Goal: Task Accomplishment & Management: Complete application form

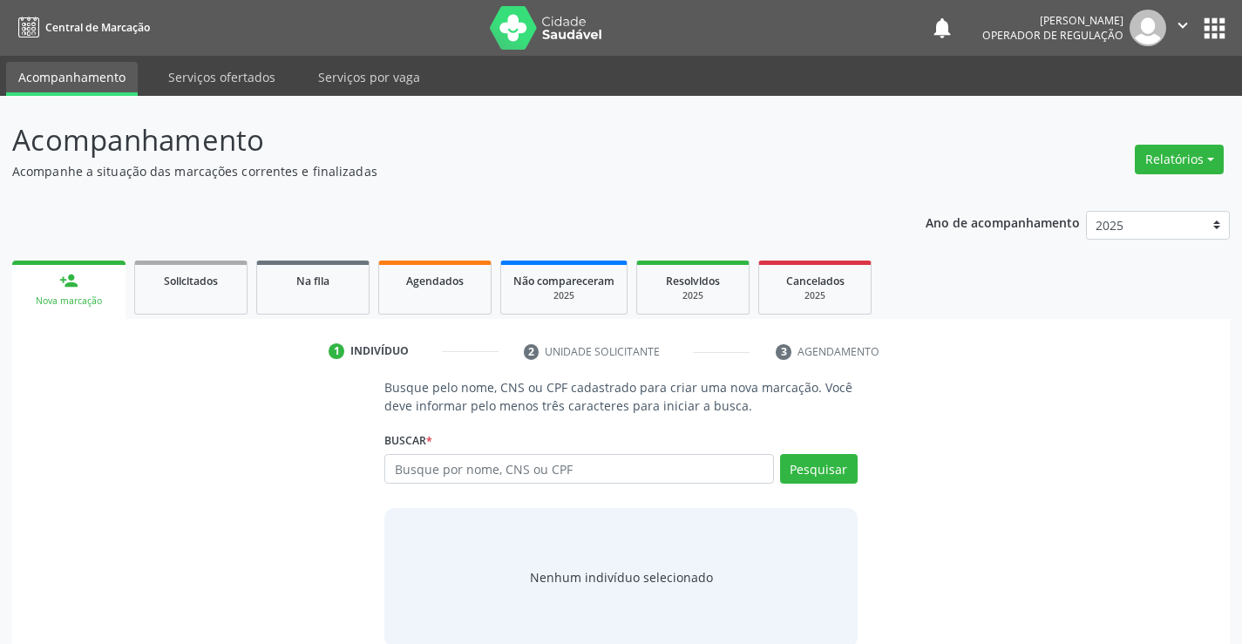
click at [445, 474] on input "text" at bounding box center [578, 469] width 389 height 30
type input "705001288991253"
click at [832, 456] on button "Pesquisar" at bounding box center [819, 469] width 78 height 30
type input "705001288991253"
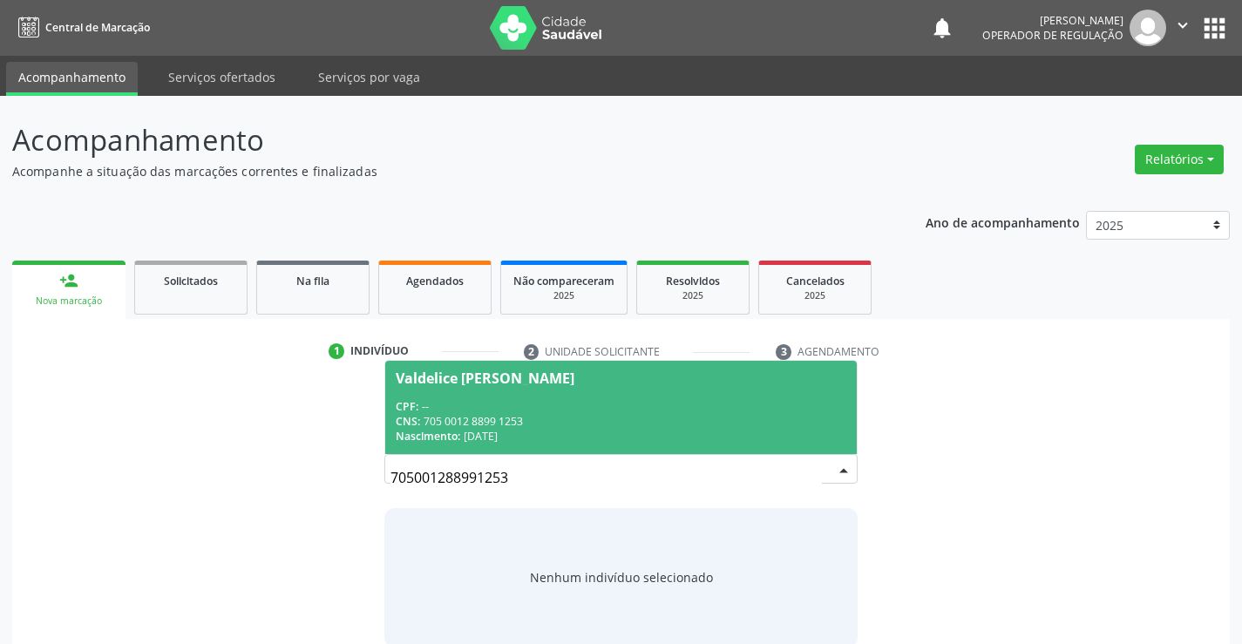
click at [448, 408] on div "CPF: --" at bounding box center [621, 406] width 450 height 15
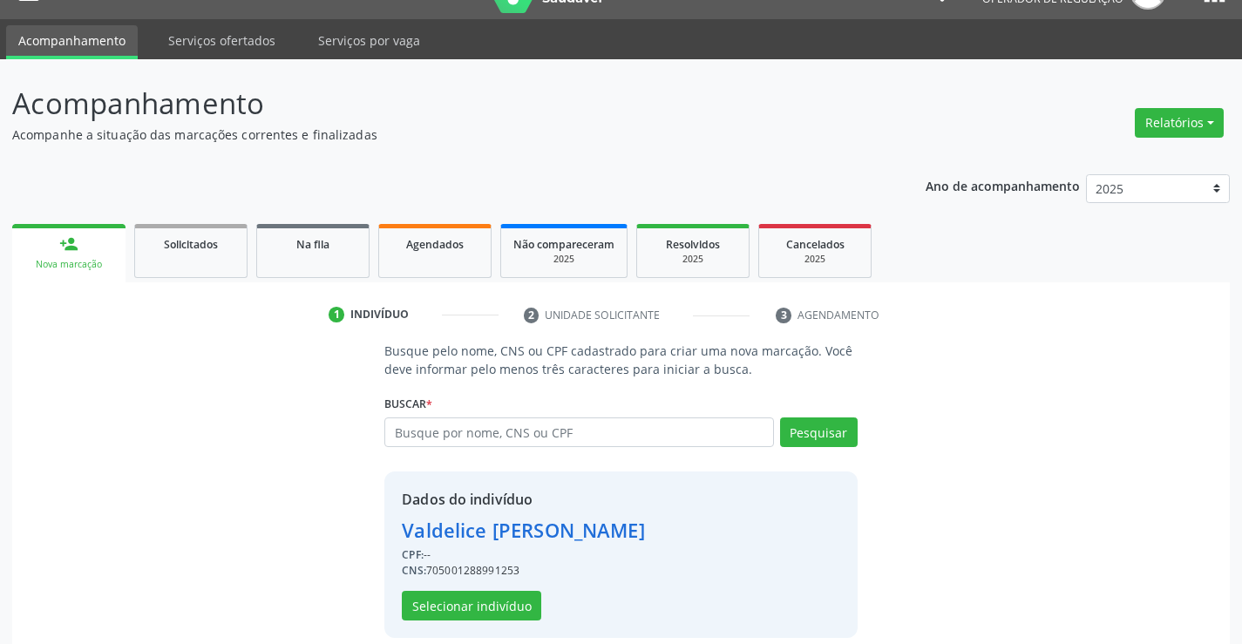
scroll to position [55, 0]
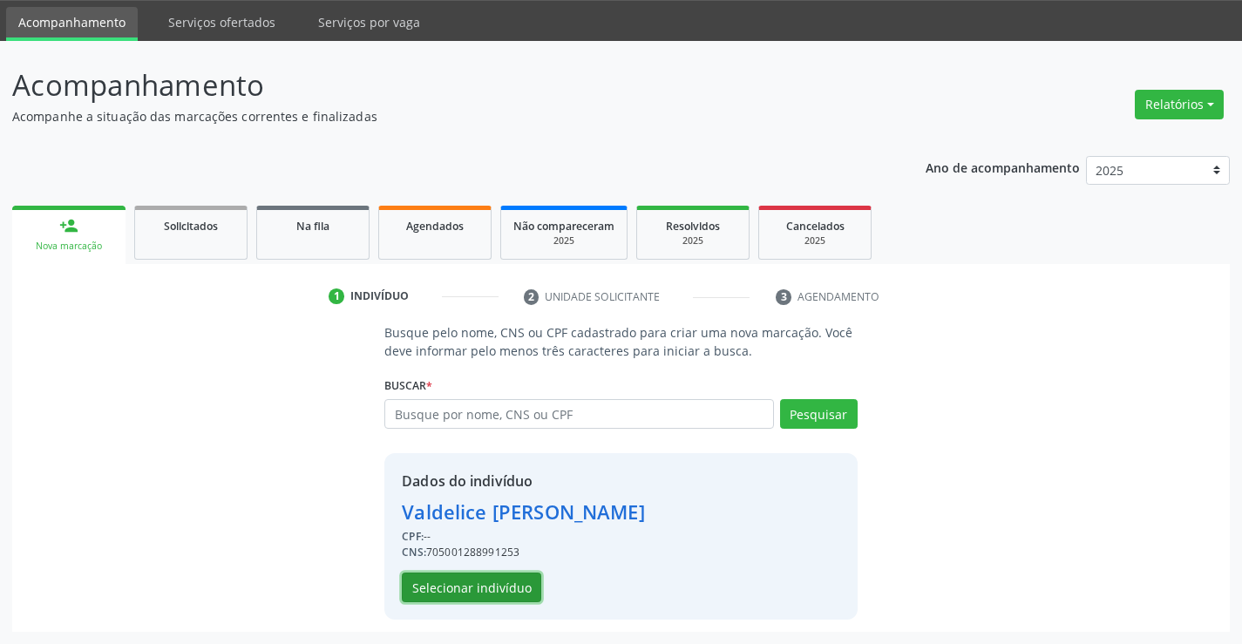
click at [476, 583] on button "Selecionar indivíduo" at bounding box center [471, 588] width 139 height 30
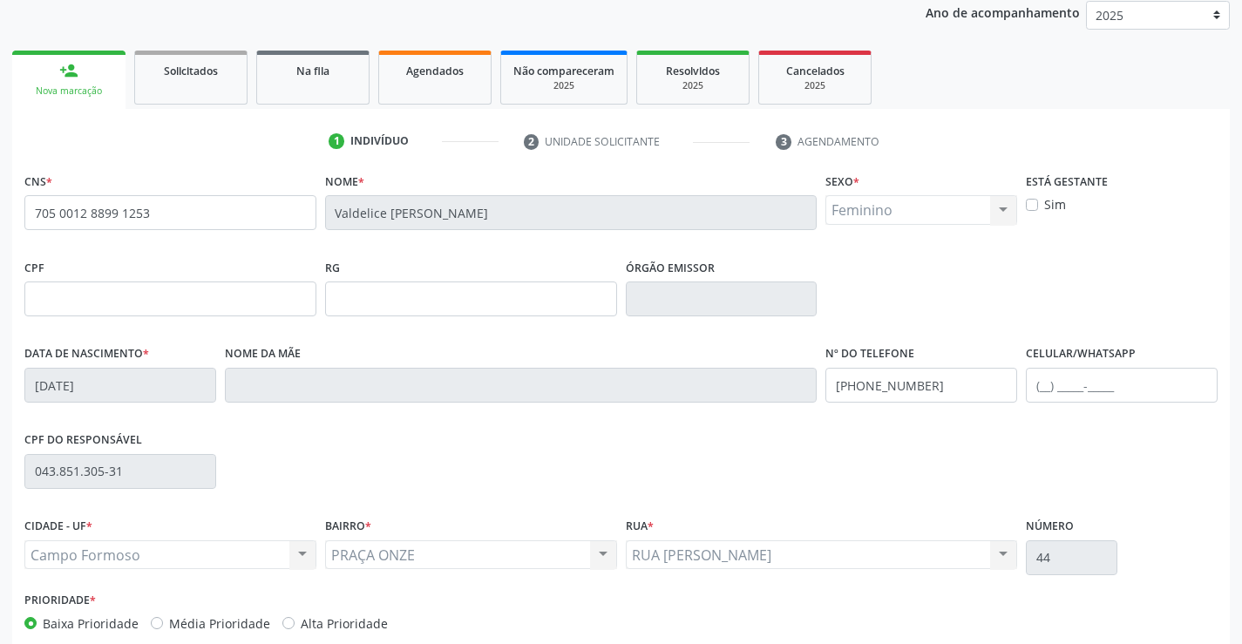
scroll to position [301, 0]
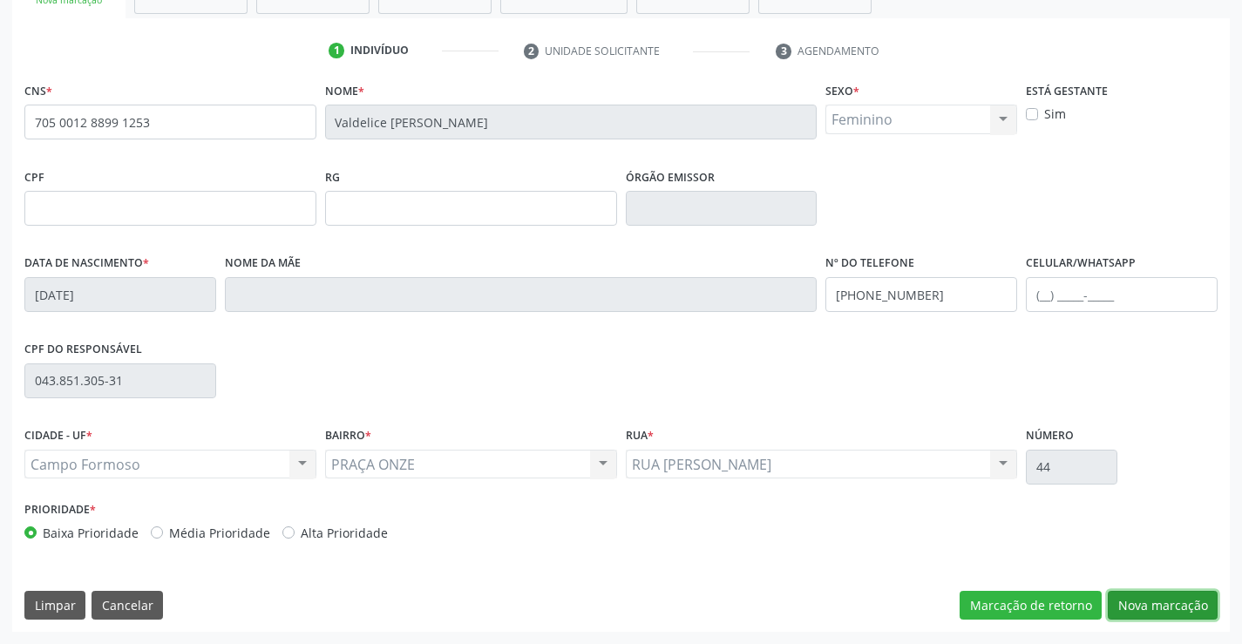
click at [1180, 600] on button "Nova marcação" at bounding box center [1163, 606] width 110 height 30
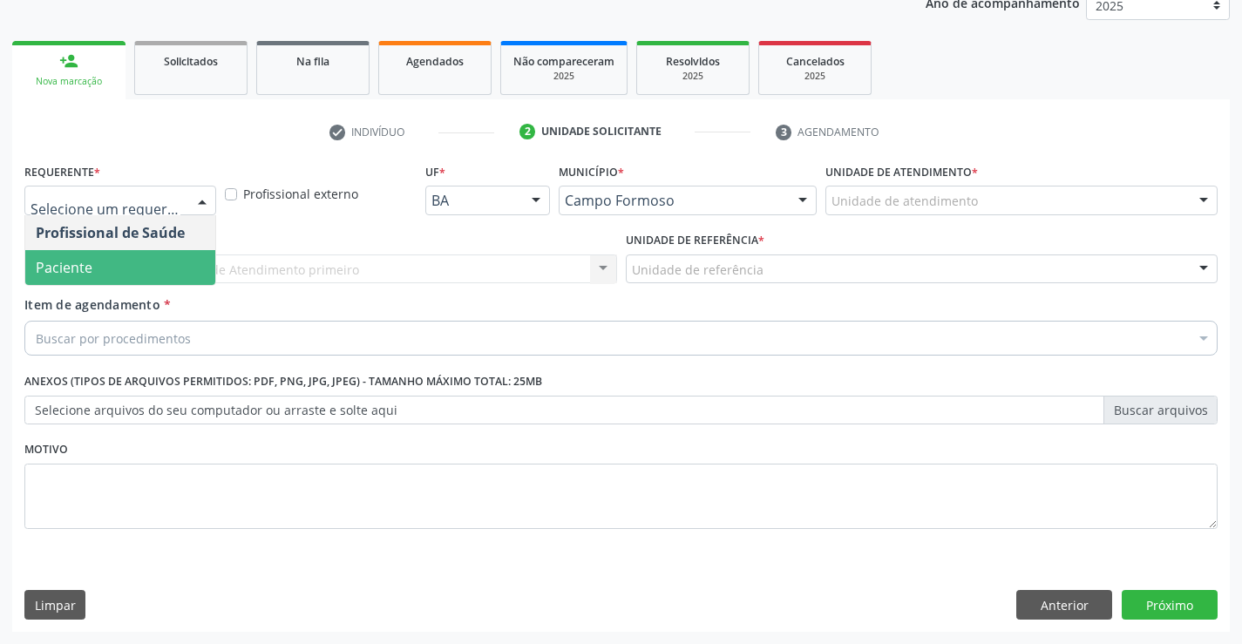
click at [70, 269] on span "Paciente" at bounding box center [64, 267] width 57 height 19
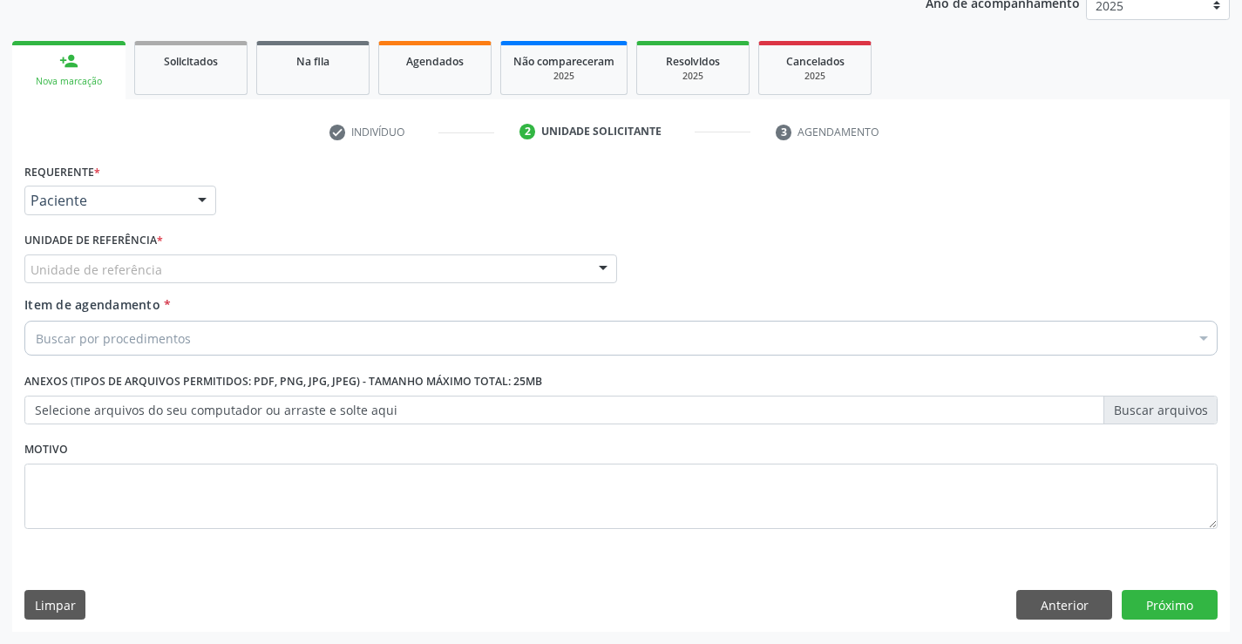
drag, startPoint x: 350, startPoint y: 256, endPoint x: 239, endPoint y: 285, distance: 115.2
click at [348, 258] on div "Unidade de referência" at bounding box center [320, 270] width 593 height 30
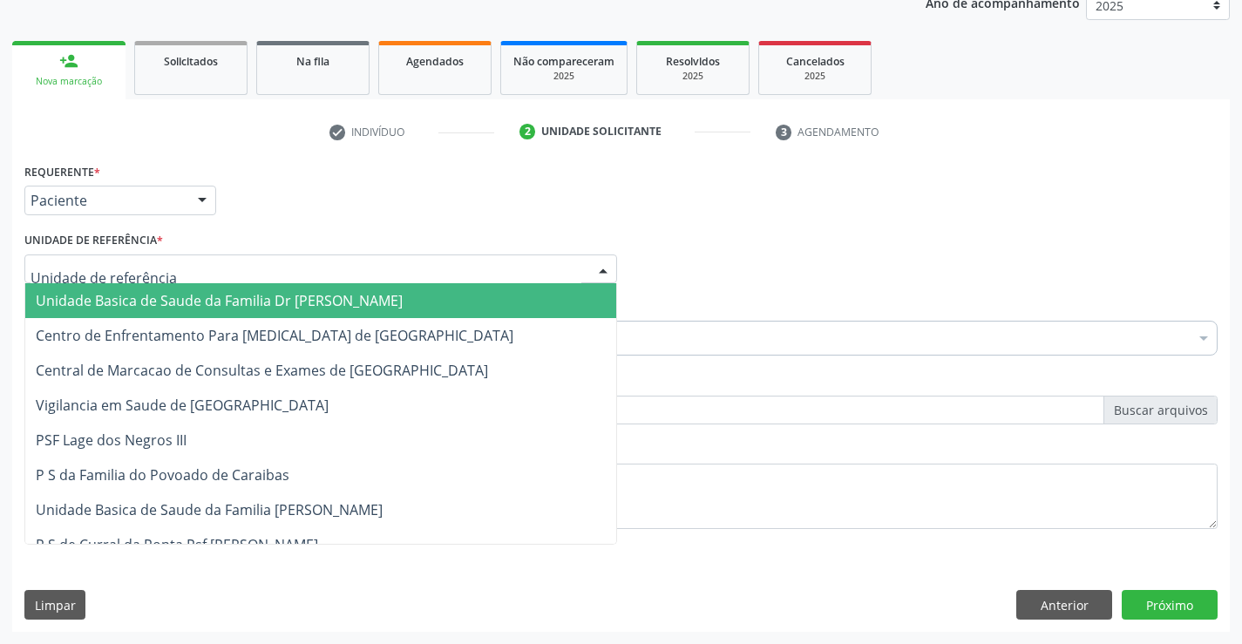
drag, startPoint x: 202, startPoint y: 300, endPoint x: 247, endPoint y: 314, distance: 46.6
click at [202, 300] on span "Unidade Basica de Saude da Familia Dr [PERSON_NAME]" at bounding box center [219, 300] width 367 height 19
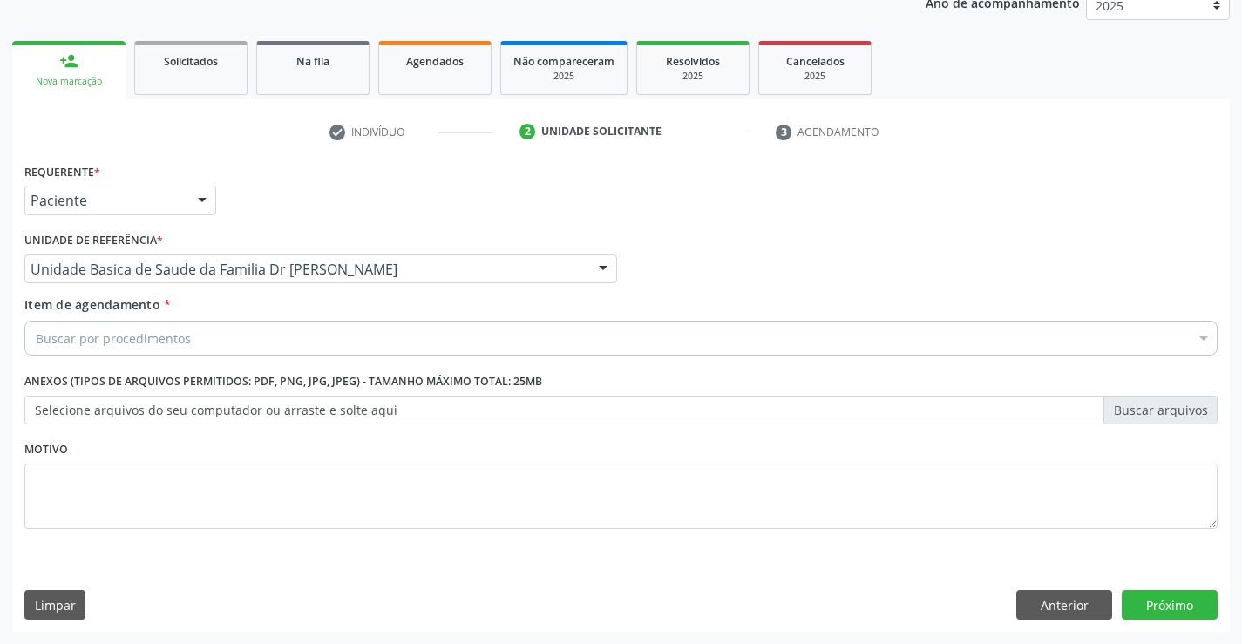
click at [202, 329] on div "Buscar por procedimentos" at bounding box center [620, 338] width 1193 height 35
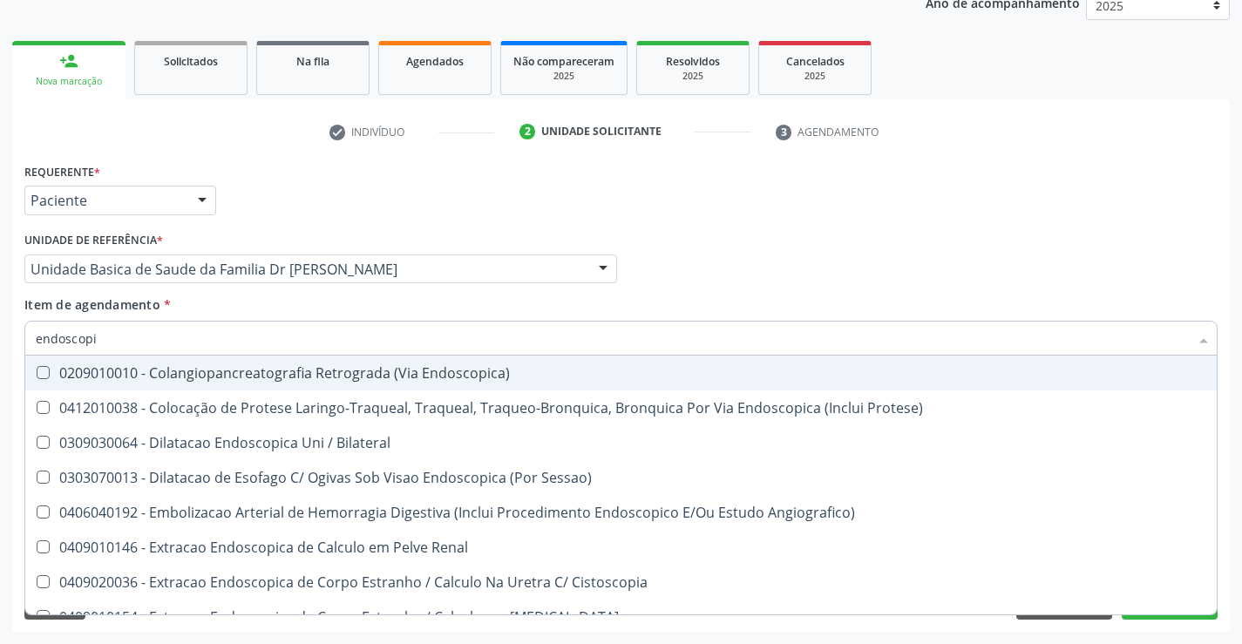
type input "endoscopia"
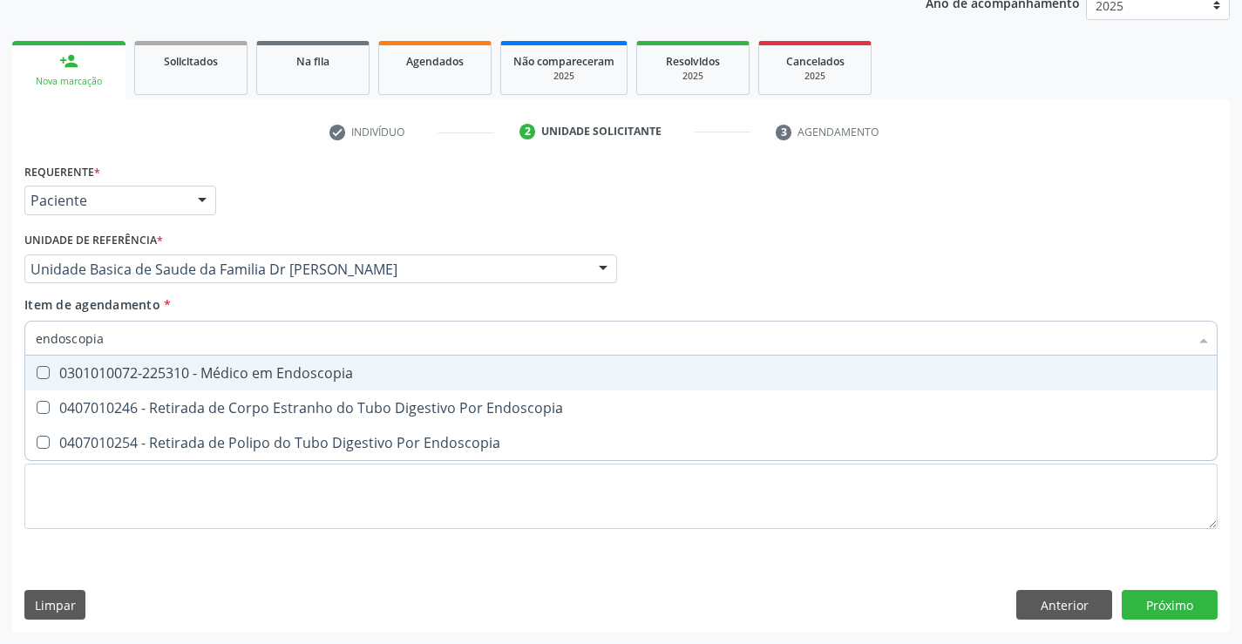
click at [239, 380] on div "0301010072-225310 - Médico em Endoscopia" at bounding box center [621, 373] width 1171 height 14
checkbox Endoscopia "true"
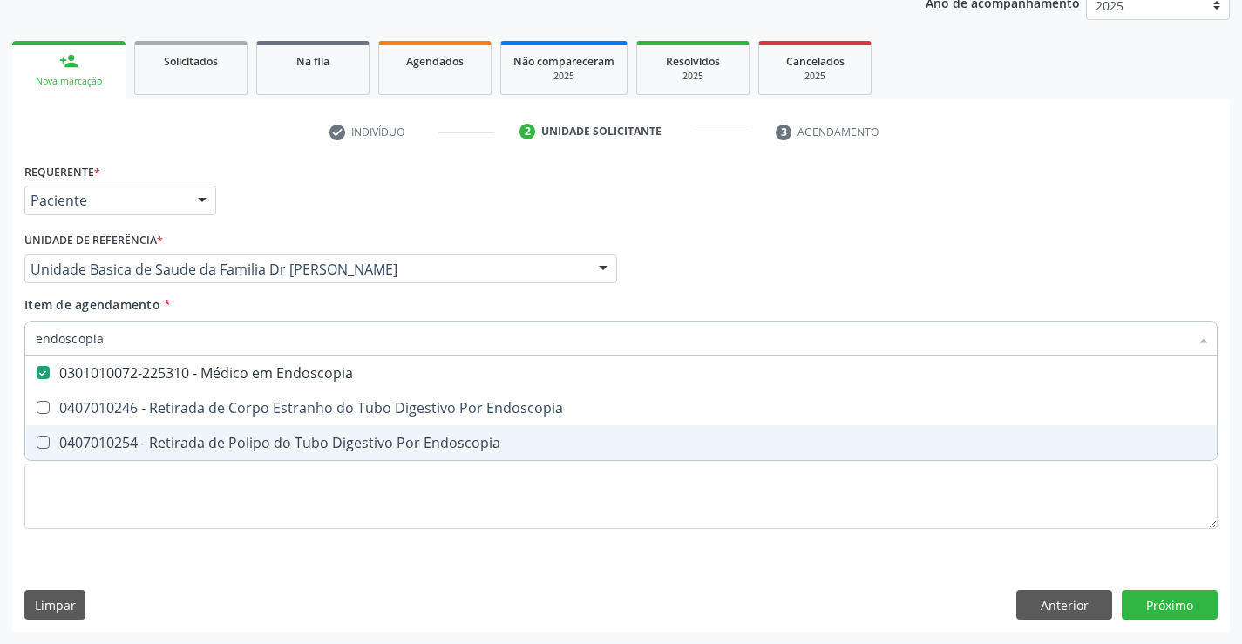
type input "endoscopia"
drag, startPoint x: 246, startPoint y: 530, endPoint x: 149, endPoint y: 373, distance: 184.4
click at [247, 518] on div "Requerente * Paciente Profissional de Saúde Paciente Nenhum resultado encontrad…" at bounding box center [620, 356] width 1193 height 395
checkbox Endoscopia "true"
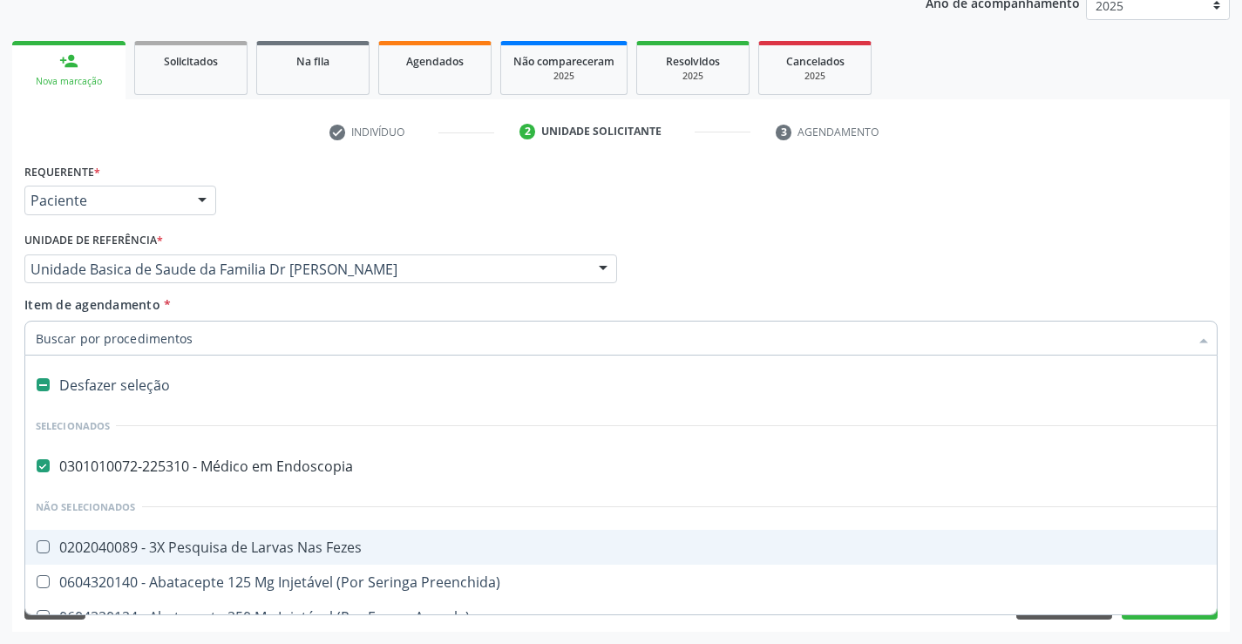
type input "c"
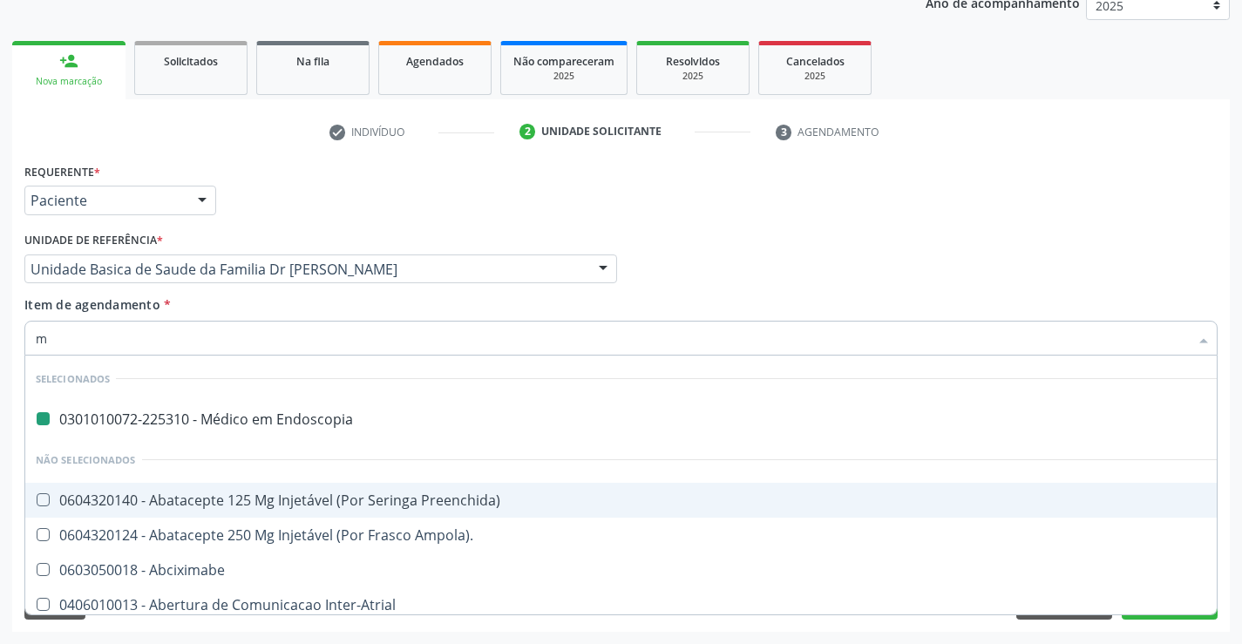
type input "mo"
checkbox Endoscopia "false"
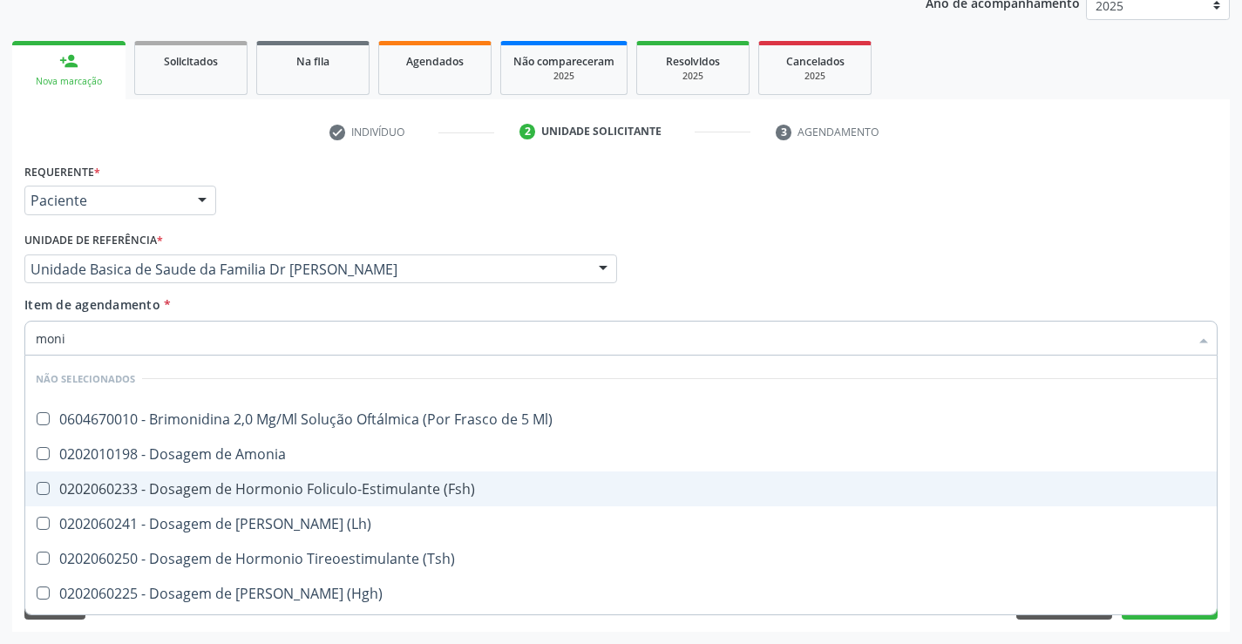
type input "monit"
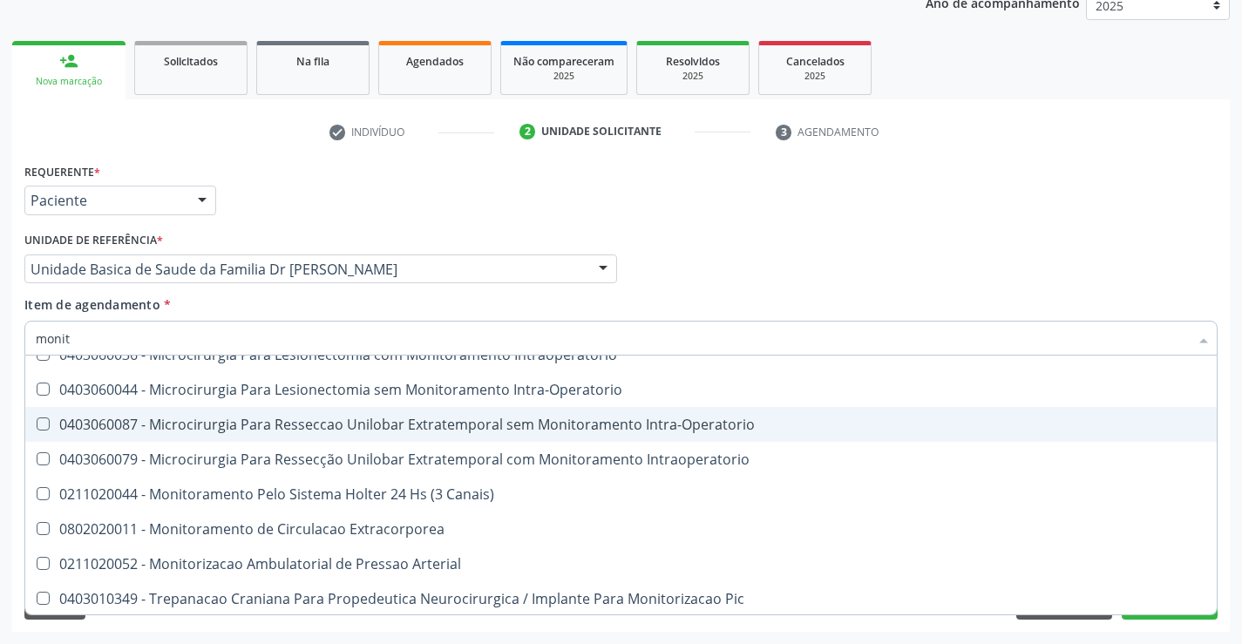
scroll to position [101, 0]
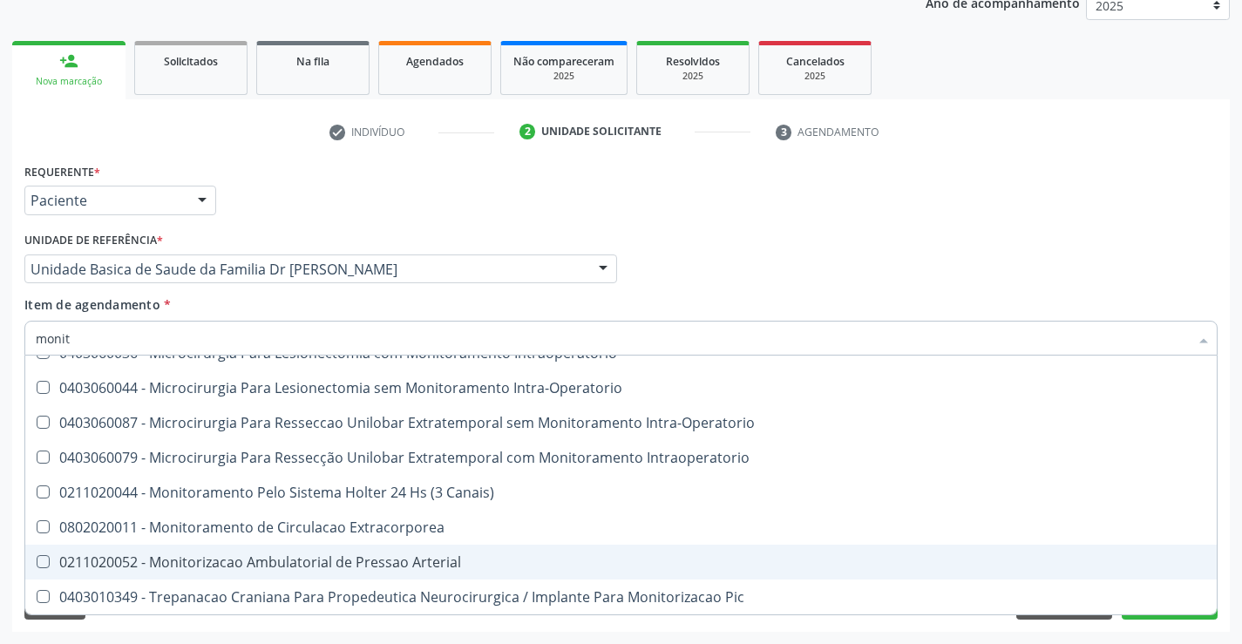
click at [301, 565] on div "0211020052 - Monitorizacao Ambulatorial de Pressao Arterial" at bounding box center [621, 562] width 1171 height 14
checkbox Arterial "true"
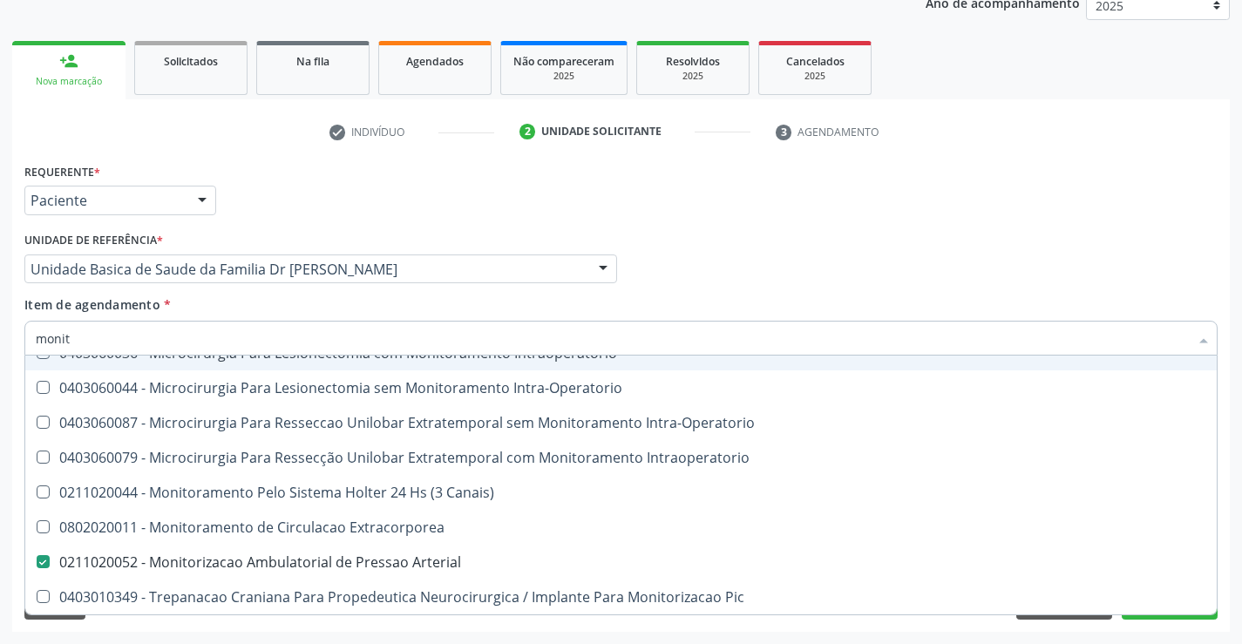
type input "monit"
click at [250, 313] on div "Item de agendamento * monit Desfazer seleção Não selecionados 0102010498 - Laud…" at bounding box center [620, 323] width 1193 height 55
checkbox Sanitária "true"
checkbox Arterial "false"
checkbox Intraoperatorio "true"
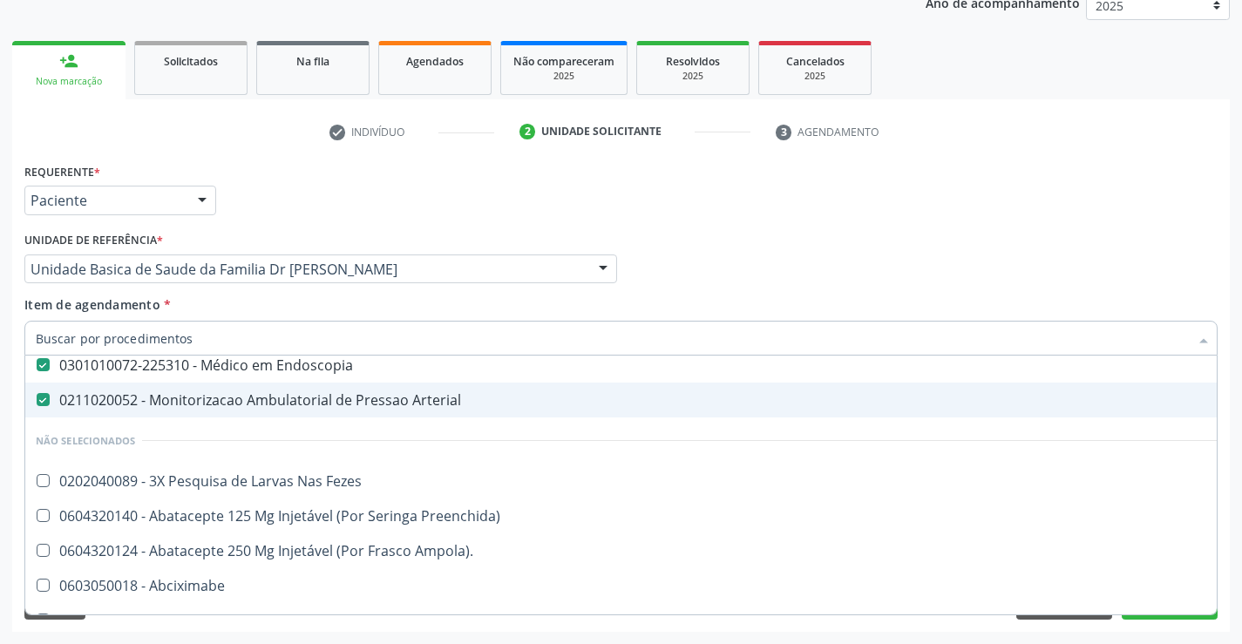
scroll to position [0, 0]
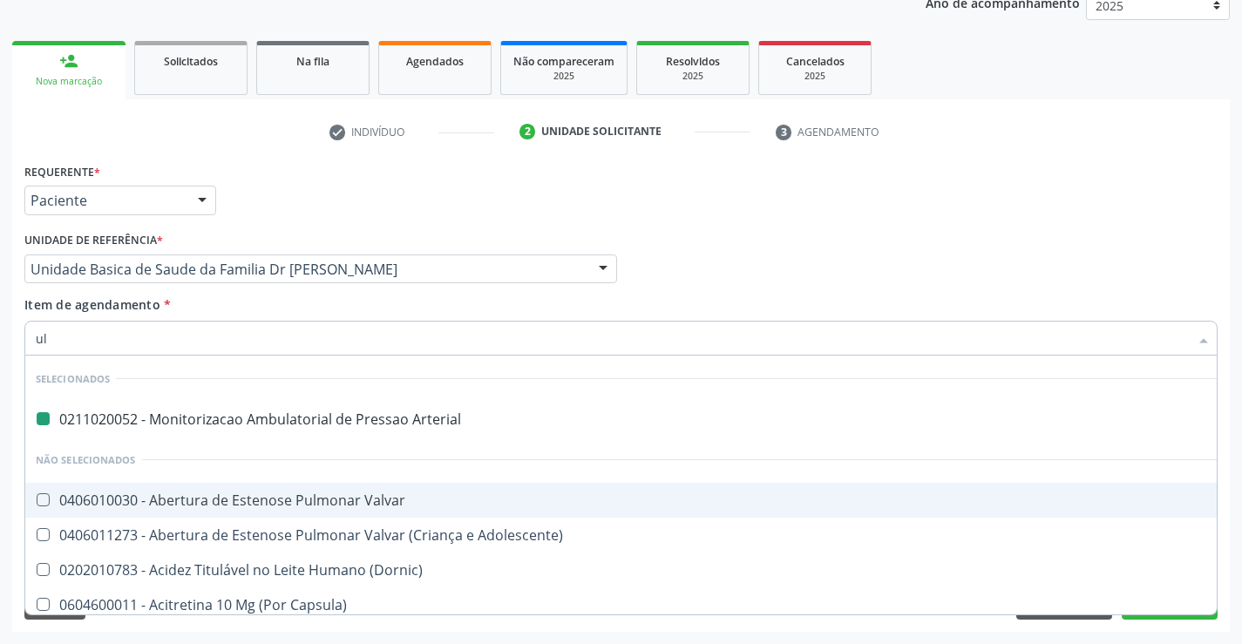
type input "ult"
checkbox Arterial "false"
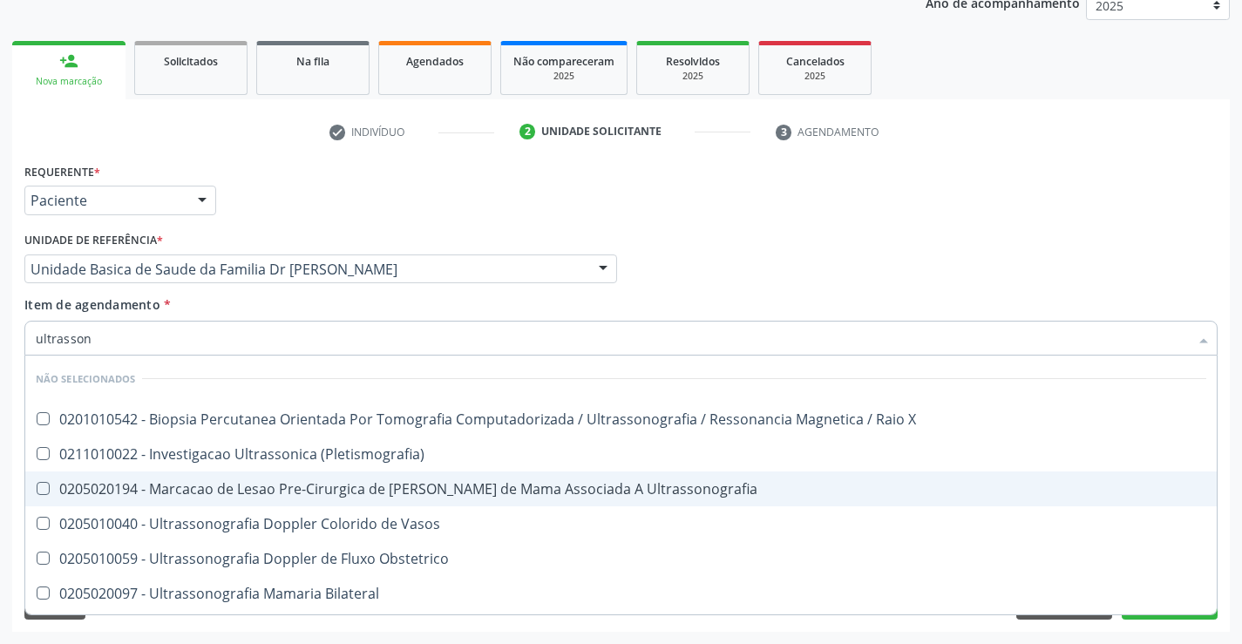
type input "ultrassono"
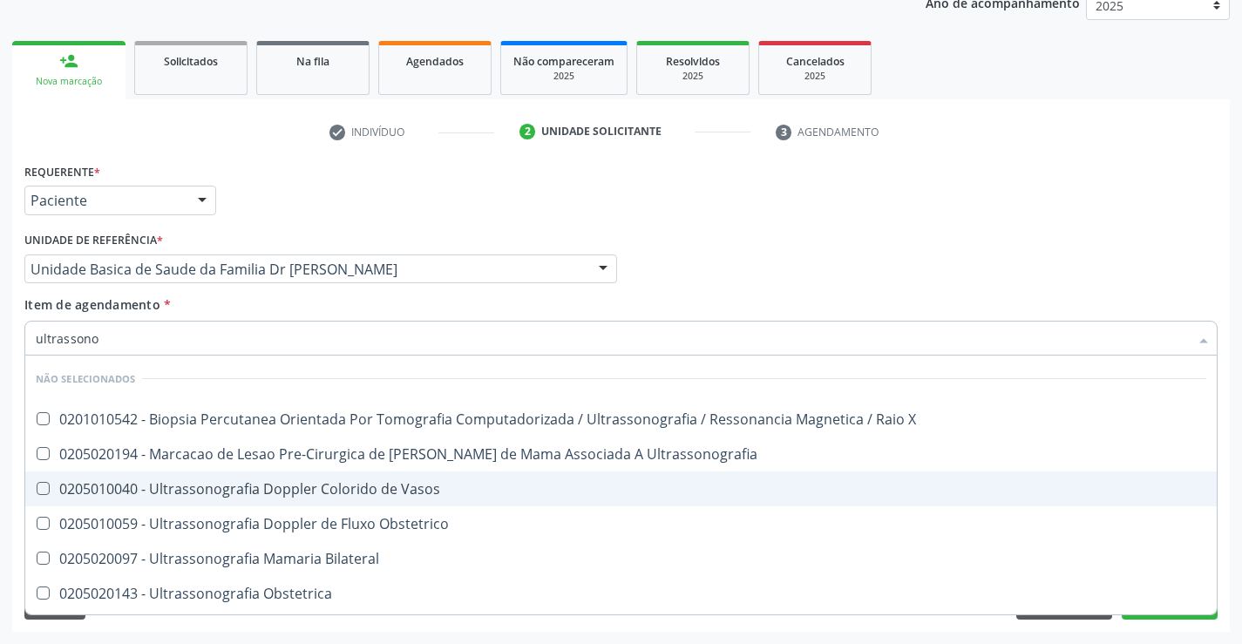
click at [315, 490] on div "0205010040 - Ultrassonografia Doppler Colorido de Vasos" at bounding box center [621, 489] width 1171 height 14
checkbox Vasos "true"
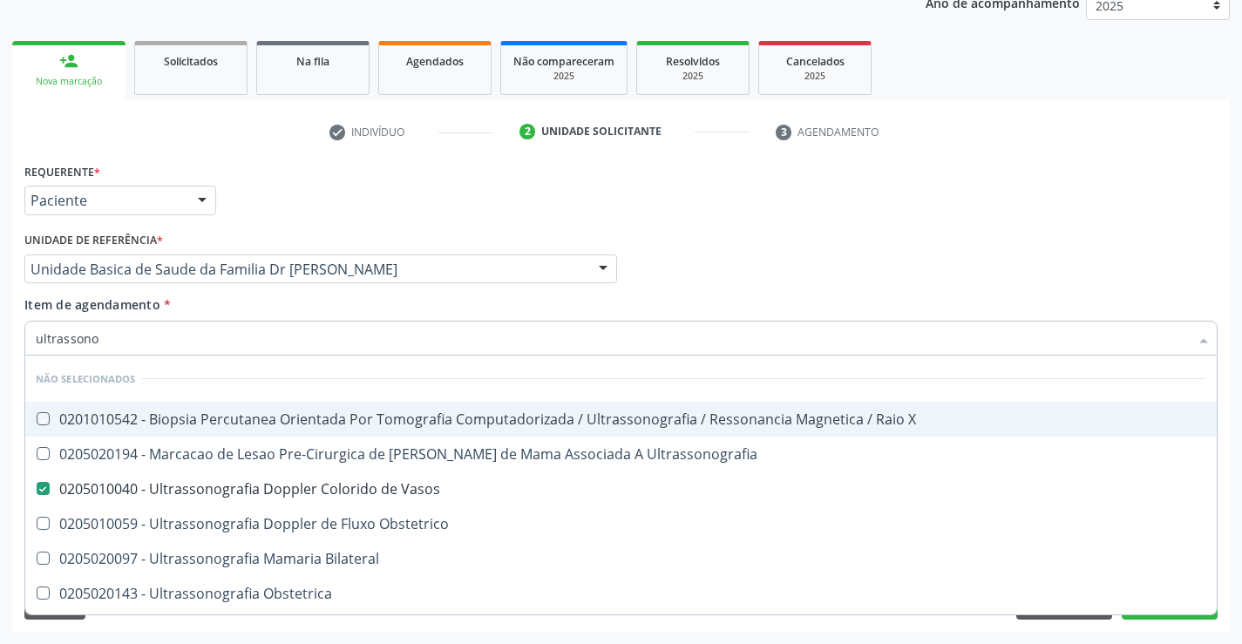
click at [447, 297] on div "Item de agendamento * ultrassono Desfazer seleção Não selecionados 0201010542 -…" at bounding box center [620, 323] width 1193 height 55
checkbox X "true"
checkbox Ultrassonografia "true"
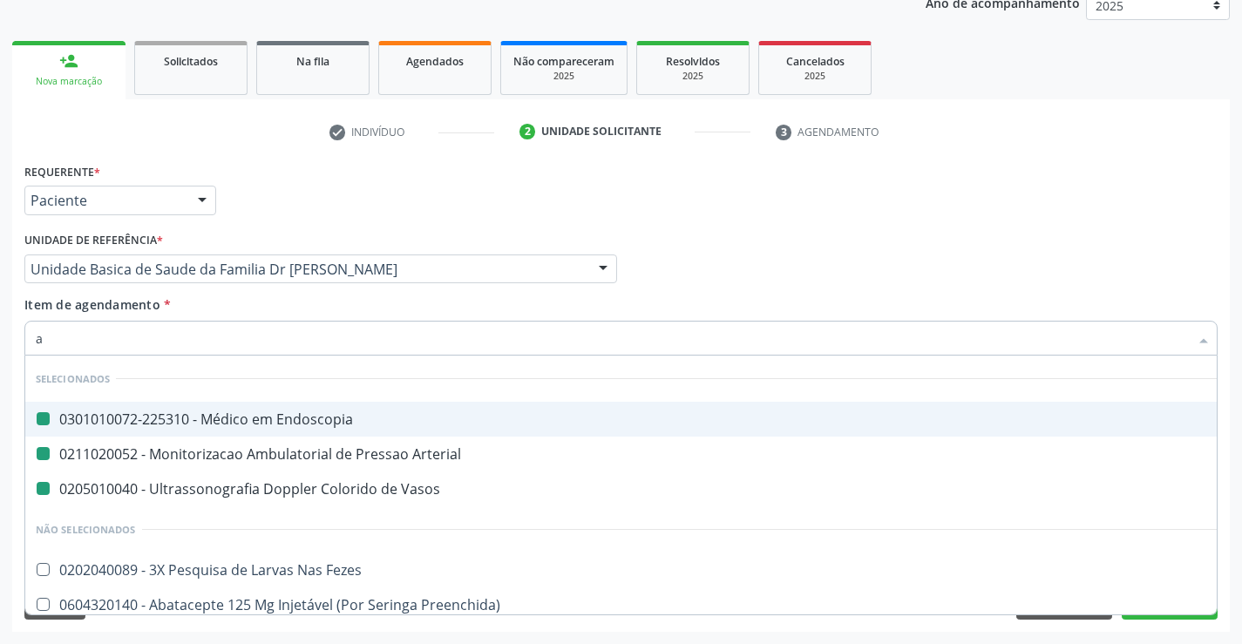
type input "ab"
checkbox Endoscopia "false"
checkbox Vasos "false"
checkbox Arterial "false"
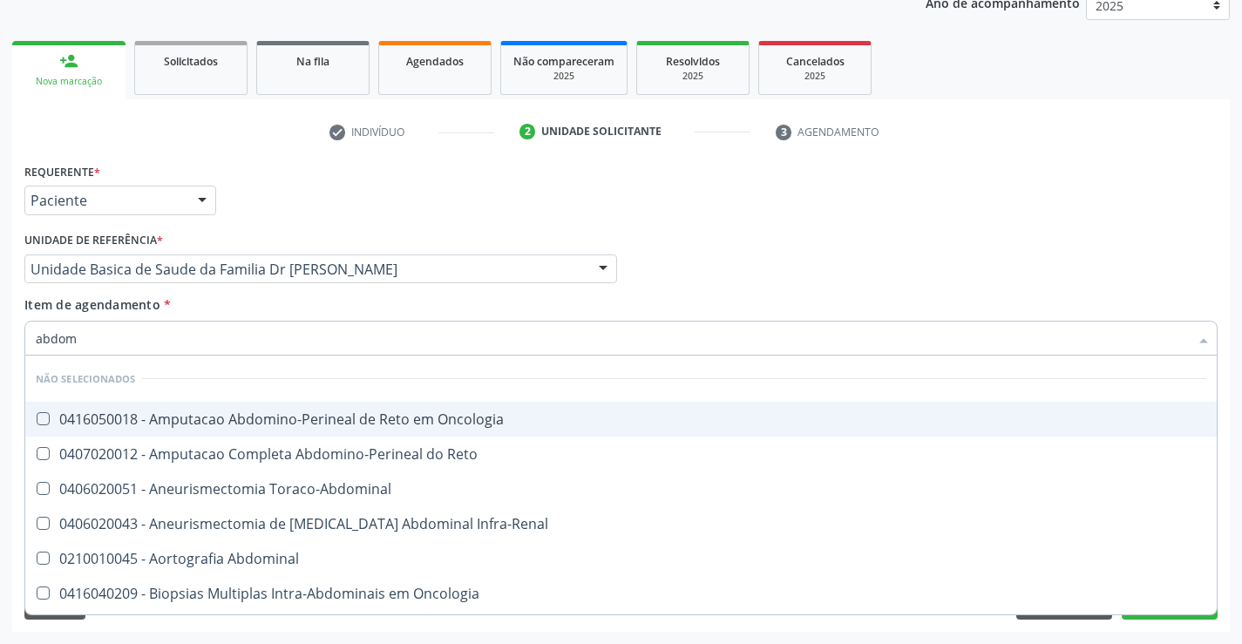
type input "abdome"
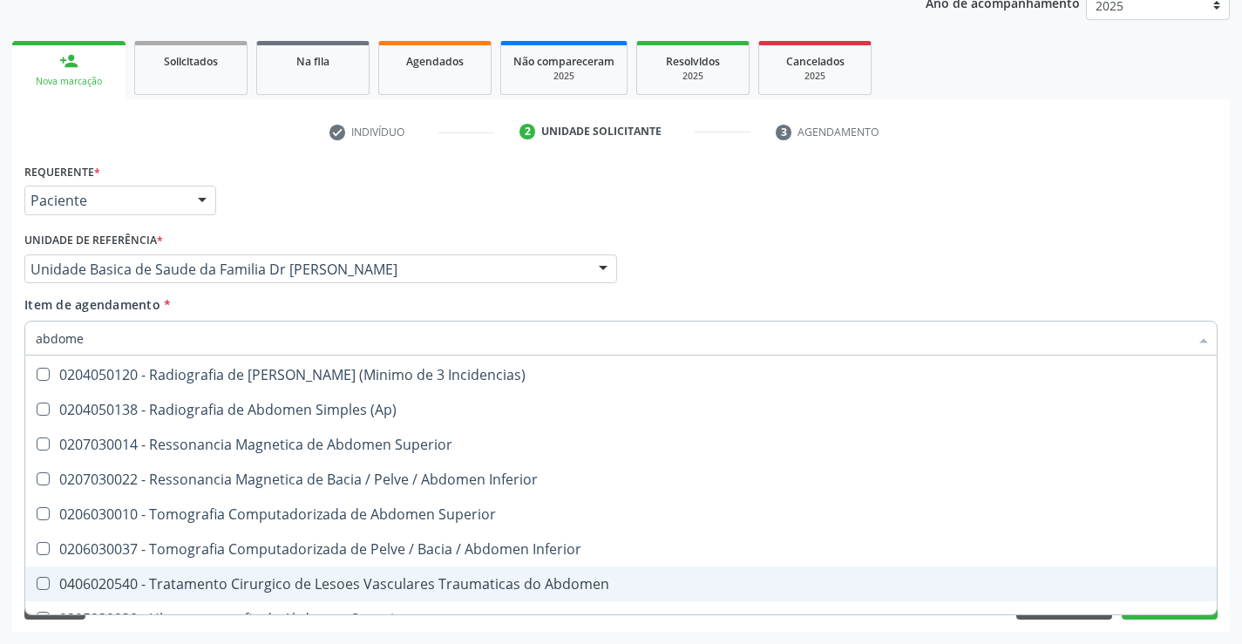
scroll to position [136, 0]
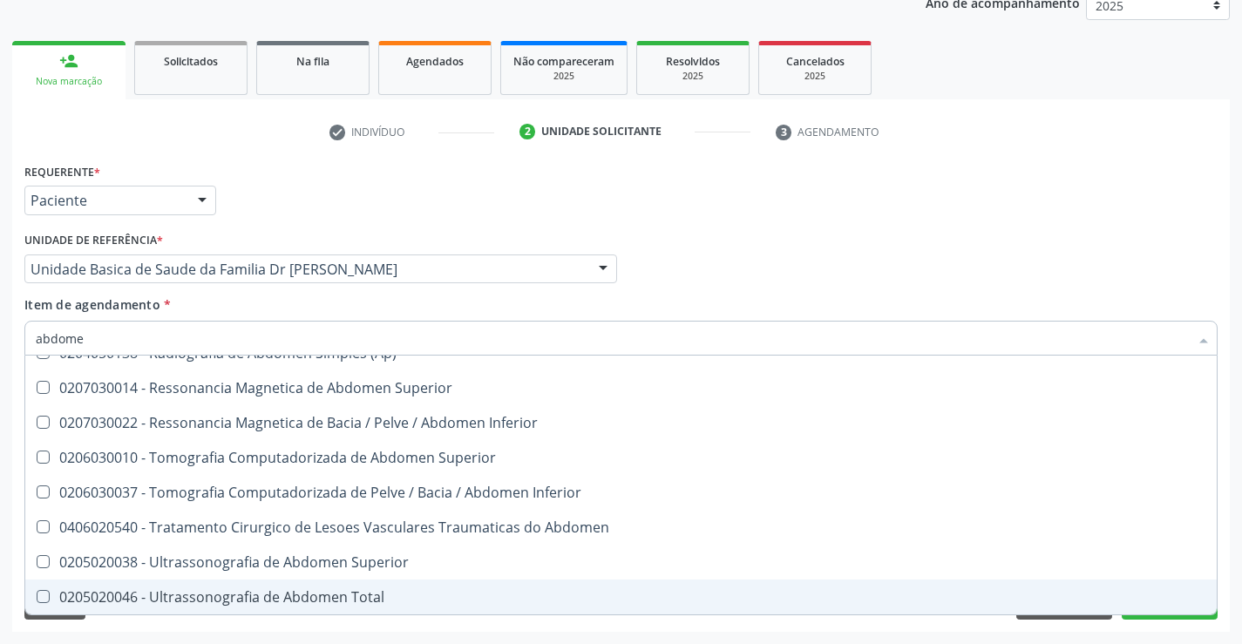
drag, startPoint x: 270, startPoint y: 598, endPoint x: 343, endPoint y: 525, distance: 103.6
click at [269, 598] on div "0205020046 - Ultrassonografia de Abdomen Total" at bounding box center [621, 597] width 1171 height 14
checkbox Total "true"
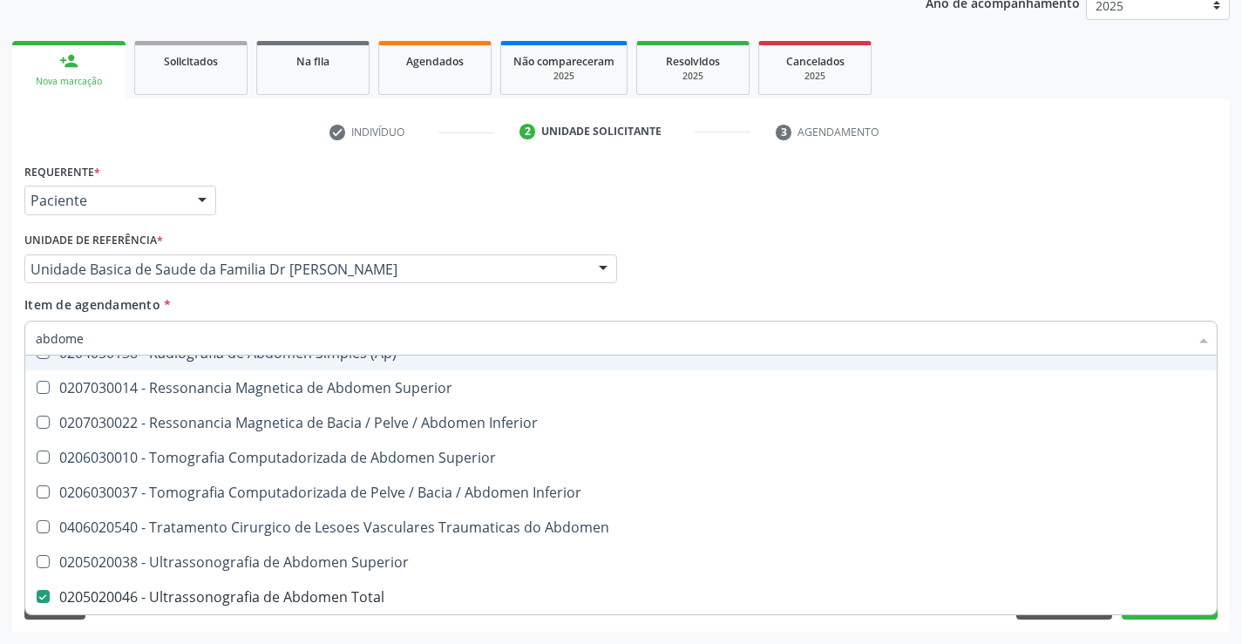
click at [425, 296] on div "Item de agendamento * [PERSON_NAME] seleção Não selecionados 0204050111 - Radio…" at bounding box center [620, 323] width 1193 height 55
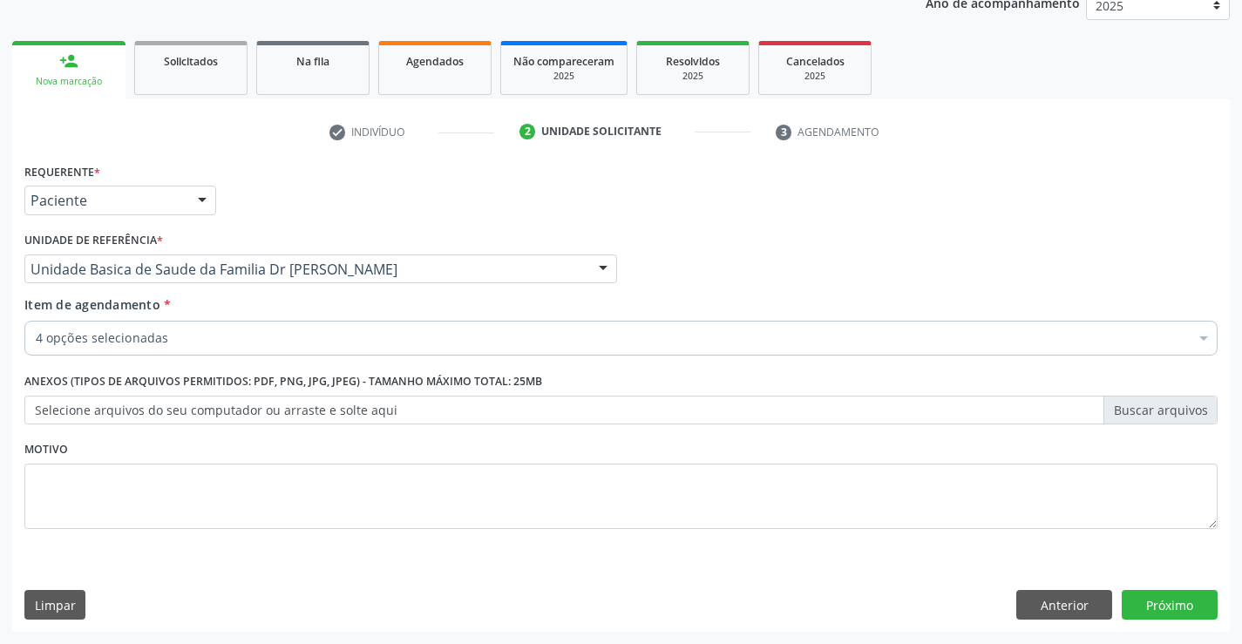
scroll to position [0, 0]
click at [1168, 585] on div "Requerente * Paciente Profissional de Saúde Paciente Nenhum resultado encontrad…" at bounding box center [621, 395] width 1218 height 473
click at [1166, 602] on button "Próximo" at bounding box center [1170, 605] width 96 height 30
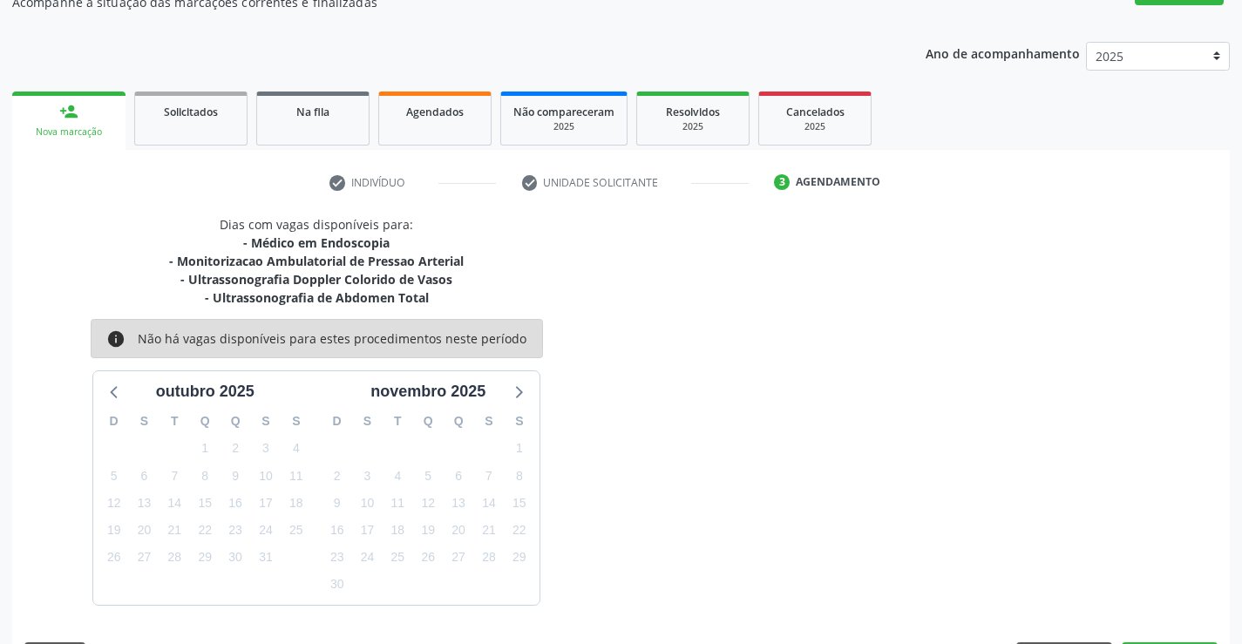
scroll to position [220, 0]
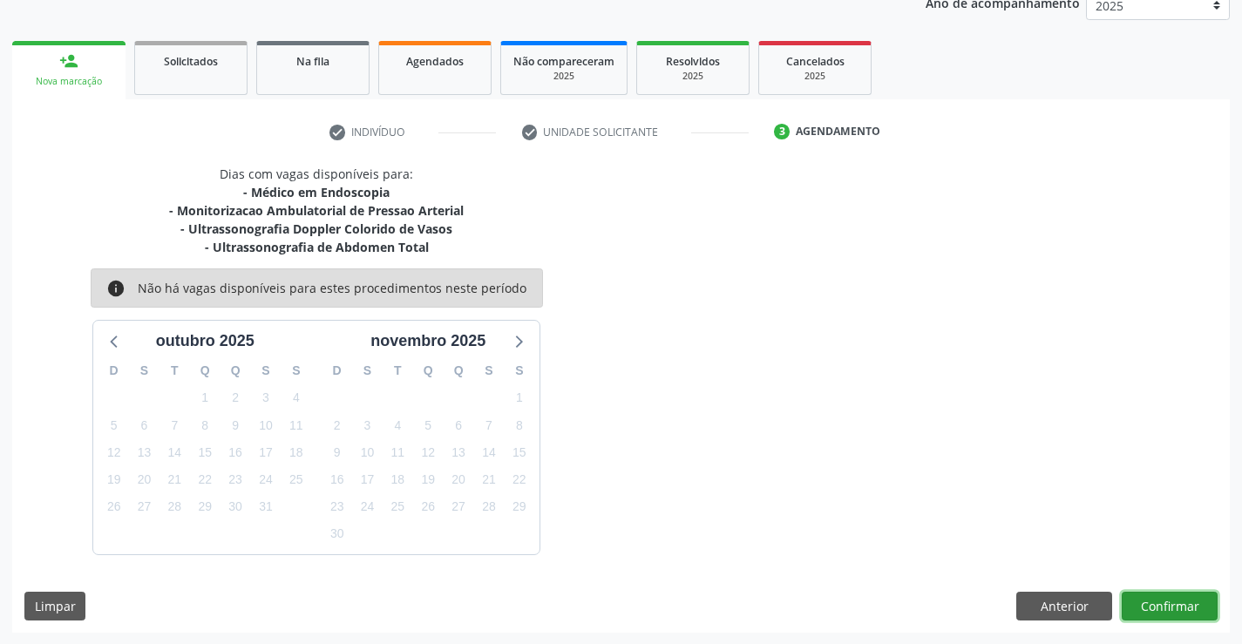
click at [1133, 594] on button "Confirmar" at bounding box center [1170, 607] width 96 height 30
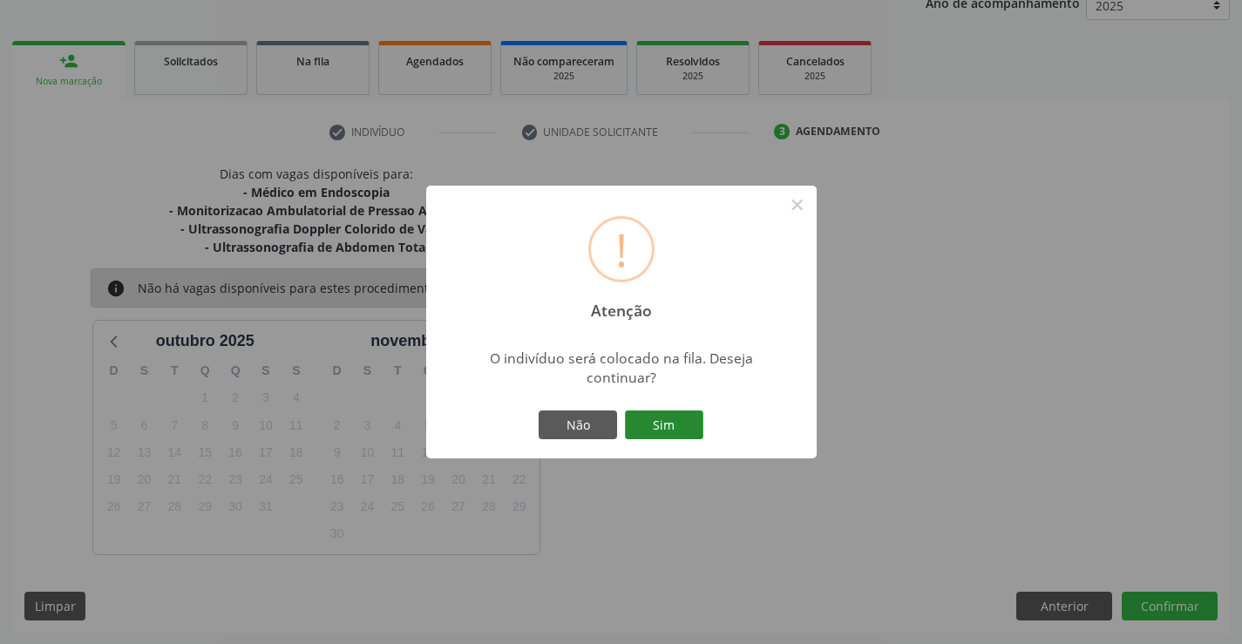
click at [676, 421] on button "Sim" at bounding box center [664, 426] width 78 height 30
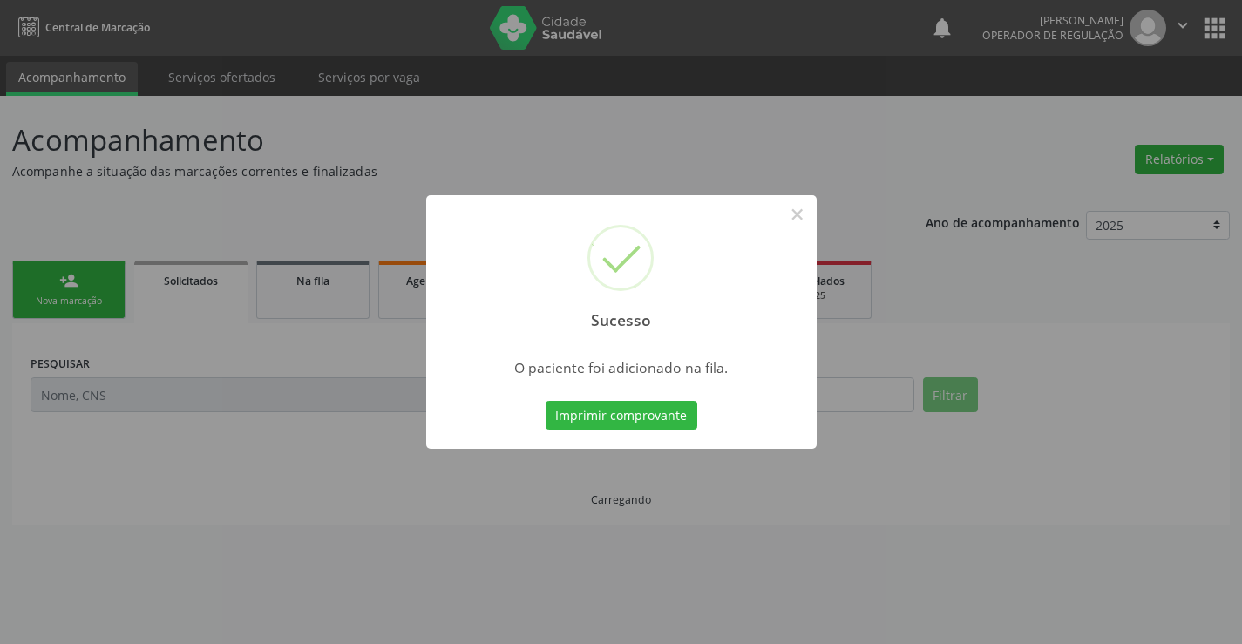
scroll to position [0, 0]
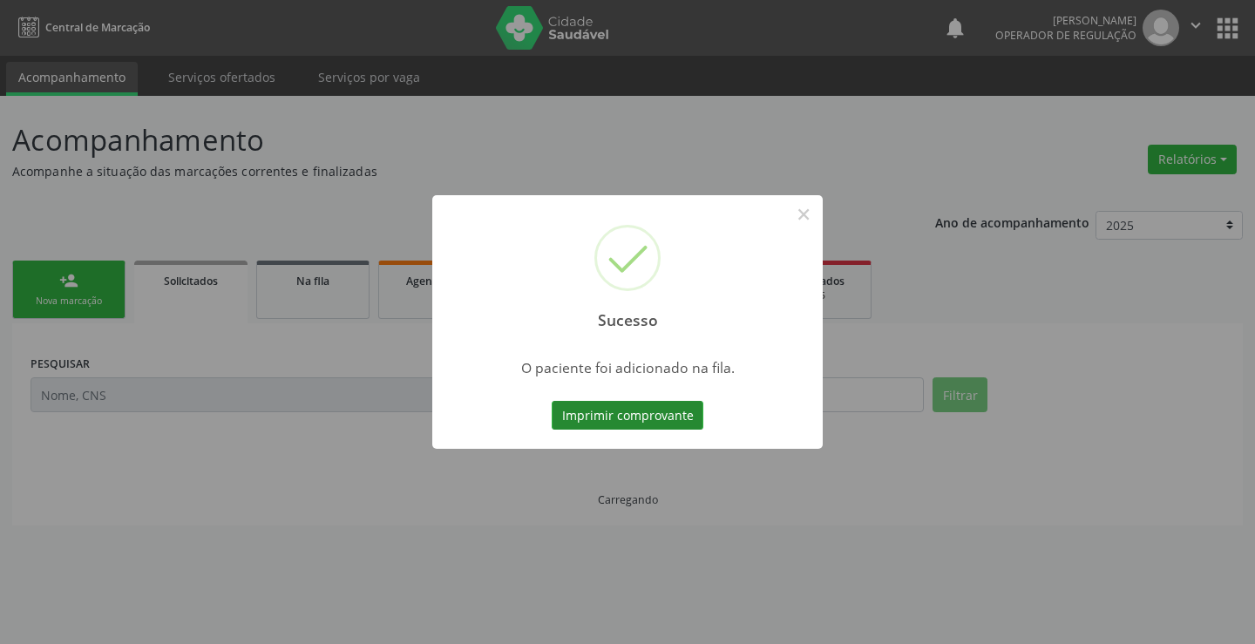
click at [669, 424] on button "Imprimir comprovante" at bounding box center [628, 416] width 152 height 30
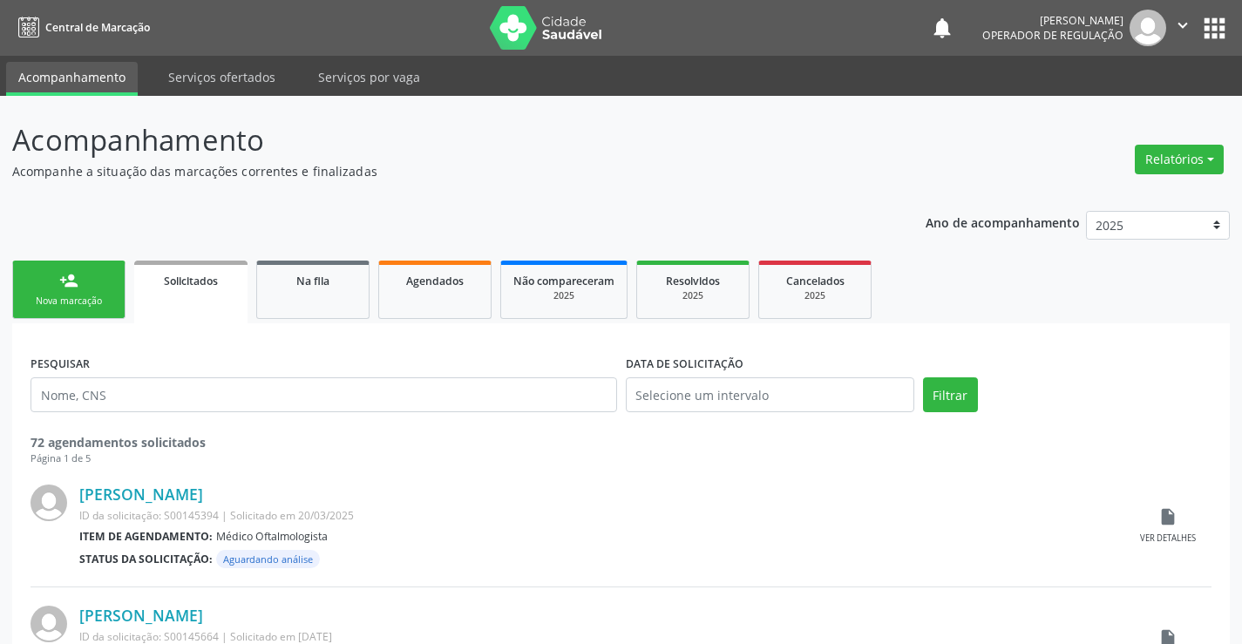
click at [69, 289] on div "person_add" at bounding box center [68, 280] width 19 height 19
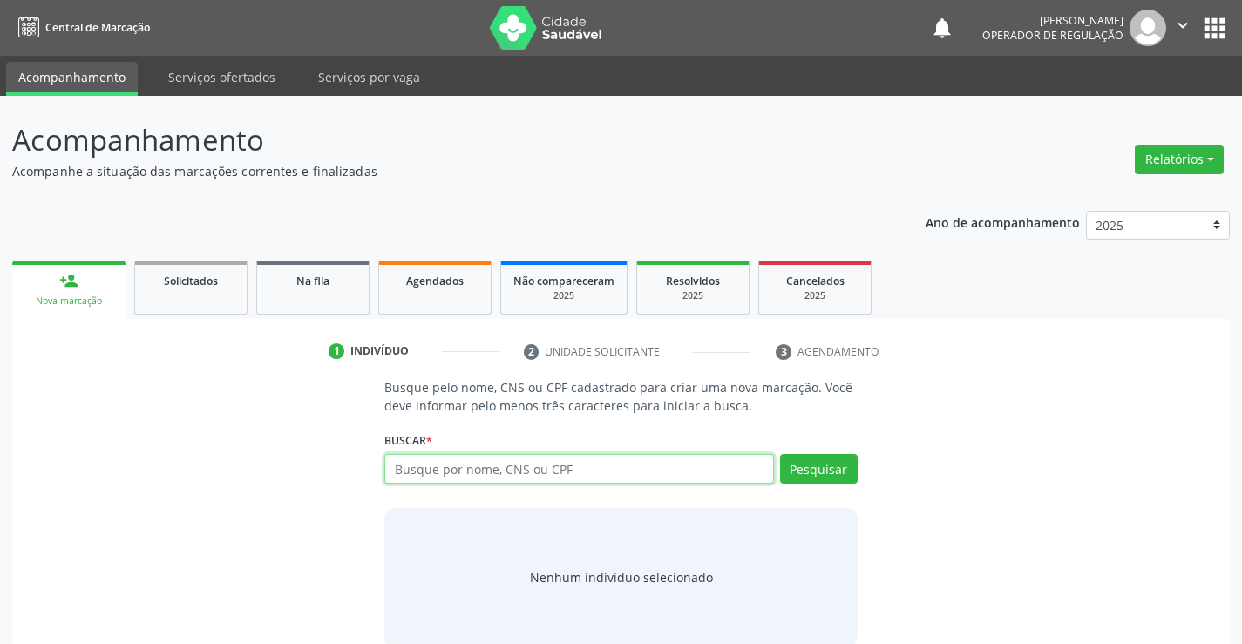
click at [482, 479] on input "text" at bounding box center [578, 469] width 389 height 30
drag, startPoint x: 432, startPoint y: 466, endPoint x: 1042, endPoint y: 436, distance: 610.1
click at [506, 454] on input "text" at bounding box center [578, 469] width 389 height 30
type input "704509345528310"
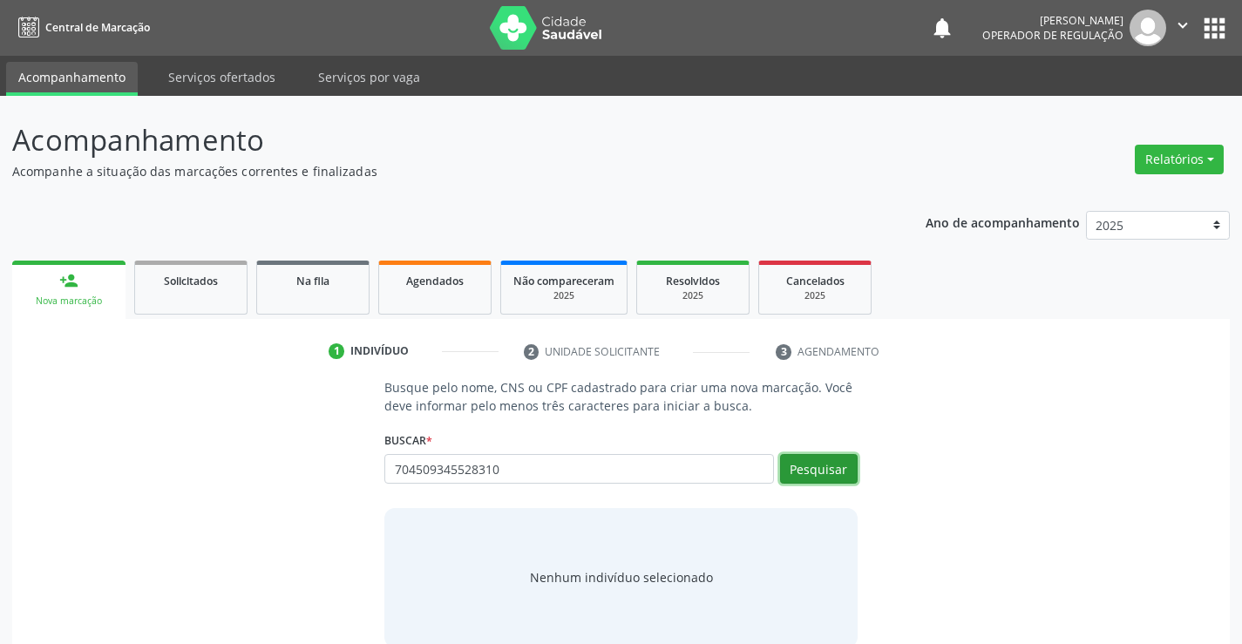
click at [830, 464] on button "Pesquisar" at bounding box center [819, 469] width 78 height 30
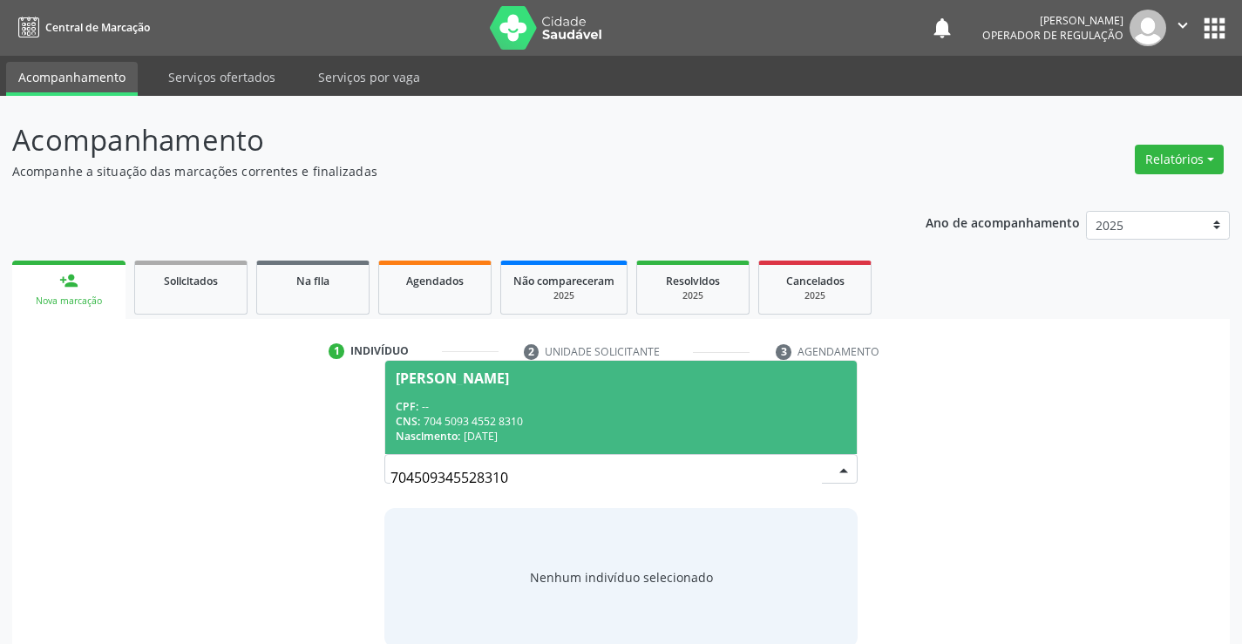
click at [527, 401] on div "CPF: --" at bounding box center [621, 406] width 450 height 15
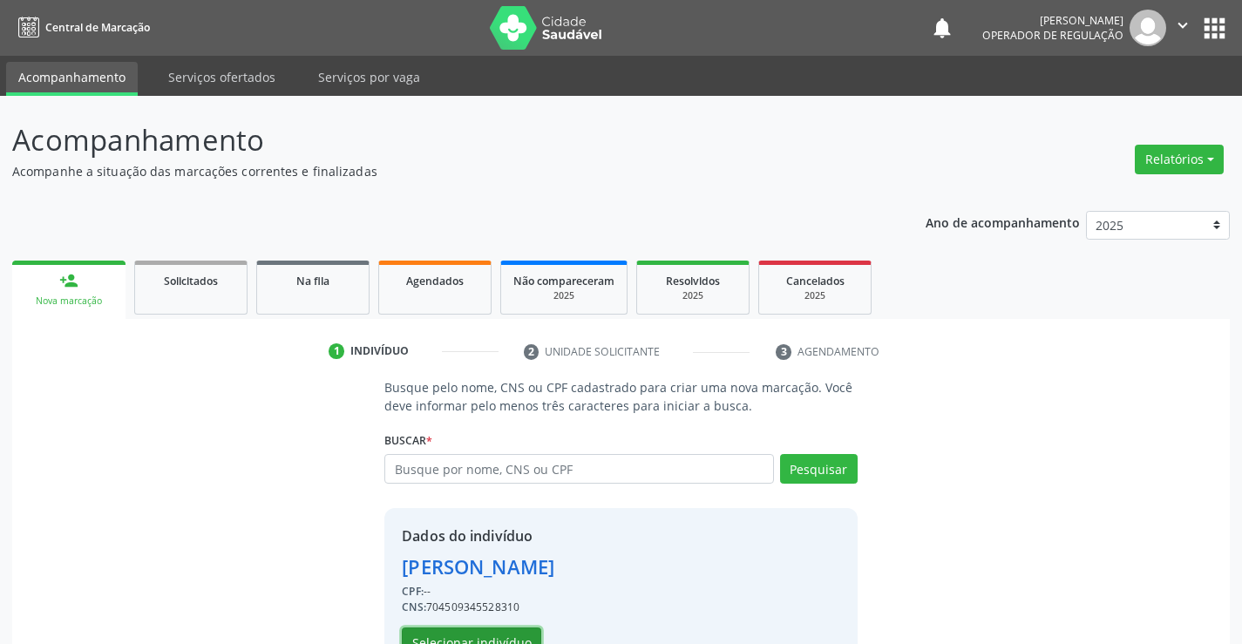
click at [474, 636] on button "Selecionar indivíduo" at bounding box center [471, 643] width 139 height 30
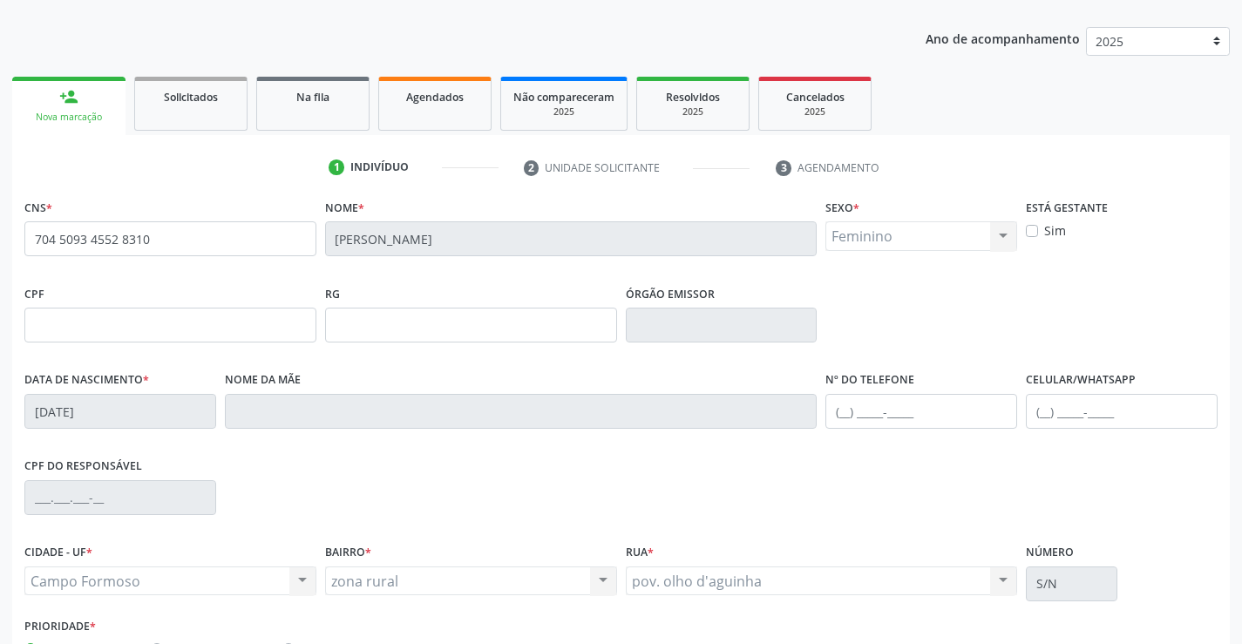
scroll to position [262, 0]
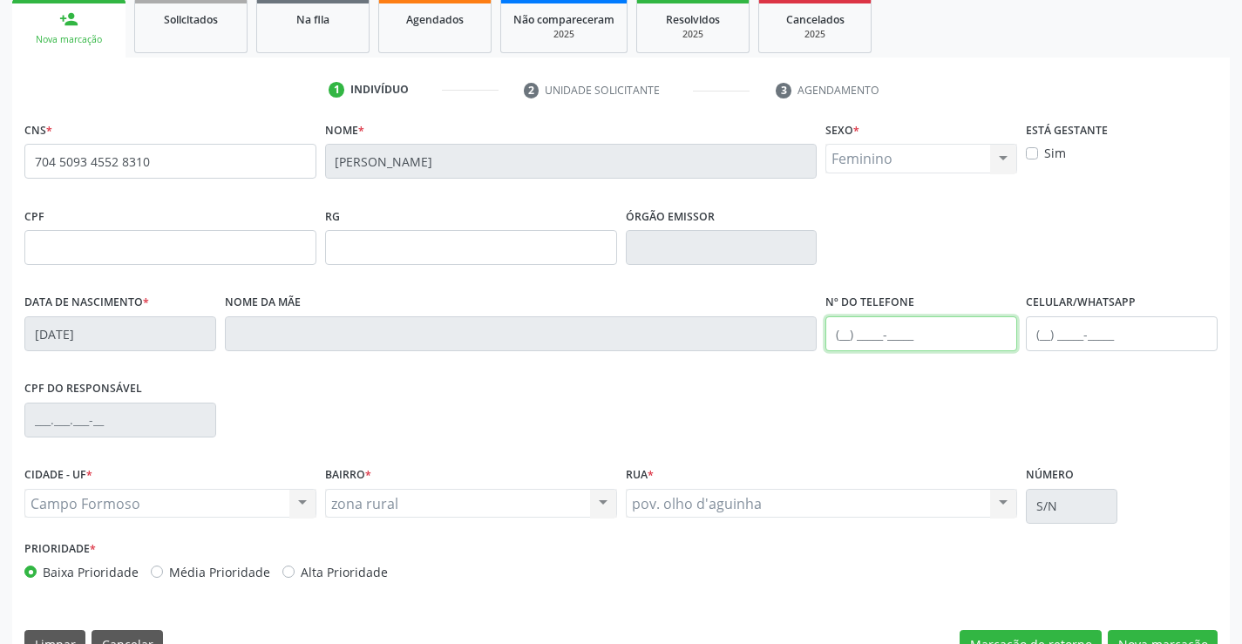
click at [885, 325] on input "text" at bounding box center [922, 333] width 192 height 35
type input "[PHONE_NUMBER]"
click at [855, 411] on div "CPF do responsável" at bounding box center [621, 419] width 1202 height 86
click at [1145, 636] on button "Nova marcação" at bounding box center [1163, 645] width 110 height 30
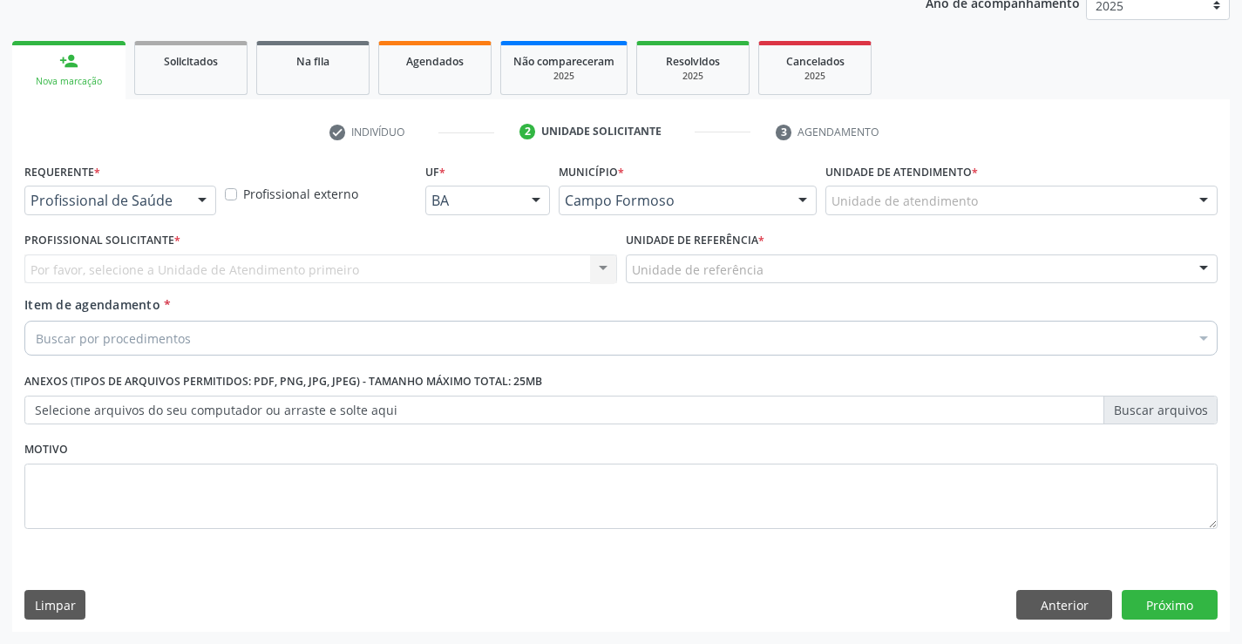
scroll to position [220, 0]
click at [132, 211] on div "Profissional de Saúde" at bounding box center [120, 201] width 192 height 30
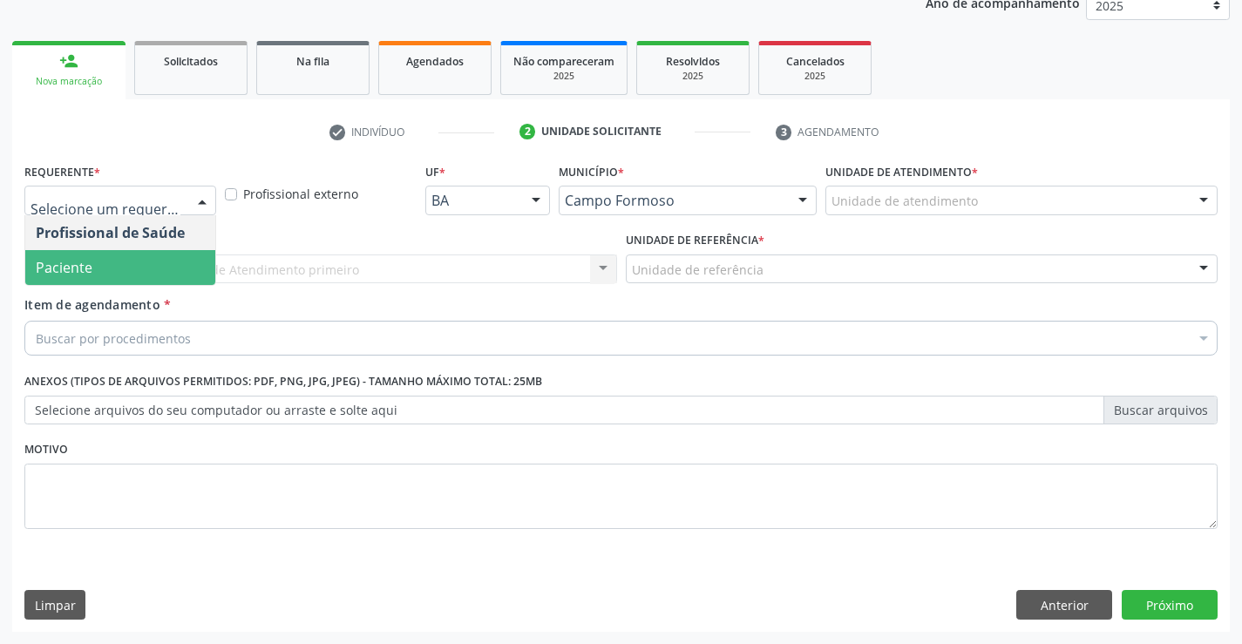
drag, startPoint x: 87, startPoint y: 260, endPoint x: 241, endPoint y: 263, distance: 154.3
click at [92, 260] on span "Paciente" at bounding box center [120, 267] width 190 height 35
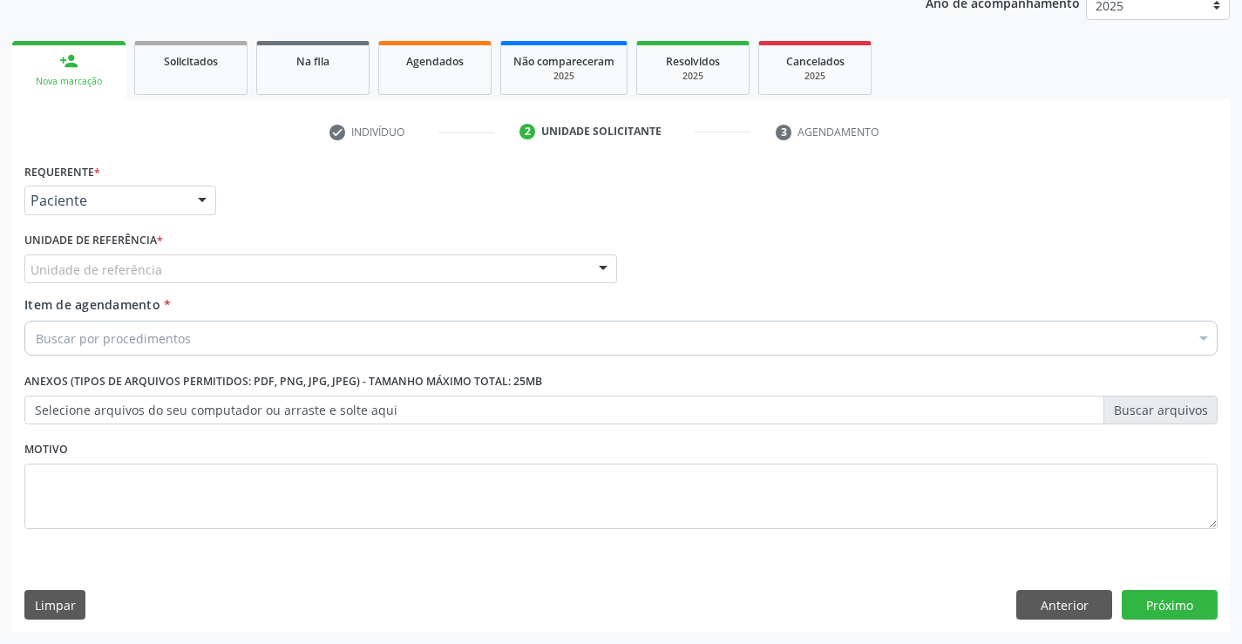
click at [286, 272] on div "Unidade de referência" at bounding box center [320, 270] width 593 height 30
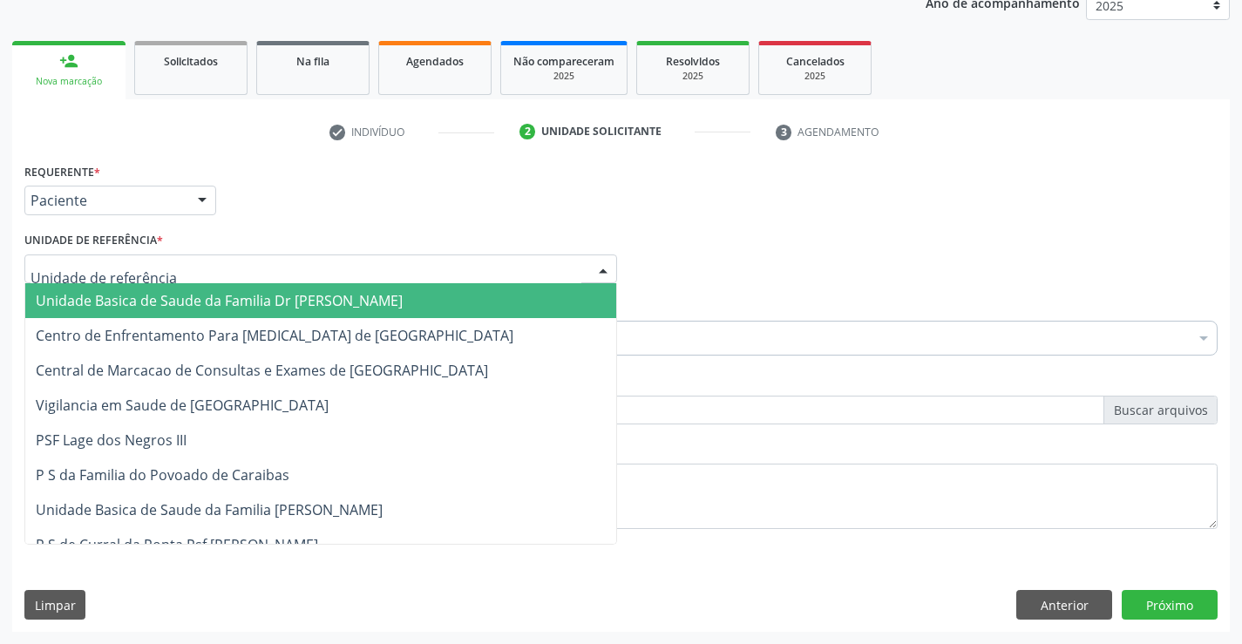
drag, startPoint x: 201, startPoint y: 293, endPoint x: 276, endPoint y: 321, distance: 80.0
click at [203, 293] on span "Unidade Basica de Saude da Familia Dr [PERSON_NAME]" at bounding box center [219, 300] width 367 height 19
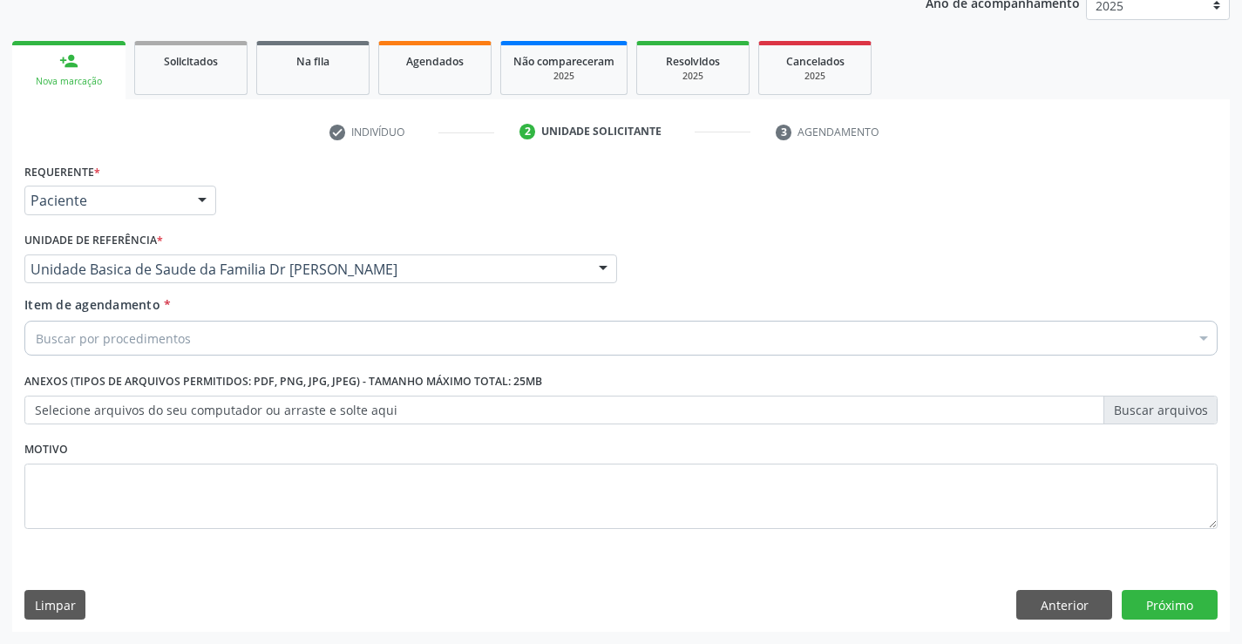
drag, startPoint x: 201, startPoint y: 338, endPoint x: 431, endPoint y: 310, distance: 231.8
click at [208, 336] on div "Buscar por procedimentos" at bounding box center [620, 338] width 1193 height 35
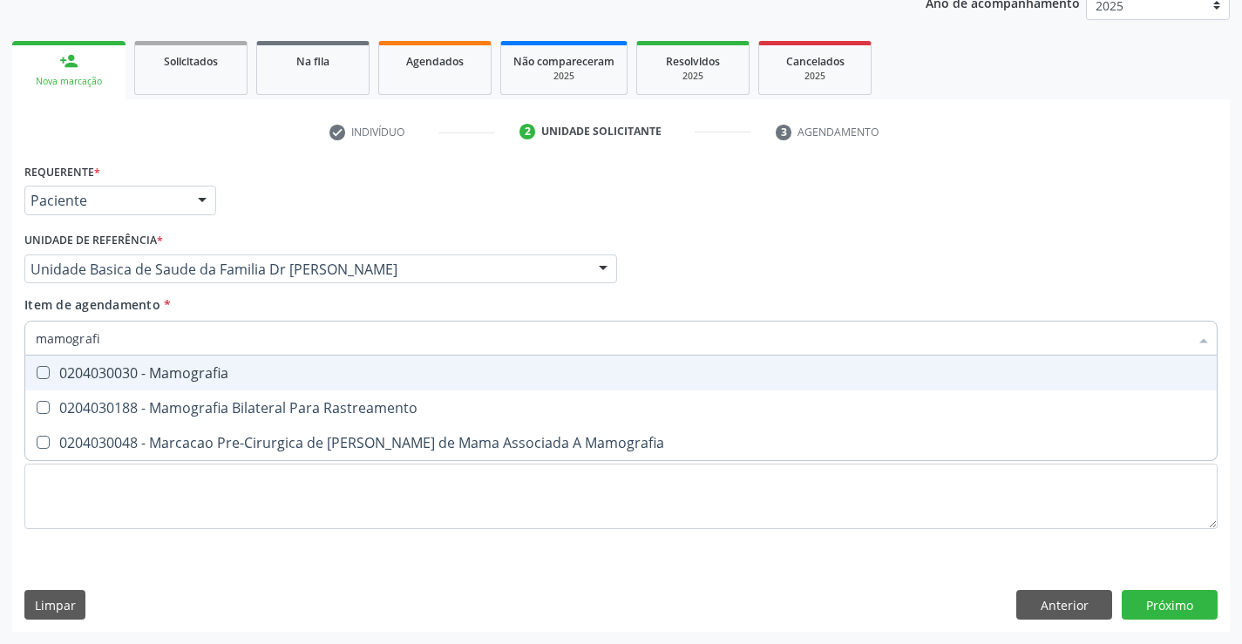
type input "mamografia"
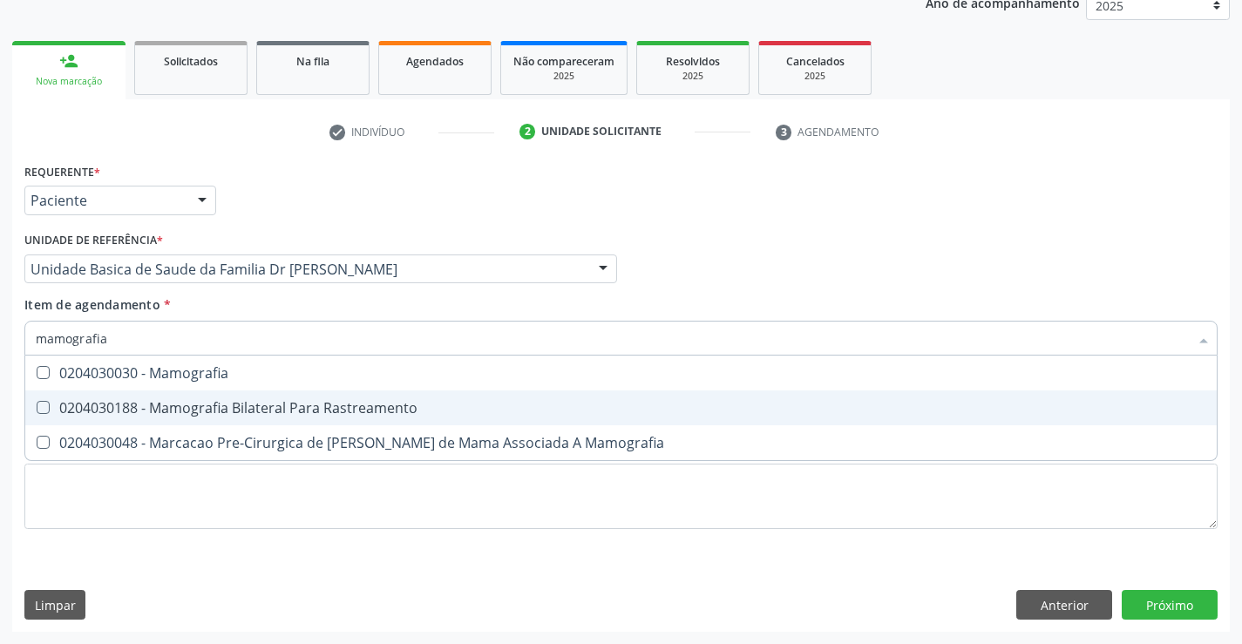
drag, startPoint x: 275, startPoint y: 416, endPoint x: 335, endPoint y: 355, distance: 85.1
click at [276, 412] on div "0204030188 - Mamografia Bilateral Para Rastreamento" at bounding box center [621, 408] width 1171 height 14
checkbox Rastreamento "true"
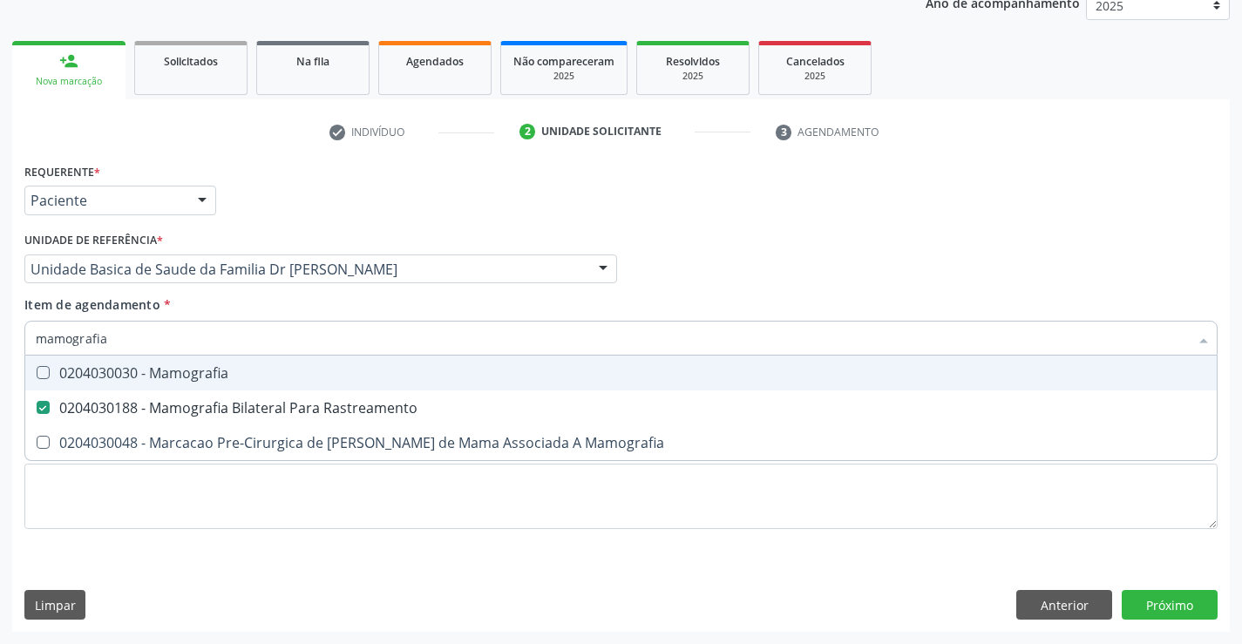
click at [364, 293] on div "Unidade de referência * Unidade Basica de Saude da Familia Dr [PERSON_NAME] Uni…" at bounding box center [321, 262] width 602 height 68
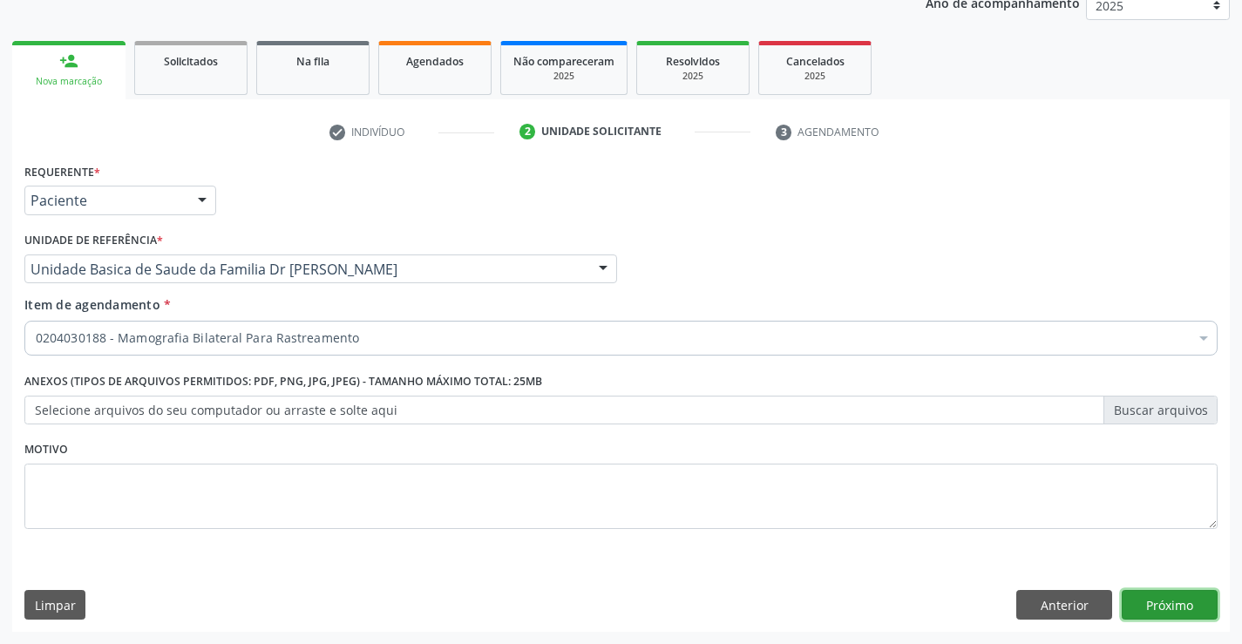
click at [1179, 604] on button "Próximo" at bounding box center [1170, 605] width 96 height 30
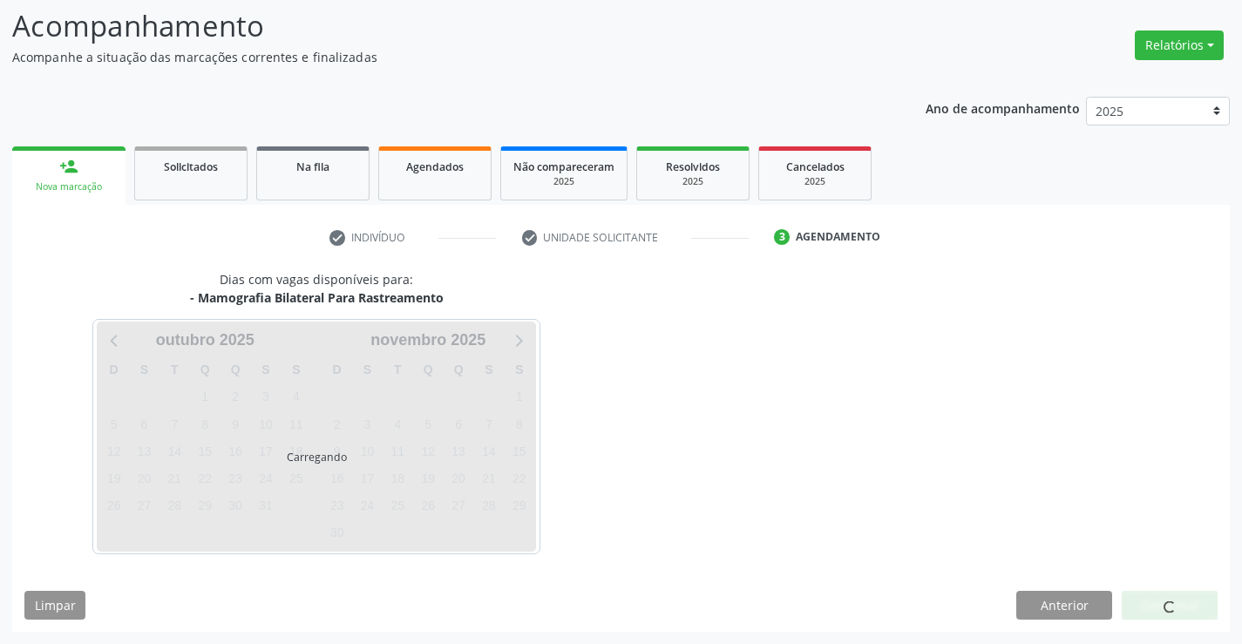
scroll to position [114, 0]
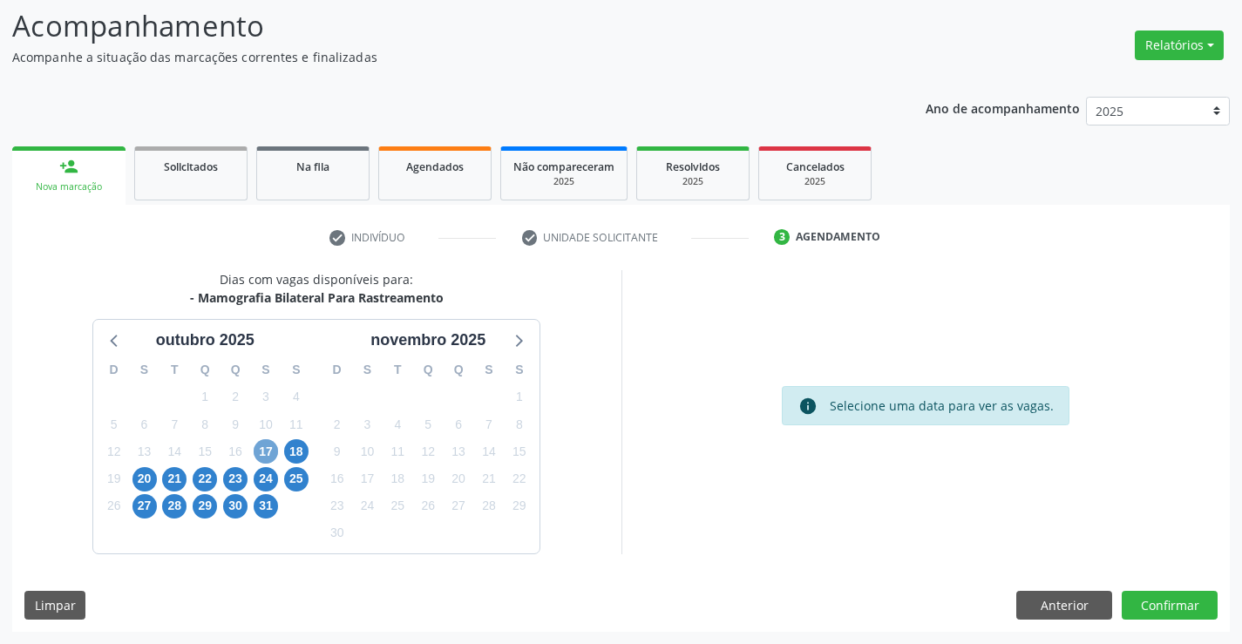
click at [265, 450] on span "17" at bounding box center [266, 451] width 24 height 24
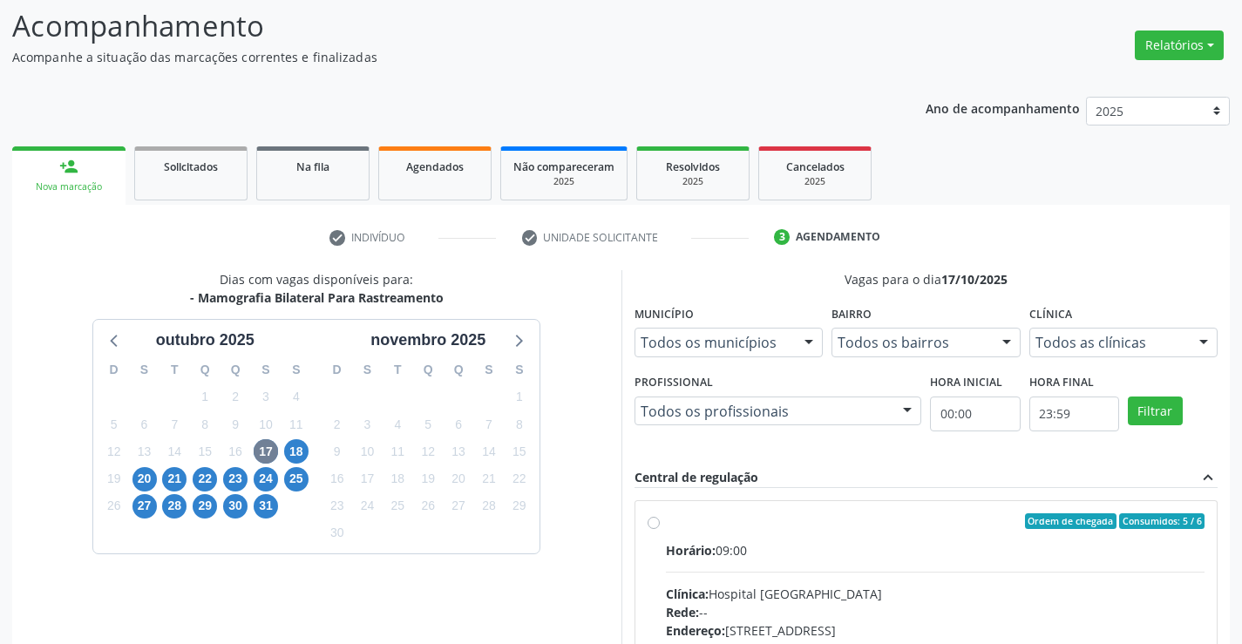
click at [660, 529] on input "Ordem de chegada Consumidos: 5 / 6 Horário: 09:00 Clínica: Hospital [GEOGRAPHIC…" at bounding box center [654, 521] width 12 height 16
radio input "true"
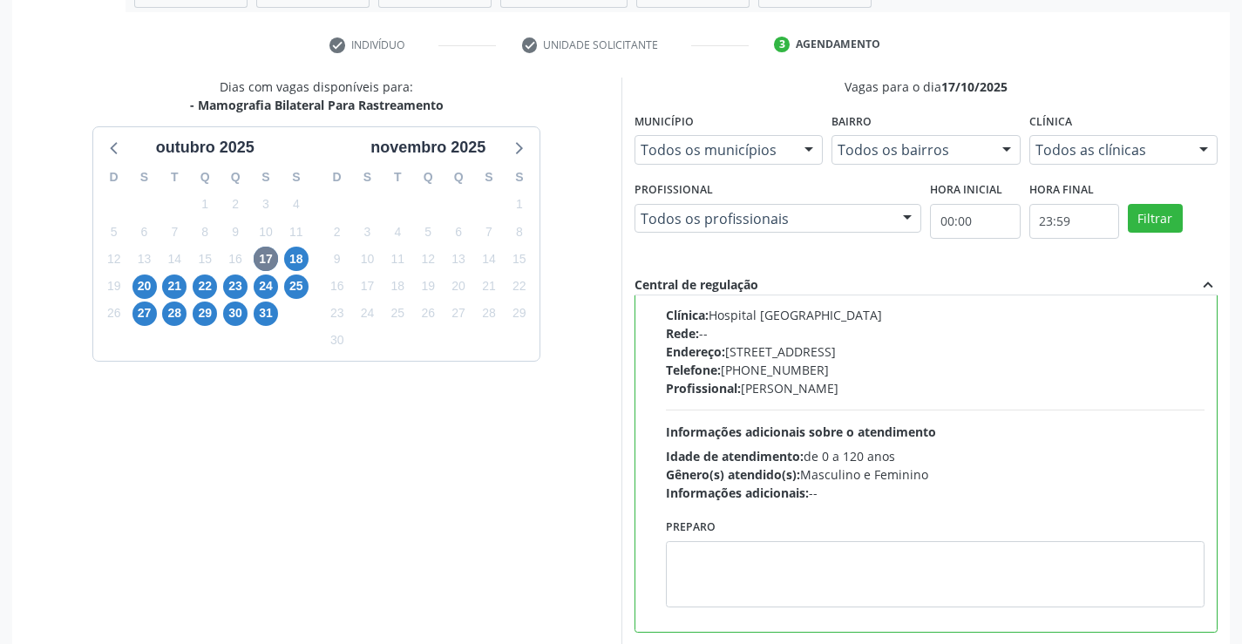
scroll to position [398, 0]
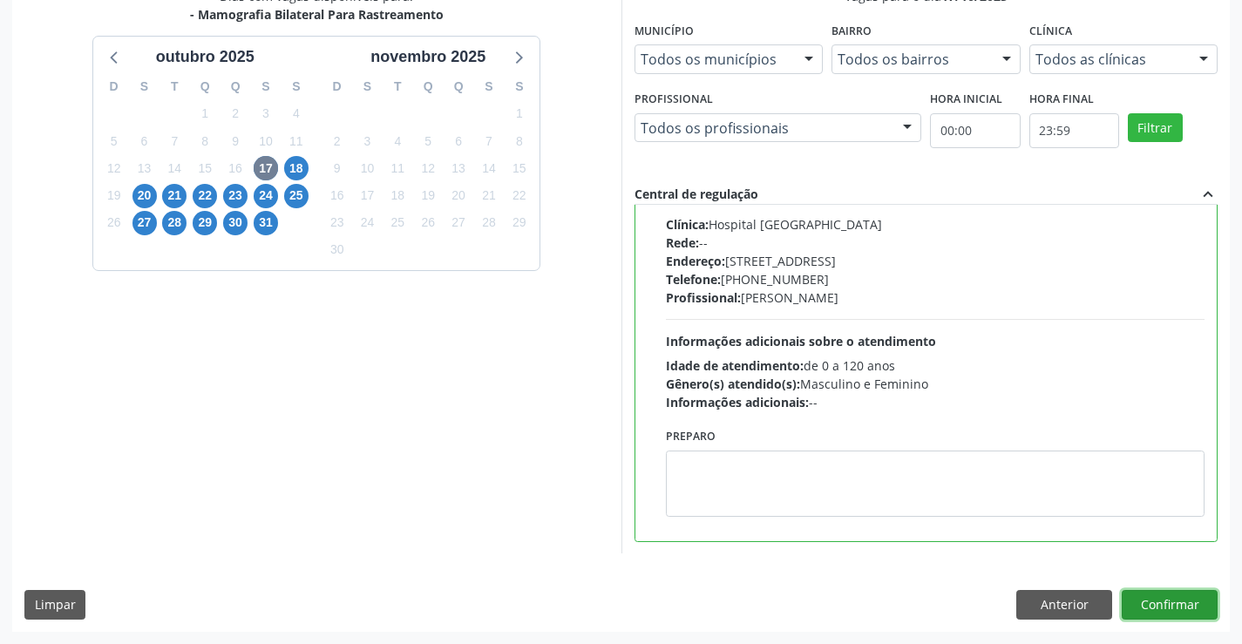
click at [1158, 607] on button "Confirmar" at bounding box center [1170, 605] width 96 height 30
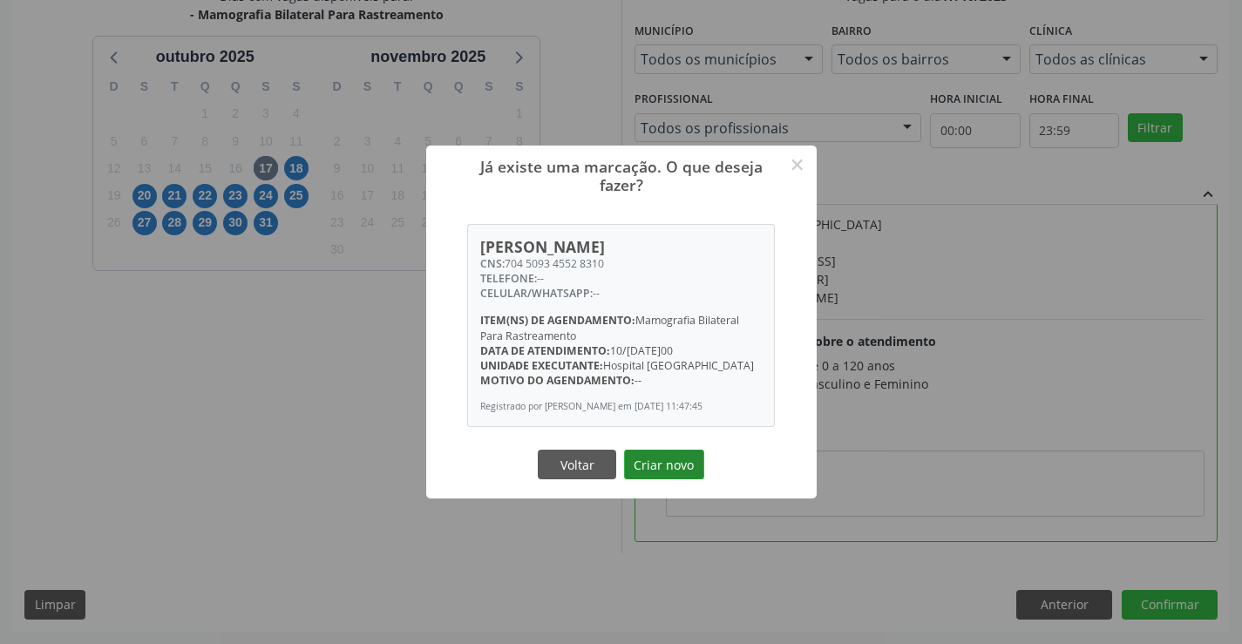
click at [670, 456] on button "Criar novo" at bounding box center [664, 465] width 80 height 30
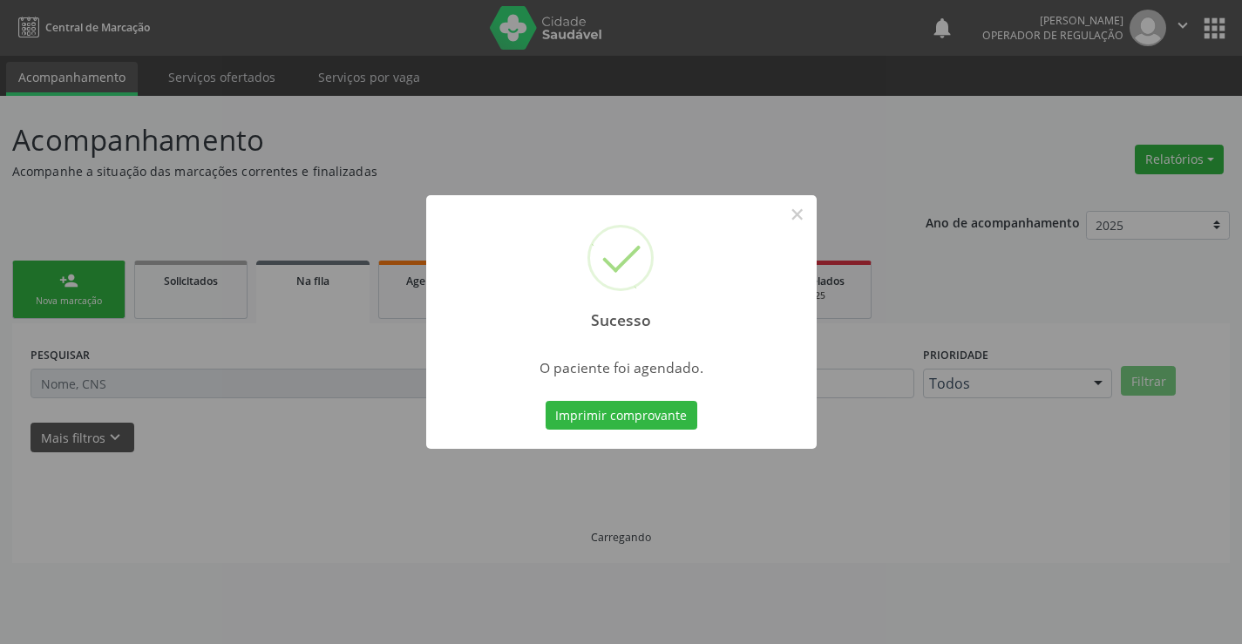
scroll to position [0, 0]
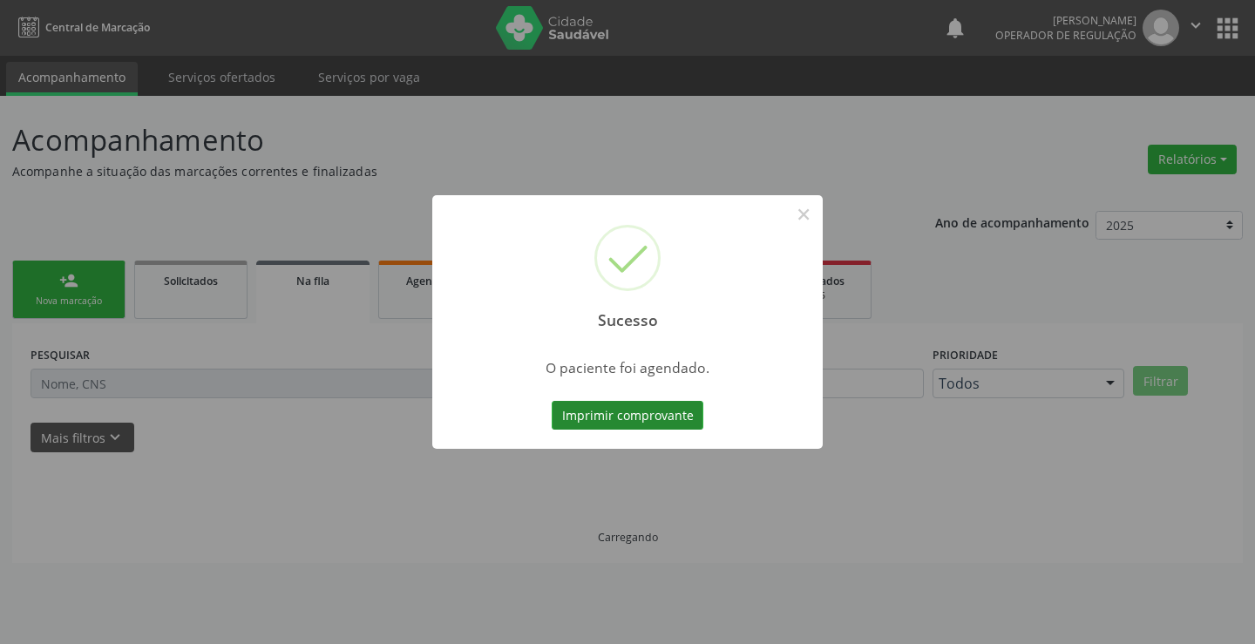
click at [663, 423] on button "Imprimir comprovante" at bounding box center [628, 416] width 152 height 30
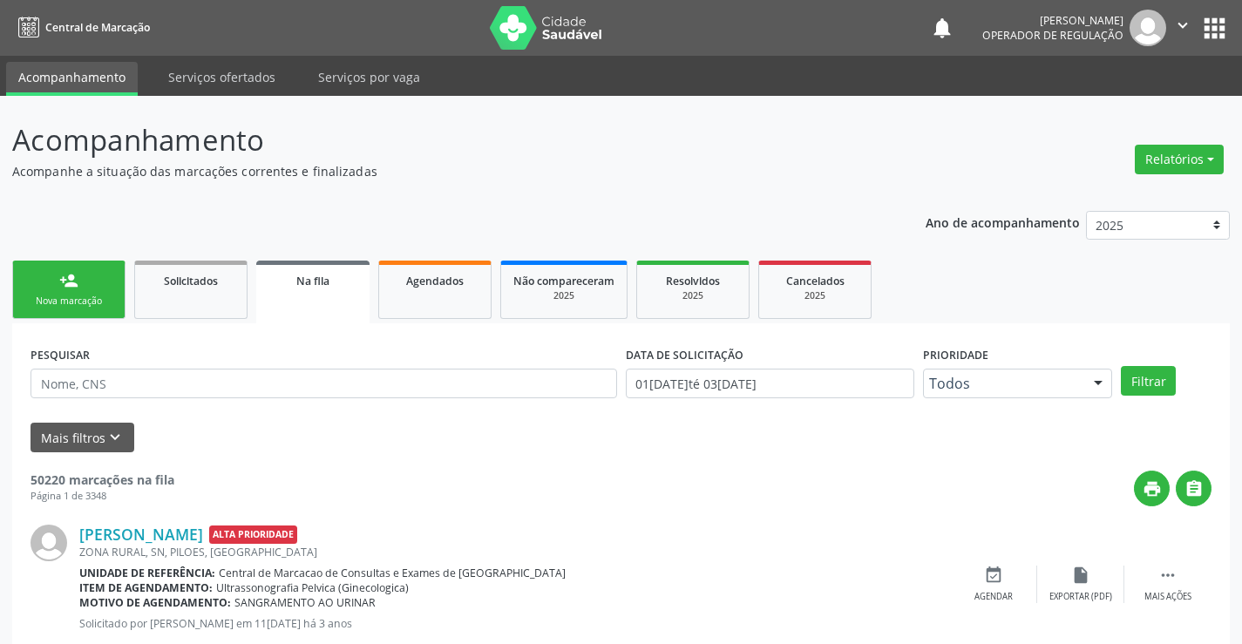
click at [75, 292] on link "person_add Nova marcação" at bounding box center [68, 290] width 113 height 58
click at [74, 292] on link "person_add Nova marcação" at bounding box center [68, 290] width 113 height 58
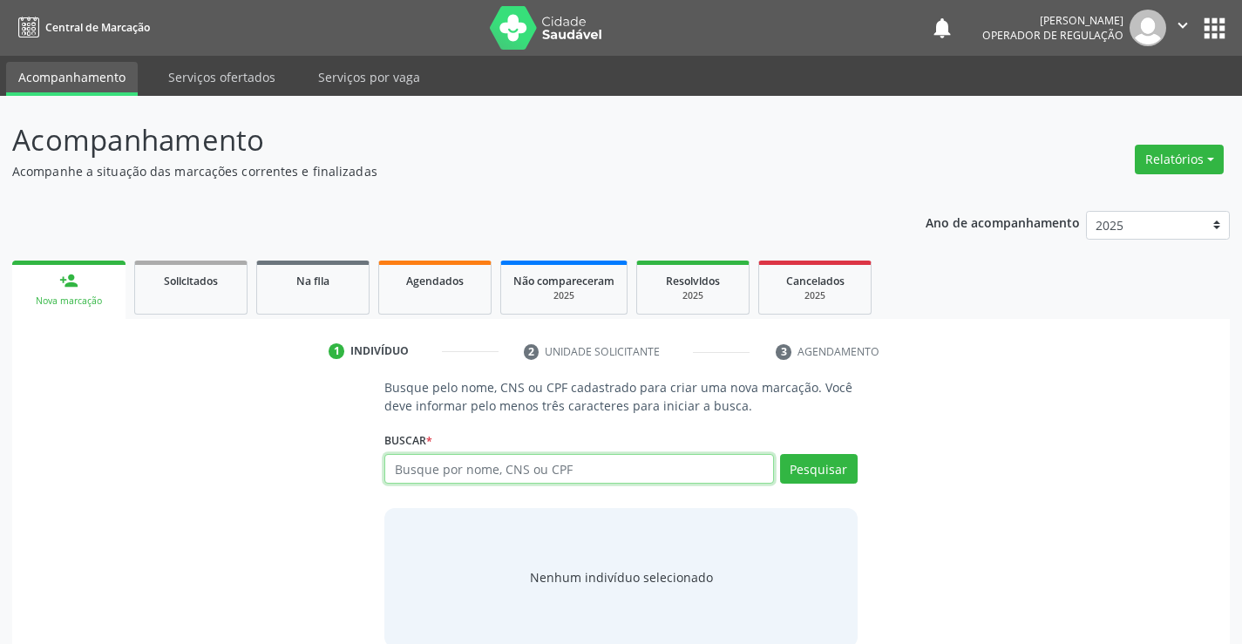
click at [534, 470] on input "text" at bounding box center [578, 469] width 389 height 30
type input "706009338753445"
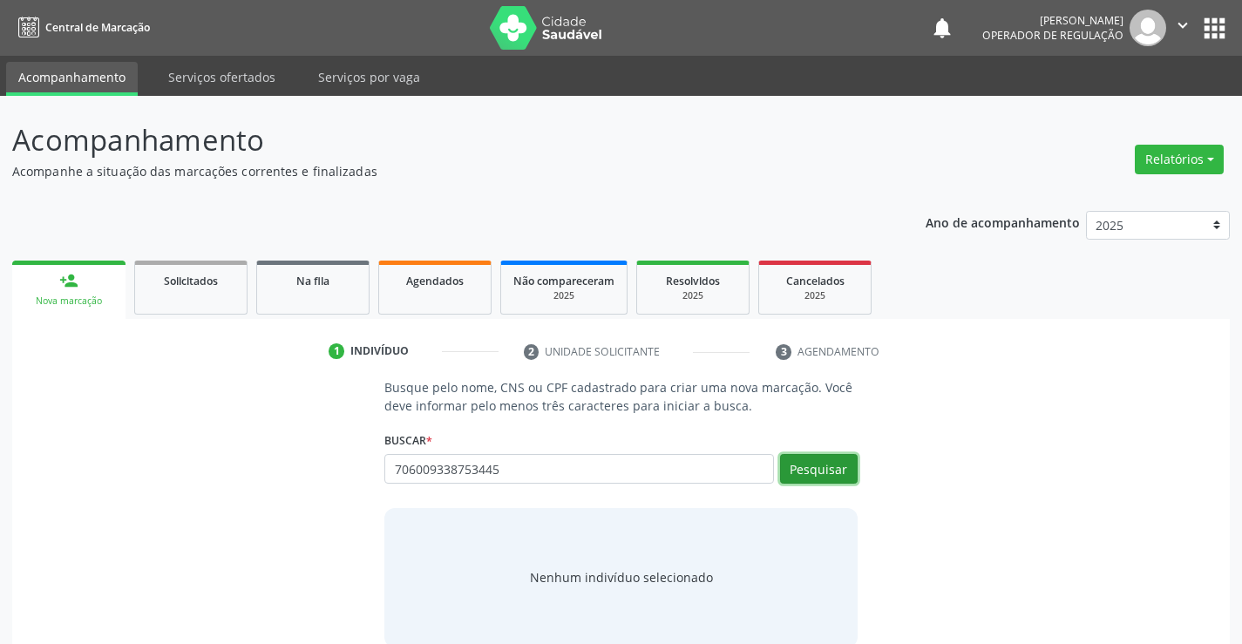
click at [822, 466] on button "Pesquisar" at bounding box center [819, 469] width 78 height 30
type input "706009338753445"
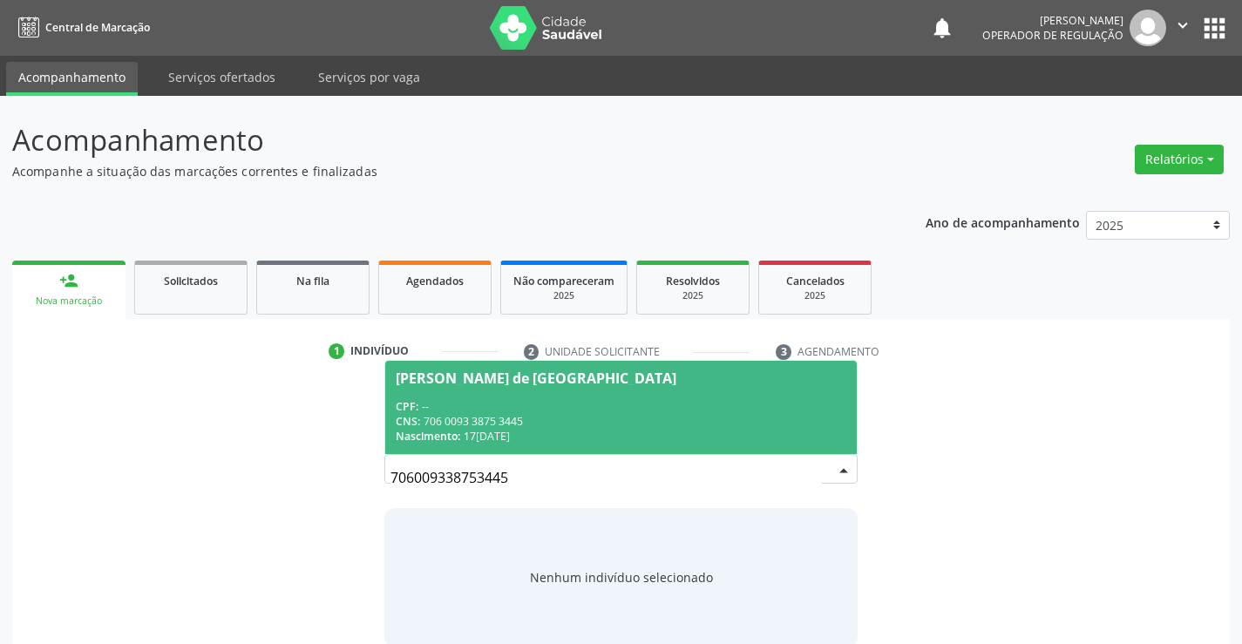
drag, startPoint x: 446, startPoint y: 409, endPoint x: 593, endPoint y: 407, distance: 146.5
click at [446, 408] on div "CPF: --" at bounding box center [621, 406] width 450 height 15
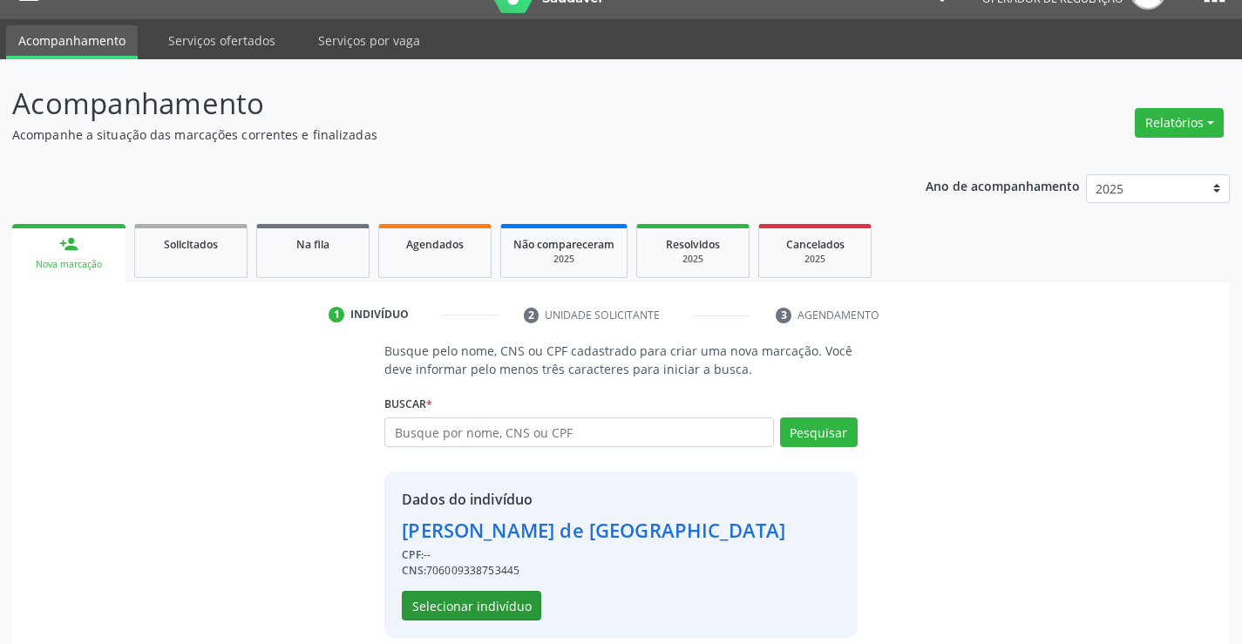
scroll to position [55, 0]
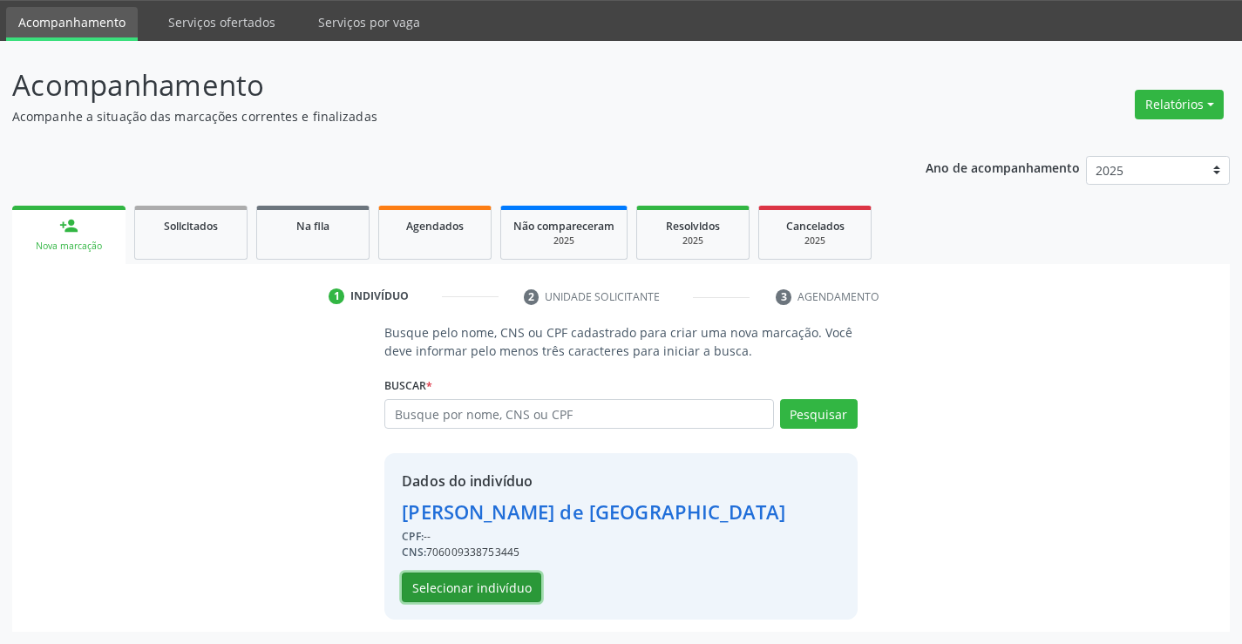
click at [466, 586] on button "Selecionar indivíduo" at bounding box center [471, 588] width 139 height 30
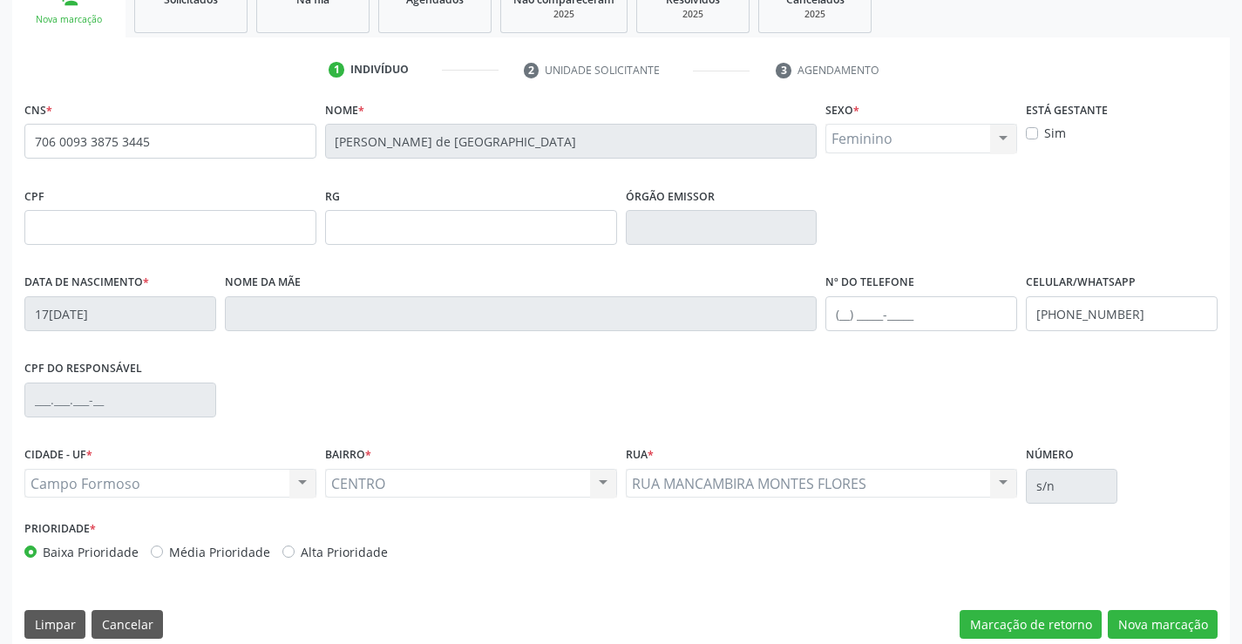
scroll to position [301, 0]
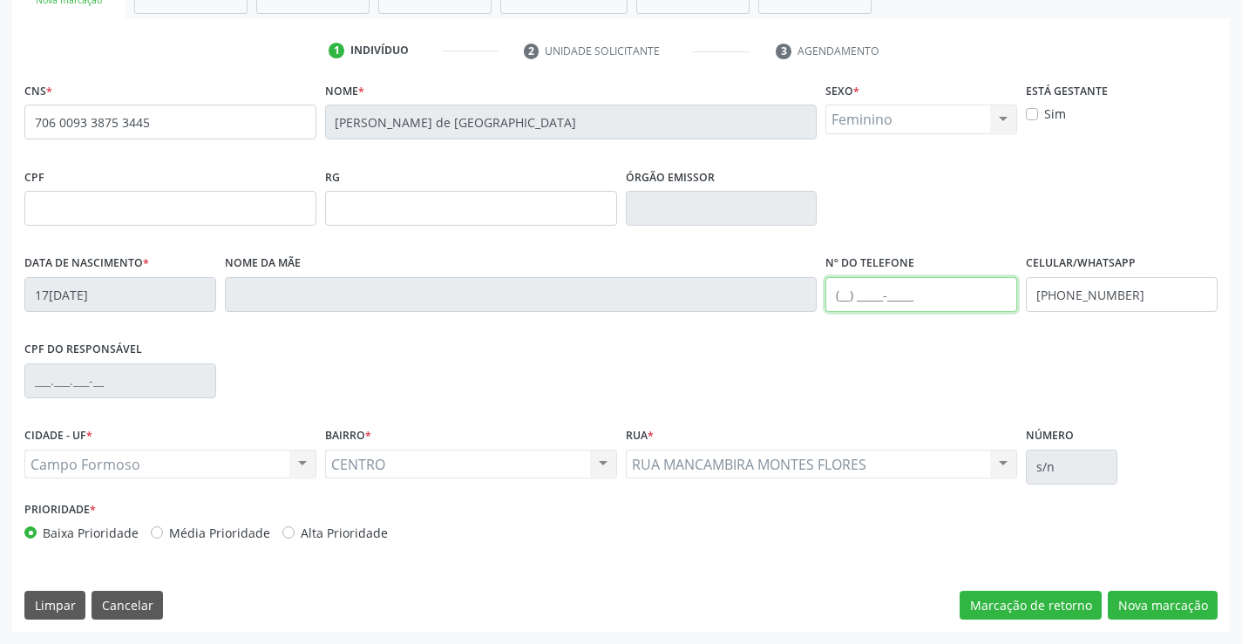
drag, startPoint x: 876, startPoint y: 293, endPoint x: 1215, endPoint y: 247, distance: 342.2
click at [876, 293] on input "text" at bounding box center [922, 294] width 192 height 35
type input "[PHONE_NUMBER]"
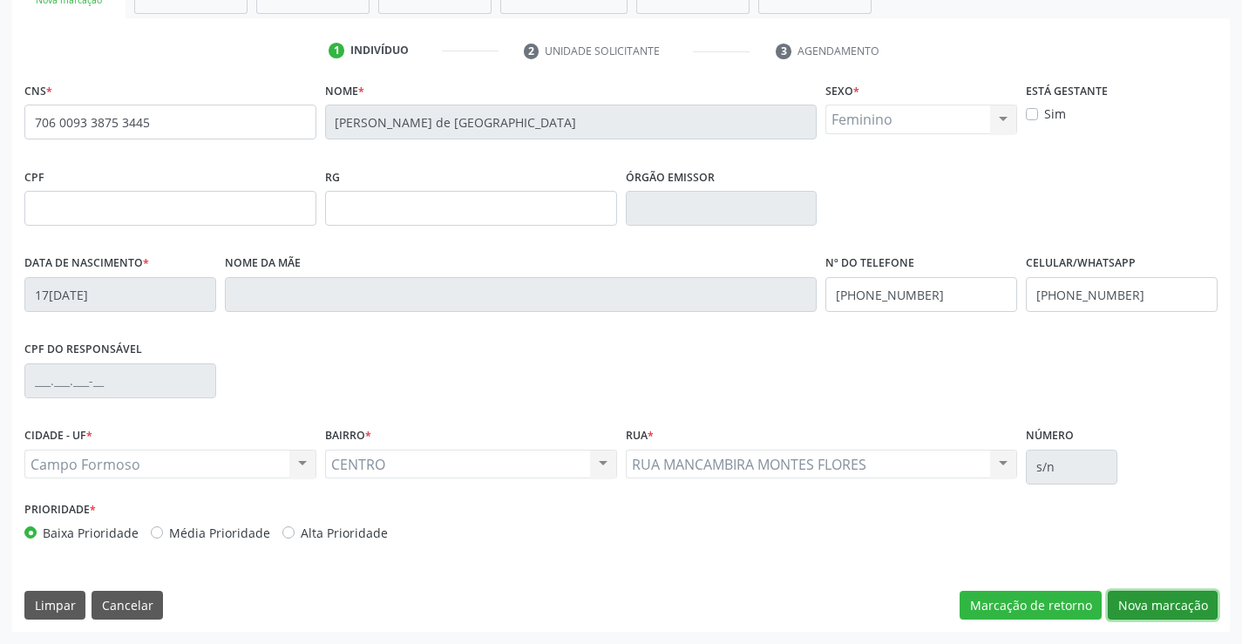
click at [1173, 608] on button "Nova marcação" at bounding box center [1163, 606] width 110 height 30
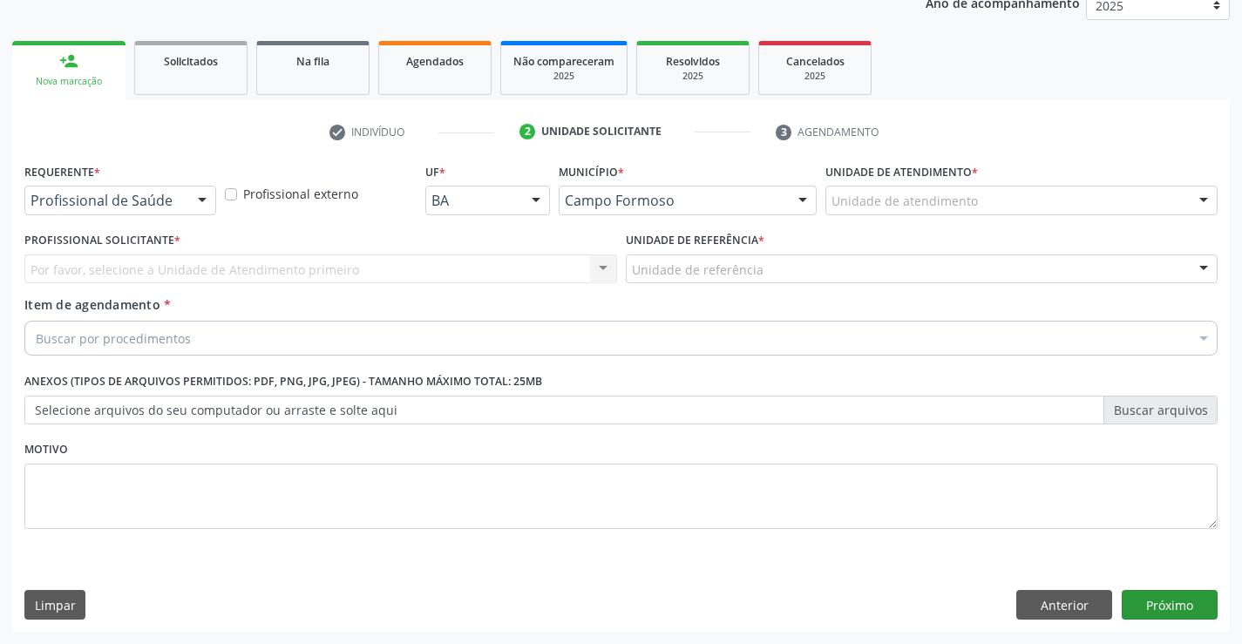
scroll to position [220, 0]
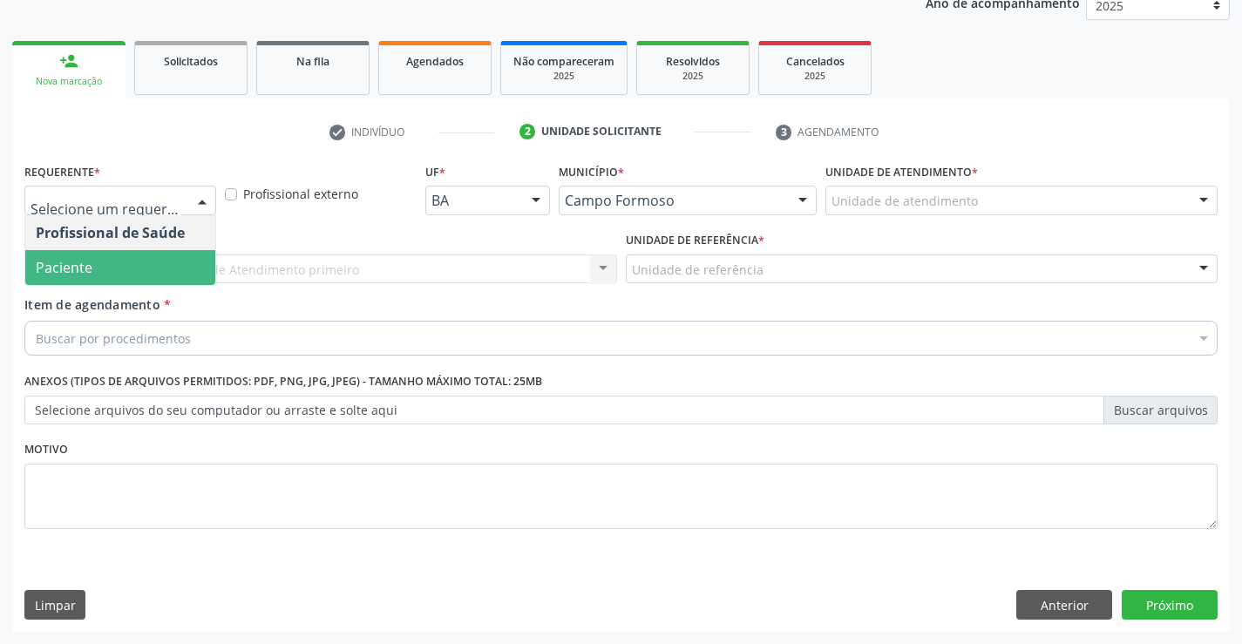
click at [65, 269] on span "Paciente" at bounding box center [64, 267] width 57 height 19
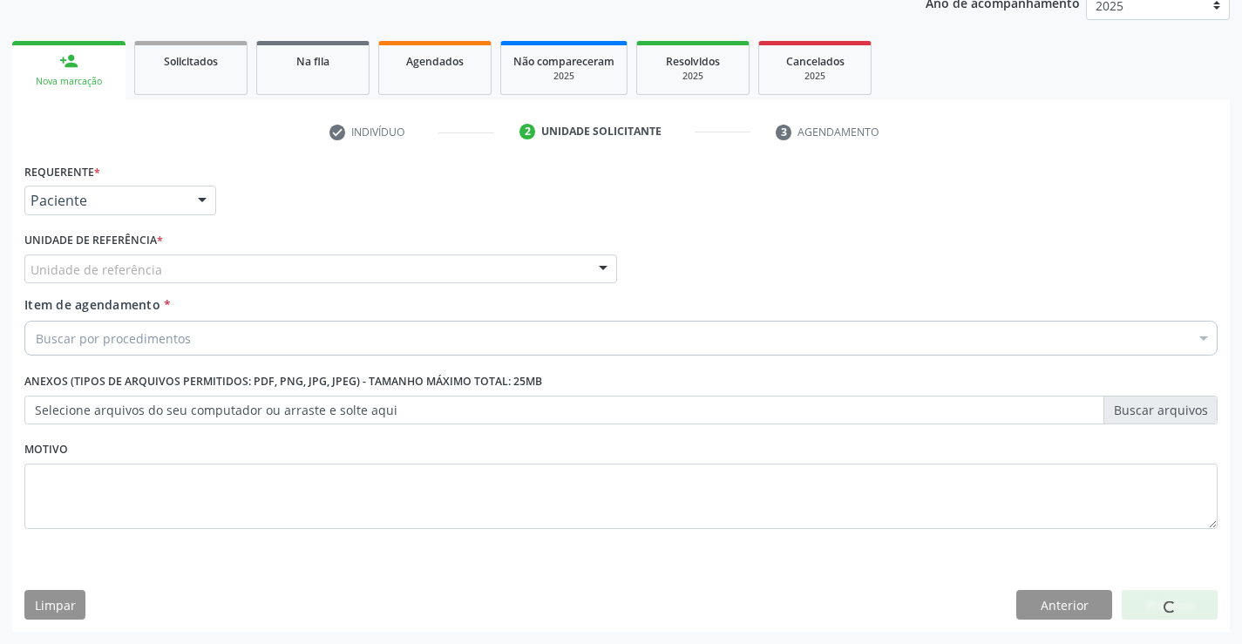
click at [290, 264] on div "Unidade de referência" at bounding box center [320, 270] width 593 height 30
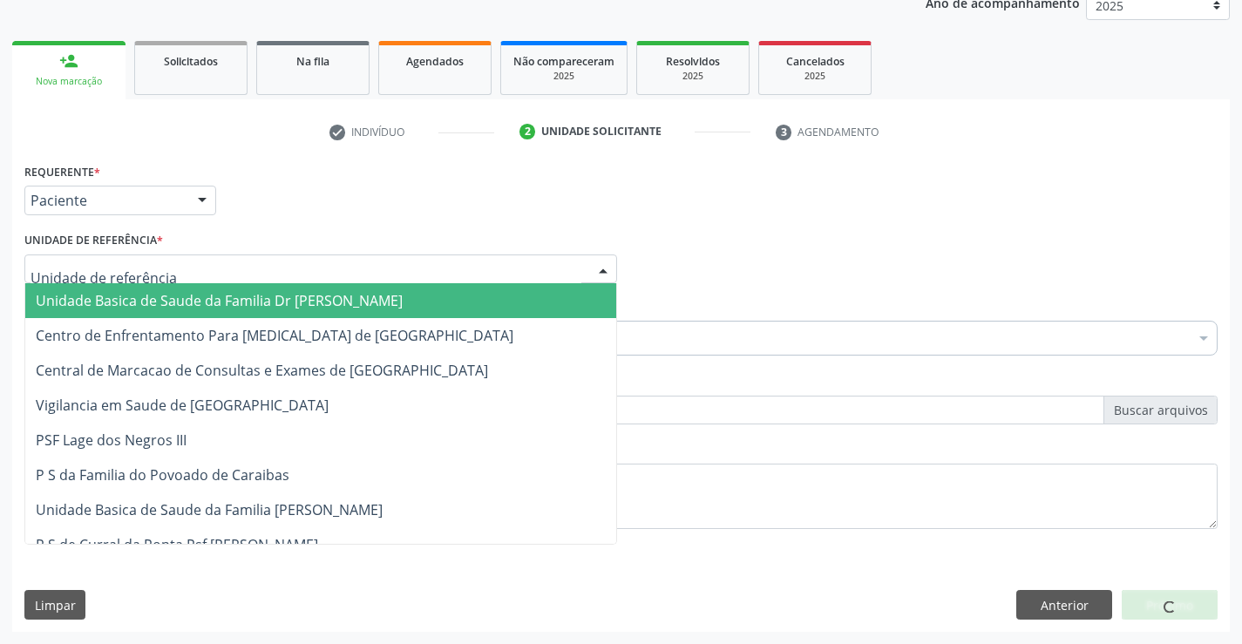
click at [207, 299] on span "Unidade Basica de Saude da Familia Dr [PERSON_NAME]" at bounding box center [219, 300] width 367 height 19
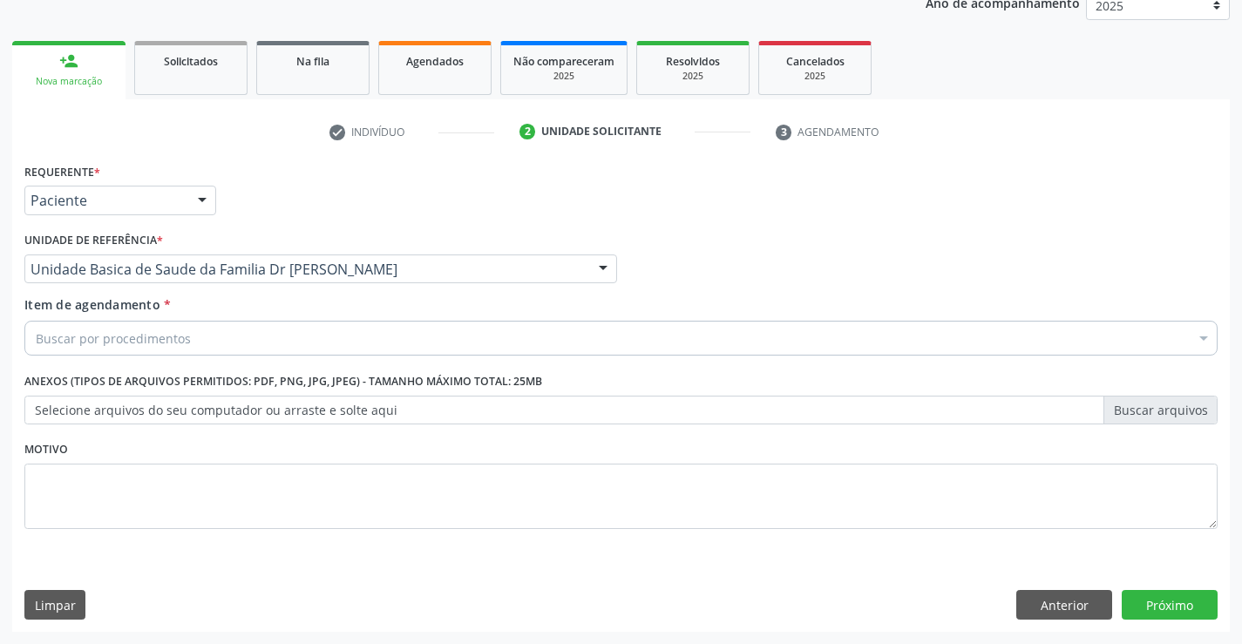
click at [207, 336] on div "Buscar por procedimentos" at bounding box center [620, 338] width 1193 height 35
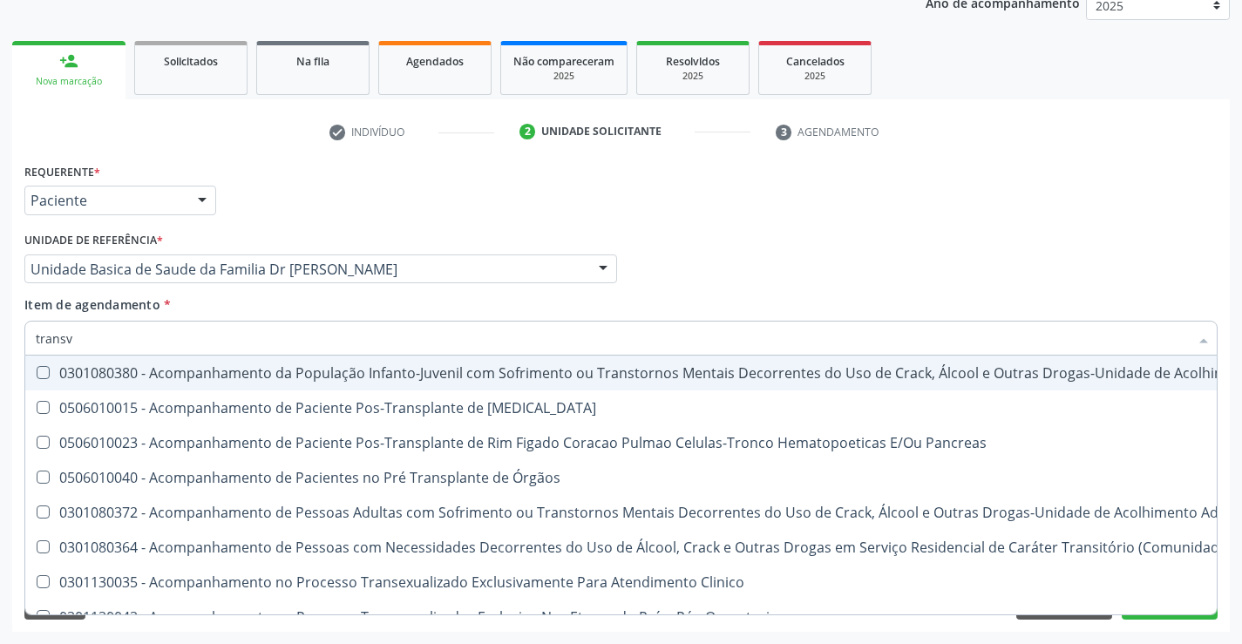
type input "transva"
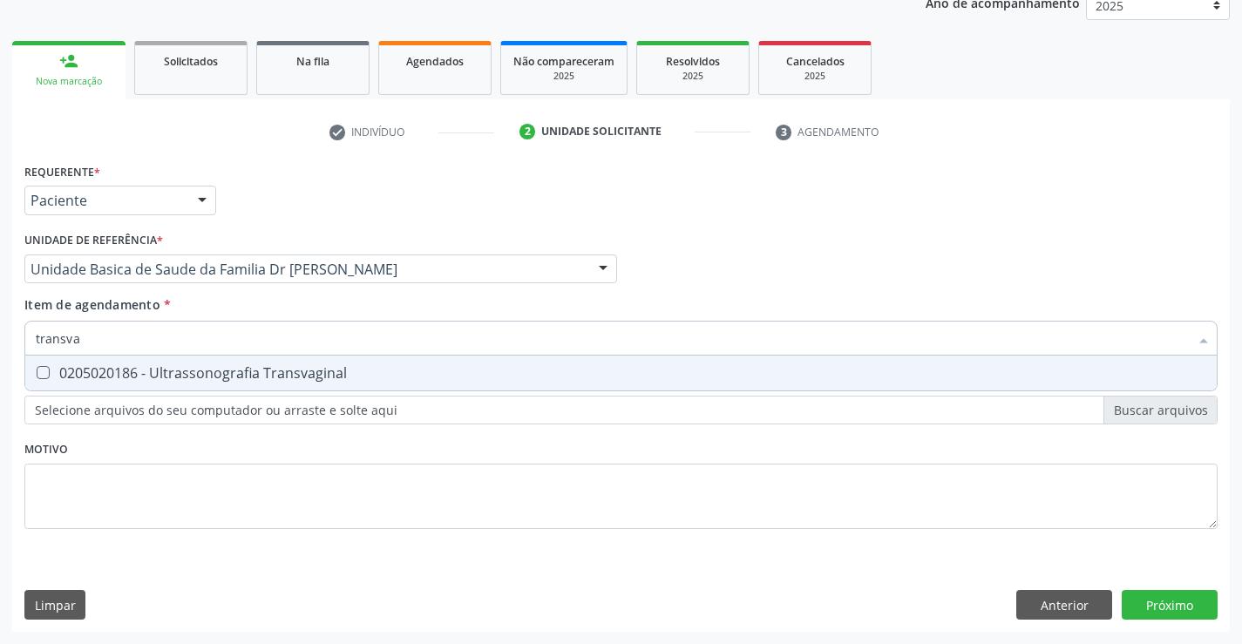
click at [242, 373] on div "0205020186 - Ultrassonografia Transvaginal" at bounding box center [621, 373] width 1171 height 14
checkbox Transvaginal "true"
click at [352, 474] on div "Requerente * Paciente Profissional de Saúde Paciente Nenhum resultado encontrad…" at bounding box center [620, 356] width 1193 height 395
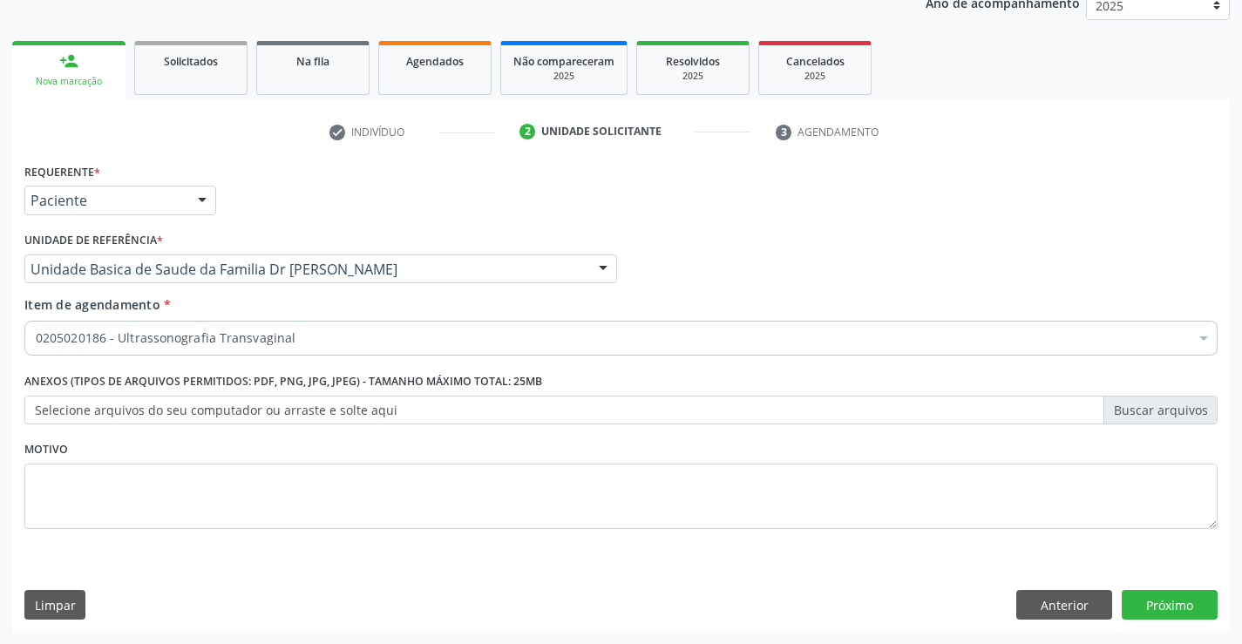
click at [1162, 582] on div "Requerente * Paciente Profissional de Saúde Paciente Nenhum resultado encontrad…" at bounding box center [621, 395] width 1218 height 473
click at [1164, 596] on button "Próximo" at bounding box center [1170, 605] width 96 height 30
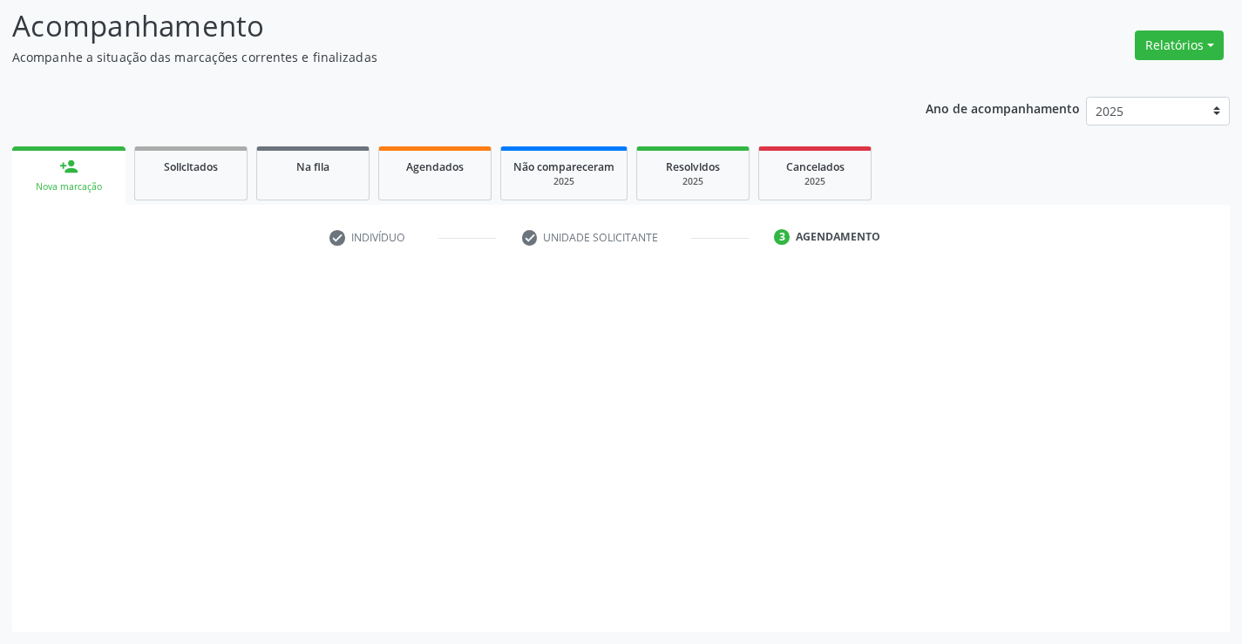
scroll to position [114, 0]
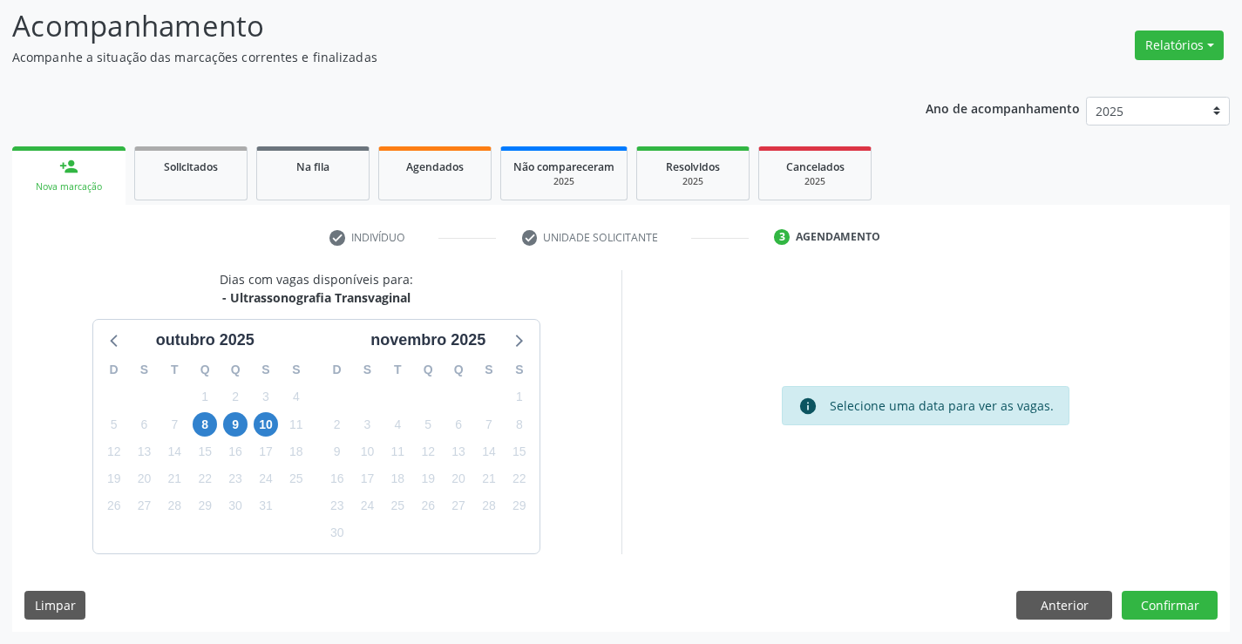
click at [1166, 588] on div "Dias com vagas disponíveis para: - Ultrassonografia Transvaginal [DATE] D S T Q…" at bounding box center [621, 451] width 1218 height 362
click at [1170, 601] on button "Confirmar" at bounding box center [1170, 606] width 96 height 30
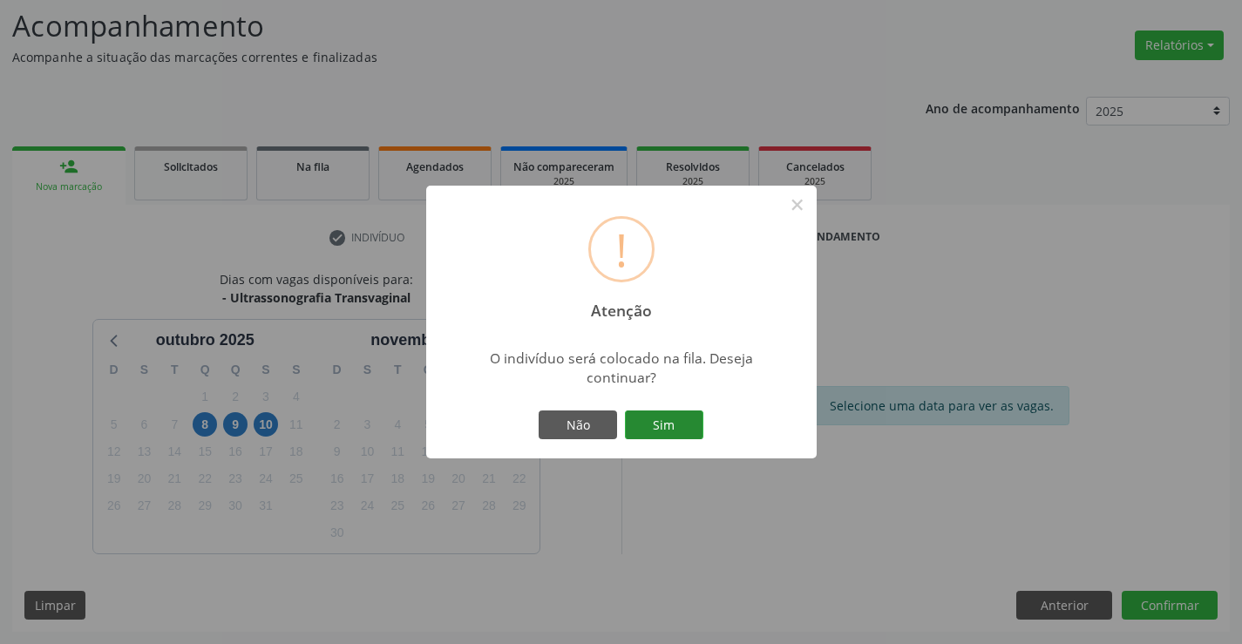
click at [691, 431] on button "Sim" at bounding box center [664, 426] width 78 height 30
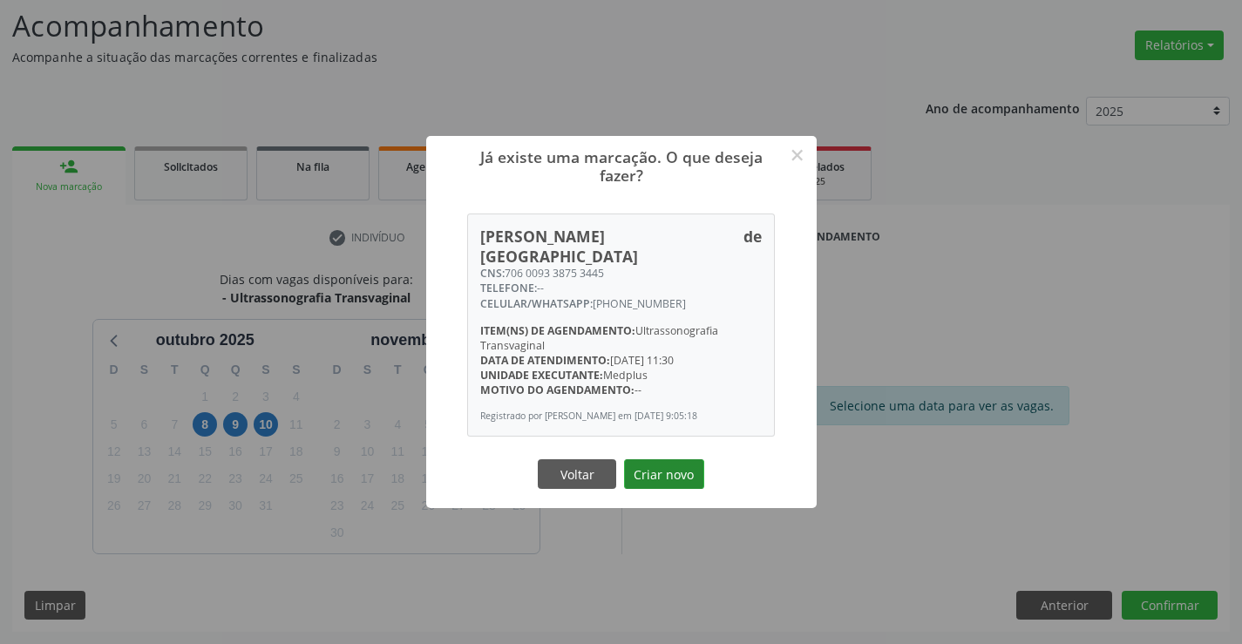
click at [675, 462] on button "Criar novo" at bounding box center [664, 474] width 80 height 30
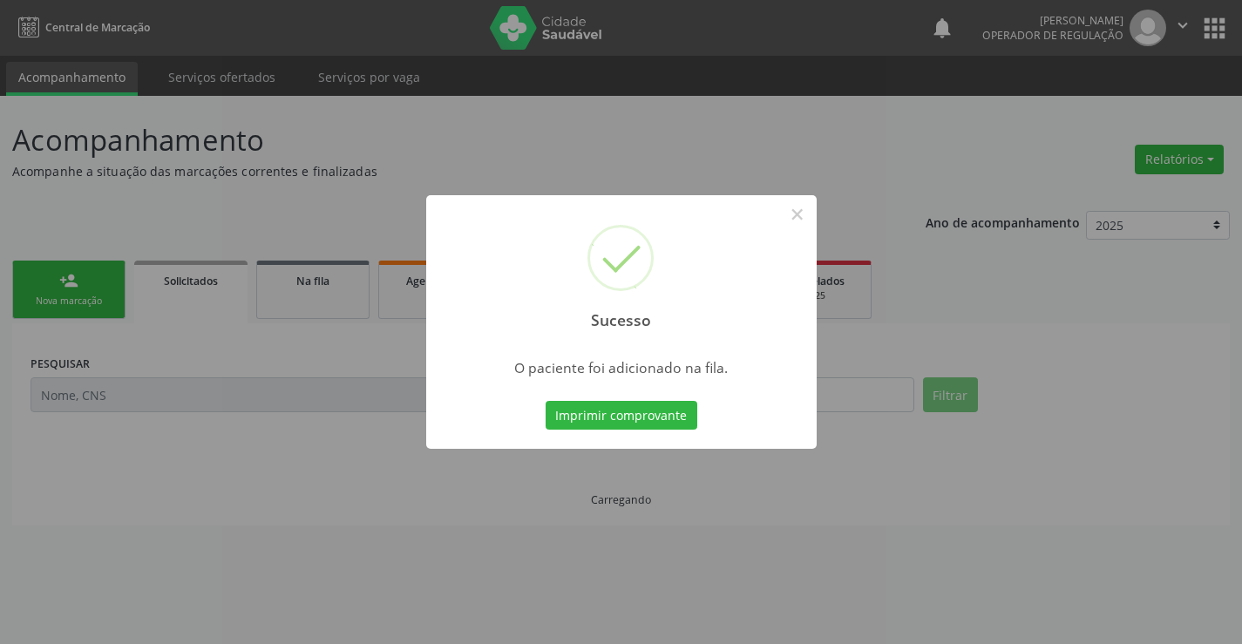
scroll to position [0, 0]
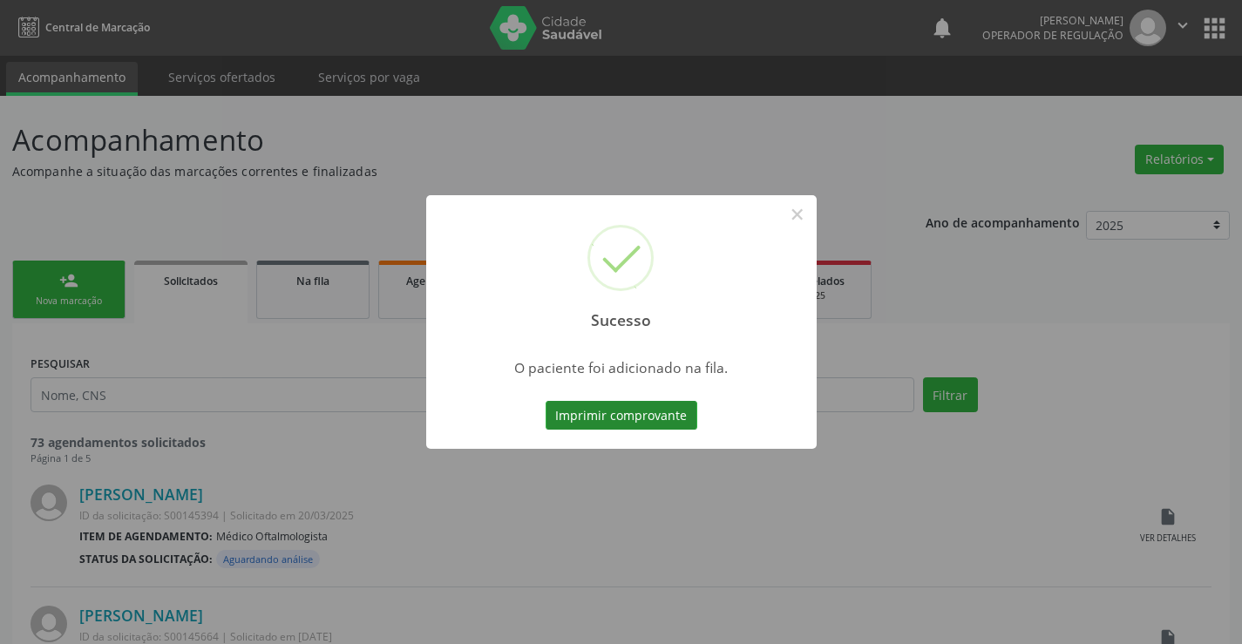
click at [628, 404] on button "Imprimir comprovante" at bounding box center [622, 416] width 152 height 30
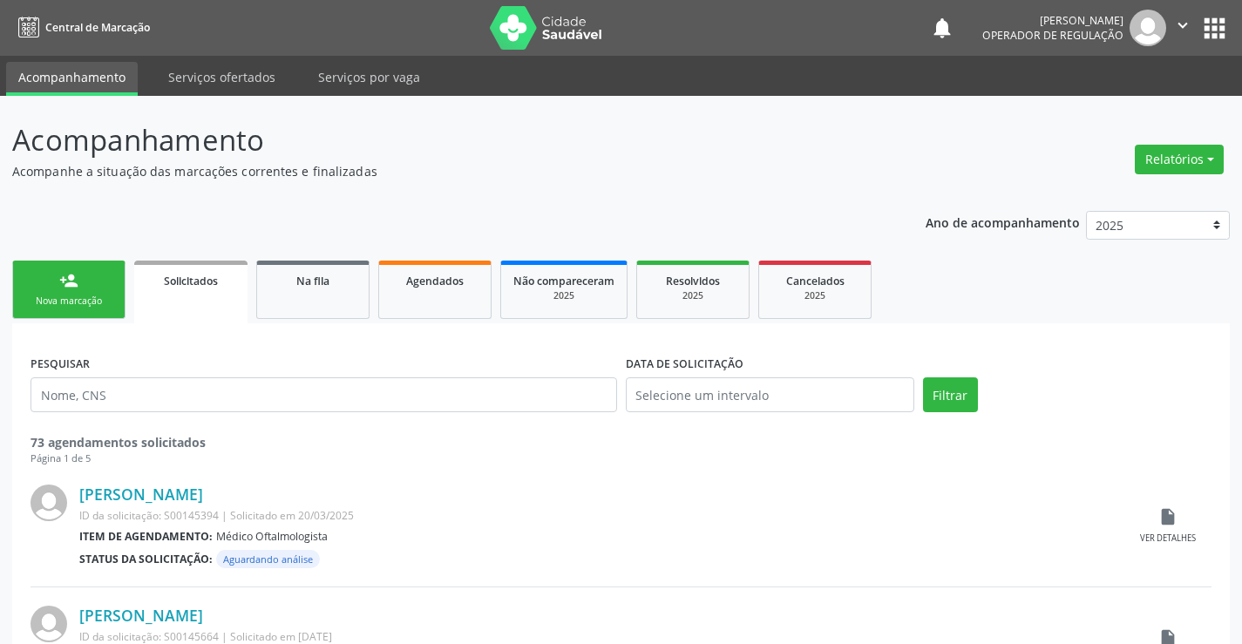
click at [92, 294] on link "person_add Nova marcação" at bounding box center [68, 290] width 113 height 58
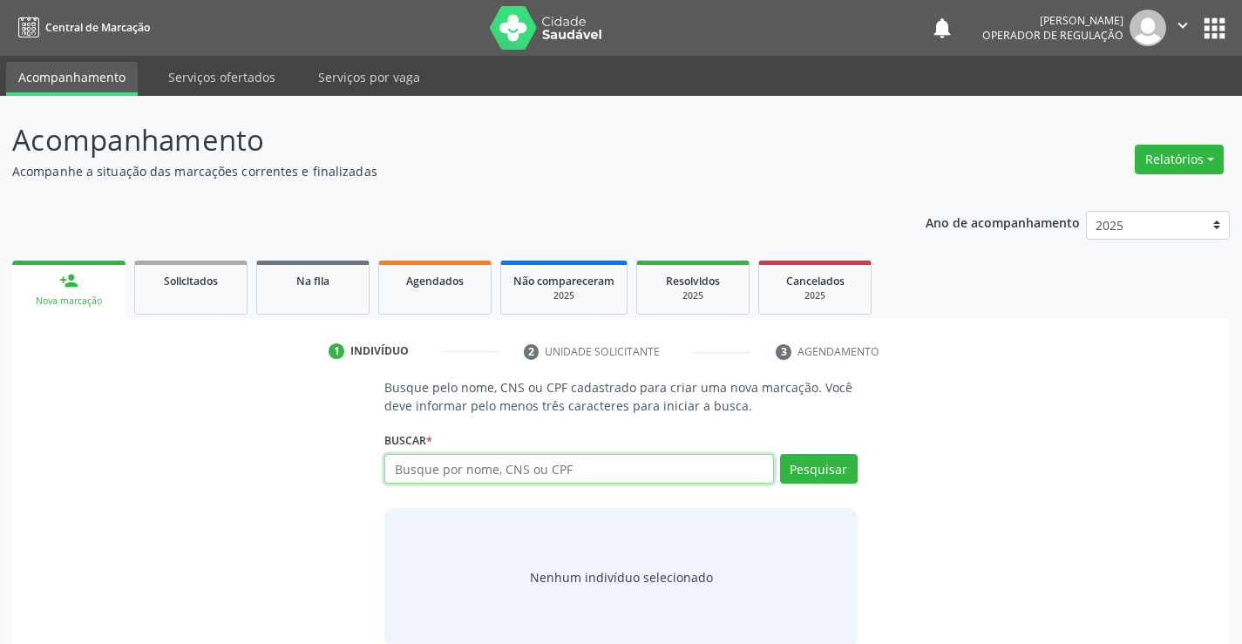
click at [436, 469] on input "text" at bounding box center [578, 469] width 389 height 30
type input "704806569990144"
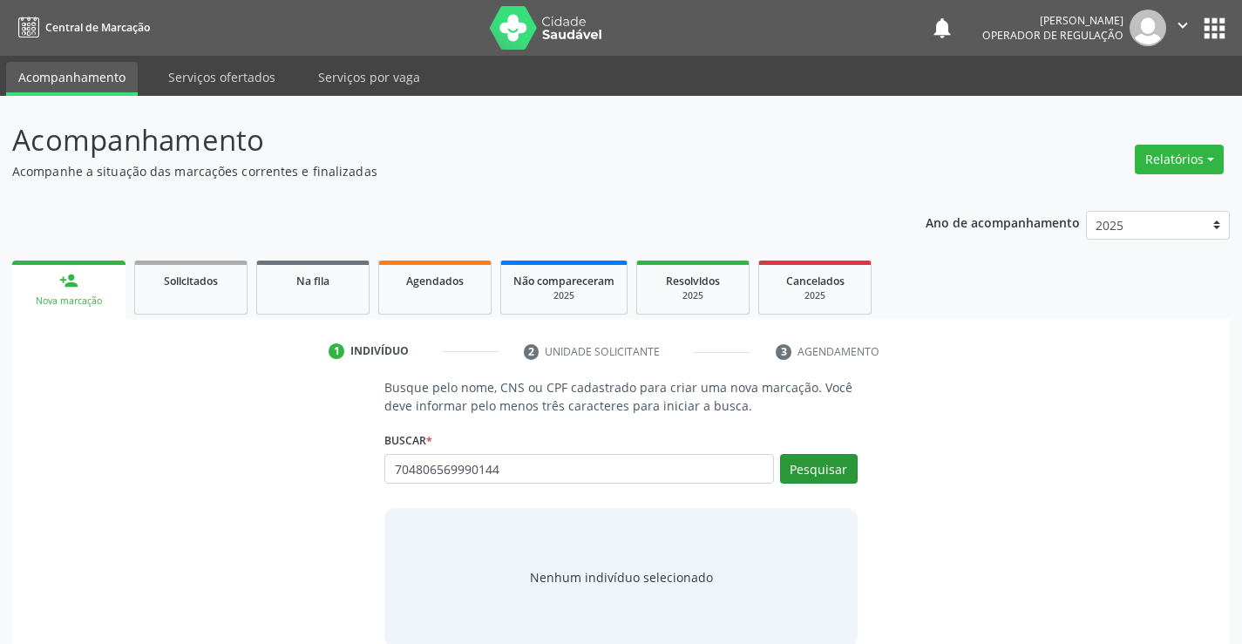
drag, startPoint x: 839, startPoint y: 487, endPoint x: 847, endPoint y: 472, distance: 17.5
click at [842, 484] on div "Pesquisar" at bounding box center [816, 475] width 84 height 42
click at [847, 472] on button "Pesquisar" at bounding box center [819, 469] width 78 height 30
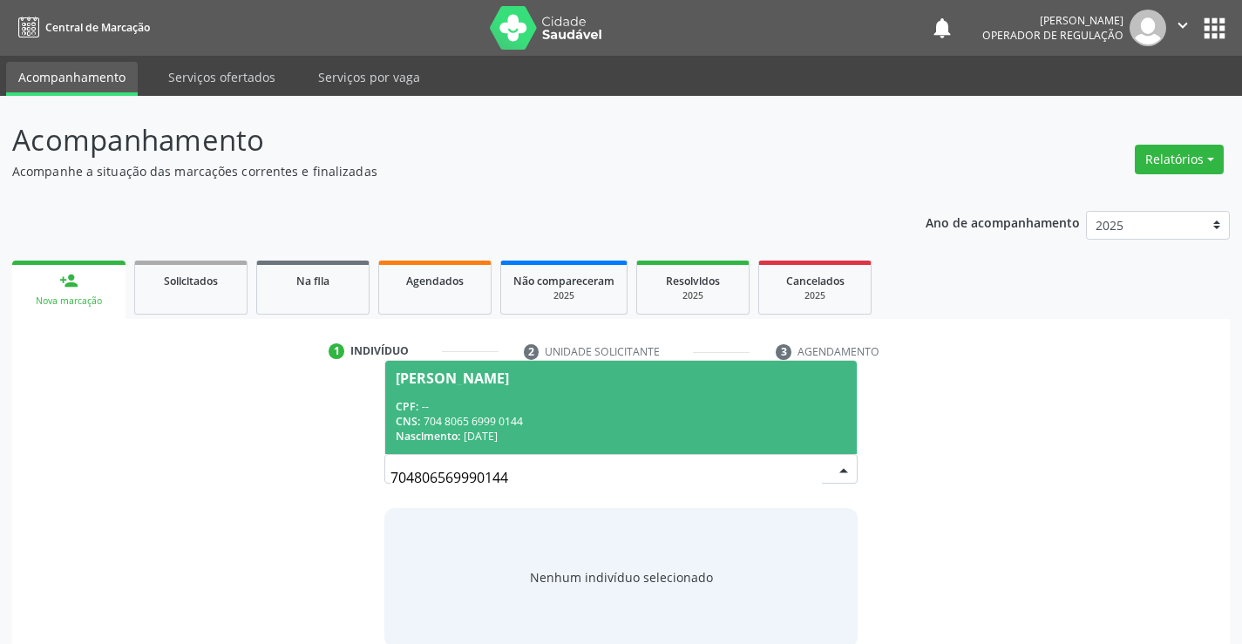
click at [485, 428] on div "CNS: 704 8065 6999 0144" at bounding box center [621, 421] width 450 height 15
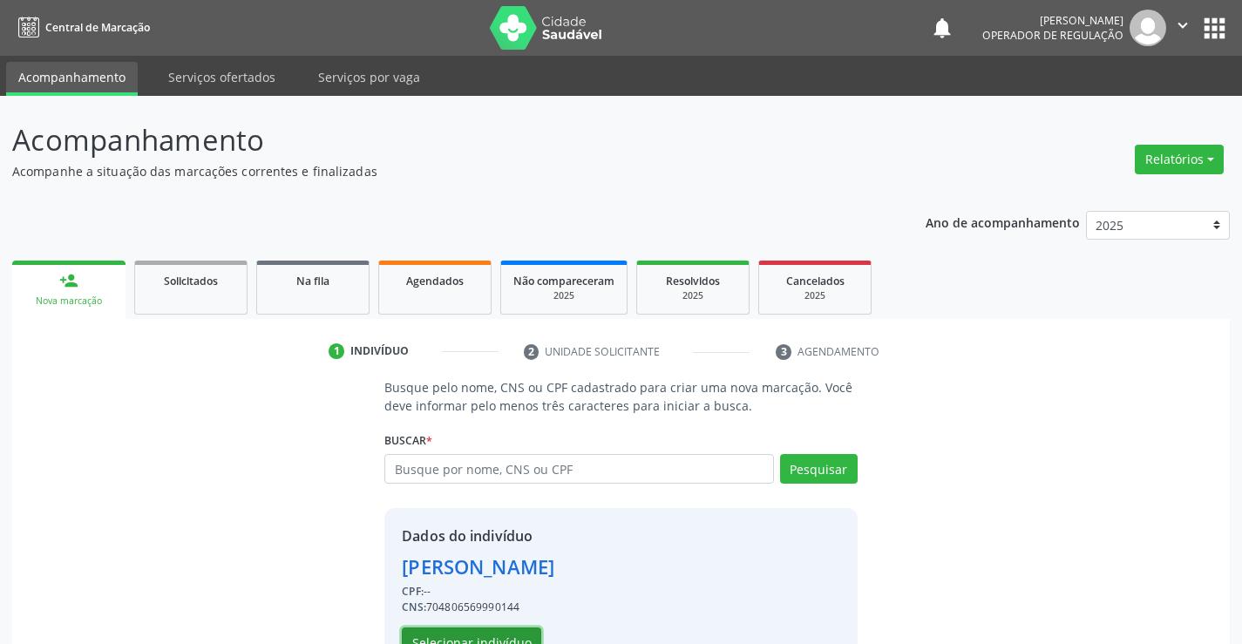
click at [457, 640] on button "Selecionar indivíduo" at bounding box center [471, 643] width 139 height 30
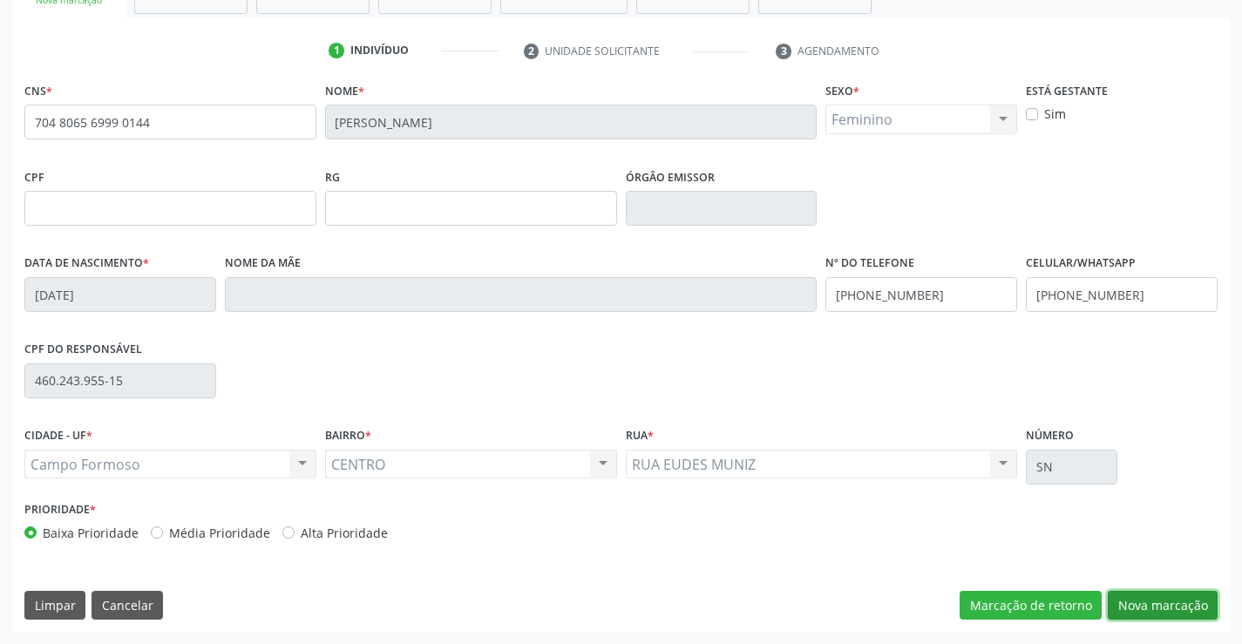
click at [1143, 594] on button "Nova marcação" at bounding box center [1163, 606] width 110 height 30
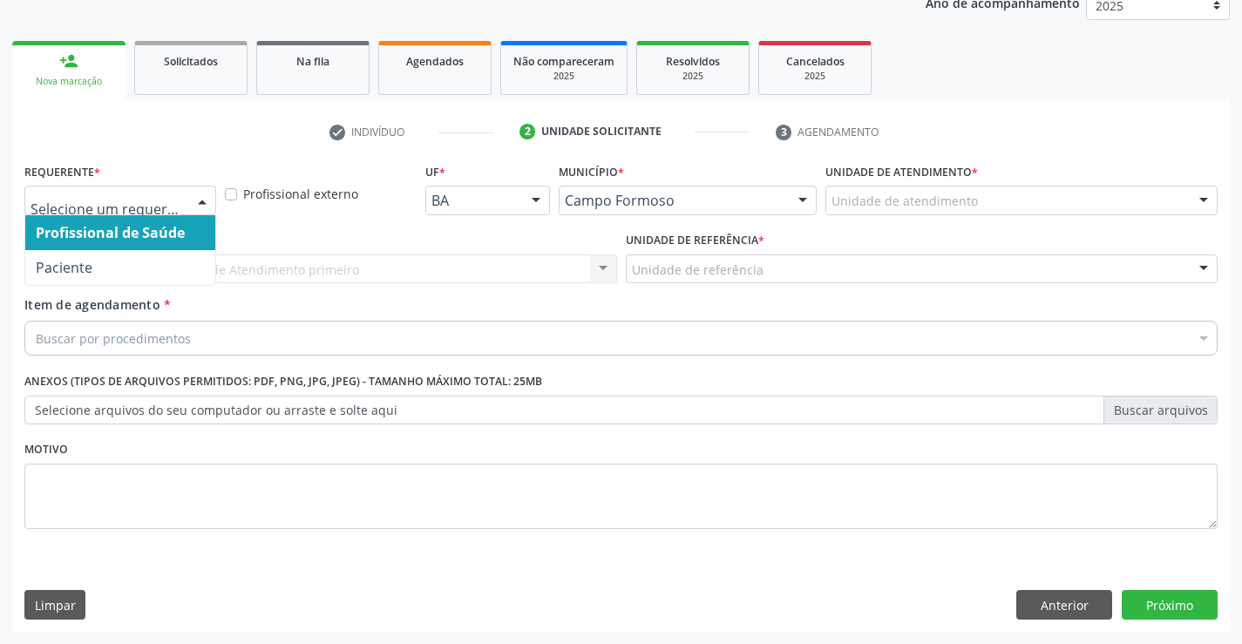
click at [209, 195] on div at bounding box center [202, 202] width 26 height 30
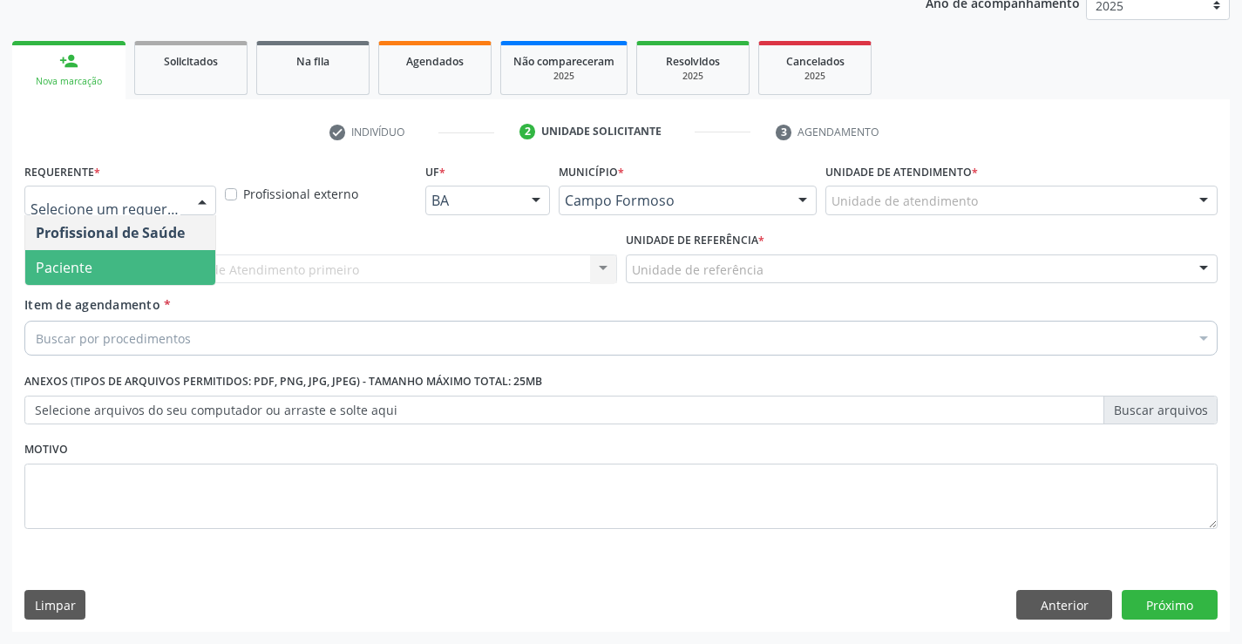
drag, startPoint x: 88, startPoint y: 272, endPoint x: 344, endPoint y: 248, distance: 257.4
click at [90, 272] on span "Paciente" at bounding box center [64, 267] width 57 height 19
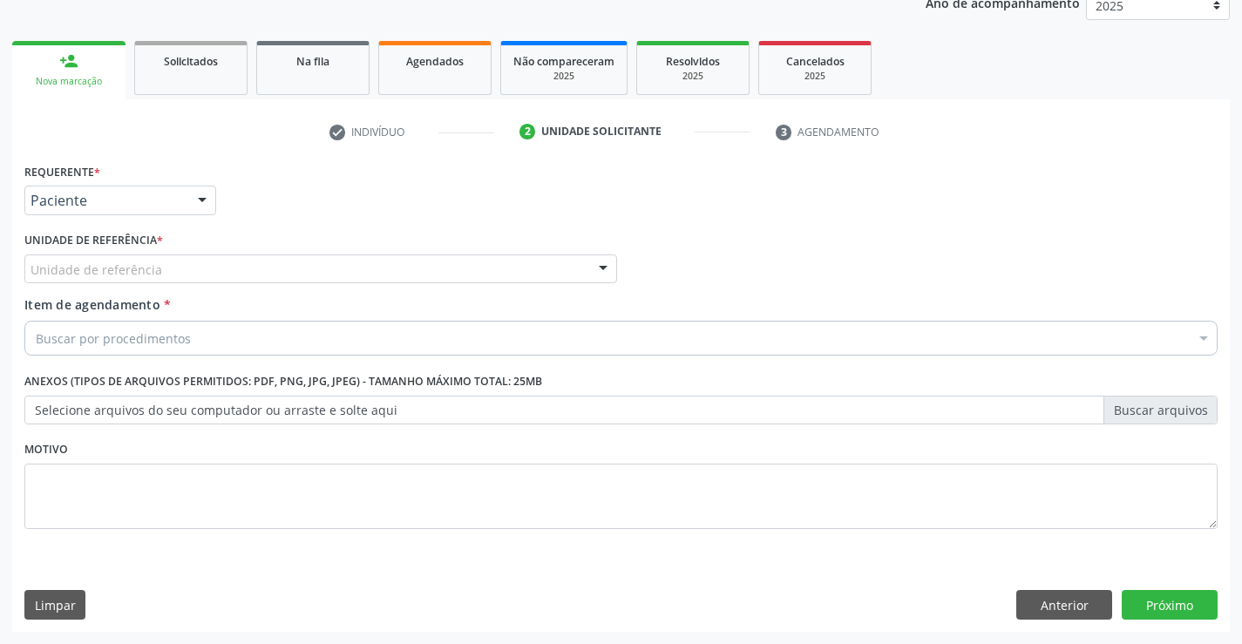
click at [534, 265] on div "Unidade de referência" at bounding box center [320, 270] width 593 height 30
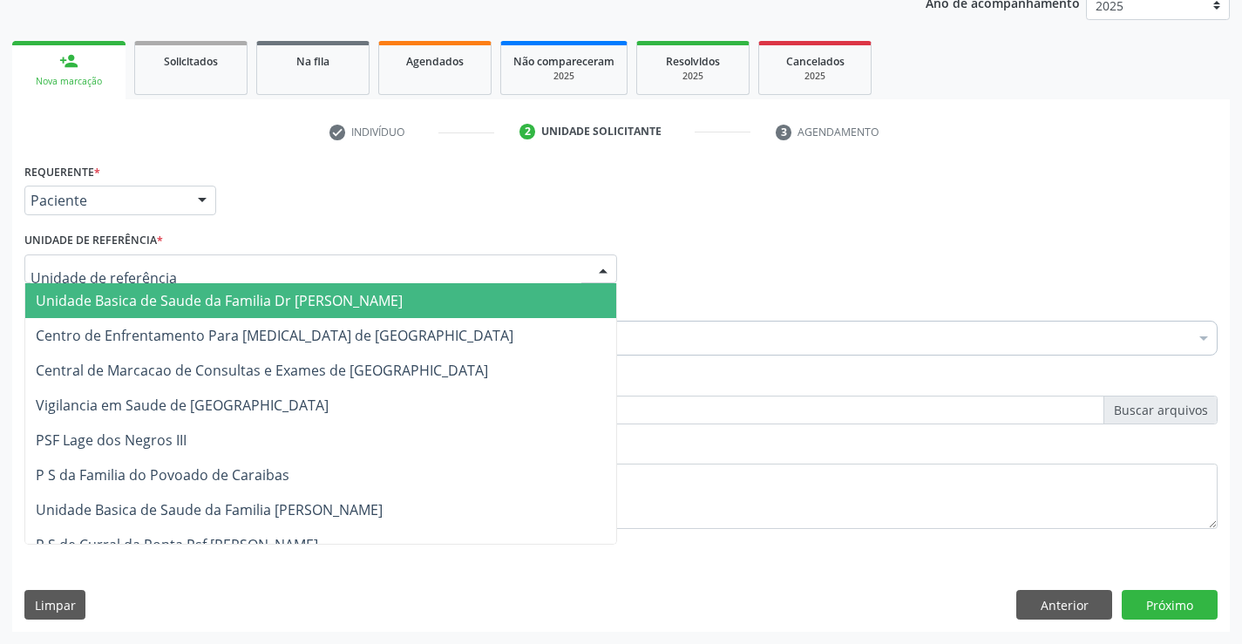
click at [236, 301] on span "Unidade Basica de Saude da Familia Dr [PERSON_NAME]" at bounding box center [219, 300] width 367 height 19
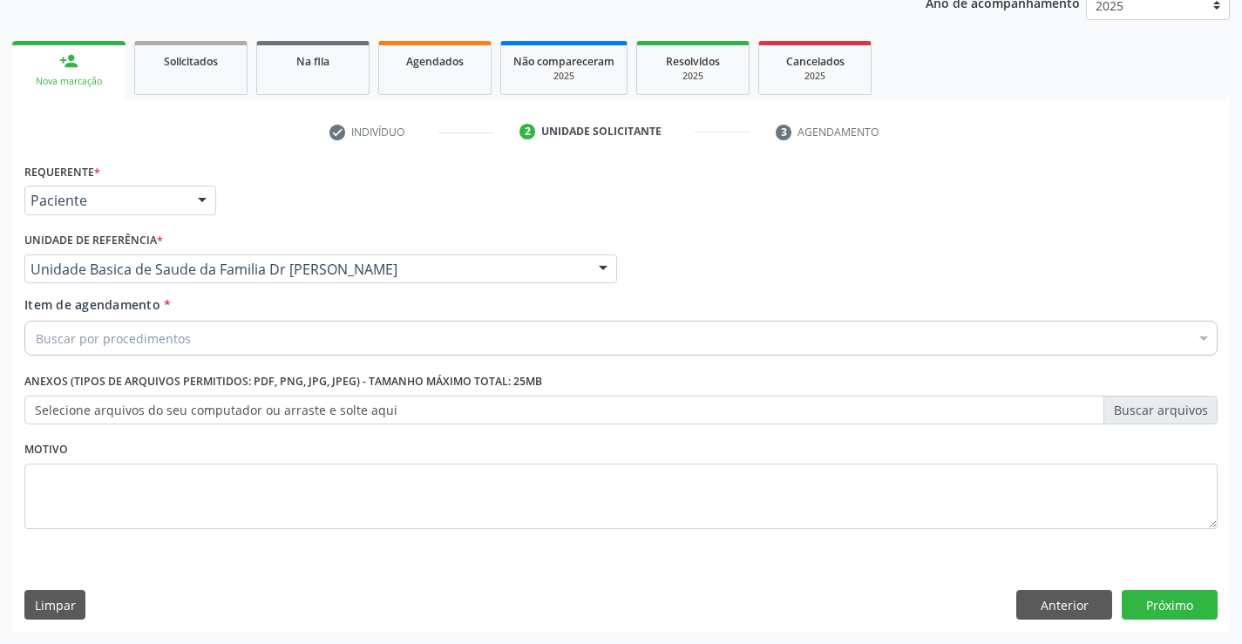
click at [286, 334] on div "Buscar por procedimentos" at bounding box center [620, 338] width 1193 height 35
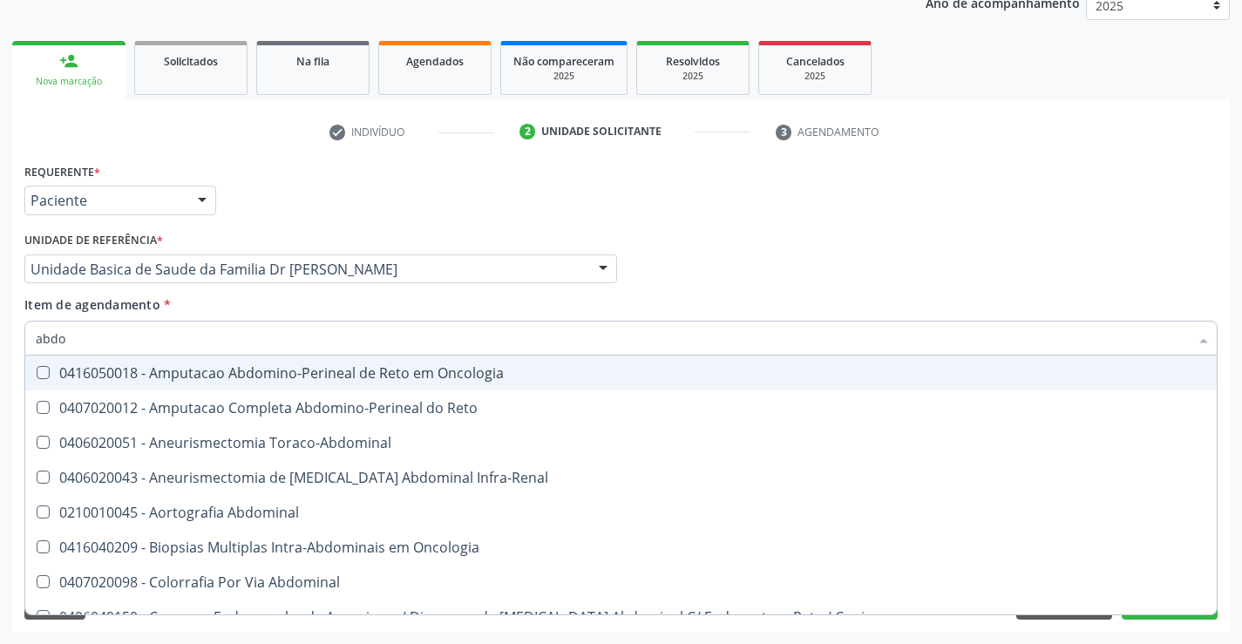
type input "abd"
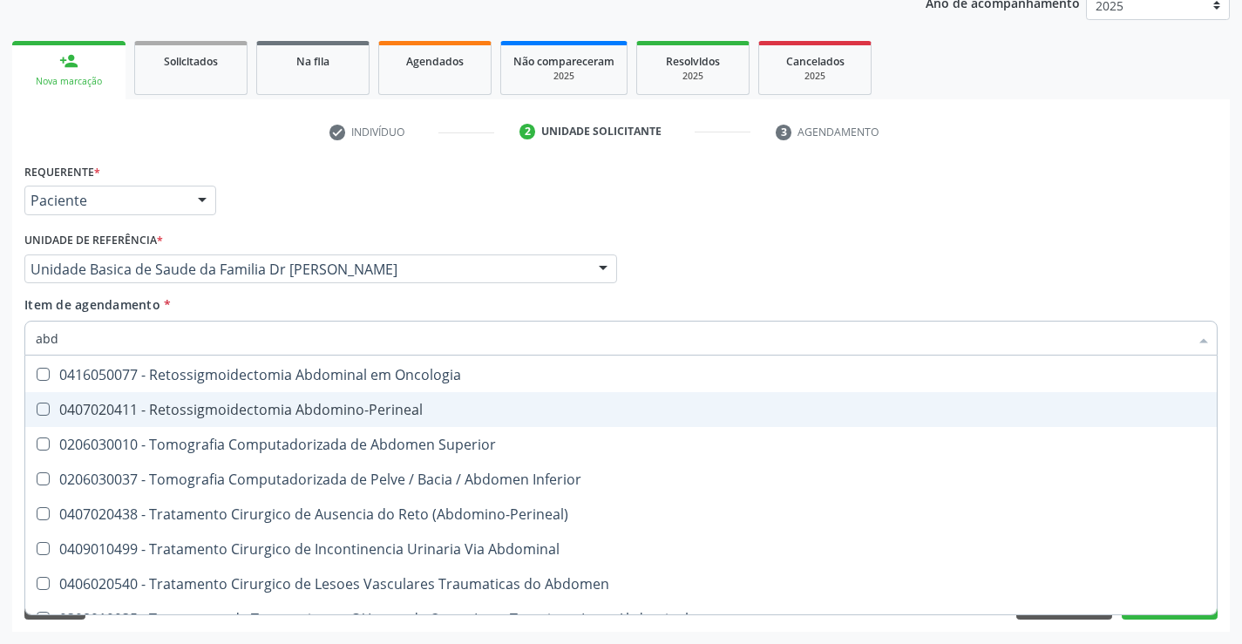
scroll to position [1171, 0]
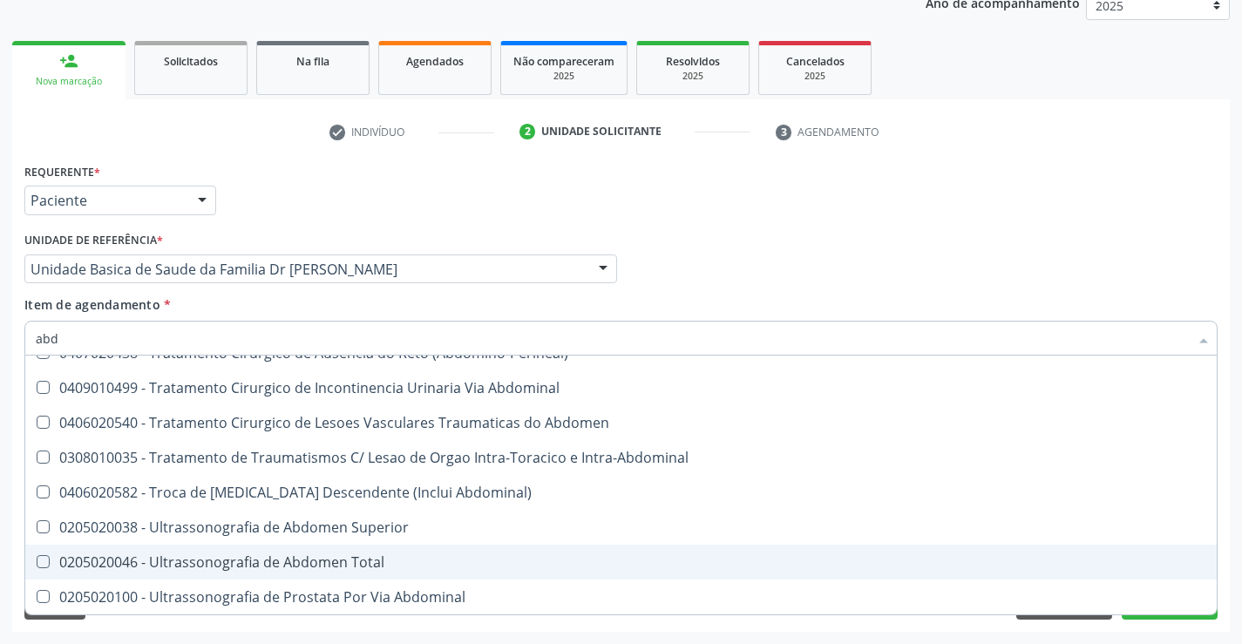
click at [300, 556] on div "0205020046 - Ultrassonografia de Abdomen Total" at bounding box center [621, 562] width 1171 height 14
checkbox Total "true"
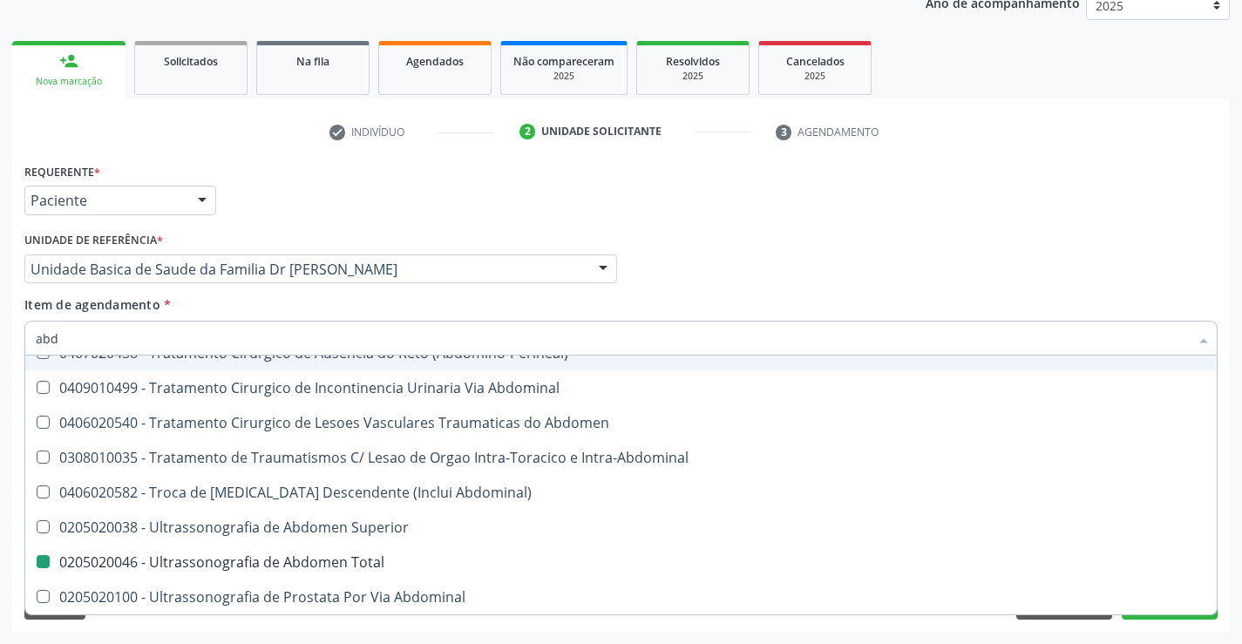
click at [816, 284] on div "Profissional Solicitante Por favor, selecione a Unidade de Atendimento primeiro…" at bounding box center [621, 262] width 1202 height 68
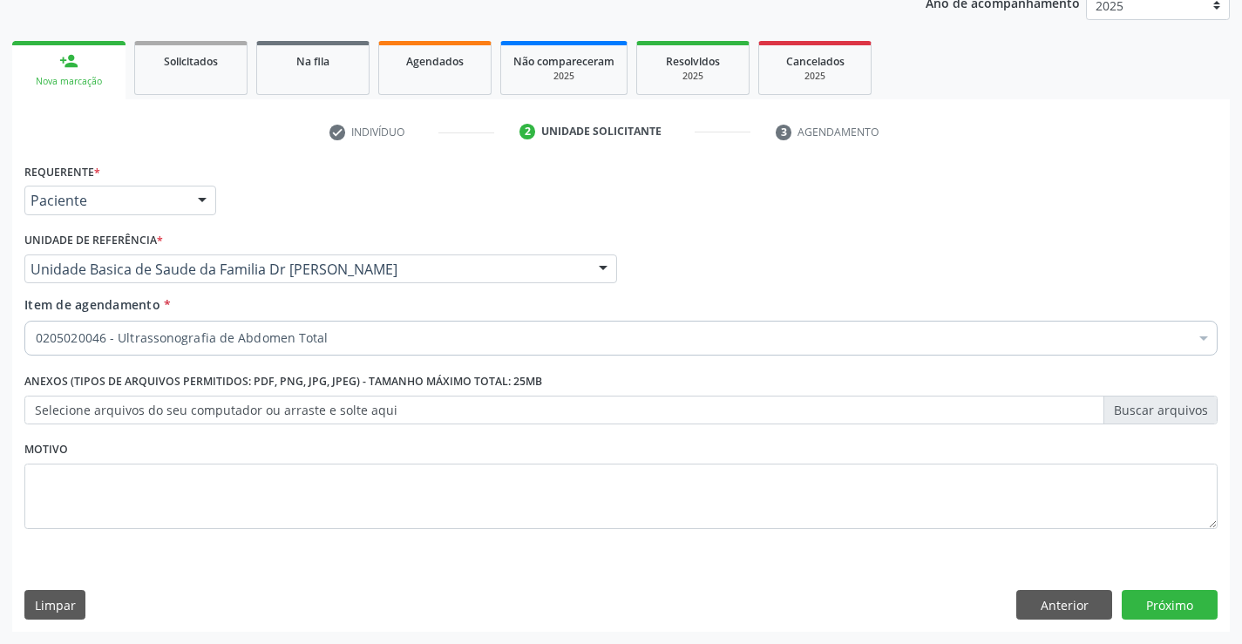
scroll to position [0, 0]
click at [1170, 598] on button "Próximo" at bounding box center [1170, 605] width 96 height 30
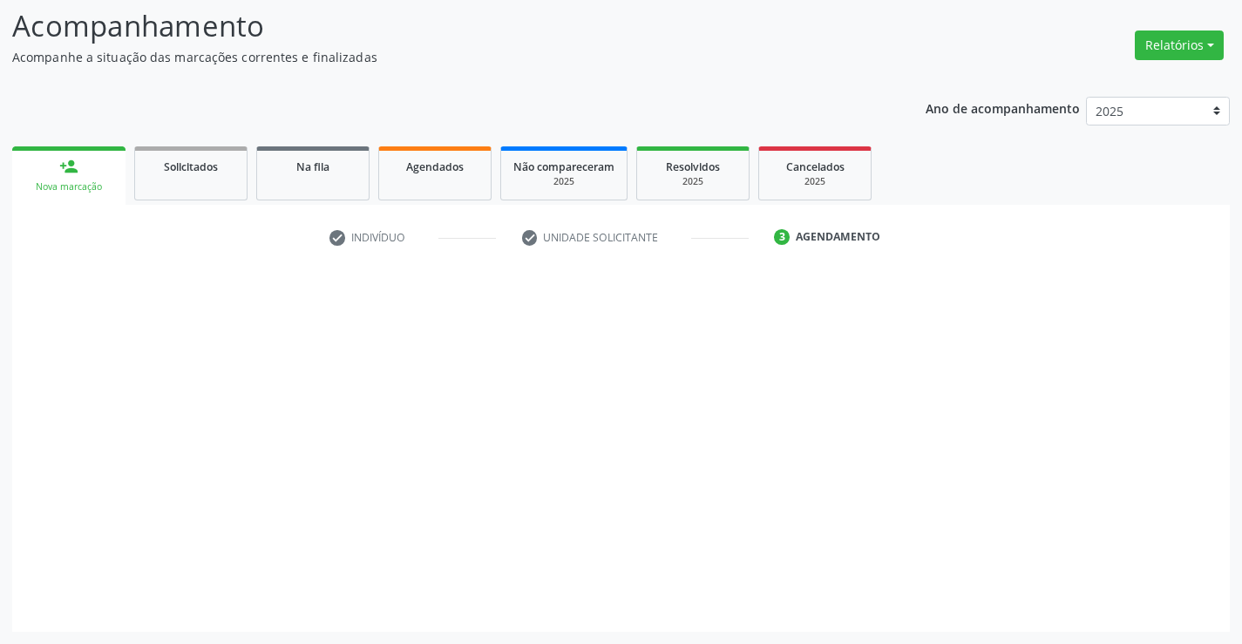
scroll to position [114, 0]
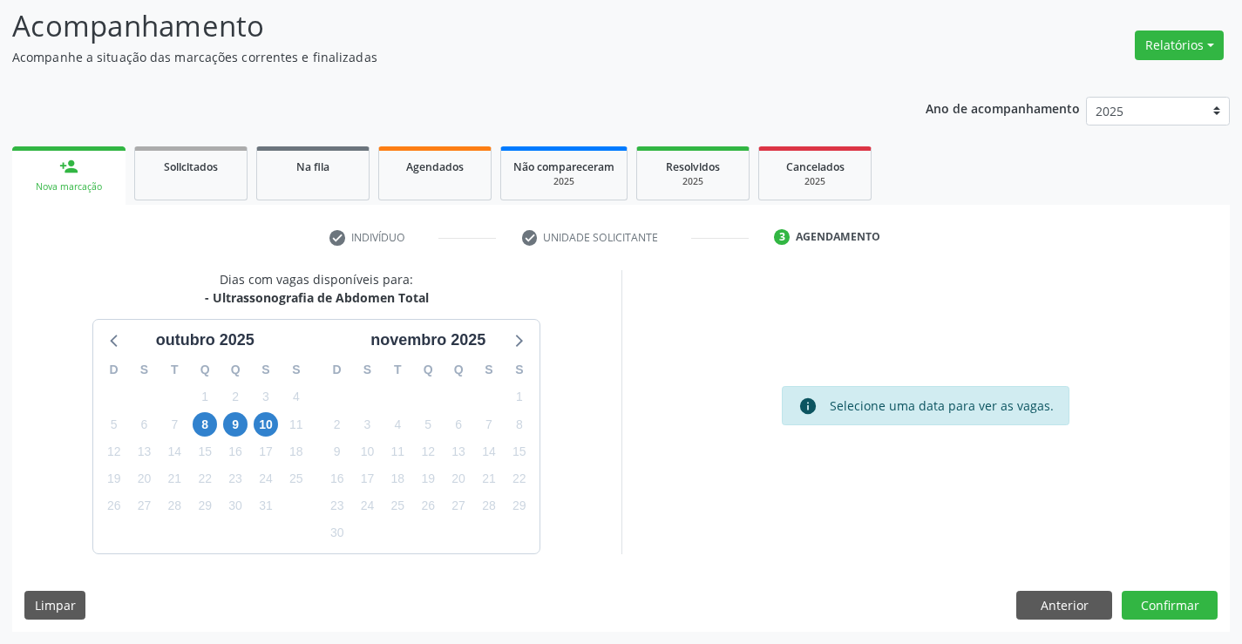
scroll to position [114, 0]
click at [1152, 594] on button "Confirmar" at bounding box center [1170, 606] width 96 height 30
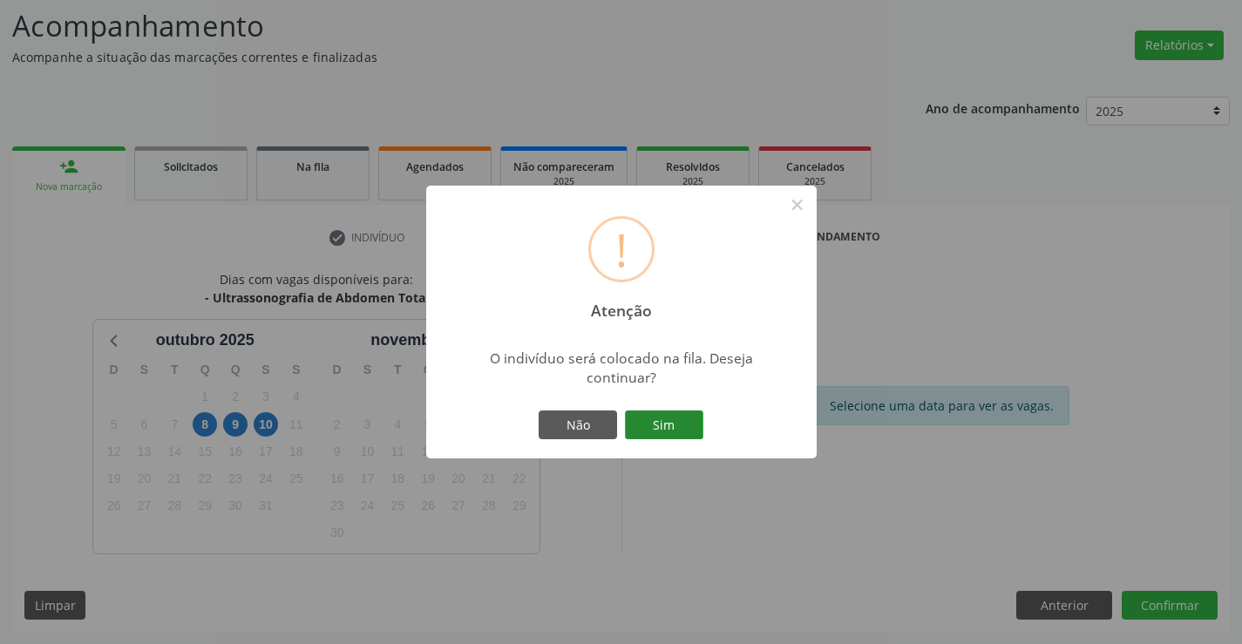
click at [670, 417] on button "Sim" at bounding box center [664, 426] width 78 height 30
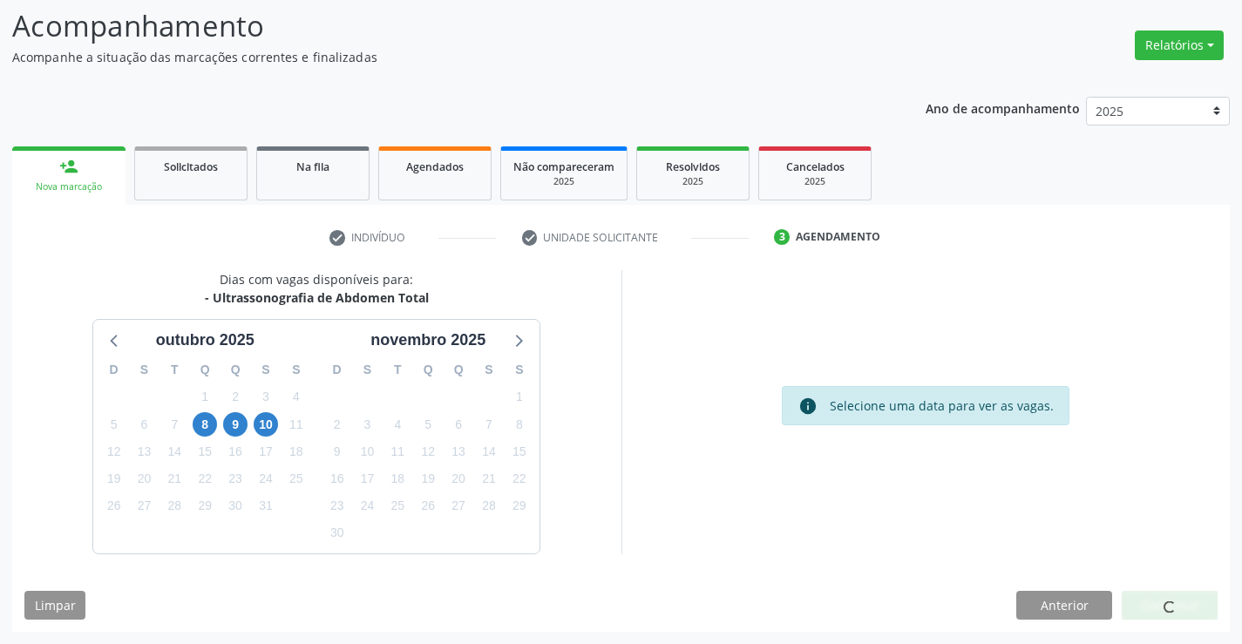
scroll to position [0, 0]
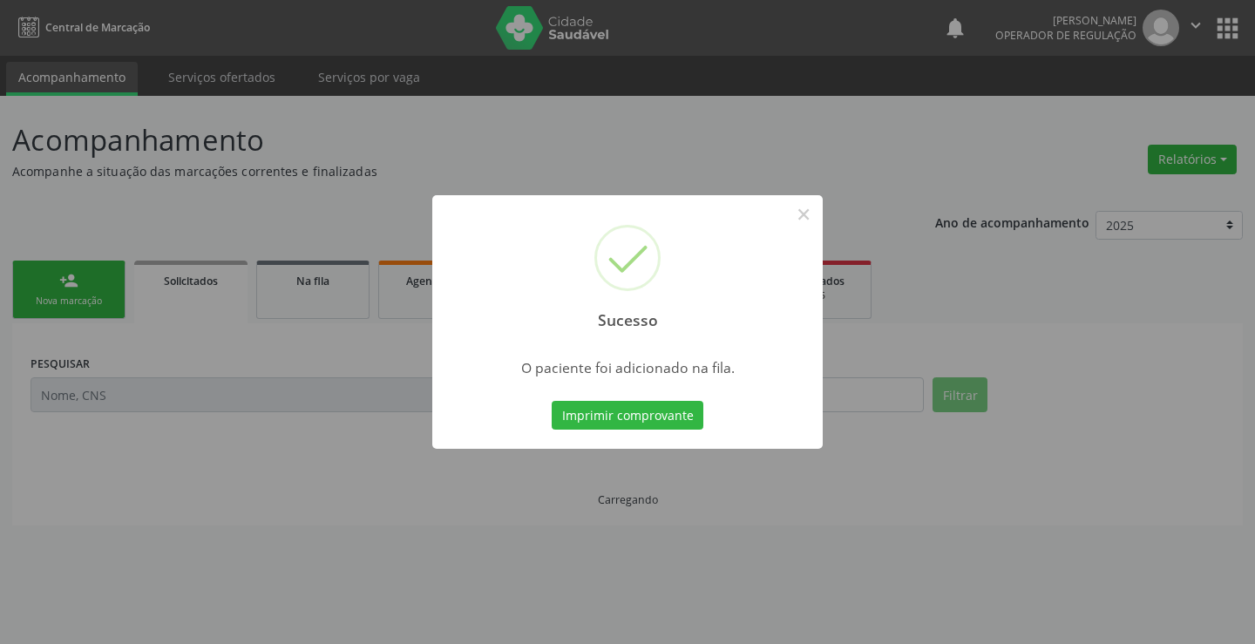
click at [670, 417] on button "Imprimir comprovante" at bounding box center [628, 416] width 152 height 30
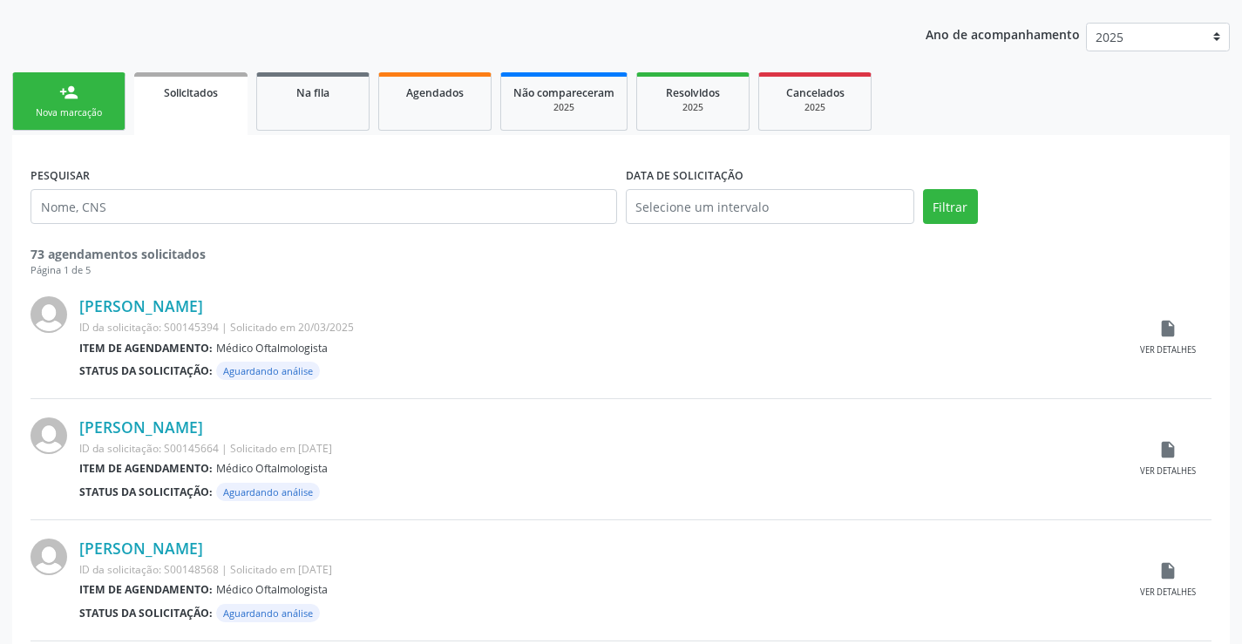
scroll to position [174, 0]
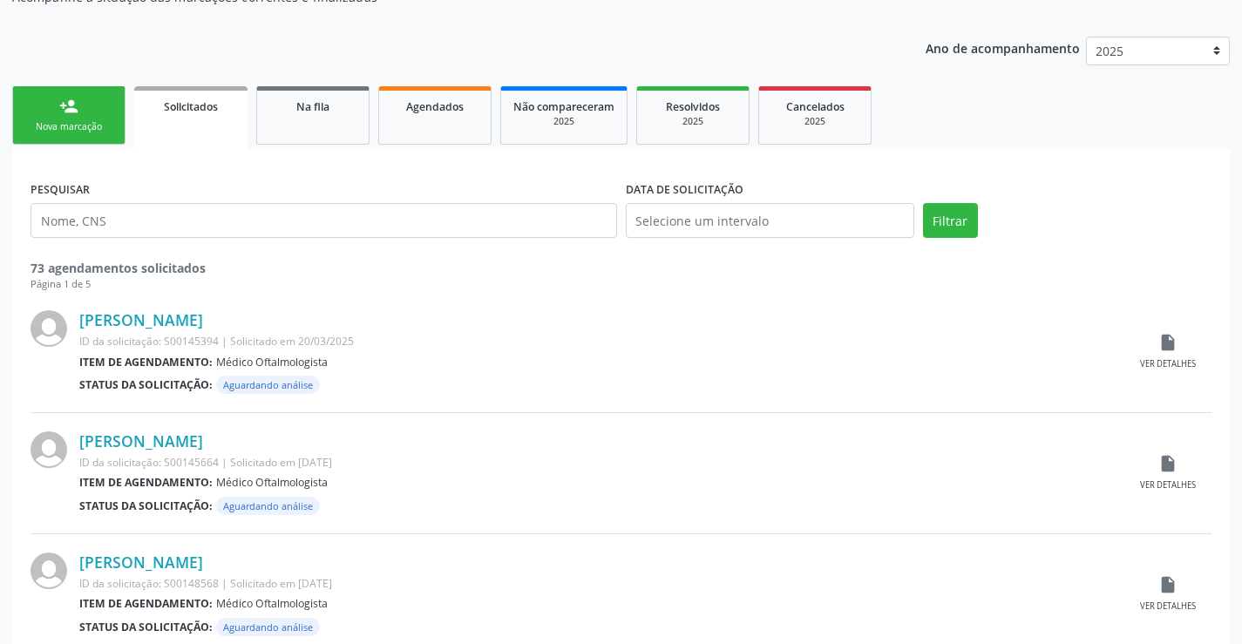
click at [71, 125] on div "Nova marcação" at bounding box center [68, 126] width 87 height 13
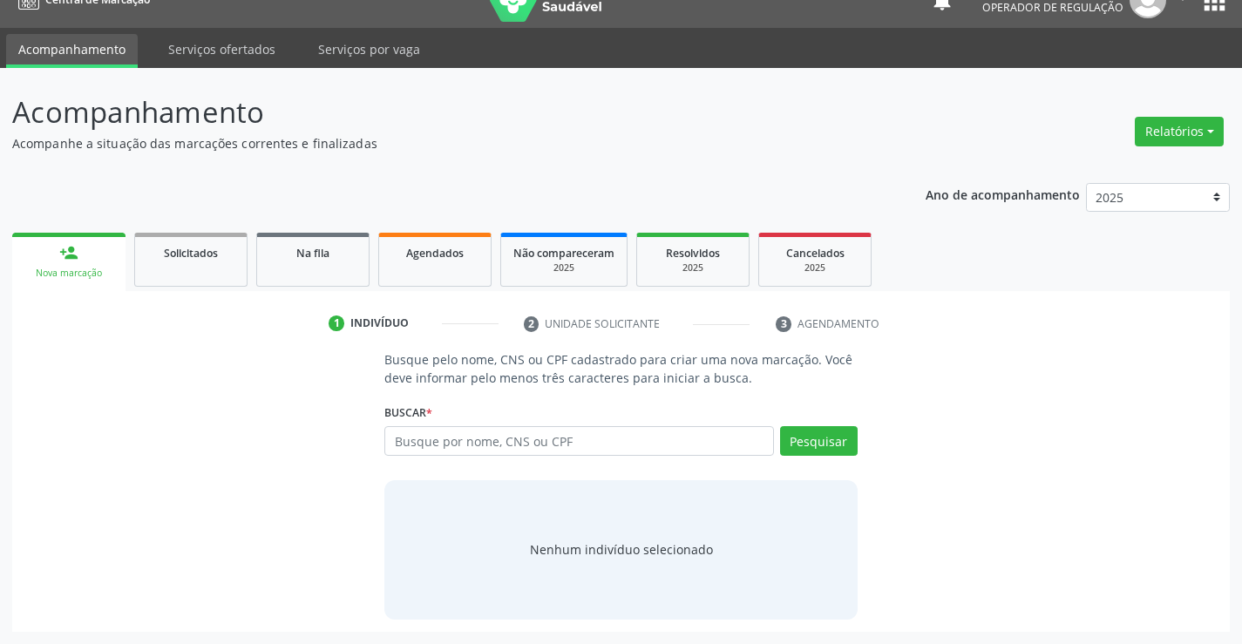
scroll to position [28, 0]
click at [490, 435] on input "text" at bounding box center [578, 441] width 389 height 30
click at [433, 444] on input "text" at bounding box center [578, 441] width 389 height 30
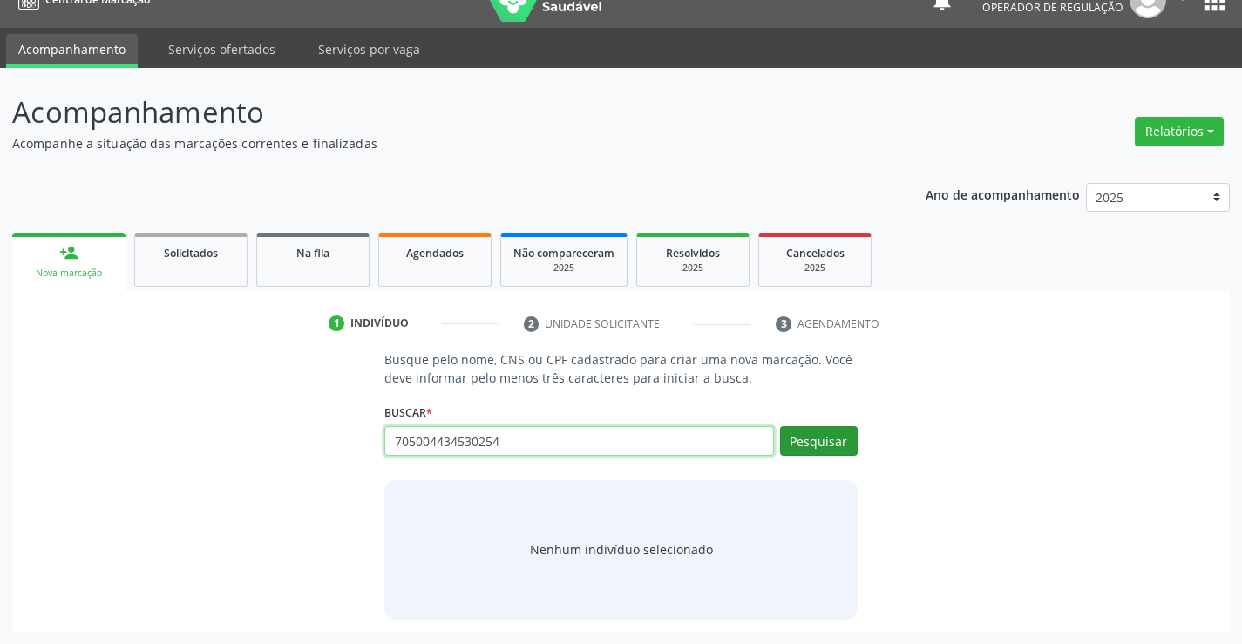
type input "705004434530254"
click at [821, 431] on button "Pesquisar" at bounding box center [819, 441] width 78 height 30
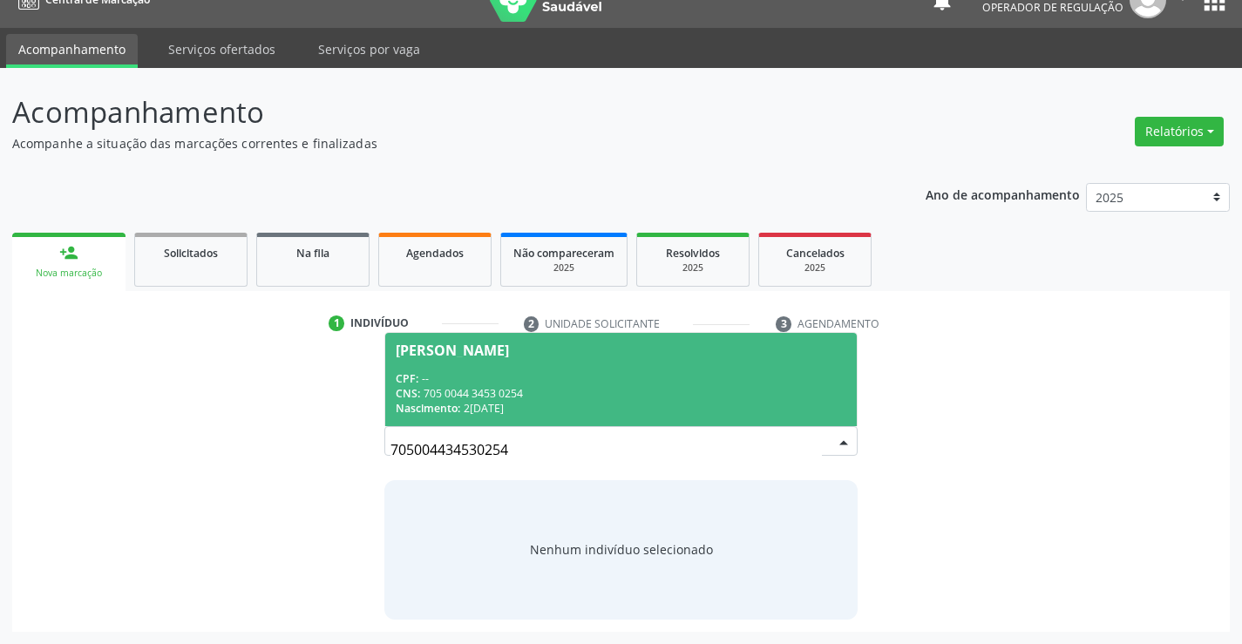
drag, startPoint x: 445, startPoint y: 364, endPoint x: 875, endPoint y: 238, distance: 448.8
click at [444, 364] on span "Marly Maria dos Santos CPF: -- CNS: 705 0044 3453 0254 Nascimento: 26/01/1966" at bounding box center [620, 379] width 471 height 93
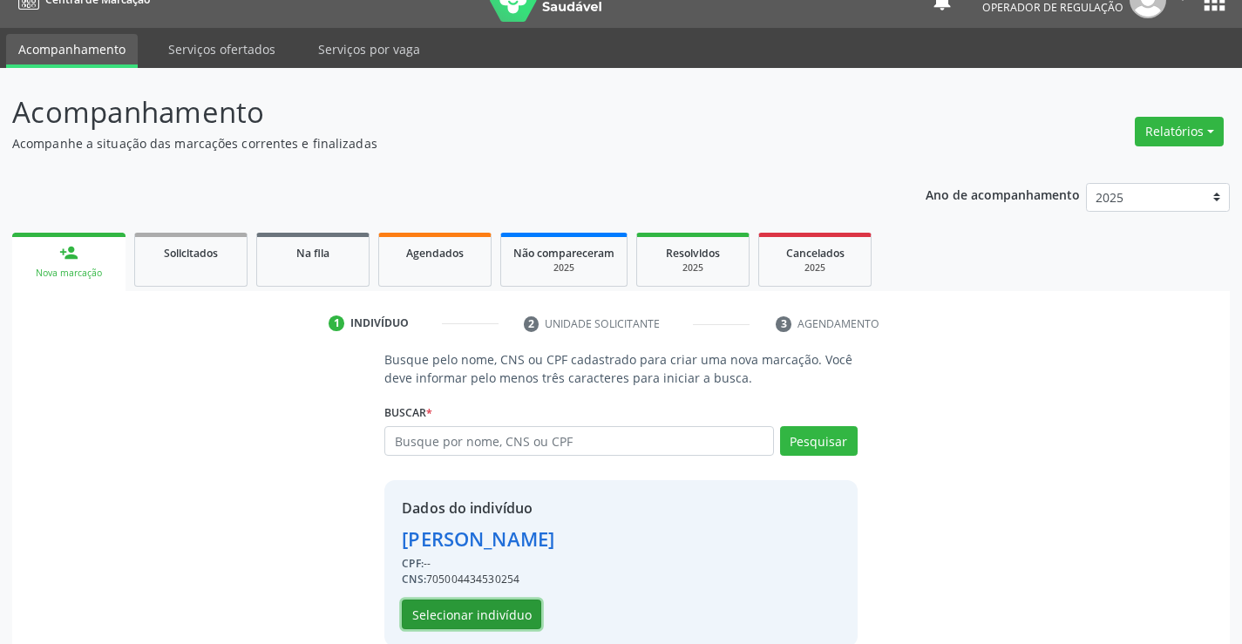
click at [452, 605] on button "Selecionar indivíduo" at bounding box center [471, 615] width 139 height 30
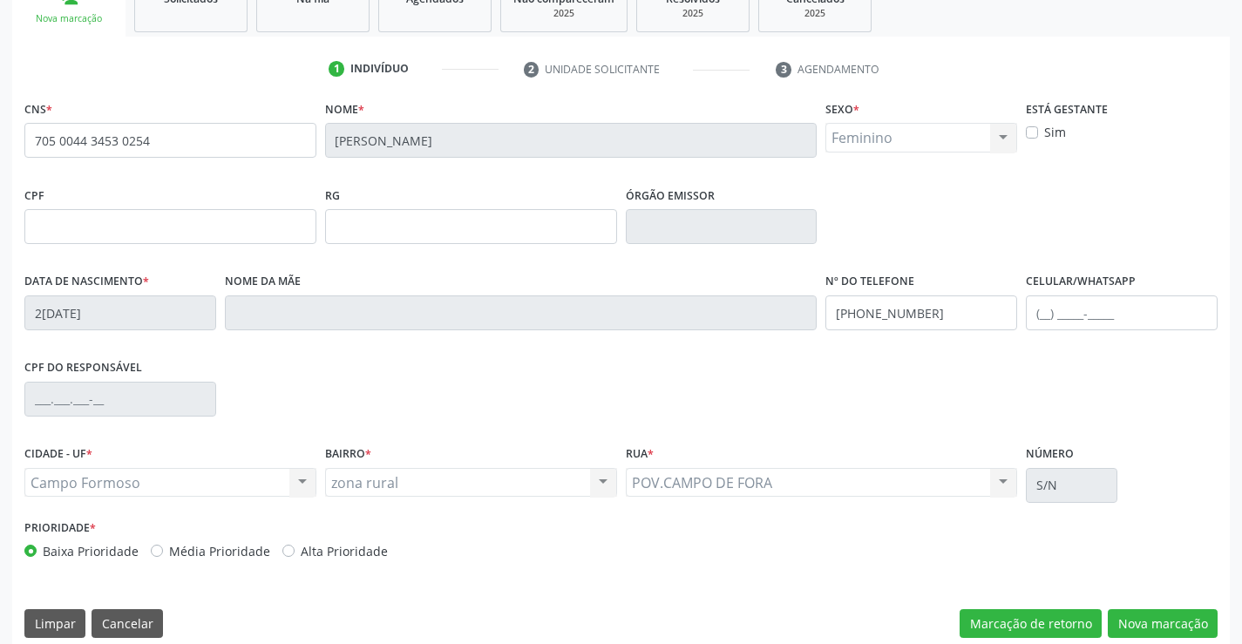
scroll to position [301, 0]
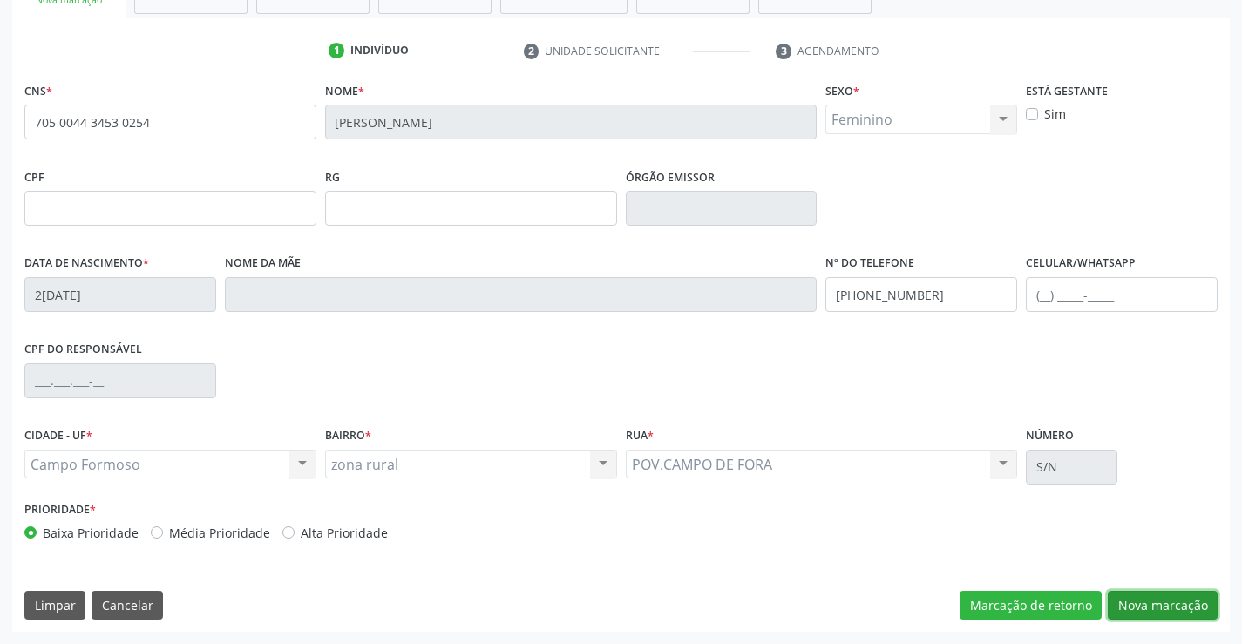
click at [1155, 602] on button "Nova marcação" at bounding box center [1163, 606] width 110 height 30
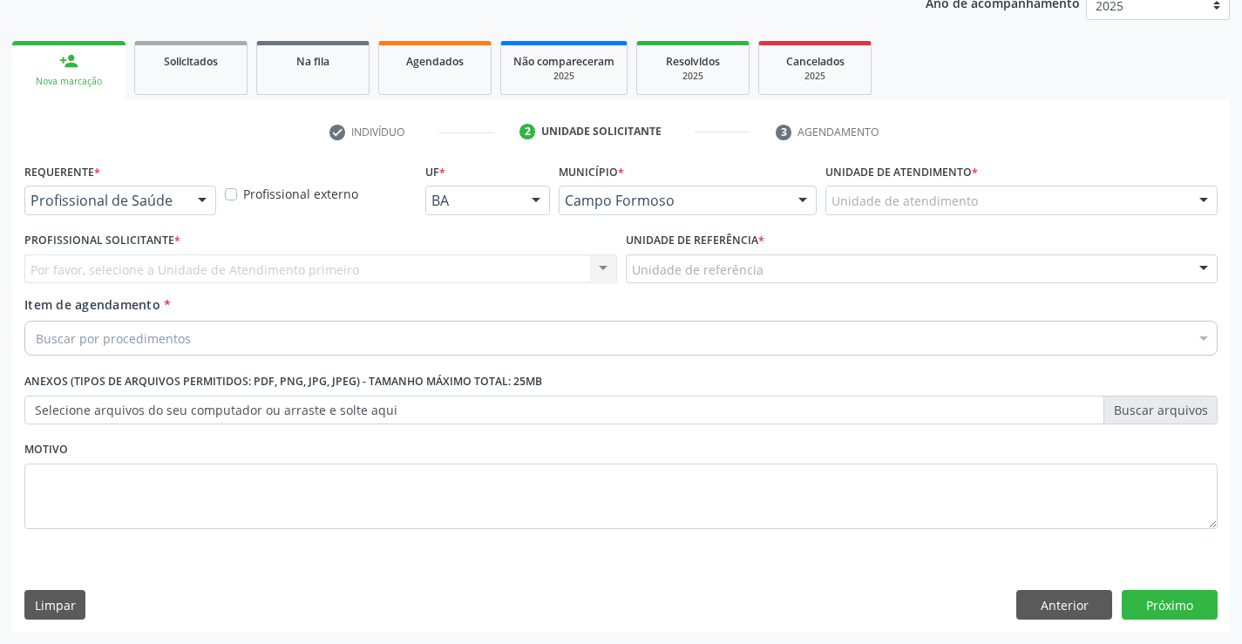
scroll to position [220, 0]
click at [596, 264] on div "Por favor, selecione a Unidade de Atendimento primeiro Nenhum resultado encontr…" at bounding box center [320, 270] width 593 height 30
click at [590, 266] on div "Por favor, selecione a Unidade de Atendimento primeiro Nenhum resultado encontr…" at bounding box center [320, 270] width 593 height 30
click at [593, 264] on div "Por favor, selecione a Unidade de Atendimento primeiro Nenhum resultado encontr…" at bounding box center [320, 270] width 593 height 30
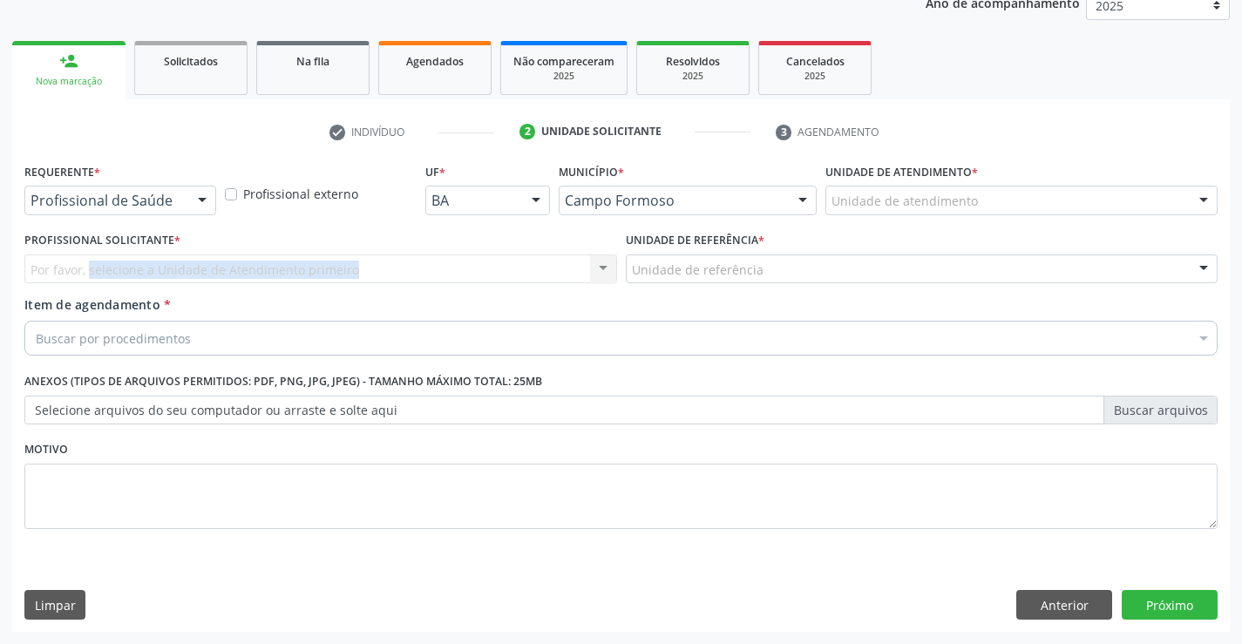
click at [593, 264] on div "Por favor, selecione a Unidade de Atendimento primeiro Nenhum resultado encontr…" at bounding box center [320, 270] width 593 height 30
click at [593, 263] on div "Por favor, selecione a Unidade de Atendimento primeiro Nenhum resultado encontr…" at bounding box center [320, 270] width 593 height 30
click at [194, 198] on div at bounding box center [202, 202] width 26 height 30
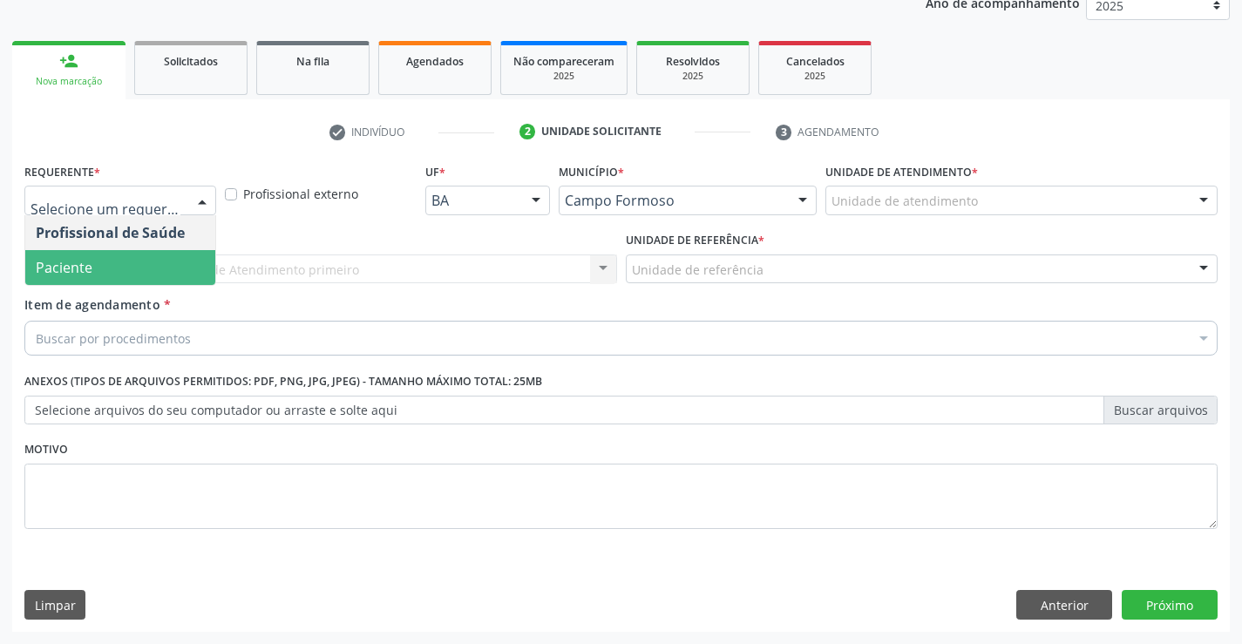
click at [78, 266] on span "Paciente" at bounding box center [64, 267] width 57 height 19
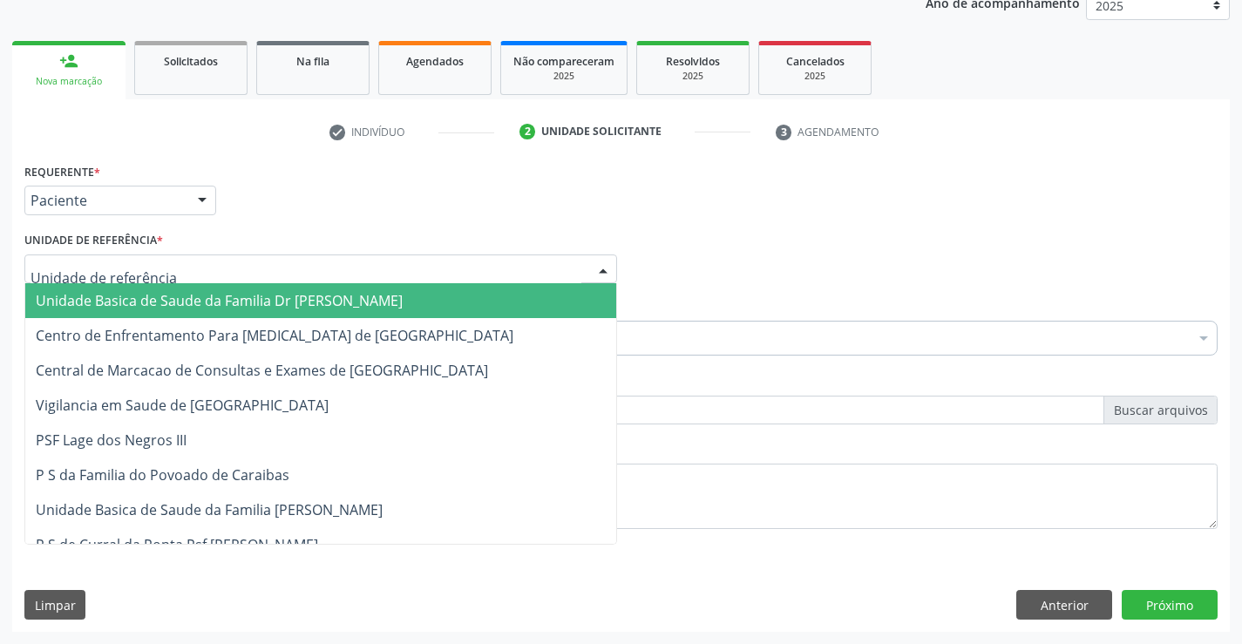
drag, startPoint x: 598, startPoint y: 262, endPoint x: 470, endPoint y: 249, distance: 128.7
click at [597, 262] on div at bounding box center [603, 270] width 26 height 30
click at [229, 295] on span "Unidade Basica de Saude da Familia Dr [PERSON_NAME]" at bounding box center [219, 300] width 367 height 19
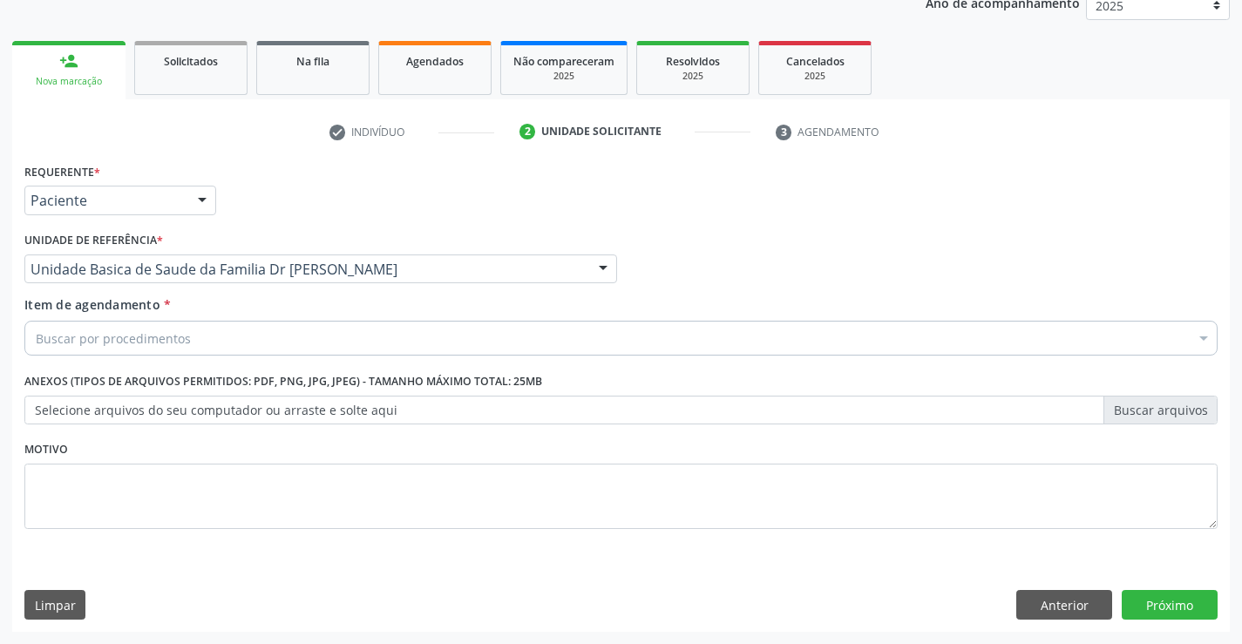
click at [557, 336] on div "Buscar por procedimentos" at bounding box center [620, 338] width 1193 height 35
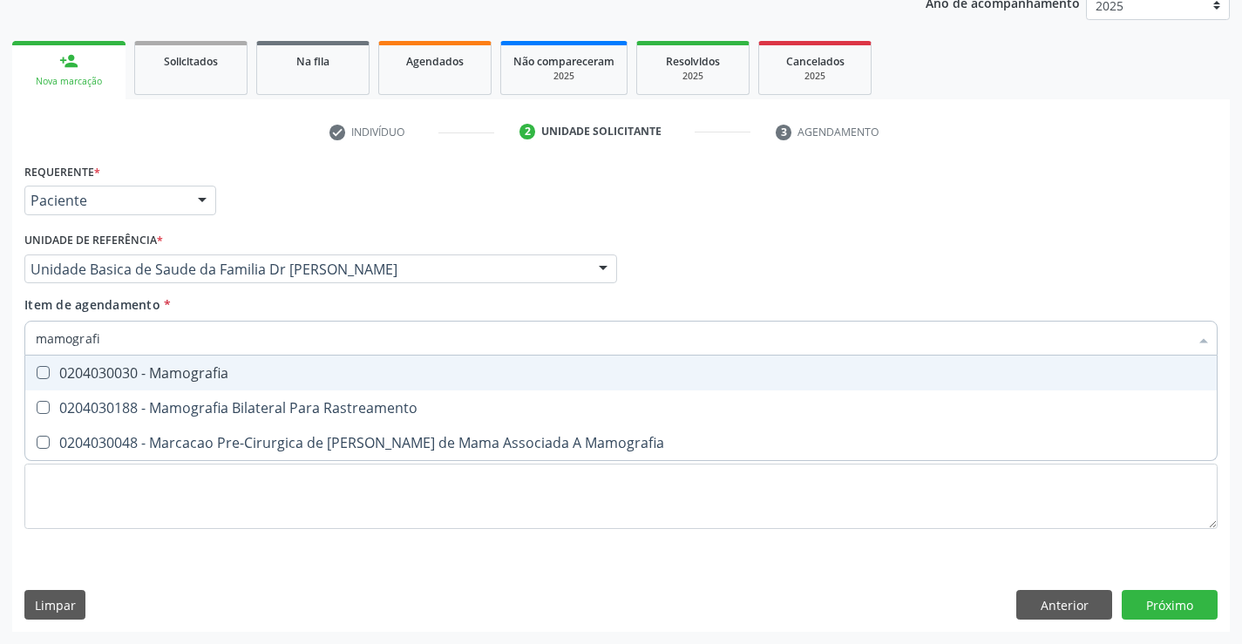
type input "mamografia"
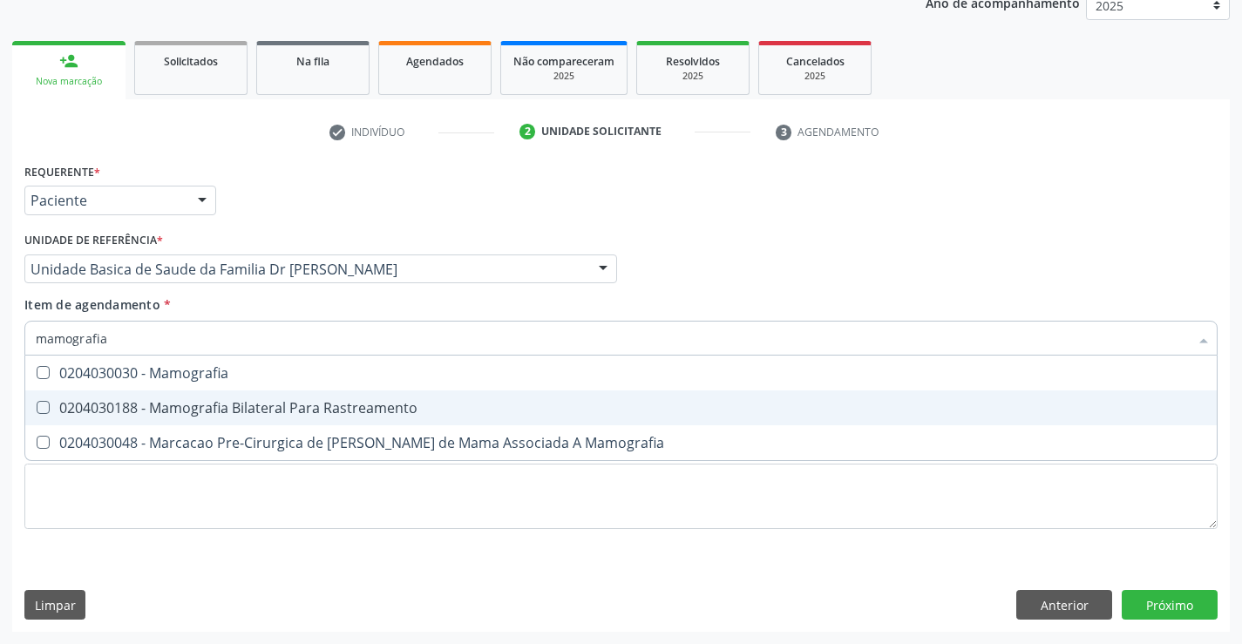
drag, startPoint x: 241, startPoint y: 405, endPoint x: 311, endPoint y: 382, distance: 73.6
click at [242, 405] on div "0204030188 - Mamografia Bilateral Para Rastreamento" at bounding box center [621, 408] width 1171 height 14
checkbox Rastreamento "true"
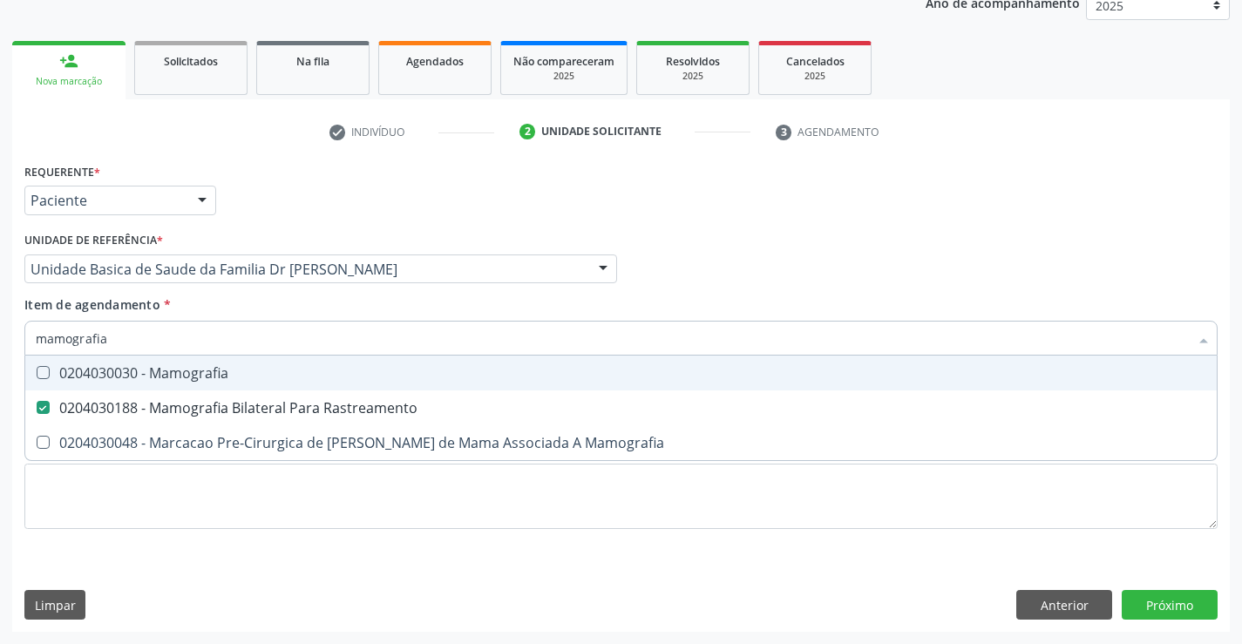
click at [403, 310] on div "Item de agendamento * mamografia Desfazer seleção 0204030030 - Mamografia 02040…" at bounding box center [620, 323] width 1193 height 55
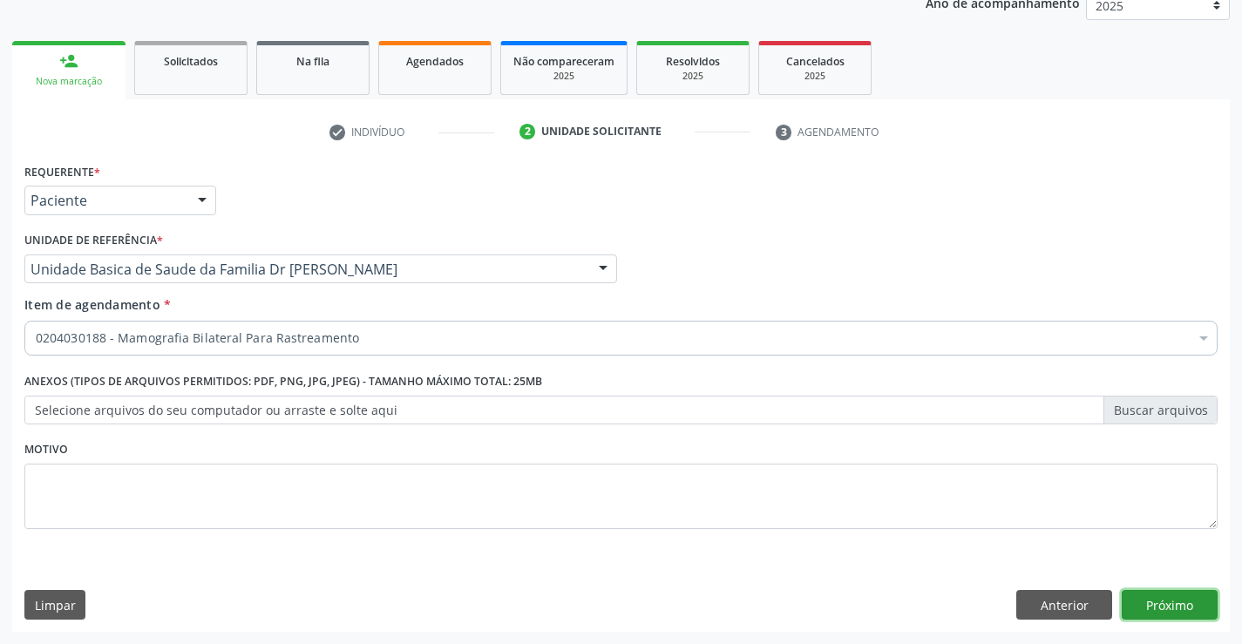
click at [1185, 596] on button "Próximo" at bounding box center [1170, 605] width 96 height 30
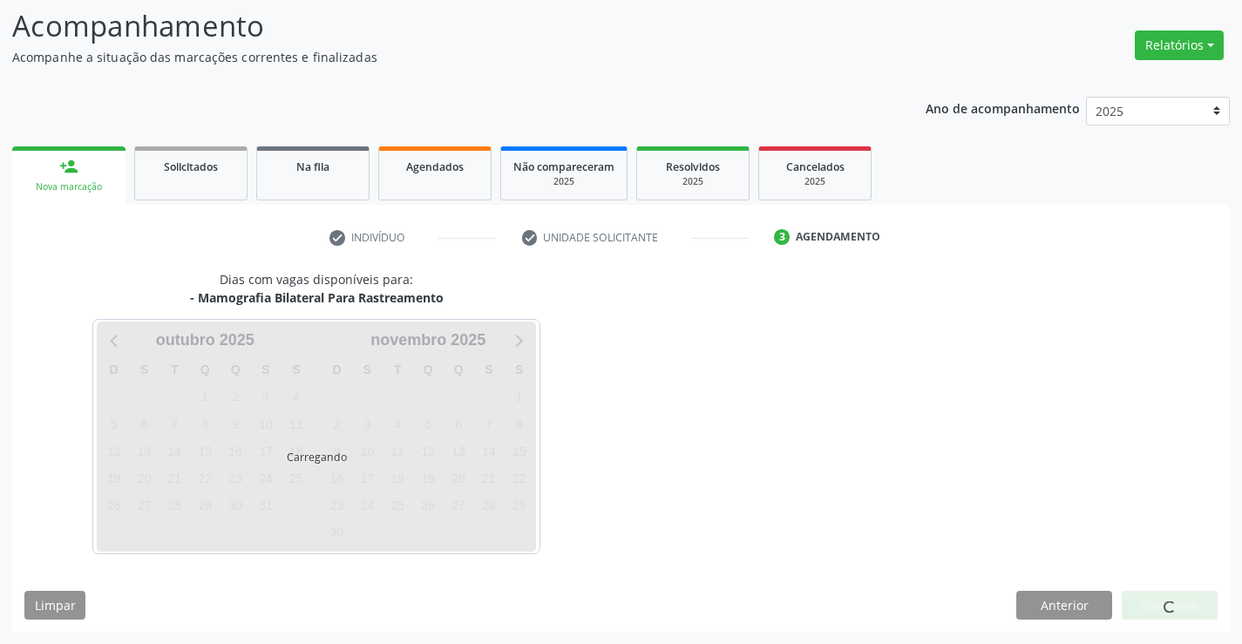
scroll to position [114, 0]
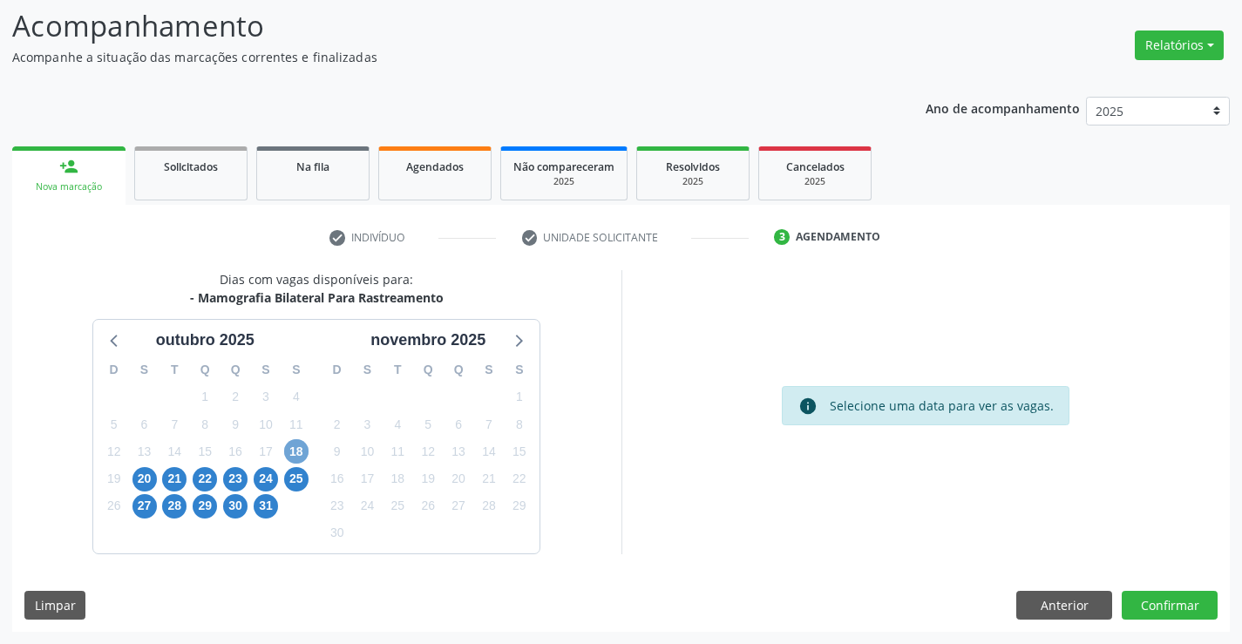
click at [296, 455] on span "18" at bounding box center [296, 451] width 24 height 24
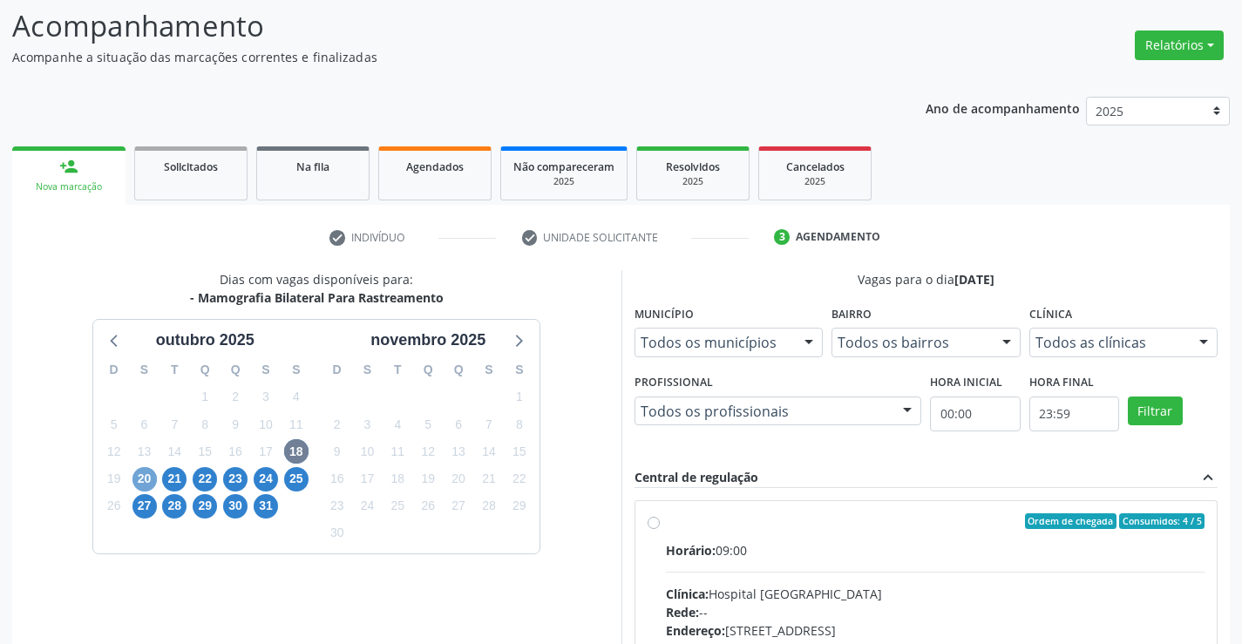
click at [138, 479] on span "20" at bounding box center [145, 479] width 24 height 24
click at [660, 529] on input "Ordem de chegada Consumidos: 3 / 6 Horário: 09:00 Clínica: Hospital Sao Francis…" at bounding box center [654, 521] width 12 height 16
radio input "true"
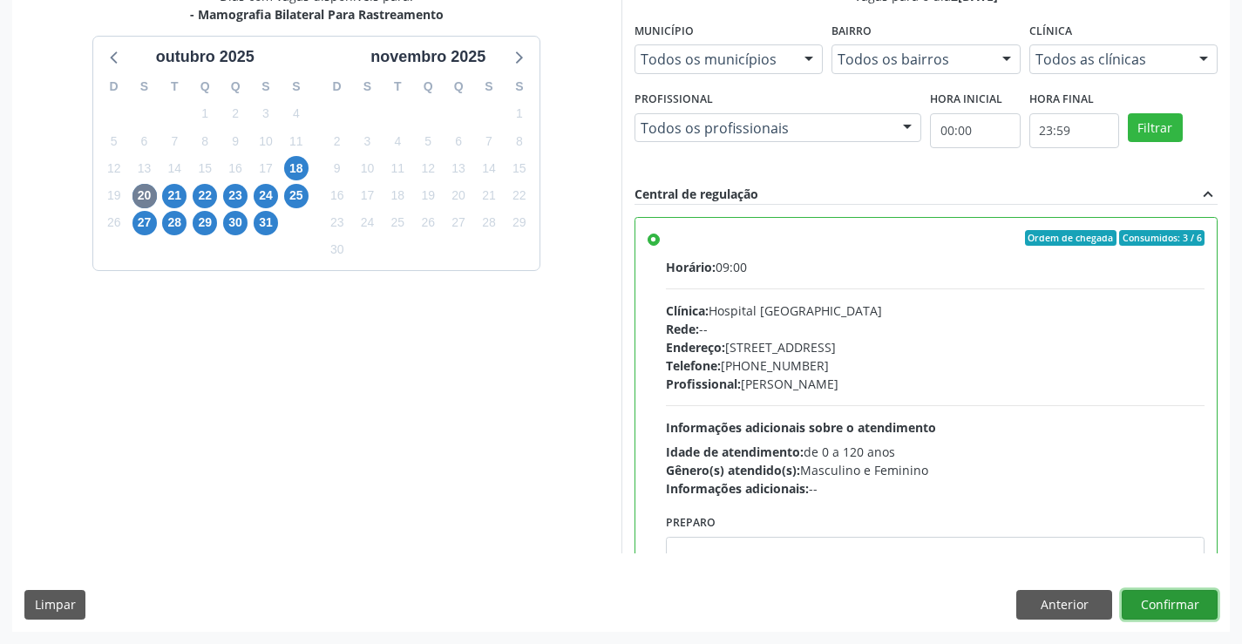
click at [1176, 605] on button "Confirmar" at bounding box center [1170, 605] width 96 height 30
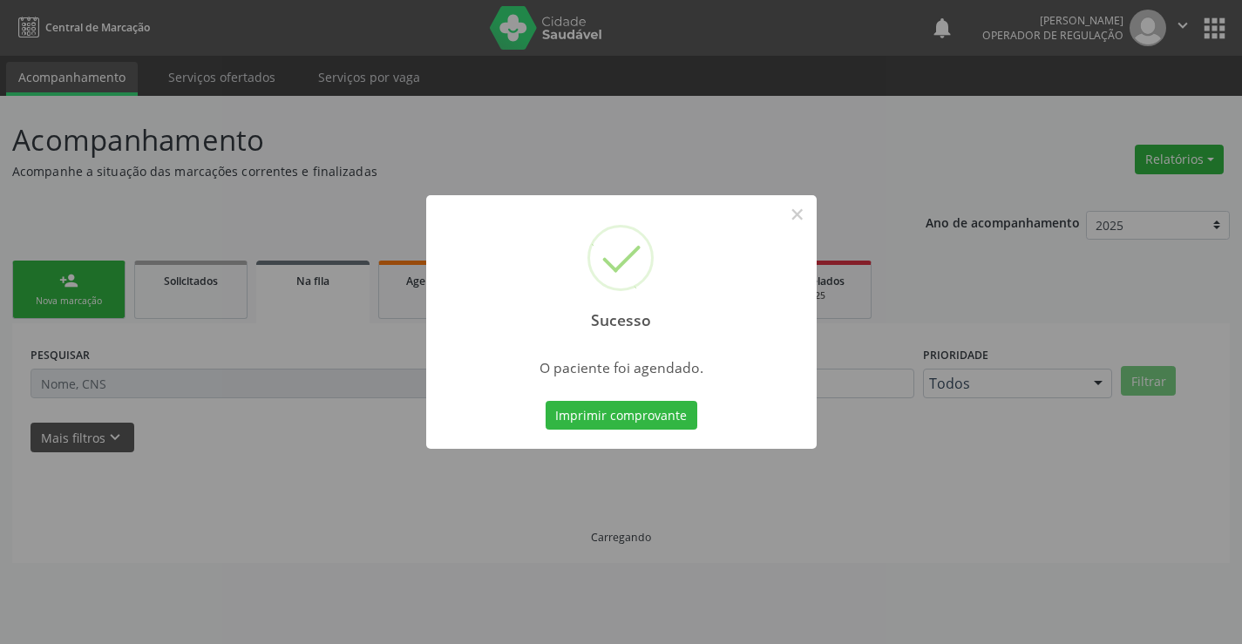
scroll to position [0, 0]
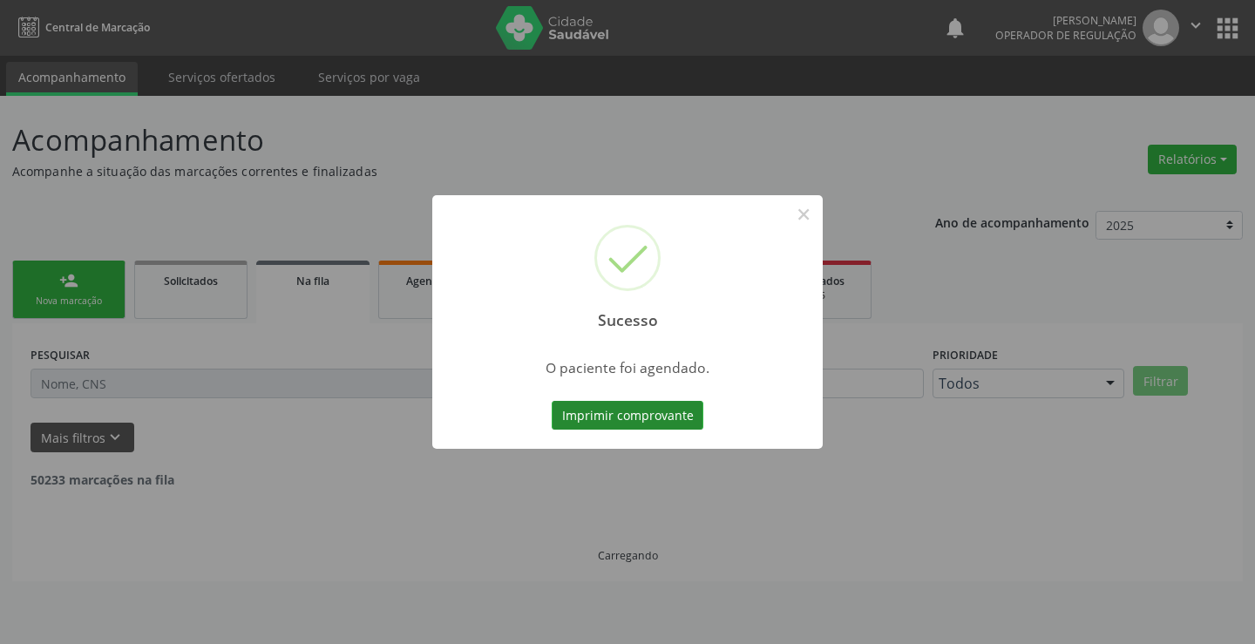
click at [629, 411] on button "Imprimir comprovante" at bounding box center [628, 416] width 152 height 30
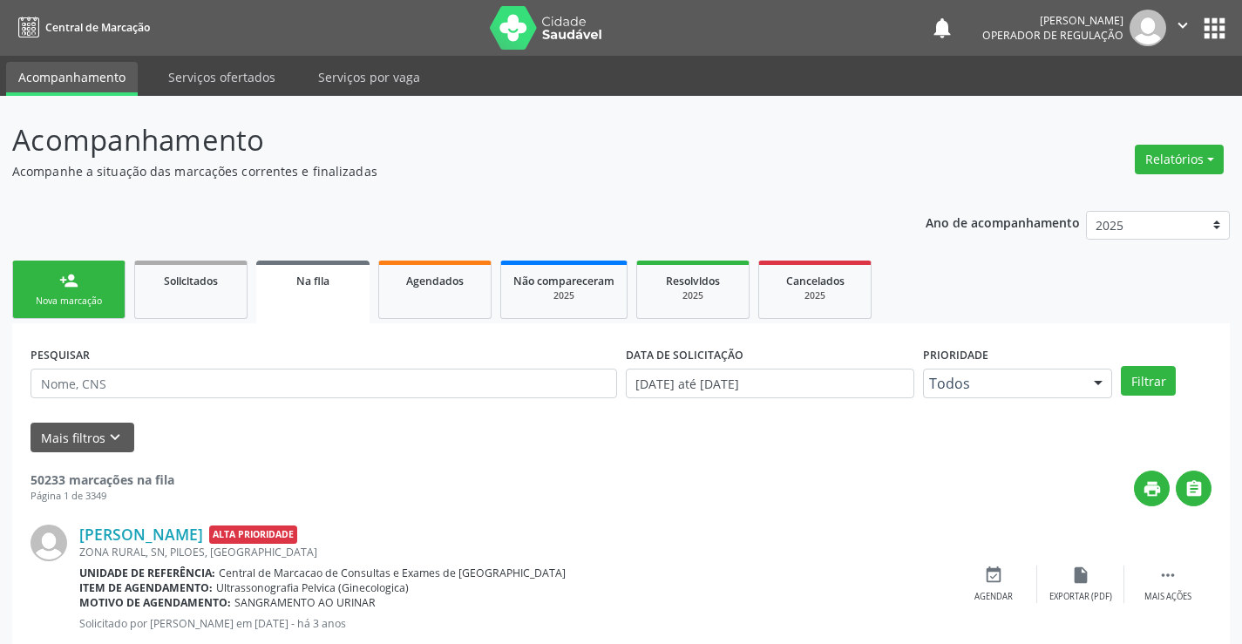
click at [71, 283] on div "person_add" at bounding box center [68, 280] width 19 height 19
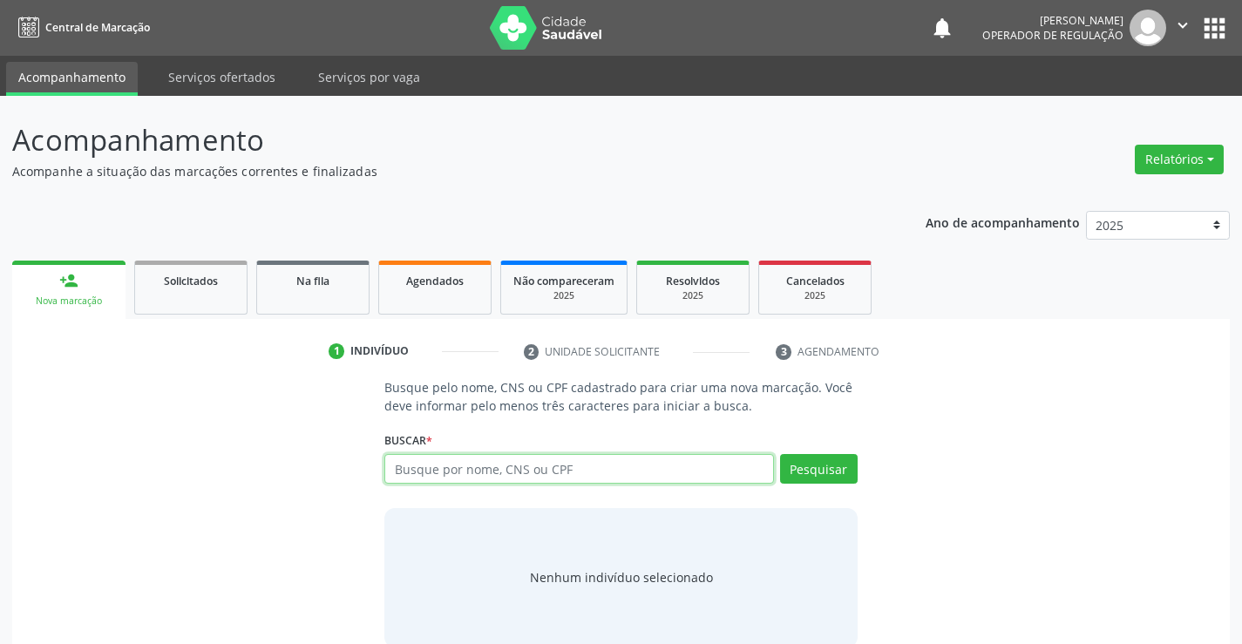
click at [506, 466] on input "text" at bounding box center [578, 469] width 389 height 30
click at [525, 456] on input "text" at bounding box center [578, 469] width 389 height 30
type input "700306958244240"
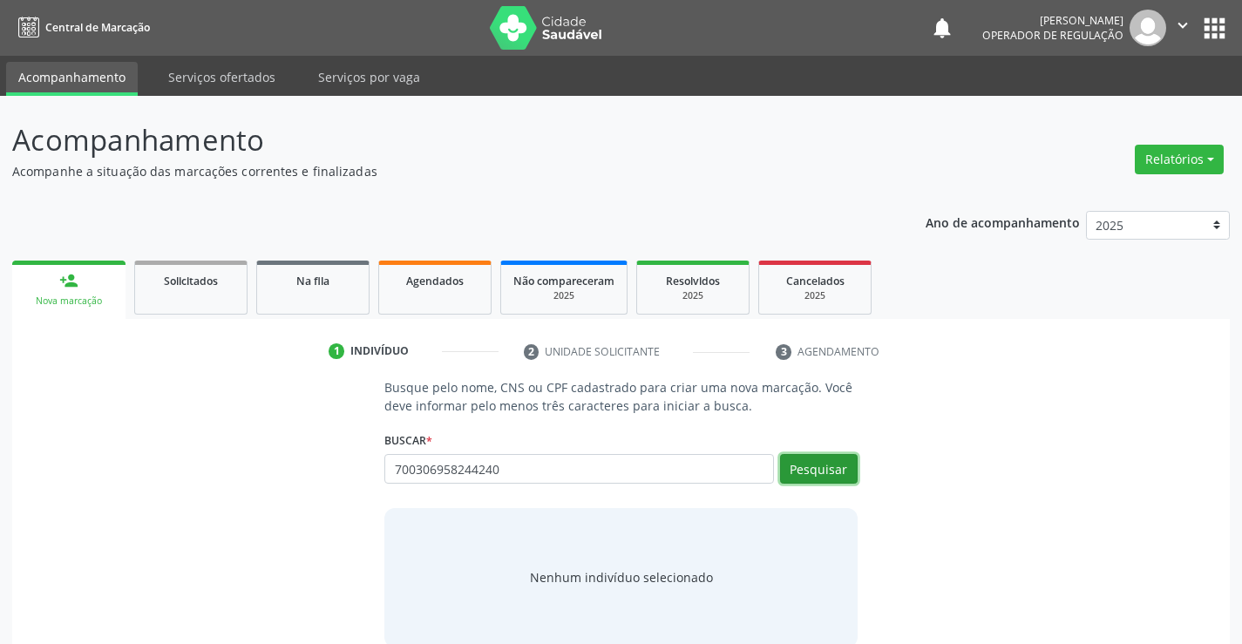
click at [812, 464] on button "Pesquisar" at bounding box center [819, 469] width 78 height 30
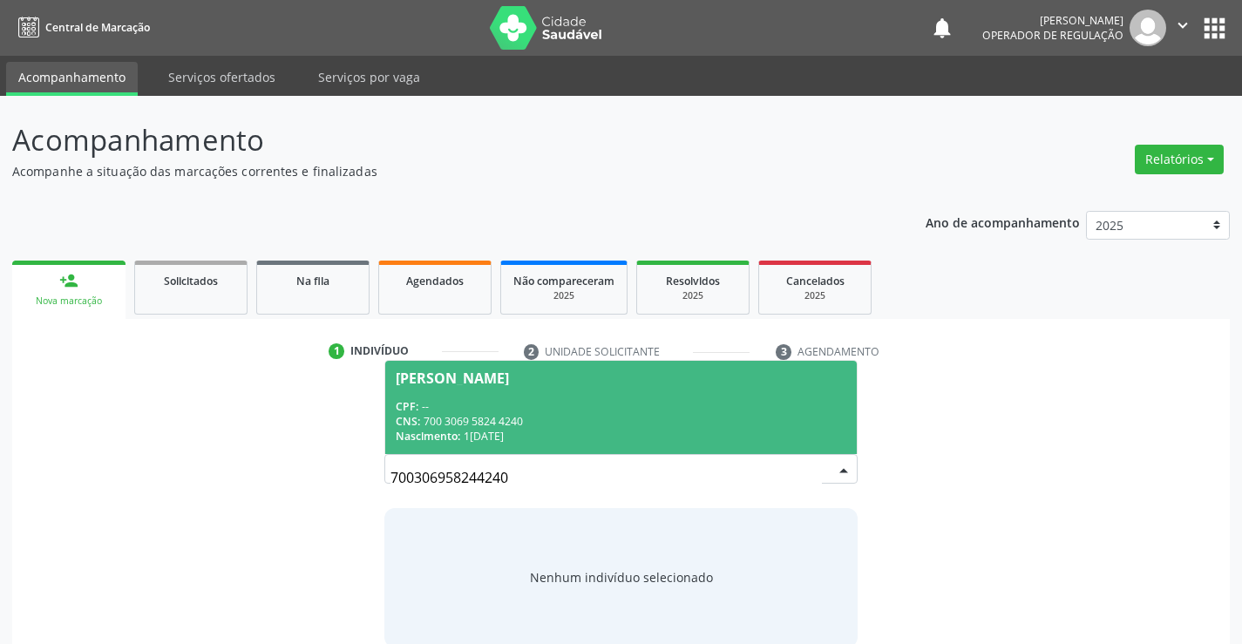
drag, startPoint x: 422, startPoint y: 393, endPoint x: 472, endPoint y: 395, distance: 49.7
click at [422, 391] on span "Eleonita Araujo da Silva CPF: -- CNS: 700 3069 5824 4240 Nascimento: 17/10/1959" at bounding box center [620, 407] width 471 height 93
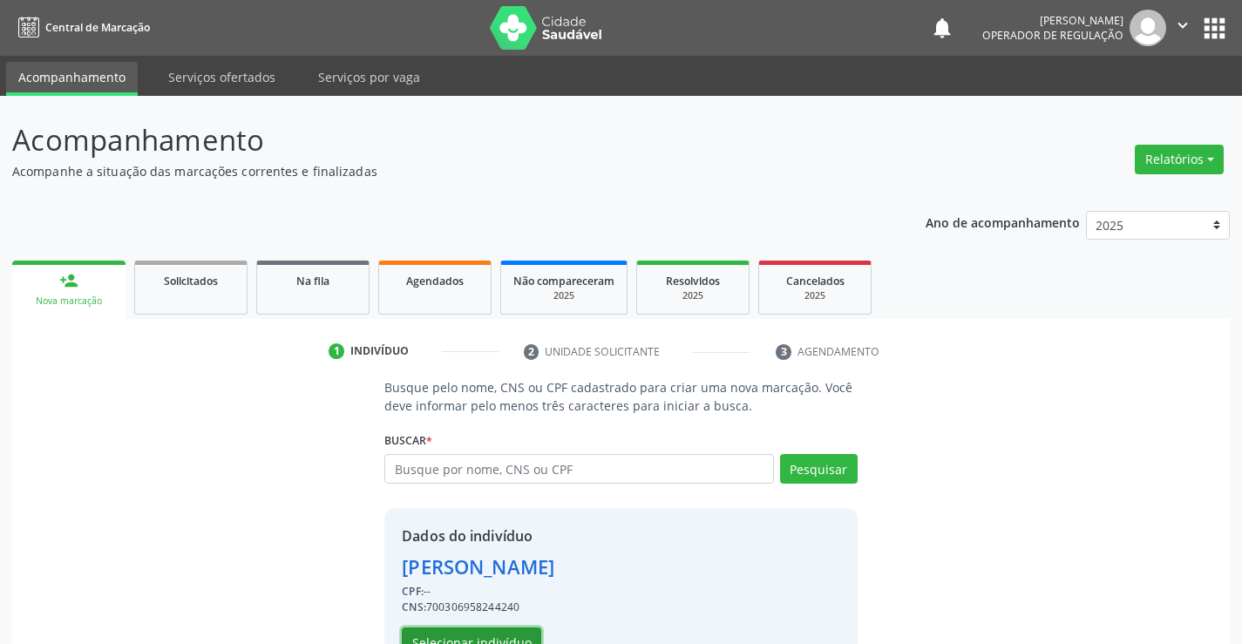
click at [471, 636] on button "Selecionar indivíduo" at bounding box center [471, 643] width 139 height 30
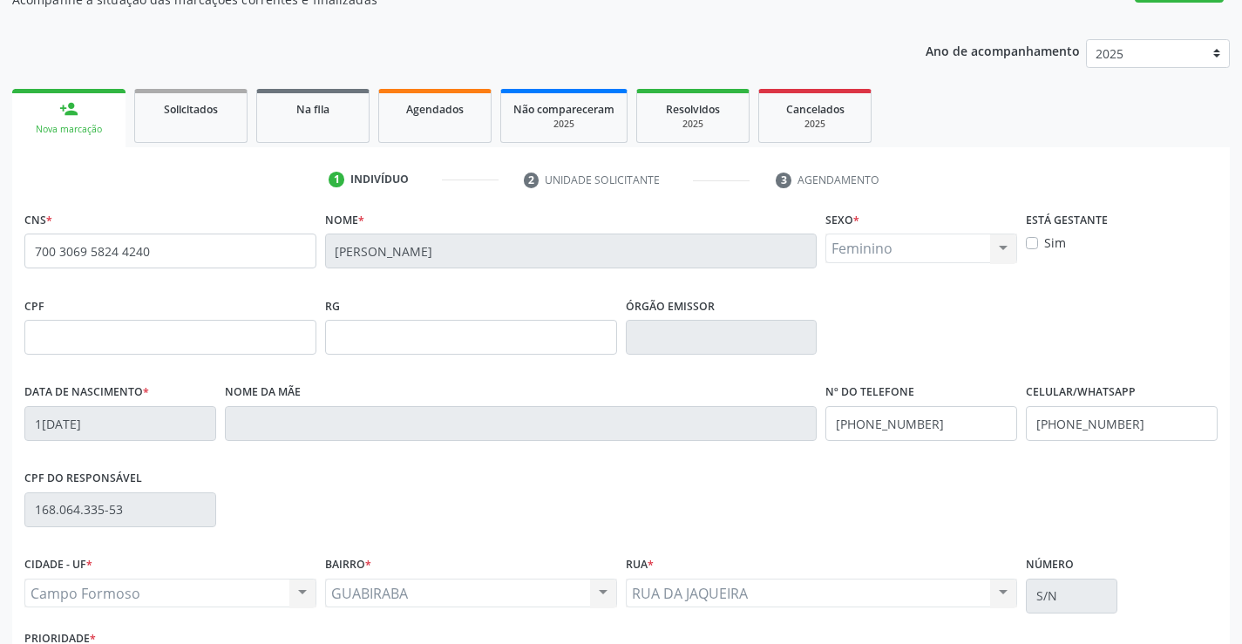
scroll to position [301, 0]
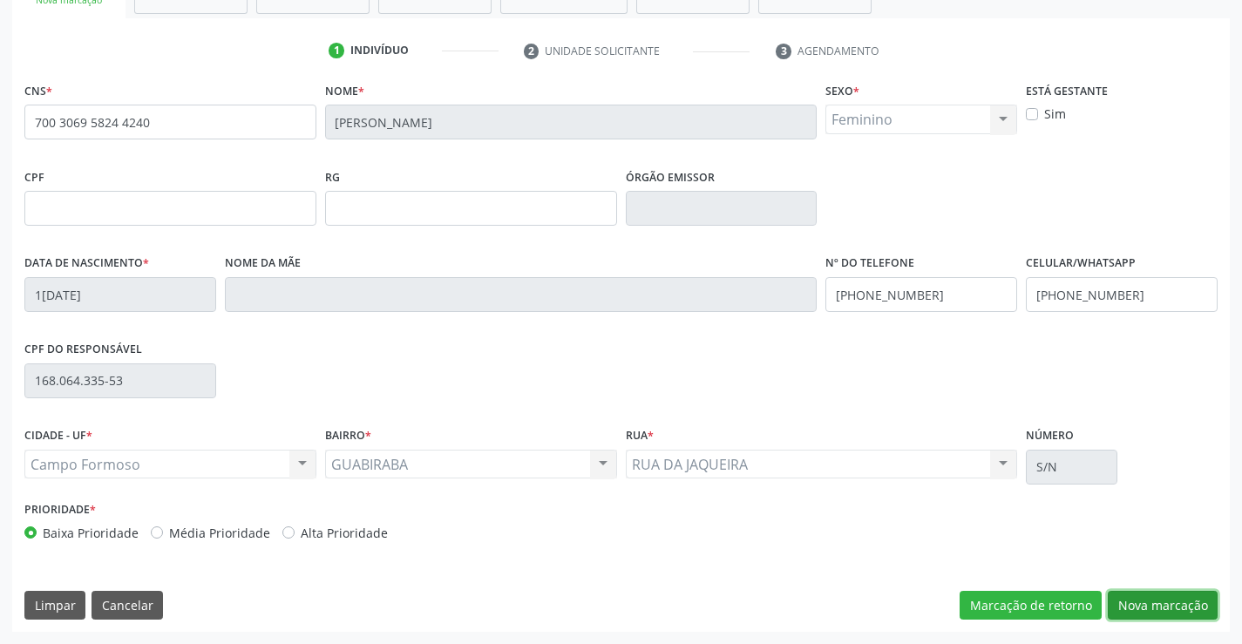
drag, startPoint x: 1143, startPoint y: 601, endPoint x: 716, endPoint y: 385, distance: 478.4
click at [1143, 602] on button "Nova marcação" at bounding box center [1163, 606] width 110 height 30
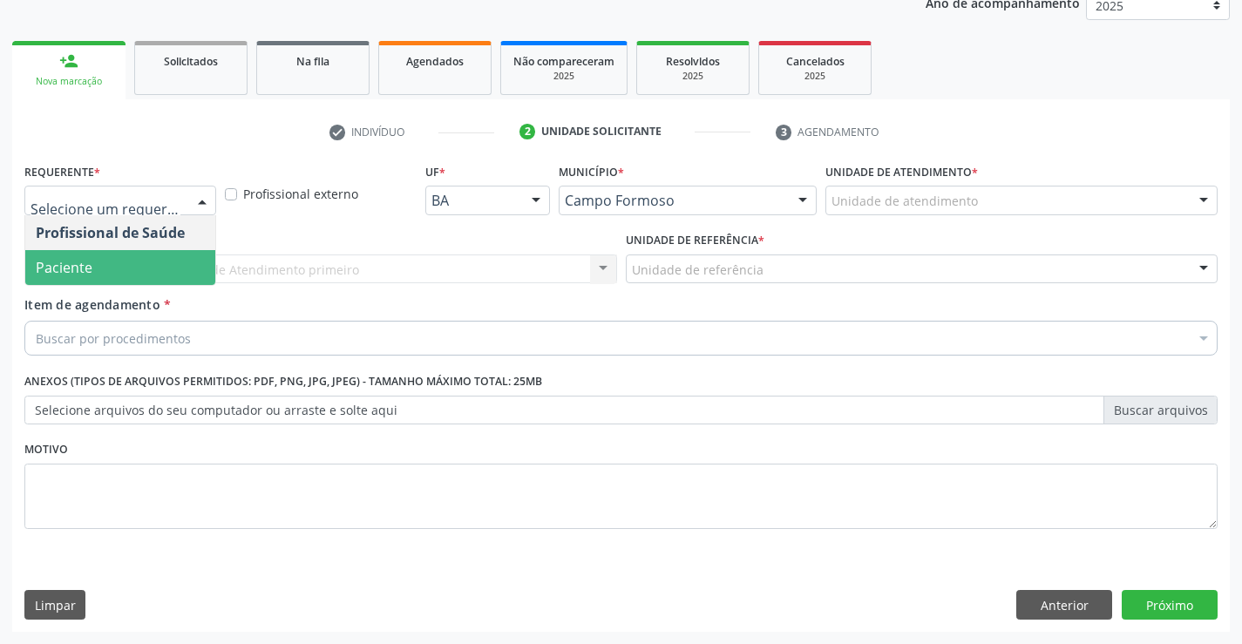
drag, startPoint x: 85, startPoint y: 267, endPoint x: 262, endPoint y: 270, distance: 177.9
click at [89, 267] on span "Paciente" at bounding box center [64, 267] width 57 height 19
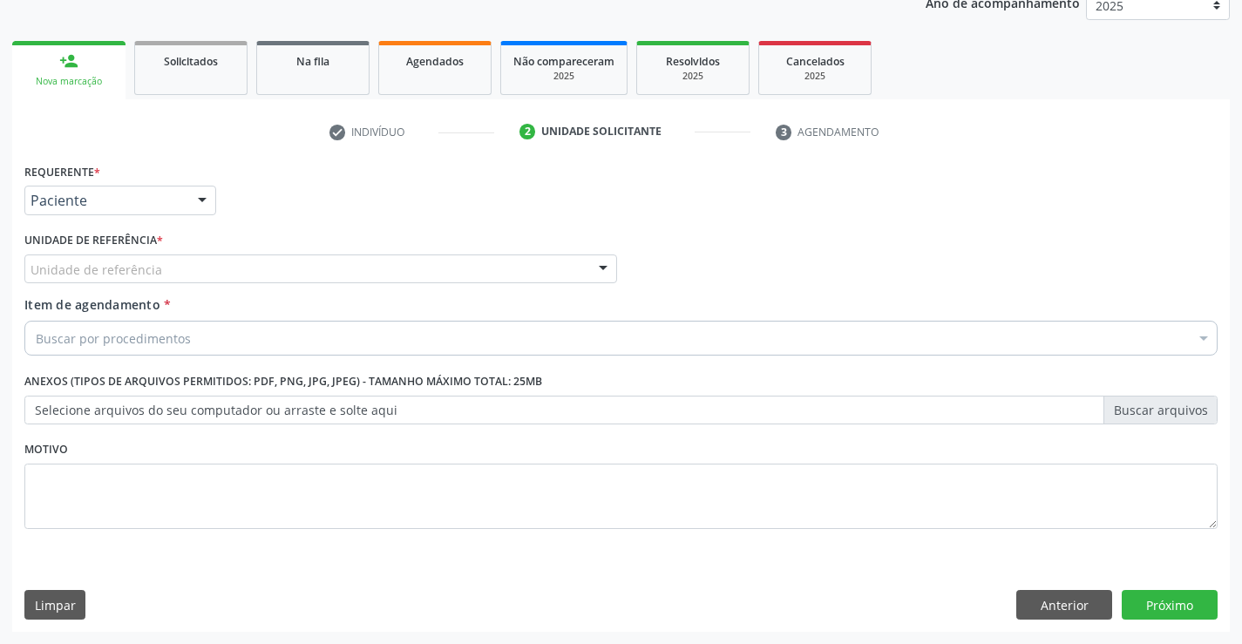
click at [265, 268] on div "Unidade de referência" at bounding box center [320, 270] width 593 height 30
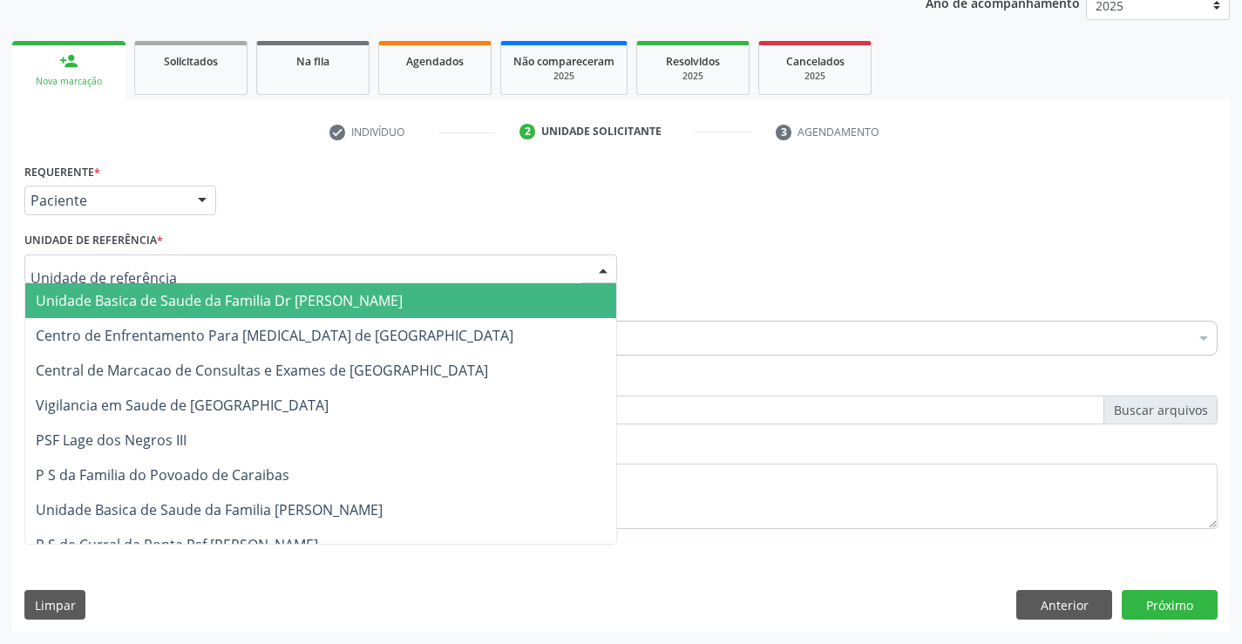
click at [194, 297] on span "Unidade Basica de Saude da Familia Dr [PERSON_NAME]" at bounding box center [219, 300] width 367 height 19
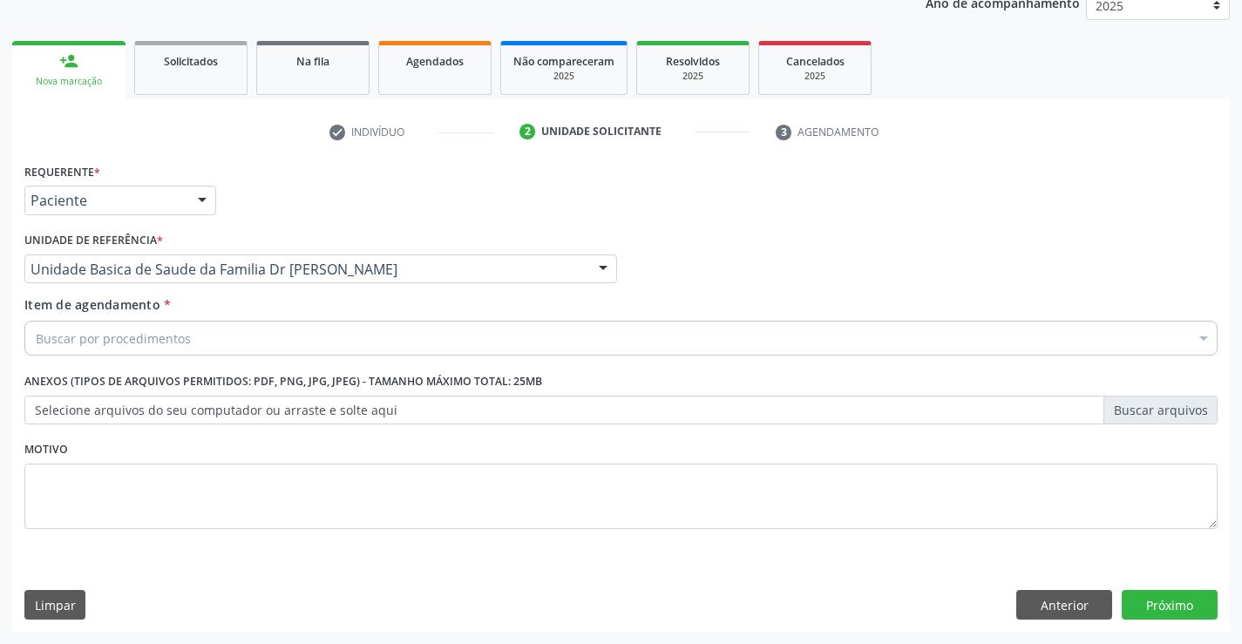
click at [172, 328] on div "Buscar por procedimentos" at bounding box center [620, 338] width 1193 height 35
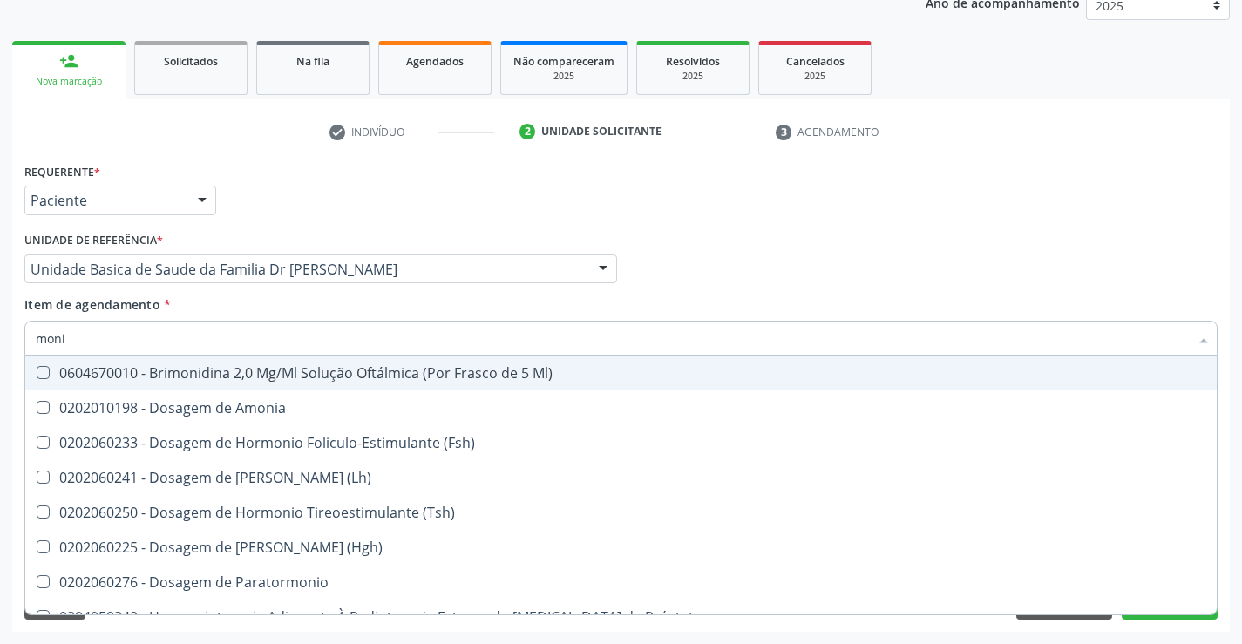
type input "monit"
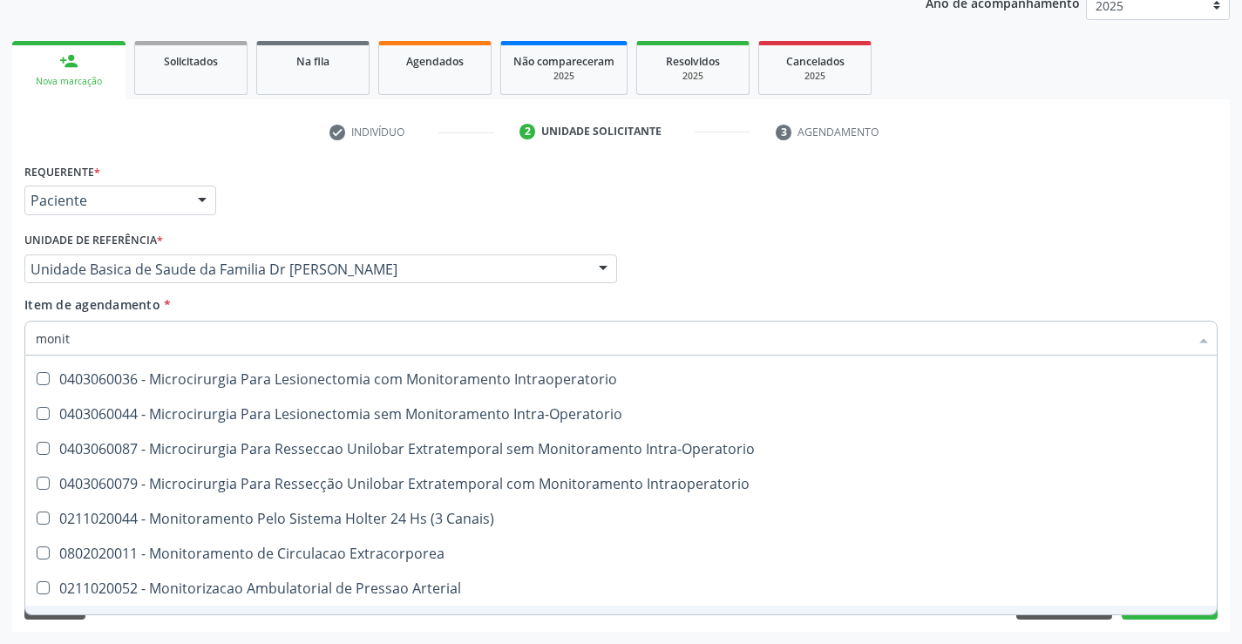
scroll to position [55, 0]
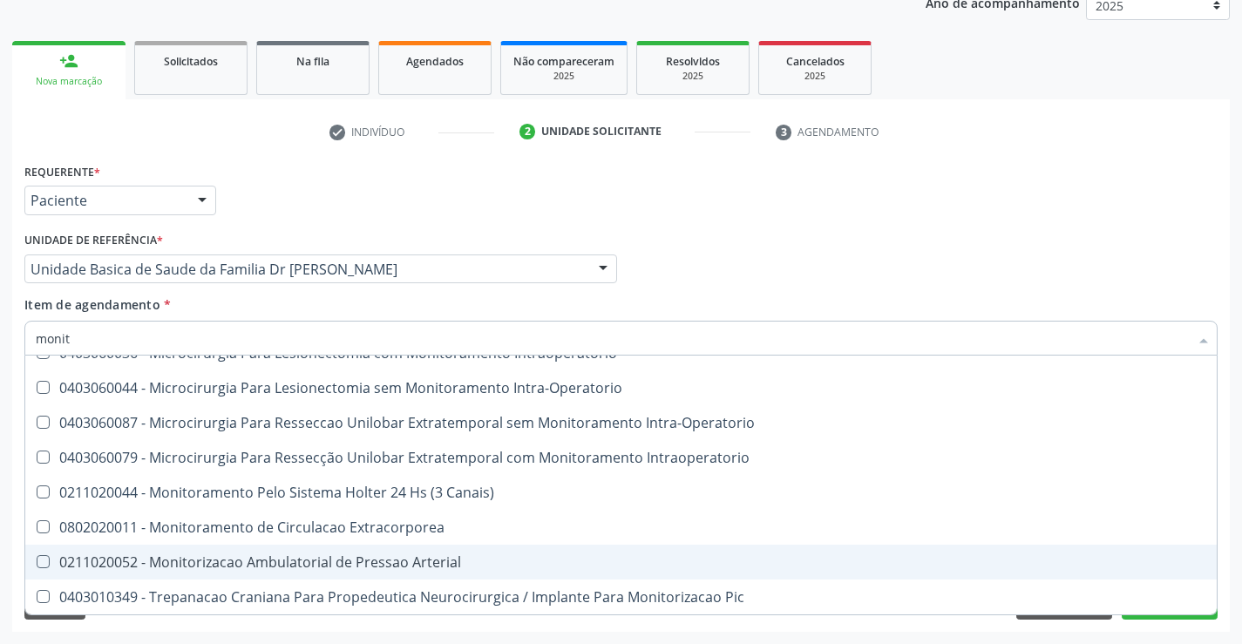
click at [383, 558] on div "0211020052 - Monitorizacao Ambulatorial de Pressao Arterial" at bounding box center [621, 562] width 1171 height 14
checkbox Arterial "true"
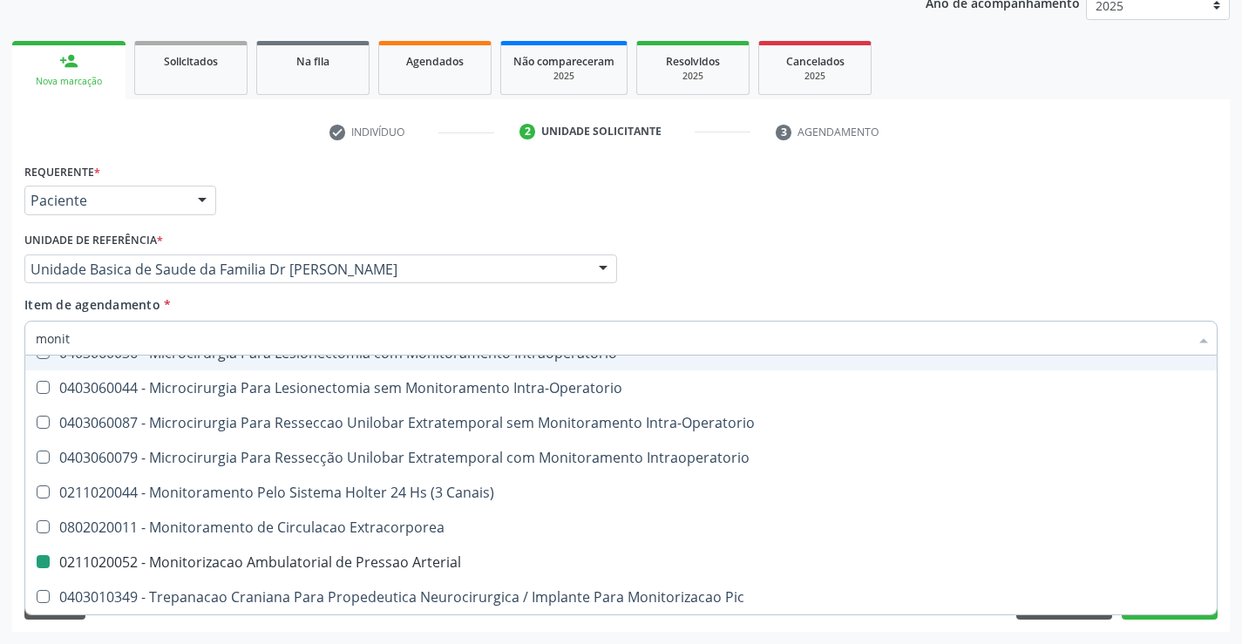
click at [789, 265] on div "Profissional Solicitante Por favor, selecione a Unidade de Atendimento primeiro…" at bounding box center [621, 262] width 1202 height 68
checkbox Intraoperatorio "true"
checkbox Arterial "false"
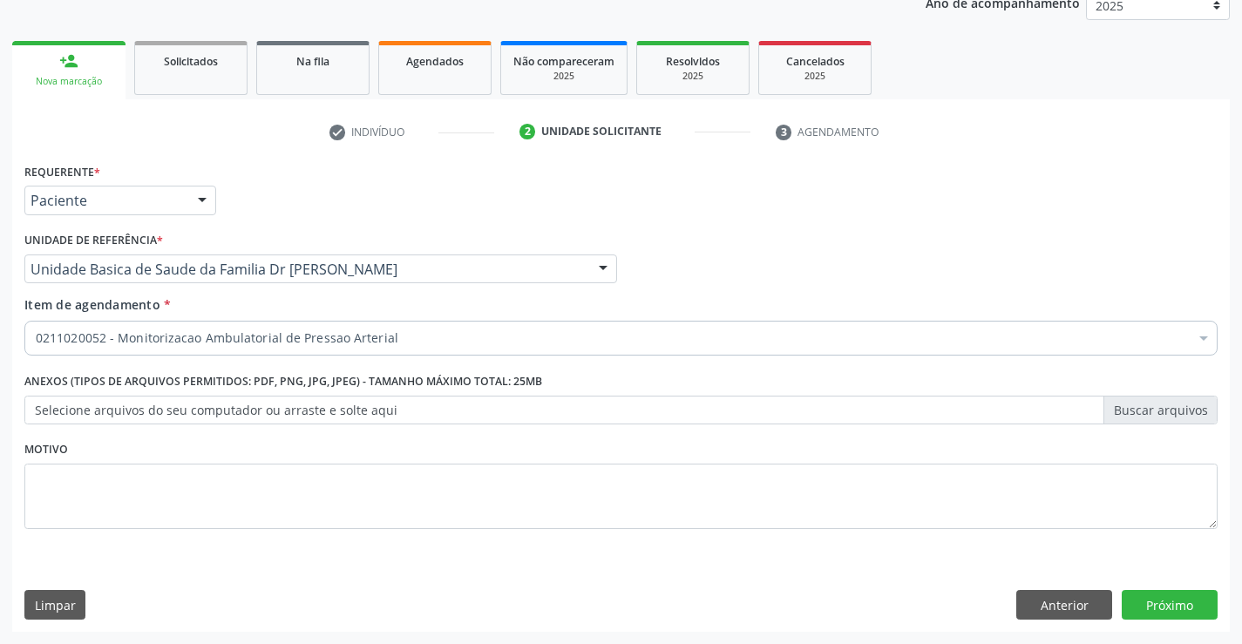
scroll to position [0, 0]
click at [1173, 600] on button "Próximo" at bounding box center [1170, 605] width 96 height 30
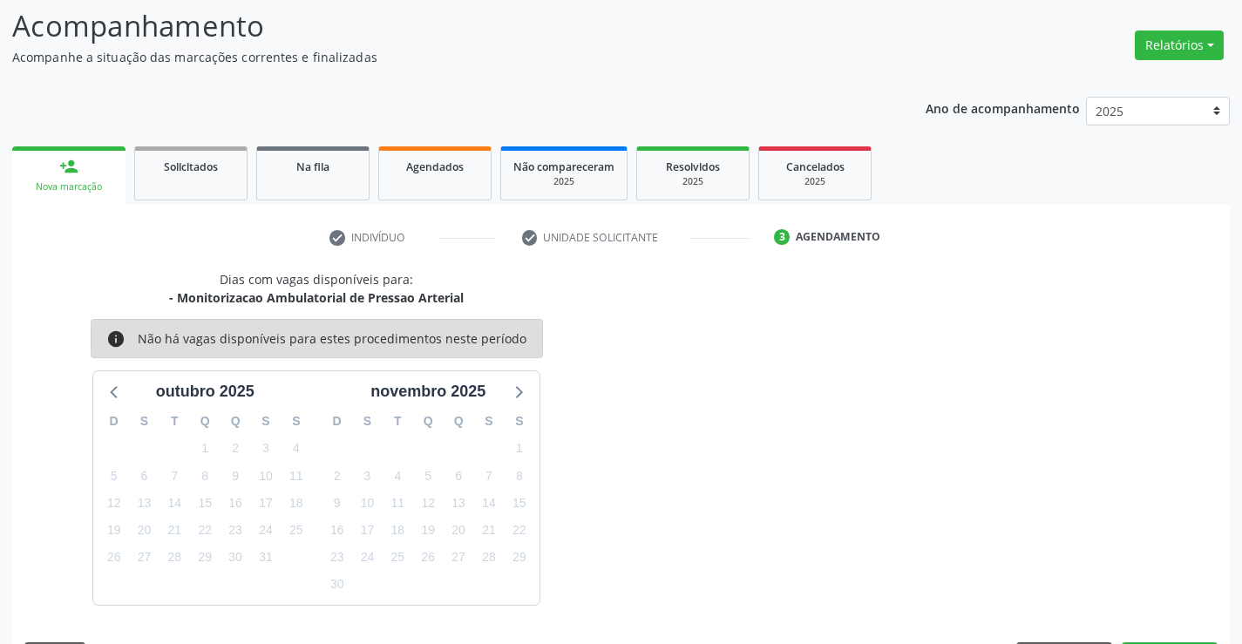
scroll to position [166, 0]
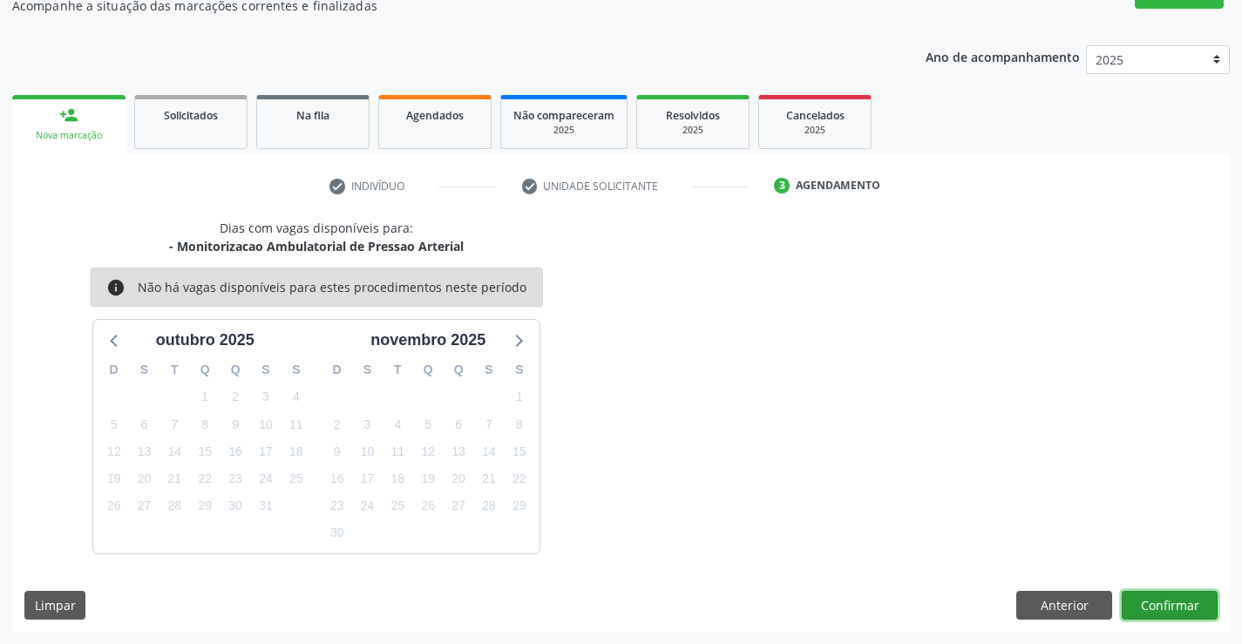
click at [1169, 598] on button "Confirmar" at bounding box center [1170, 606] width 96 height 30
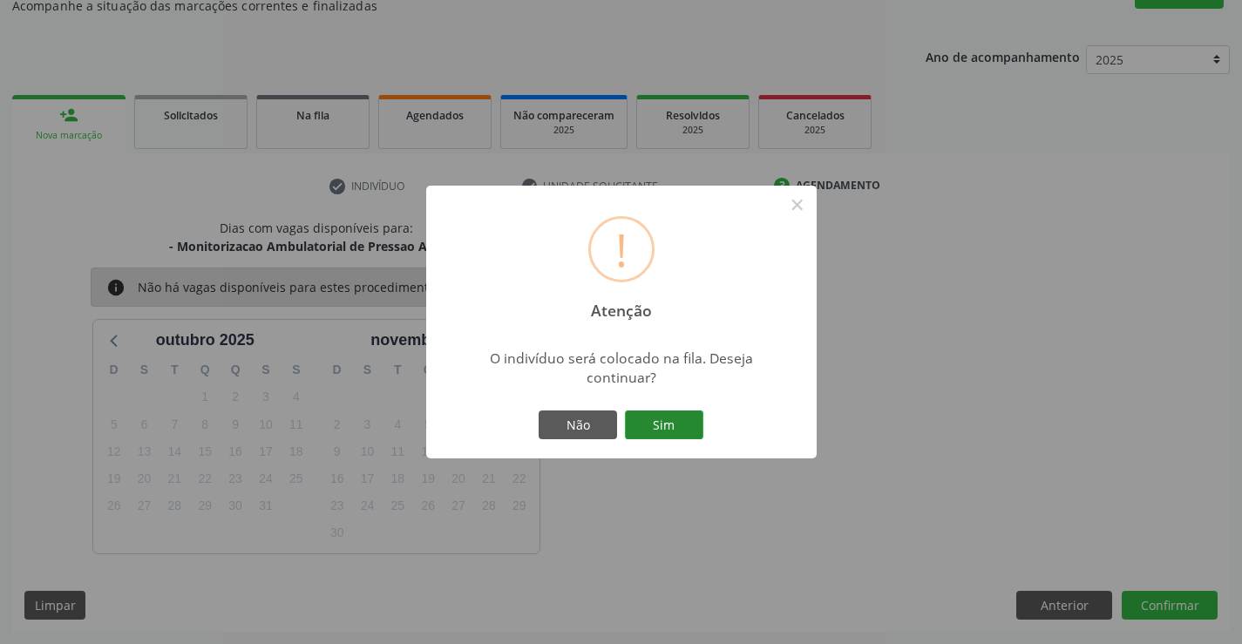
click at [669, 421] on button "Sim" at bounding box center [664, 426] width 78 height 30
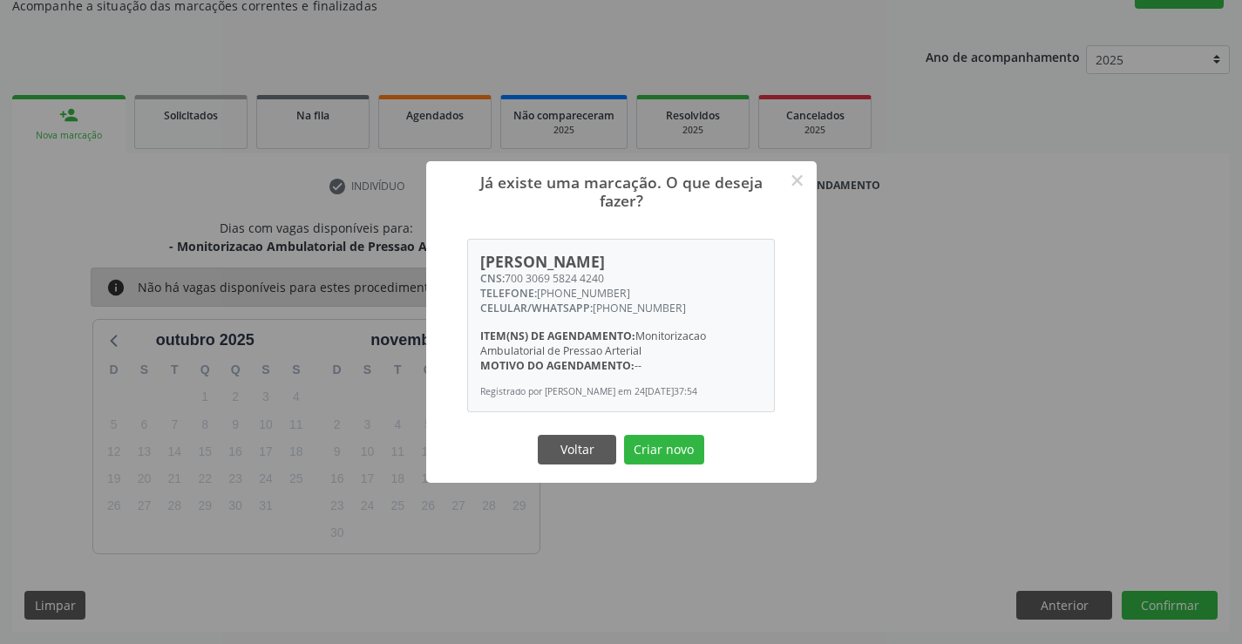
drag, startPoint x: 660, startPoint y: 456, endPoint x: 765, endPoint y: 433, distance: 107.0
click at [662, 456] on button "Criar novo" at bounding box center [664, 450] width 80 height 30
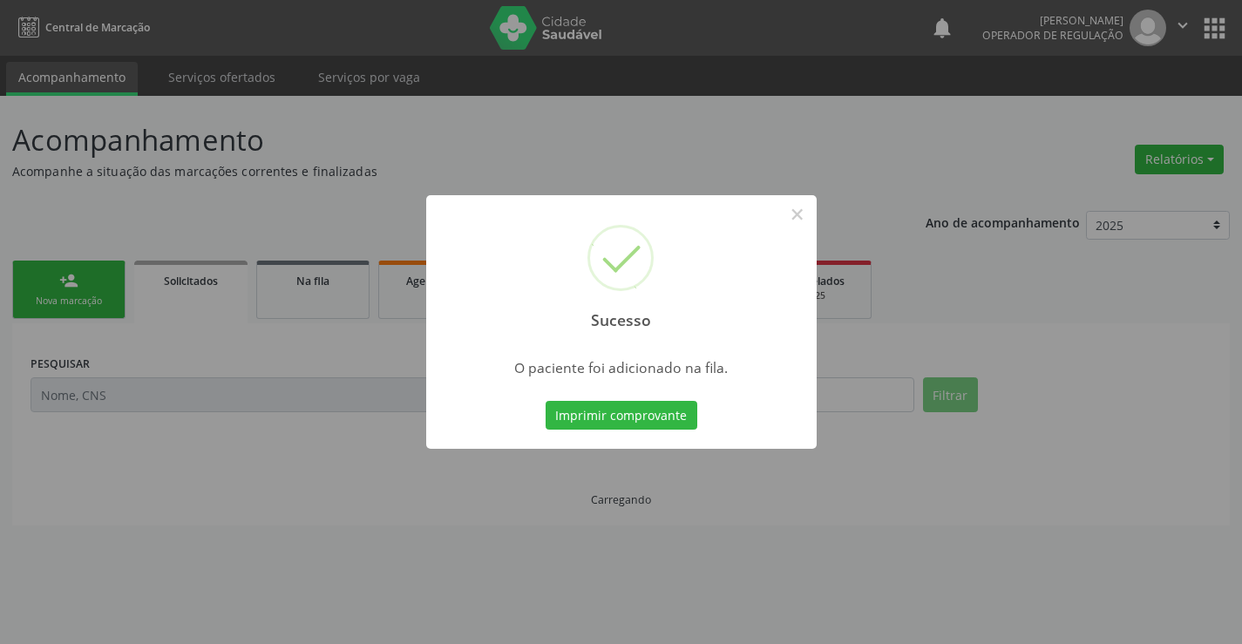
scroll to position [0, 0]
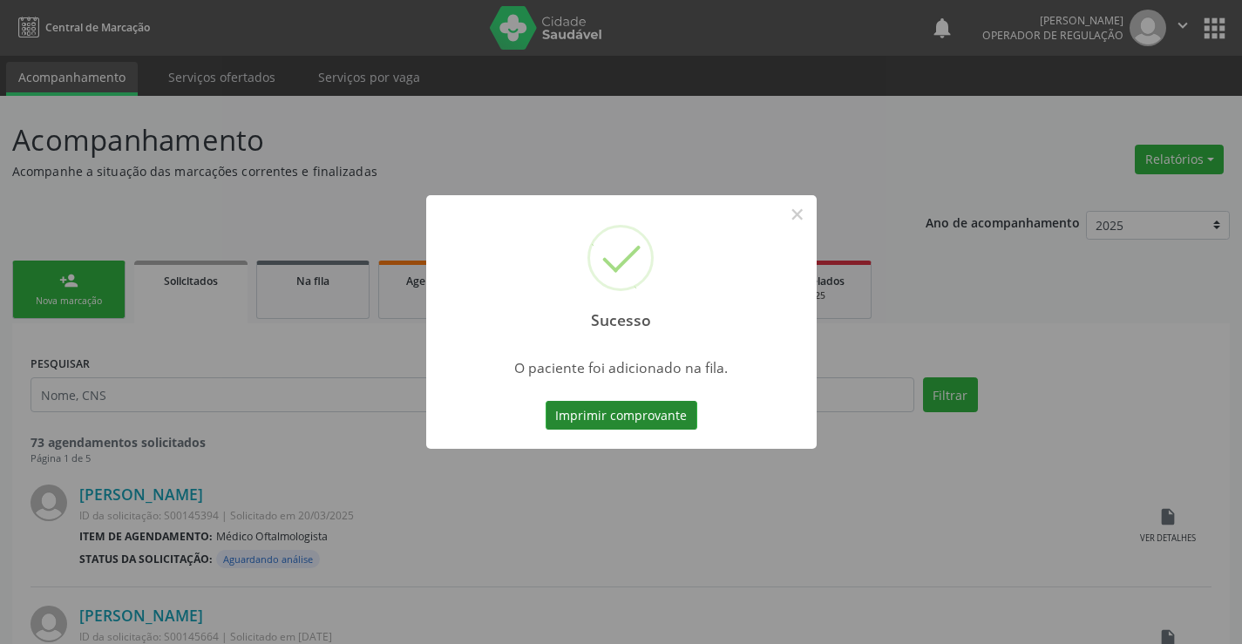
click at [621, 418] on button "Imprimir comprovante" at bounding box center [622, 416] width 152 height 30
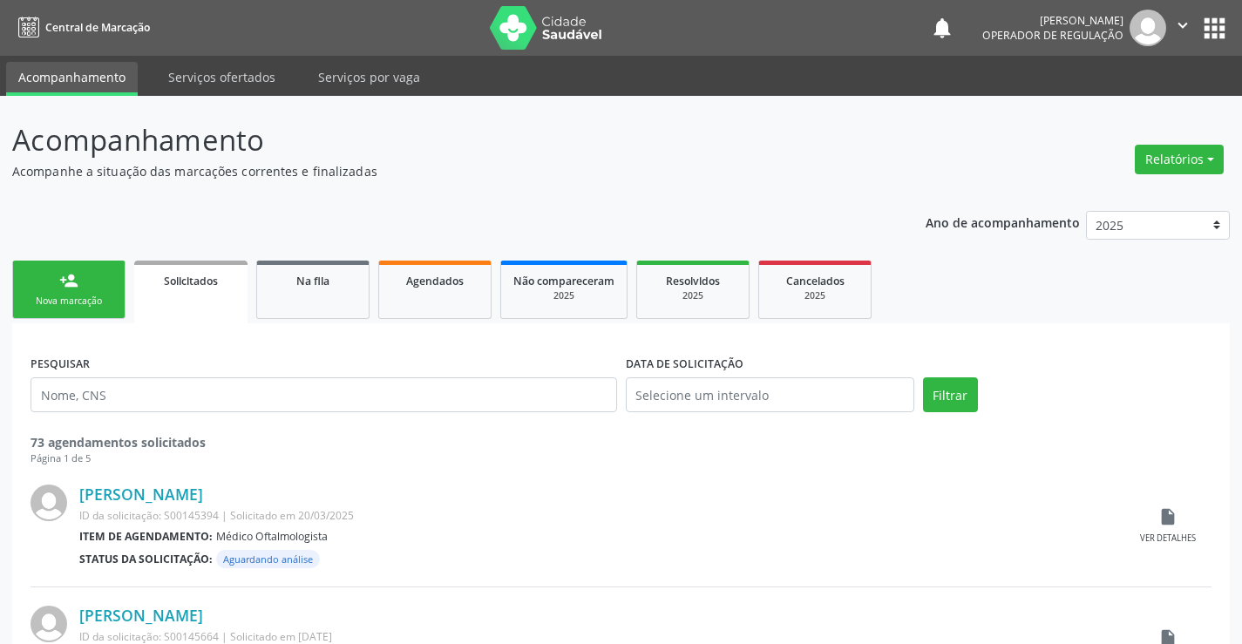
click at [83, 299] on div "Nova marcação" at bounding box center [68, 301] width 87 height 13
drag, startPoint x: 83, startPoint y: 299, endPoint x: 71, endPoint y: 301, distance: 12.3
click at [78, 298] on div "Nova marcação" at bounding box center [68, 301] width 87 height 13
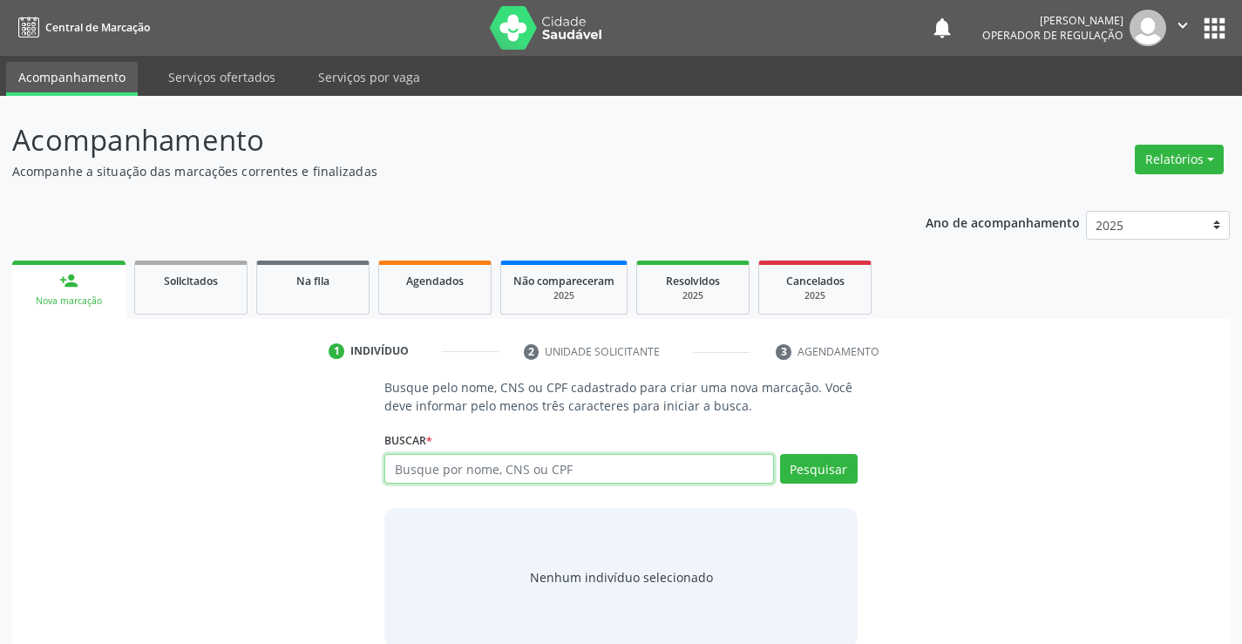
click at [533, 479] on input "text" at bounding box center [578, 469] width 389 height 30
type input "708000855053224"
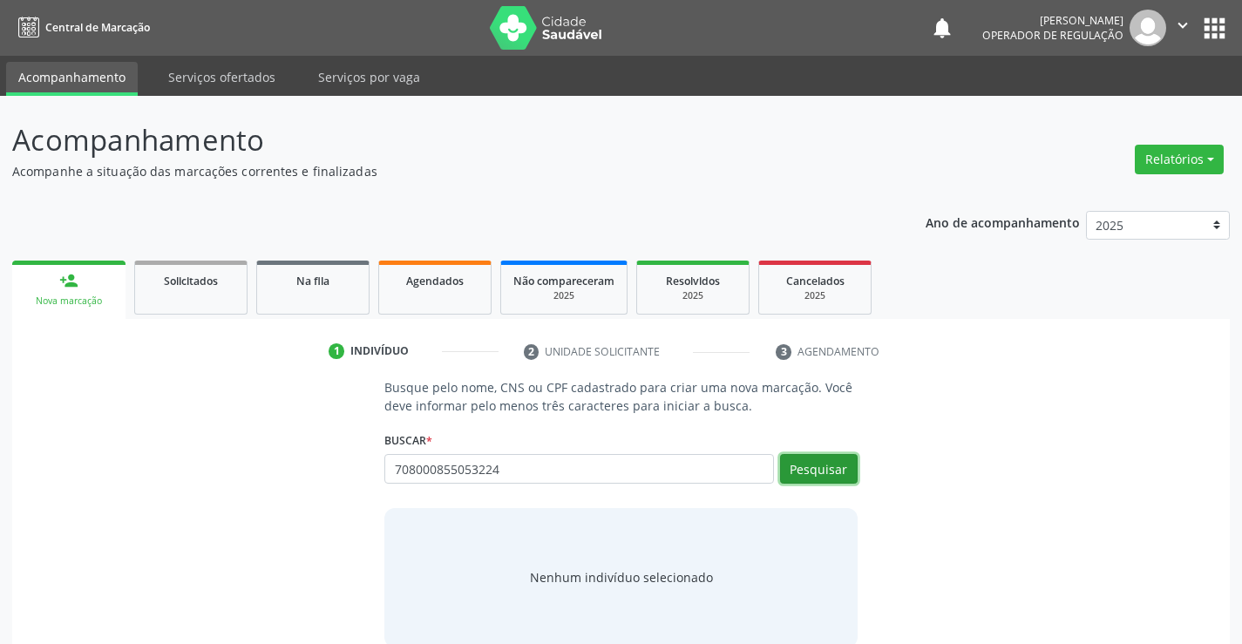
click at [842, 476] on button "Pesquisar" at bounding box center [819, 469] width 78 height 30
type input "708000855053224"
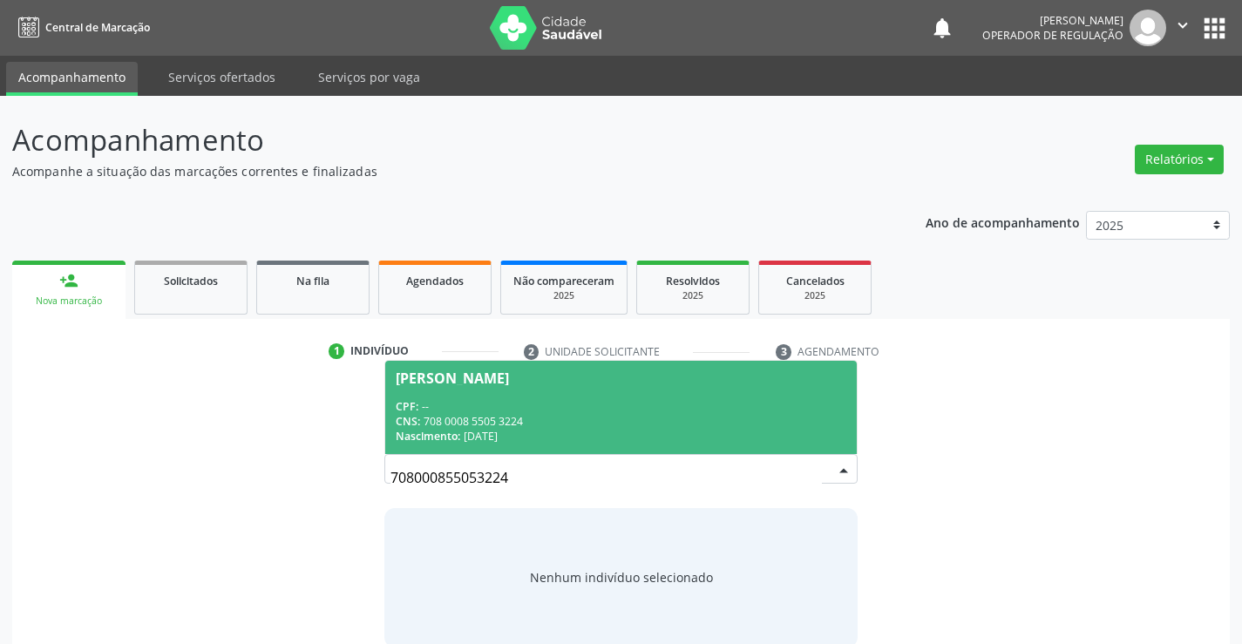
click at [662, 418] on div "CNS: 708 0008 5505 3224" at bounding box center [621, 421] width 450 height 15
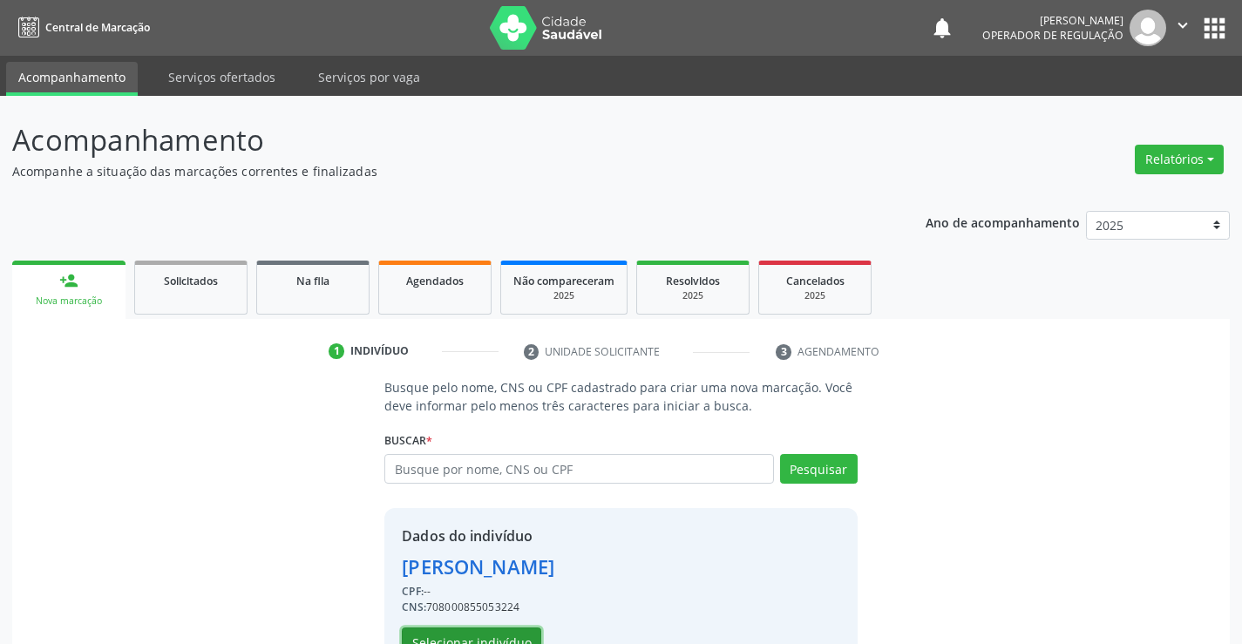
click at [449, 631] on button "Selecionar indivíduo" at bounding box center [471, 643] width 139 height 30
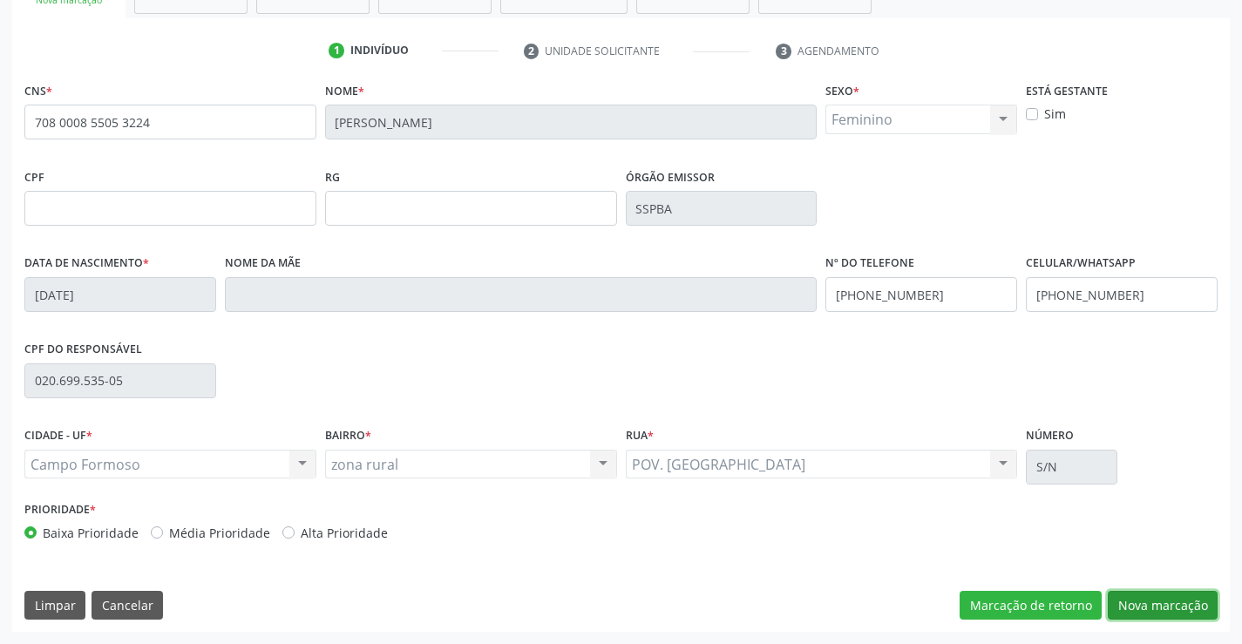
click at [1141, 596] on button "Nova marcação" at bounding box center [1163, 606] width 110 height 30
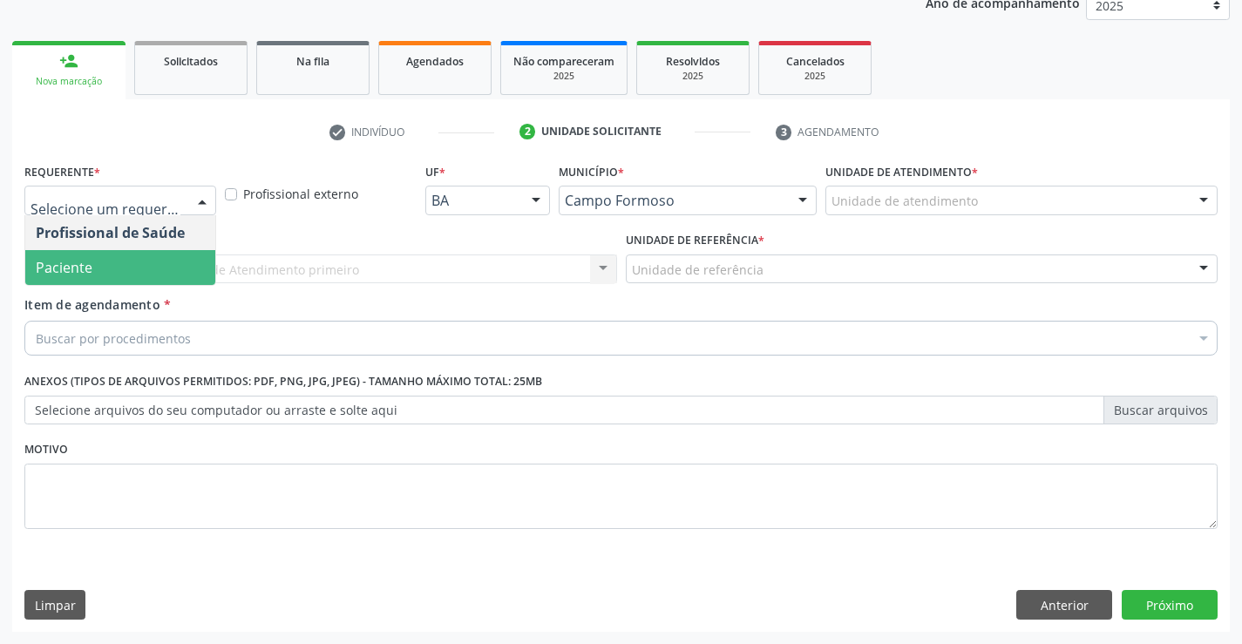
click at [88, 259] on span "Paciente" at bounding box center [64, 267] width 57 height 19
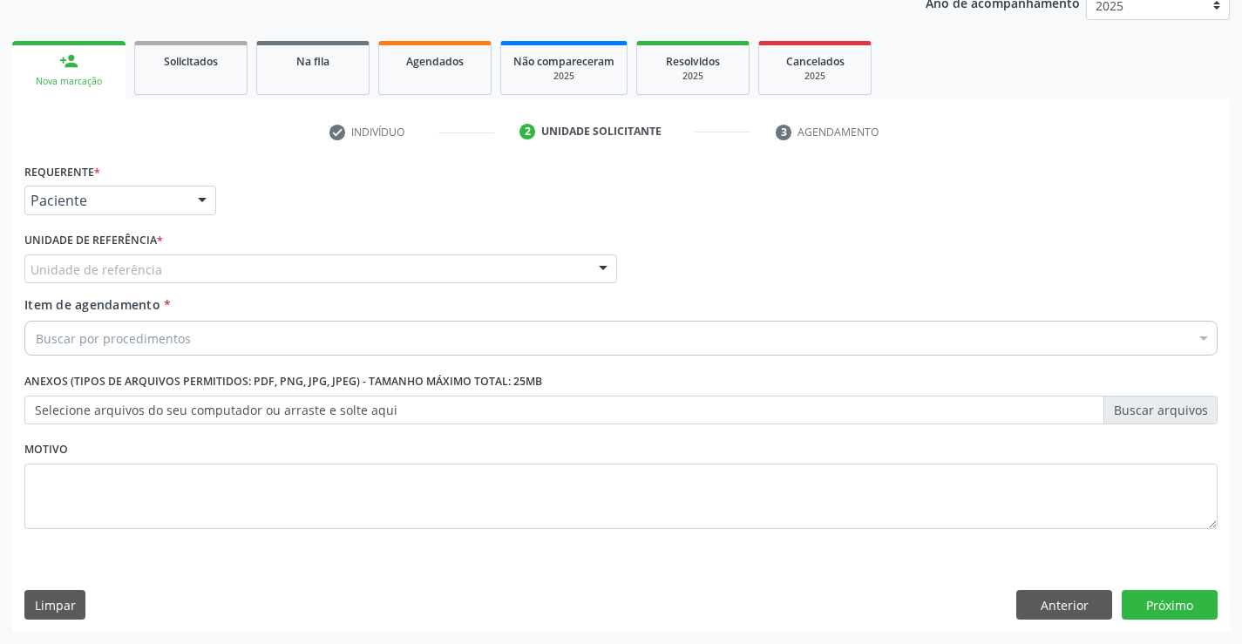
click at [234, 265] on div "Unidade de referência" at bounding box center [320, 270] width 593 height 30
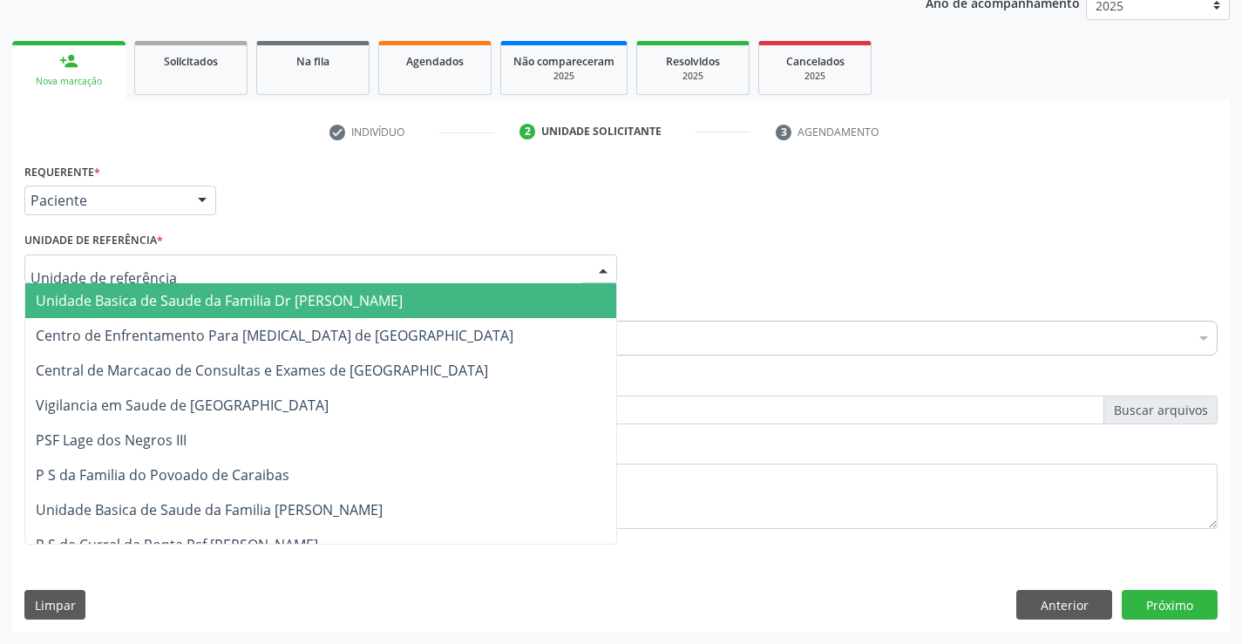
click at [178, 288] on span "Unidade Basica de Saude da Familia Dr [PERSON_NAME]" at bounding box center [320, 300] width 591 height 35
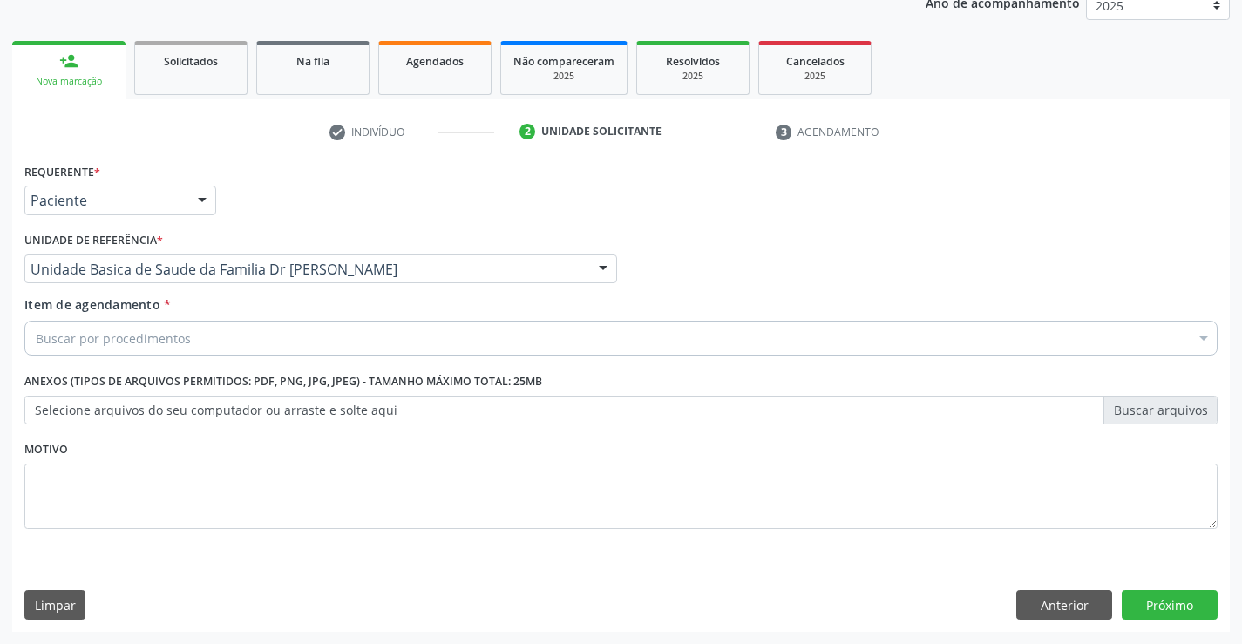
click at [221, 353] on div "Buscar por procedimentos" at bounding box center [620, 338] width 1193 height 35
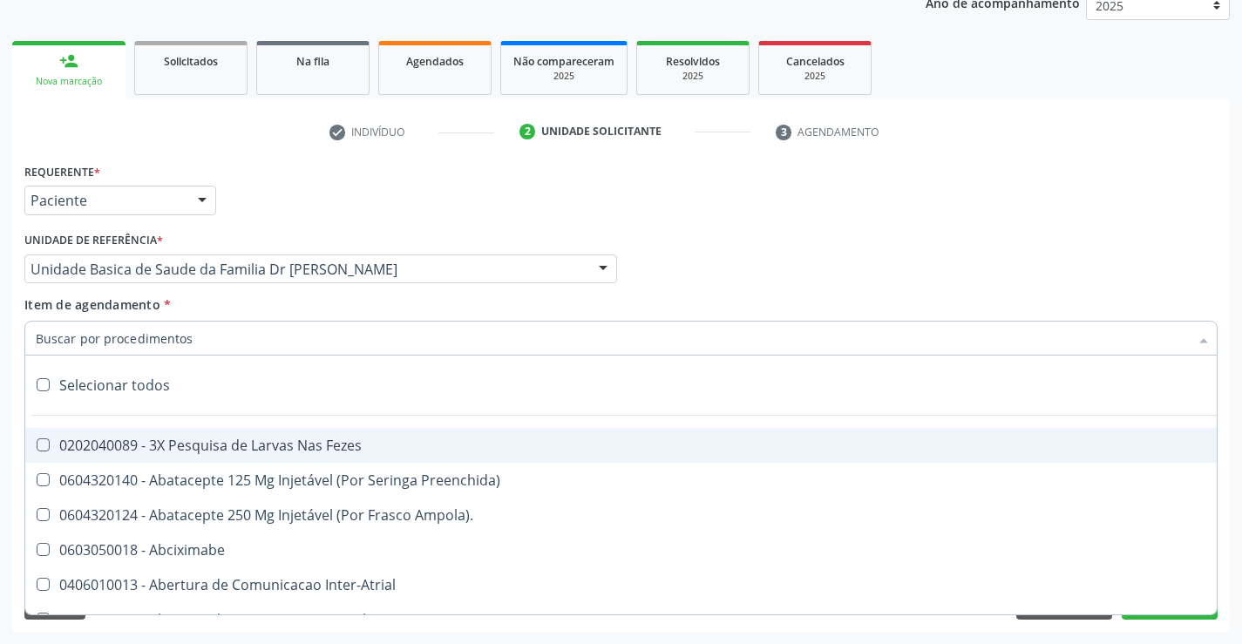
click at [280, 339] on input "Item de agendamento *" at bounding box center [612, 338] width 1153 height 35
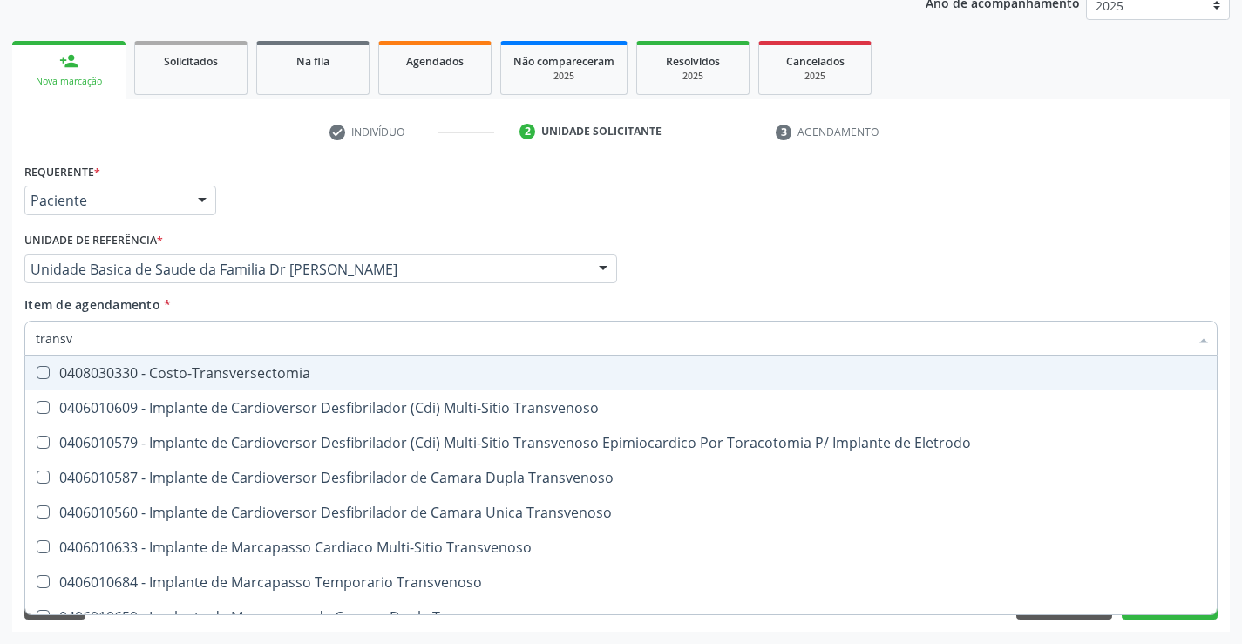
type input "transva"
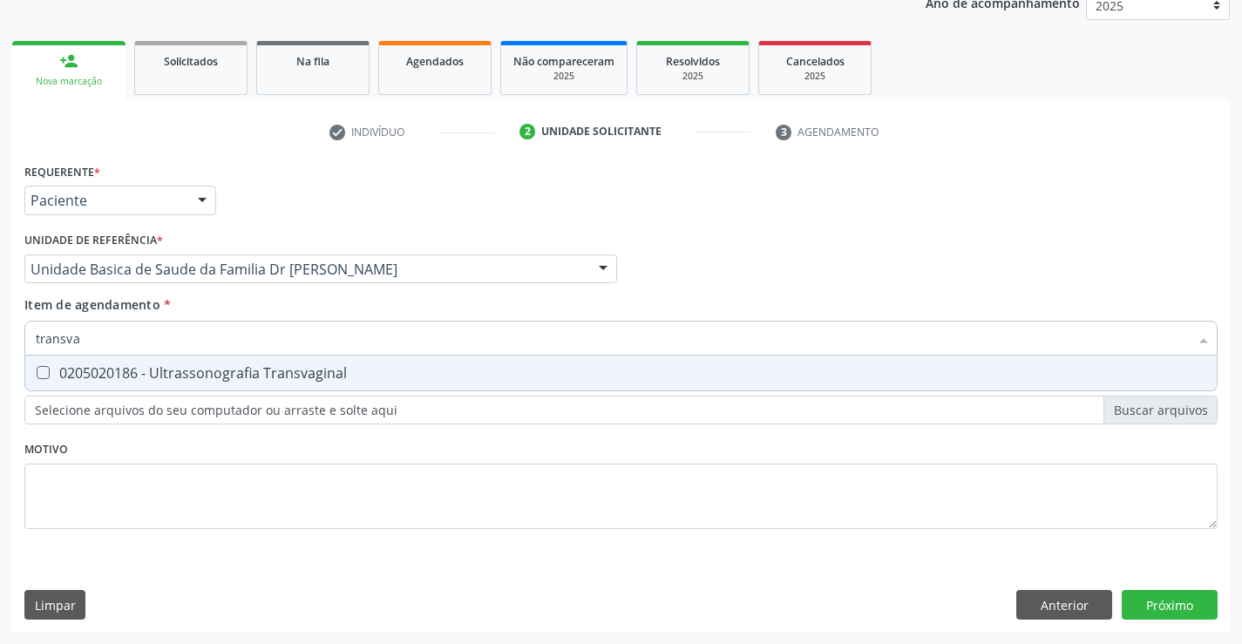
click at [259, 367] on div "0205020186 - Ultrassonografia Transvaginal" at bounding box center [621, 373] width 1171 height 14
checkbox Transvaginal "true"
click at [423, 468] on div "Requerente * Paciente Profissional de Saúde Paciente Nenhum resultado encontrad…" at bounding box center [620, 356] width 1193 height 395
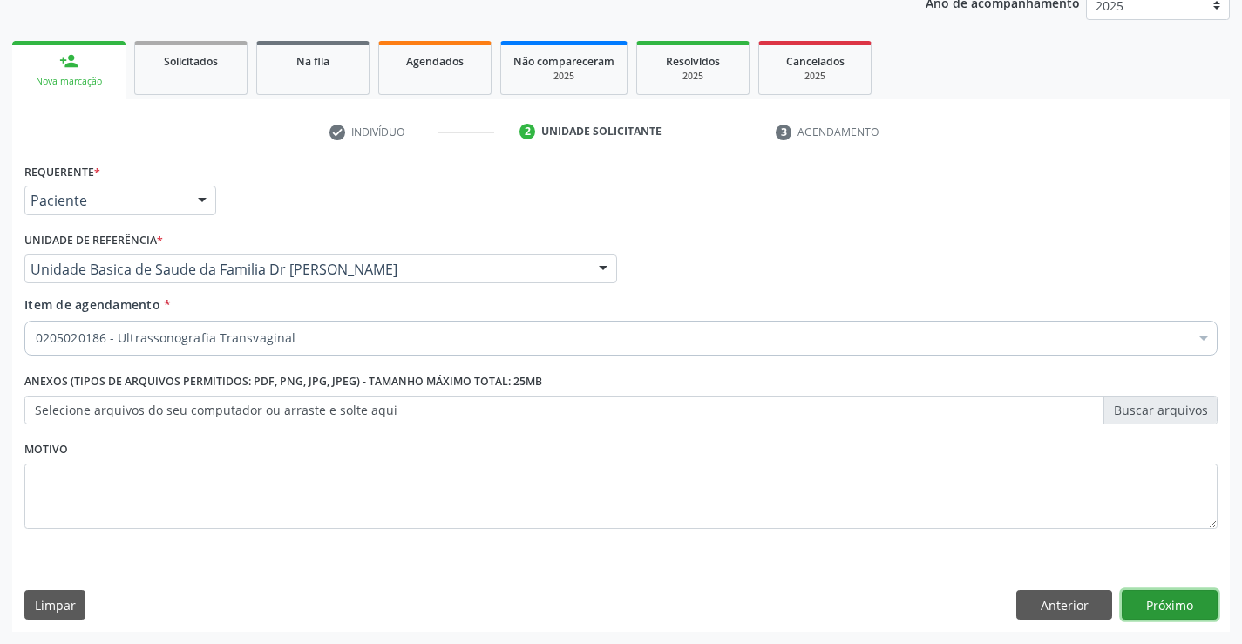
click at [1139, 611] on button "Próximo" at bounding box center [1170, 605] width 96 height 30
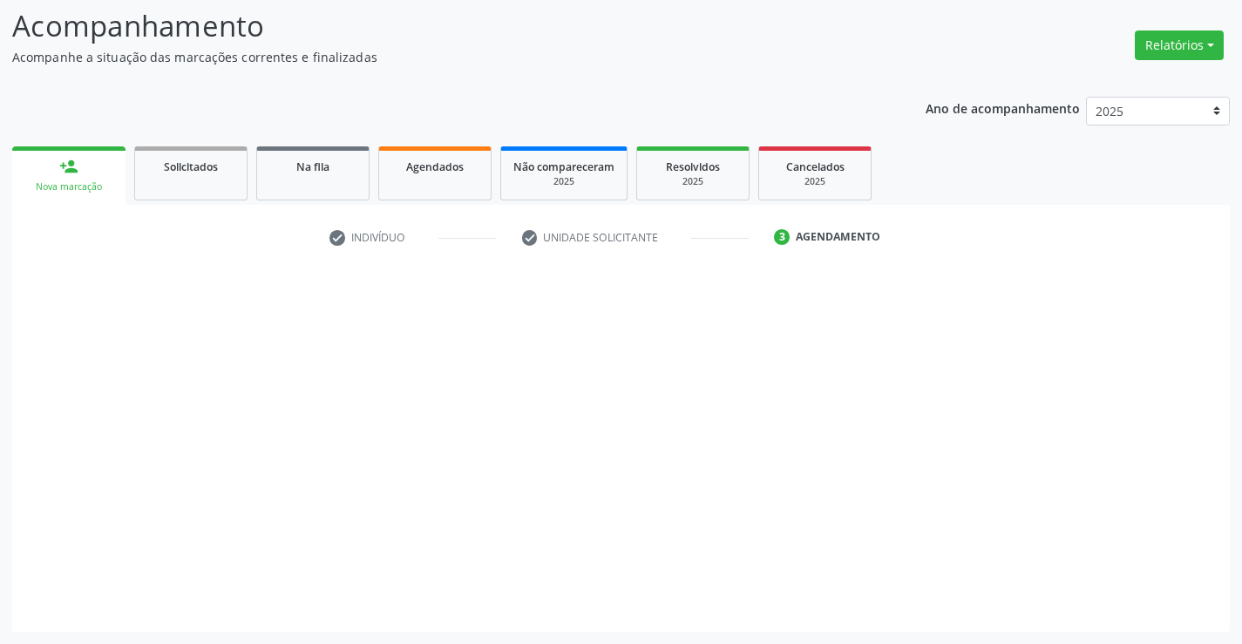
scroll to position [114, 0]
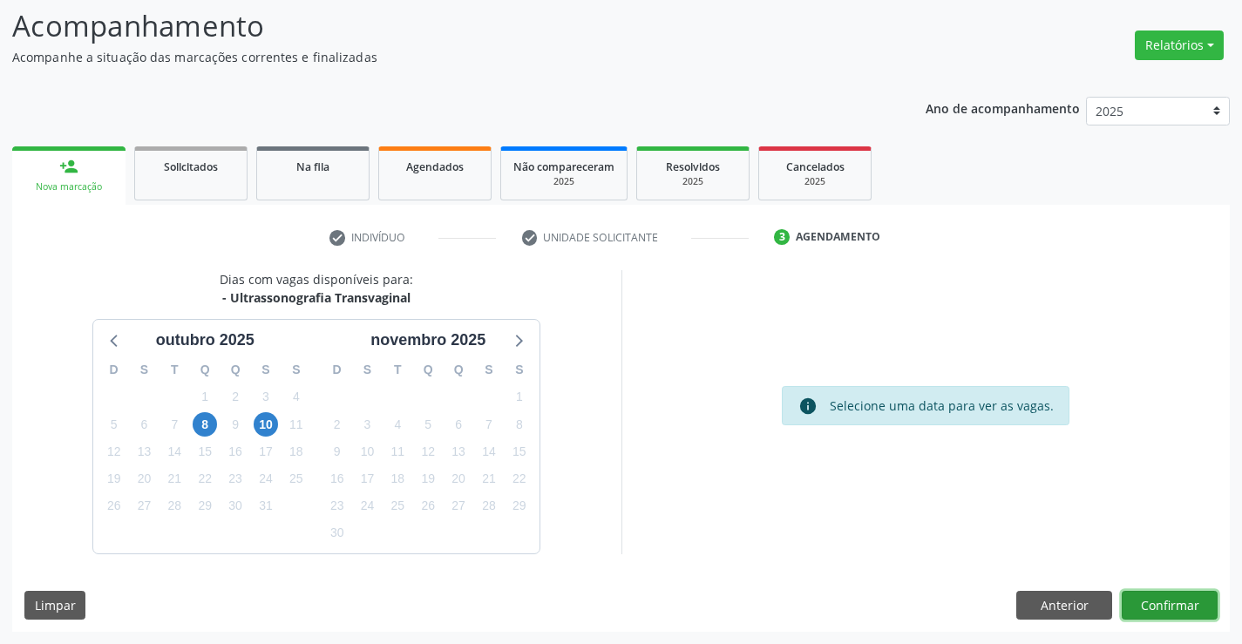
click at [1179, 598] on button "Confirmar" at bounding box center [1170, 606] width 96 height 30
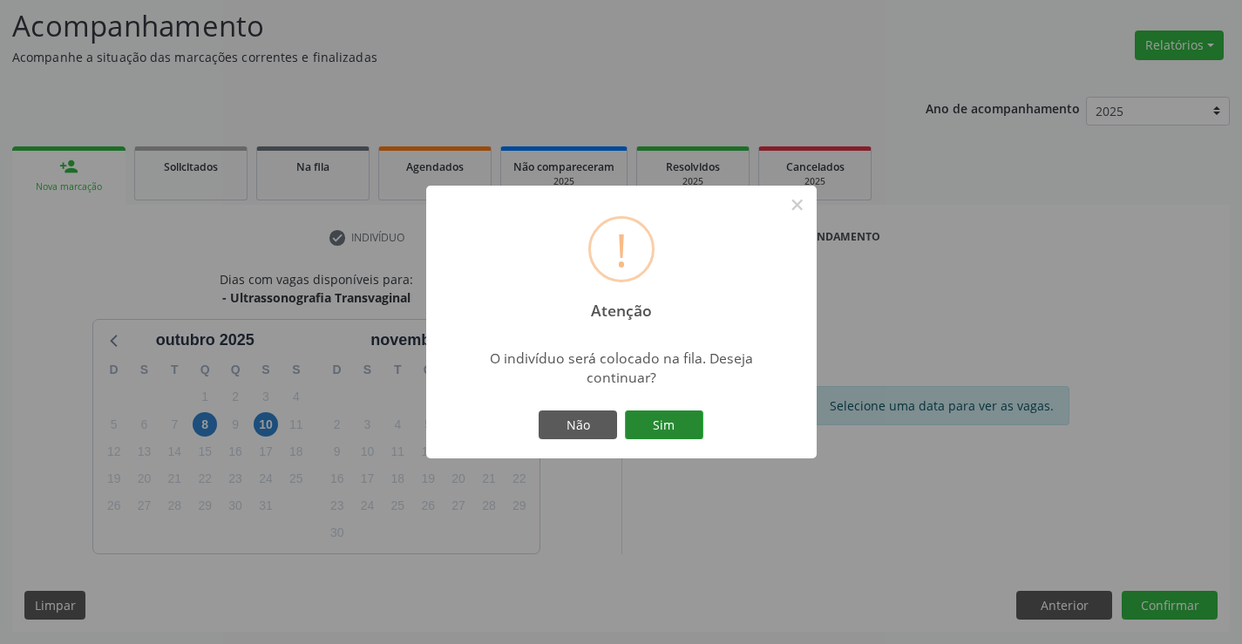
click at [662, 416] on button "Sim" at bounding box center [664, 426] width 78 height 30
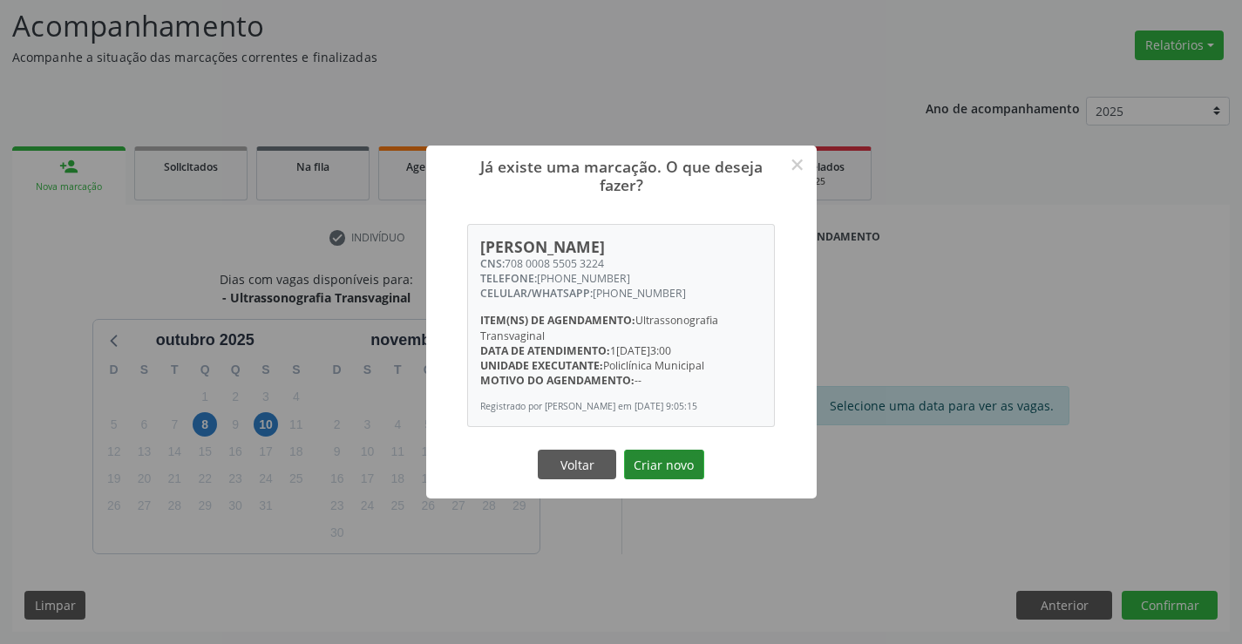
click at [638, 455] on button "Criar novo" at bounding box center [664, 465] width 80 height 30
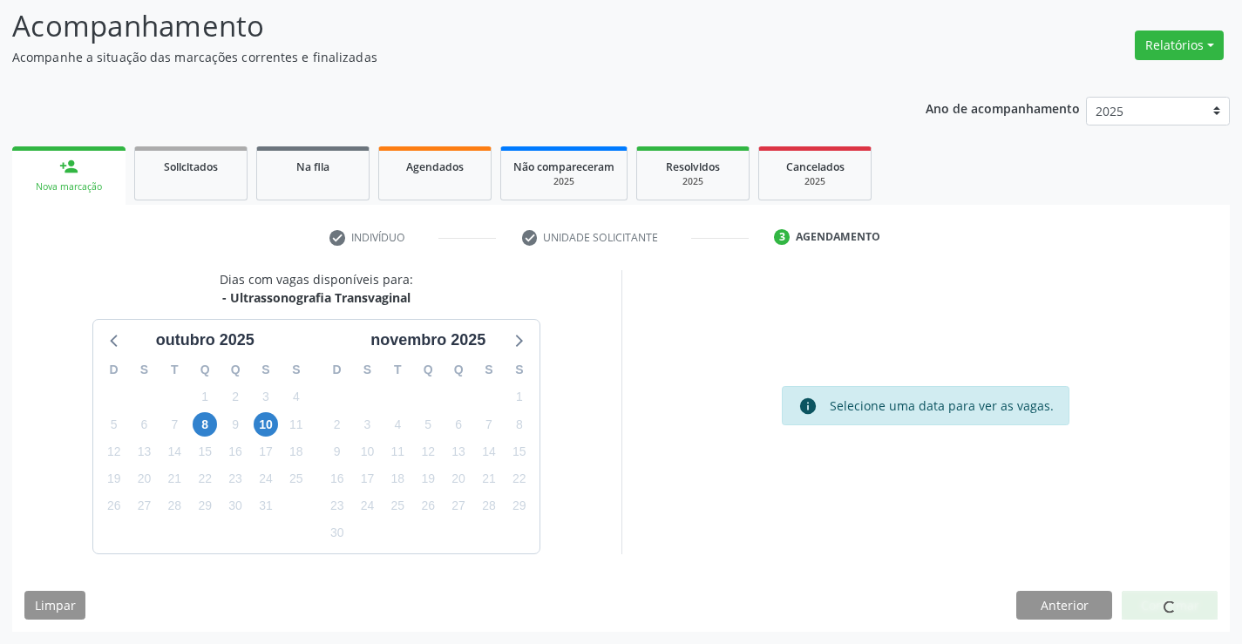
scroll to position [0, 0]
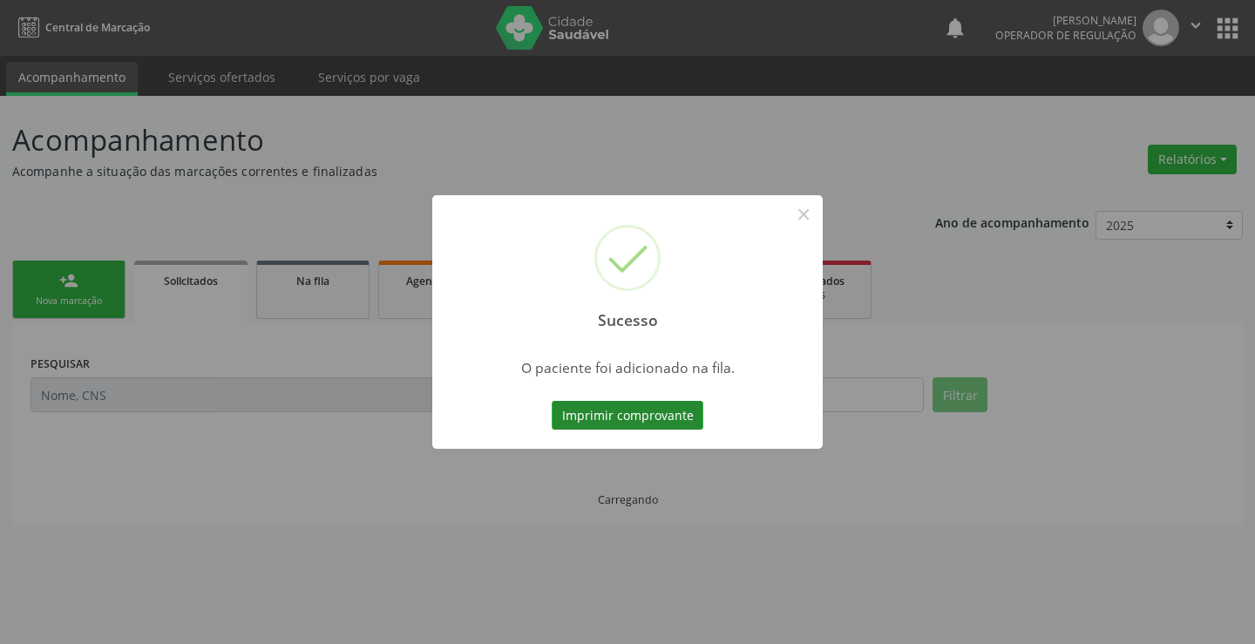
click at [682, 409] on button "Imprimir comprovante" at bounding box center [628, 416] width 152 height 30
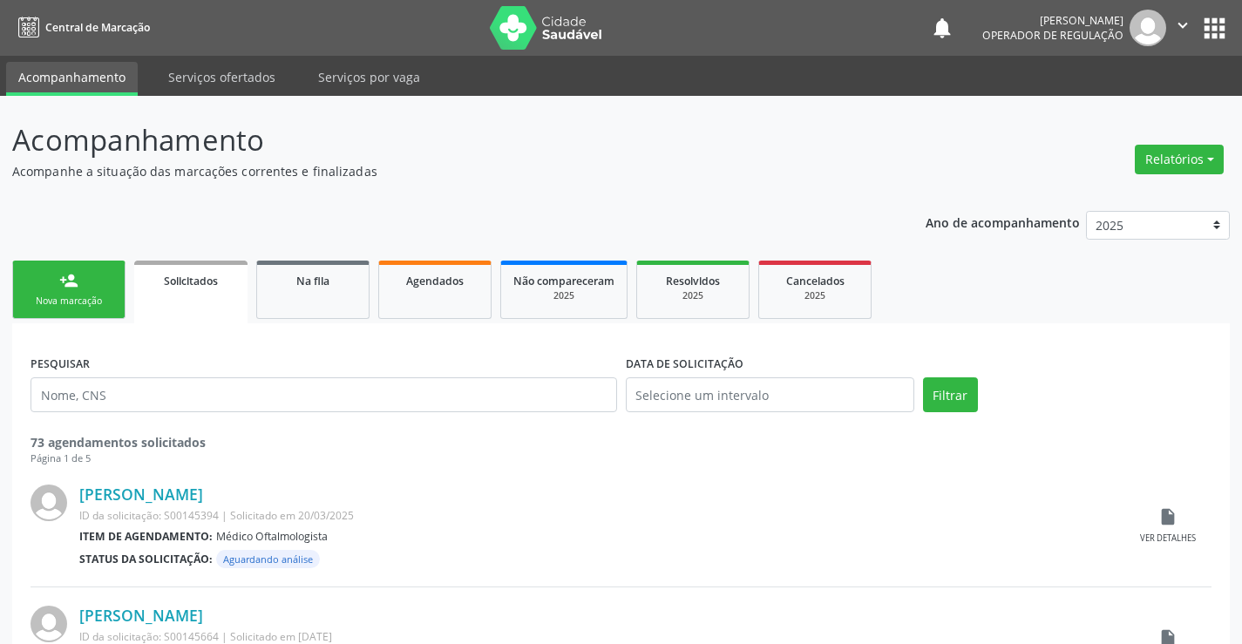
click at [81, 286] on link "person_add Nova marcação" at bounding box center [68, 290] width 113 height 58
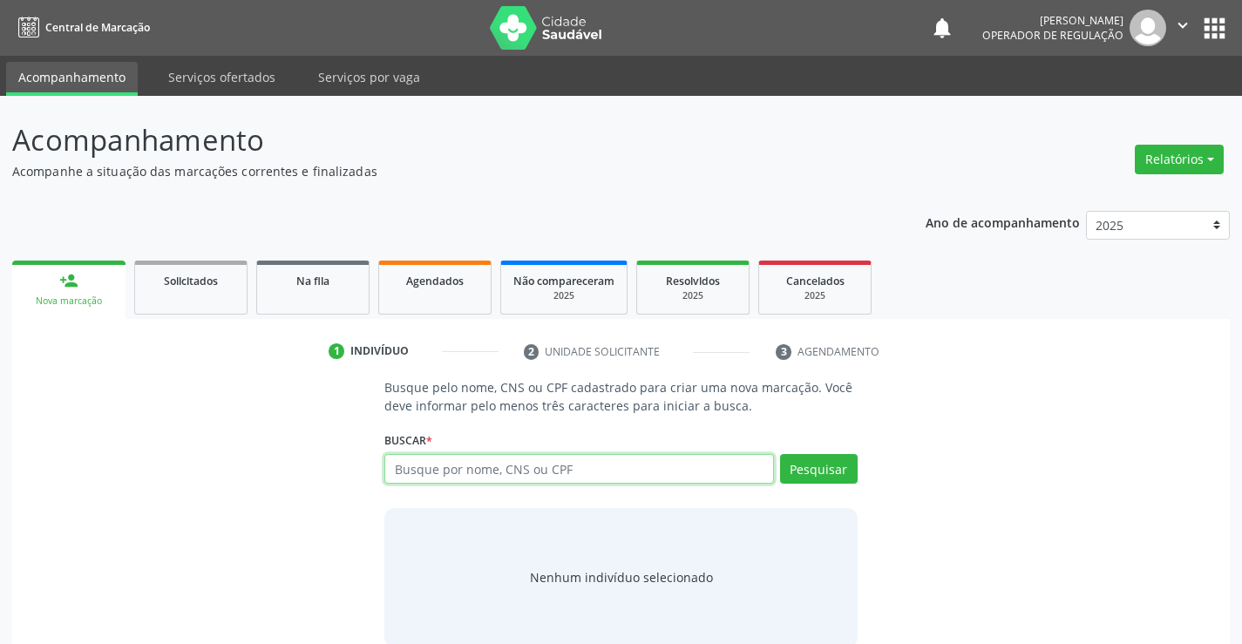
click at [456, 469] on input "text" at bounding box center [578, 469] width 389 height 30
type input "700001791406909"
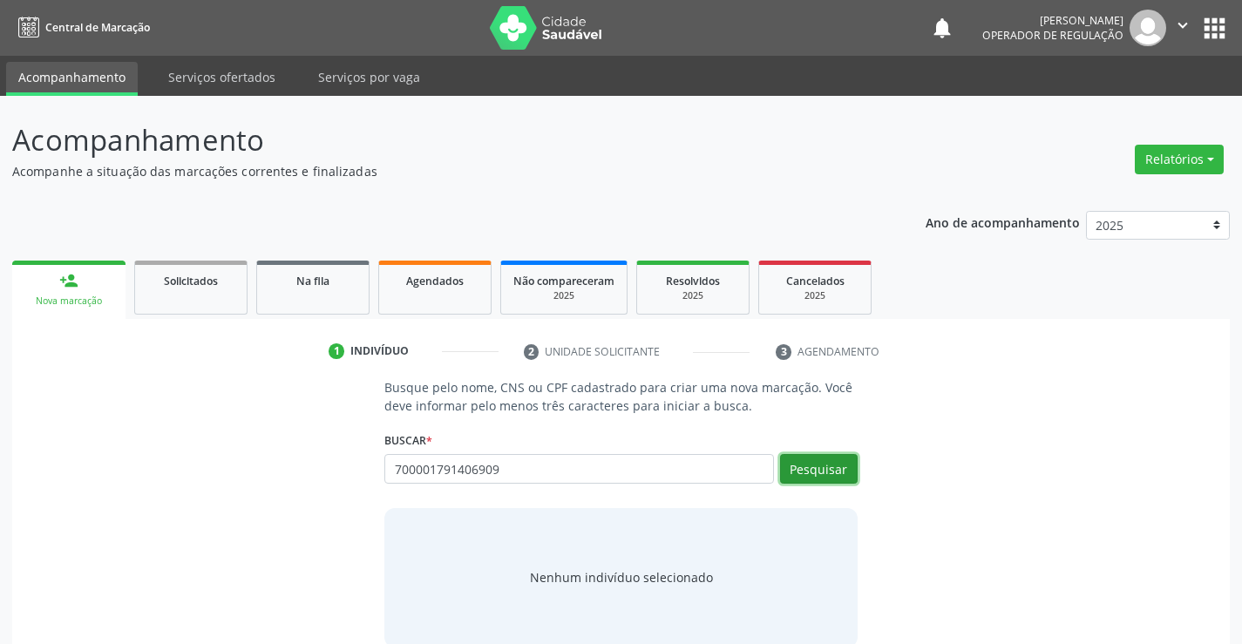
click at [822, 470] on button "Pesquisar" at bounding box center [819, 469] width 78 height 30
type input "700001791406909"
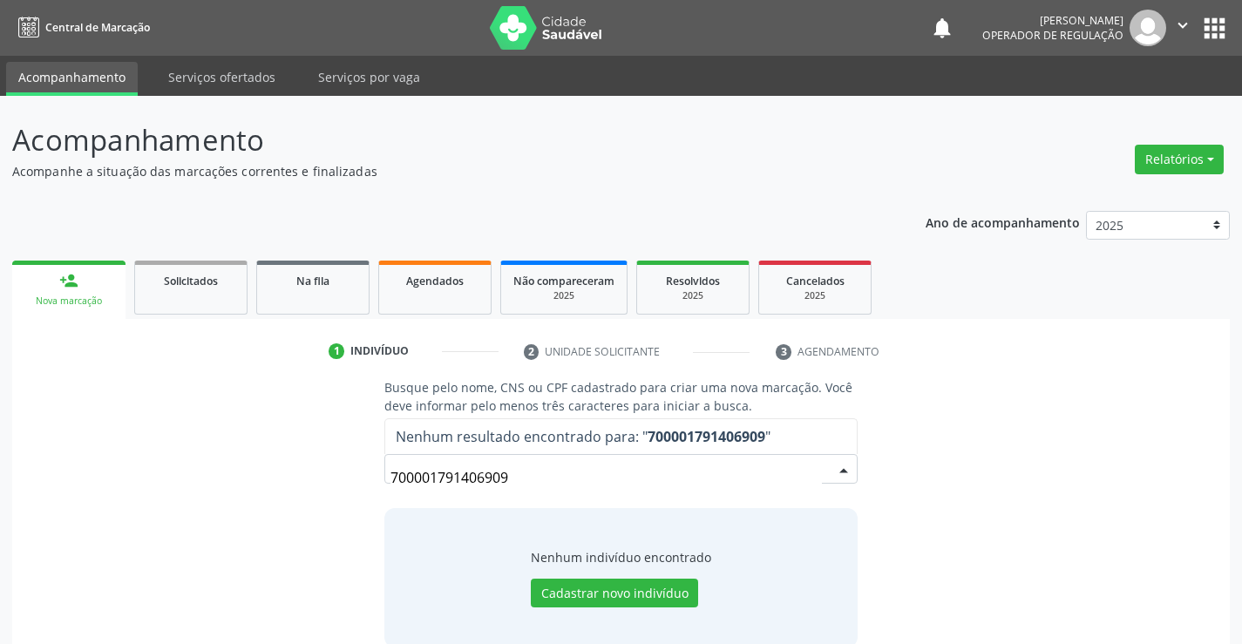
click at [520, 480] on input "700001791406909" at bounding box center [606, 477] width 431 height 35
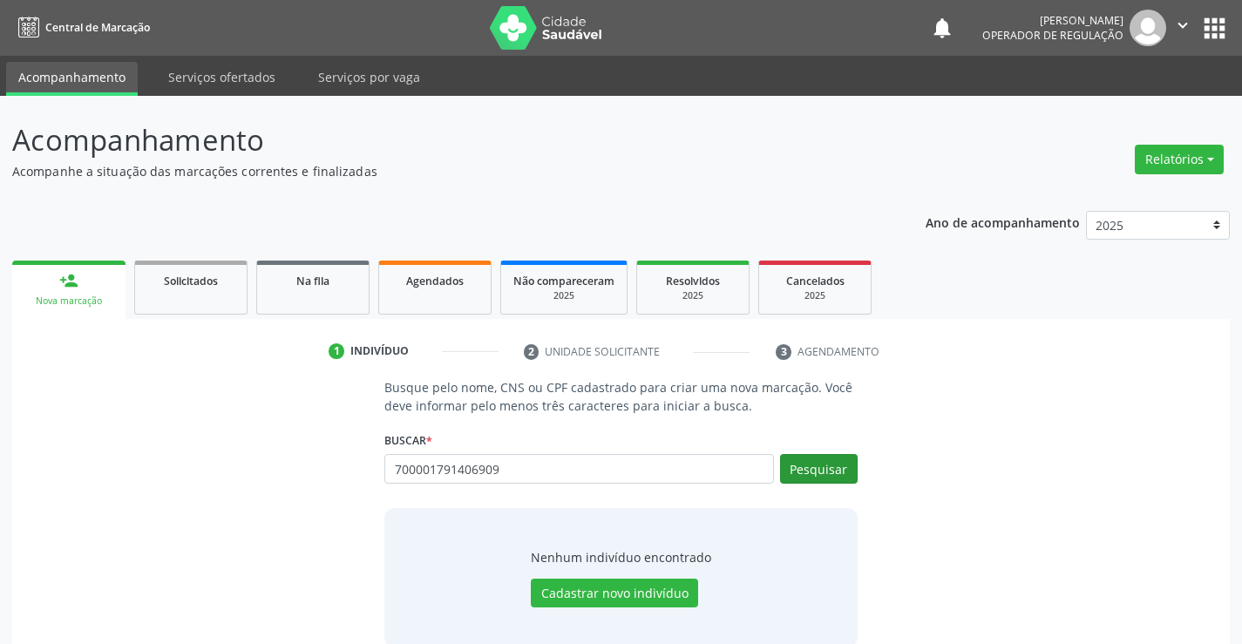
type input "700001791406909"
click at [816, 470] on button "Pesquisar" at bounding box center [819, 469] width 78 height 30
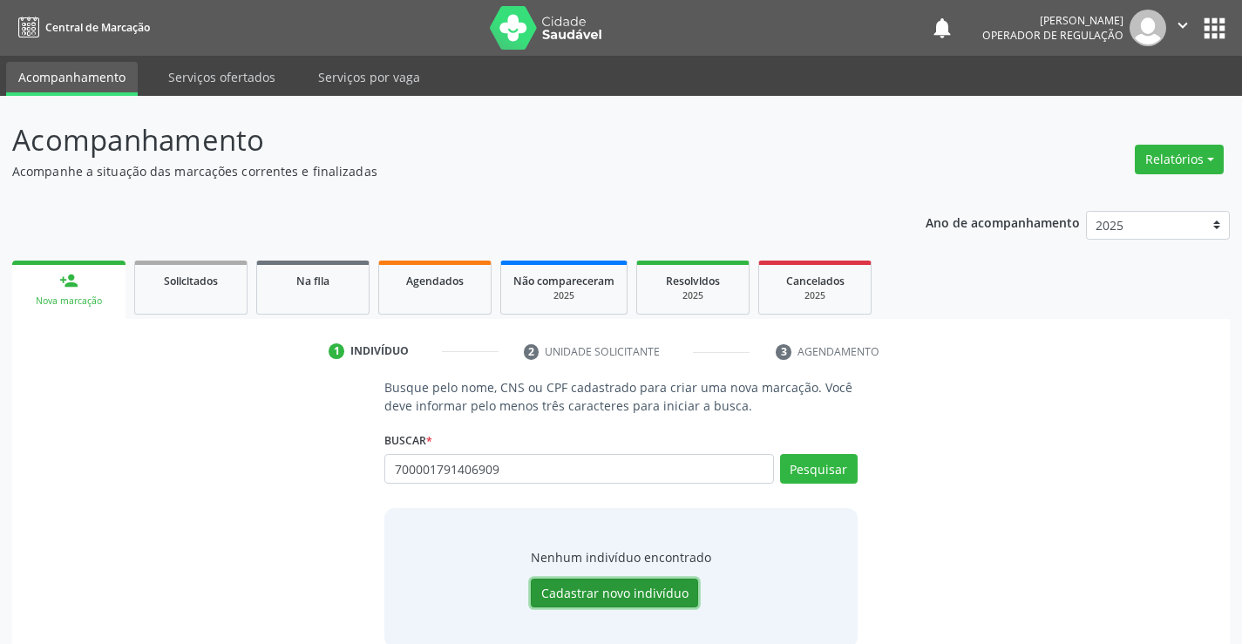
click at [593, 595] on button "Cadastrar novo indivíduo" at bounding box center [614, 594] width 167 height 30
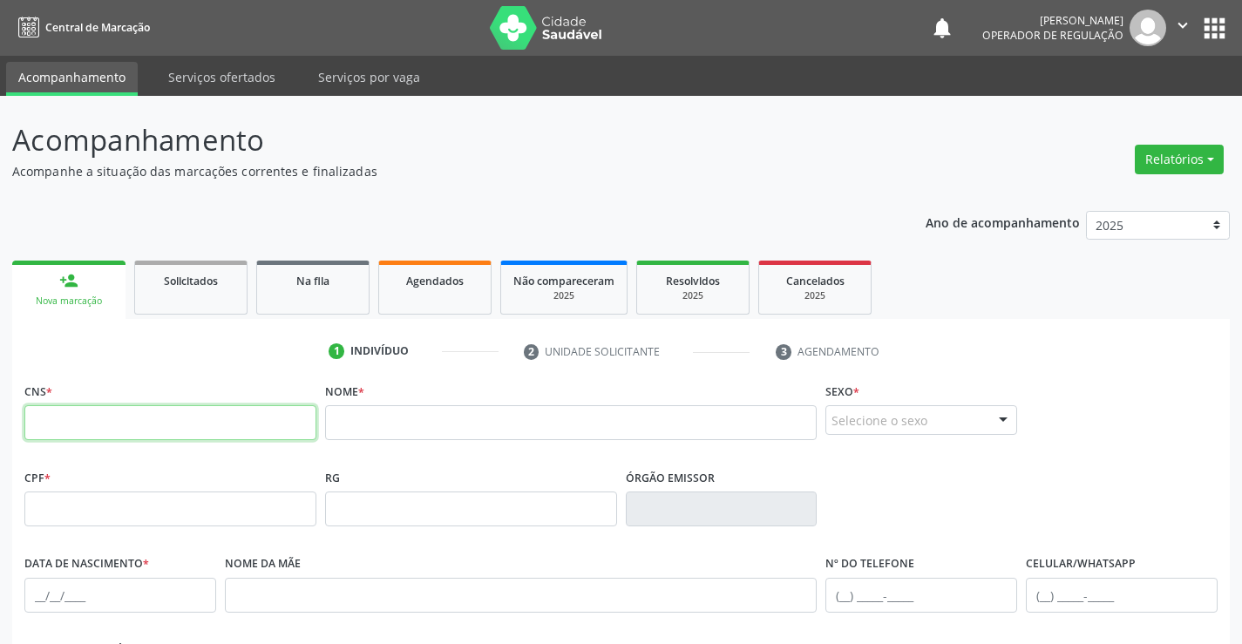
click at [260, 421] on input "text" at bounding box center [170, 422] width 292 height 35
type input "700 0017 9140 6909"
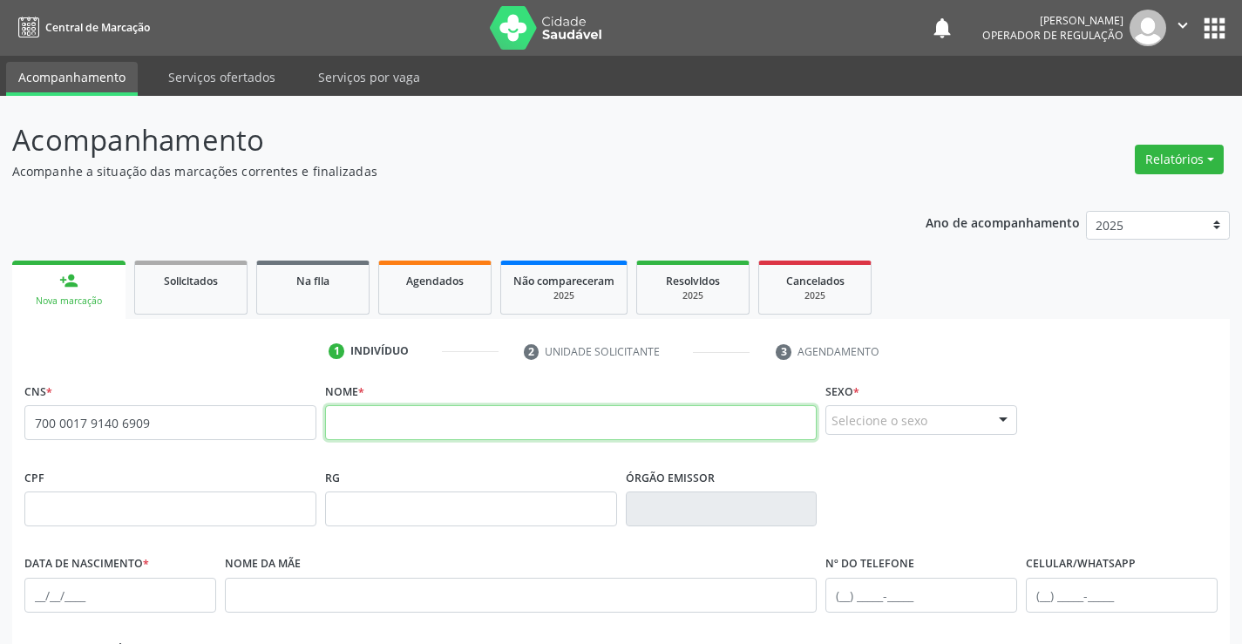
click at [383, 424] on input "text" at bounding box center [571, 422] width 493 height 35
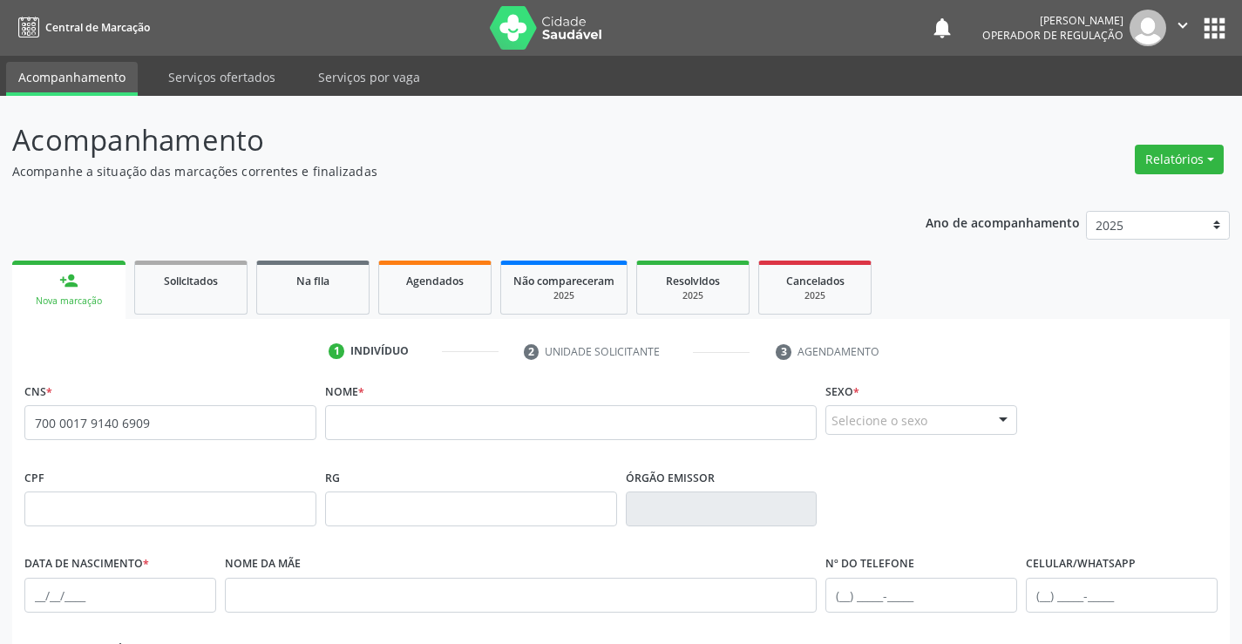
click at [51, 276] on link "person_add Nova marcação" at bounding box center [68, 290] width 113 height 58
drag, startPoint x: 51, startPoint y: 276, endPoint x: 162, endPoint y: 340, distance: 128.5
click at [67, 276] on link "person_add Nova marcação" at bounding box center [68, 290] width 113 height 58
click at [180, 273] on div "Solicitados" at bounding box center [190, 280] width 87 height 18
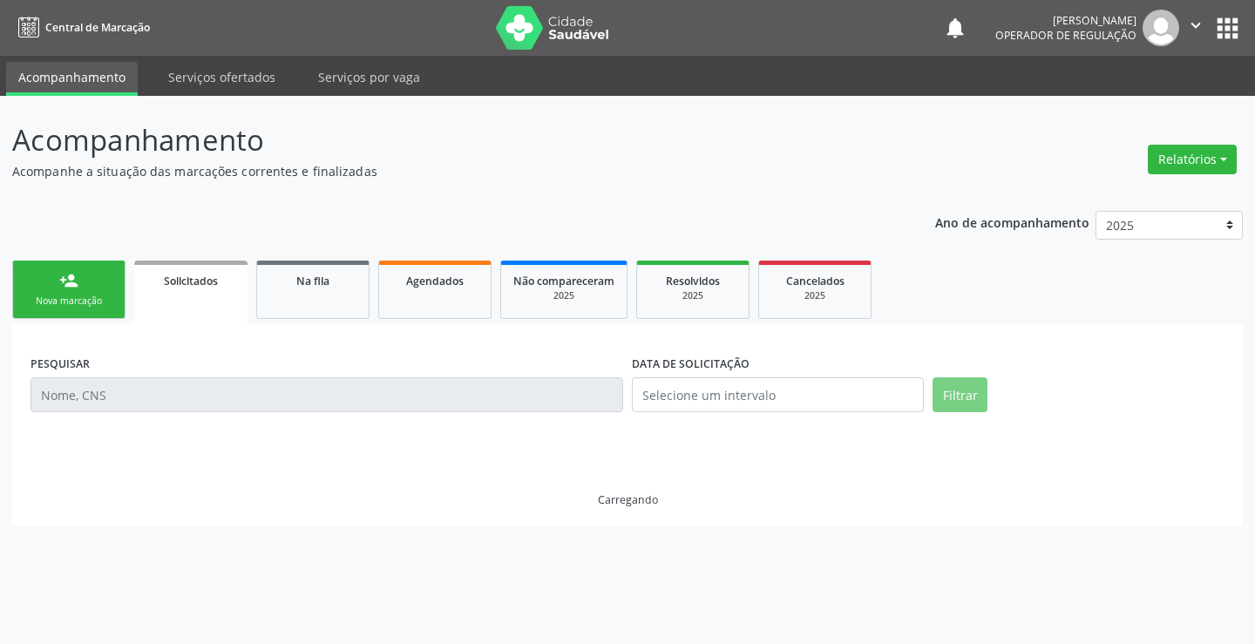
click at [79, 289] on link "person_add Nova marcação" at bounding box center [68, 290] width 113 height 58
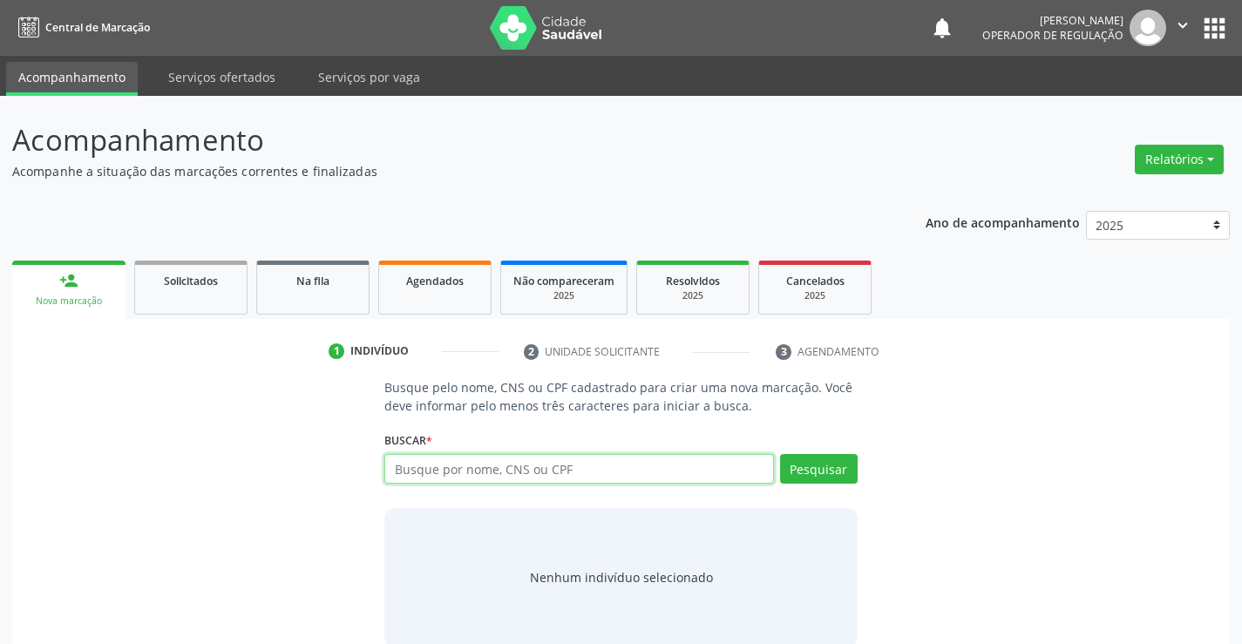
click at [476, 470] on input "text" at bounding box center [578, 469] width 389 height 30
type input "700001727819807"
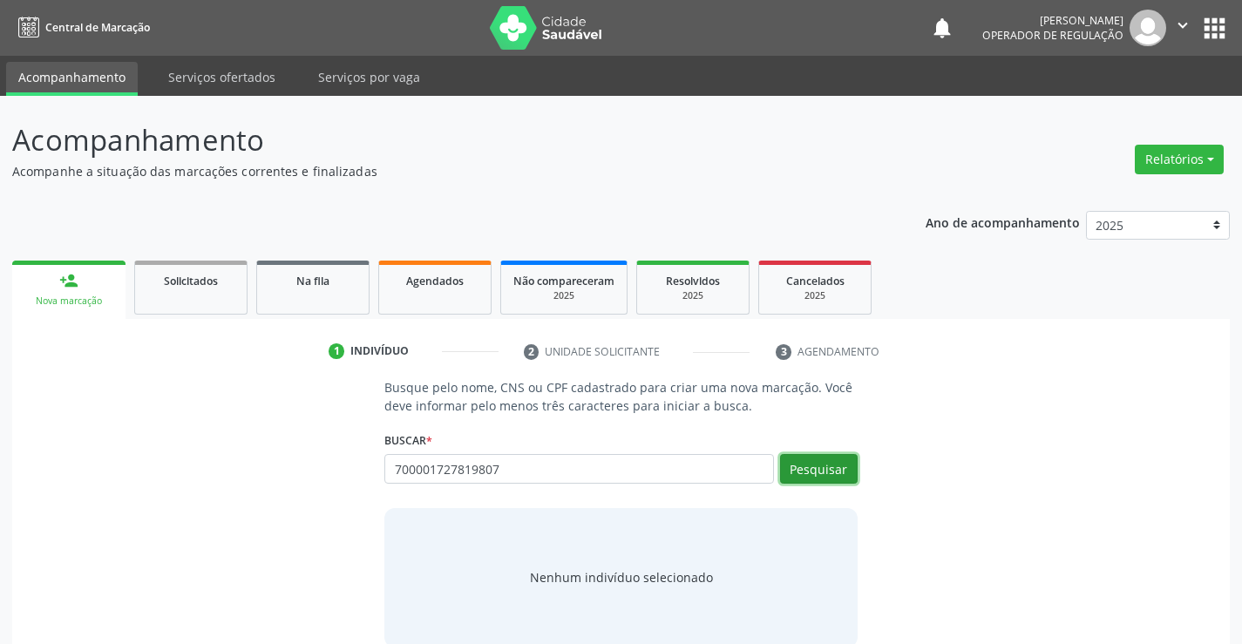
click at [819, 468] on button "Pesquisar" at bounding box center [819, 469] width 78 height 30
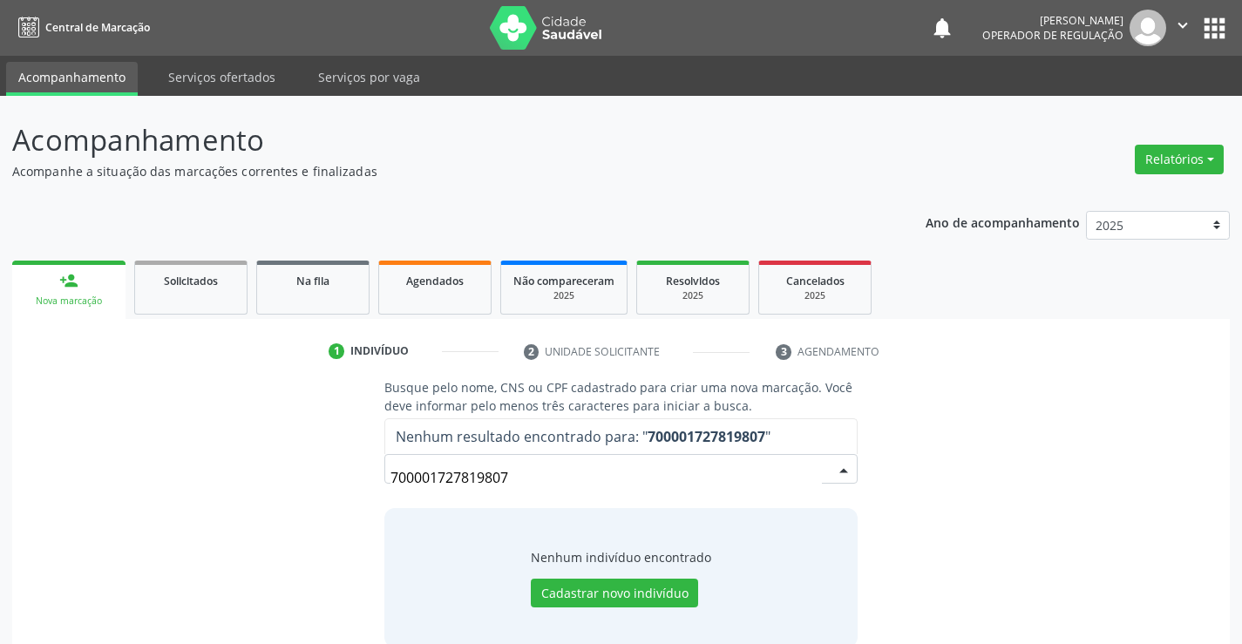
click at [451, 337] on link "1 Indivíduo" at bounding box center [413, 351] width 194 height 28
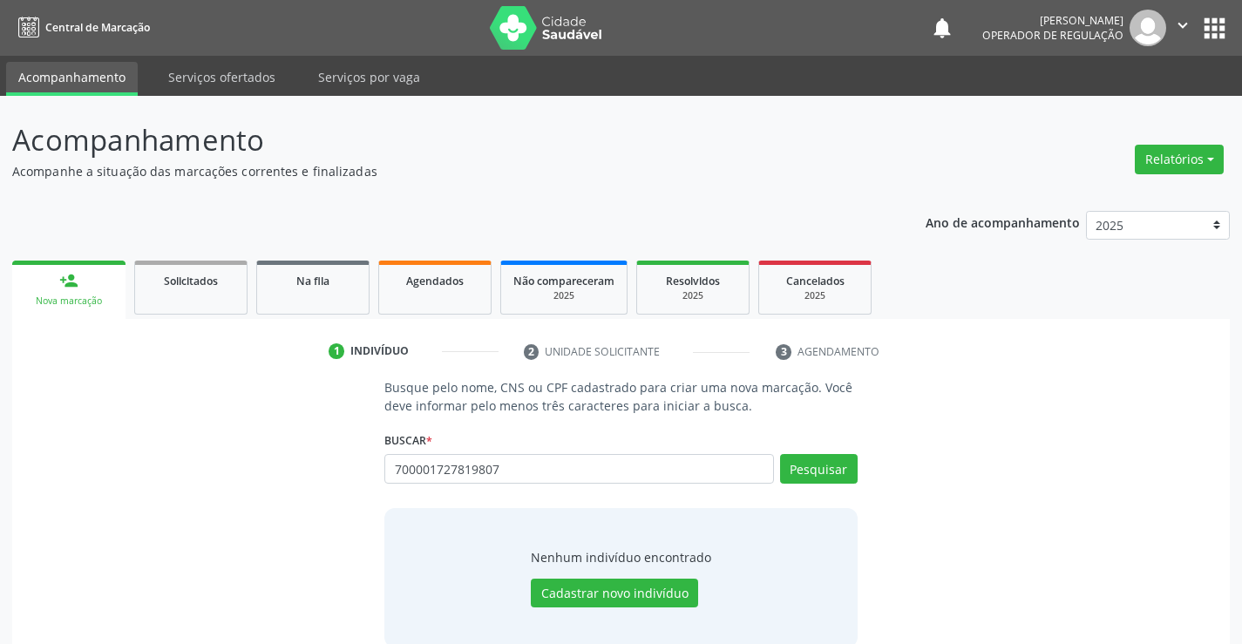
click at [451, 337] on link "1 Indivíduo" at bounding box center [413, 351] width 194 height 28
click at [602, 590] on button "Cadastrar novo indivíduo" at bounding box center [614, 594] width 167 height 30
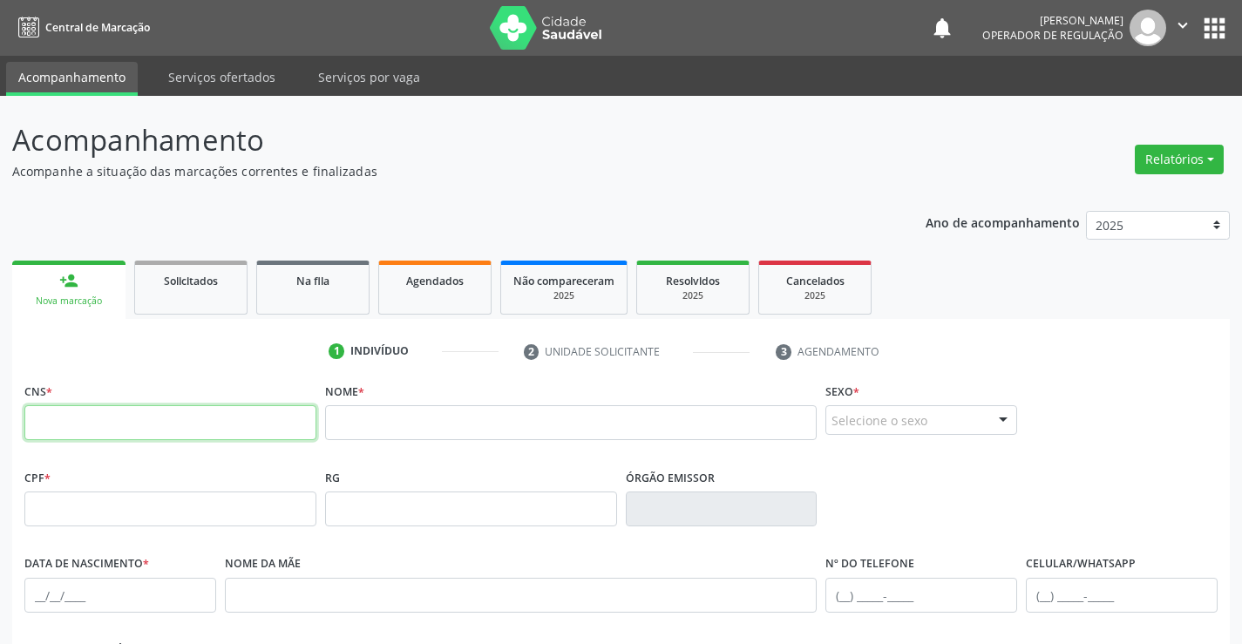
click at [103, 421] on input "text" at bounding box center [170, 422] width 292 height 35
type input "700 0017 2781 9807"
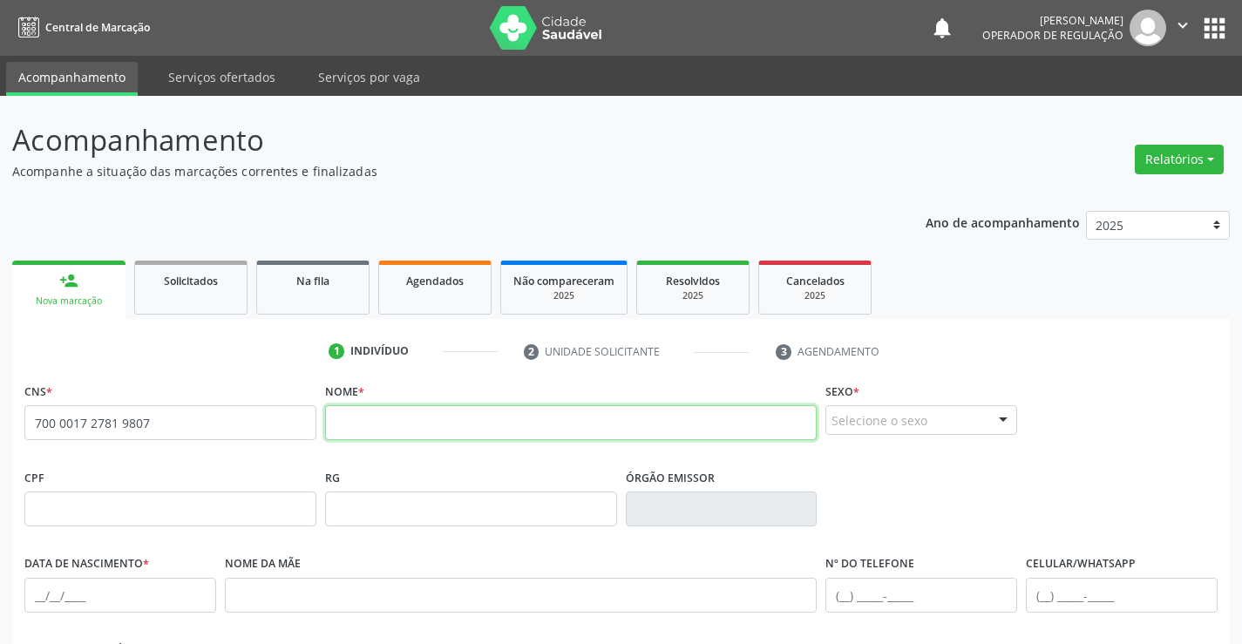
click at [359, 415] on input "text" at bounding box center [571, 422] width 493 height 35
type input "h"
click at [377, 424] on input "HEITORFERNANDES" at bounding box center [571, 422] width 493 height 35
click at [479, 425] on input "HEITOR FERNANDES" at bounding box center [571, 422] width 493 height 35
type input "HEITOR FERNANDES DE SOUSA"
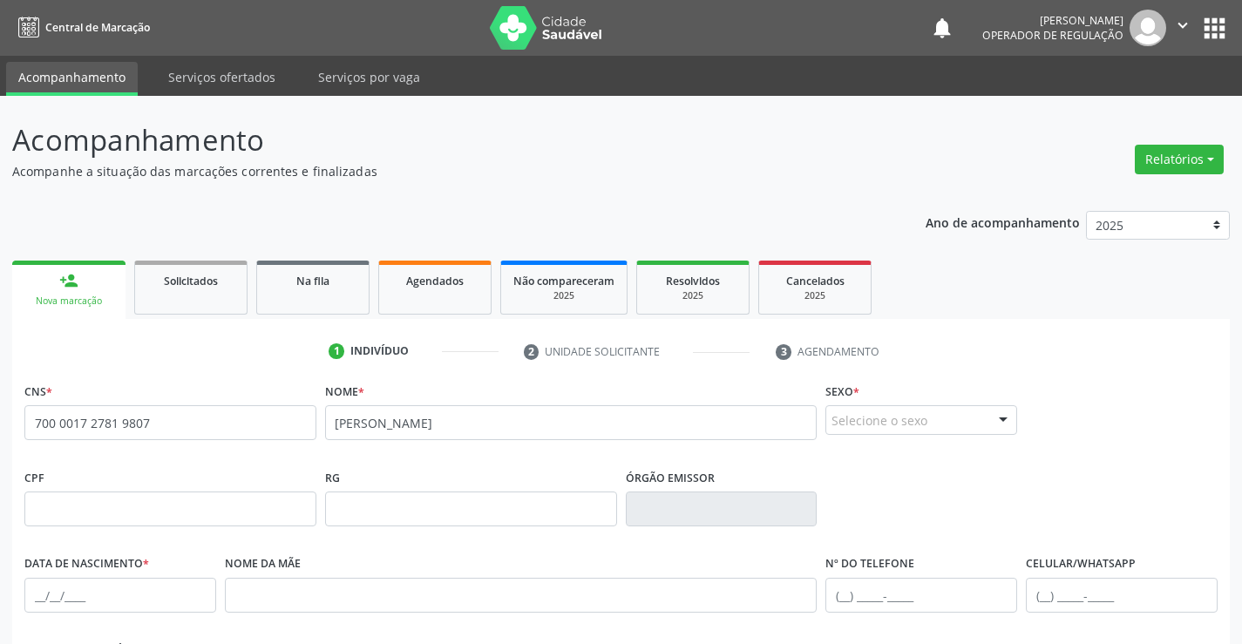
click at [1007, 418] on div at bounding box center [1003, 421] width 26 height 30
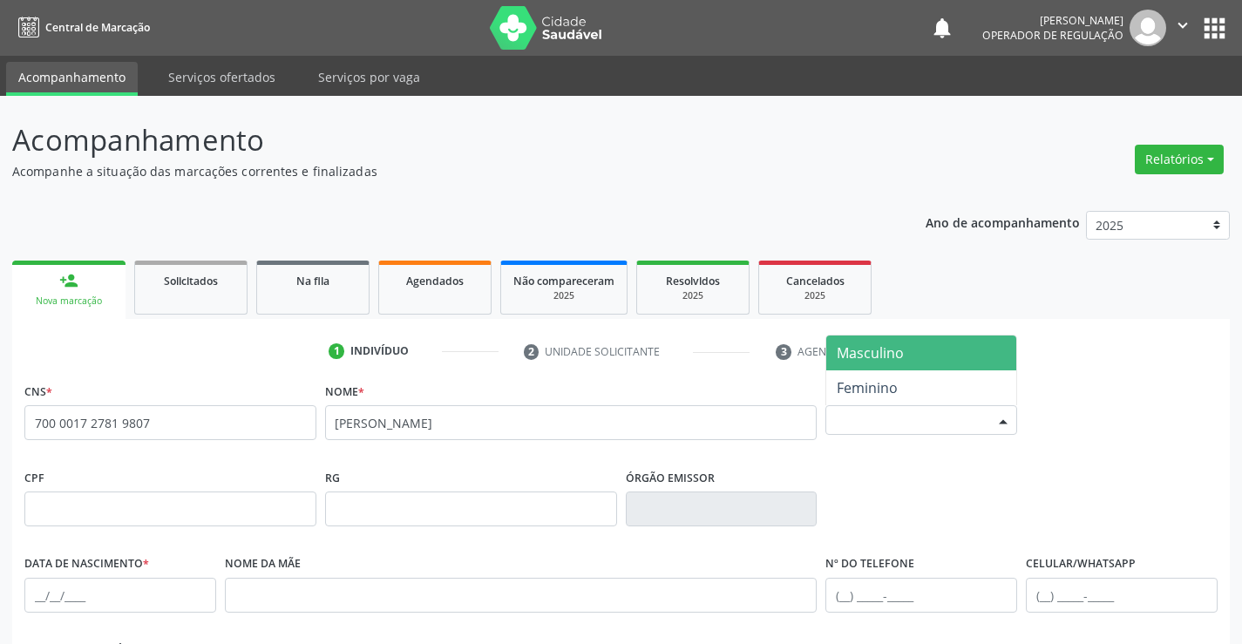
click at [866, 357] on span "Masculino" at bounding box center [870, 352] width 67 height 19
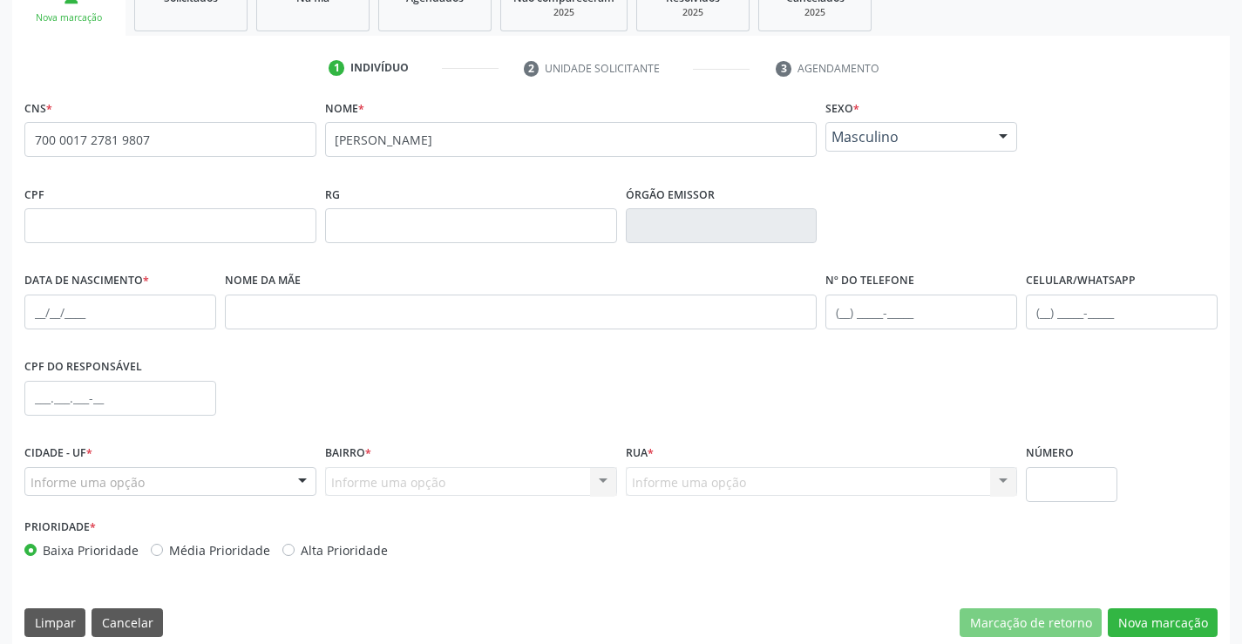
scroll to position [301, 0]
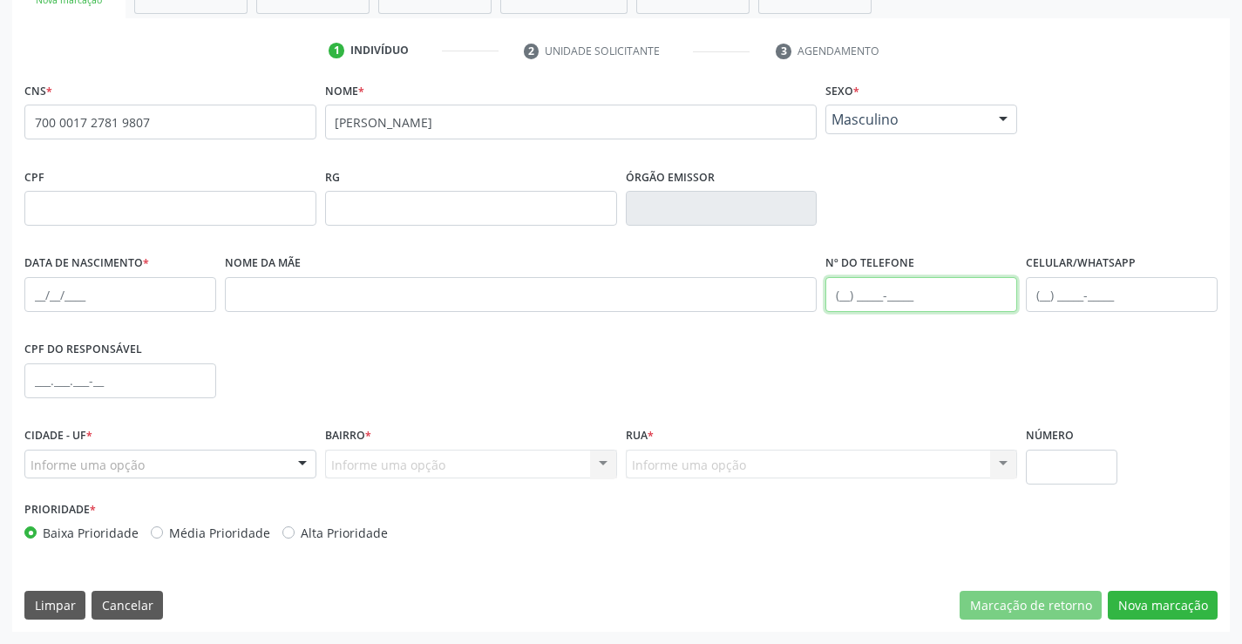
drag, startPoint x: 877, startPoint y: 292, endPoint x: 897, endPoint y: 289, distance: 20.4
click at [877, 291] on input "text" at bounding box center [922, 294] width 192 height 35
type input "(74) 99124-9715"
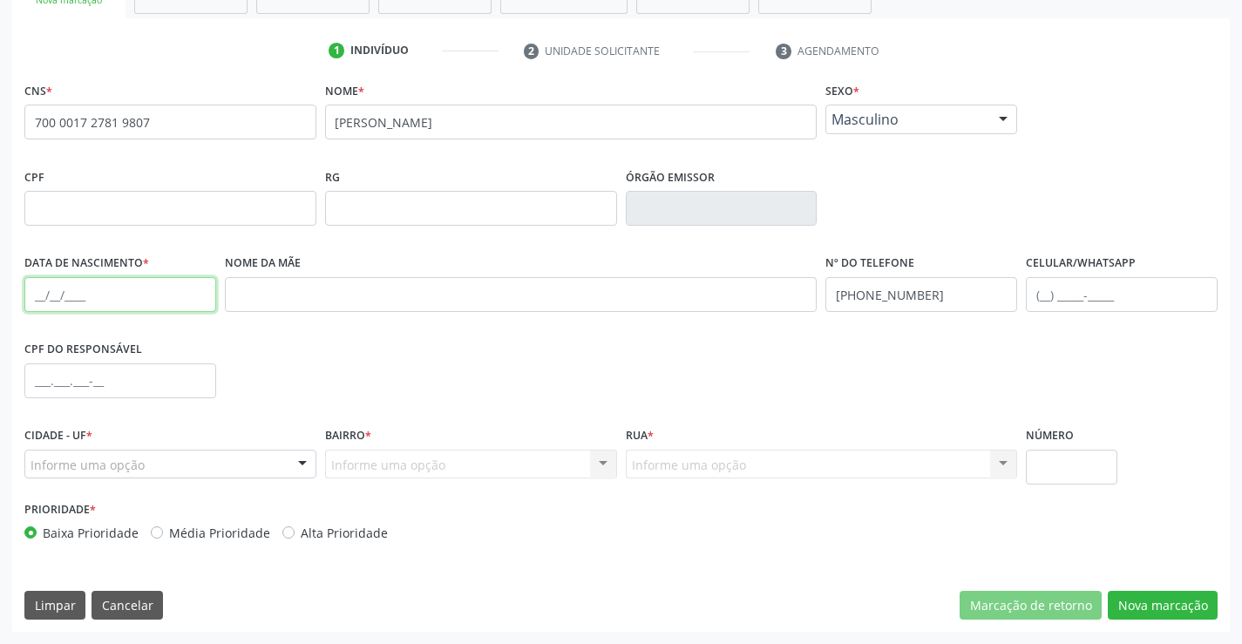
drag, startPoint x: 73, startPoint y: 287, endPoint x: 135, endPoint y: 282, distance: 62.0
click at [73, 287] on input "text" at bounding box center [120, 294] width 192 height 35
type input "12/08/2025"
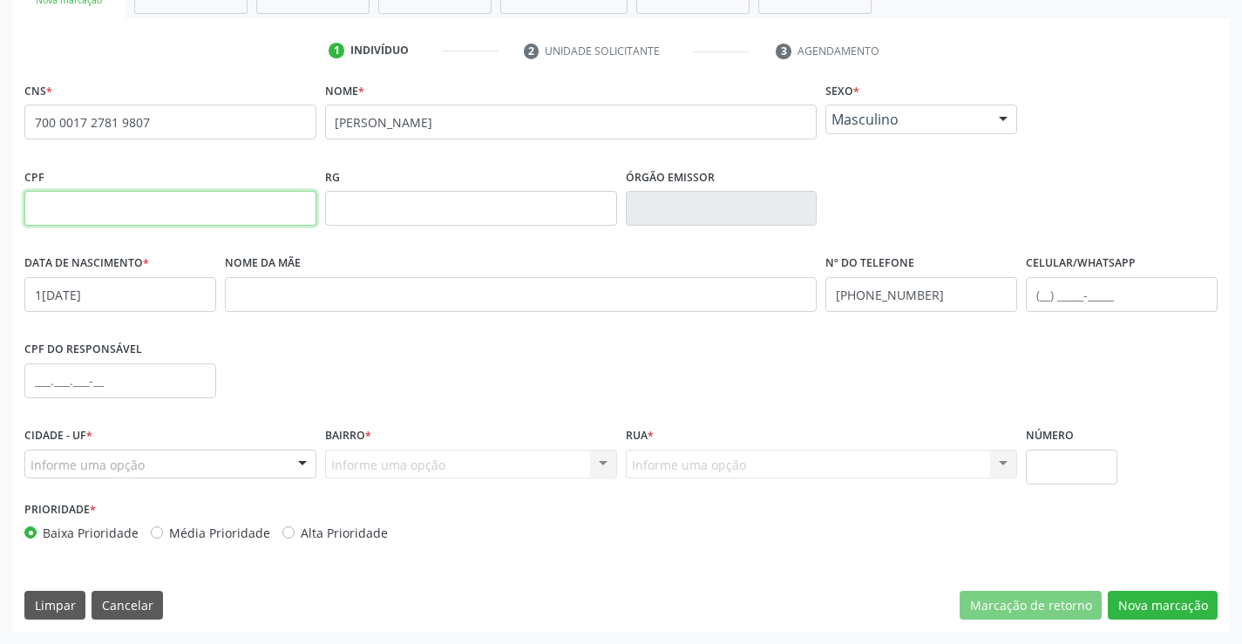
click at [82, 208] on input "text" at bounding box center [170, 208] width 292 height 35
type input "0"
type input "136.366.165-52"
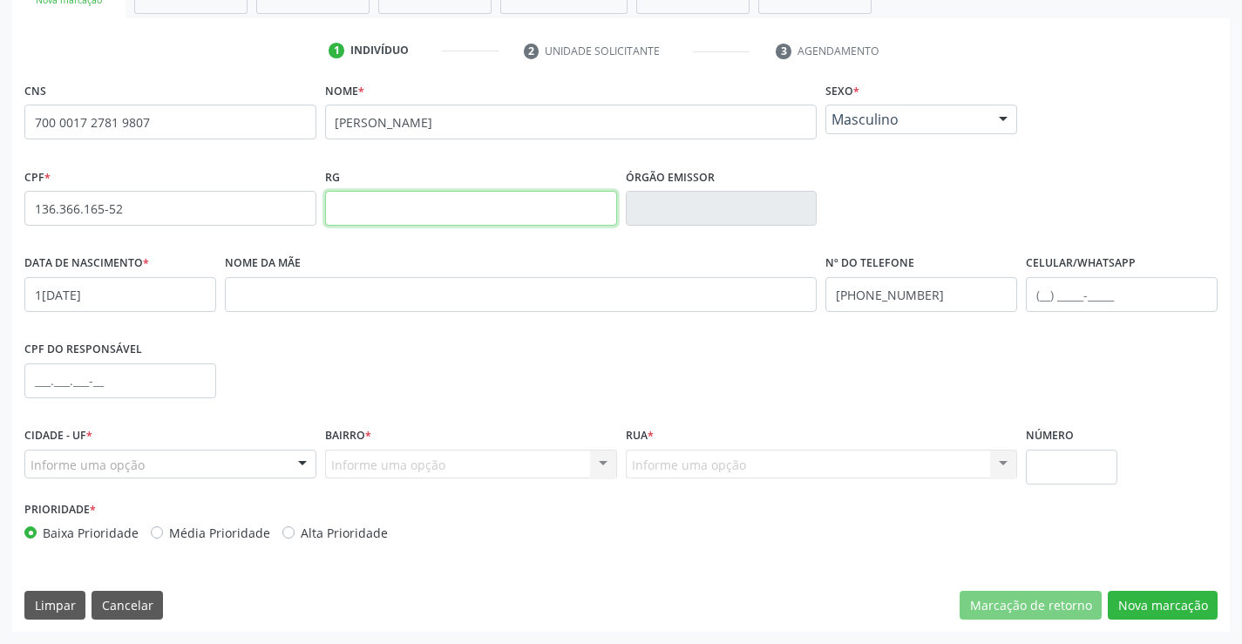
drag, startPoint x: 386, startPoint y: 207, endPoint x: 409, endPoint y: 199, distance: 24.3
click at [402, 201] on input "text" at bounding box center [471, 208] width 292 height 35
click at [302, 332] on div "Nome da mãe" at bounding box center [522, 293] width 602 height 86
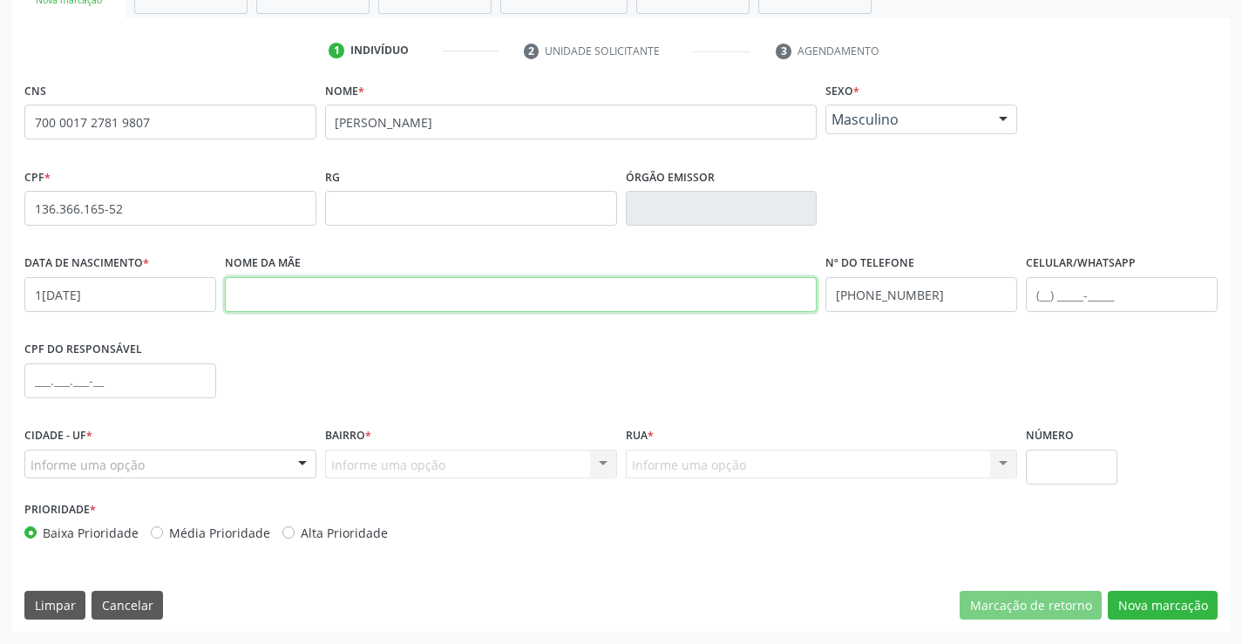
click at [268, 277] on input "text" at bounding box center [521, 294] width 593 height 35
type input "MARIZETE DE JESUS FERNANDES DE SOUSA"
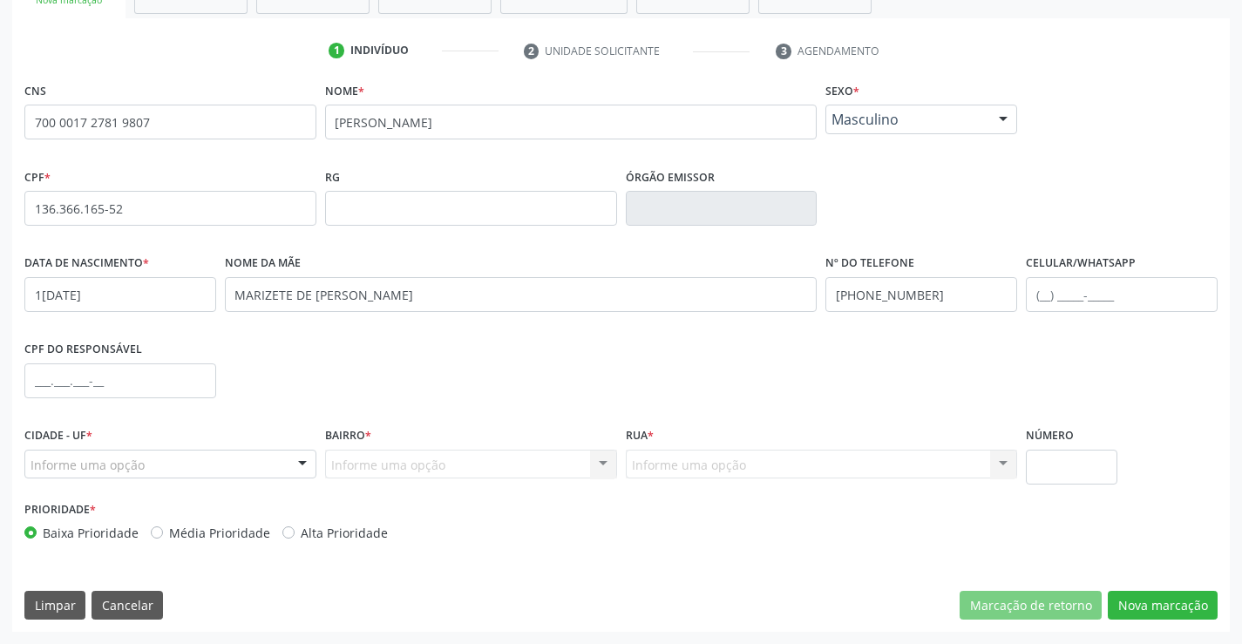
click at [302, 459] on div at bounding box center [302, 466] width 26 height 30
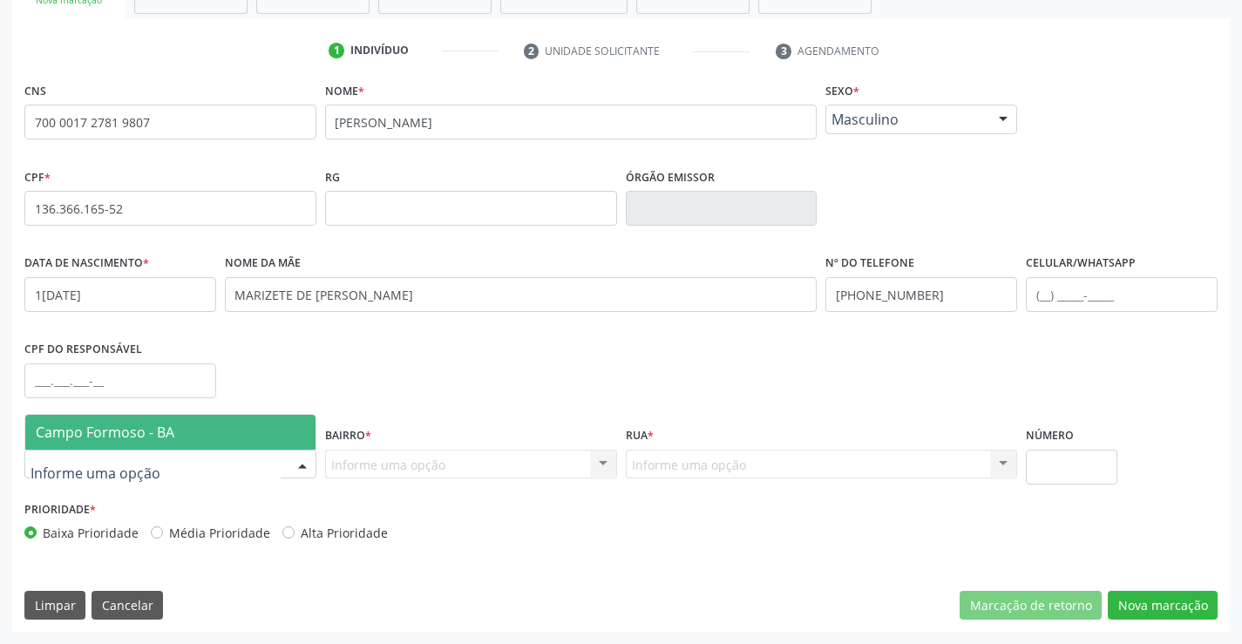
click at [129, 431] on span "Campo Formoso - BA" at bounding box center [105, 432] width 139 height 19
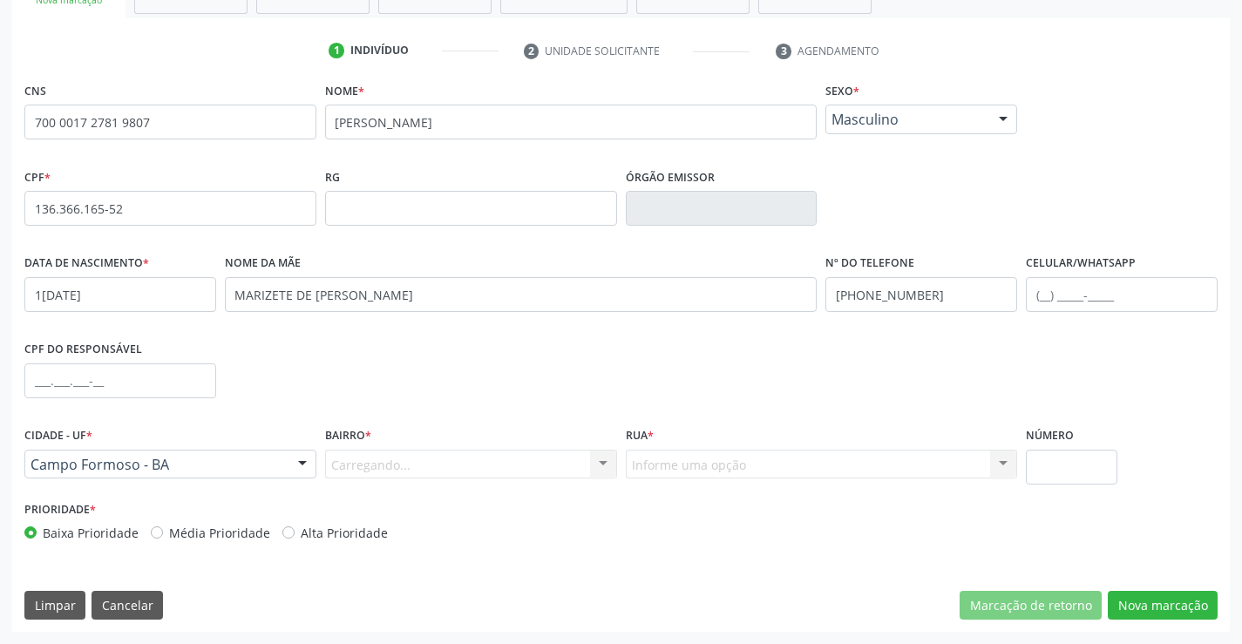
click at [599, 454] on div "Carregando... Nenhum resultado encontrado para: " " Nenhuma opção encontrada. D…" at bounding box center [471, 465] width 292 height 30
click at [596, 460] on div "Carregando... Nenhum resultado encontrado para: " " Nenhuma opção encontrada. D…" at bounding box center [471, 465] width 292 height 30
click at [603, 462] on div "Carregando... Nenhum resultado encontrado para: " " Nenhuma opção encontrada. D…" at bounding box center [471, 465] width 292 height 30
click at [603, 463] on div "Carregando... Nenhum resultado encontrado para: " " Nenhuma opção encontrada. D…" at bounding box center [471, 465] width 292 height 30
click at [605, 463] on div "Carregando... Nenhum resultado encontrado para: " " Nenhuma opção encontrada. D…" at bounding box center [471, 465] width 292 height 30
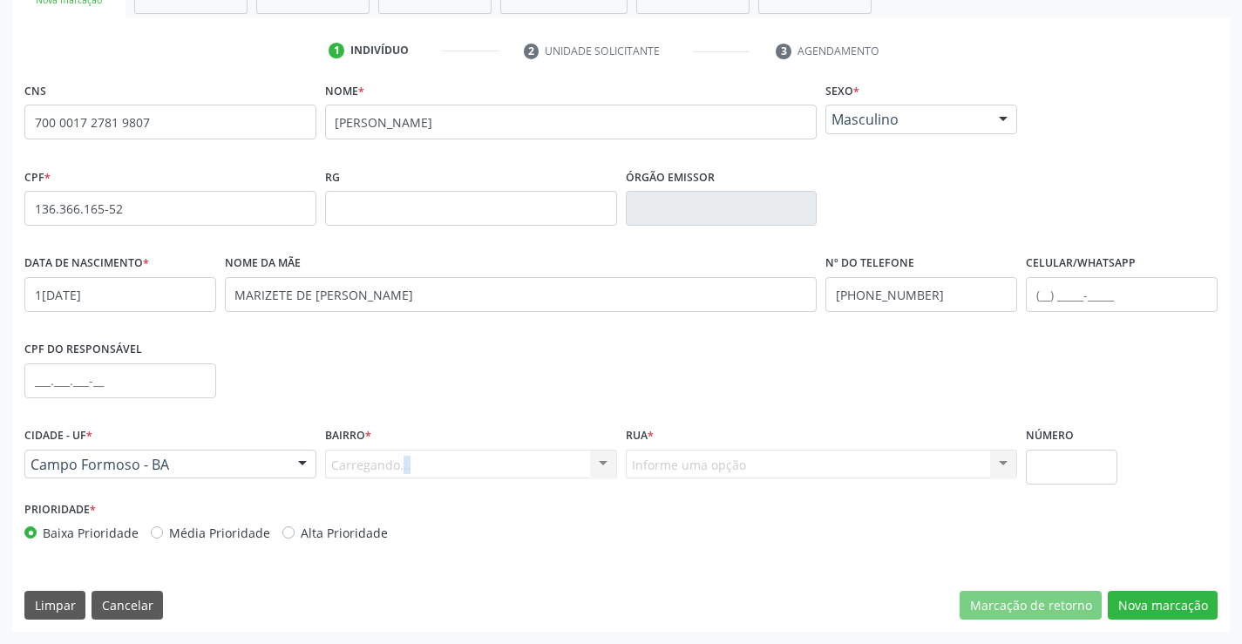
click at [605, 463] on div "Carregando... Nenhum resultado encontrado para: " " Nenhuma opção encontrada. D…" at bounding box center [471, 465] width 292 height 30
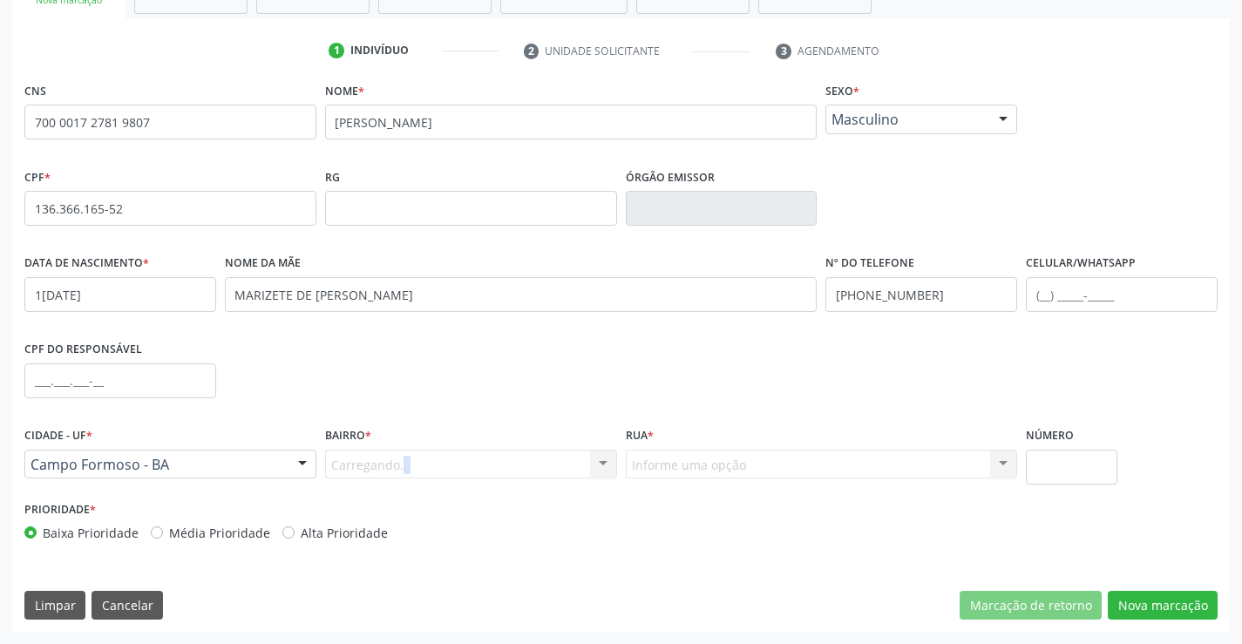
click at [605, 463] on div "Carregando... Nenhum resultado encontrado para: " " Nenhuma opção encontrada. D…" at bounding box center [471, 465] width 292 height 30
click at [604, 463] on div "Carregando... Nenhum resultado encontrado para: " " Nenhuma opção encontrada. D…" at bounding box center [471, 465] width 292 height 30
click at [603, 463] on div "Carregando... Nenhum resultado encontrado para: " " Nenhuma opção encontrada. D…" at bounding box center [471, 465] width 292 height 30
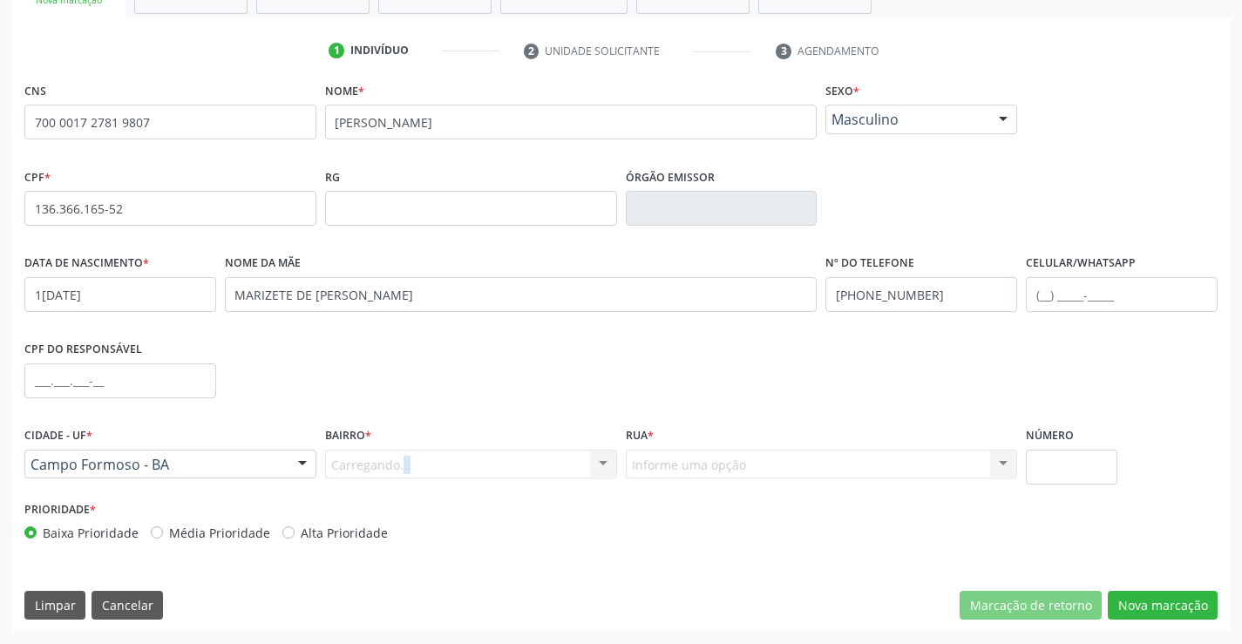
click at [603, 463] on div "Carregando... Nenhum resultado encontrado para: " " Nenhuma opção encontrada. D…" at bounding box center [471, 465] width 292 height 30
click at [599, 461] on div "Carregando... Nenhum resultado encontrado para: " " Nenhuma opção encontrada. D…" at bounding box center [471, 465] width 292 height 30
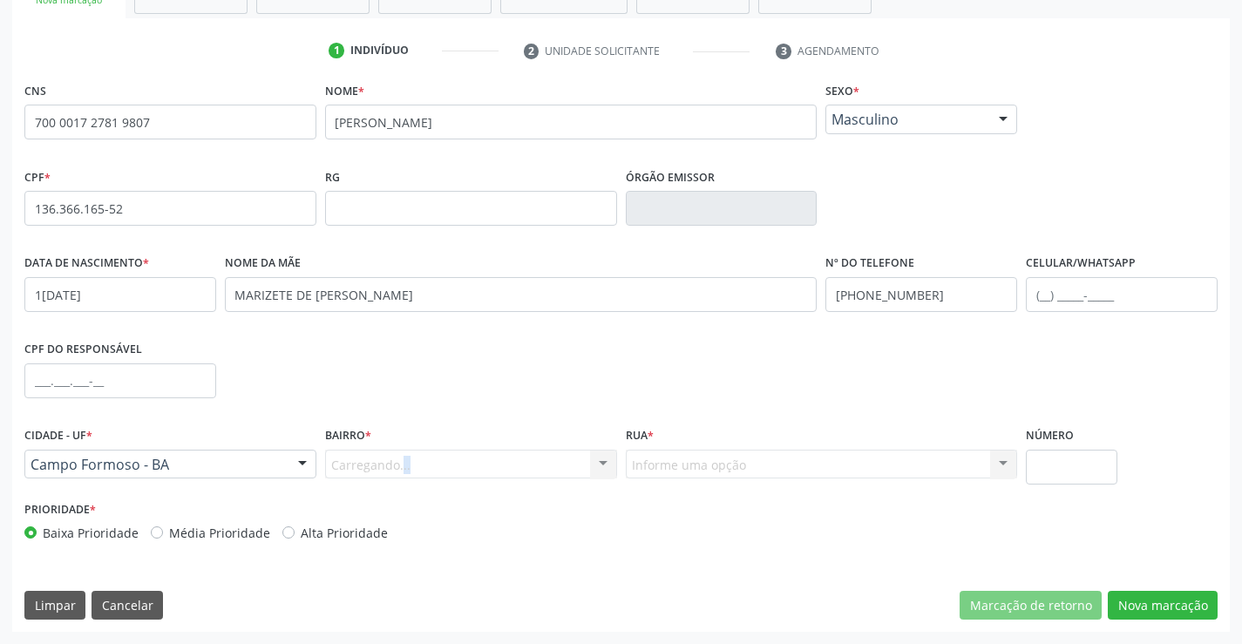
click at [599, 461] on div "Carregando... Nenhum resultado encontrado para: " " Nenhuma opção encontrada. D…" at bounding box center [471, 465] width 292 height 30
click at [601, 460] on div "Carregando... Nenhum resultado encontrado para: " " Nenhuma opção encontrada. D…" at bounding box center [471, 465] width 292 height 30
click at [585, 374] on div "CPF do responsável" at bounding box center [621, 379] width 1202 height 86
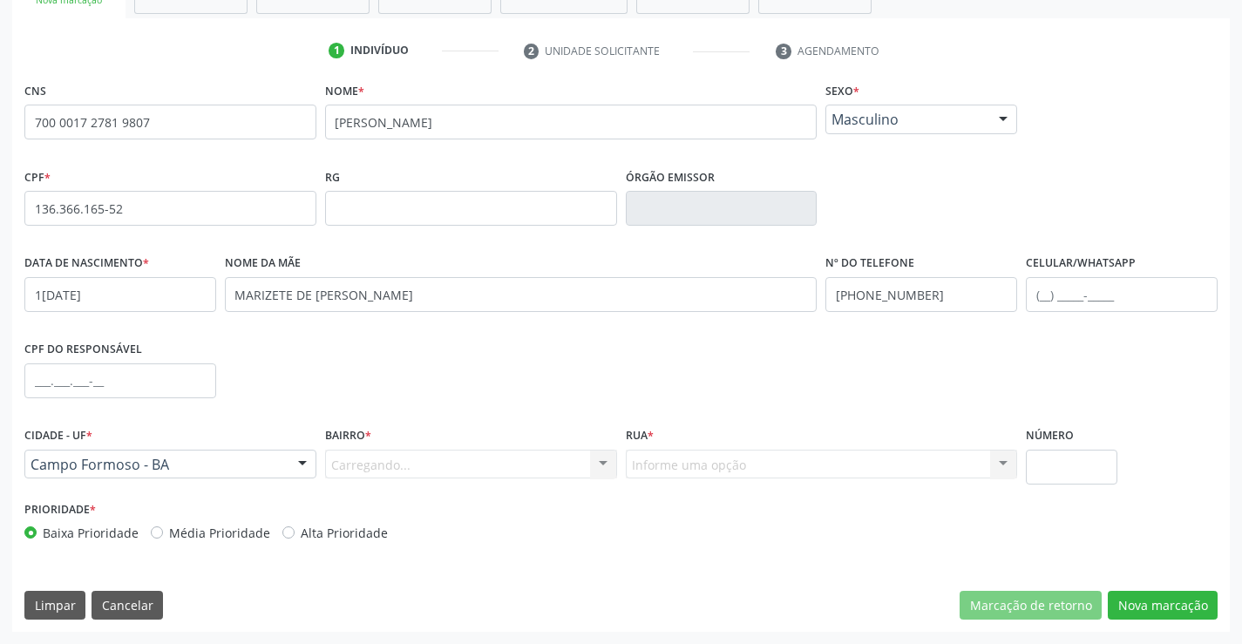
click at [590, 370] on div "CPF do responsável" at bounding box center [621, 379] width 1202 height 86
click at [598, 457] on div "Carregando... Nenhum resultado encontrado para: " " Nenhuma opção encontrada. D…" at bounding box center [471, 465] width 292 height 30
click at [1002, 462] on div "Informe uma opção Nenhum resultado encontrado para: " " Nenhuma opção encontrad…" at bounding box center [822, 465] width 392 height 30
click at [599, 455] on div "Carregando... Nenhum resultado encontrado para: " " Nenhuma opção encontrada. D…" at bounding box center [471, 465] width 292 height 30
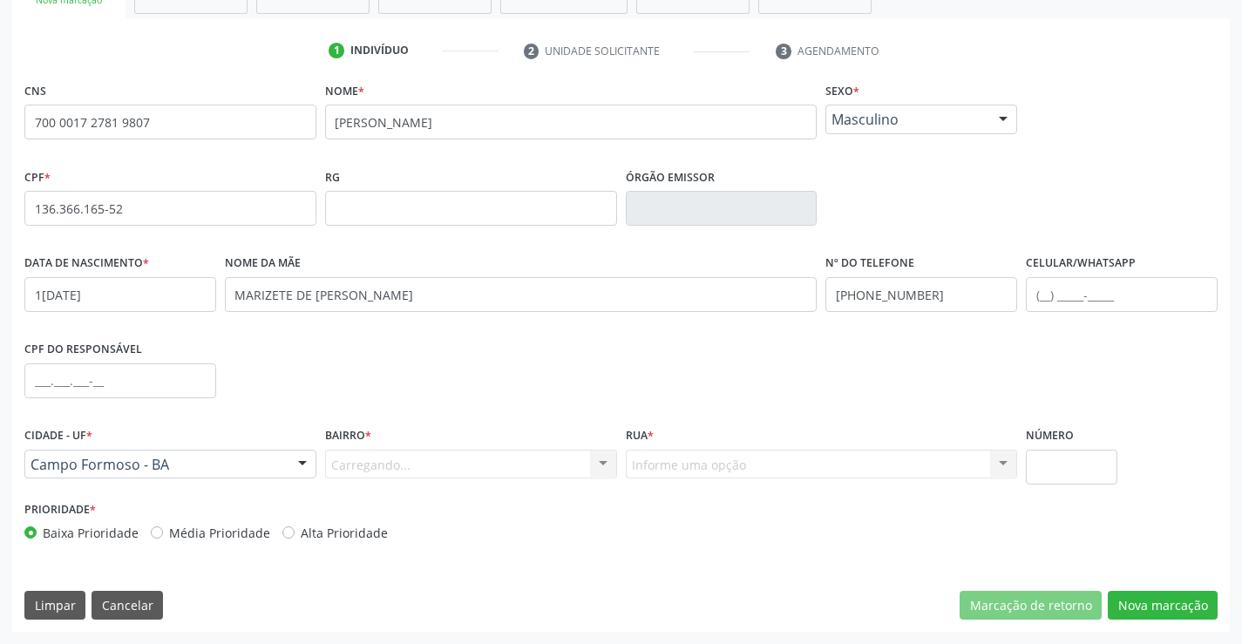
click at [599, 455] on div "Carregando... Nenhum resultado encontrado para: " " Nenhuma opção encontrada. D…" at bounding box center [471, 465] width 292 height 30
drag, startPoint x: 599, startPoint y: 455, endPoint x: 629, endPoint y: 417, distance: 48.5
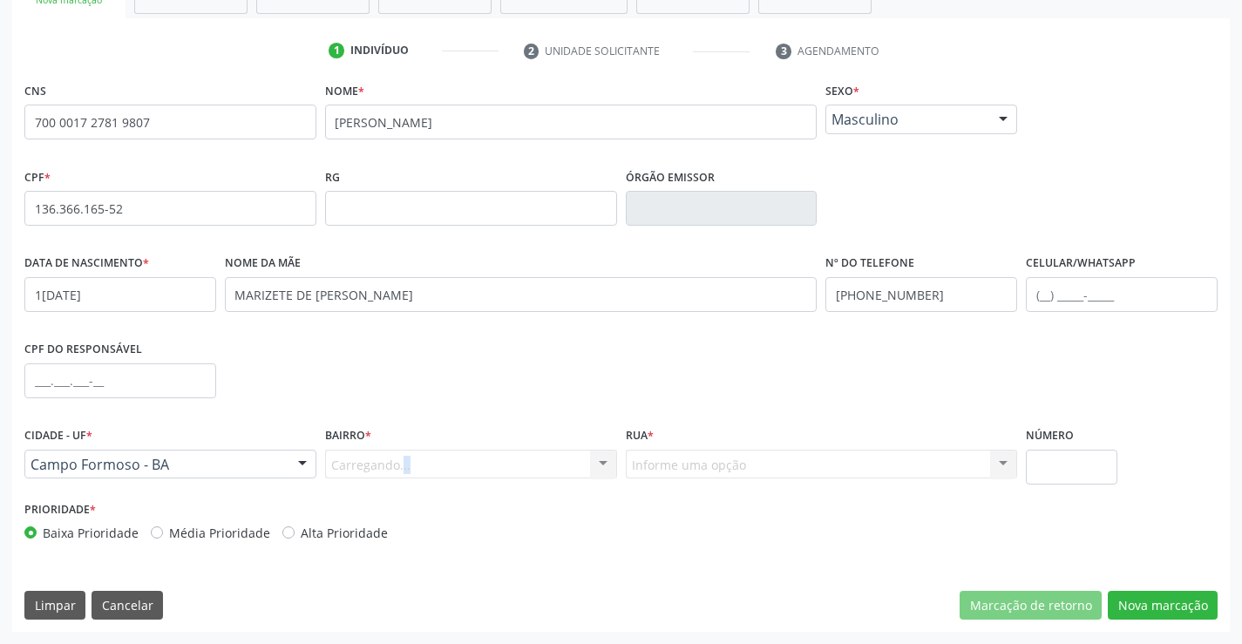
click at [617, 427] on div "Bairro * Carregando... Nenhum resultado encontrado para: " " Nenhuma opção enco…" at bounding box center [471, 460] width 301 height 74
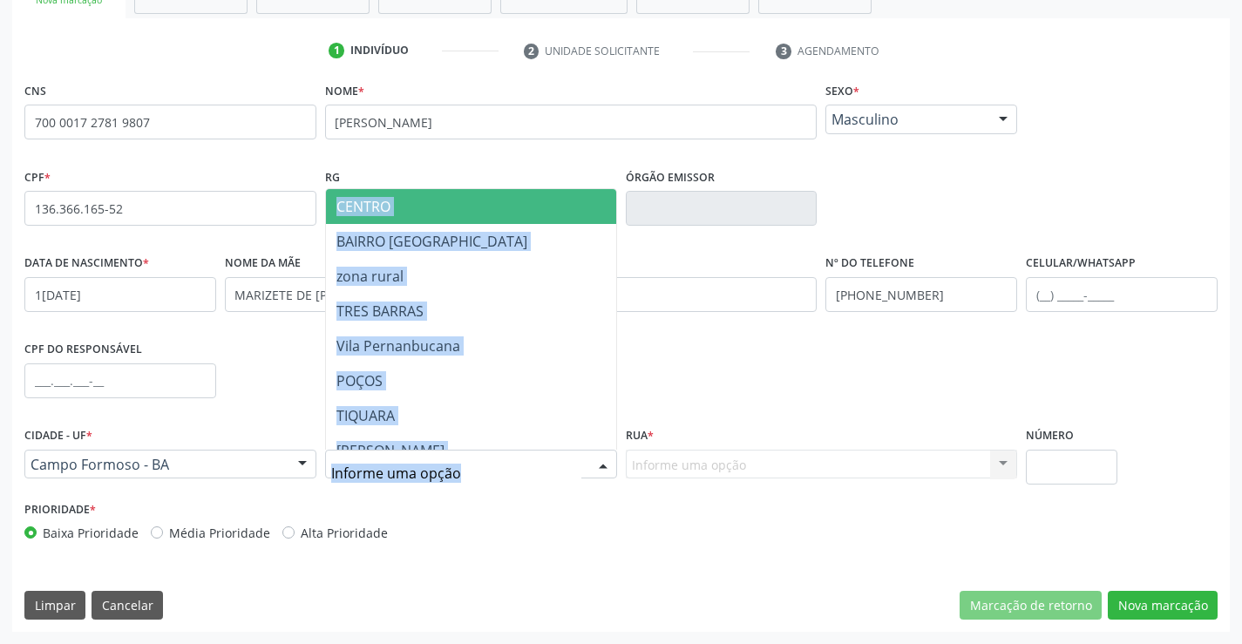
click at [599, 459] on div at bounding box center [603, 466] width 26 height 30
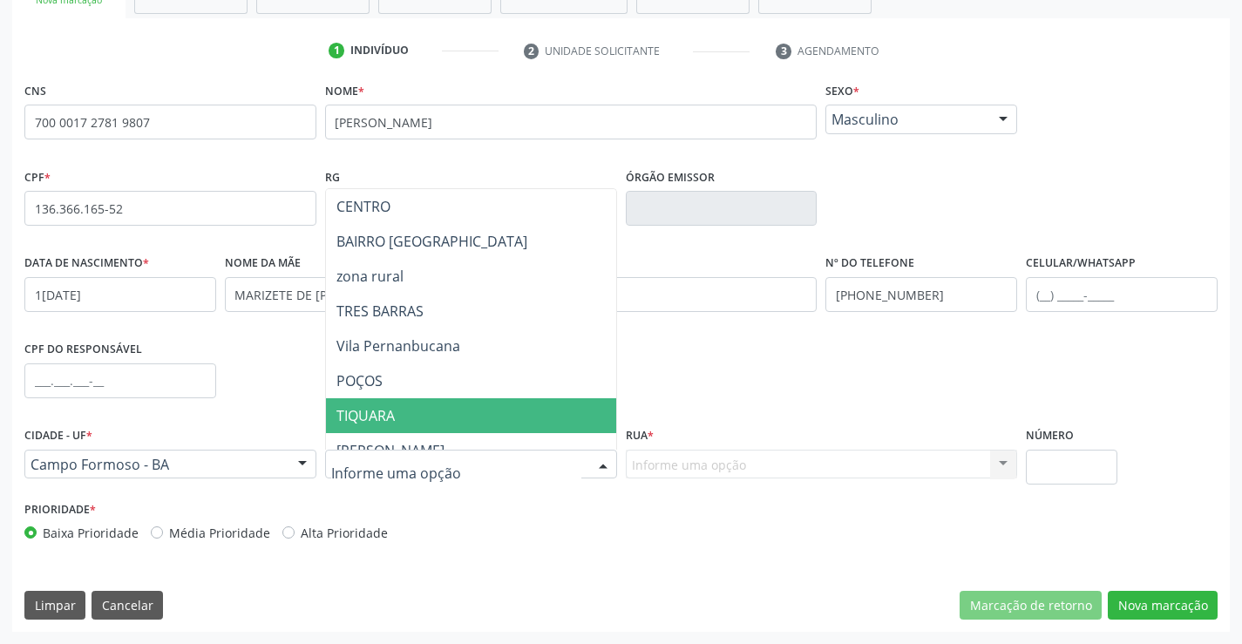
click at [568, 404] on span "TIQUARA" at bounding box center [514, 415] width 377 height 35
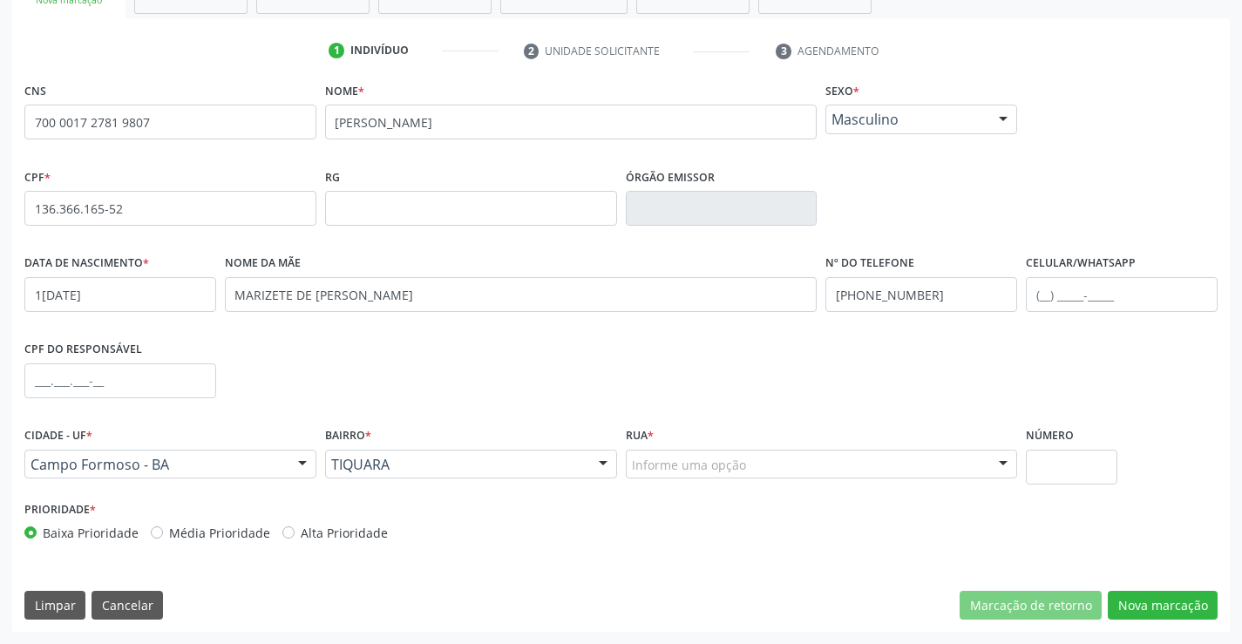
click at [595, 462] on div at bounding box center [603, 466] width 26 height 30
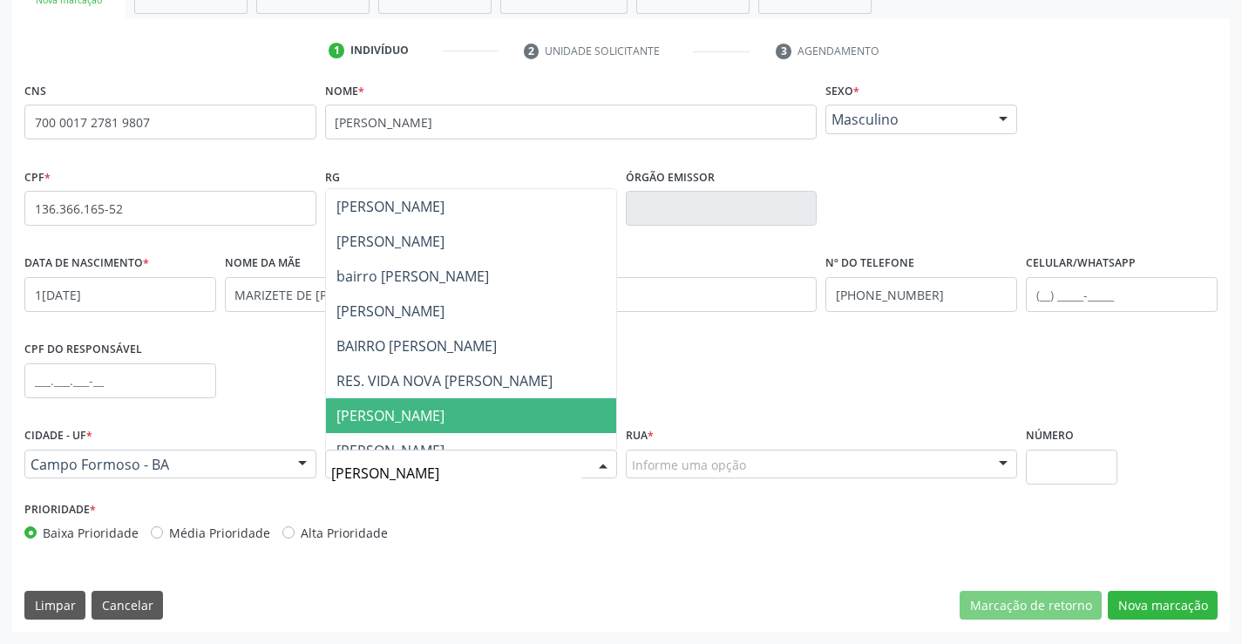
type input "MARIA JO"
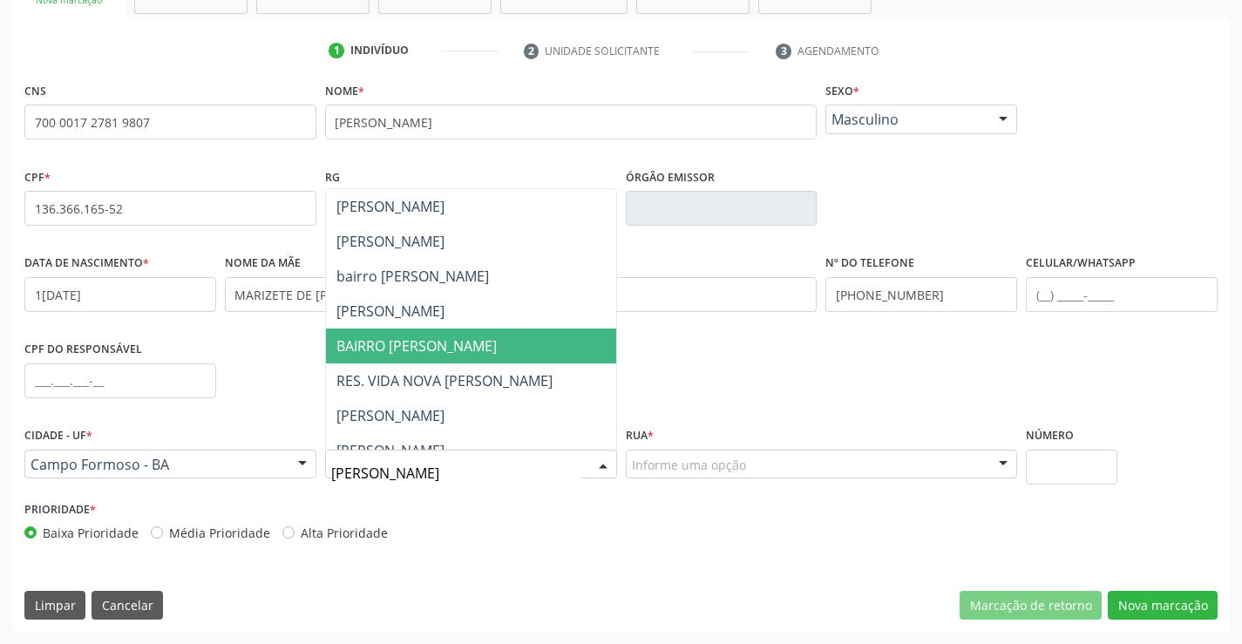
click at [409, 347] on span "BAIRRO MARIA JOANA" at bounding box center [416, 345] width 160 height 19
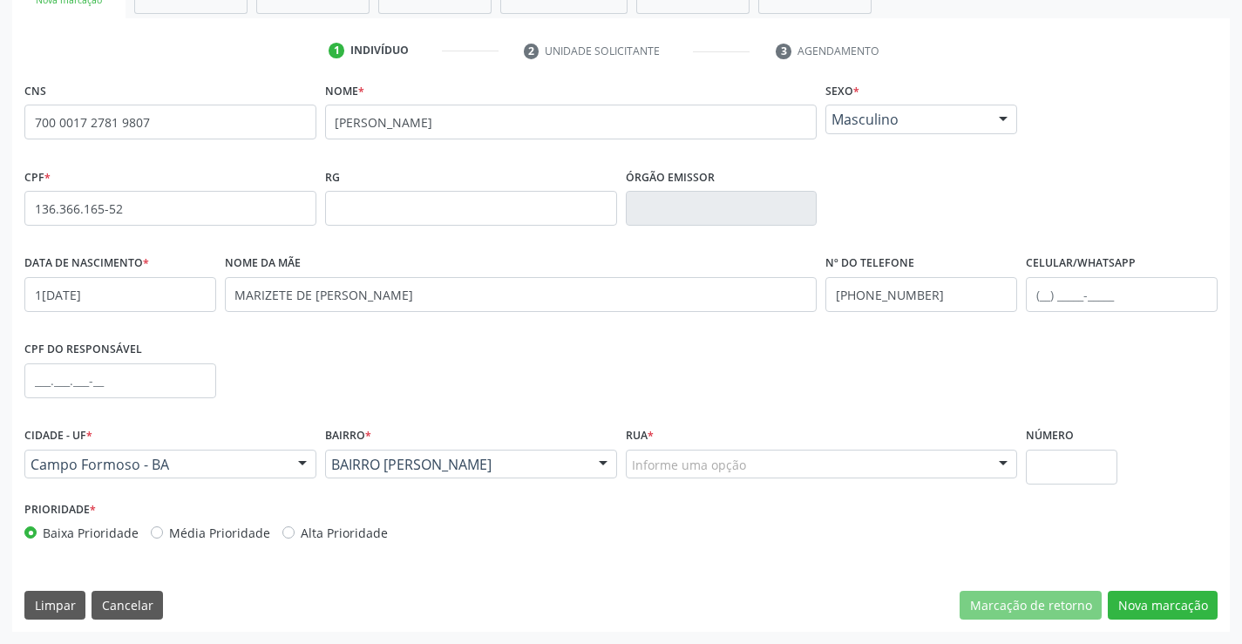
click at [987, 463] on div "Informe uma opção RUA BOA VISTA ESMERALDAS FRANCISCO MANOEL SILVA RUA DA VITORI…" at bounding box center [822, 465] width 392 height 30
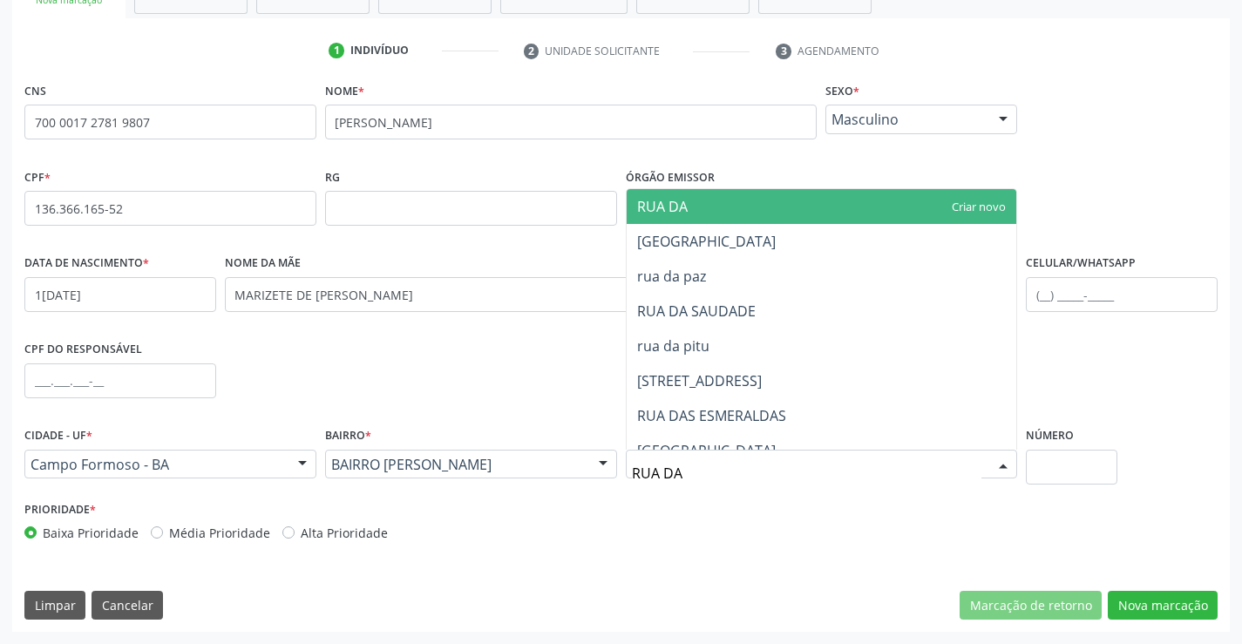
type input "RUA DA V"
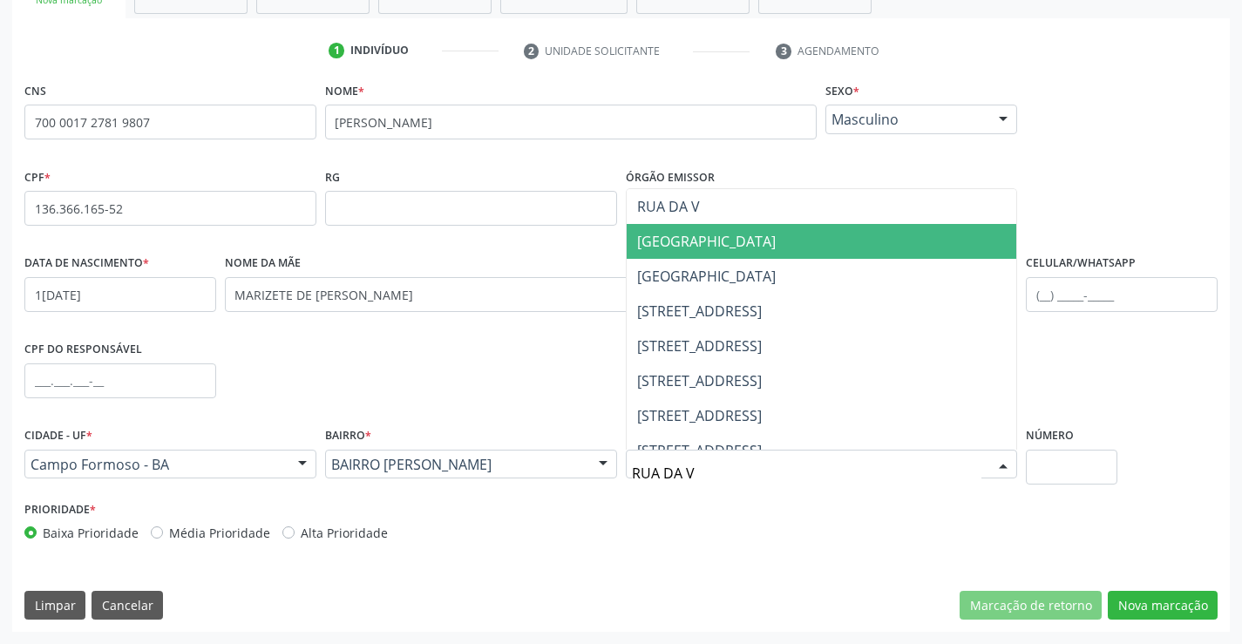
click at [693, 241] on span "RUA DA VITORIA" at bounding box center [706, 241] width 139 height 19
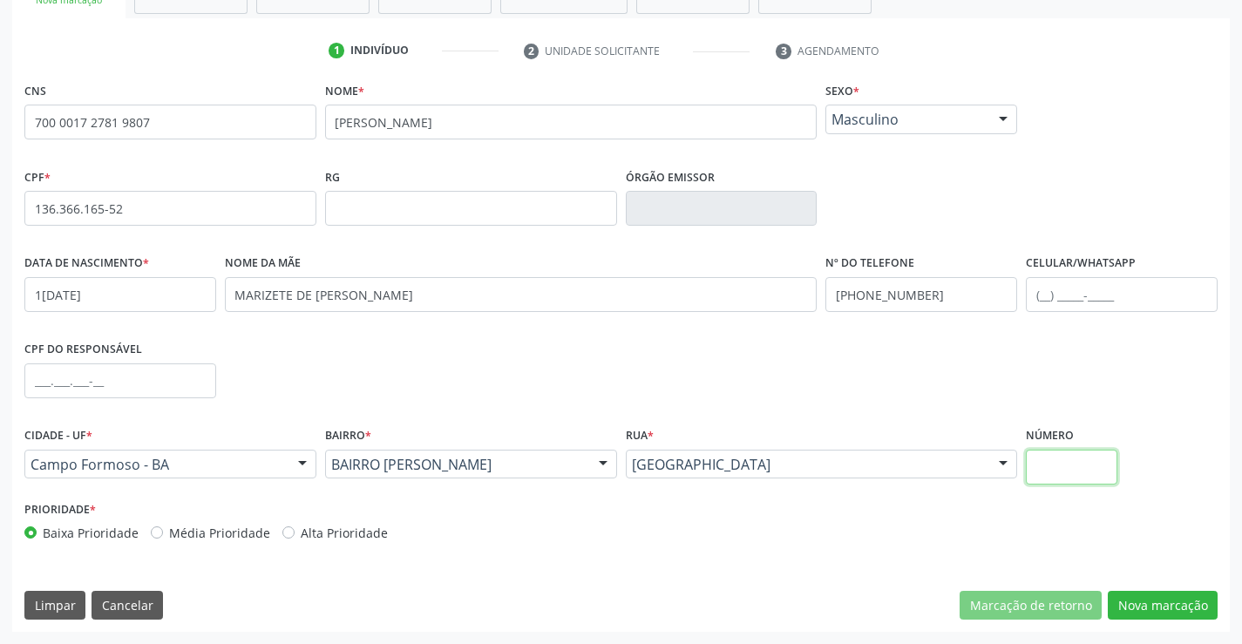
click at [1075, 464] on input "text" at bounding box center [1072, 467] width 92 height 35
type input "SN"
click at [1162, 598] on button "Nova marcação" at bounding box center [1163, 606] width 110 height 30
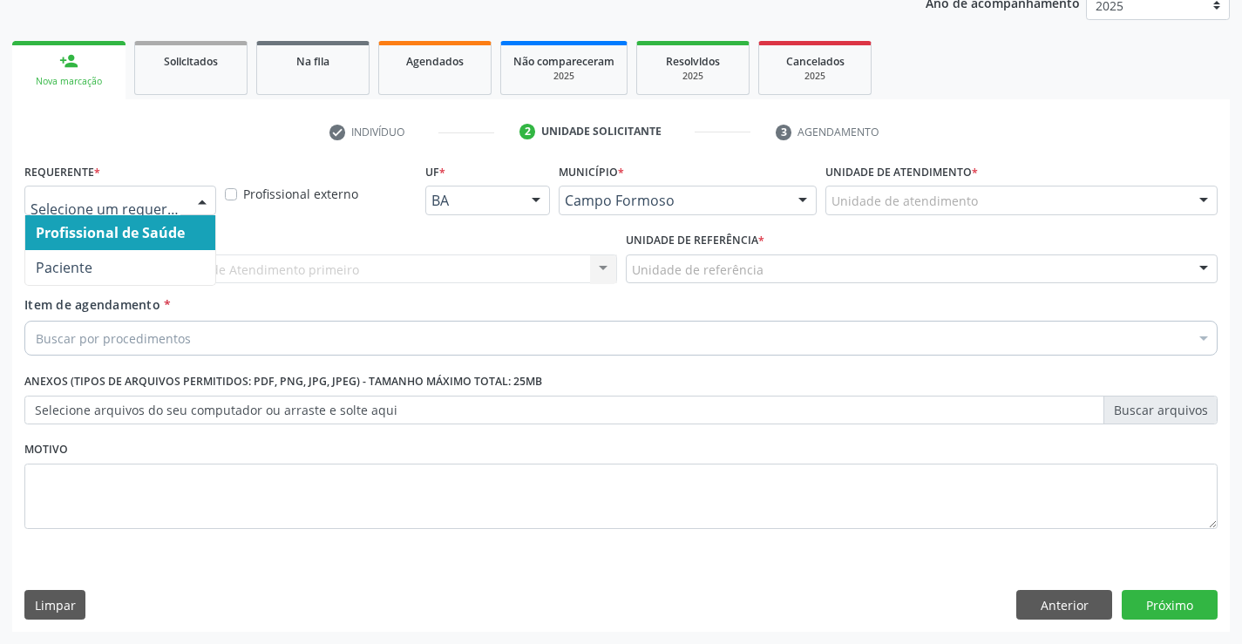
click at [187, 206] on div "Profissional de Saúde Paciente Nenhum resultado encontrado para: " " Não há nen…" at bounding box center [120, 201] width 192 height 30
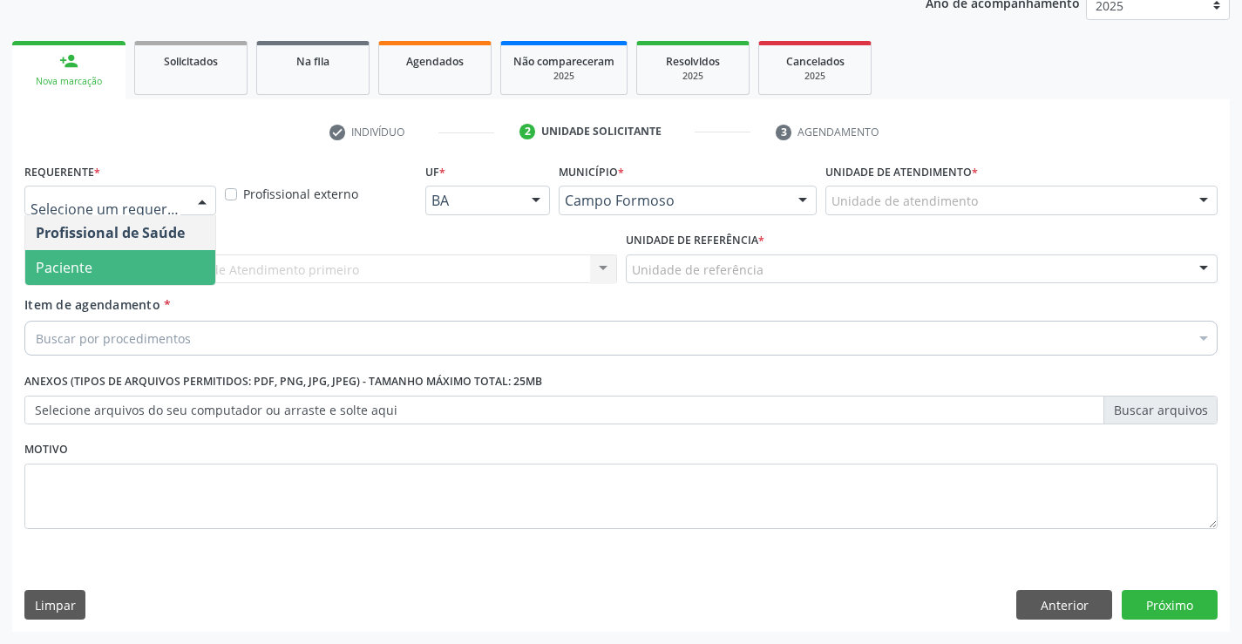
drag, startPoint x: 68, startPoint y: 264, endPoint x: 200, endPoint y: 252, distance: 132.2
click at [68, 263] on span "Paciente" at bounding box center [64, 267] width 57 height 19
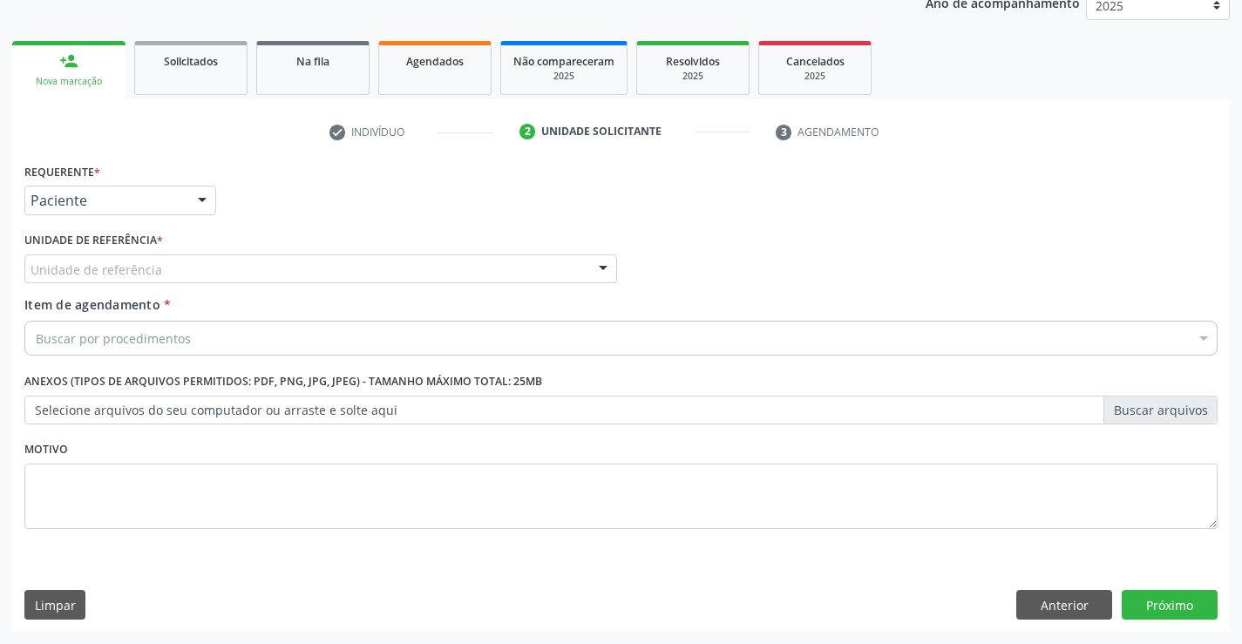
click at [361, 264] on div "Unidade de referência" at bounding box center [320, 270] width 593 height 30
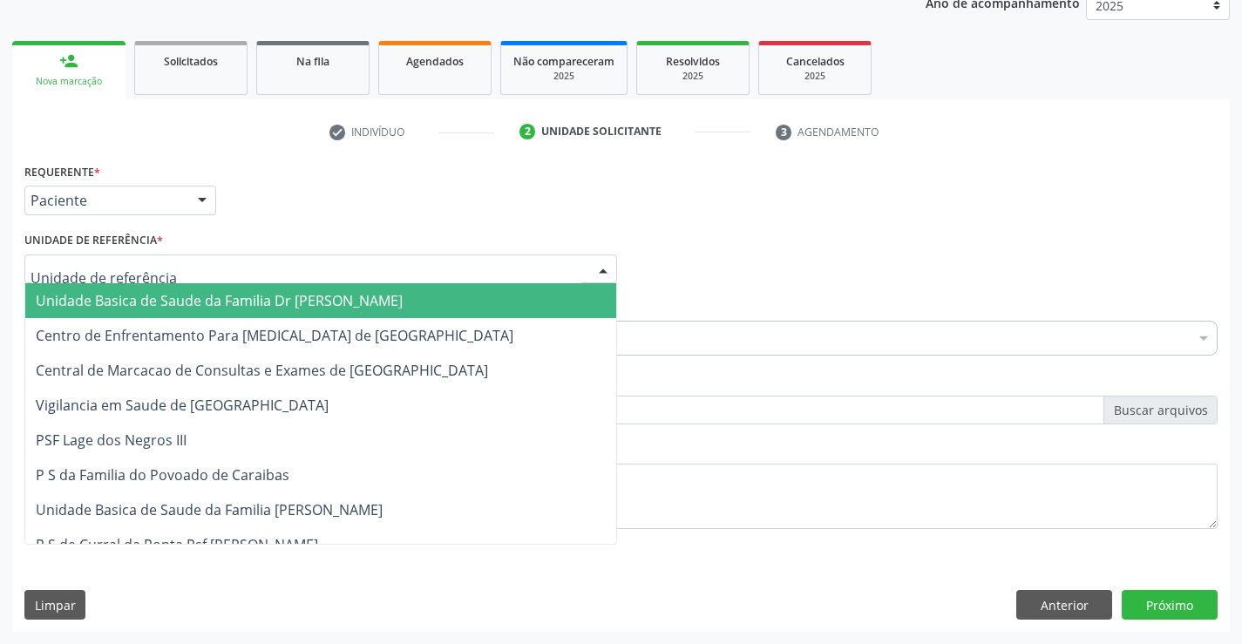
click at [191, 302] on span "Unidade Basica de Saude da Familia Dr [PERSON_NAME]" at bounding box center [219, 300] width 367 height 19
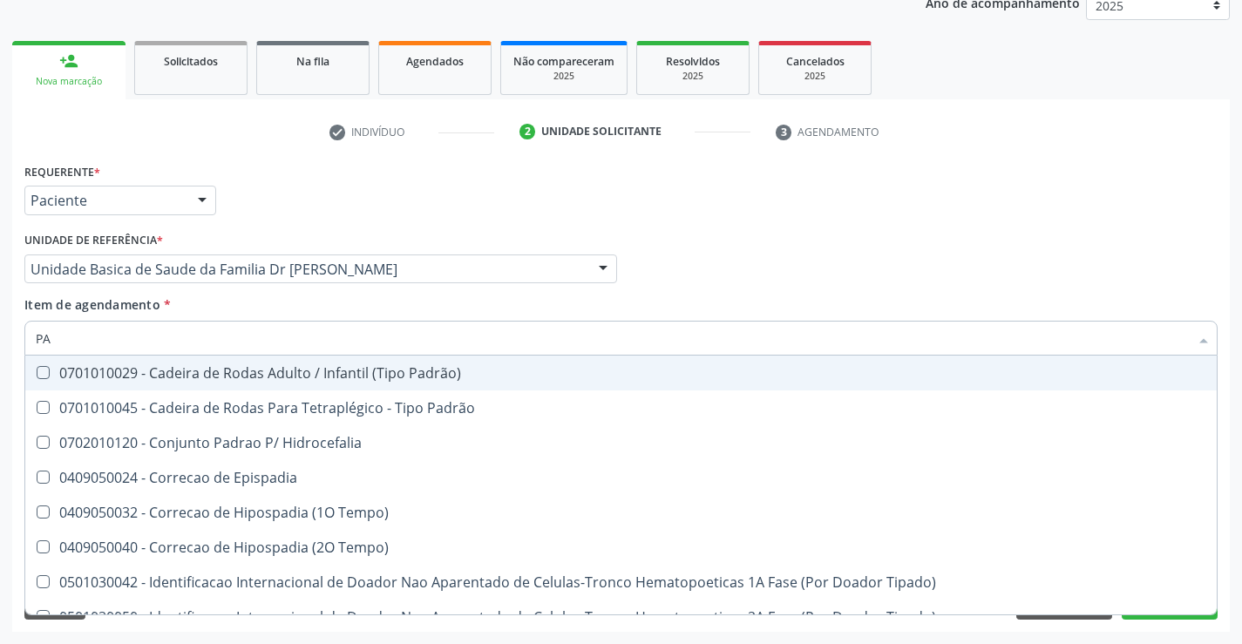
type input "P"
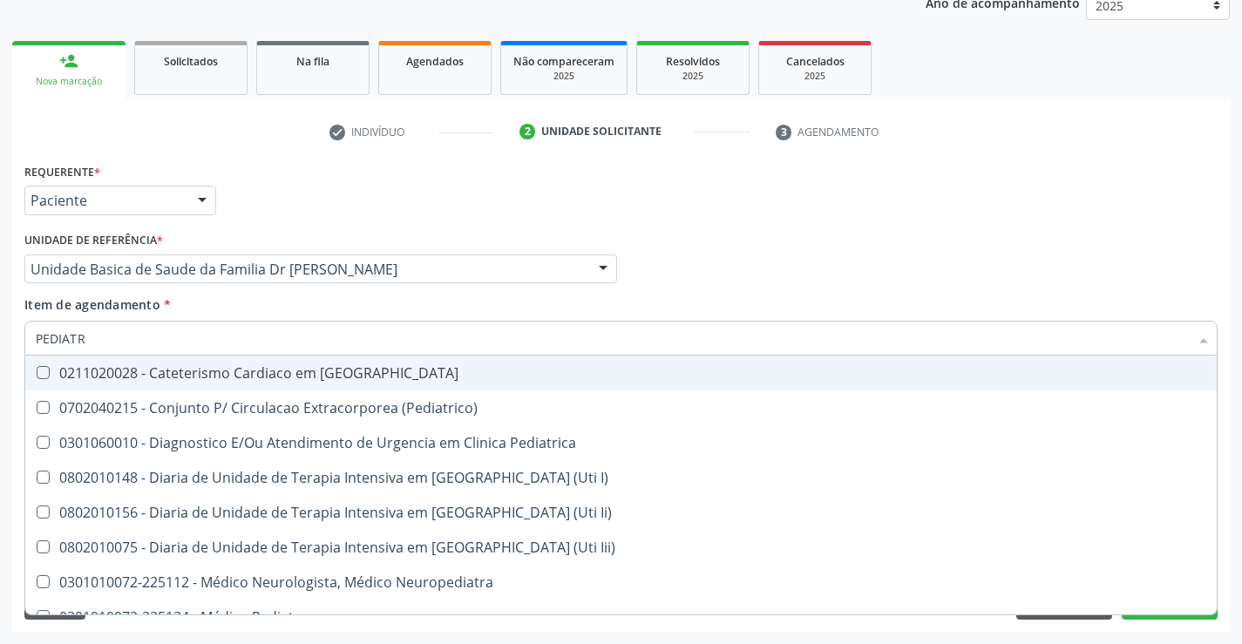
type input "PEDIATRA"
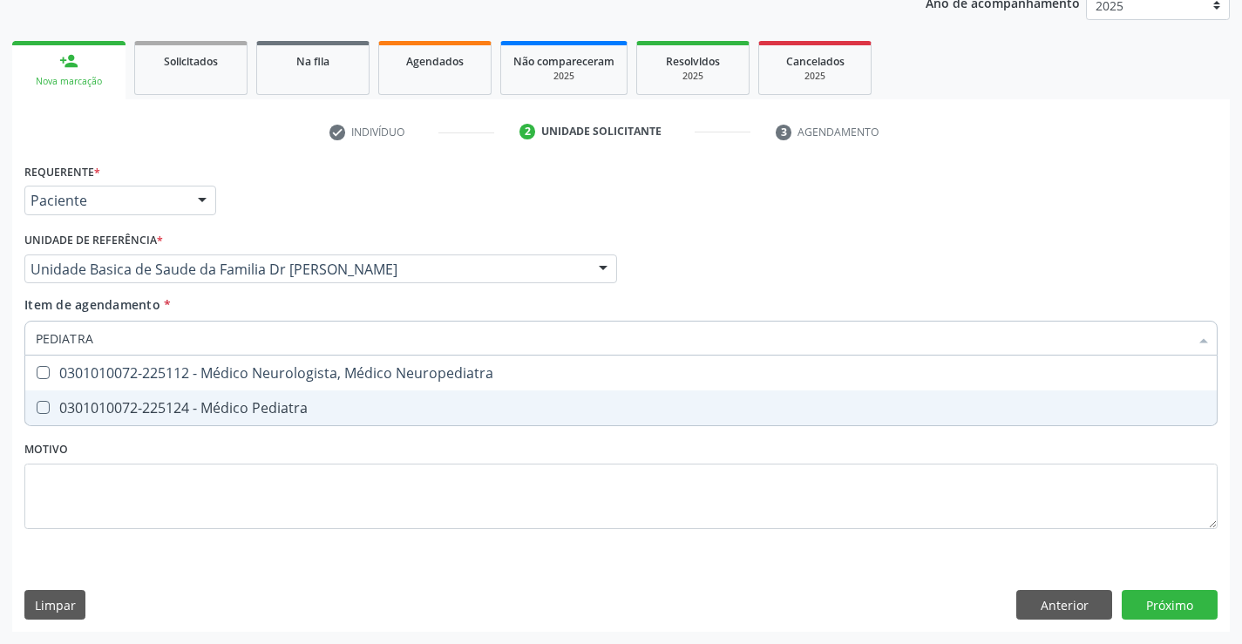
click at [232, 410] on div "0301010072-225124 - Médico Pediatra" at bounding box center [621, 408] width 1171 height 14
checkbox Pediatra "true"
click at [350, 493] on div "Requerente * Paciente Profissional de Saúde Paciente Nenhum resultado encontrad…" at bounding box center [620, 356] width 1193 height 395
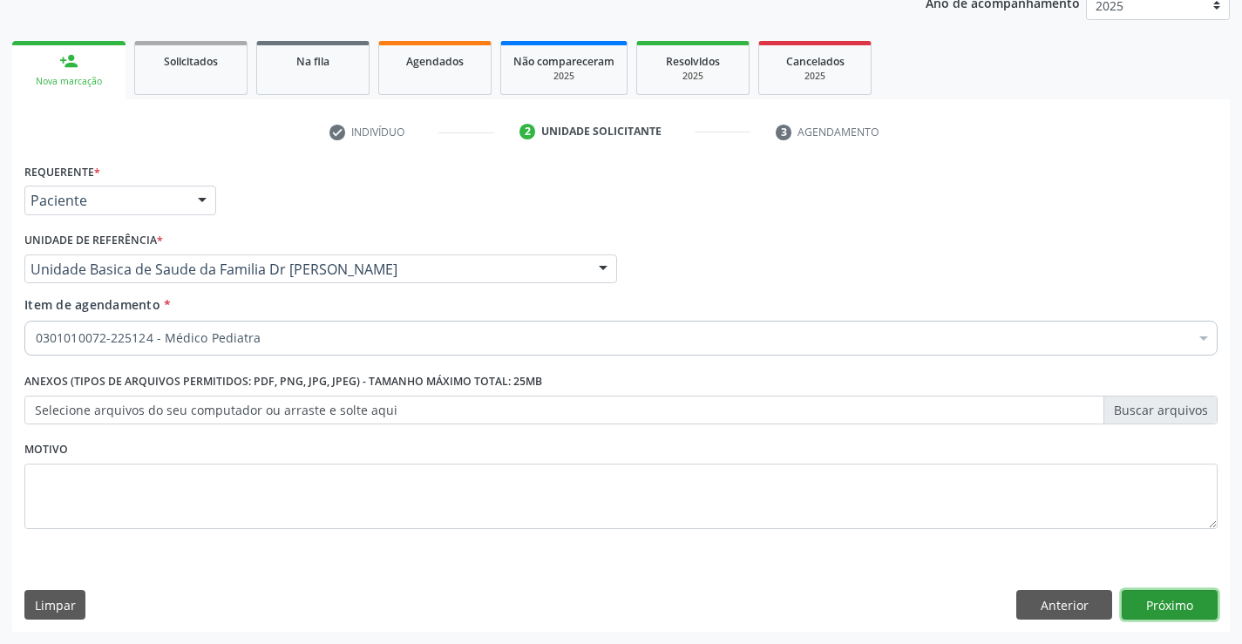
click at [1179, 605] on button "Próximo" at bounding box center [1170, 605] width 96 height 30
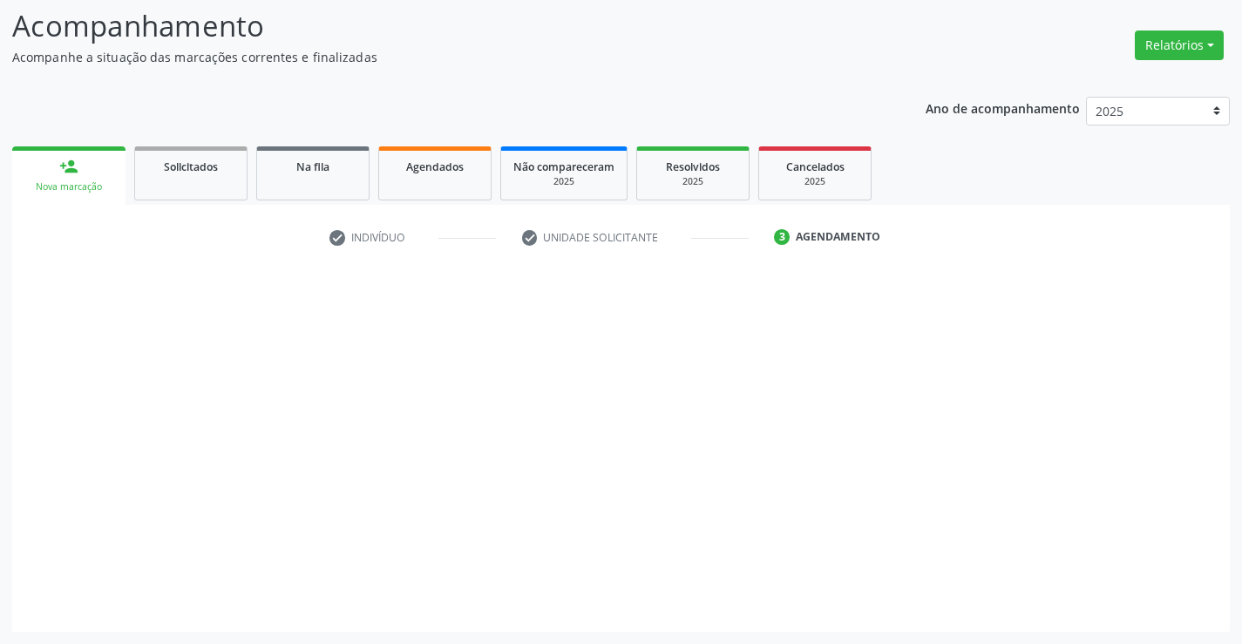
scroll to position [114, 0]
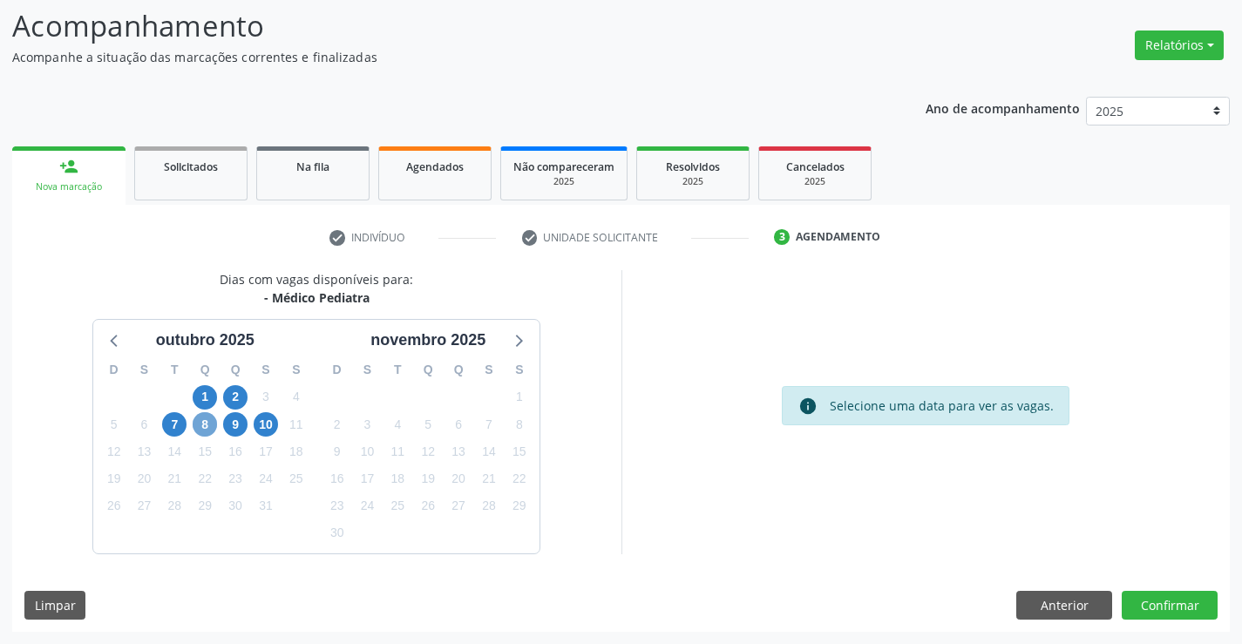
click at [210, 429] on span "8" at bounding box center [205, 424] width 24 height 24
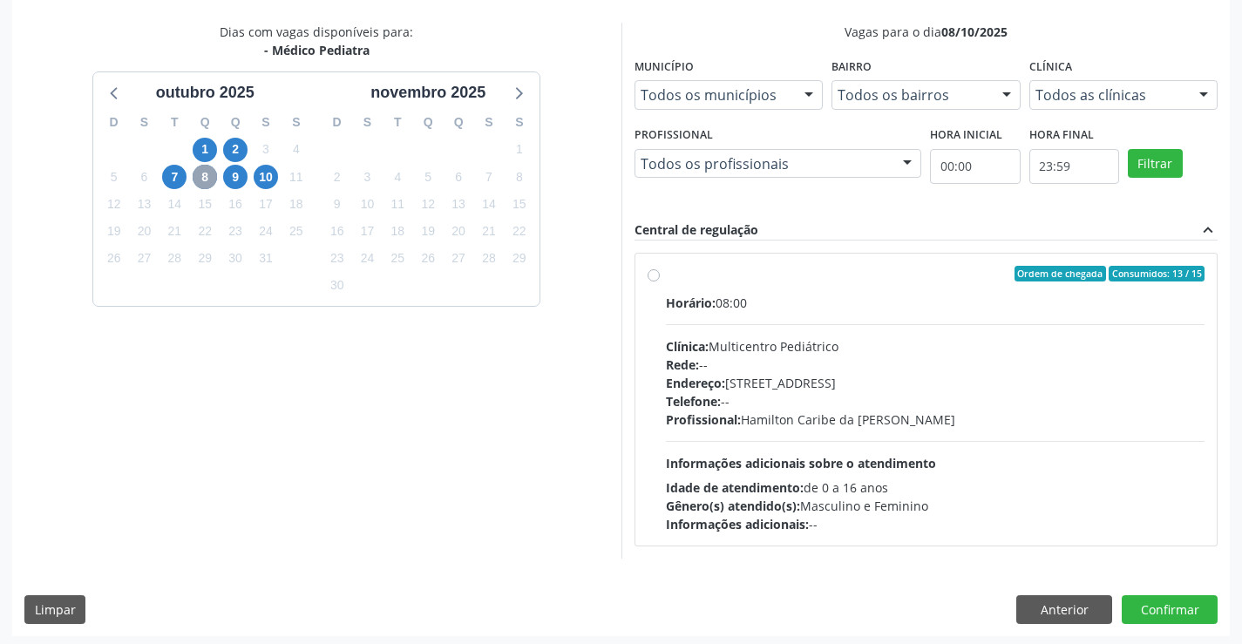
scroll to position [366, 0]
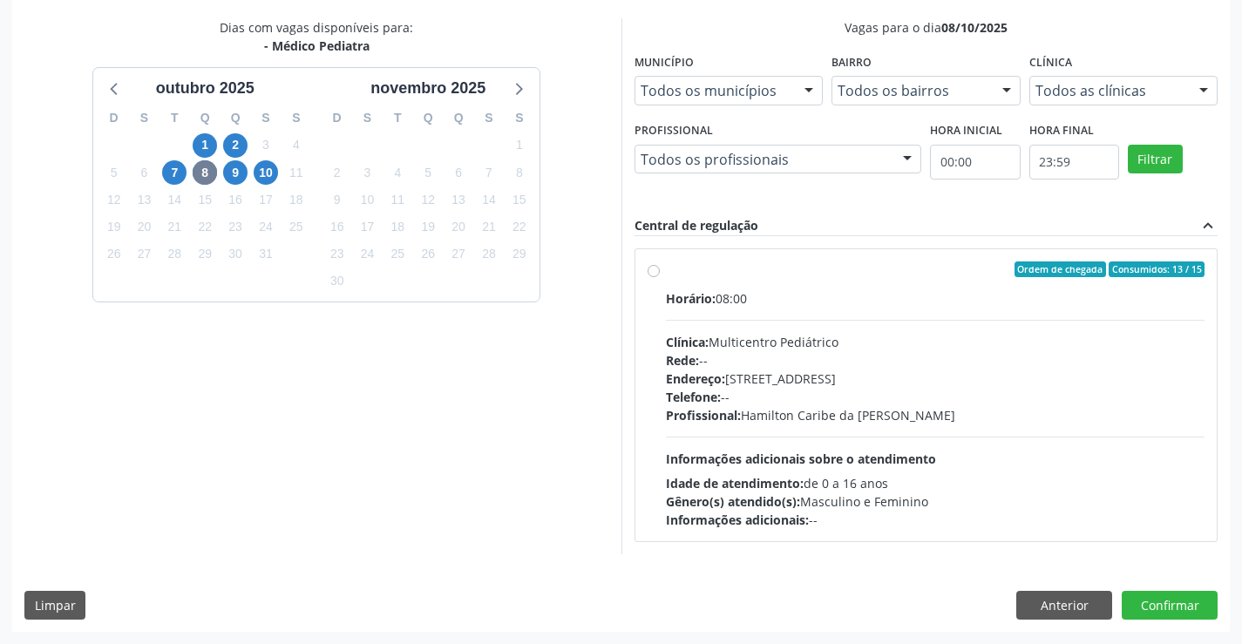
drag, startPoint x: 702, startPoint y: 275, endPoint x: 764, endPoint y: 280, distance: 62.1
click at [702, 274] on div "Ordem de chegada Consumidos: 13 / 15" at bounding box center [936, 270] width 540 height 16
click at [660, 274] on input "Ordem de chegada Consumidos: 13 / 15 Horário: 08:00 Clínica: Multicentro Pediát…" at bounding box center [654, 270] width 12 height 16
radio input "true"
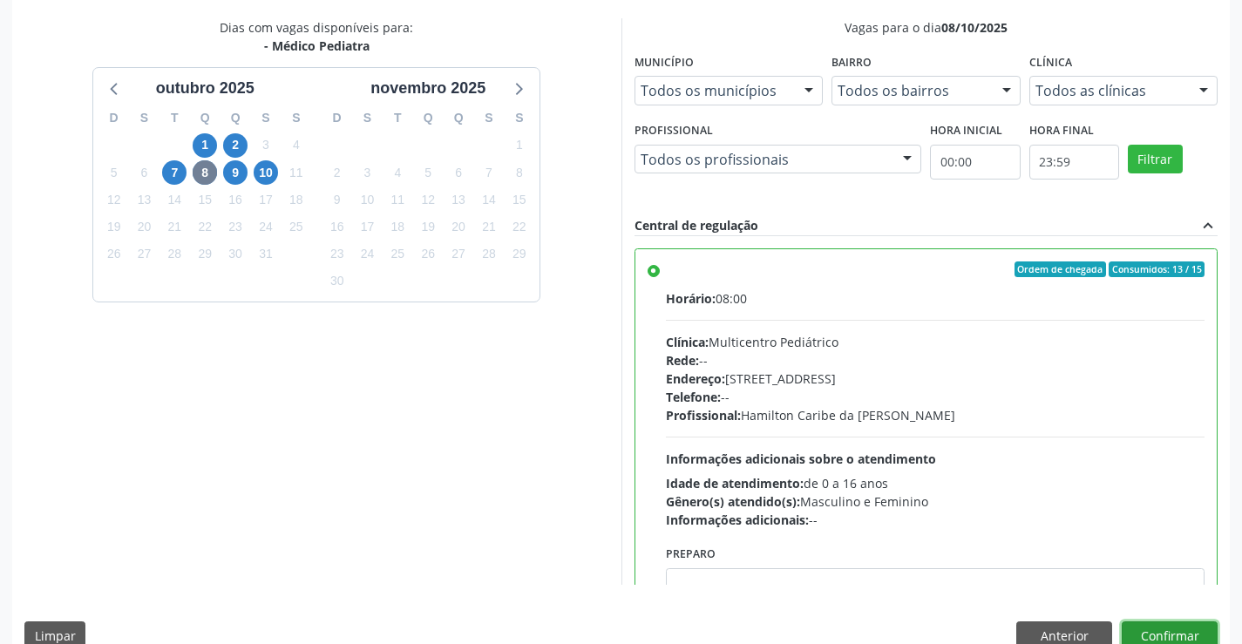
click at [1160, 635] on button "Confirmar" at bounding box center [1170, 637] width 96 height 30
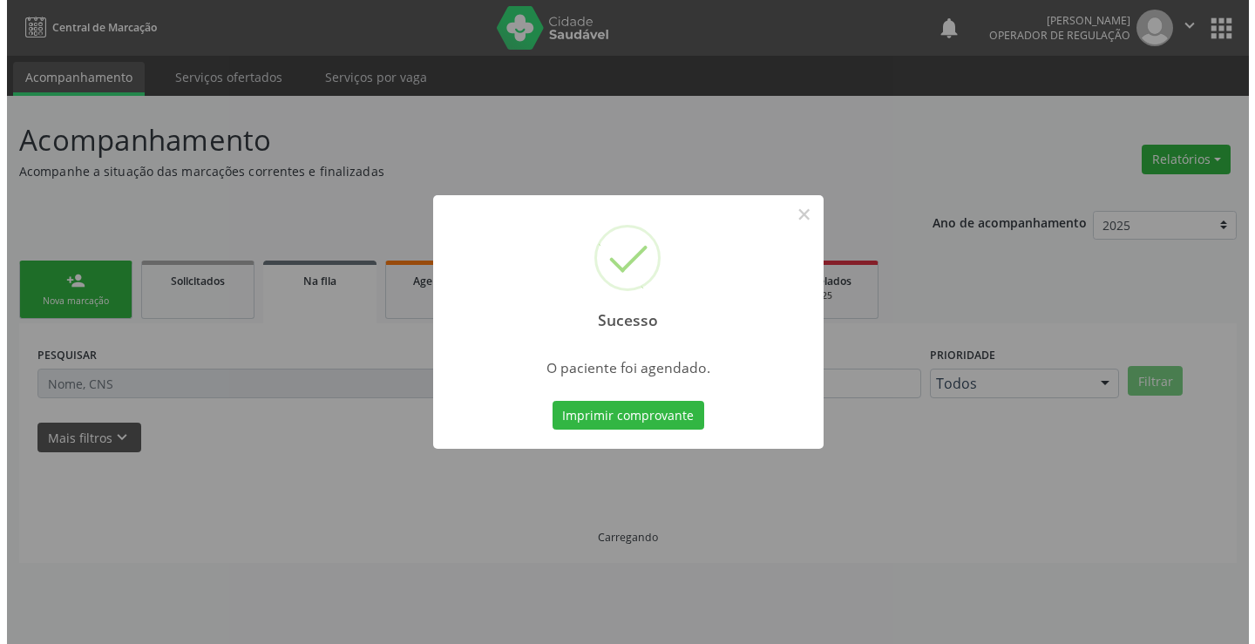
scroll to position [0, 0]
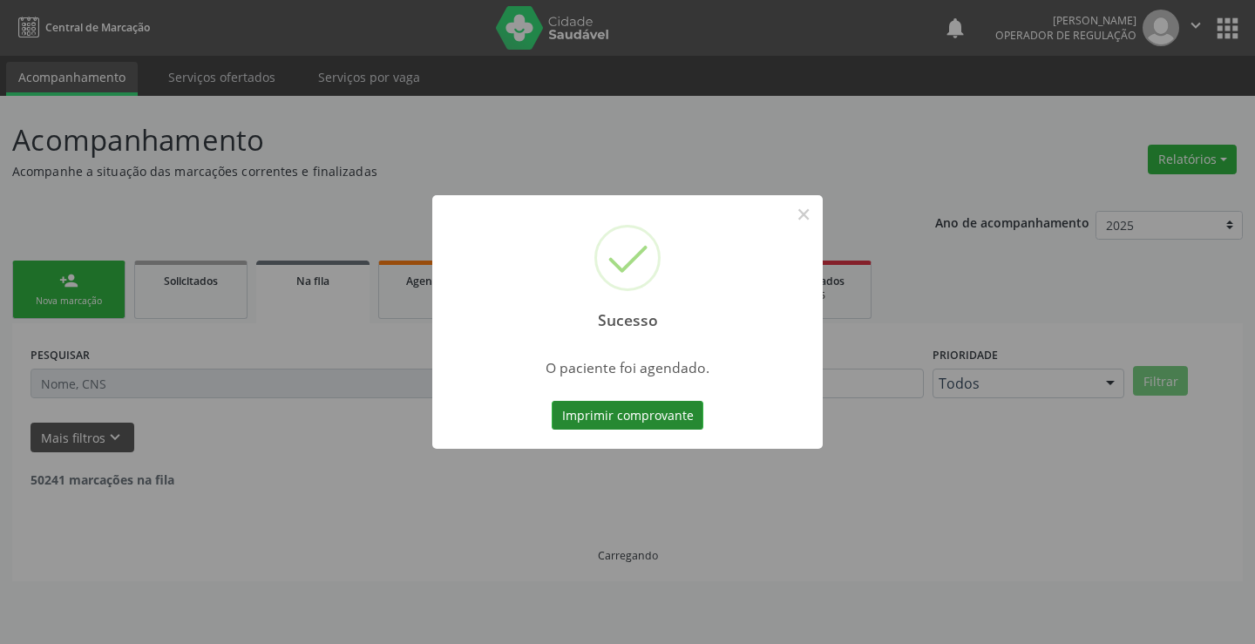
click at [620, 411] on button "Imprimir comprovante" at bounding box center [628, 416] width 152 height 30
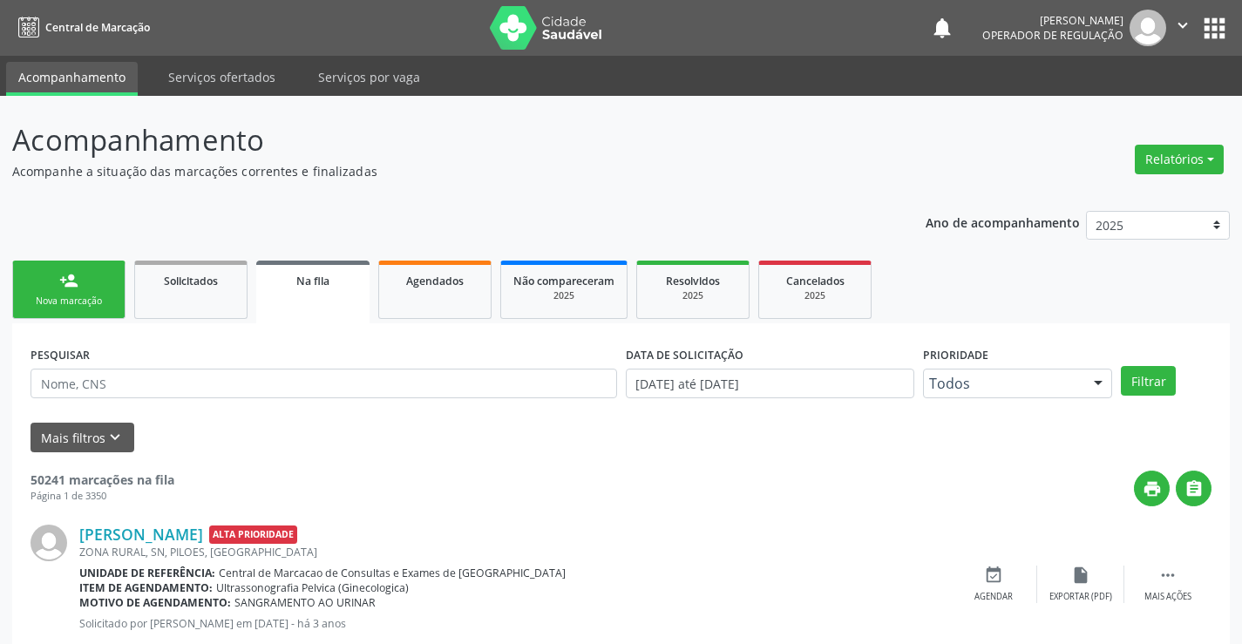
click at [97, 296] on div "Nova marcação" at bounding box center [68, 301] width 87 height 13
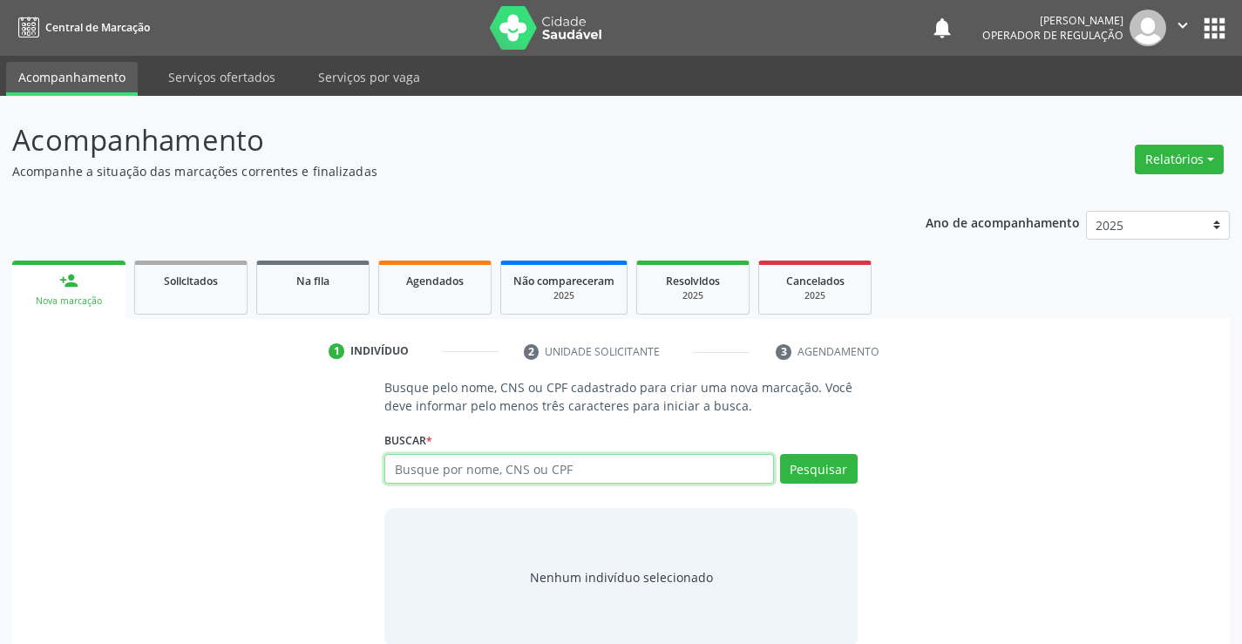
click at [497, 465] on input "text" at bounding box center [578, 469] width 389 height 30
type input "700001791406909"
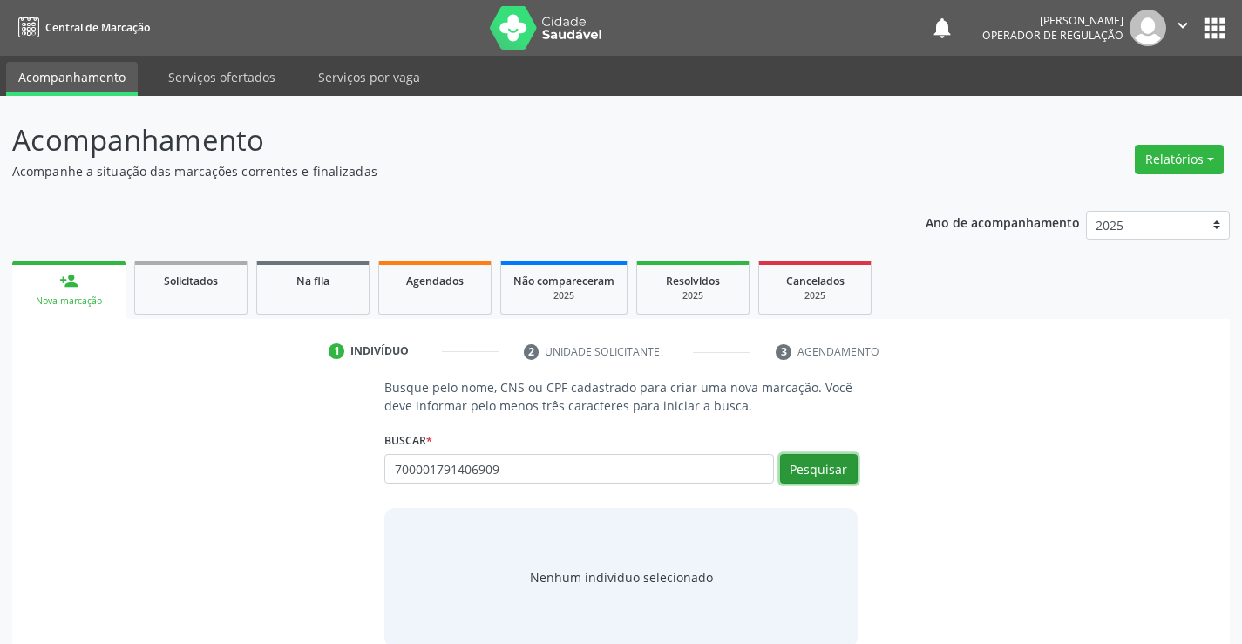
click at [826, 472] on button "Pesquisar" at bounding box center [819, 469] width 78 height 30
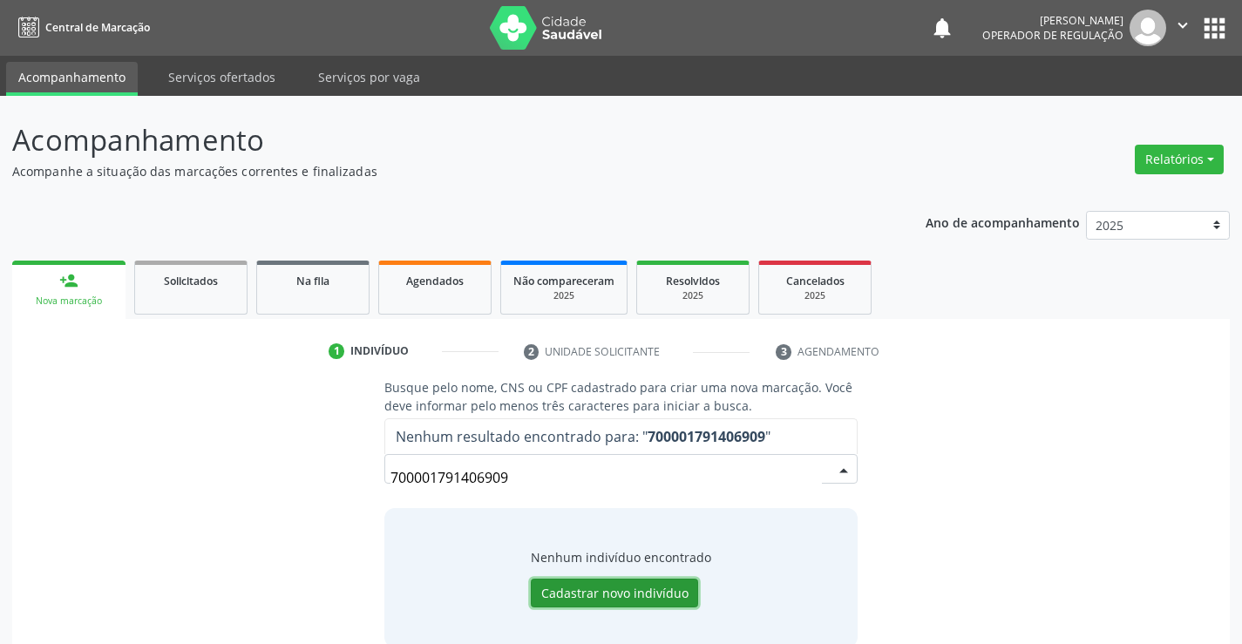
click at [601, 587] on button "Cadastrar novo indivíduo" at bounding box center [614, 594] width 167 height 30
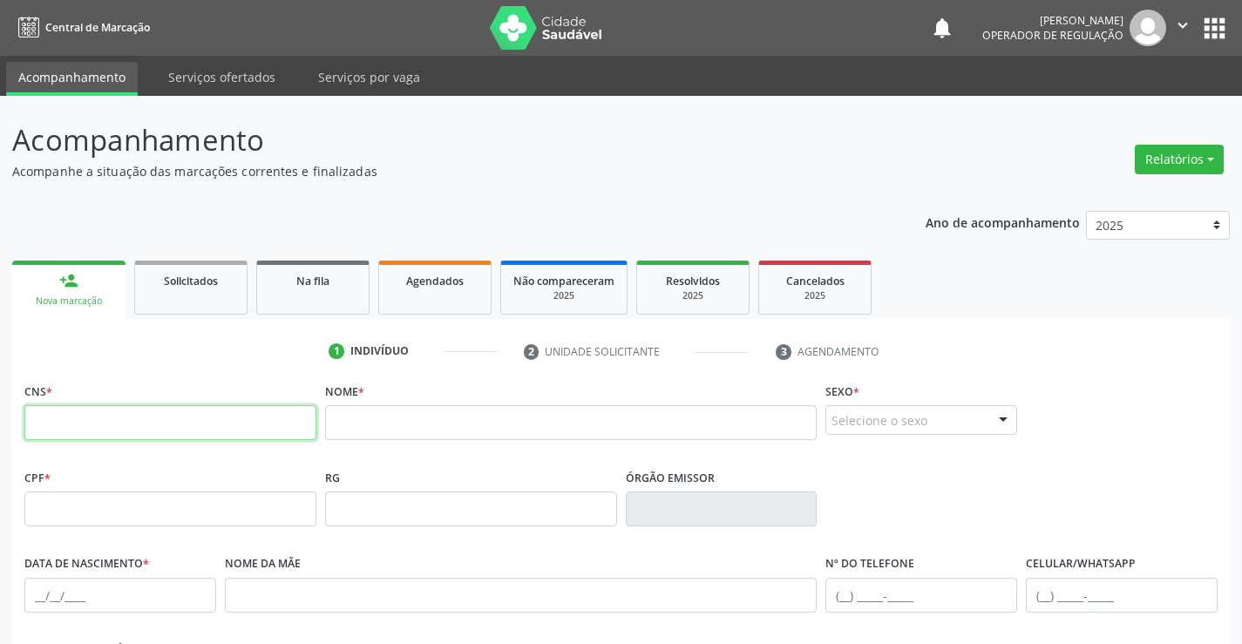
drag, startPoint x: 81, startPoint y: 419, endPoint x: 106, endPoint y: 419, distance: 25.3
click at [81, 419] on input "text" at bounding box center [170, 422] width 292 height 35
type input "700 0017 9140 6909"
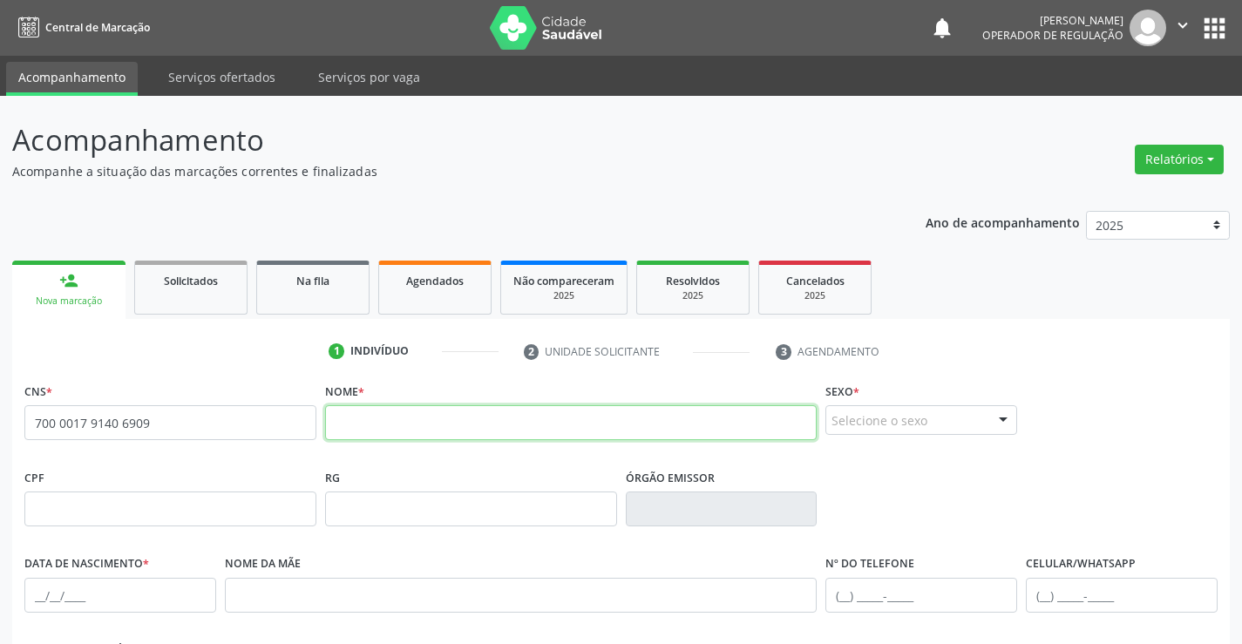
click at [394, 430] on input "text" at bounding box center [571, 422] width 493 height 35
type input "HELENA FERNANDES DE SOUSA"
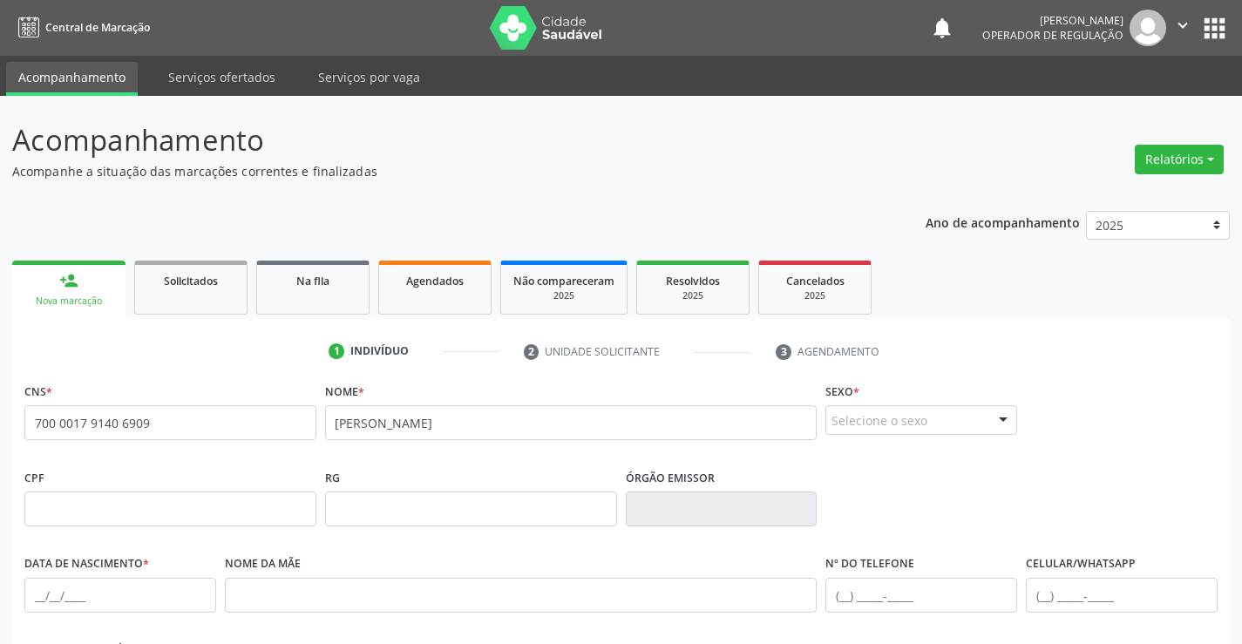
click at [1003, 417] on div at bounding box center [1003, 421] width 26 height 30
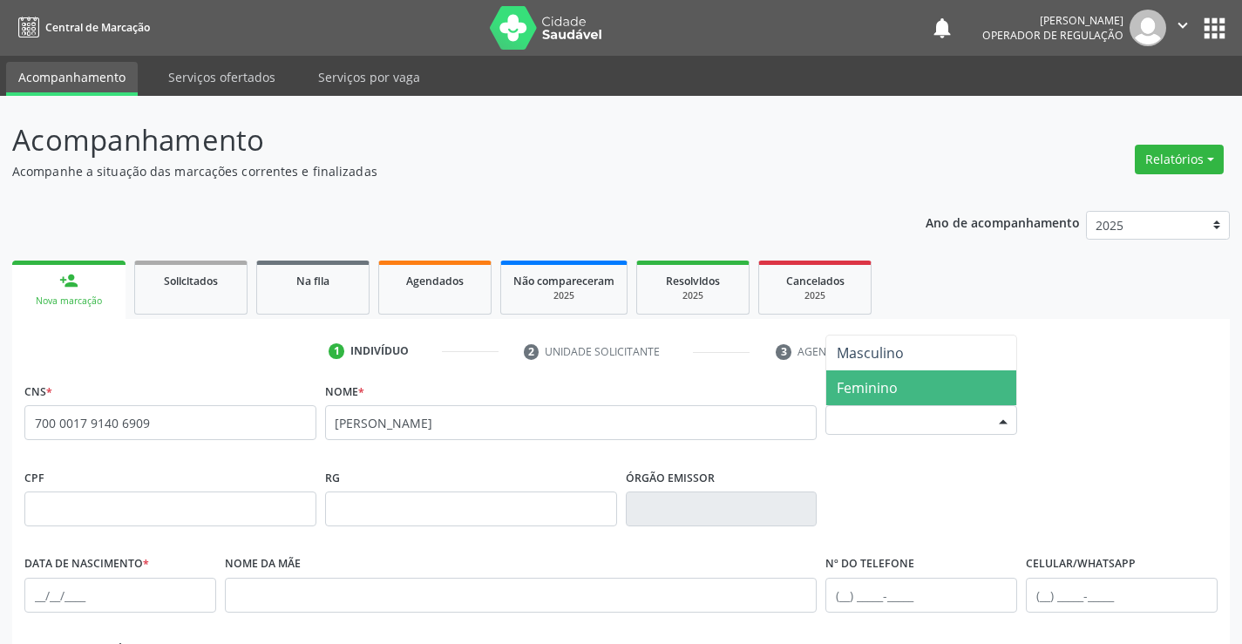
click at [864, 389] on span "Feminino" at bounding box center [867, 387] width 61 height 19
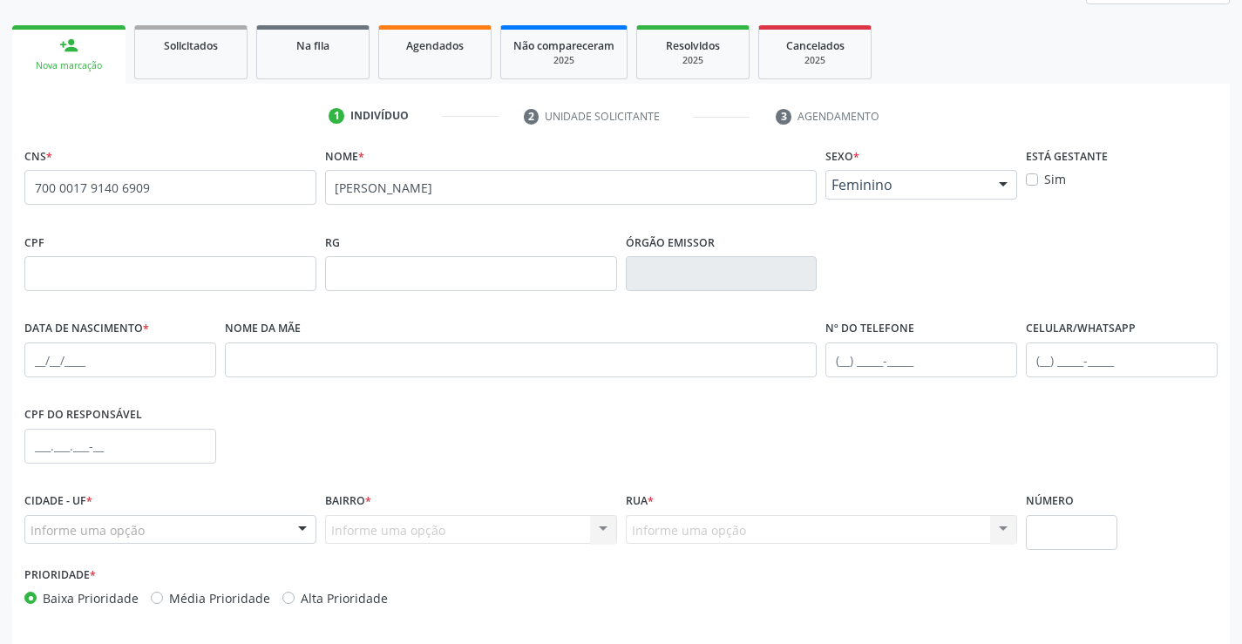
scroll to position [262, 0]
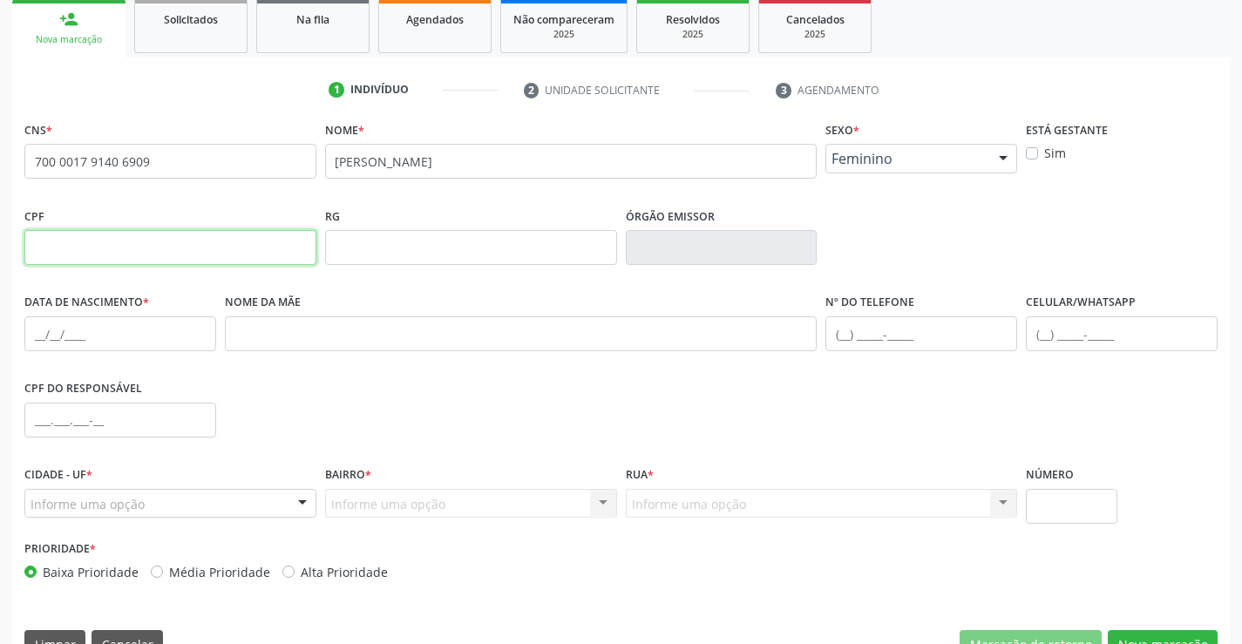
drag, startPoint x: 71, startPoint y: 243, endPoint x: 219, endPoint y: 252, distance: 147.6
click at [71, 243] on input "text" at bounding box center [170, 247] width 292 height 35
type input "136.366.155-80"
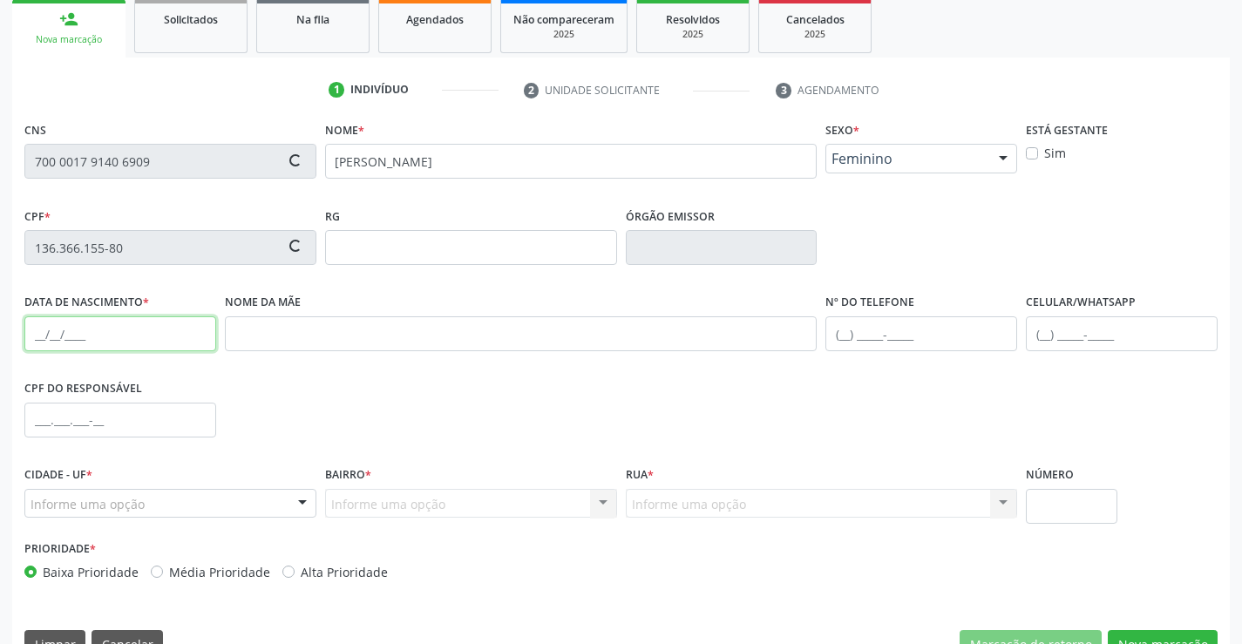
click at [49, 338] on input "text" at bounding box center [120, 333] width 192 height 35
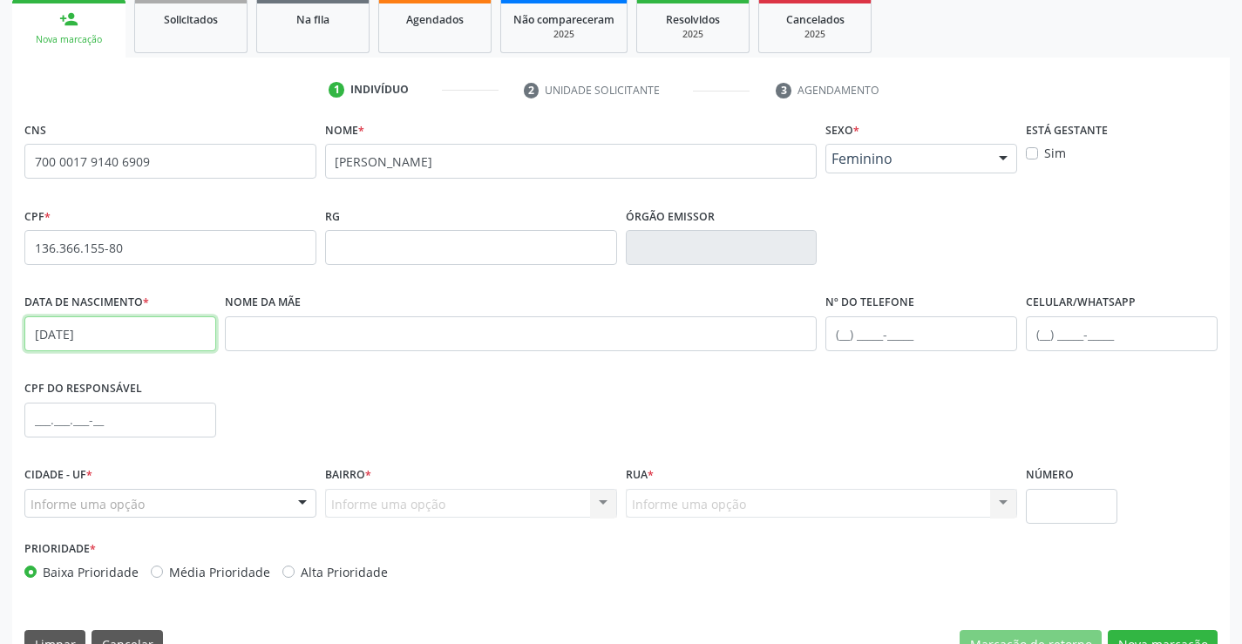
type input "12/08/2025"
click at [292, 507] on div at bounding box center [302, 505] width 26 height 30
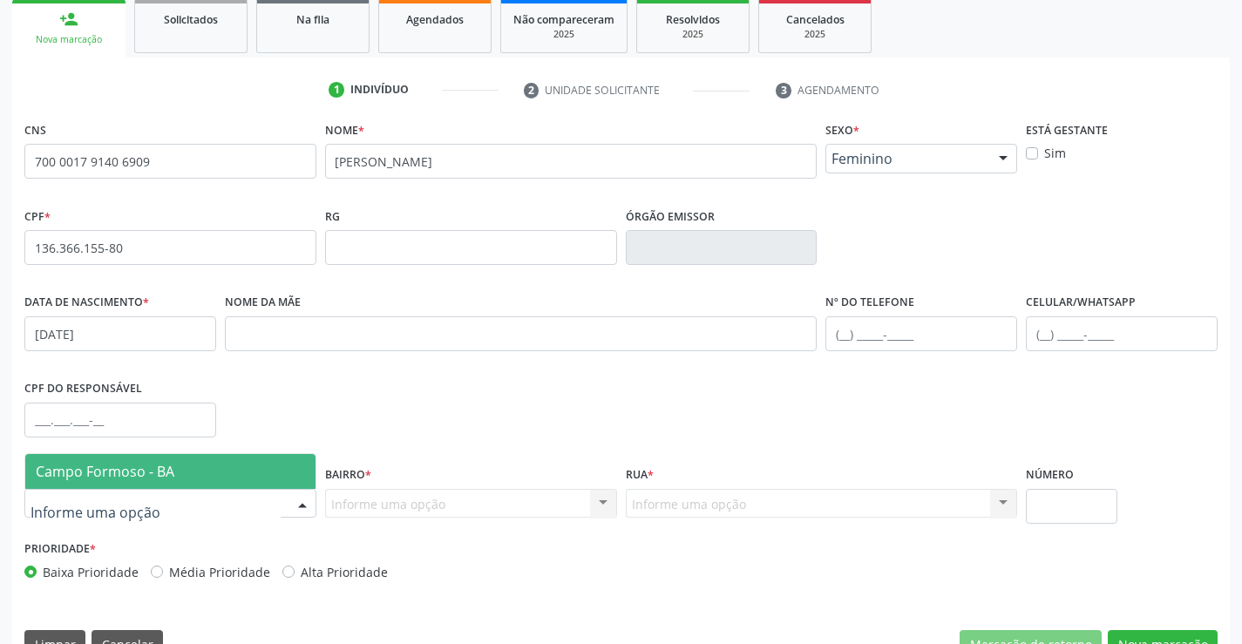
click at [187, 468] on span "Campo Formoso - BA" at bounding box center [170, 471] width 290 height 35
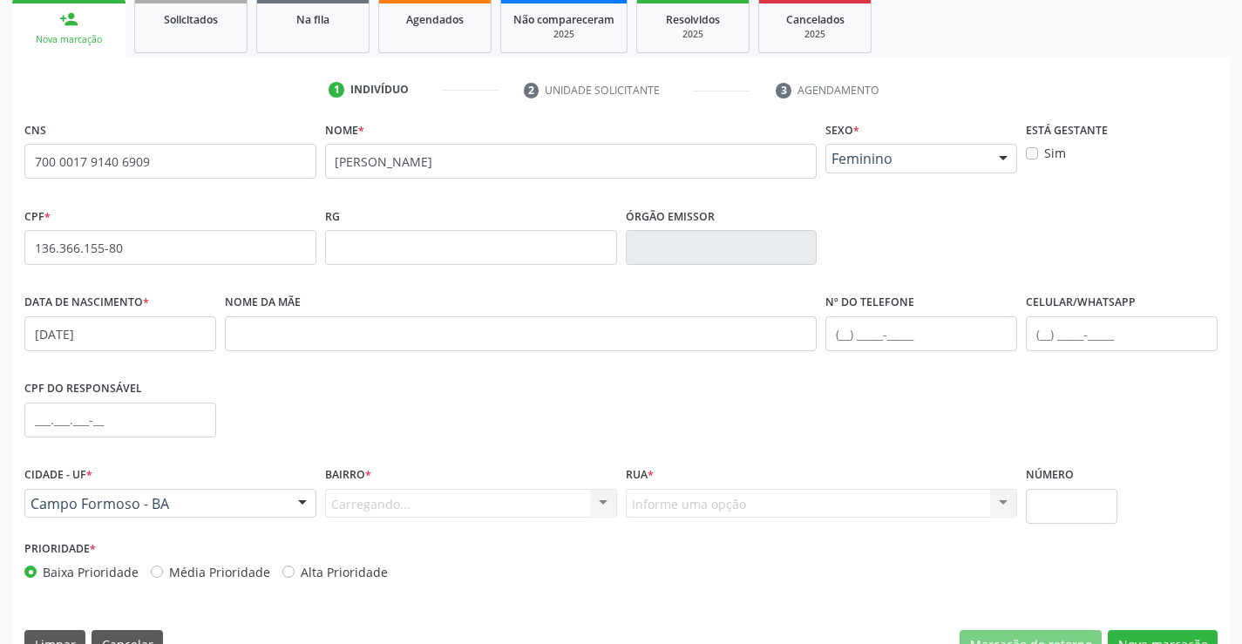
click at [595, 501] on div "Carregando... Nenhum resultado encontrado para: " " Nenhuma opção encontrada. D…" at bounding box center [471, 504] width 292 height 30
click at [599, 498] on div at bounding box center [603, 505] width 26 height 30
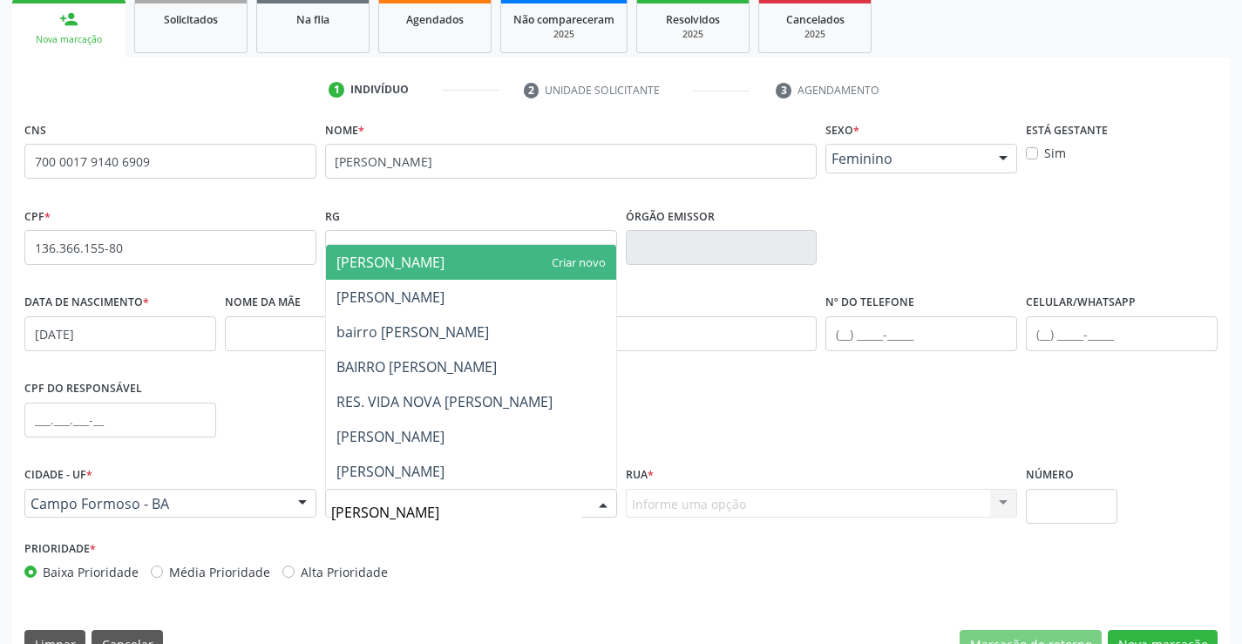
type input "MARIA JOANA"
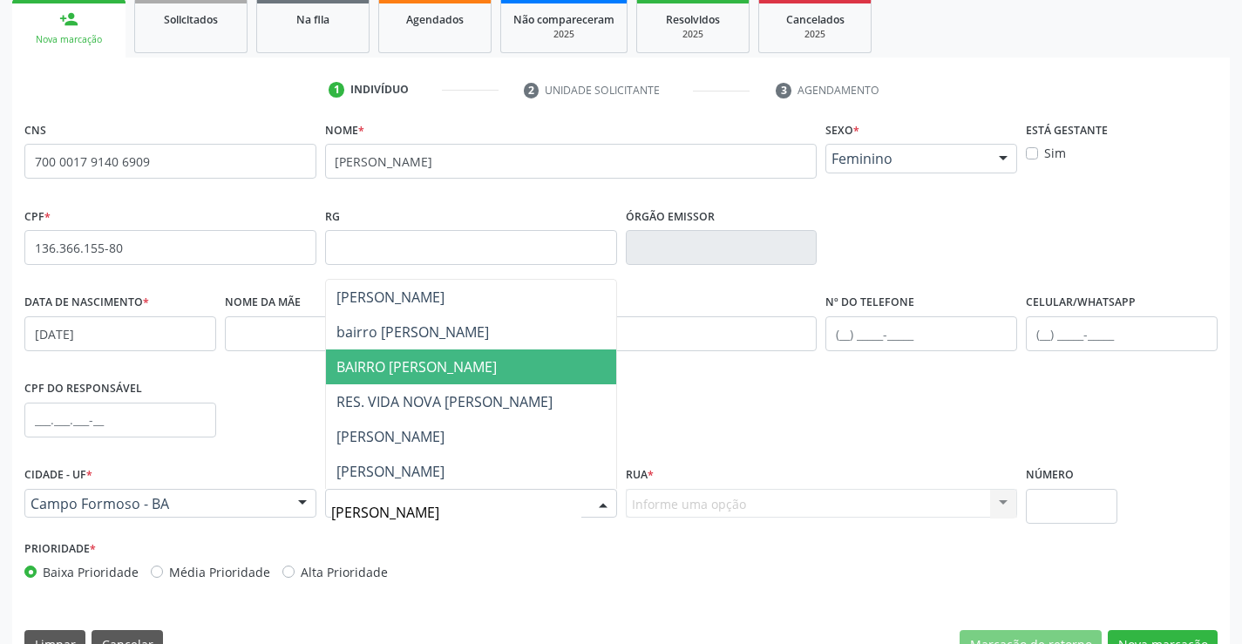
click at [398, 369] on span "BAIRRO MARIA JOANA" at bounding box center [416, 366] width 160 height 19
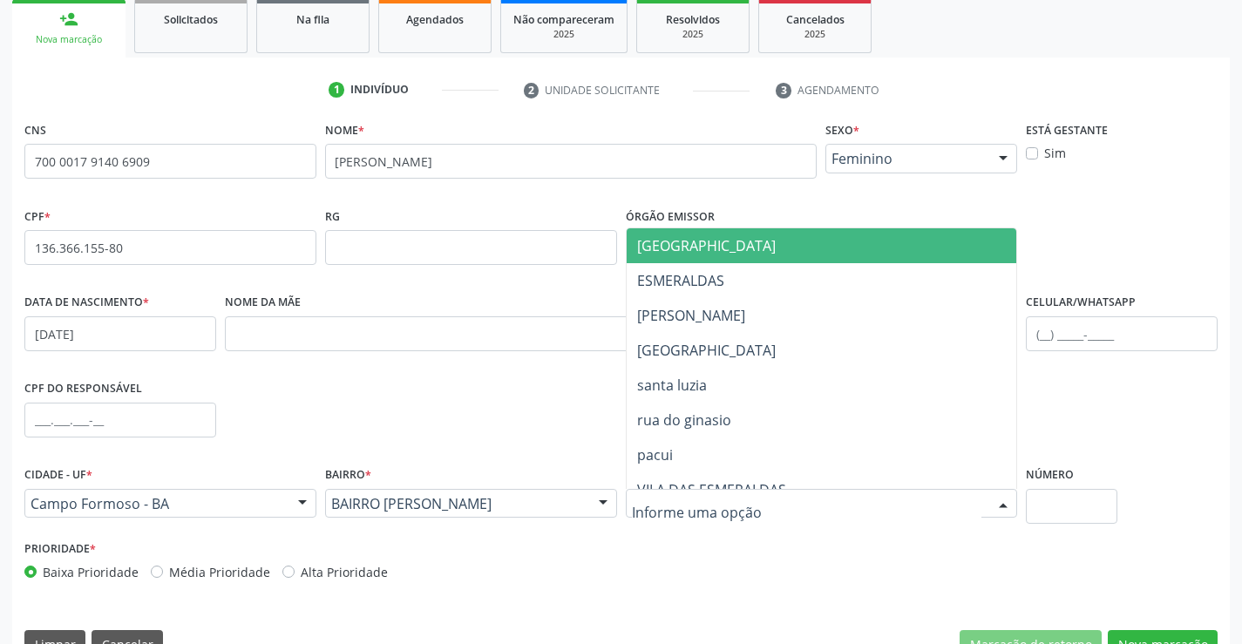
click at [997, 499] on div at bounding box center [1003, 505] width 26 height 30
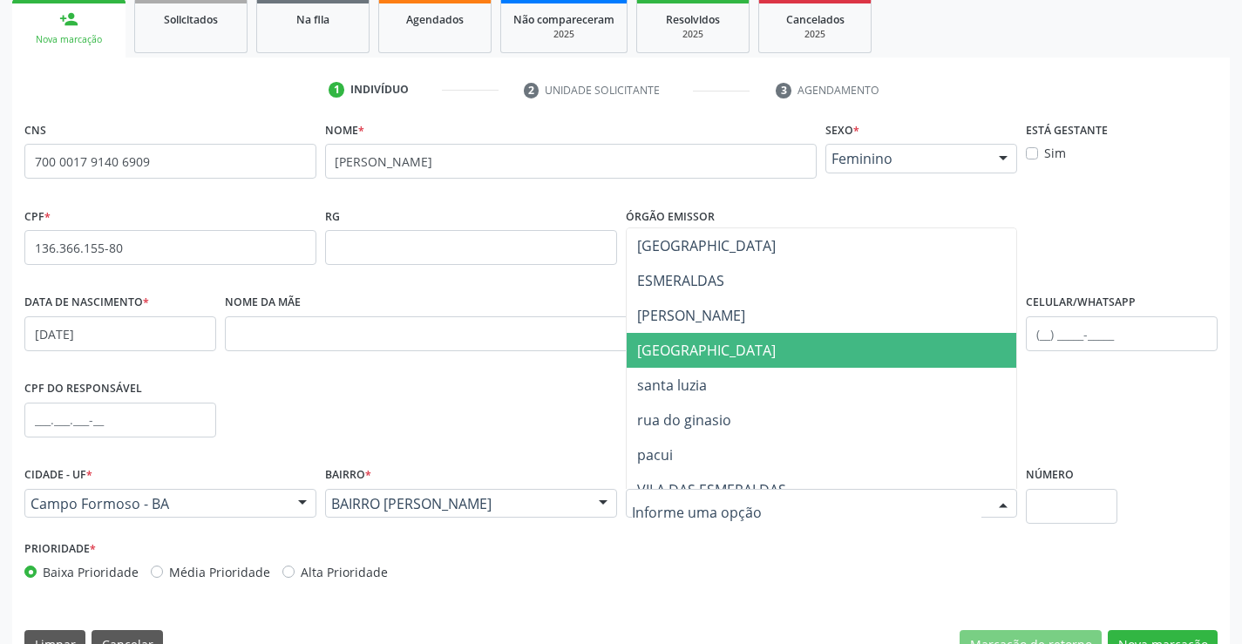
click at [703, 351] on span "RUA DA VITORIA" at bounding box center [706, 350] width 139 height 19
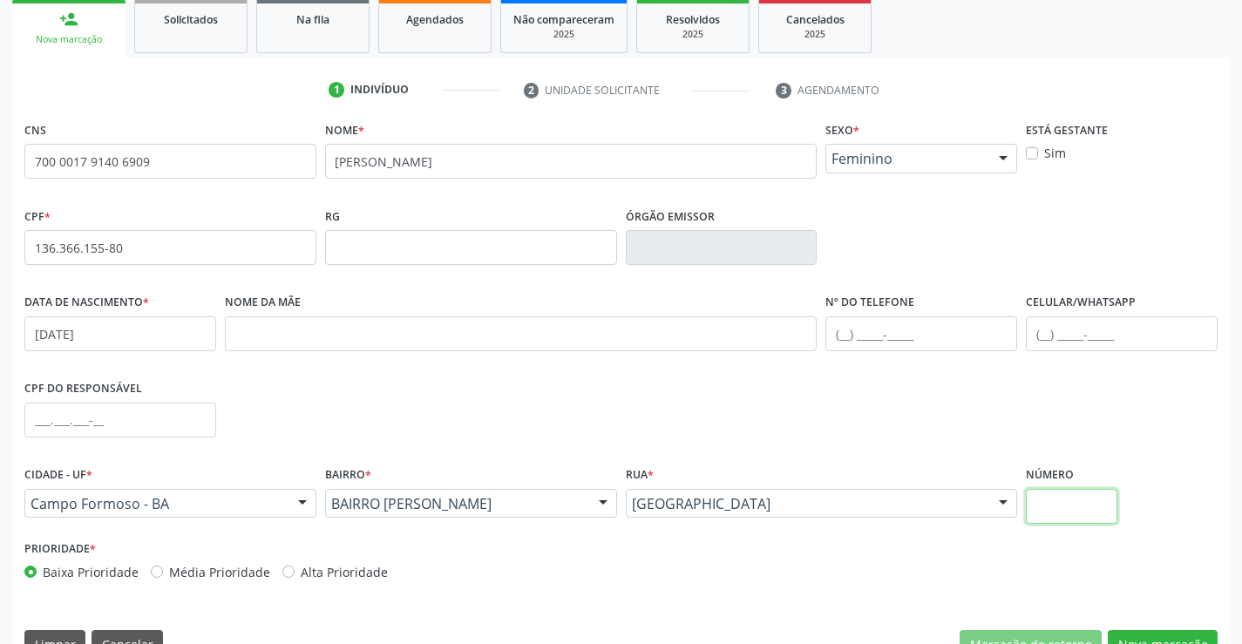
click at [1084, 505] on input "text" at bounding box center [1072, 506] width 92 height 35
type input "SN"
drag, startPoint x: 890, startPoint y: 330, endPoint x: 1088, endPoint y: 345, distance: 198.5
click at [890, 330] on input "text" at bounding box center [922, 333] width 192 height 35
type input "(74) 9"
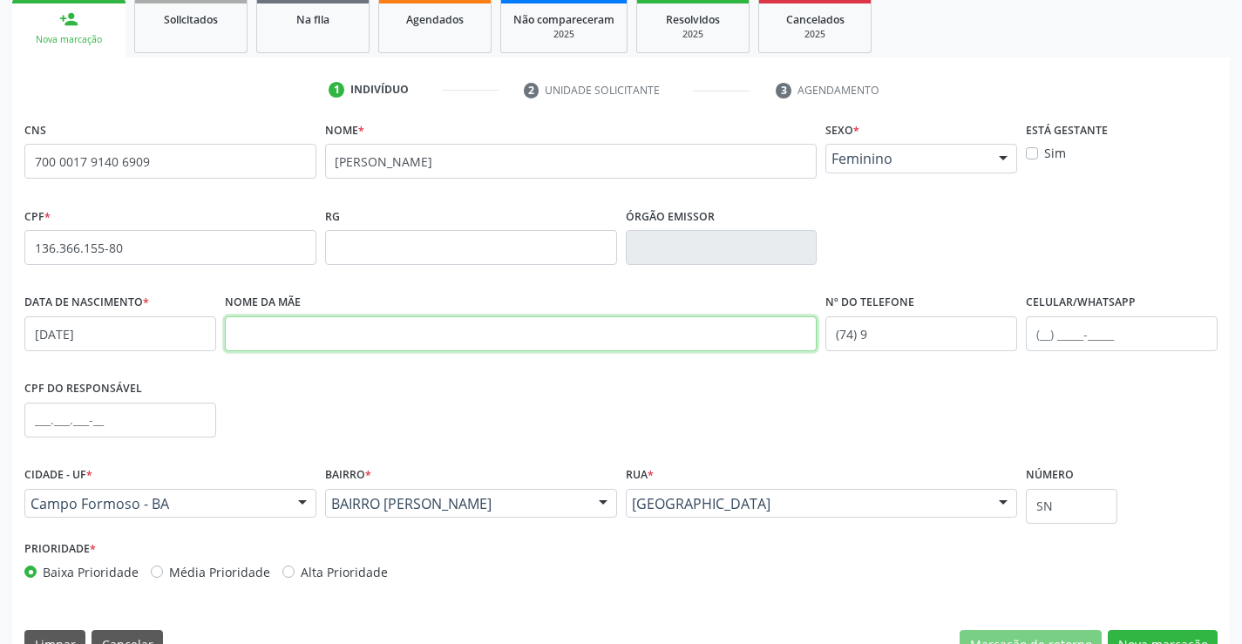
click at [329, 342] on input "text" at bounding box center [521, 333] width 593 height 35
type input "MA"
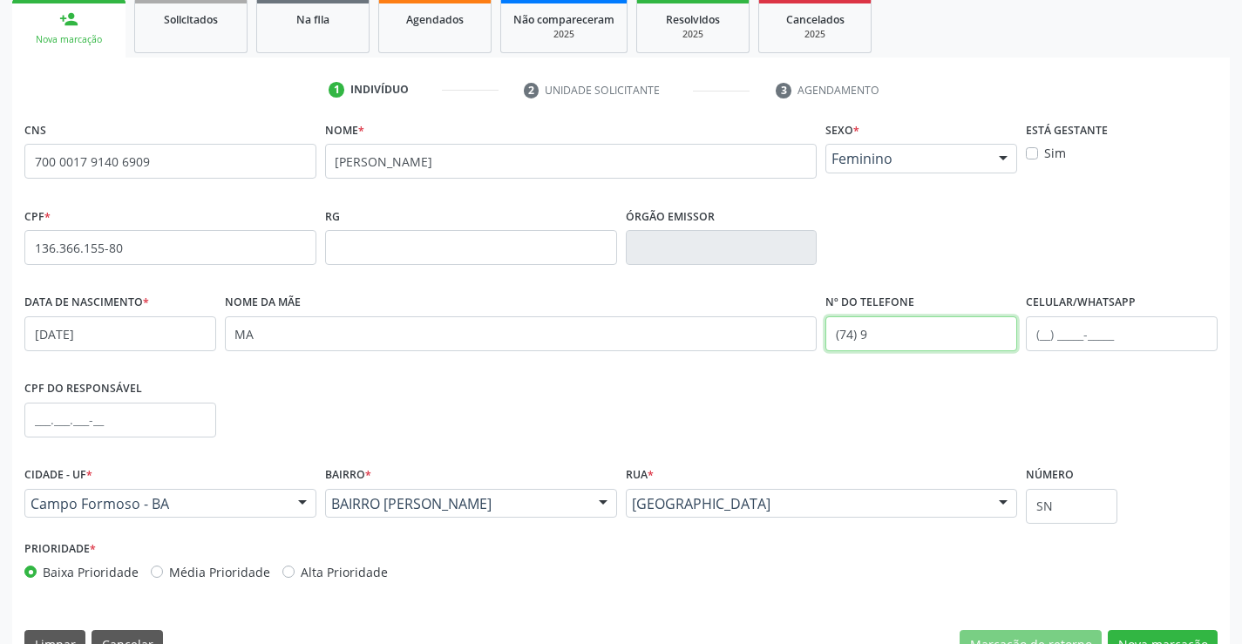
click at [882, 331] on input "(74) 9" at bounding box center [922, 333] width 192 height 35
type input "(74) 99124-9715"
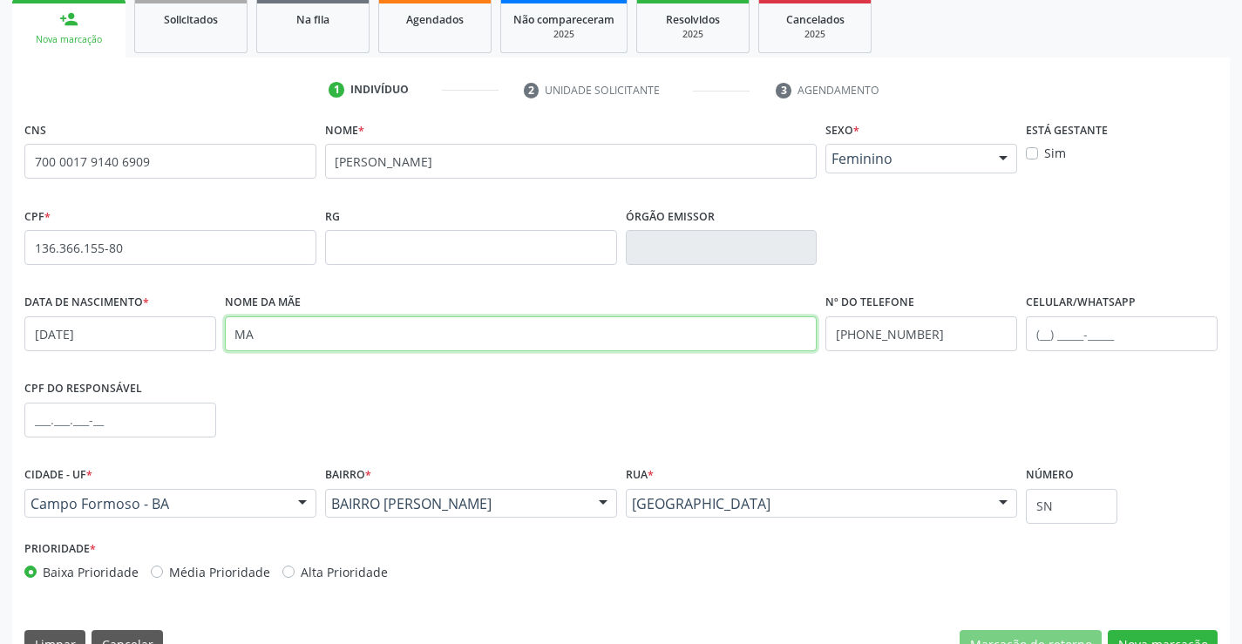
click at [262, 329] on input "MA" at bounding box center [521, 333] width 593 height 35
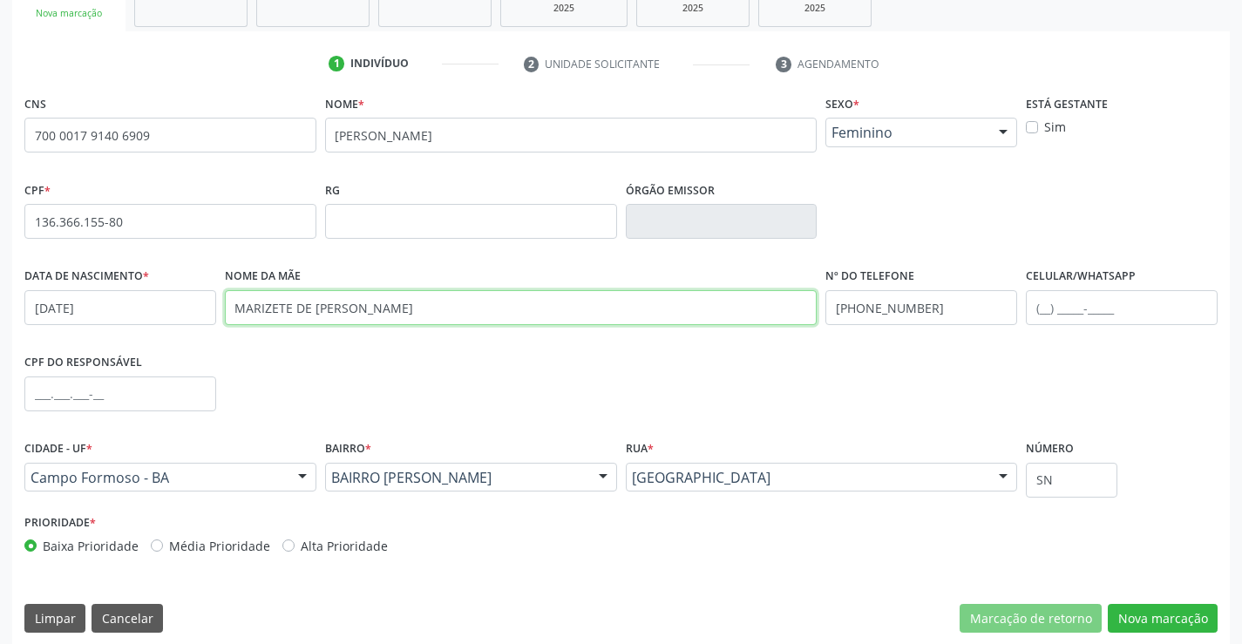
scroll to position [301, 0]
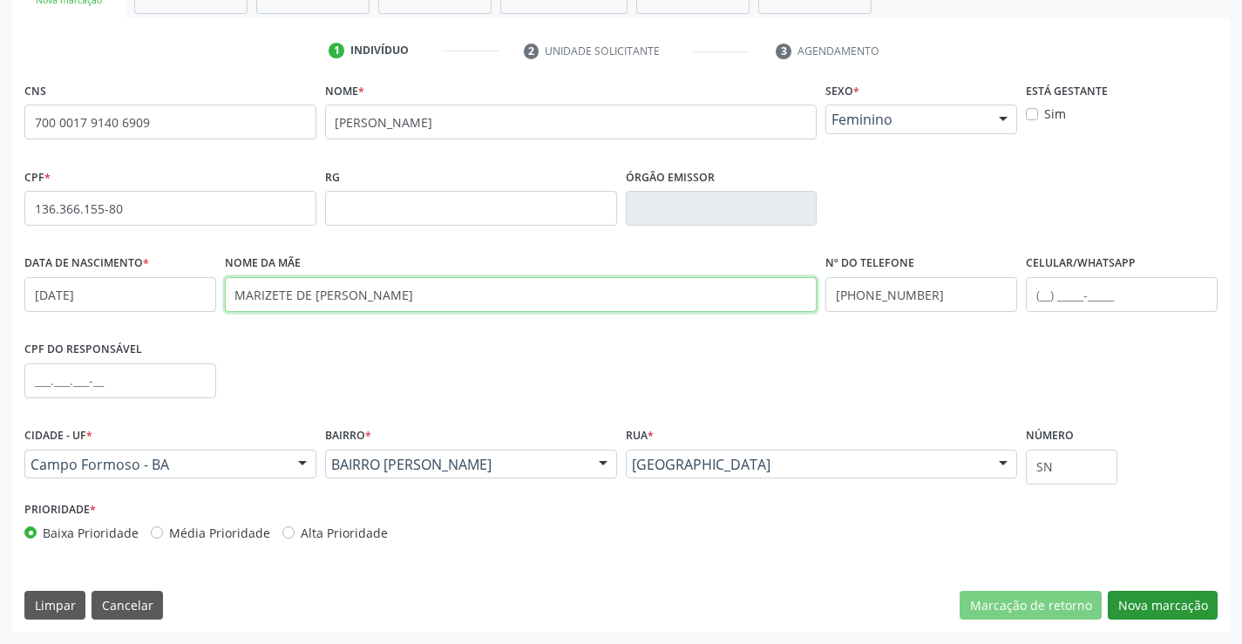
type input "MARIZETE DE JESUS FERNANDES DE SOUSA"
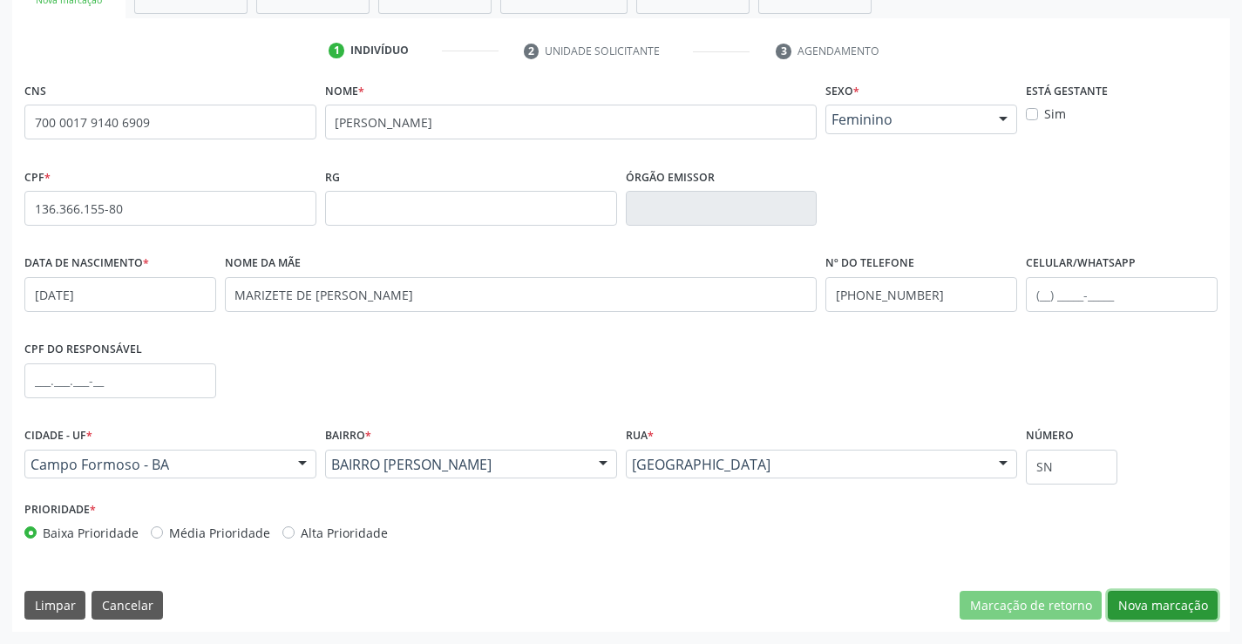
click at [1169, 601] on button "Nova marcação" at bounding box center [1163, 606] width 110 height 30
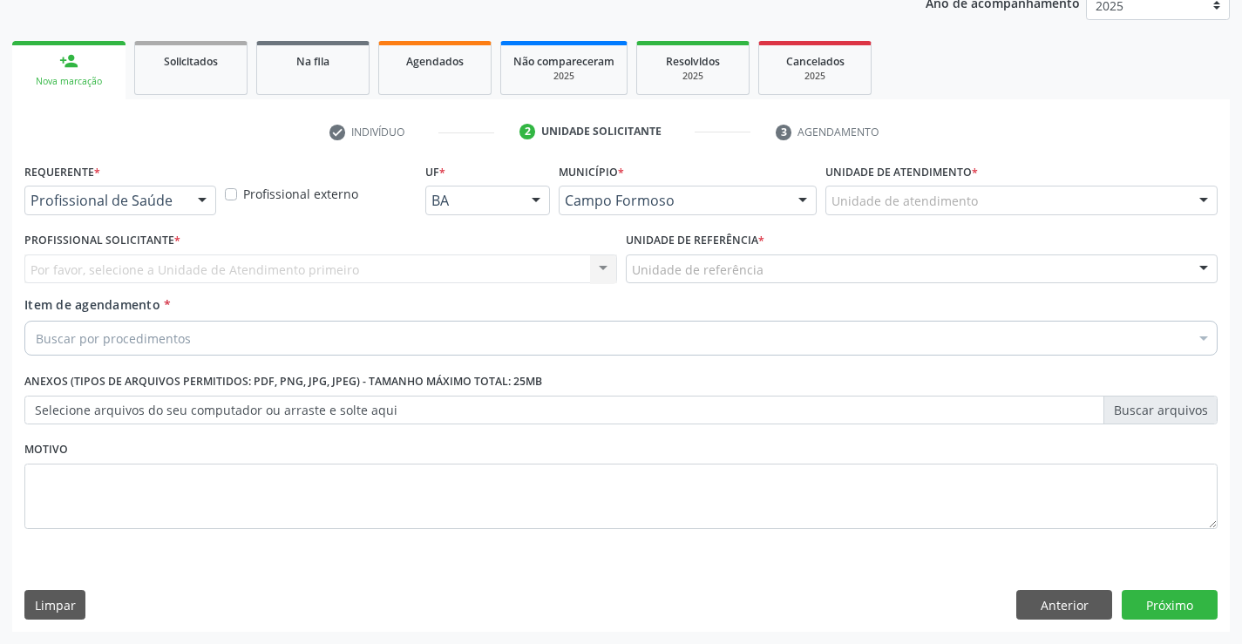
scroll to position [220, 0]
click at [133, 212] on div "Profissional de Saúde" at bounding box center [120, 201] width 192 height 30
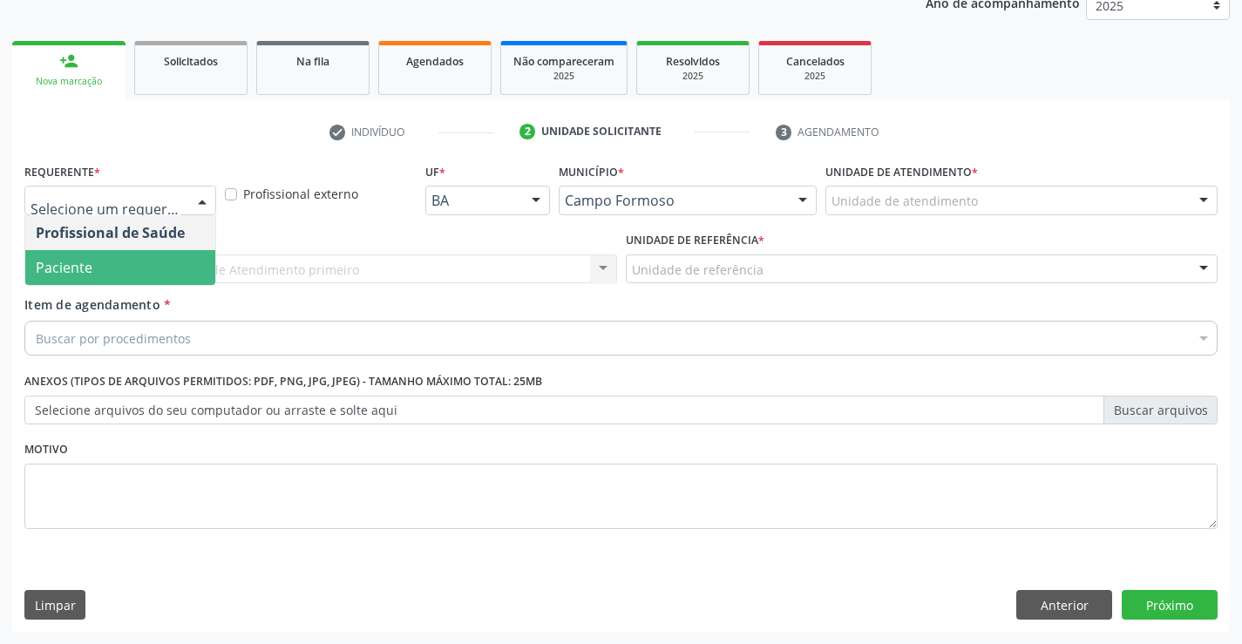
click at [92, 268] on span "Paciente" at bounding box center [120, 267] width 190 height 35
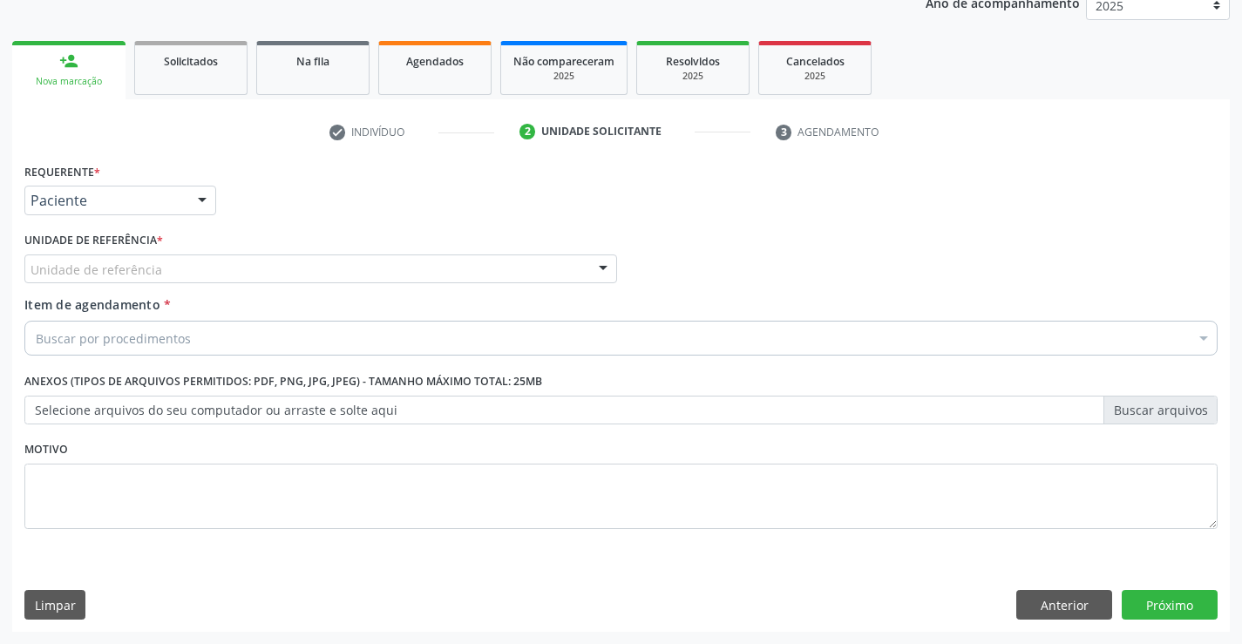
click at [224, 274] on div "Unidade de referência" at bounding box center [320, 270] width 593 height 30
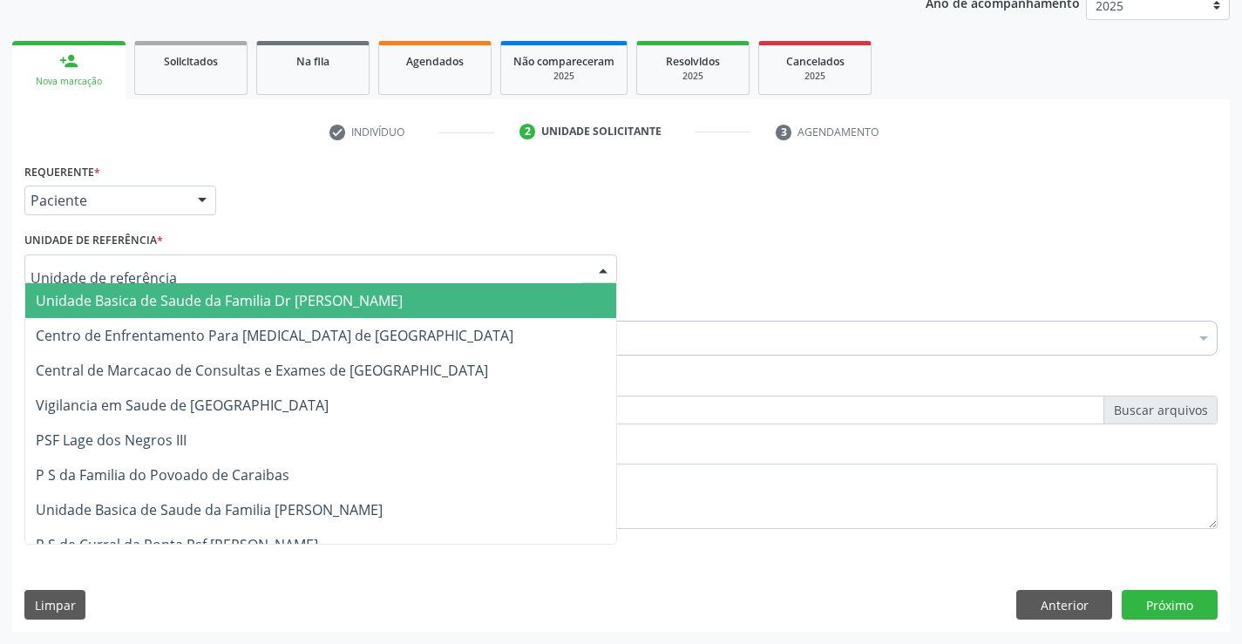
click at [174, 295] on span "Unidade Basica de Saude da Familia Dr [PERSON_NAME]" at bounding box center [219, 300] width 367 height 19
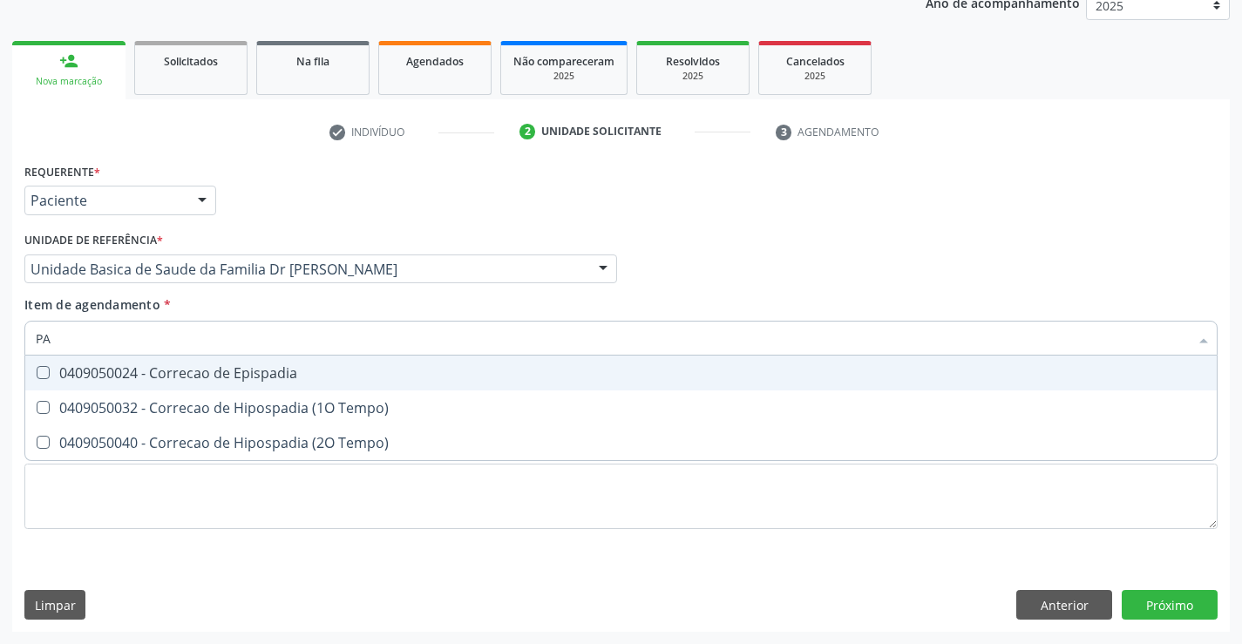
type input "P"
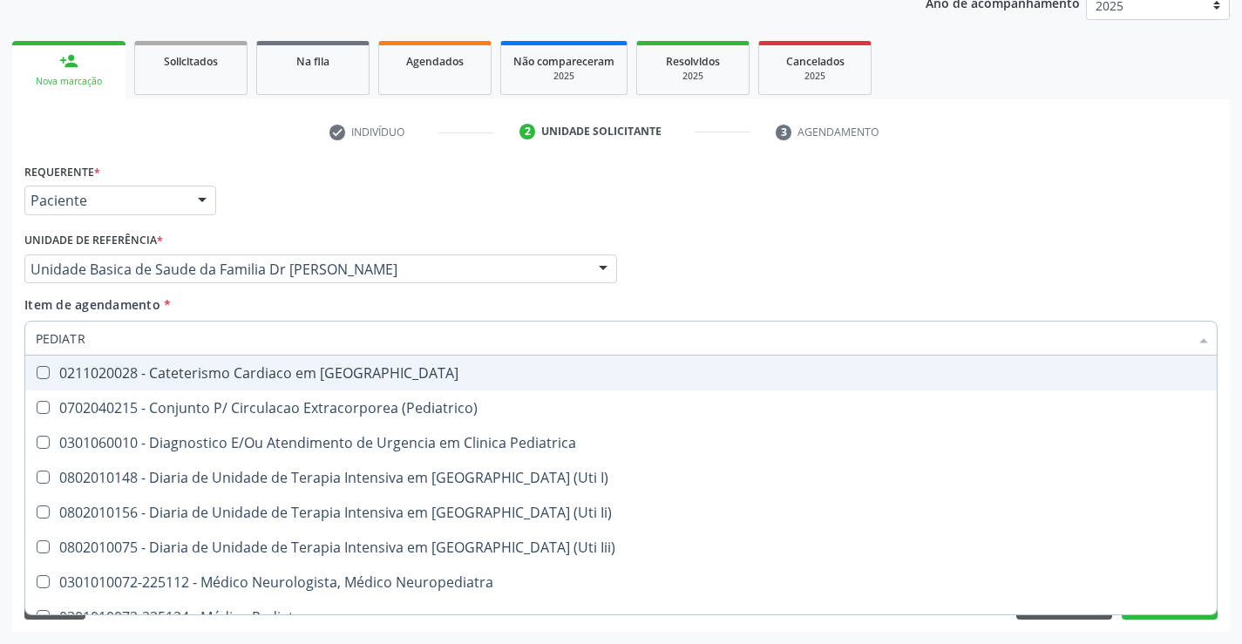
type input "PEDIATRA"
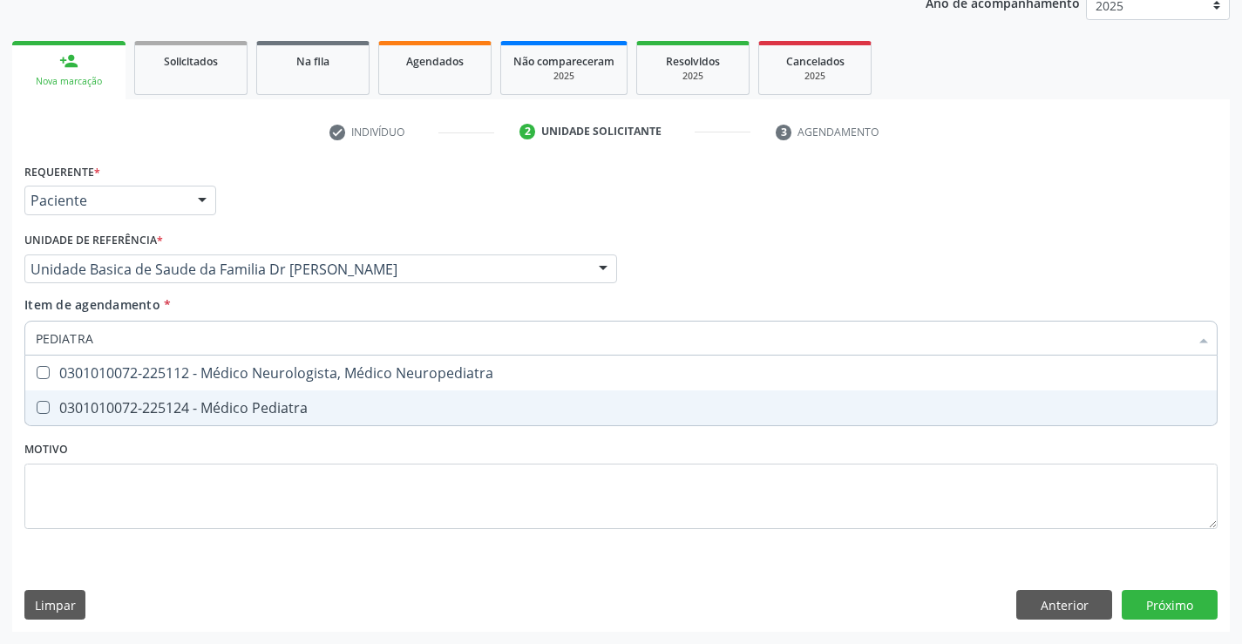
click at [225, 411] on div "0301010072-225124 - Médico Pediatra" at bounding box center [621, 408] width 1171 height 14
checkbox Pediatra "true"
click at [268, 487] on div "Requerente * Paciente Profissional de Saúde Paciente Nenhum resultado encontrad…" at bounding box center [620, 356] width 1193 height 395
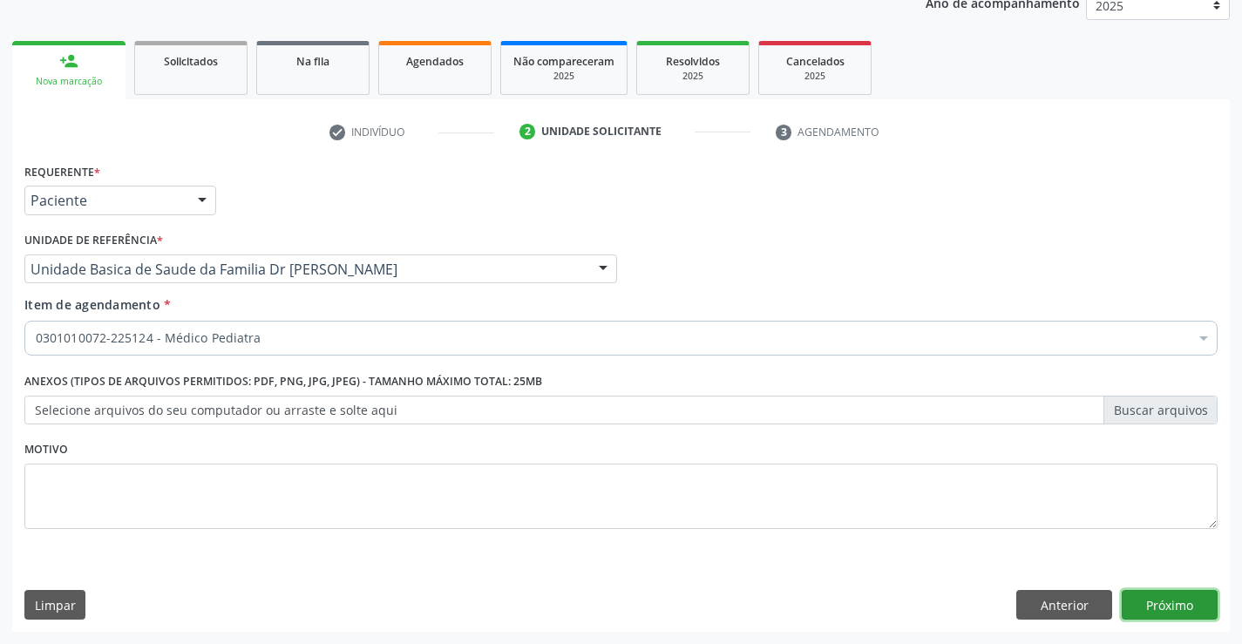
click at [1166, 597] on button "Próximo" at bounding box center [1170, 605] width 96 height 30
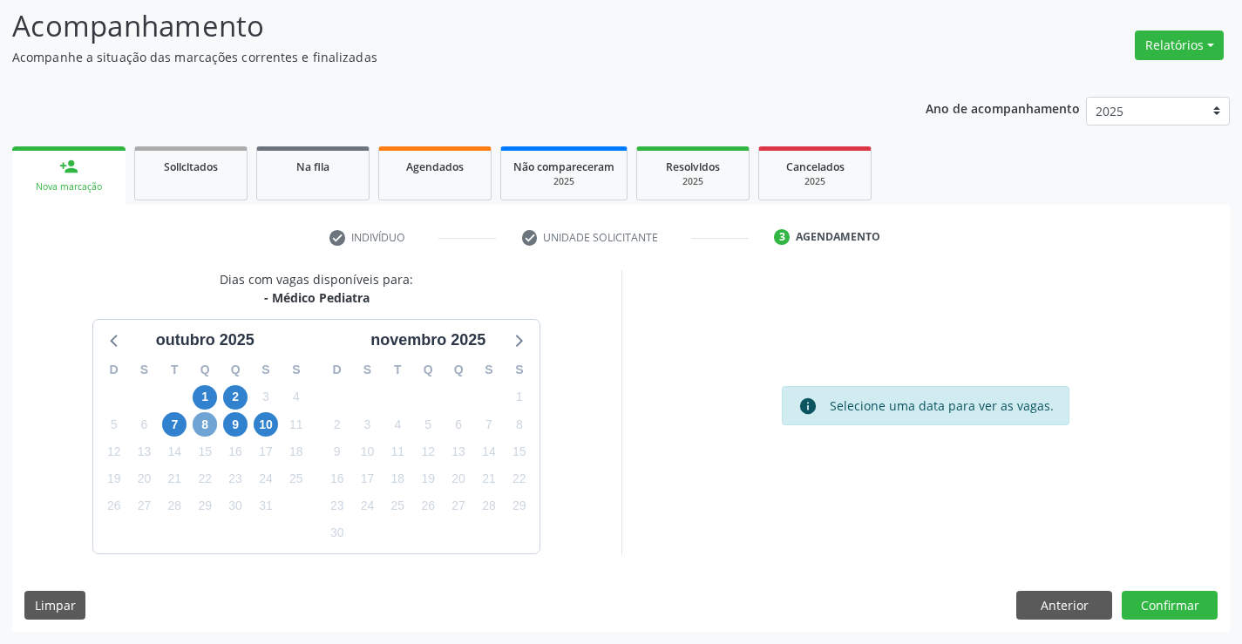
click at [207, 425] on span "8" at bounding box center [205, 424] width 24 height 24
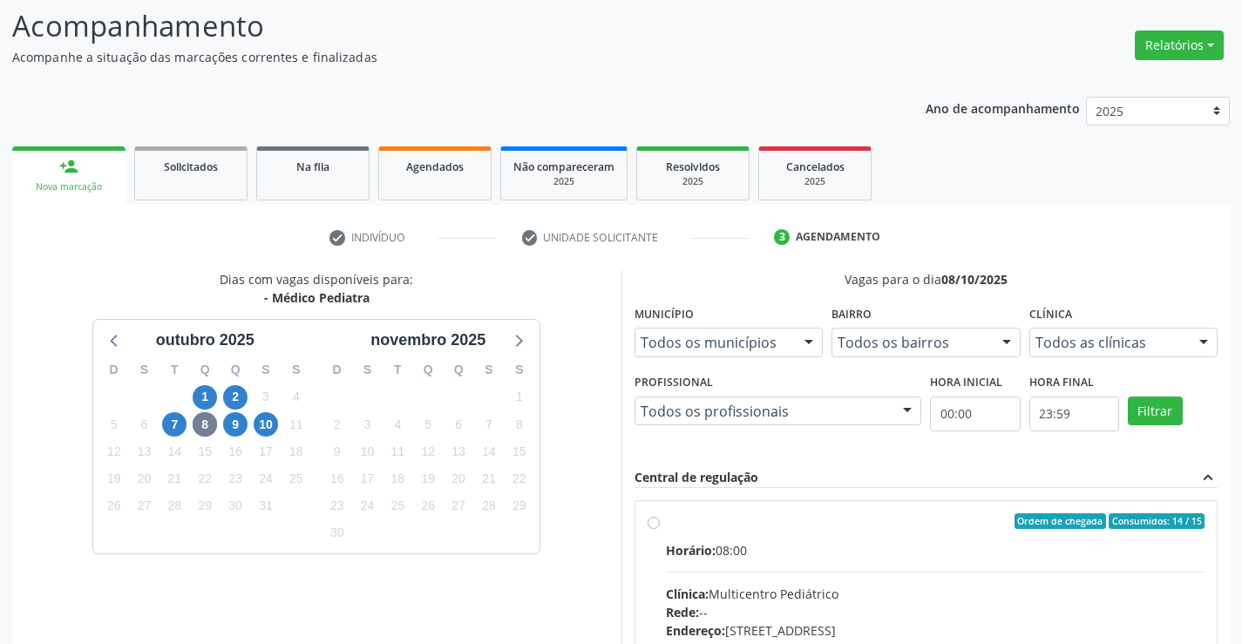
click at [790, 538] on label "Ordem de chegada Consumidos: 14 / 15 Horário: 08:00 Clínica: Multicentro Pediát…" at bounding box center [936, 647] width 540 height 268
click at [660, 529] on input "Ordem de chegada Consumidos: 14 / 15 Horário: 08:00 Clínica: Multicentro Pediát…" at bounding box center [654, 521] width 12 height 16
radio input "true"
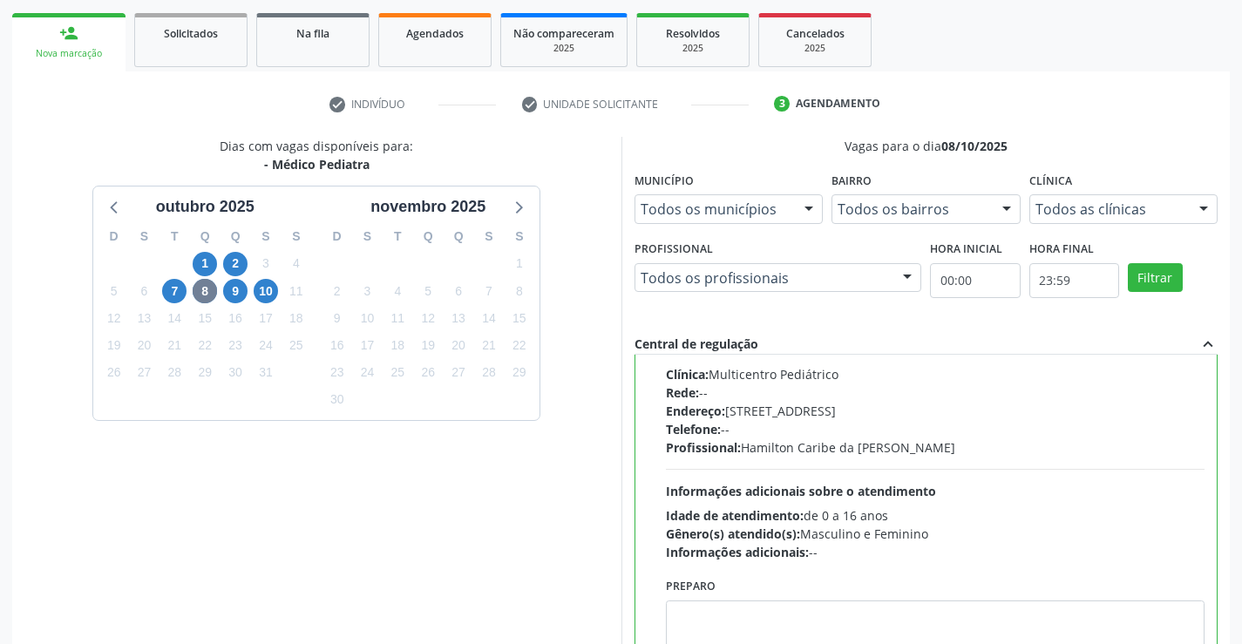
scroll to position [398, 0]
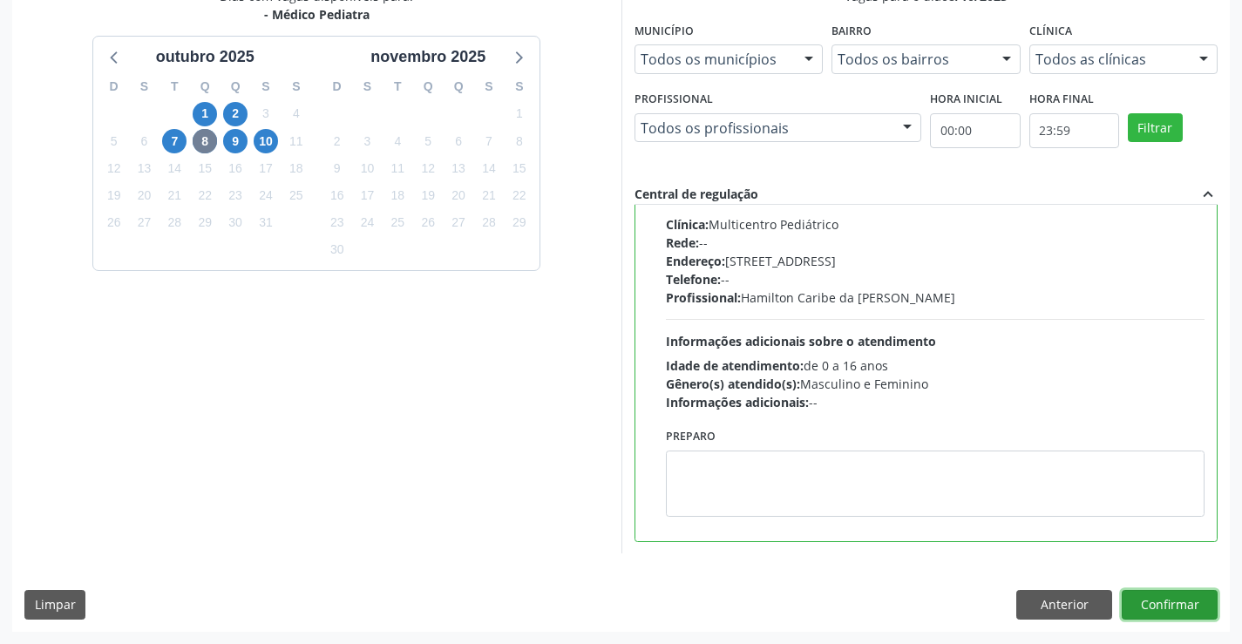
click at [1183, 603] on button "Confirmar" at bounding box center [1170, 605] width 96 height 30
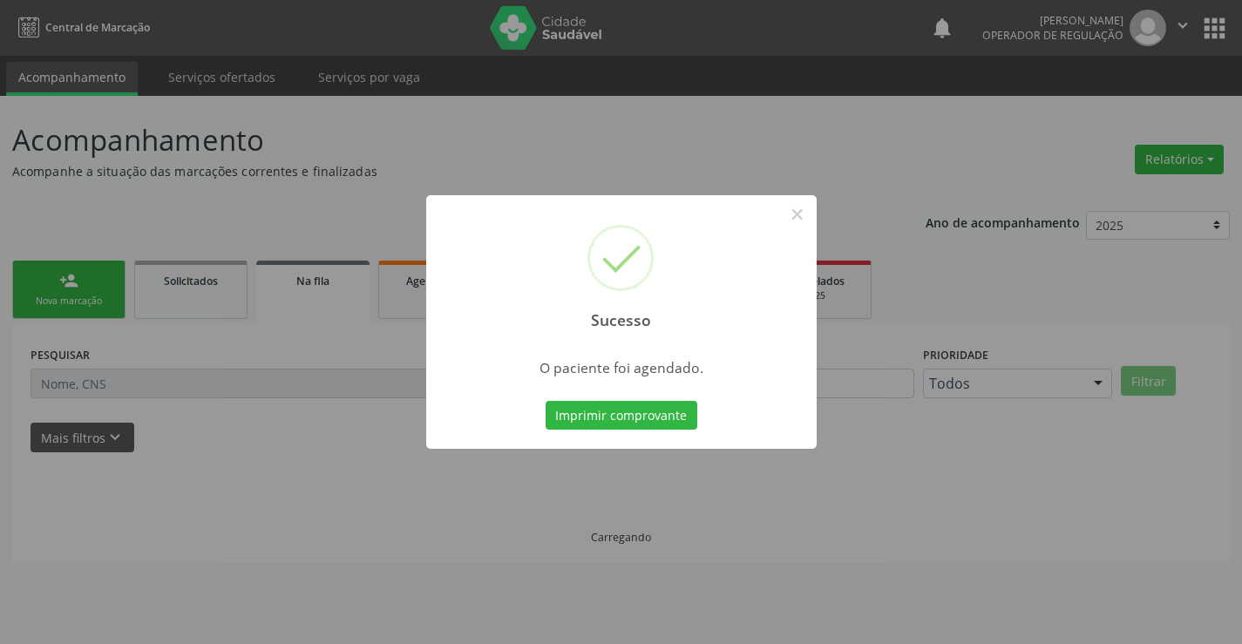
scroll to position [0, 0]
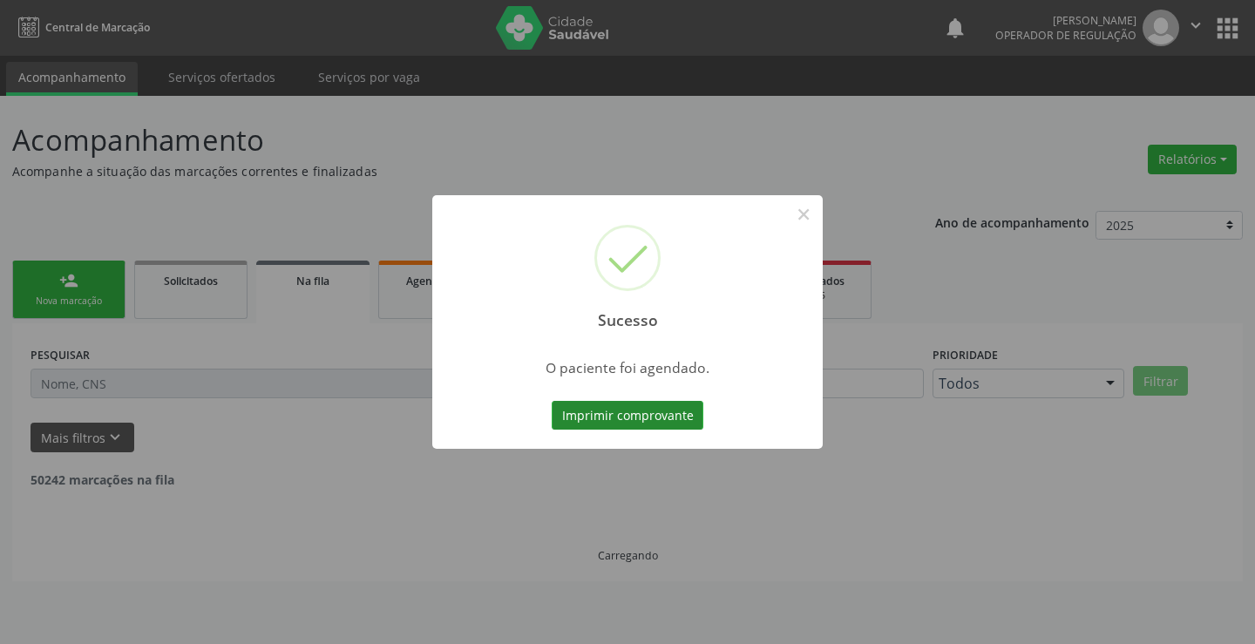
click at [628, 414] on button "Imprimir comprovante" at bounding box center [628, 416] width 152 height 30
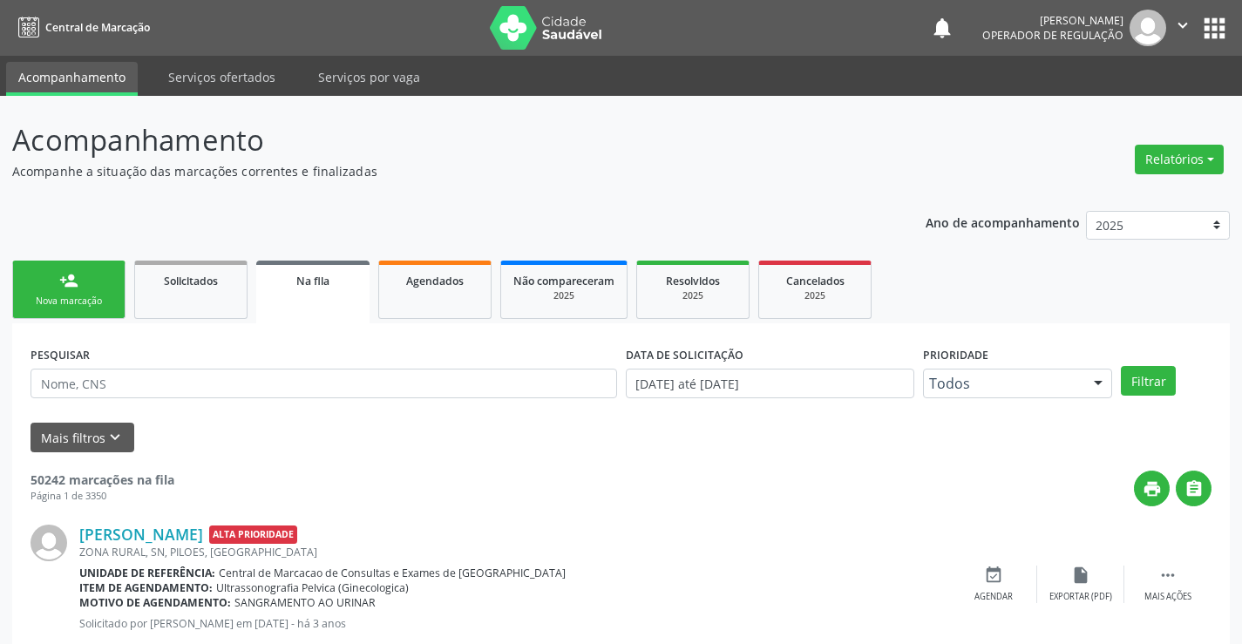
click at [92, 287] on link "person_add Nova marcação" at bounding box center [68, 290] width 113 height 58
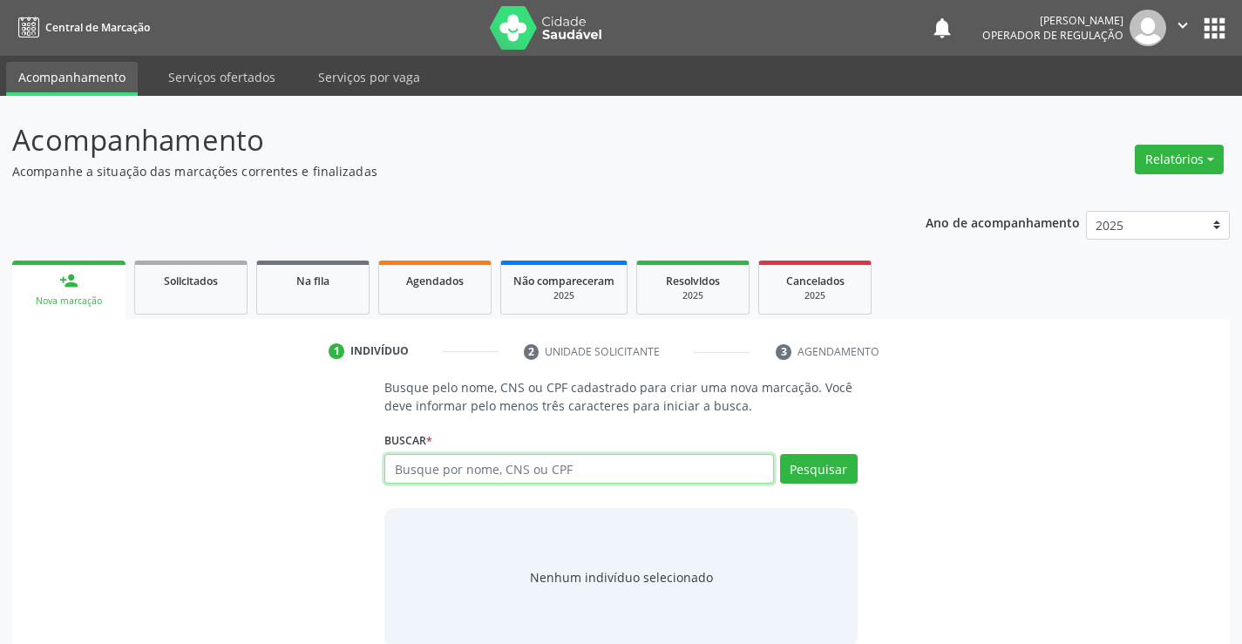
click at [519, 468] on input "text" at bounding box center [578, 469] width 389 height 30
type input "702404059040026"
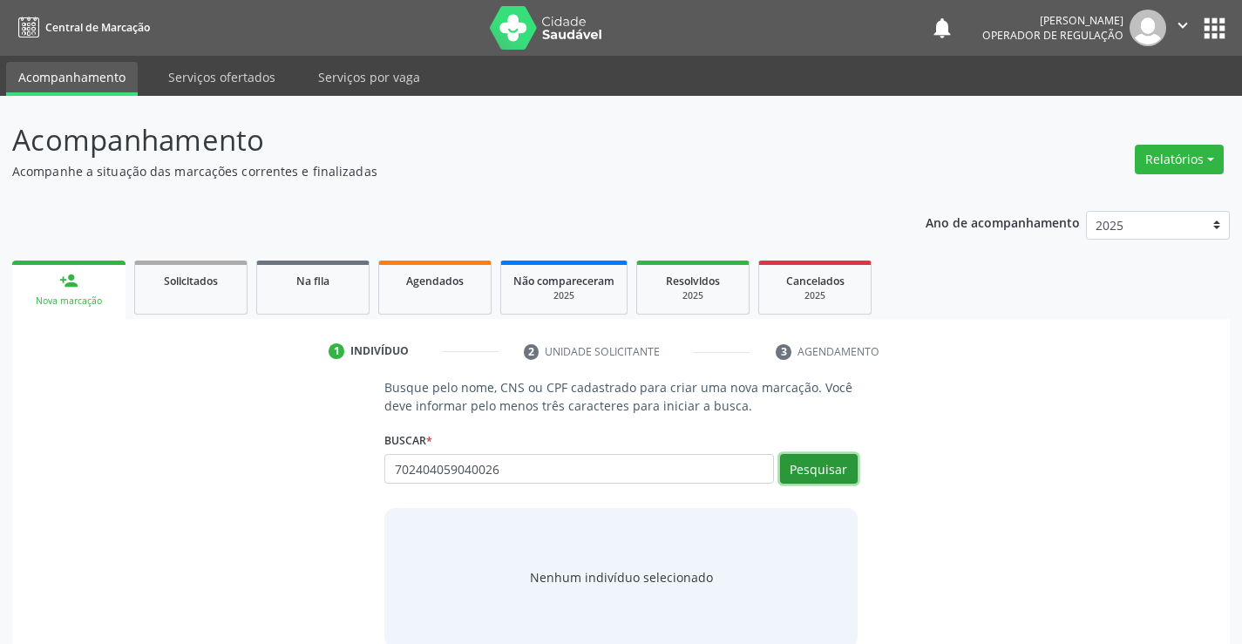
click at [832, 455] on button "Pesquisar" at bounding box center [819, 469] width 78 height 30
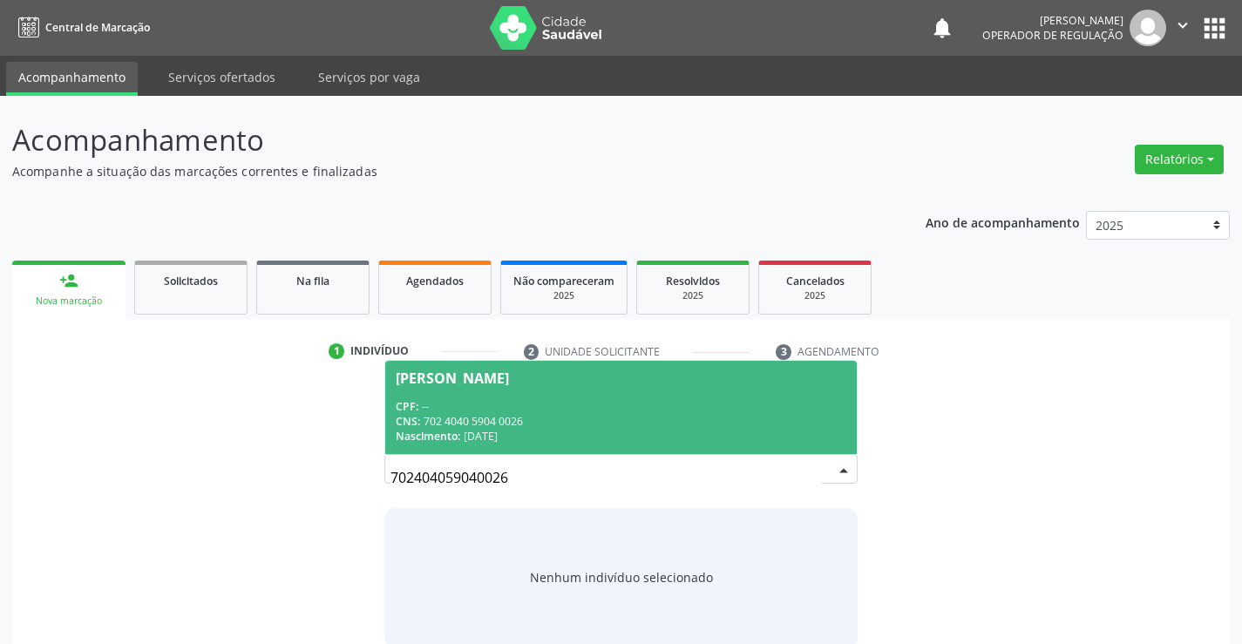
click at [533, 411] on div "CPF: --" at bounding box center [621, 406] width 450 height 15
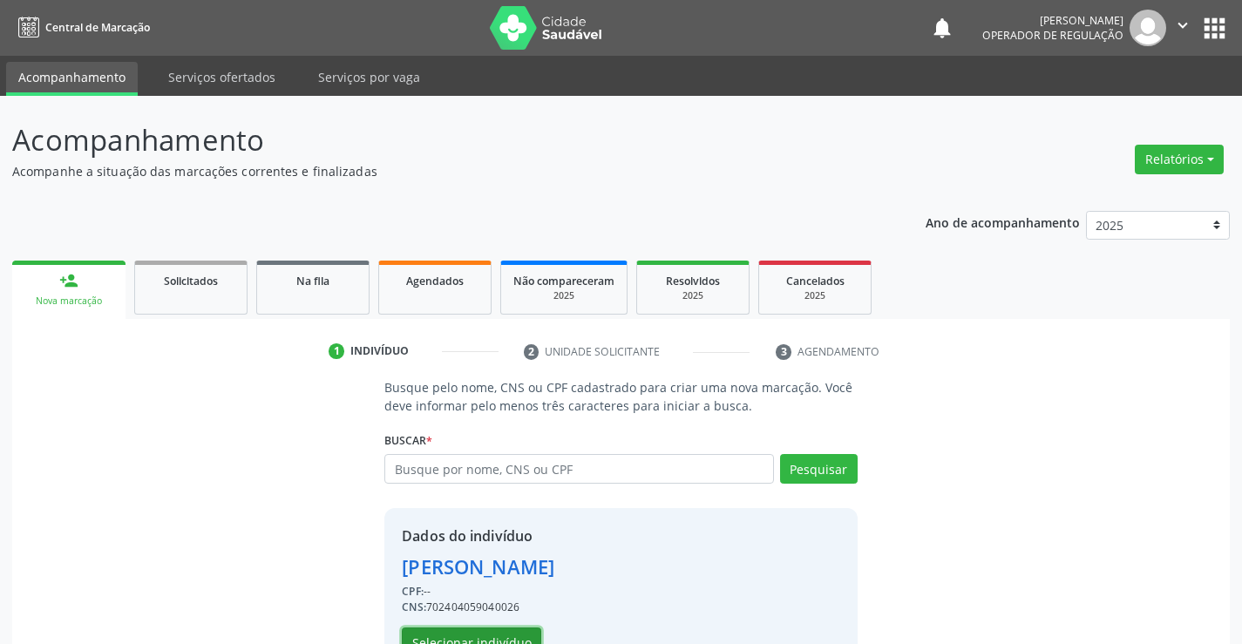
click at [466, 630] on button "Selecionar indivíduo" at bounding box center [471, 643] width 139 height 30
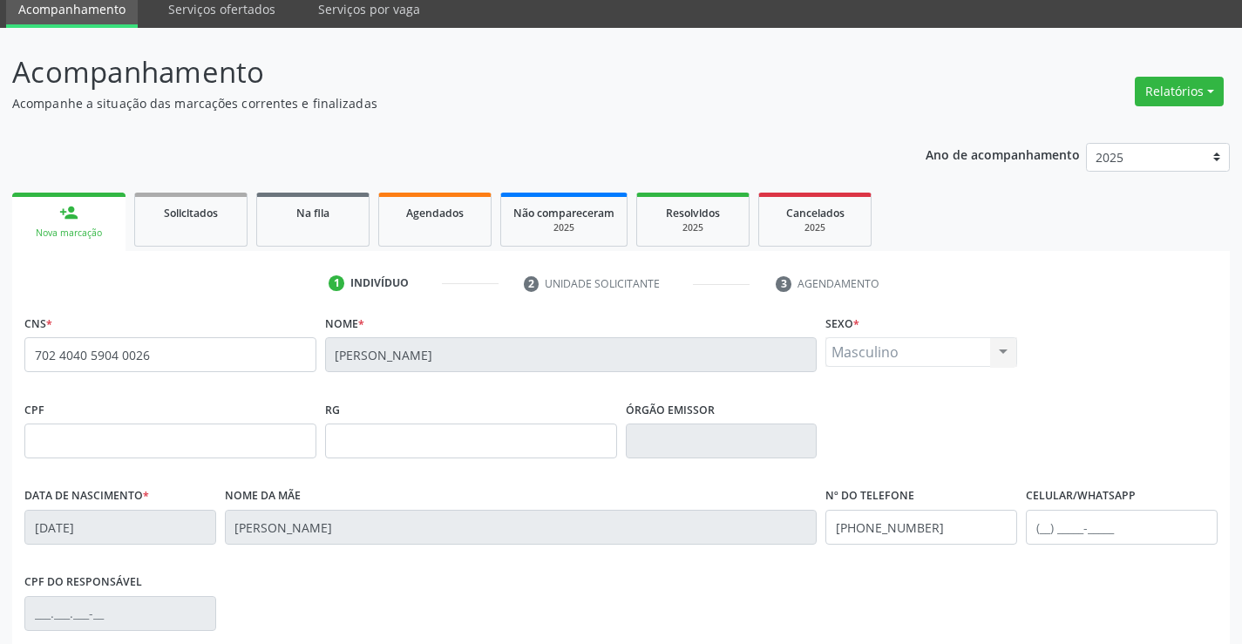
scroll to position [87, 0]
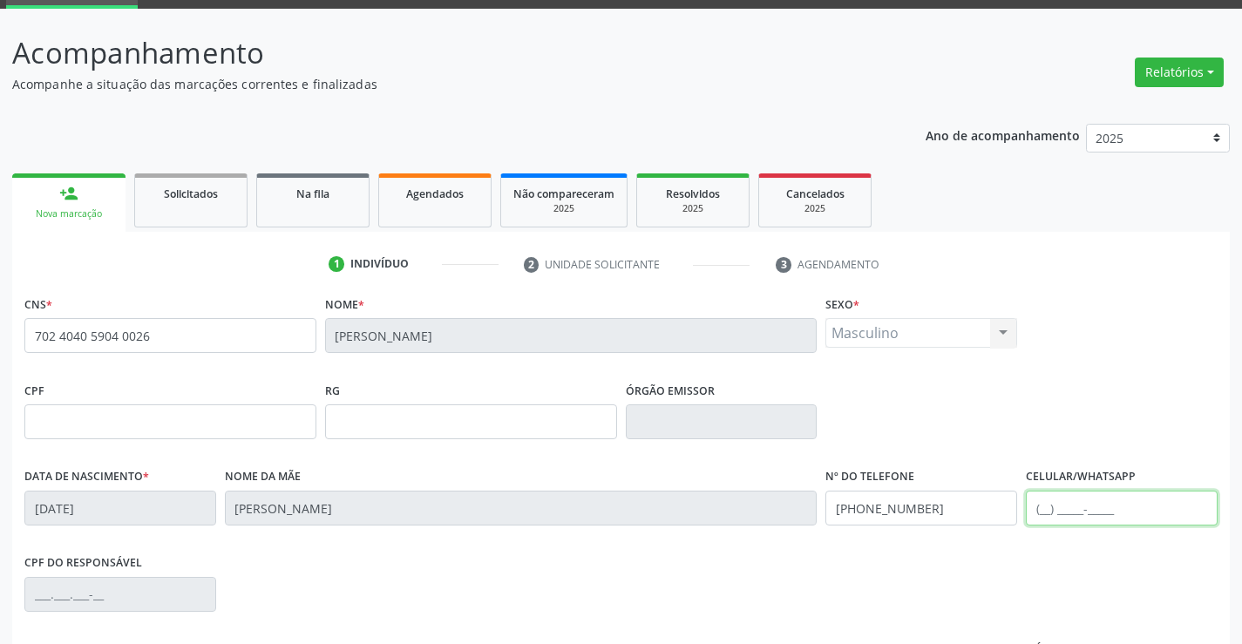
drag, startPoint x: 1070, startPoint y: 509, endPoint x: 1105, endPoint y: 492, distance: 39.8
click at [1071, 509] on input "text" at bounding box center [1122, 508] width 192 height 35
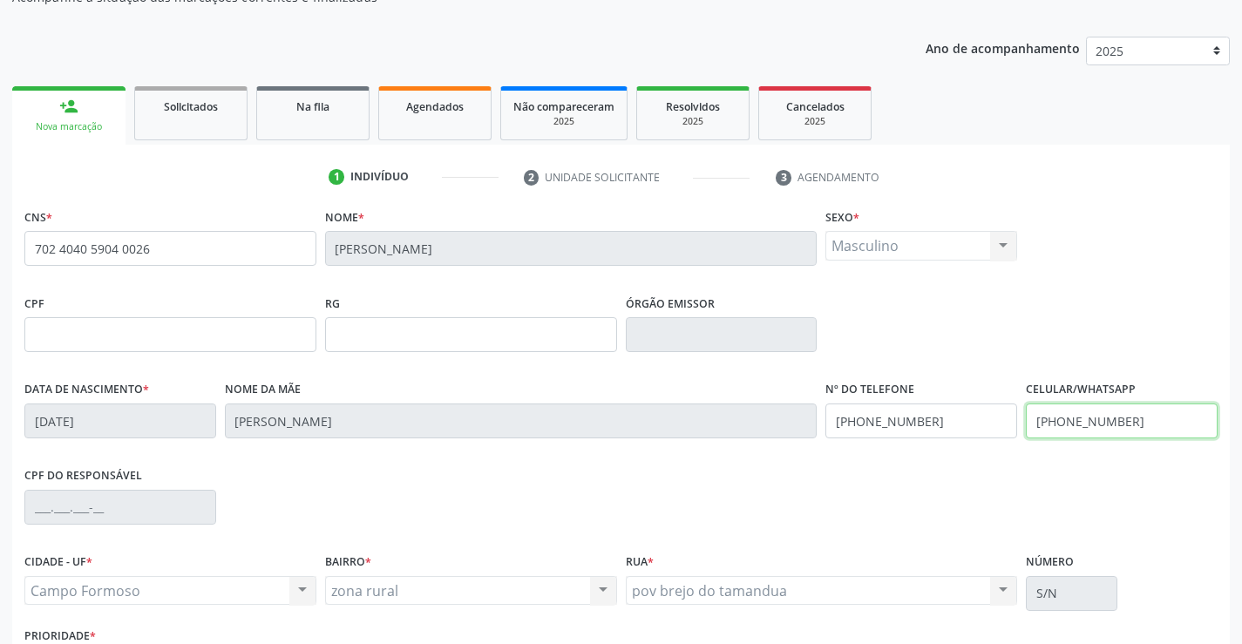
scroll to position [301, 0]
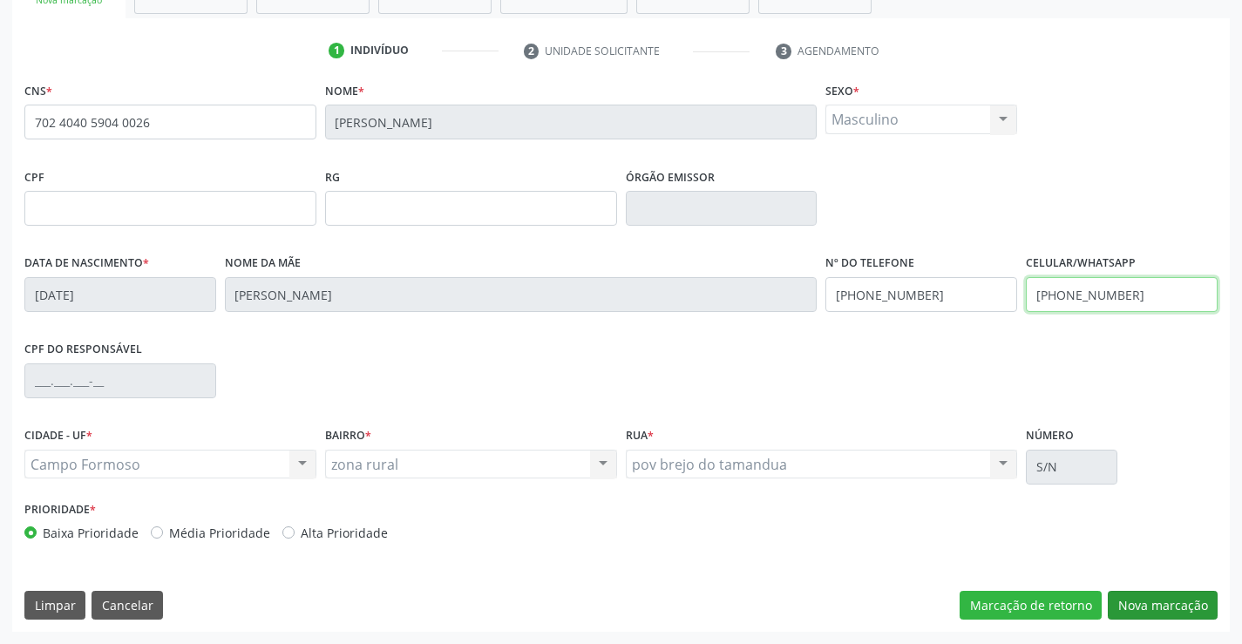
type input "(74) 99142-1267"
click at [1185, 597] on button "Nova marcação" at bounding box center [1163, 606] width 110 height 30
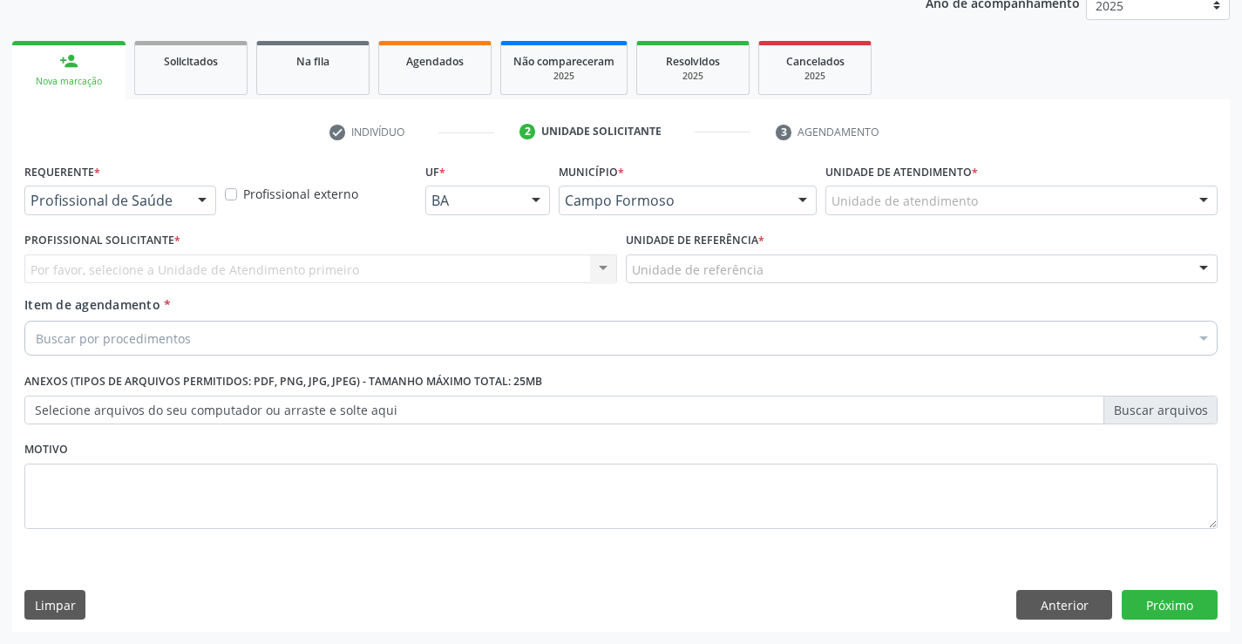
scroll to position [220, 0]
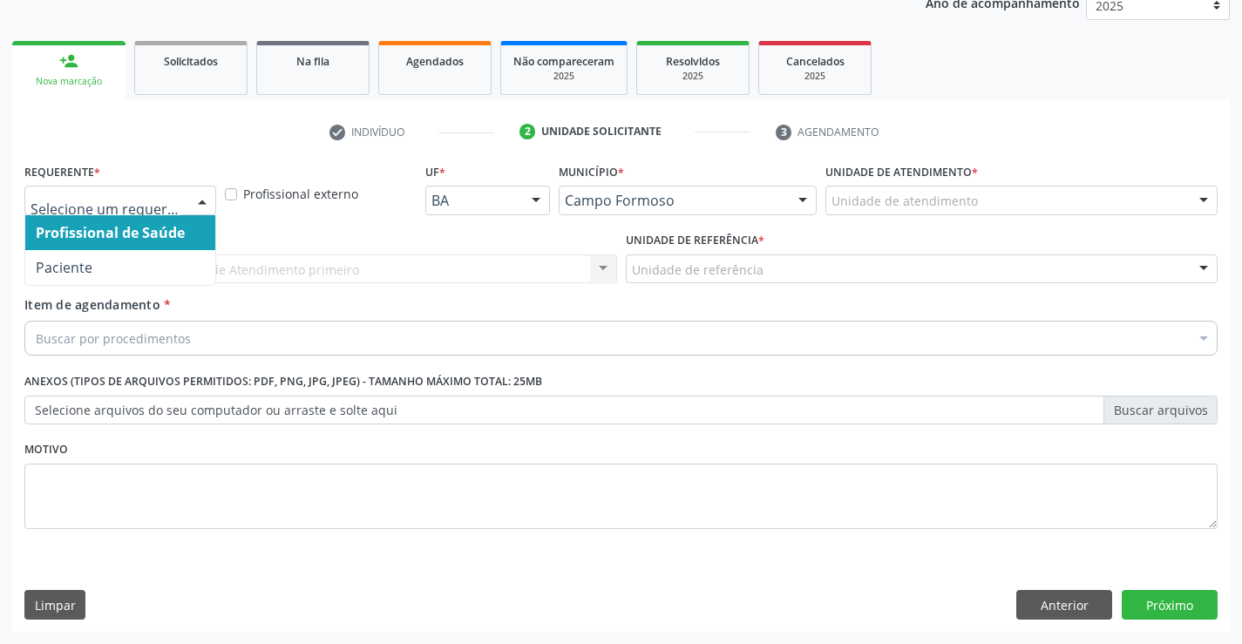
click at [201, 197] on div at bounding box center [202, 202] width 26 height 30
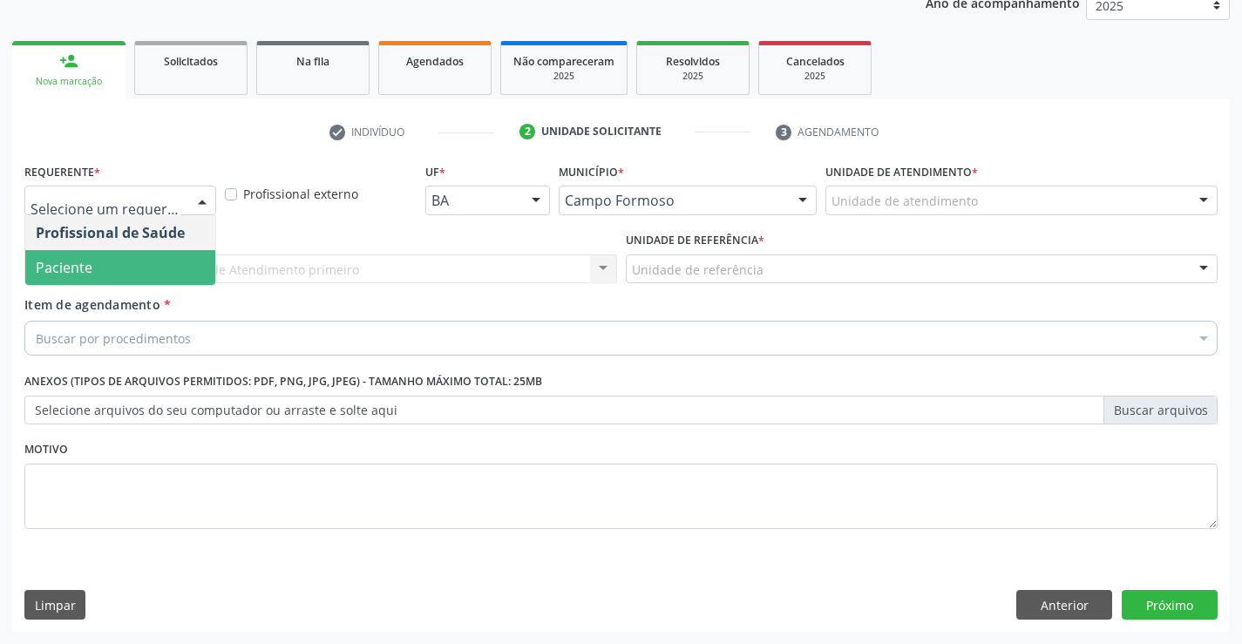
drag, startPoint x: 132, startPoint y: 266, endPoint x: 324, endPoint y: 266, distance: 192.7
click at [156, 266] on span "Paciente" at bounding box center [120, 267] width 190 height 35
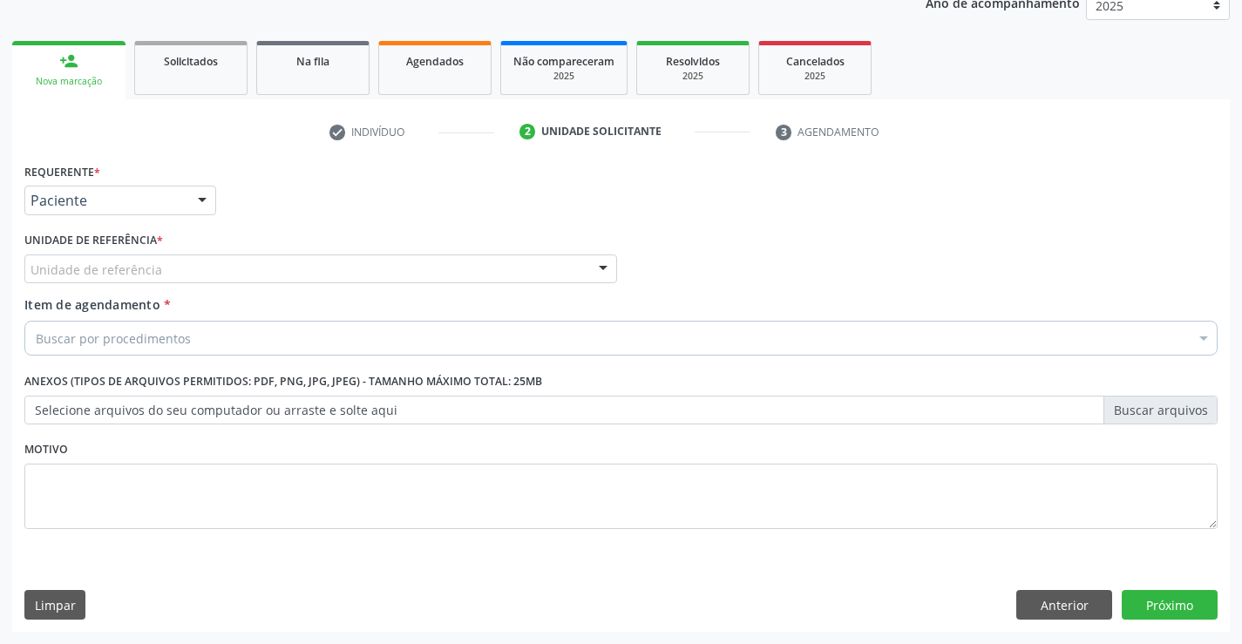
click at [323, 267] on div "Unidade de referência" at bounding box center [320, 270] width 593 height 30
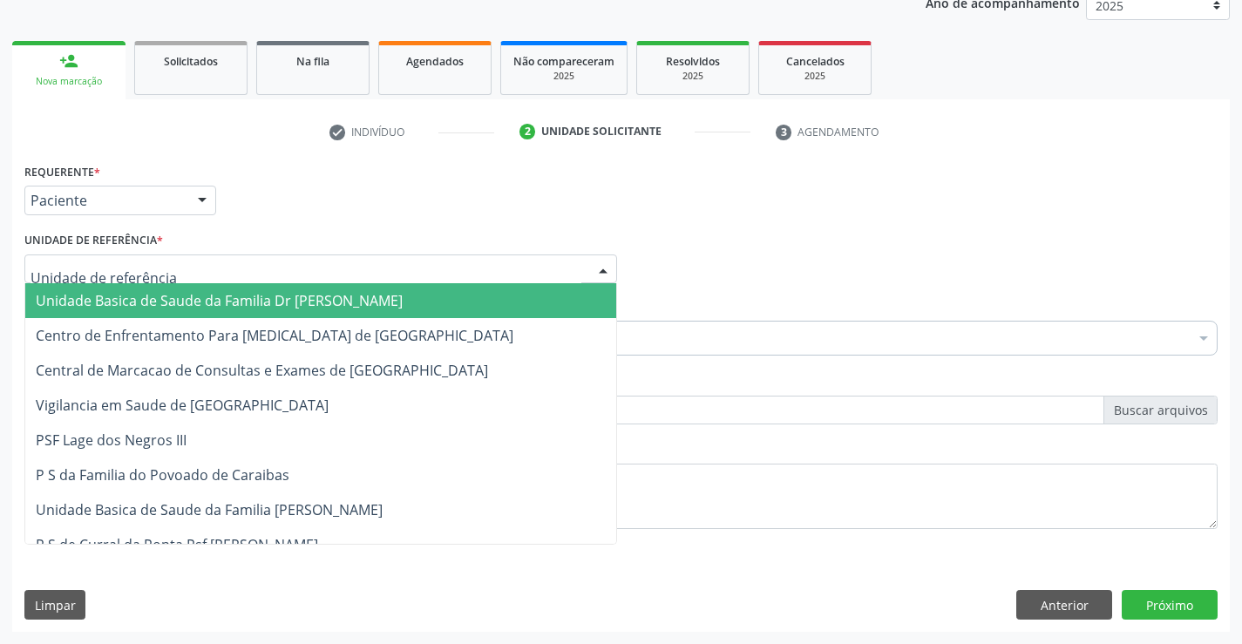
drag, startPoint x: 227, startPoint y: 291, endPoint x: 332, endPoint y: 312, distance: 107.5
click at [230, 291] on span "Unidade Basica de Saude da Familia Dr [PERSON_NAME]" at bounding box center [219, 300] width 367 height 19
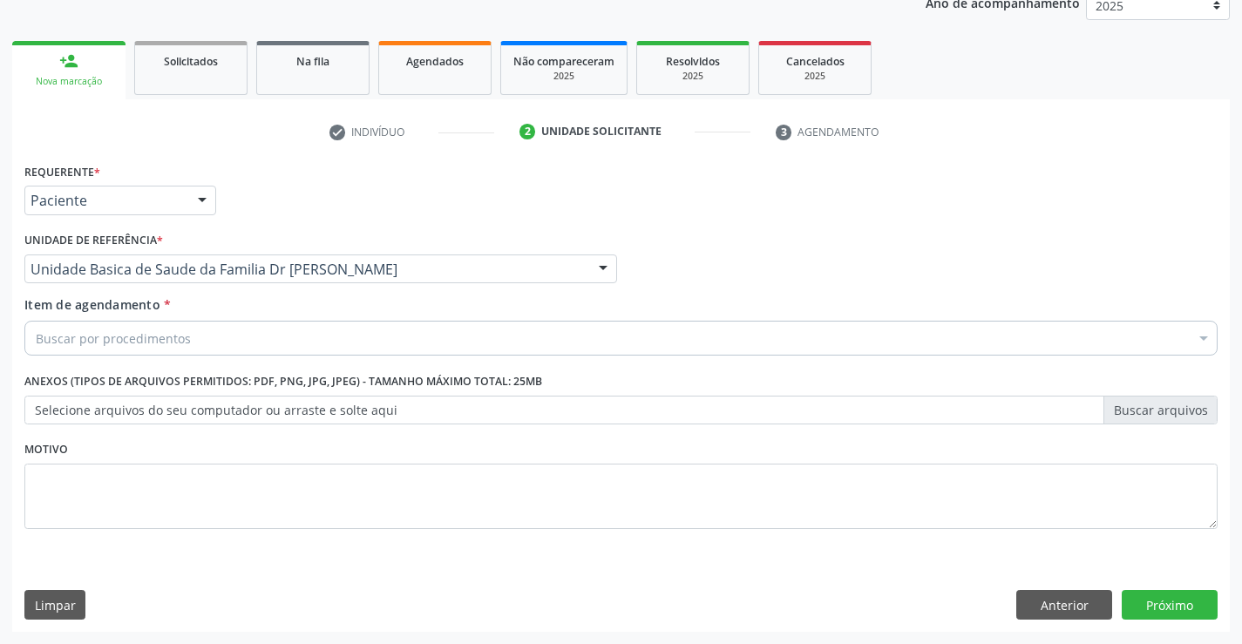
click at [271, 323] on div "Buscar por procedimentos" at bounding box center [620, 338] width 1193 height 35
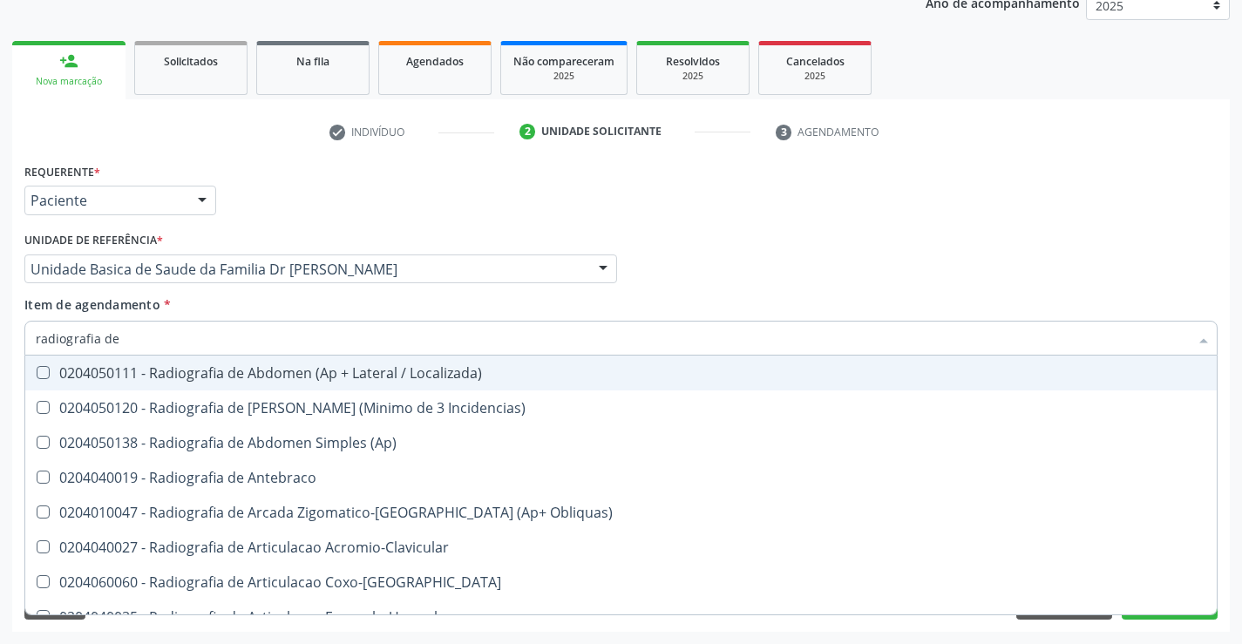
type input "radiografia de j"
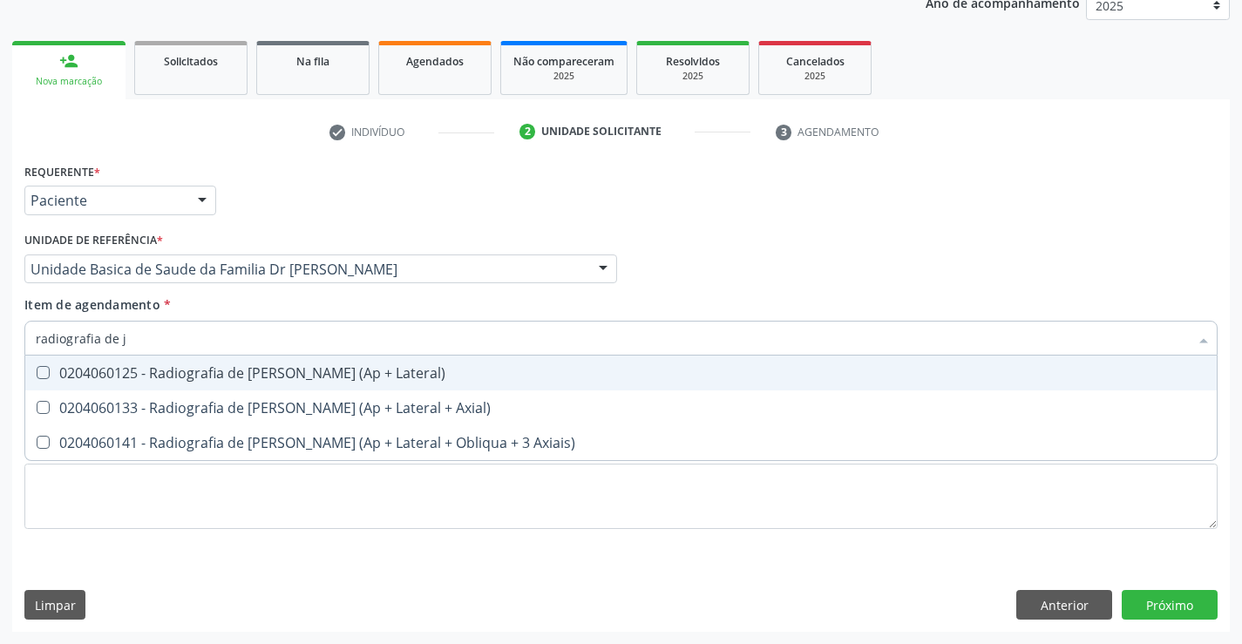
drag, startPoint x: 177, startPoint y: 368, endPoint x: 447, endPoint y: 298, distance: 279.1
click at [182, 367] on div "0204060125 - Radiografia de Joelho (Ap + Lateral)" at bounding box center [621, 373] width 1171 height 14
checkbox Lateral\) "true"
click at [635, 298] on div "Item de agendamento * radiografia de j Desfazer seleção 0204060125 - Radiografi…" at bounding box center [620, 323] width 1193 height 55
checkbox Axial\) "true"
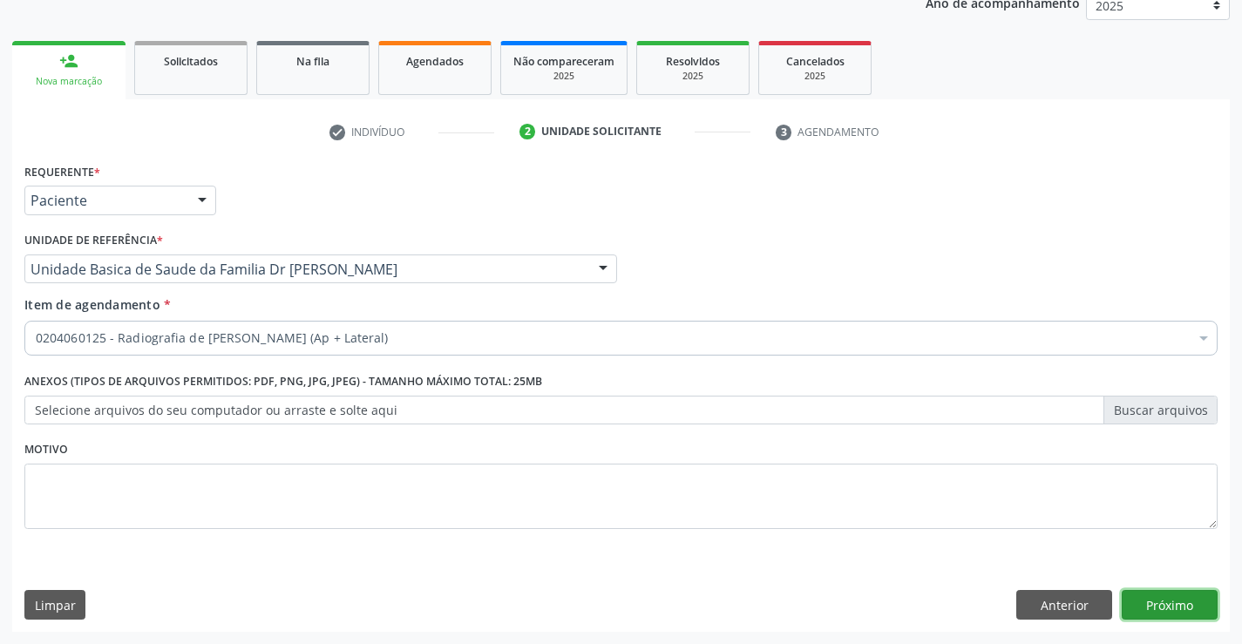
click at [1185, 597] on button "Próximo" at bounding box center [1170, 605] width 96 height 30
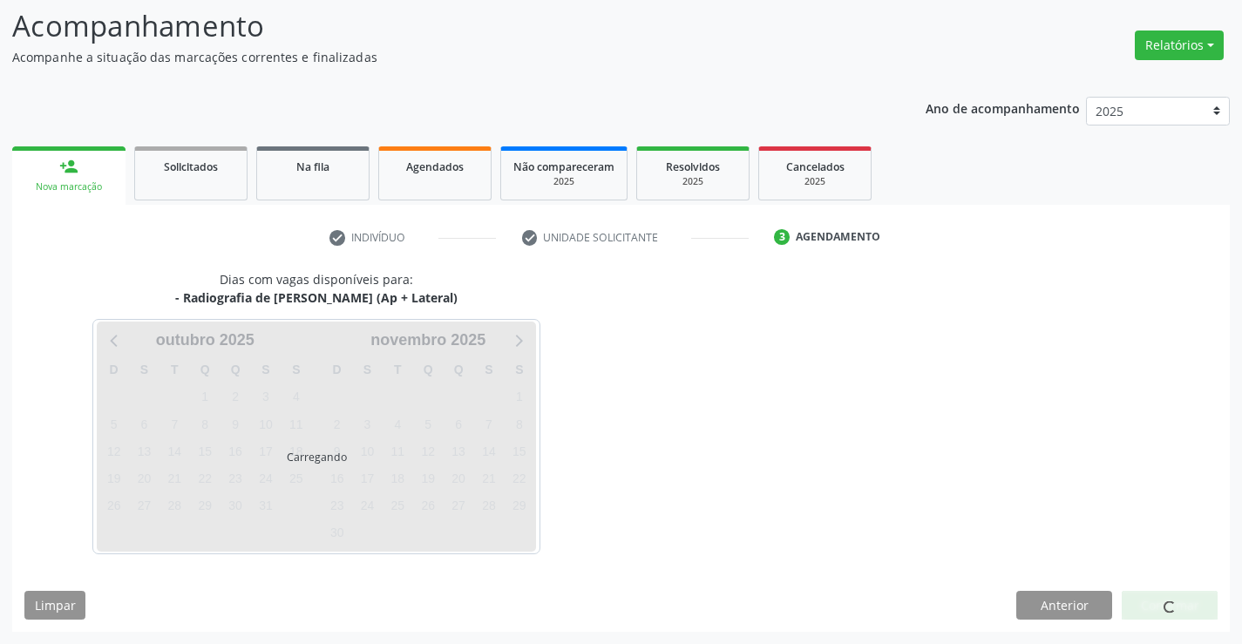
scroll to position [166, 0]
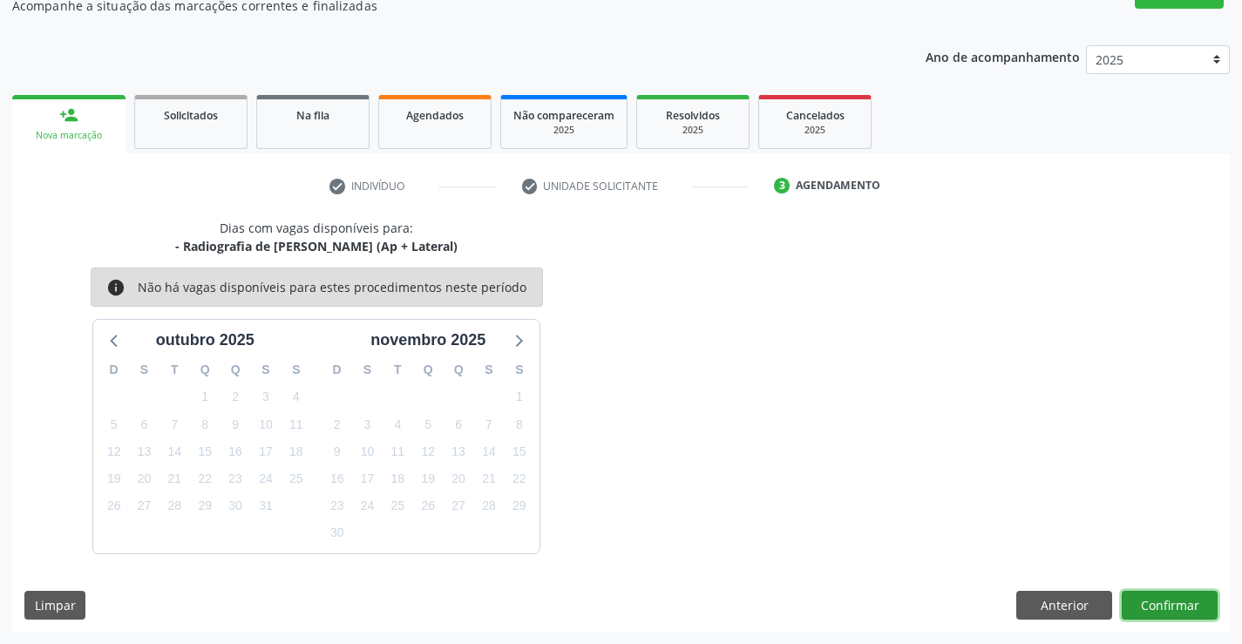
click at [1167, 607] on button "Confirmar" at bounding box center [1170, 606] width 96 height 30
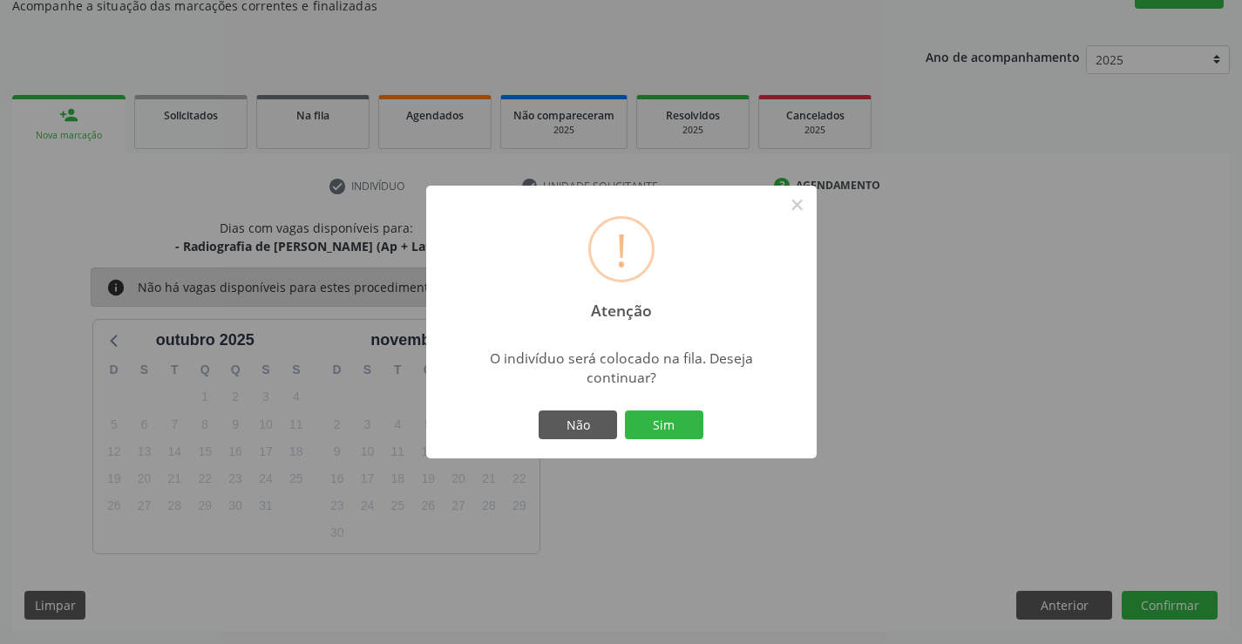
drag, startPoint x: 671, startPoint y: 424, endPoint x: 799, endPoint y: 400, distance: 129.4
click at [677, 420] on button "Sim" at bounding box center [664, 426] width 78 height 30
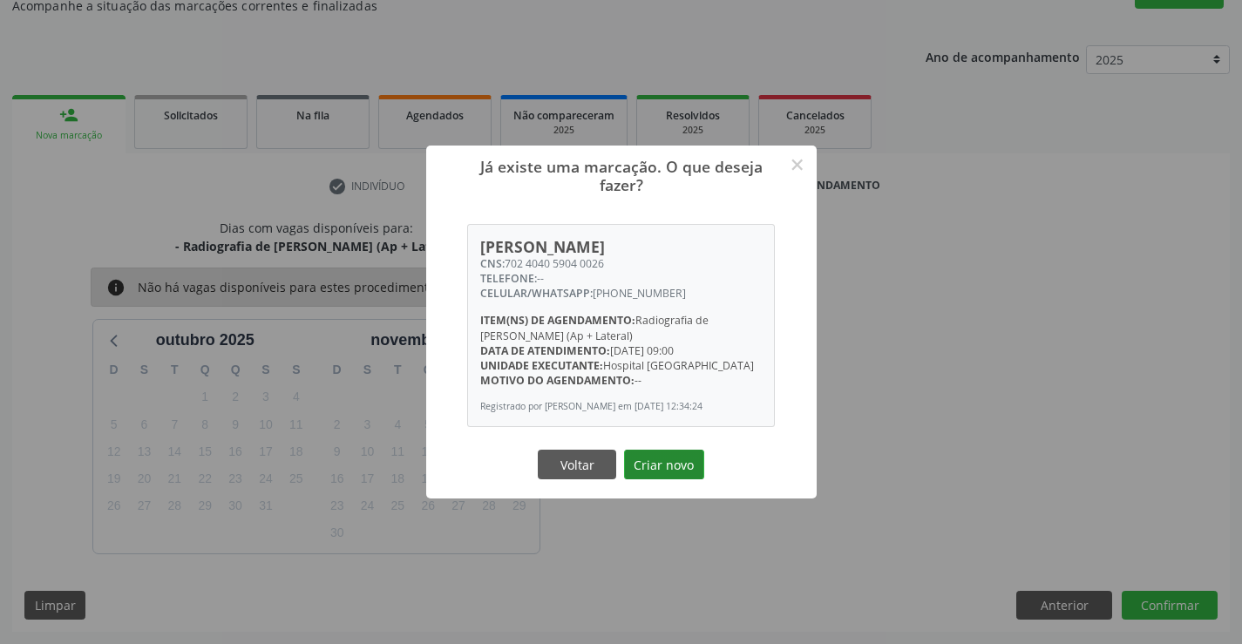
click at [638, 471] on button "Criar novo" at bounding box center [664, 465] width 80 height 30
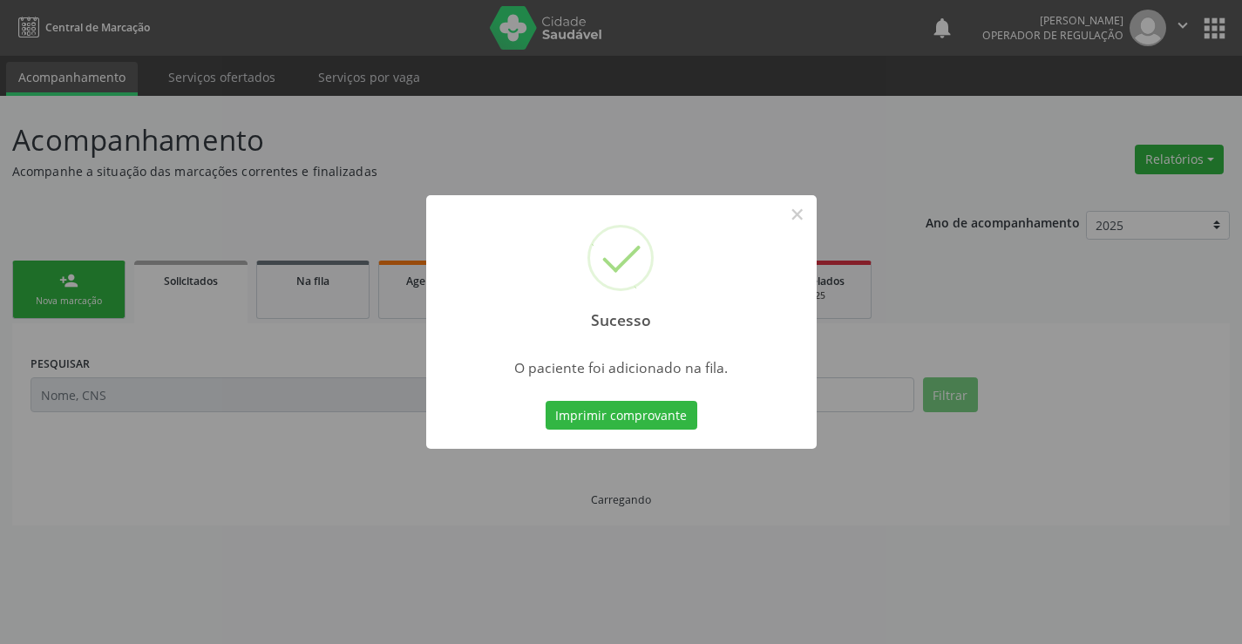
scroll to position [0, 0]
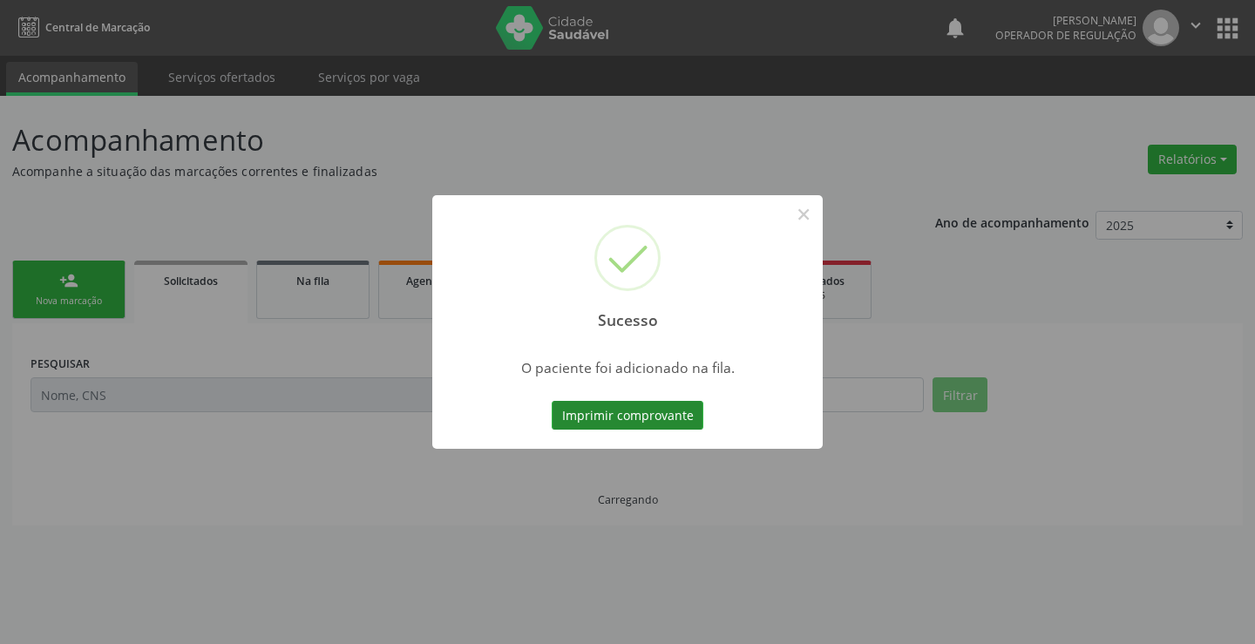
click at [665, 424] on button "Imprimir comprovante" at bounding box center [628, 416] width 152 height 30
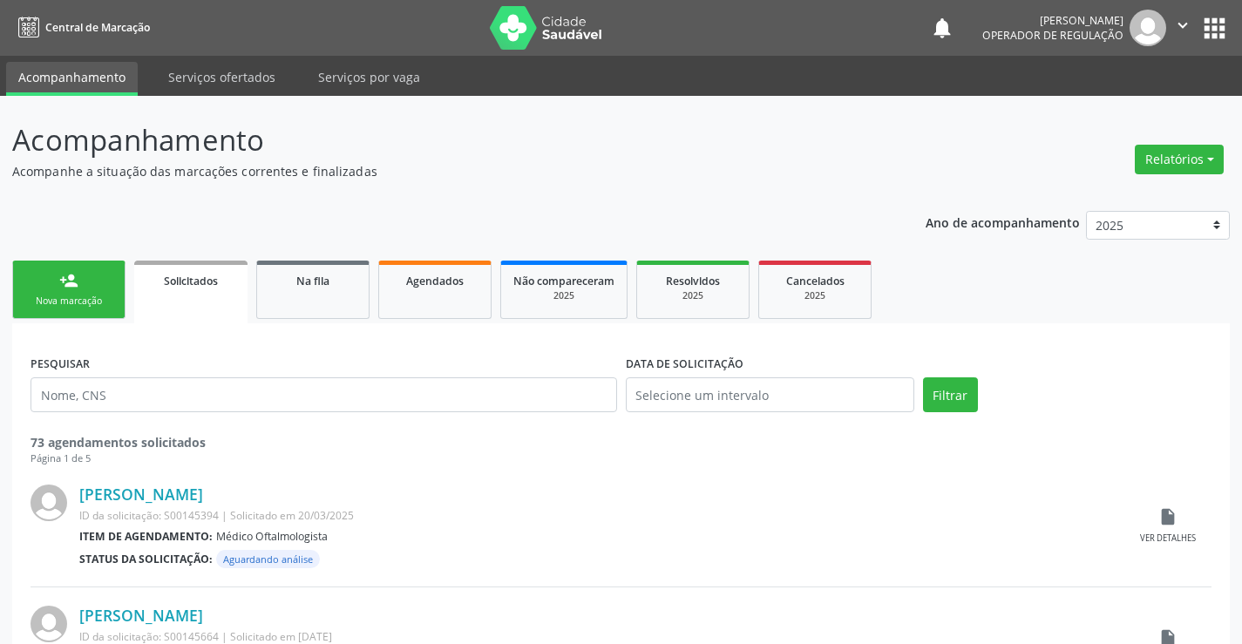
click at [63, 293] on link "person_add Nova marcação" at bounding box center [68, 290] width 113 height 58
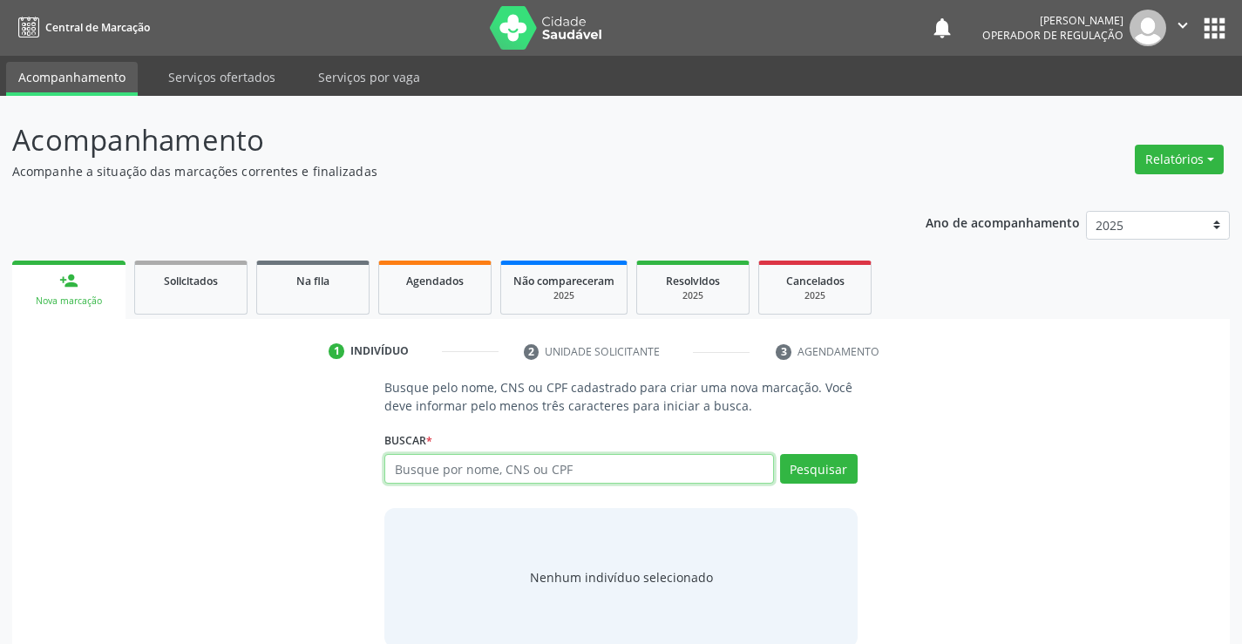
drag, startPoint x: 479, startPoint y: 466, endPoint x: 556, endPoint y: 459, distance: 77.9
click at [479, 466] on input "text" at bounding box center [578, 469] width 389 height 30
type input "700804992530181"
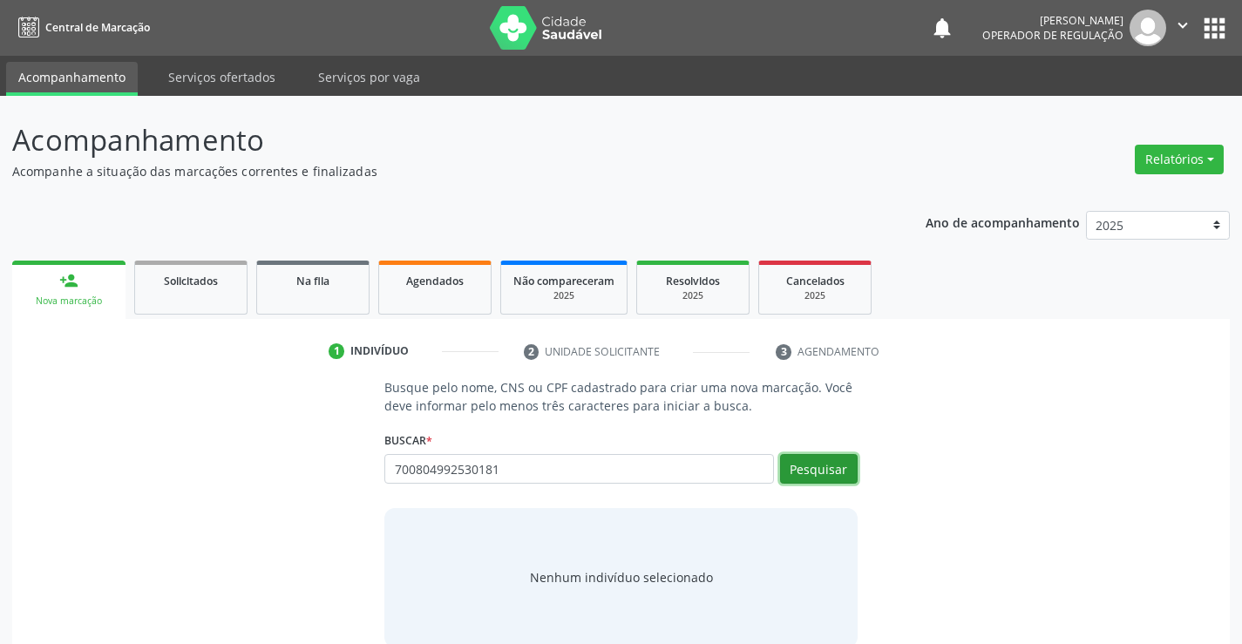
click at [814, 460] on button "Pesquisar" at bounding box center [819, 469] width 78 height 30
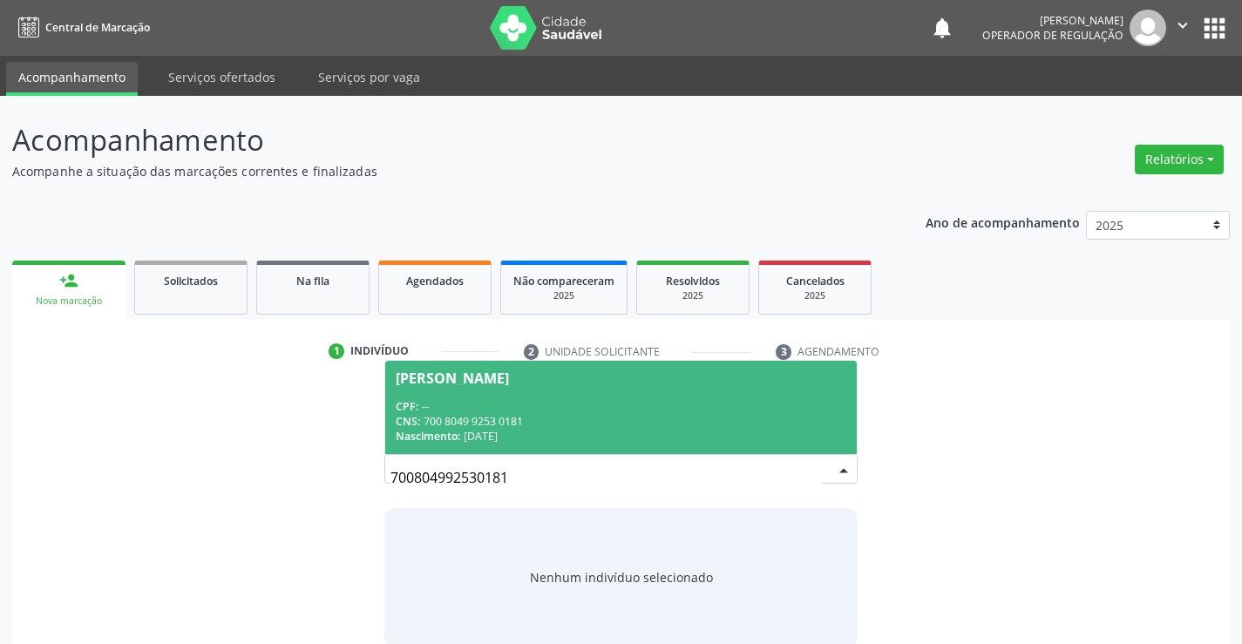
click at [487, 422] on div "CNS: 700 8049 9253 0181" at bounding box center [621, 421] width 450 height 15
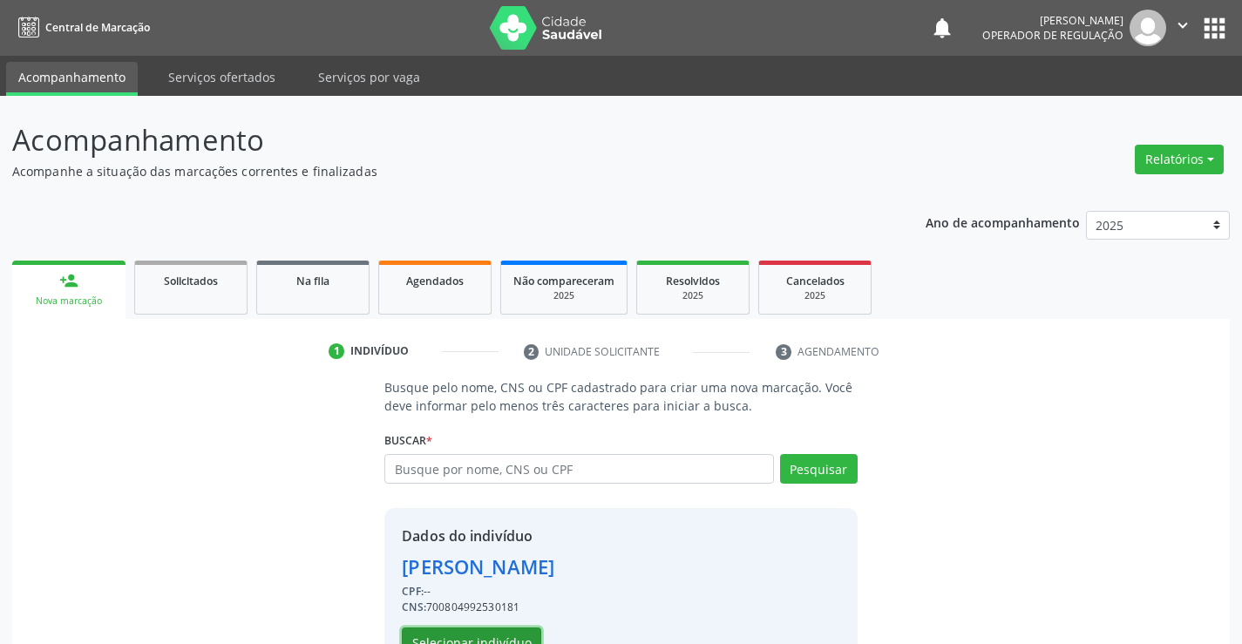
click at [474, 630] on button "Selecionar indivíduo" at bounding box center [471, 643] width 139 height 30
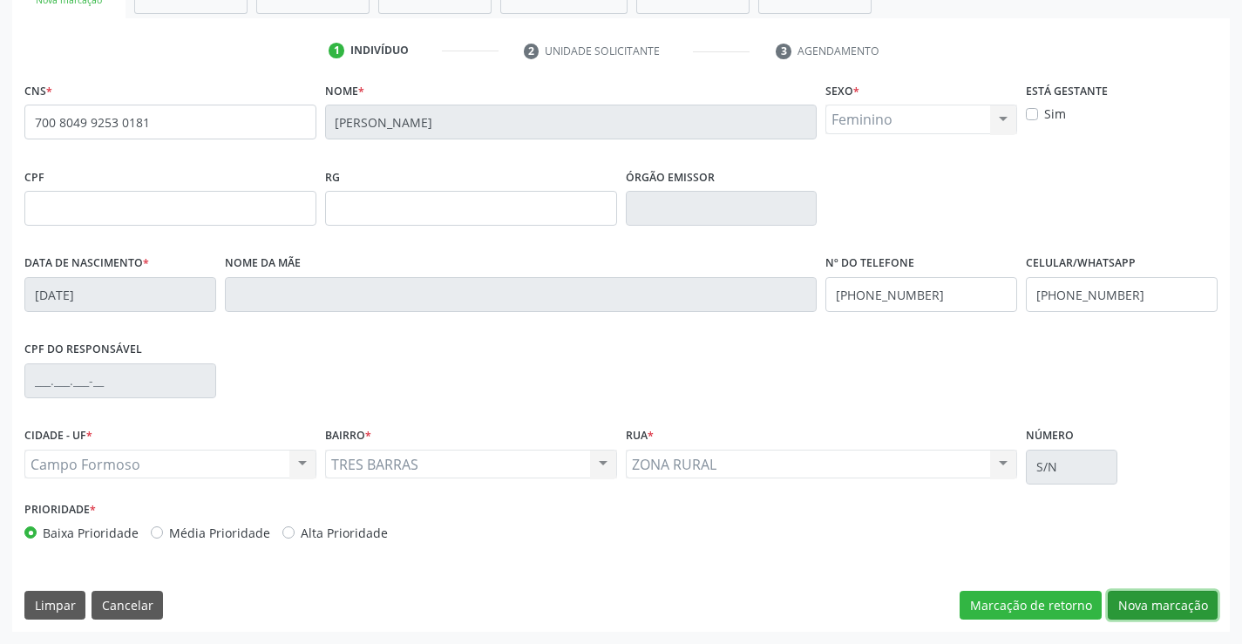
drag, startPoint x: 1141, startPoint y: 600, endPoint x: 1026, endPoint y: 499, distance: 153.2
click at [1141, 601] on button "Nova marcação" at bounding box center [1163, 606] width 110 height 30
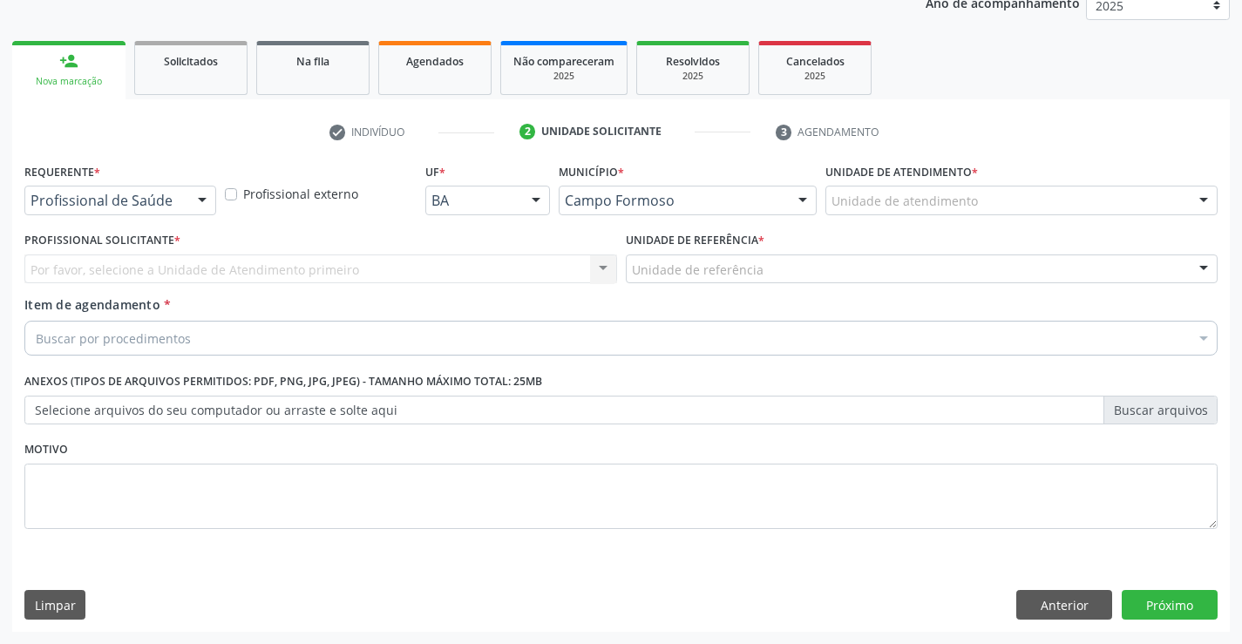
scroll to position [220, 0]
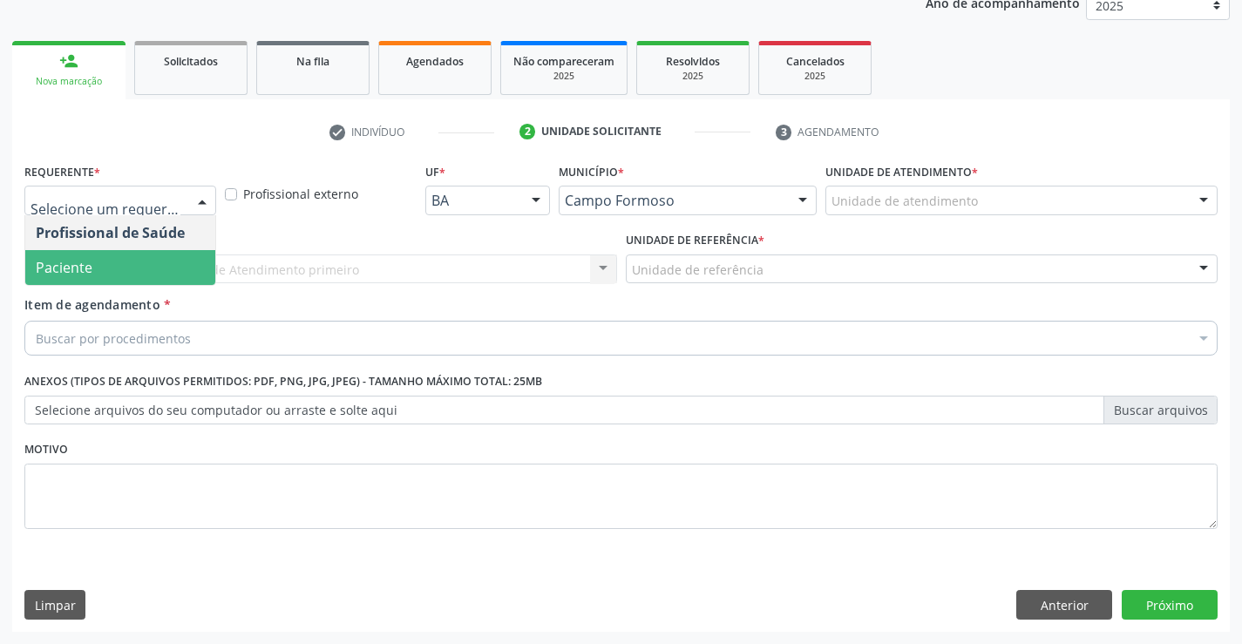
drag, startPoint x: 87, startPoint y: 272, endPoint x: 193, endPoint y: 268, distance: 105.5
click at [88, 271] on span "Paciente" at bounding box center [64, 267] width 57 height 19
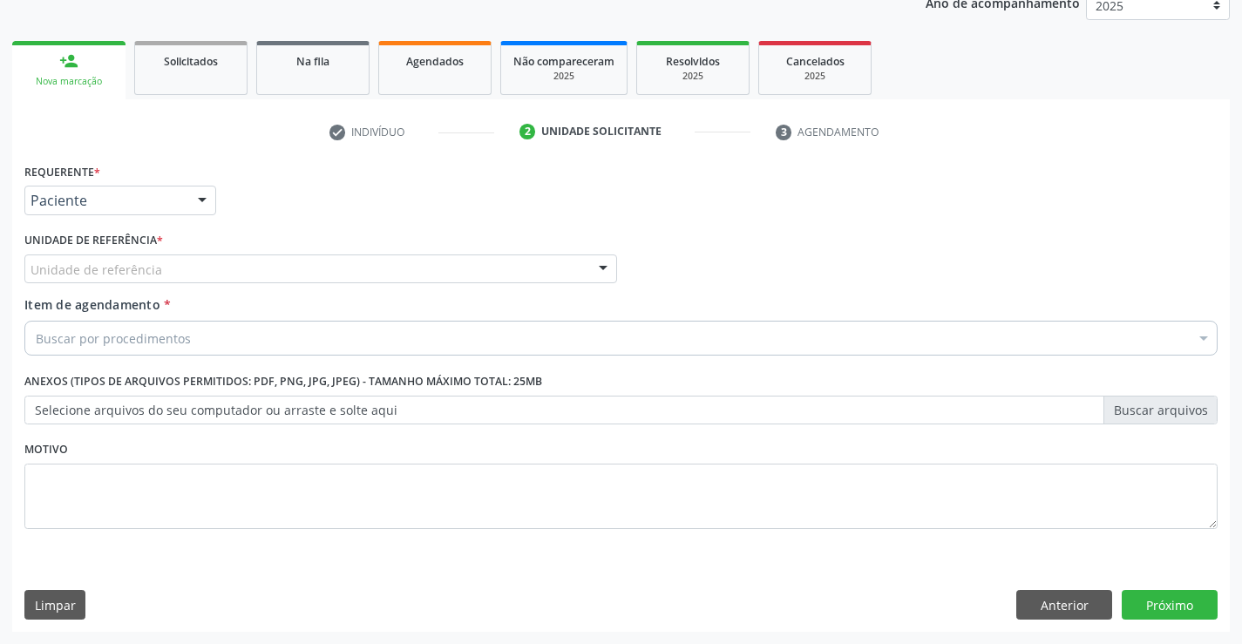
drag, startPoint x: 207, startPoint y: 268, endPoint x: 186, endPoint y: 275, distance: 22.3
click at [206, 268] on div "Unidade de referência" at bounding box center [320, 270] width 593 height 30
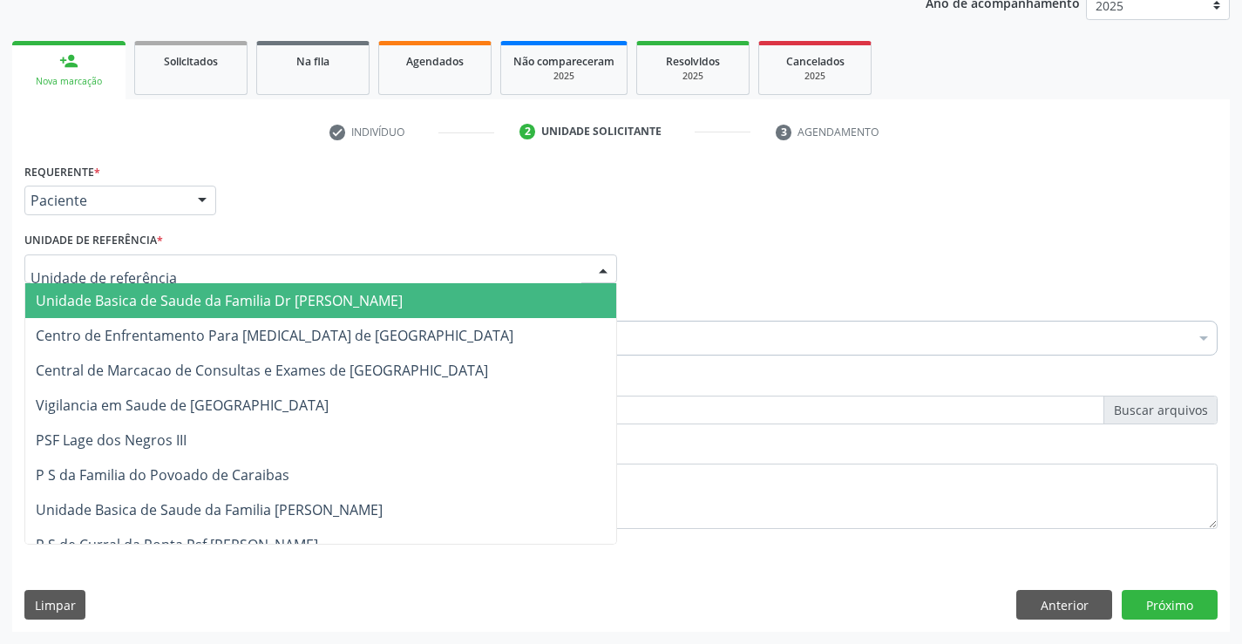
click at [146, 293] on span "Unidade Basica de Saude da Familia Dr [PERSON_NAME]" at bounding box center [219, 300] width 367 height 19
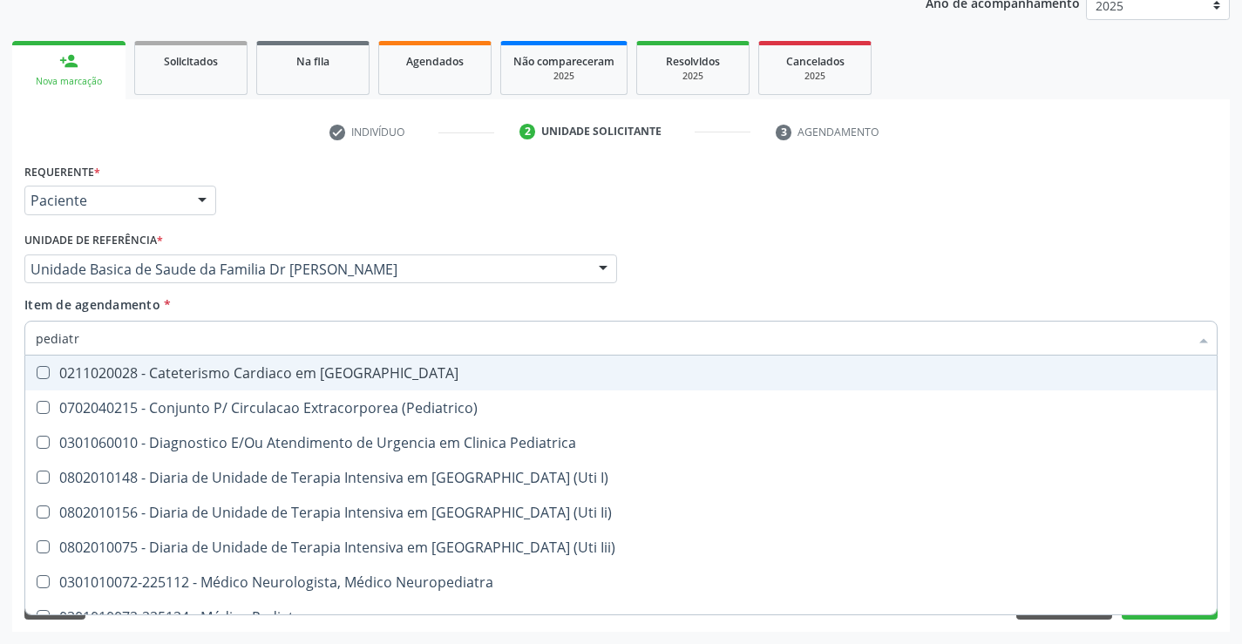
type input "pediatra"
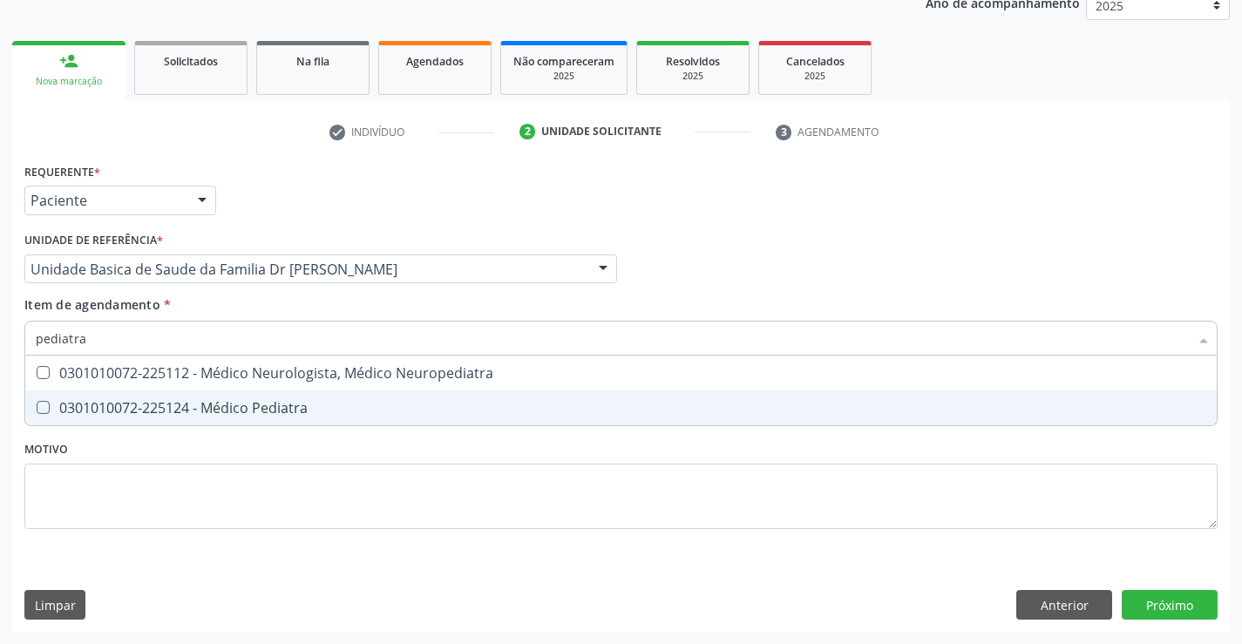
click at [255, 401] on div "0301010072-225124 - Médico Pediatra" at bounding box center [621, 408] width 1171 height 14
checkbox Pediatra "true"
click at [332, 493] on div "Requerente * Paciente Profissional de Saúde Paciente Nenhum resultado encontrad…" at bounding box center [620, 356] width 1193 height 395
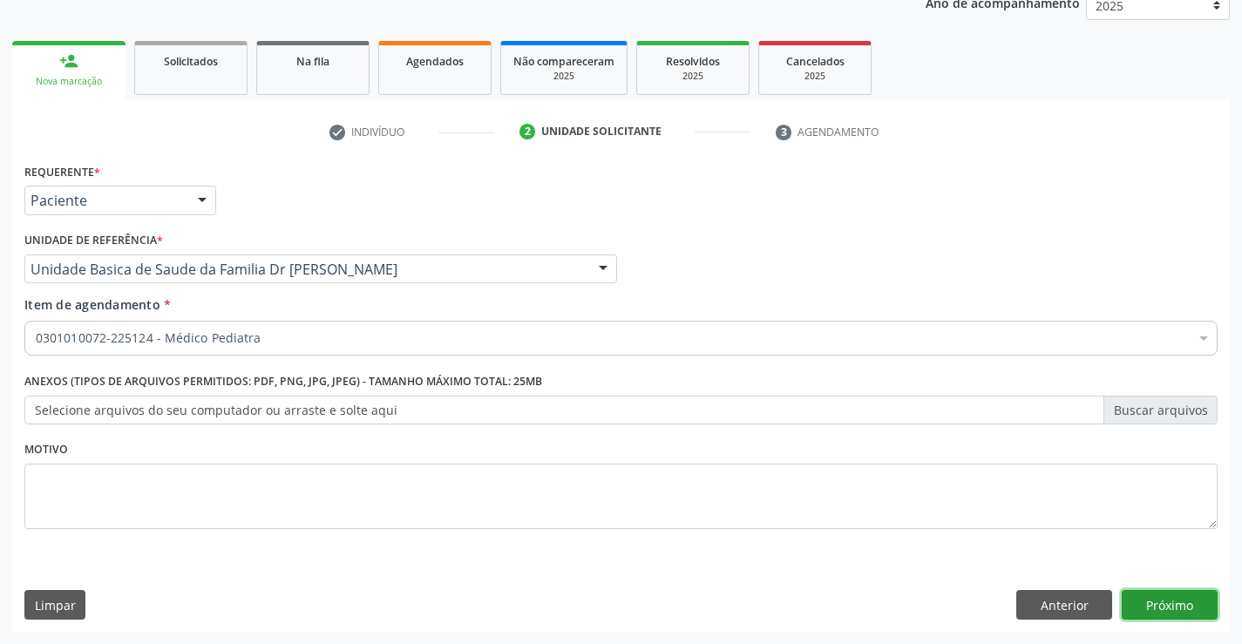
click at [1171, 590] on button "Próximo" at bounding box center [1170, 605] width 96 height 30
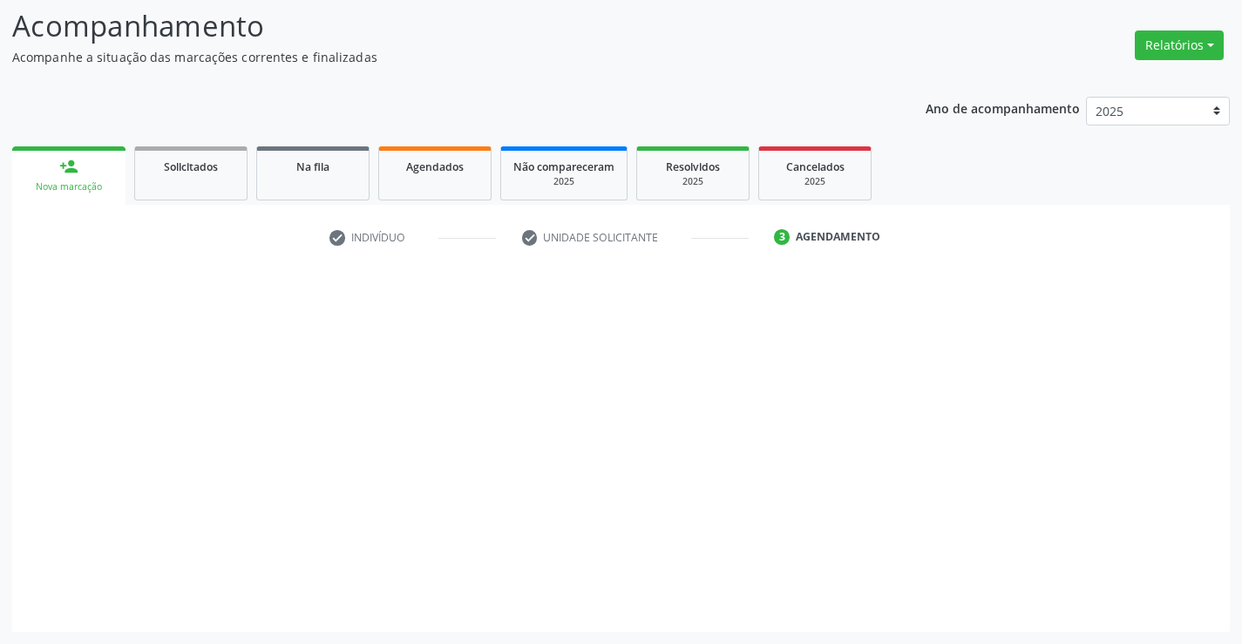
scroll to position [114, 0]
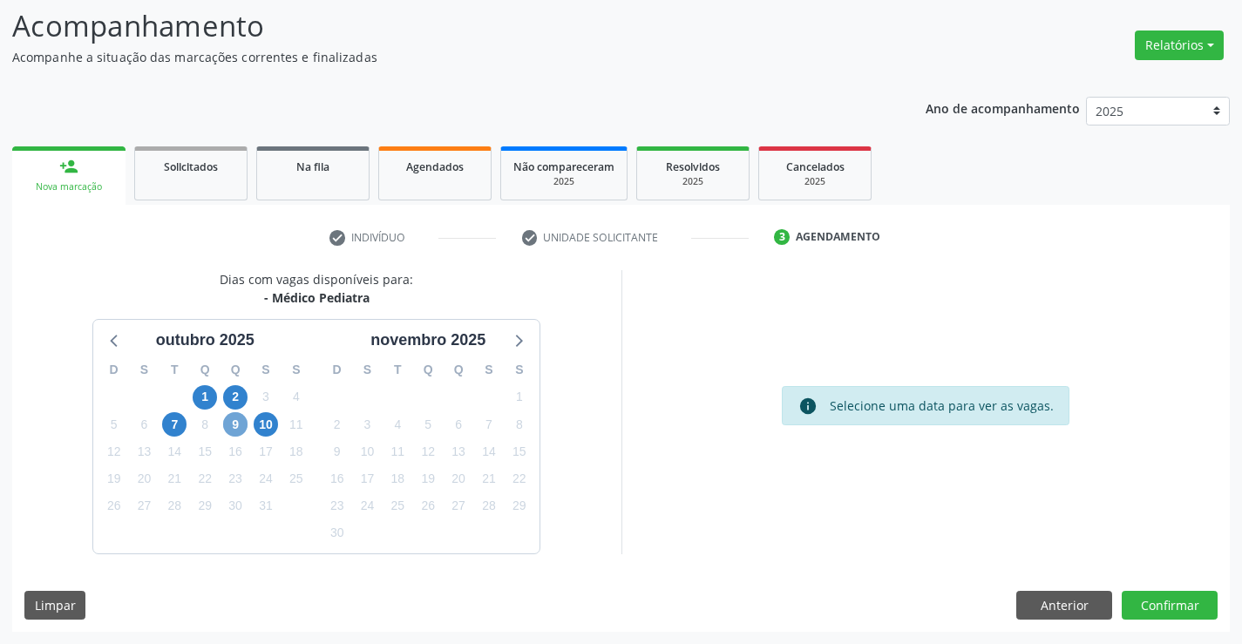
click at [231, 424] on span "9" at bounding box center [235, 424] width 24 height 24
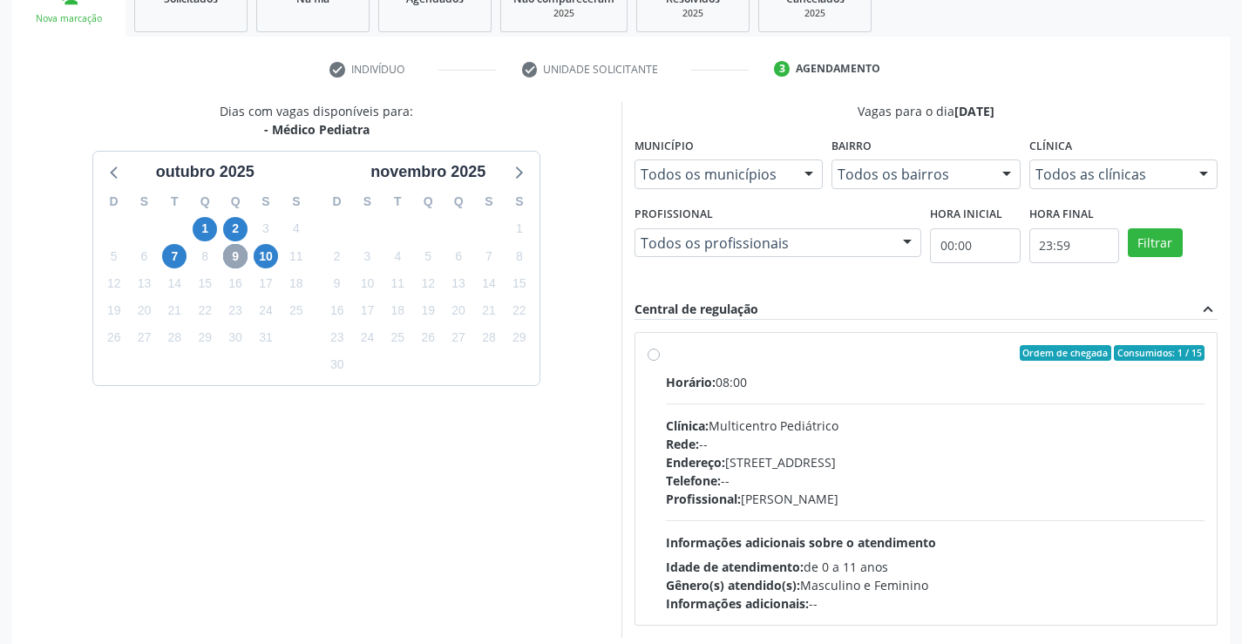
scroll to position [289, 0]
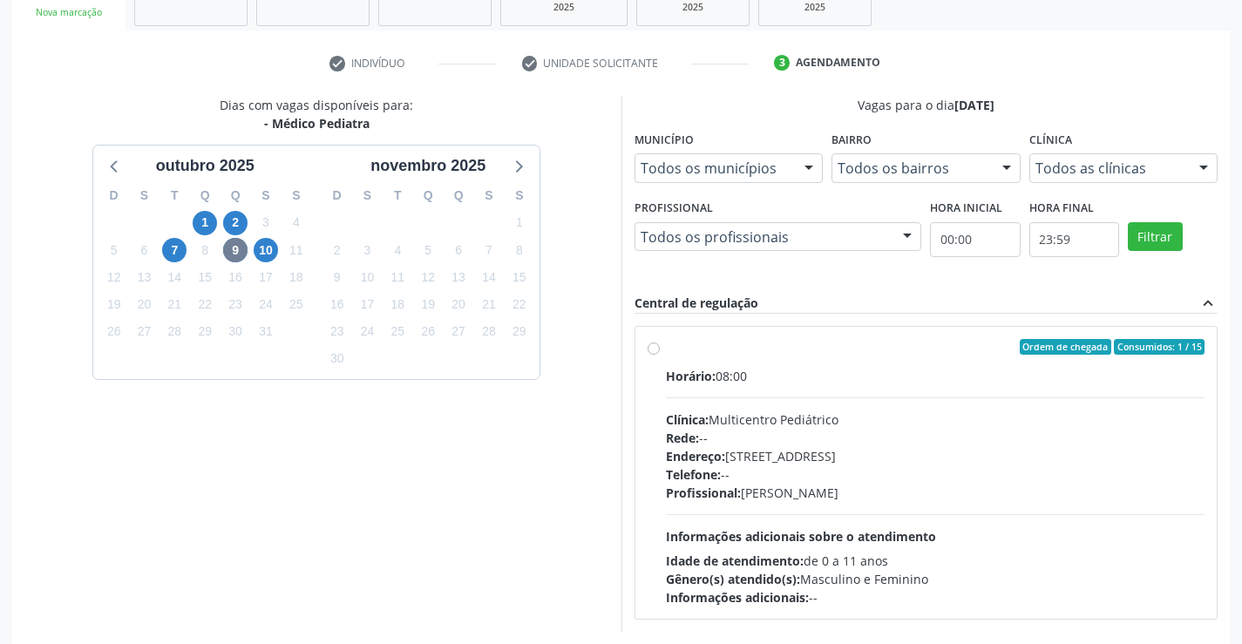
click at [715, 384] on span "Horário:" at bounding box center [691, 376] width 50 height 17
click at [660, 355] on input "Ordem de chegada Consumidos: 1 / 15 Horário: 08:00 Clínica: Multicentro Pediátr…" at bounding box center [654, 347] width 12 height 16
radio input "true"
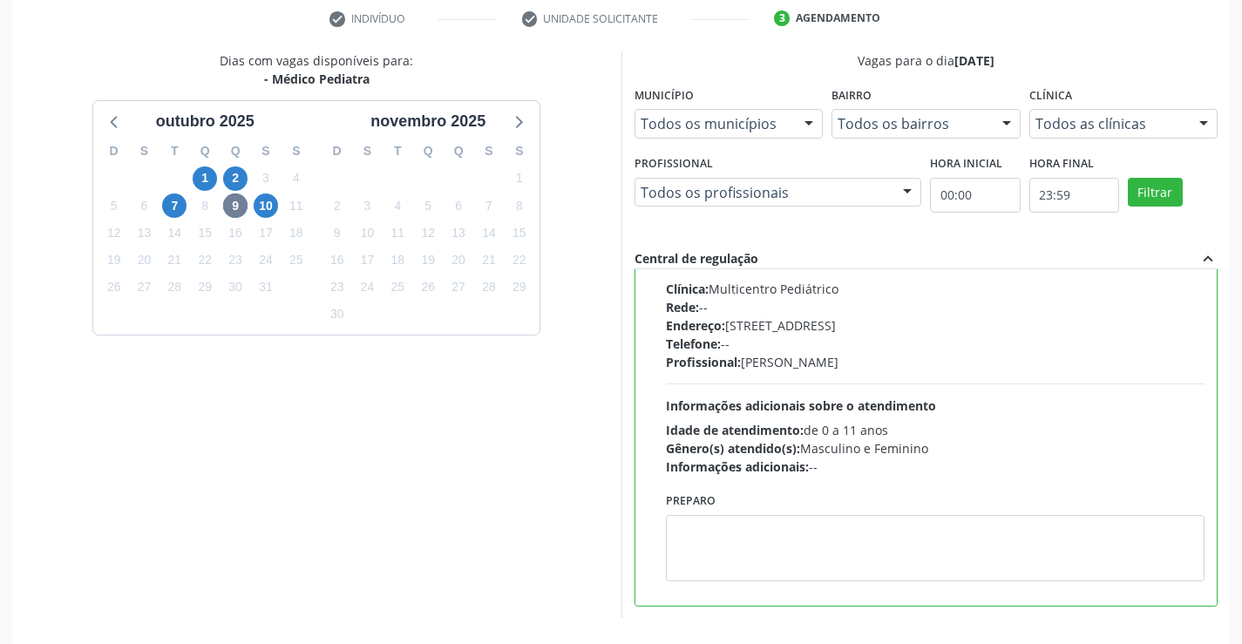
scroll to position [376, 0]
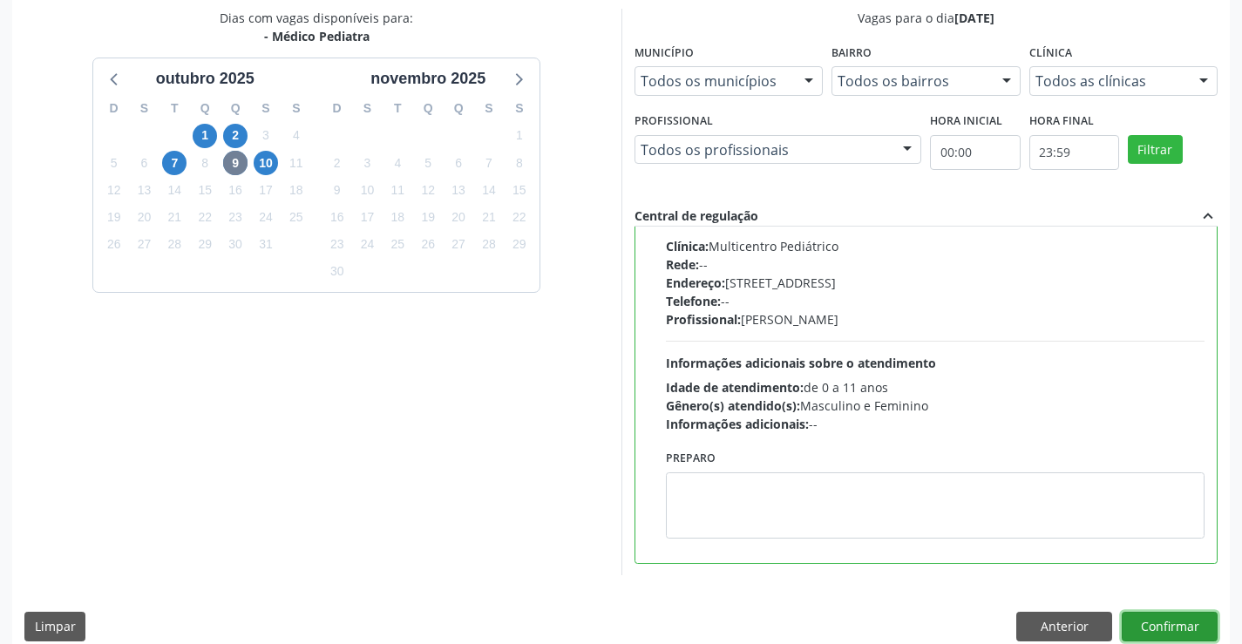
click at [1150, 627] on button "Confirmar" at bounding box center [1170, 627] width 96 height 30
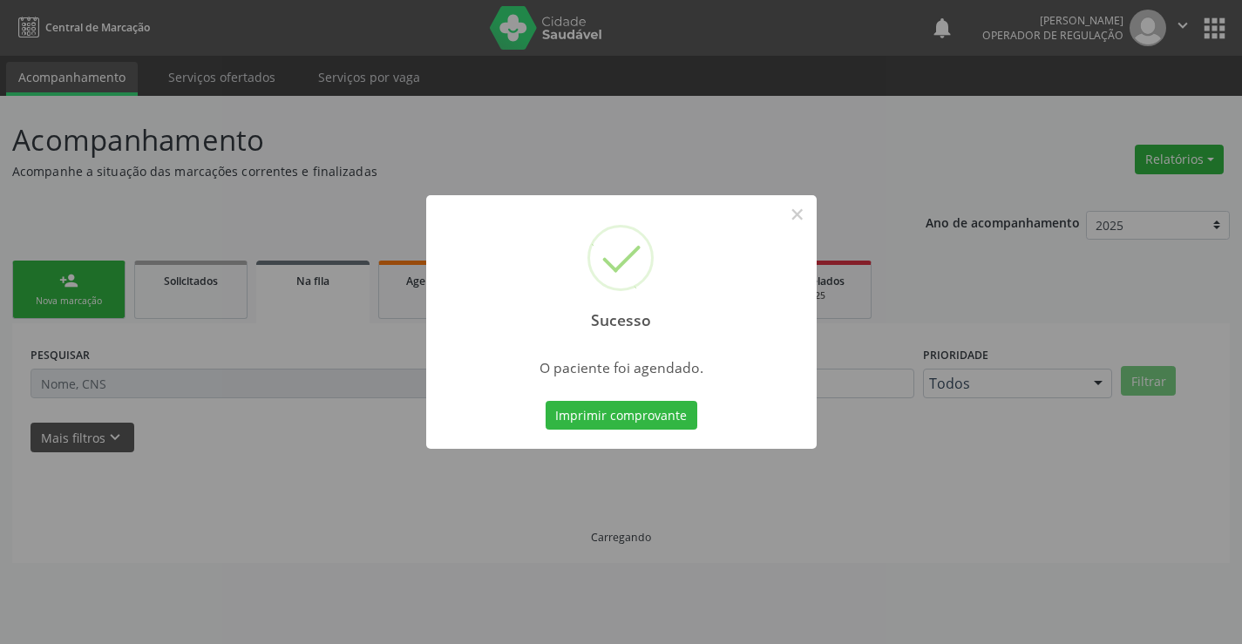
scroll to position [0, 0]
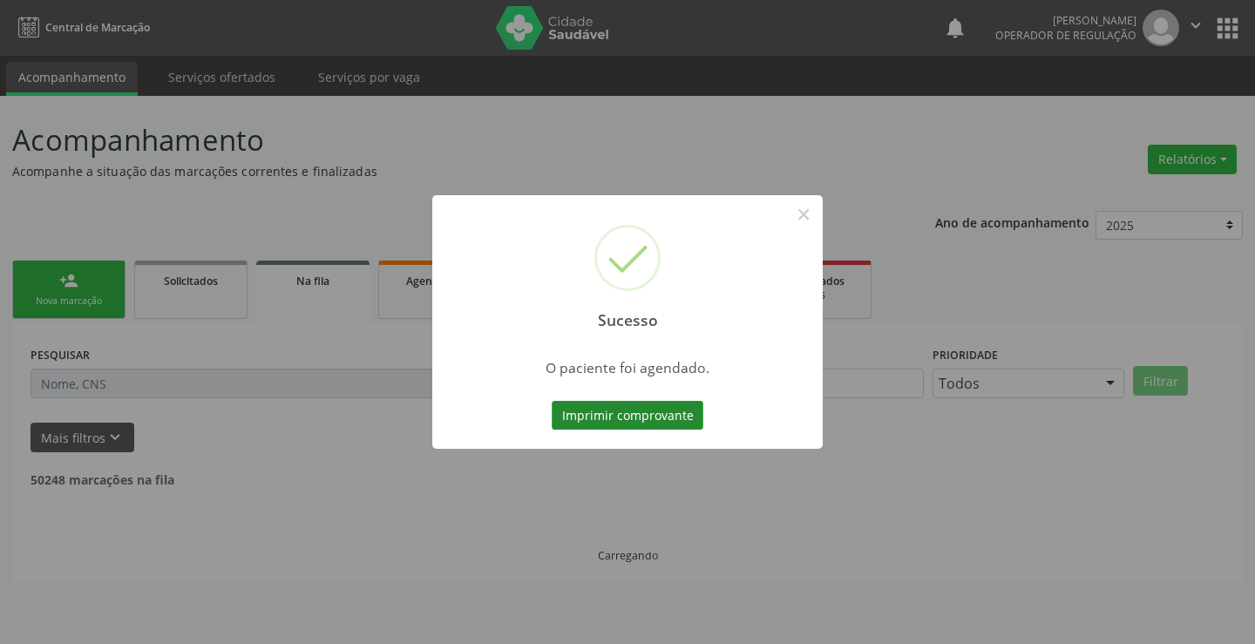
click at [656, 414] on button "Imprimir comprovante" at bounding box center [628, 416] width 152 height 30
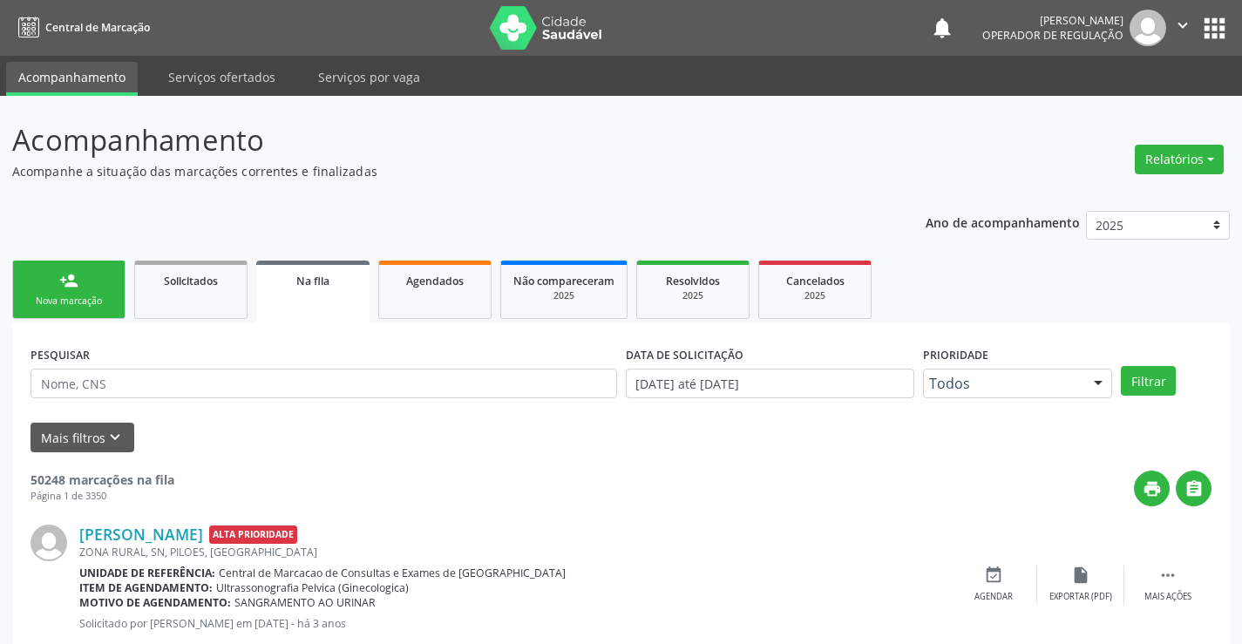
click at [56, 283] on link "person_add Nova marcação" at bounding box center [68, 290] width 113 height 58
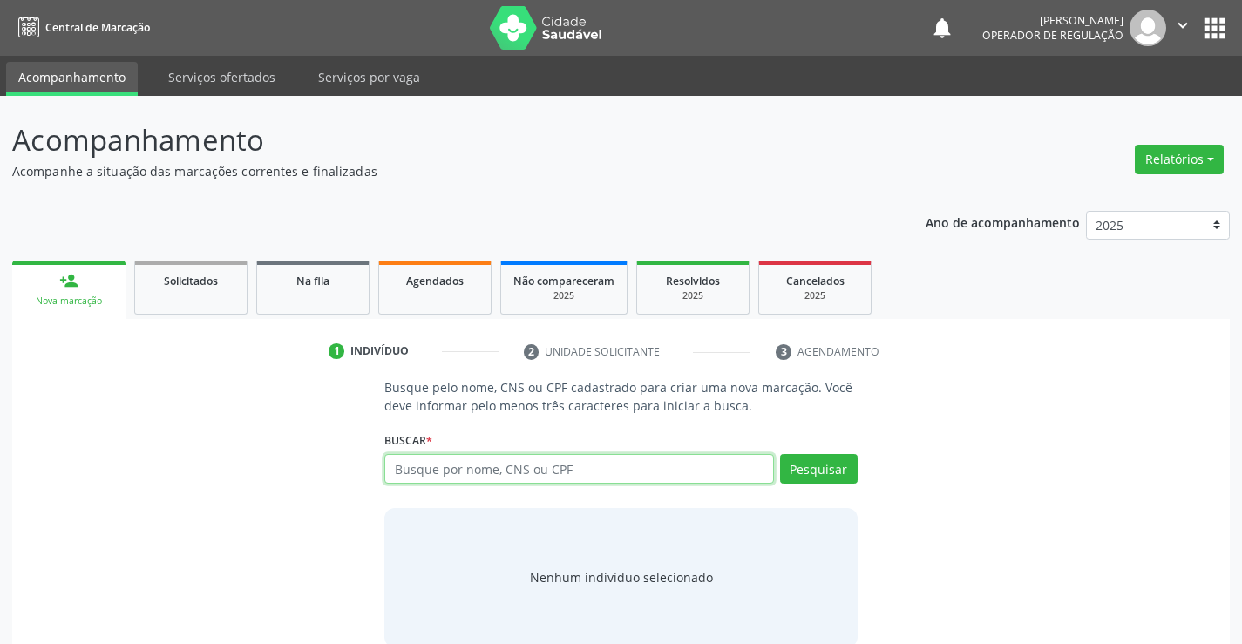
click at [481, 472] on input "text" at bounding box center [578, 469] width 389 height 30
type input "706103081821560"
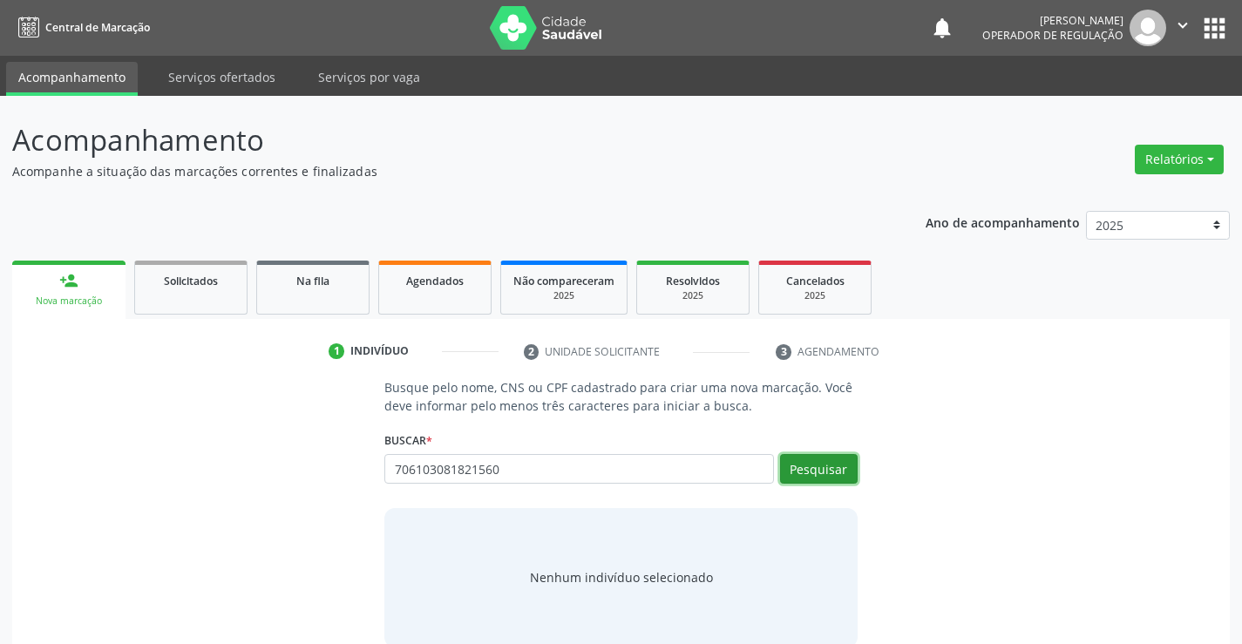
click at [828, 474] on button "Pesquisar" at bounding box center [819, 469] width 78 height 30
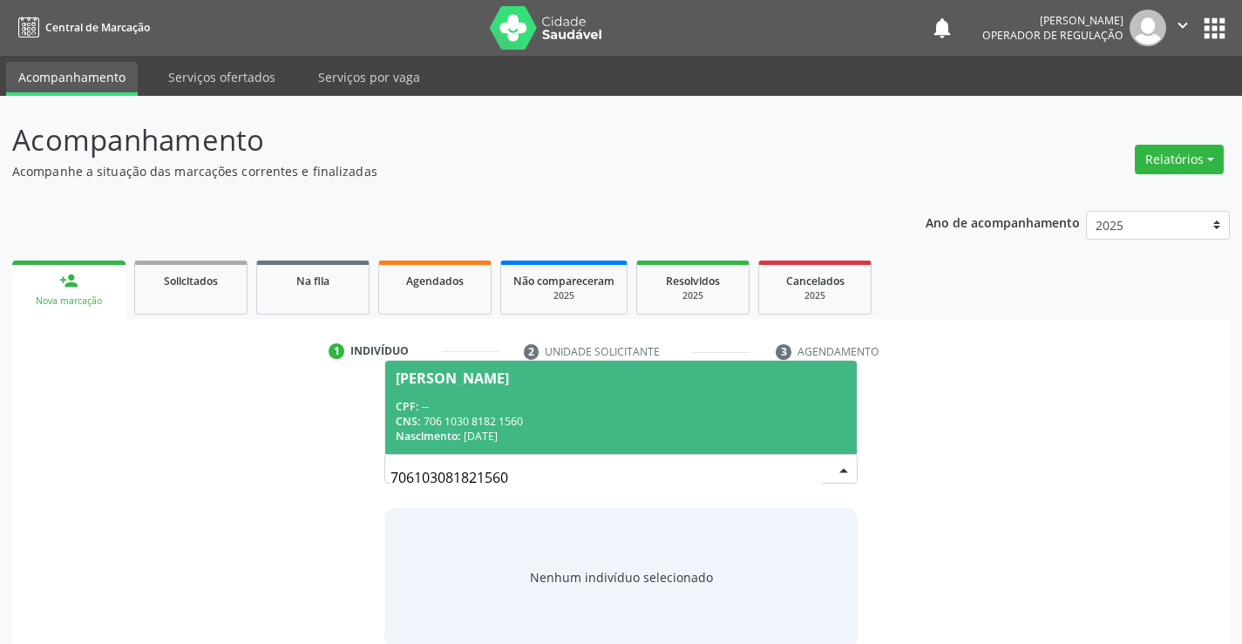
click at [452, 388] on span "Ayla Iasmin Vieira dos Santos CPF: -- CNS: 706 1030 8182 1560 Nascimento: 04/08…" at bounding box center [620, 407] width 471 height 93
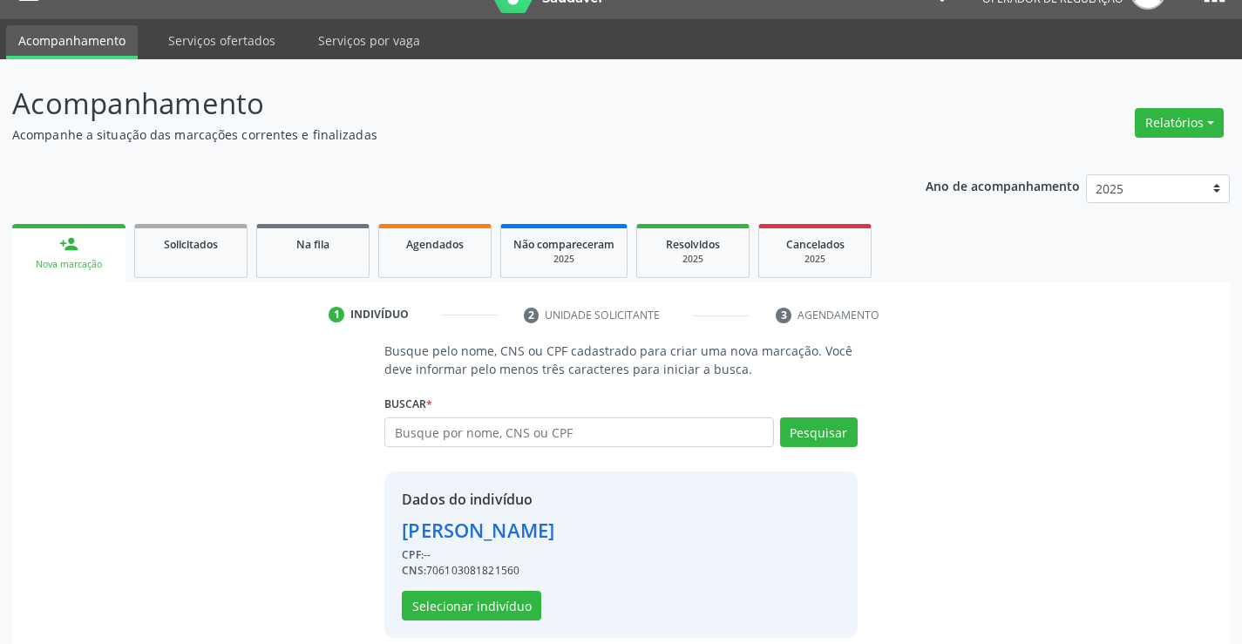
scroll to position [55, 0]
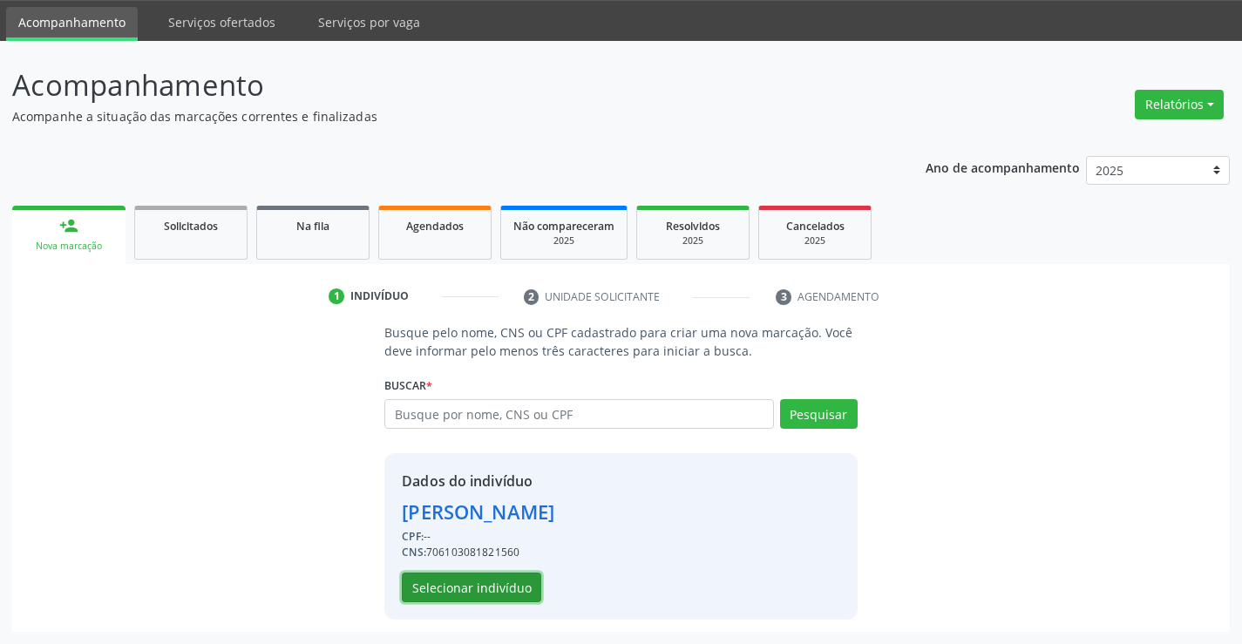
click at [466, 576] on button "Selecionar indivíduo" at bounding box center [471, 588] width 139 height 30
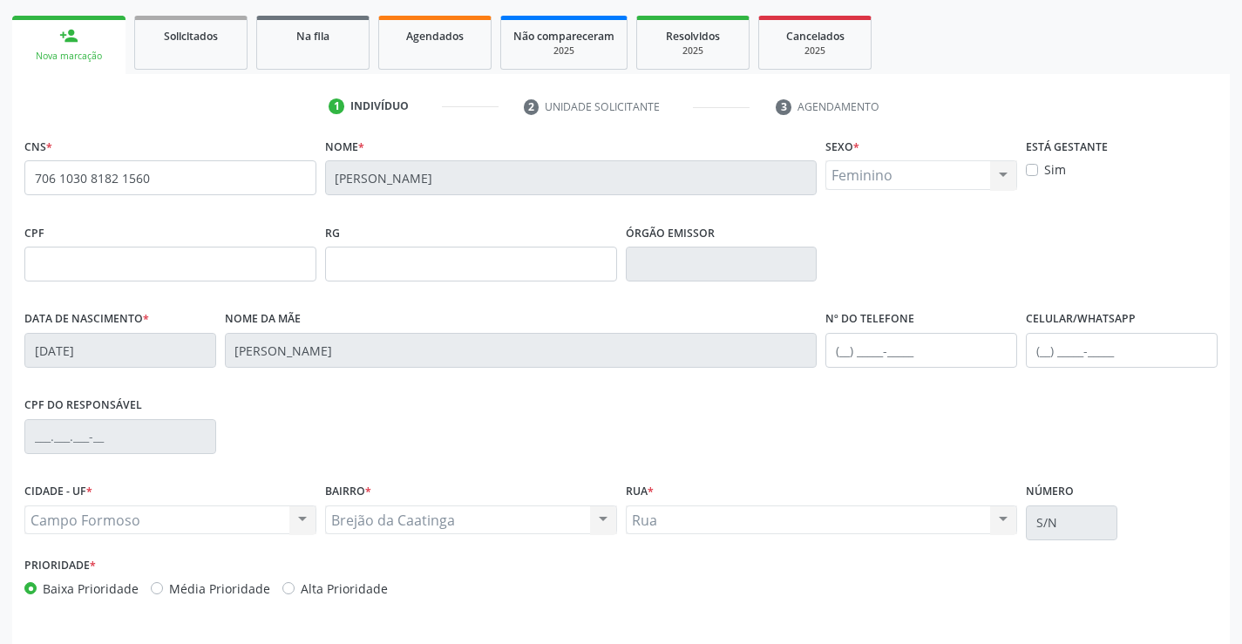
scroll to position [301, 0]
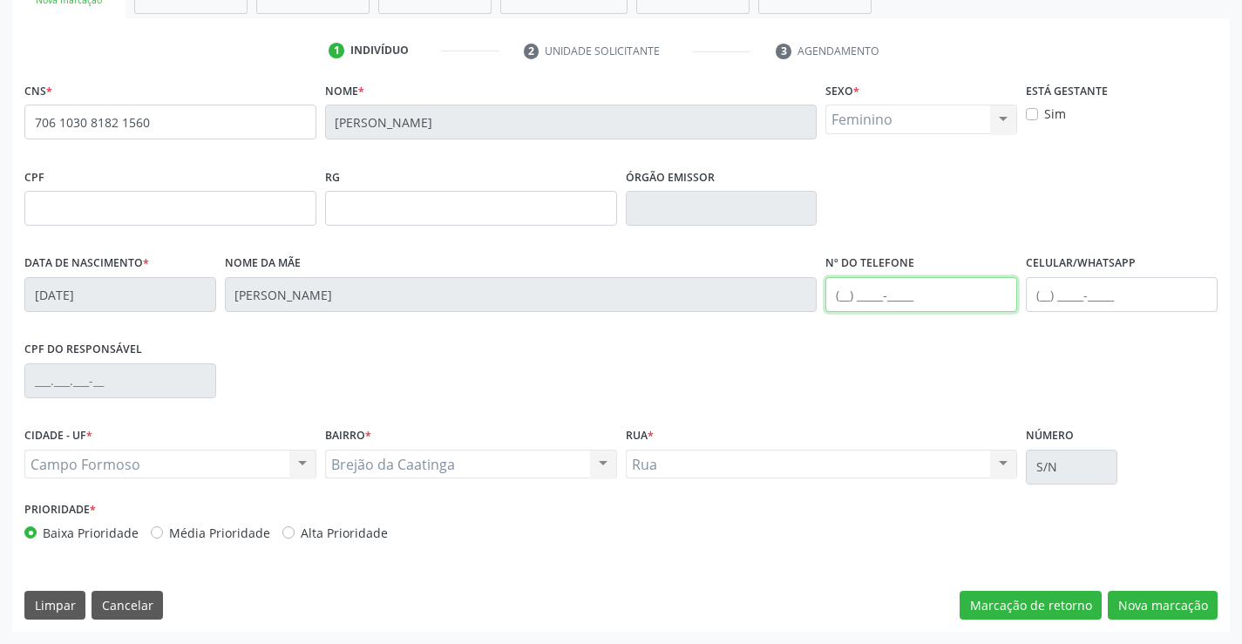
click at [902, 293] on input "text" at bounding box center [922, 294] width 192 height 35
type input "(74) 99189-2522"
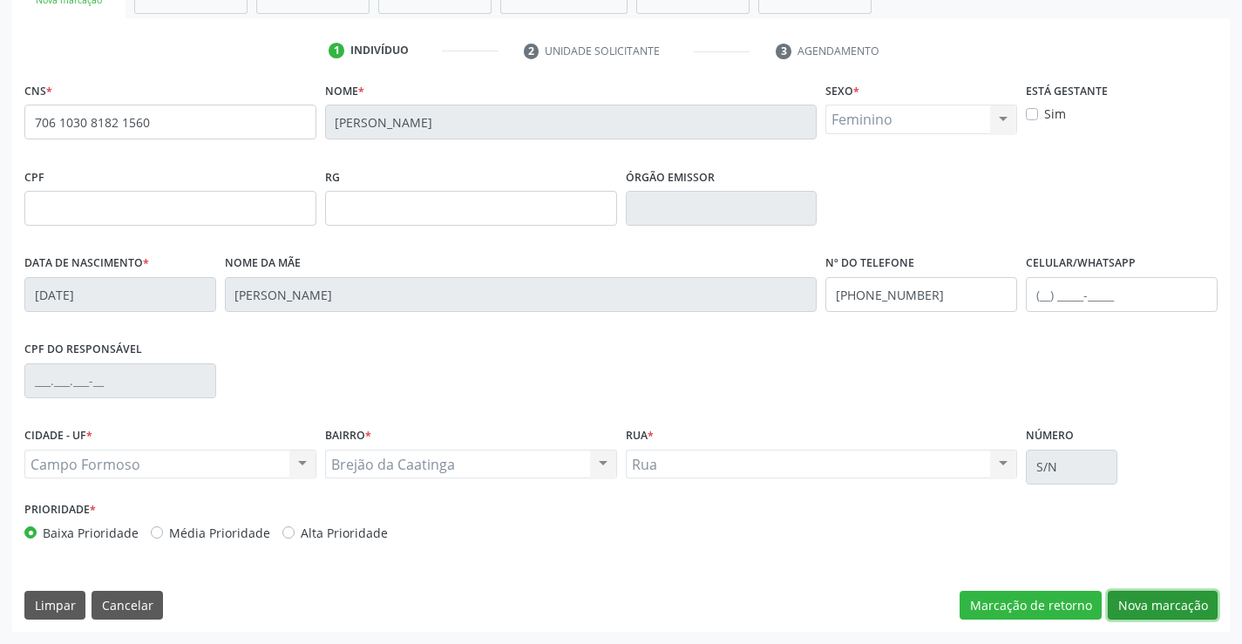
click at [1173, 602] on button "Nova marcação" at bounding box center [1163, 606] width 110 height 30
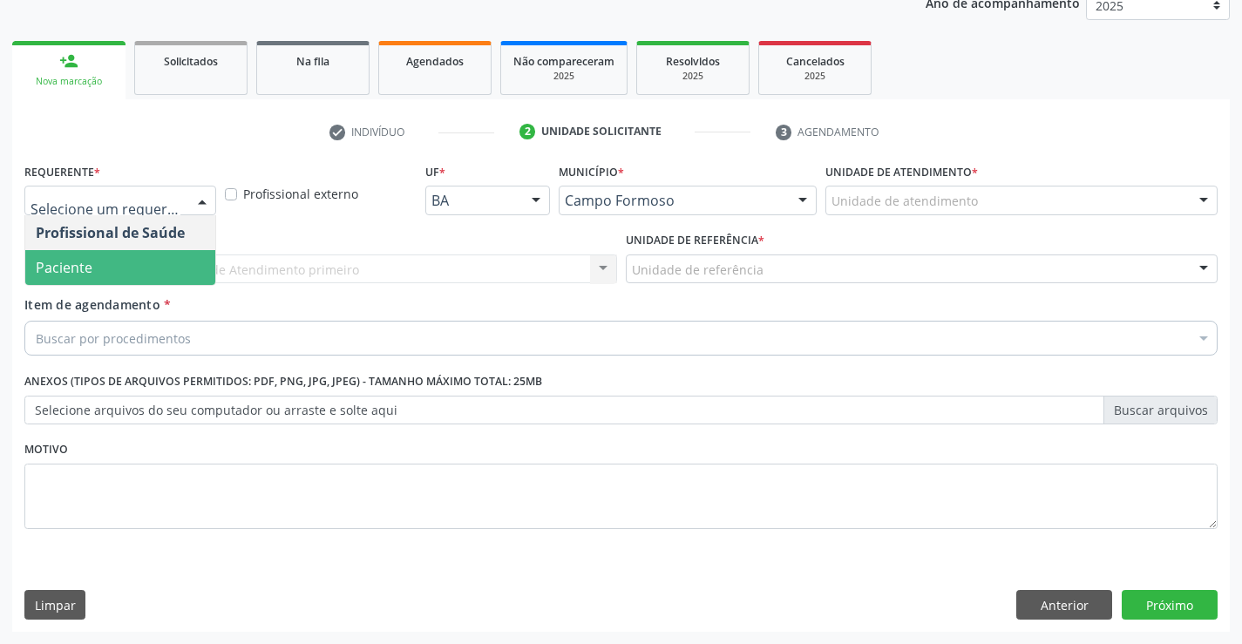
drag, startPoint x: 97, startPoint y: 271, endPoint x: 270, endPoint y: 271, distance: 173.5
click at [105, 271] on span "Paciente" at bounding box center [120, 267] width 190 height 35
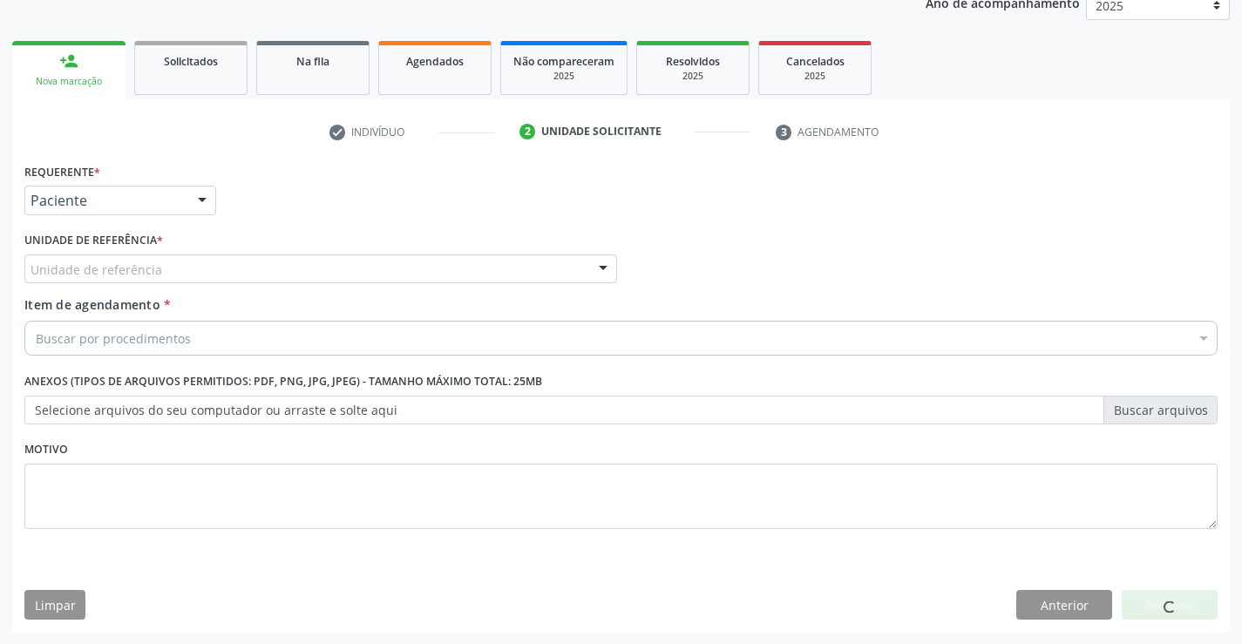
click at [349, 271] on div "Unidade de referência" at bounding box center [320, 270] width 593 height 30
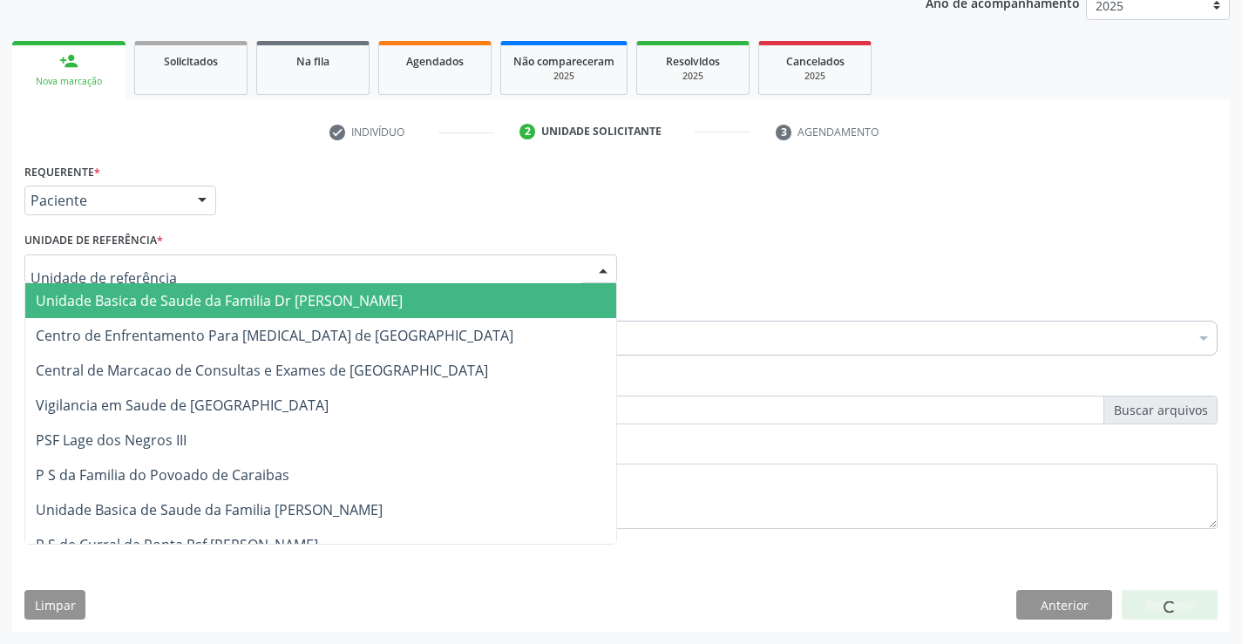
click at [255, 293] on span "Unidade Basica de Saude da Familia Dr [PERSON_NAME]" at bounding box center [219, 300] width 367 height 19
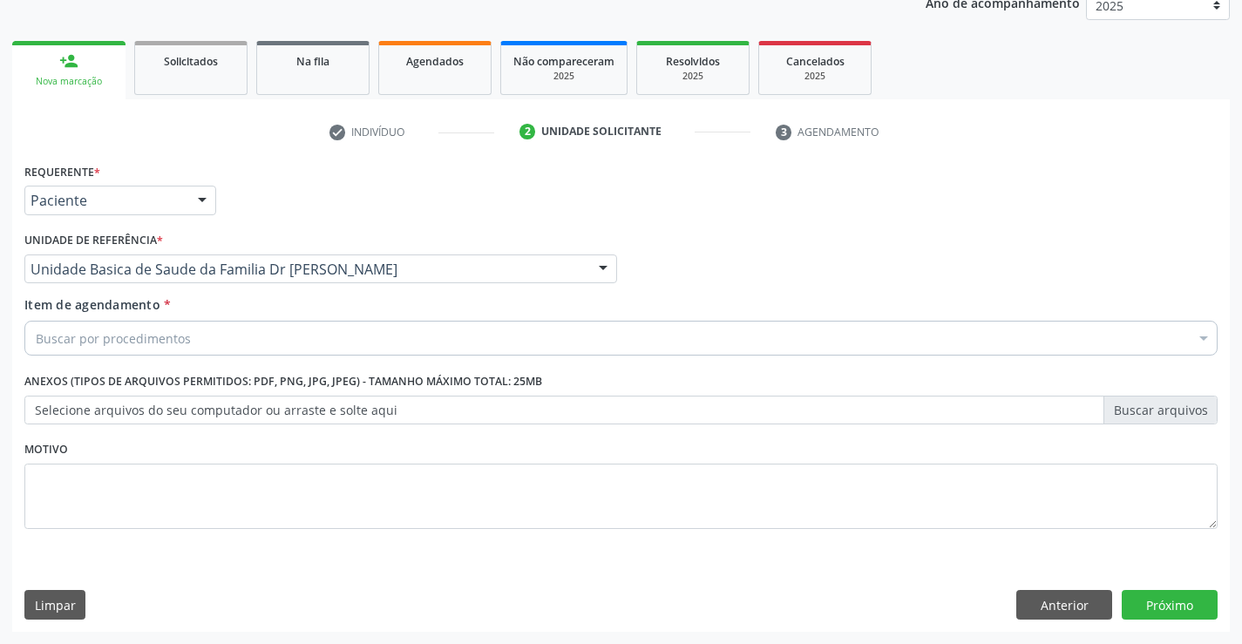
click at [237, 335] on div "Buscar por procedimentos" at bounding box center [620, 338] width 1193 height 35
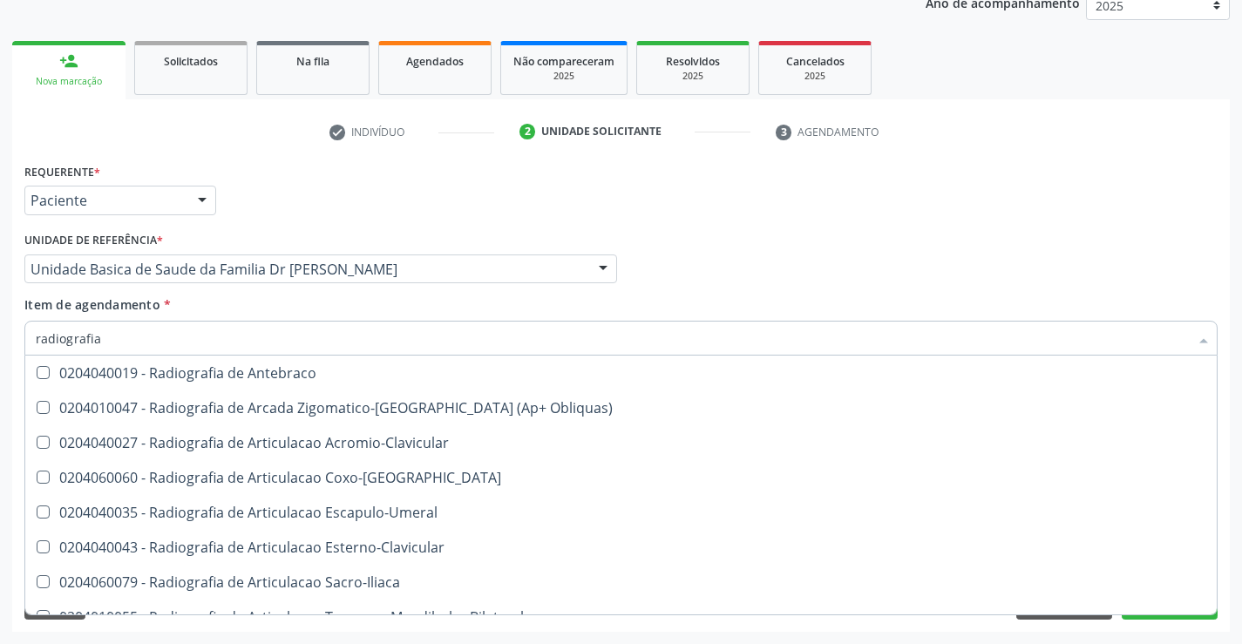
scroll to position [0, 0]
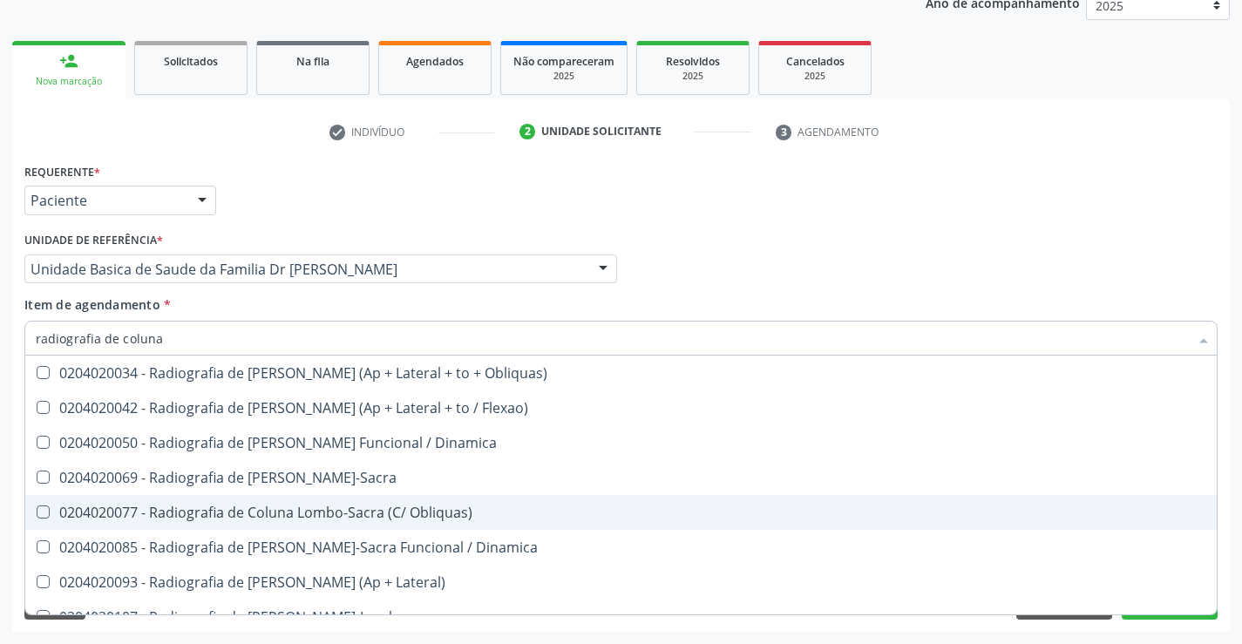
type input "radiografia de coluna l"
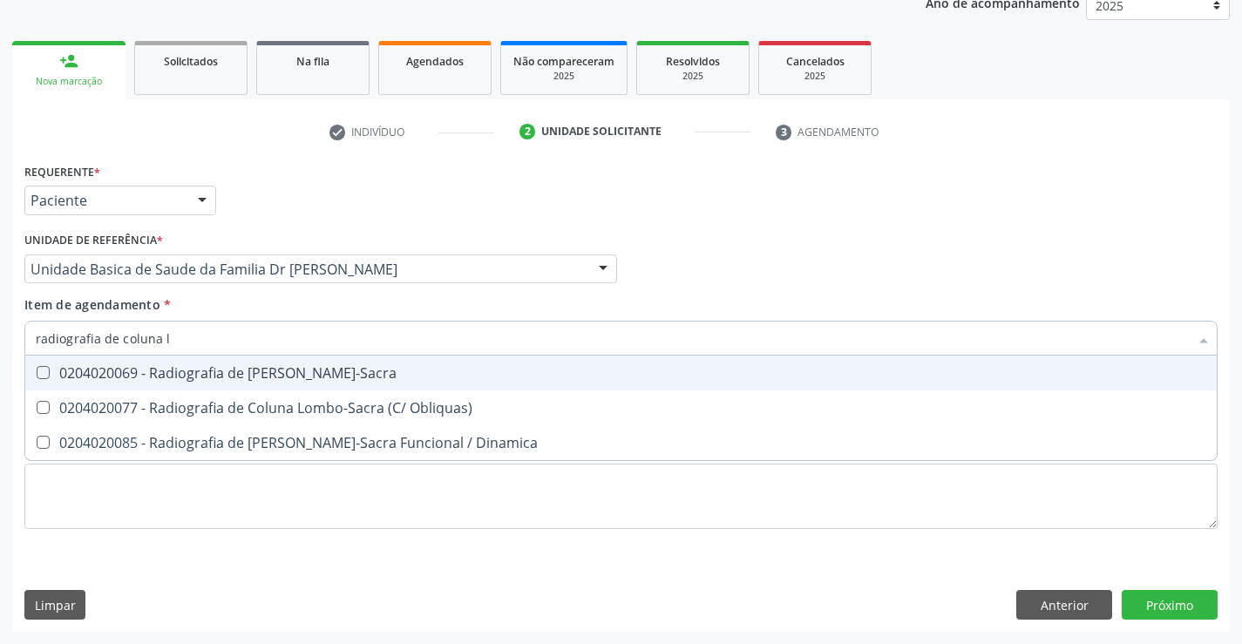
drag, startPoint x: 277, startPoint y: 377, endPoint x: 345, endPoint y: 342, distance: 76.4
click at [277, 376] on div "0204020069 - Radiografia de Coluna Lombo-Sacra" at bounding box center [621, 373] width 1171 height 14
checkbox Lombo-Sacra "true"
drag, startPoint x: 402, startPoint y: 303, endPoint x: 452, endPoint y: 275, distance: 57.7
click at [403, 302] on div "Item de agendamento * radiografia de coluna l Desfazer seleção 0204020069 - Rad…" at bounding box center [620, 323] width 1193 height 55
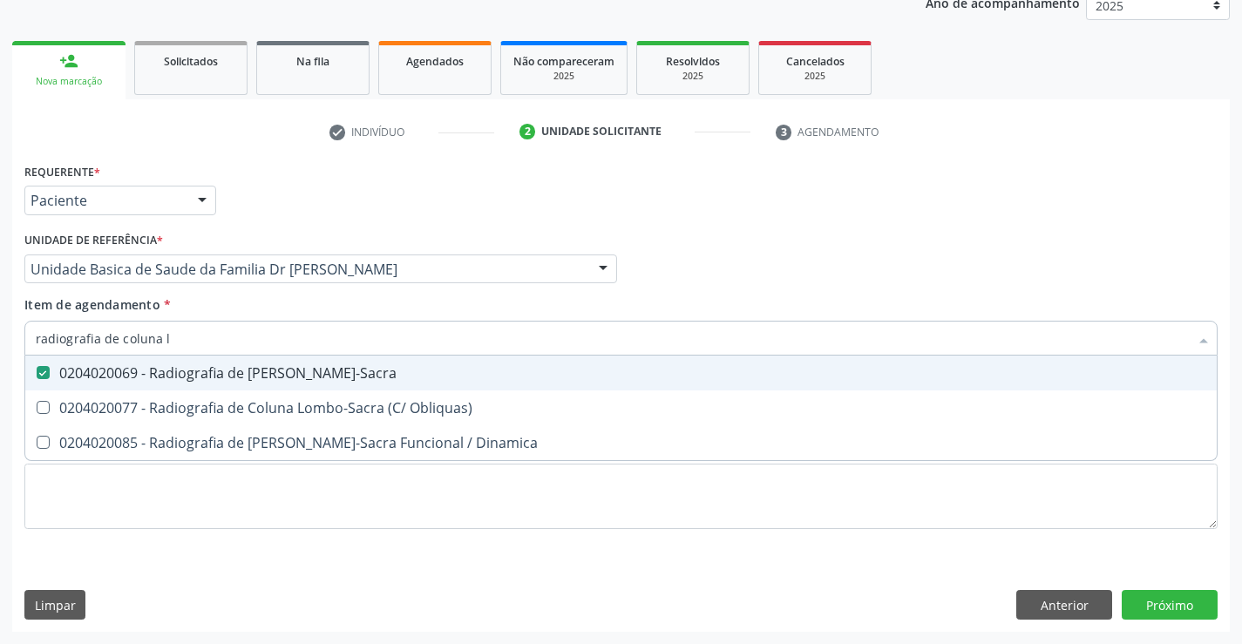
checkbox Obliquas\) "true"
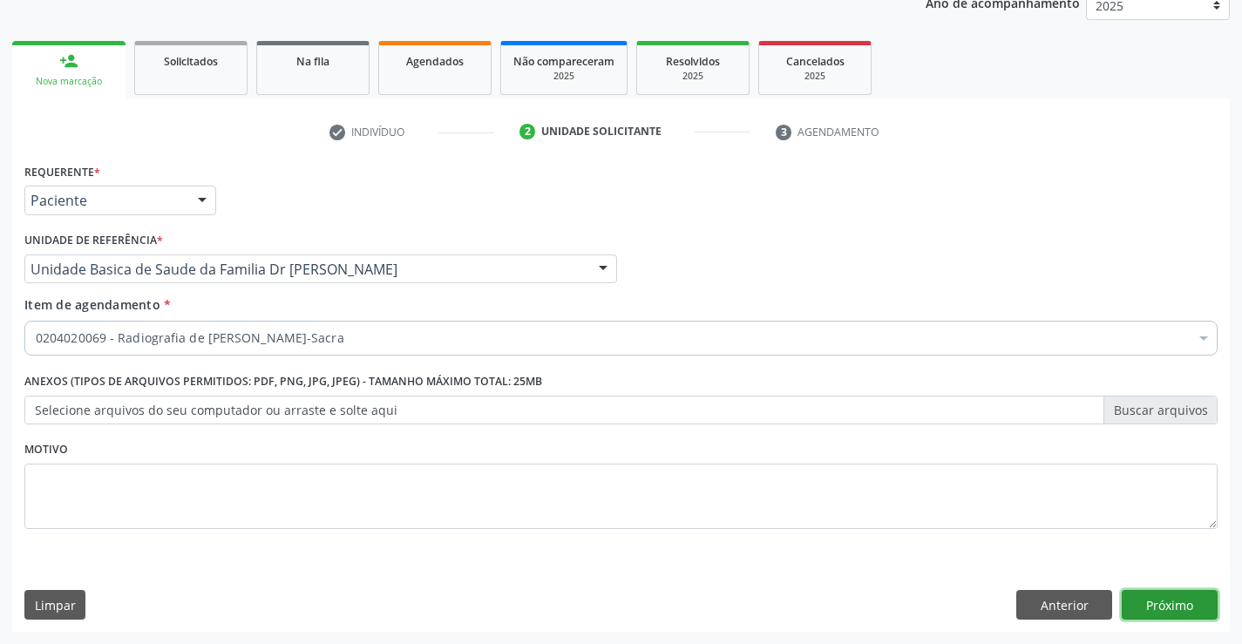
click at [1184, 598] on button "Próximo" at bounding box center [1170, 605] width 96 height 30
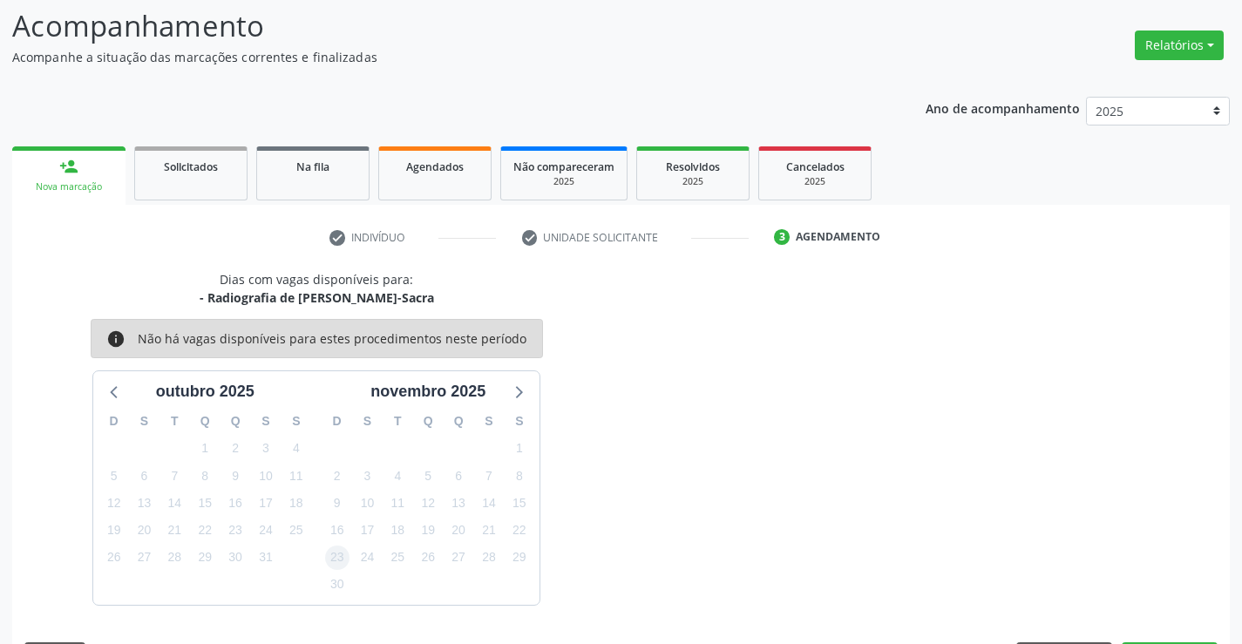
scroll to position [166, 0]
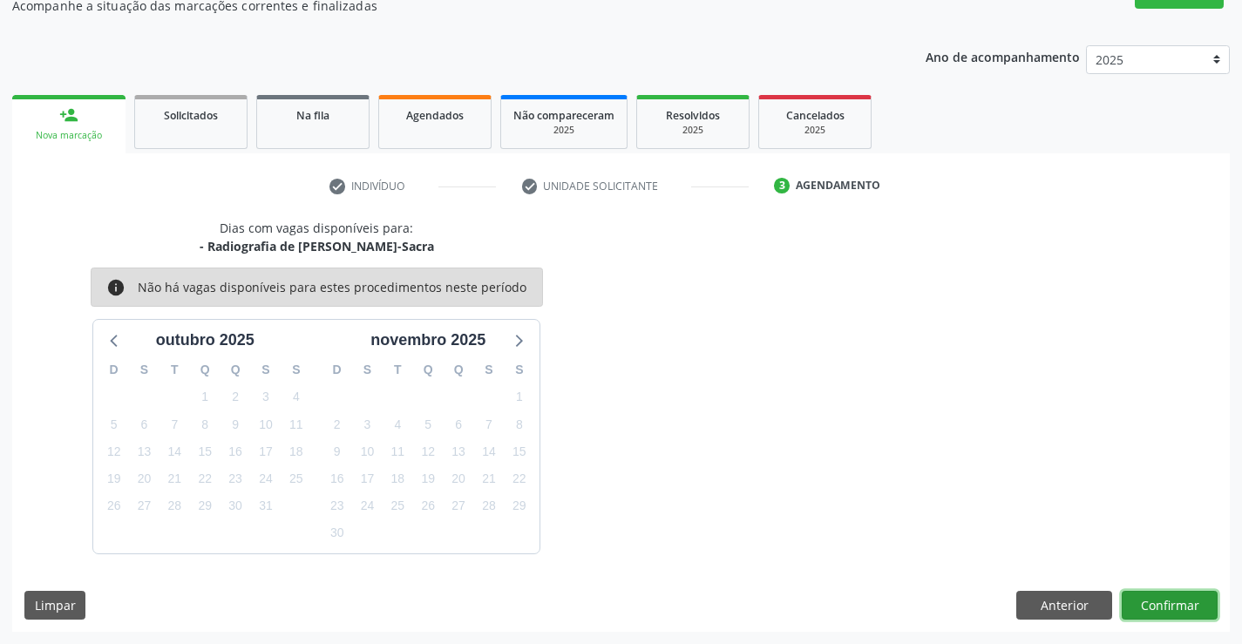
click at [1170, 599] on button "Confirmar" at bounding box center [1170, 606] width 96 height 30
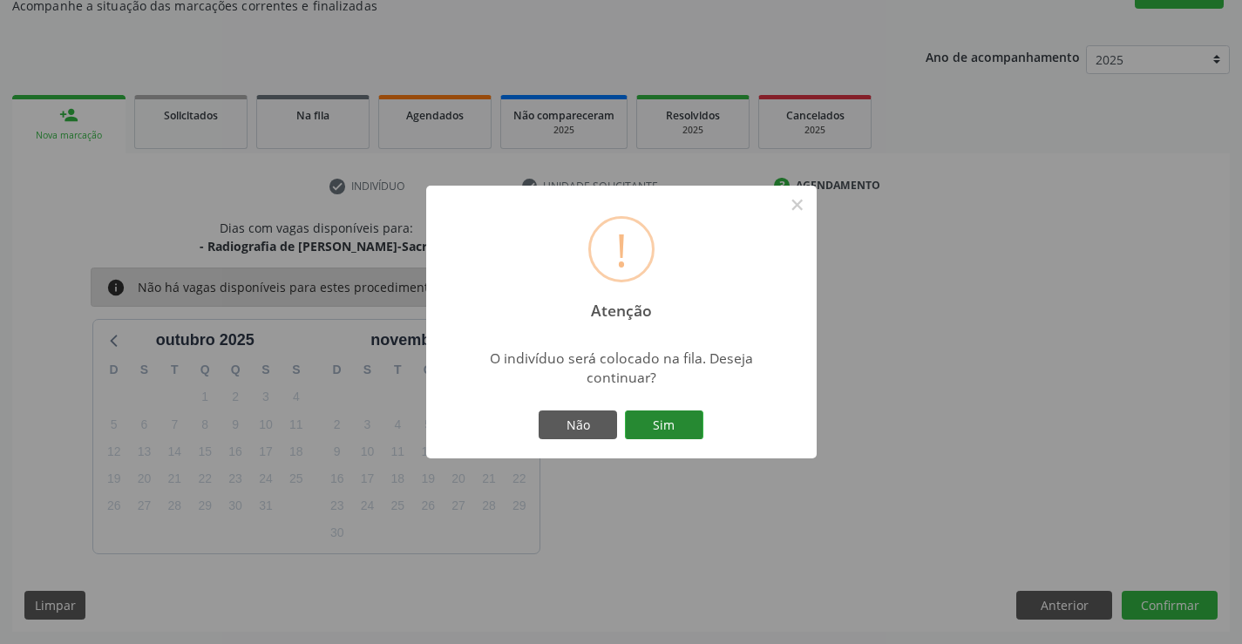
click at [658, 416] on button "Sim" at bounding box center [664, 426] width 78 height 30
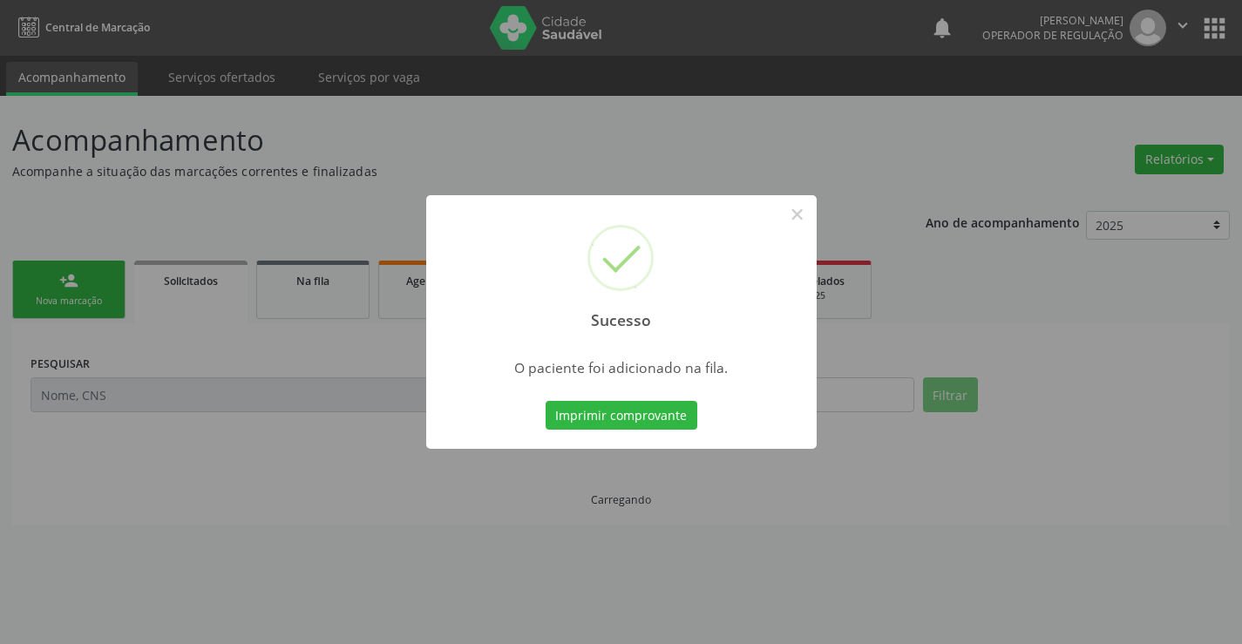
scroll to position [0, 0]
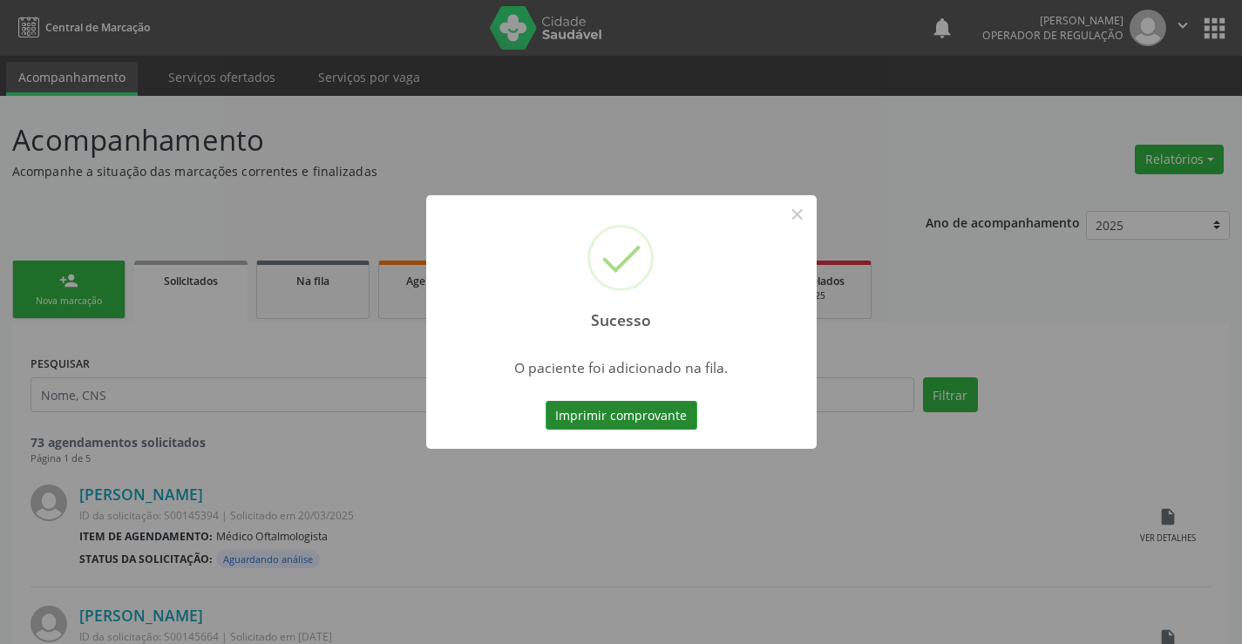
drag, startPoint x: 579, startPoint y: 395, endPoint x: 611, endPoint y: 412, distance: 36.7
click at [586, 398] on div "Sucesso × O paciente foi adicionado na fila. Imprimir comprovante Cancel" at bounding box center [621, 322] width 391 height 255
click at [611, 412] on button "Imprimir comprovante" at bounding box center [622, 416] width 152 height 30
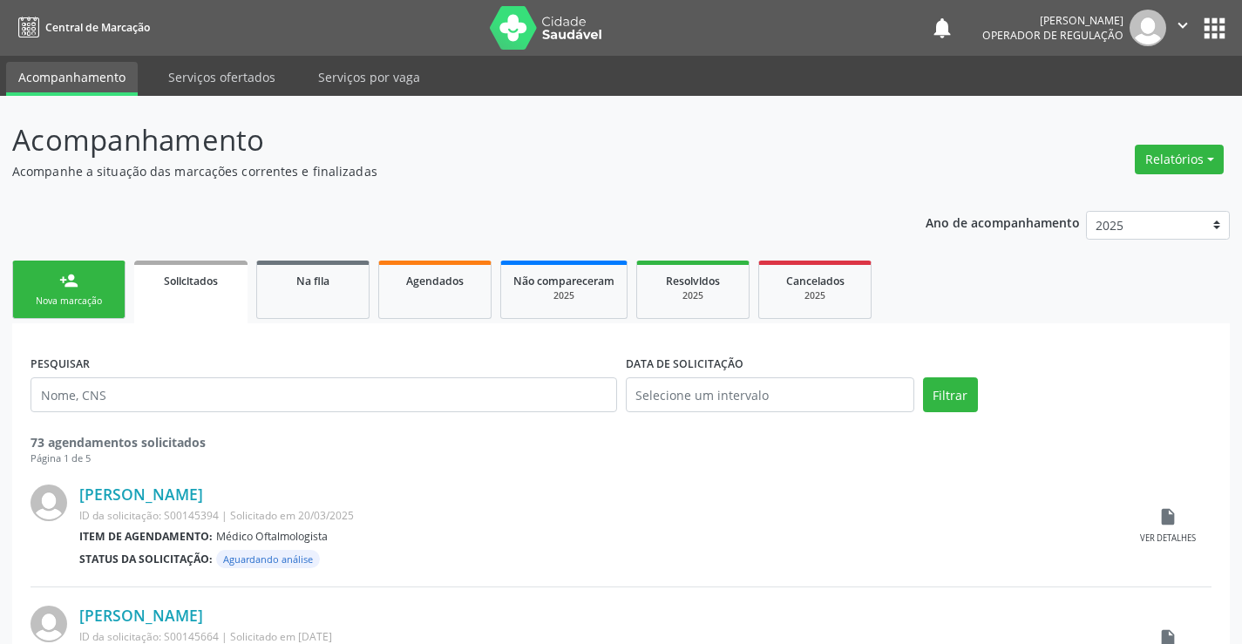
click at [65, 293] on link "person_add Nova marcação" at bounding box center [68, 290] width 113 height 58
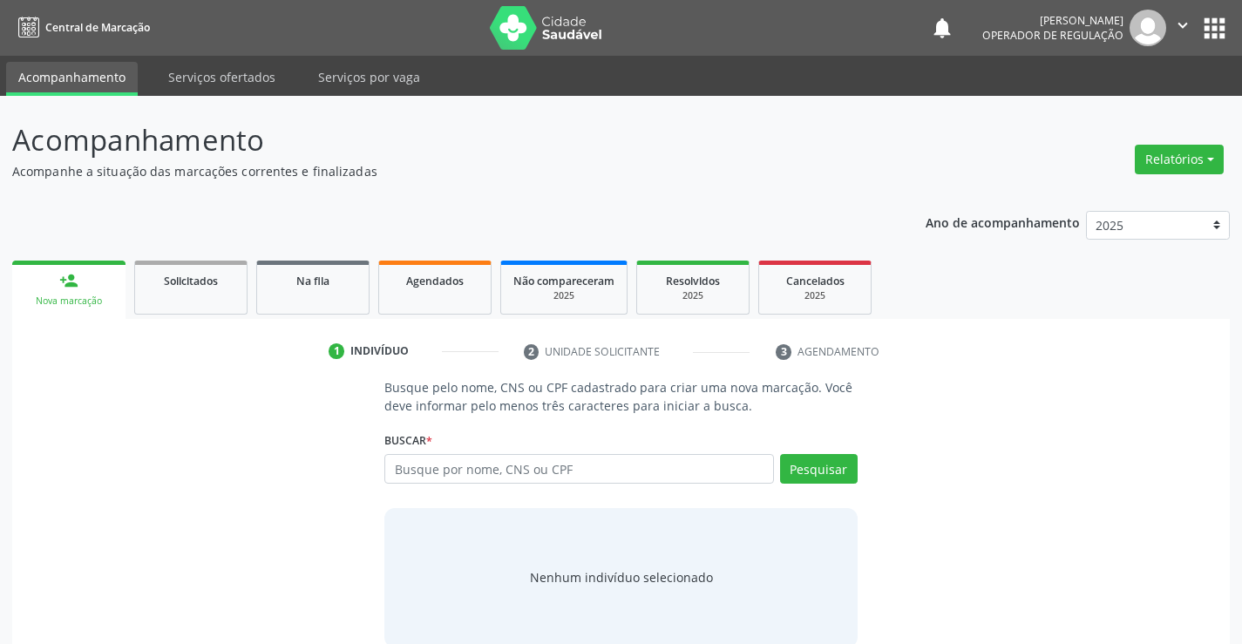
click at [65, 293] on link "person_add Nova marcação" at bounding box center [68, 290] width 113 height 58
click at [483, 466] on input "text" at bounding box center [578, 469] width 389 height 30
click at [425, 472] on input "text" at bounding box center [578, 469] width 389 height 30
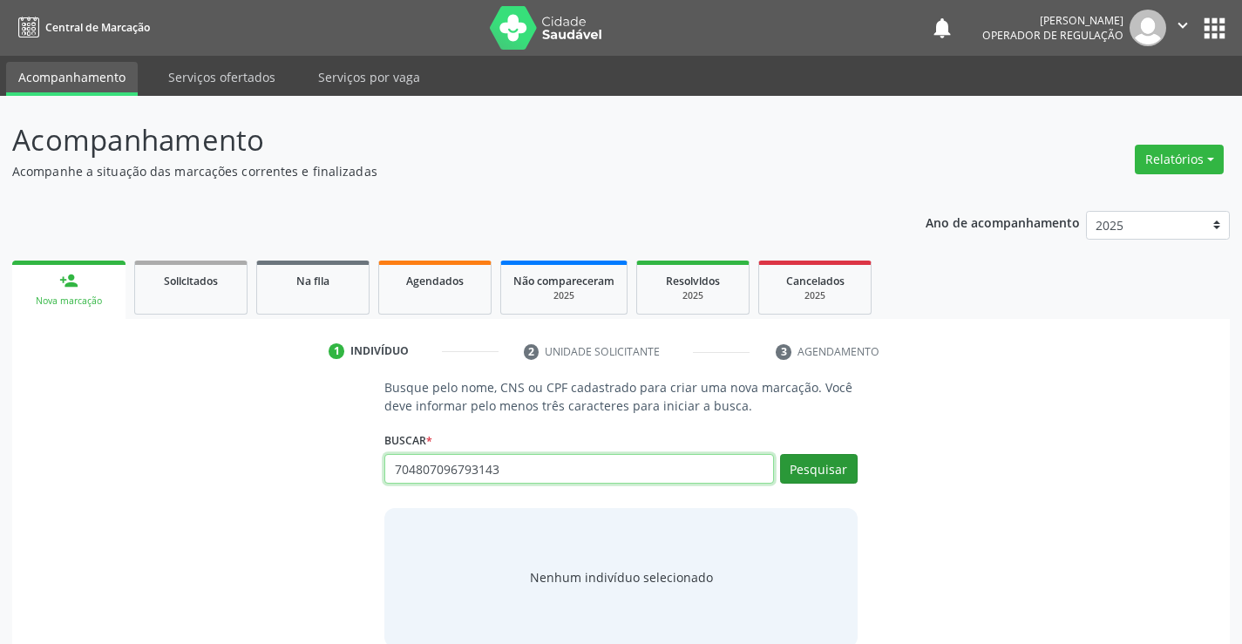
type input "704807096793143"
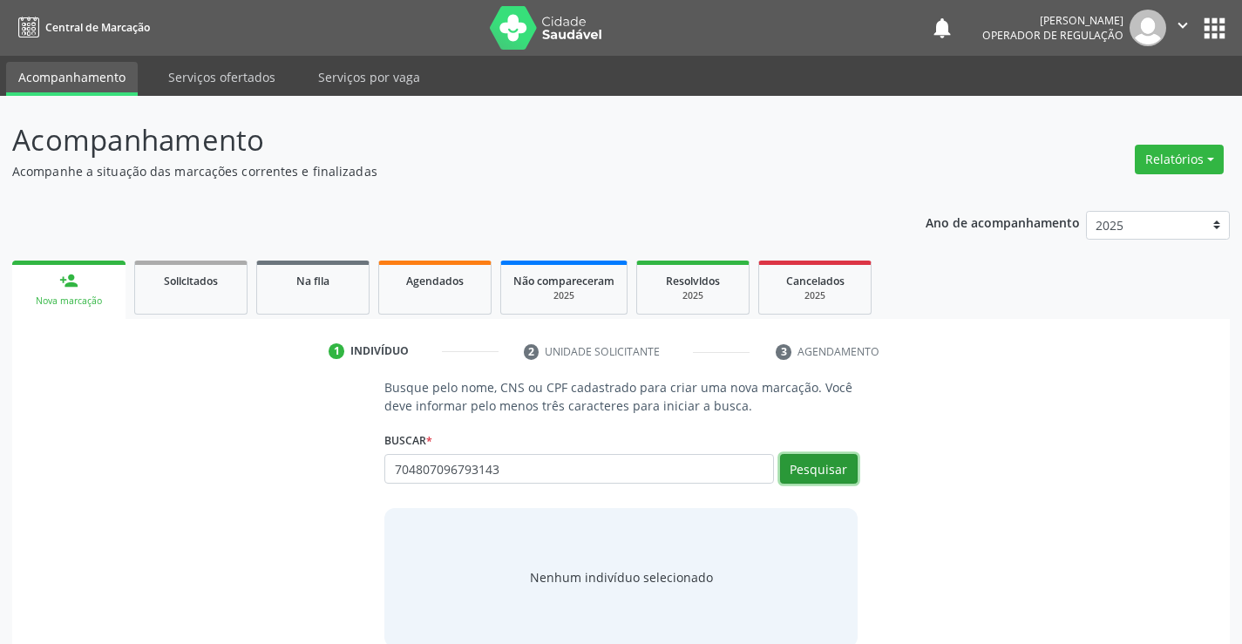
click at [800, 457] on button "Pesquisar" at bounding box center [819, 469] width 78 height 30
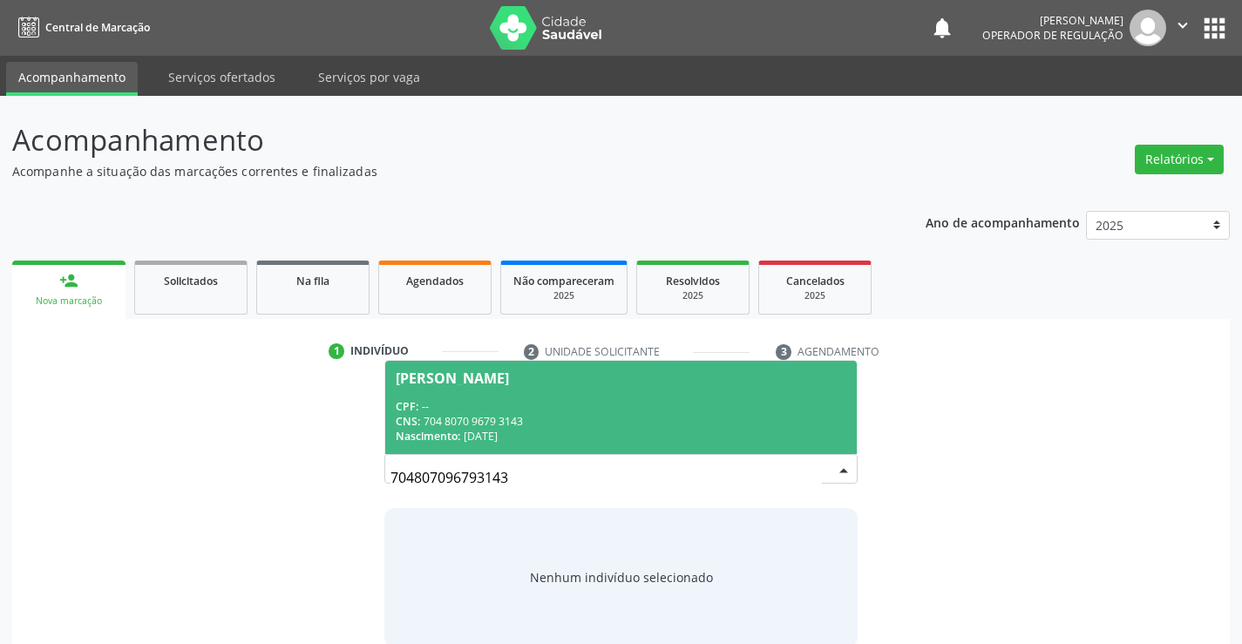
click at [497, 410] on div "CPF: --" at bounding box center [621, 406] width 450 height 15
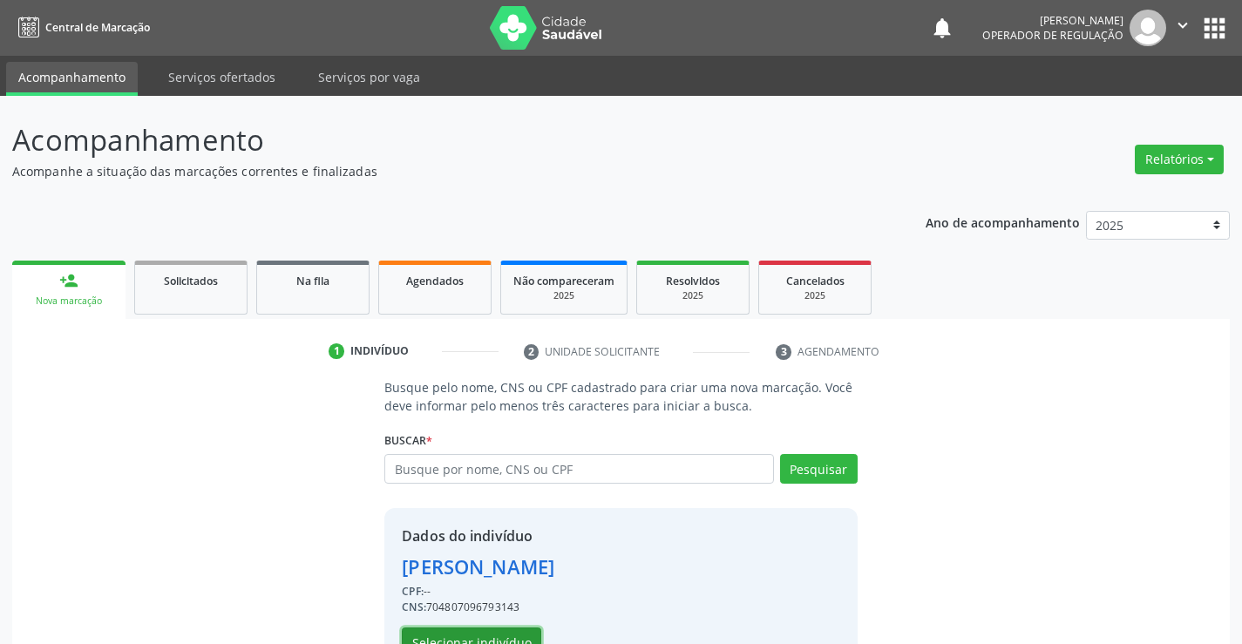
click at [455, 630] on button "Selecionar indivíduo" at bounding box center [471, 643] width 139 height 30
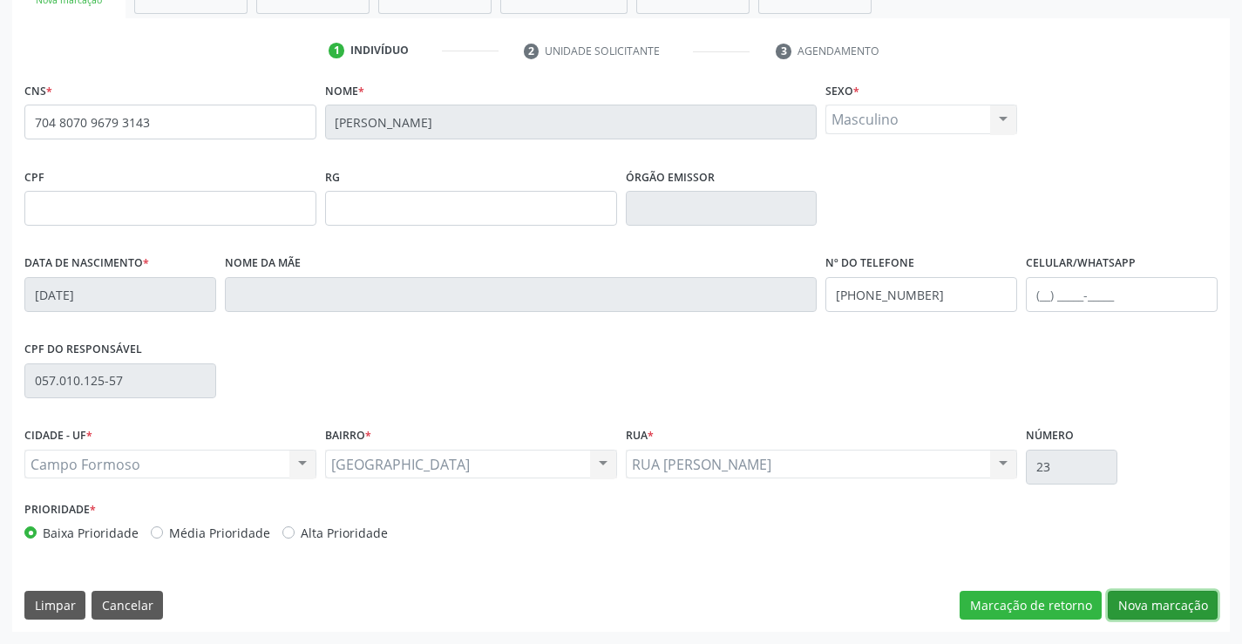
click at [1169, 603] on button "Nova marcação" at bounding box center [1163, 606] width 110 height 30
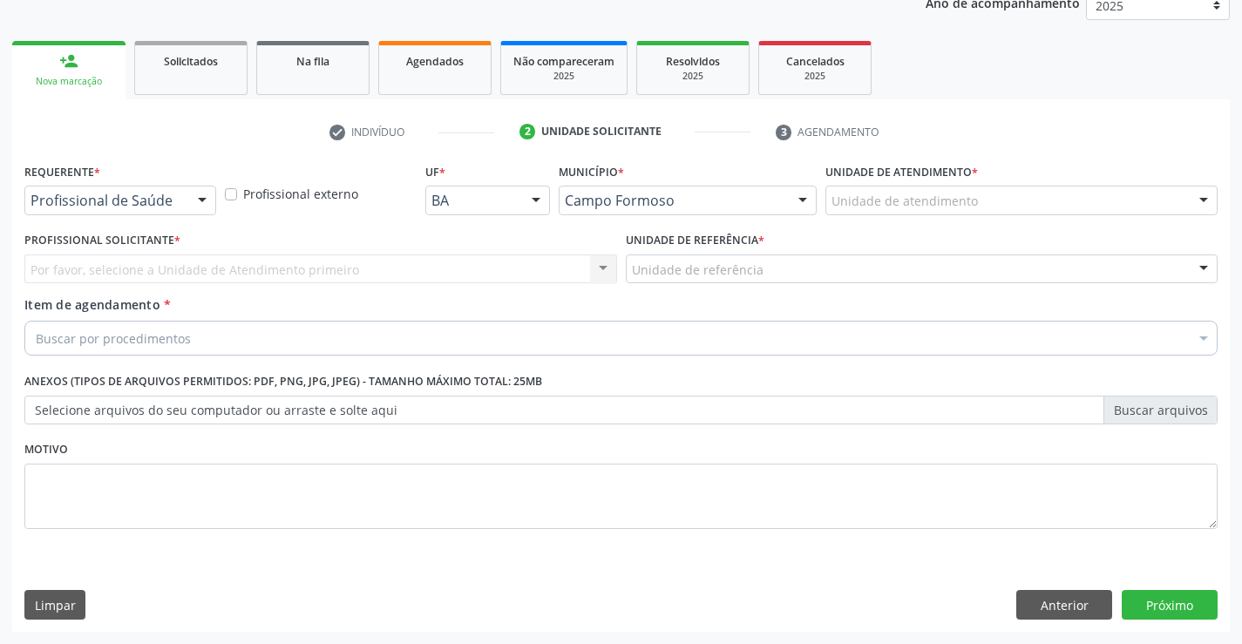
scroll to position [220, 0]
click at [1050, 608] on button "Anterior" at bounding box center [1064, 605] width 96 height 30
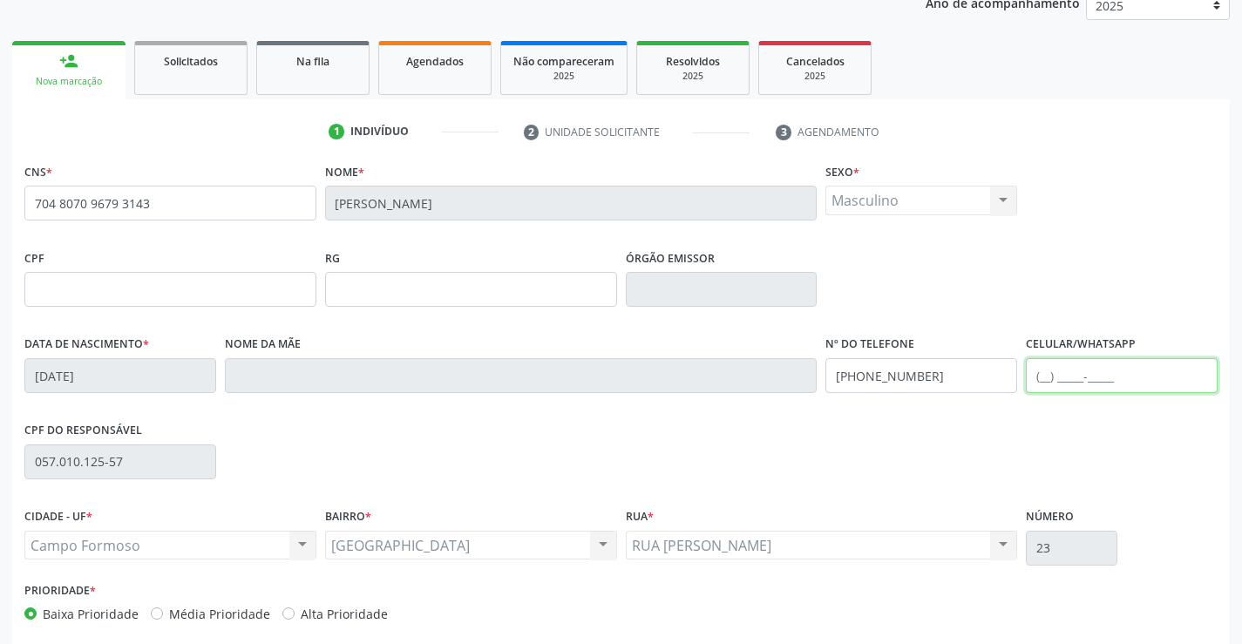
click at [1067, 376] on input "text" at bounding box center [1122, 375] width 192 height 35
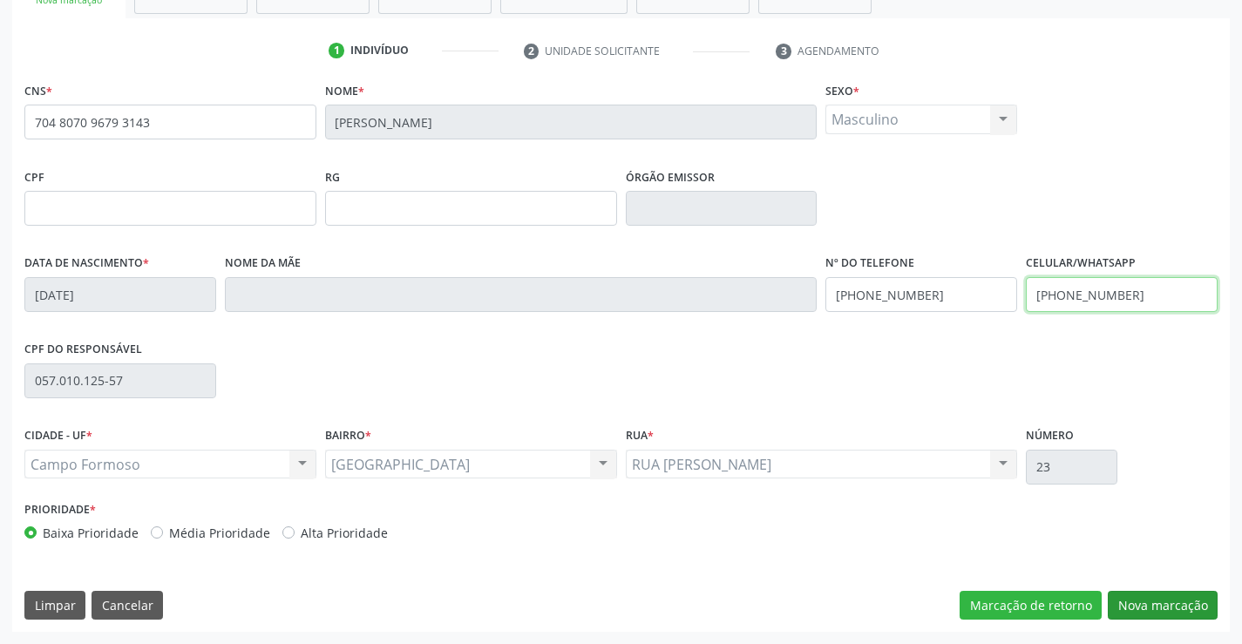
type input "(74) 98119-1438"
click at [1159, 599] on button "Nova marcação" at bounding box center [1163, 606] width 110 height 30
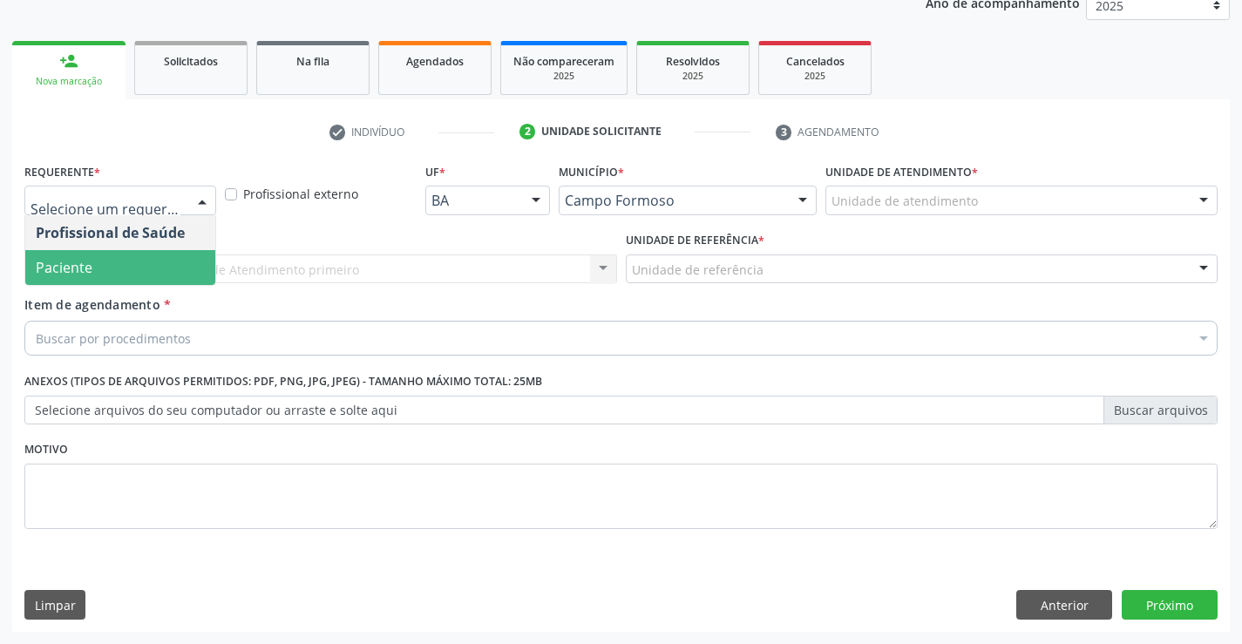
drag, startPoint x: 85, startPoint y: 254, endPoint x: 127, endPoint y: 249, distance: 42.1
click at [84, 256] on span "Paciente" at bounding box center [120, 267] width 190 height 35
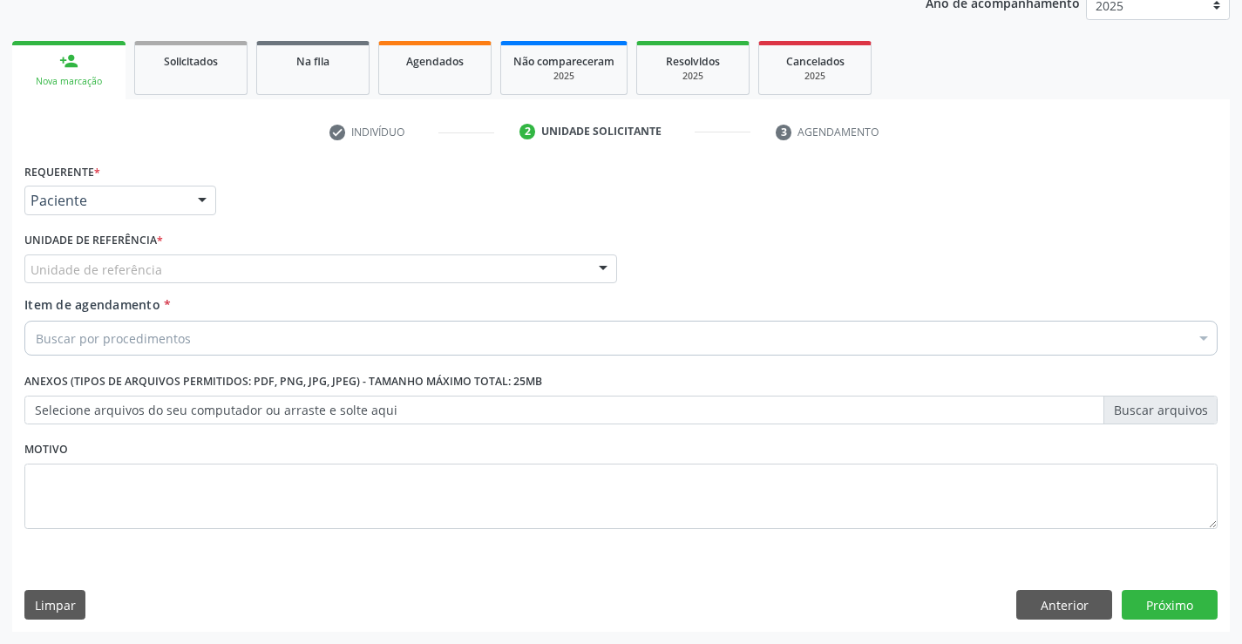
click at [186, 276] on div "Unidade de referência" at bounding box center [320, 270] width 593 height 30
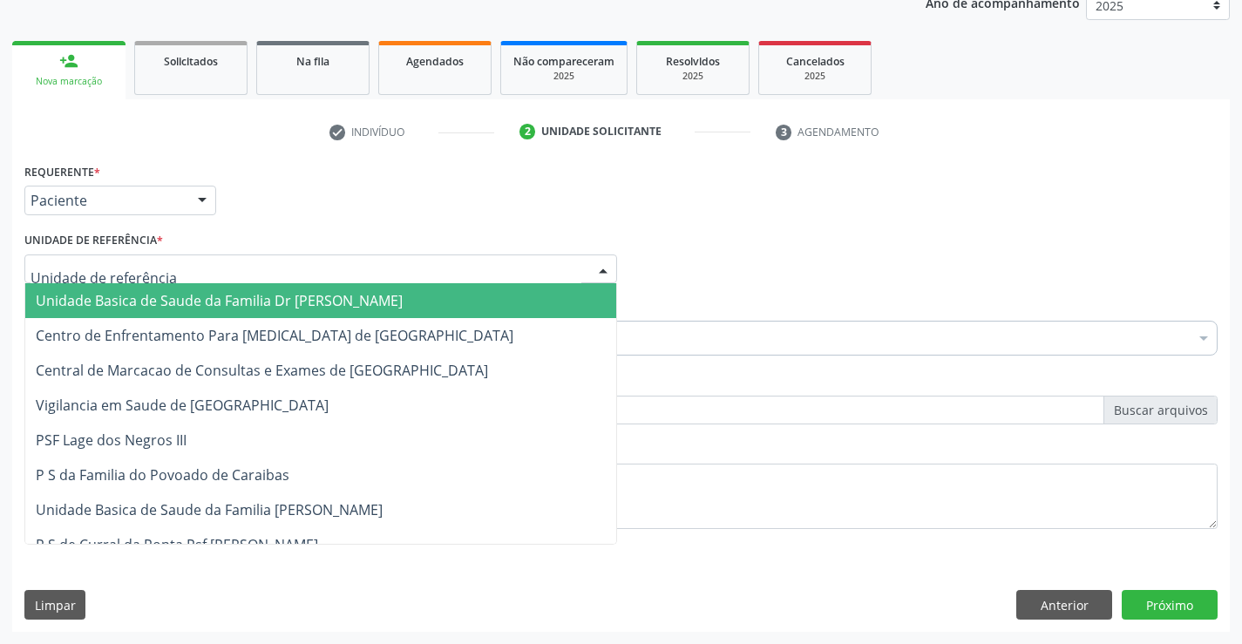
click at [128, 300] on span "Unidade Basica de Saude da Familia Dr [PERSON_NAME]" at bounding box center [219, 300] width 367 height 19
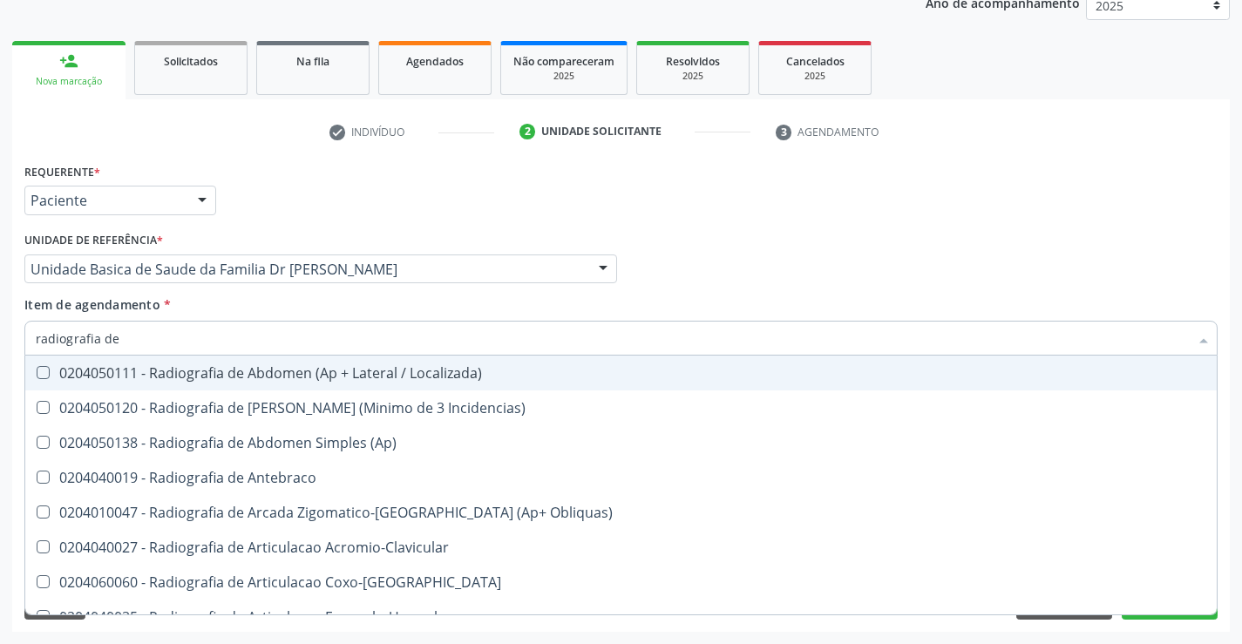
type input "radiografia de c"
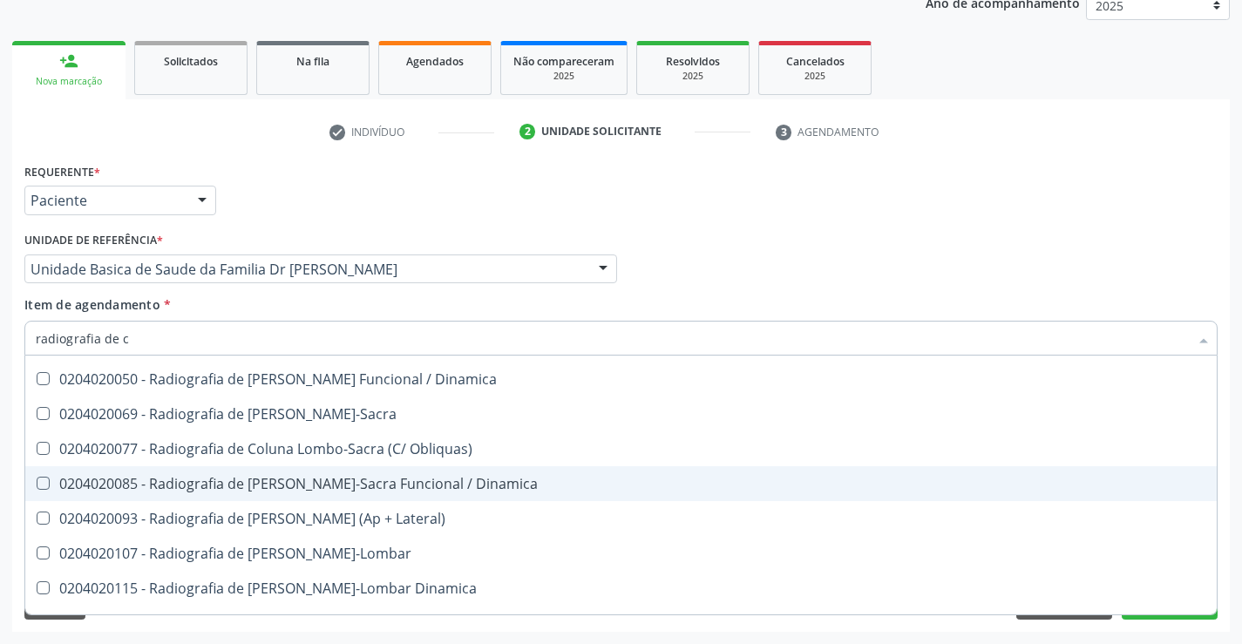
scroll to position [174, 0]
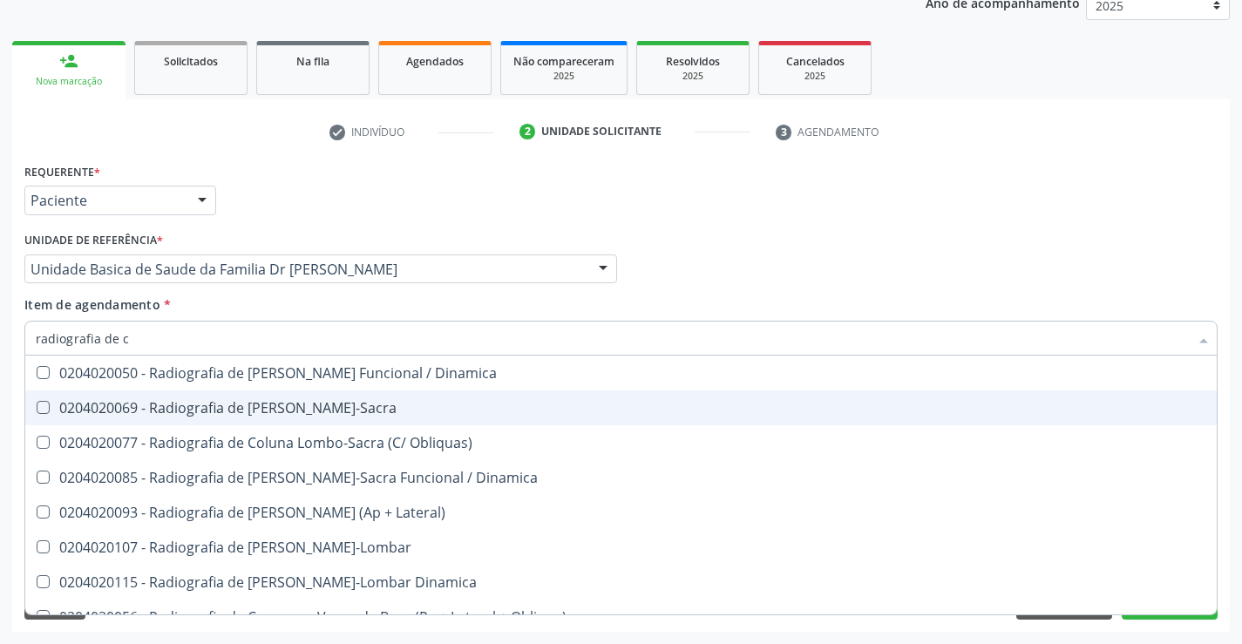
drag, startPoint x: 301, startPoint y: 413, endPoint x: 336, endPoint y: 364, distance: 61.2
click at [301, 411] on div "0204020069 - Radiografia de Coluna Lombo-Sacra" at bounding box center [621, 408] width 1171 height 14
checkbox Lombo-Sacra "true"
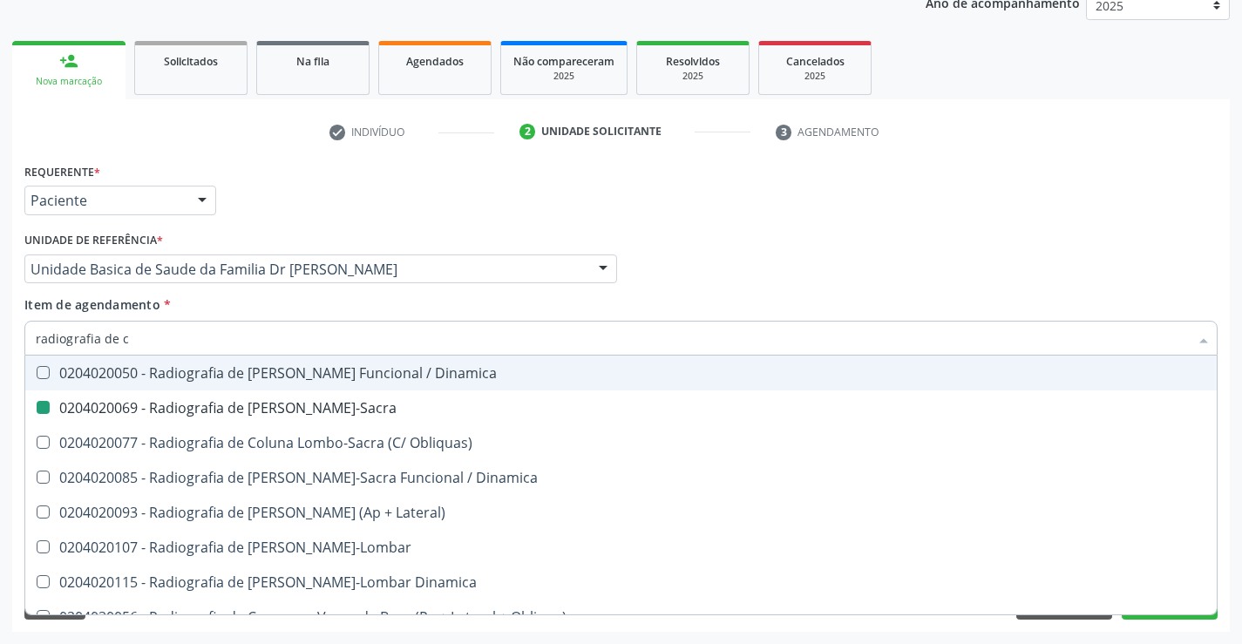
click at [417, 286] on div "Unidade de referência * Unidade Basica de Saude da Familia Dr [PERSON_NAME] Uni…" at bounding box center [321, 262] width 602 height 68
checkbox Hirtz\) "true"
checkbox Lombo-Sacra "false"
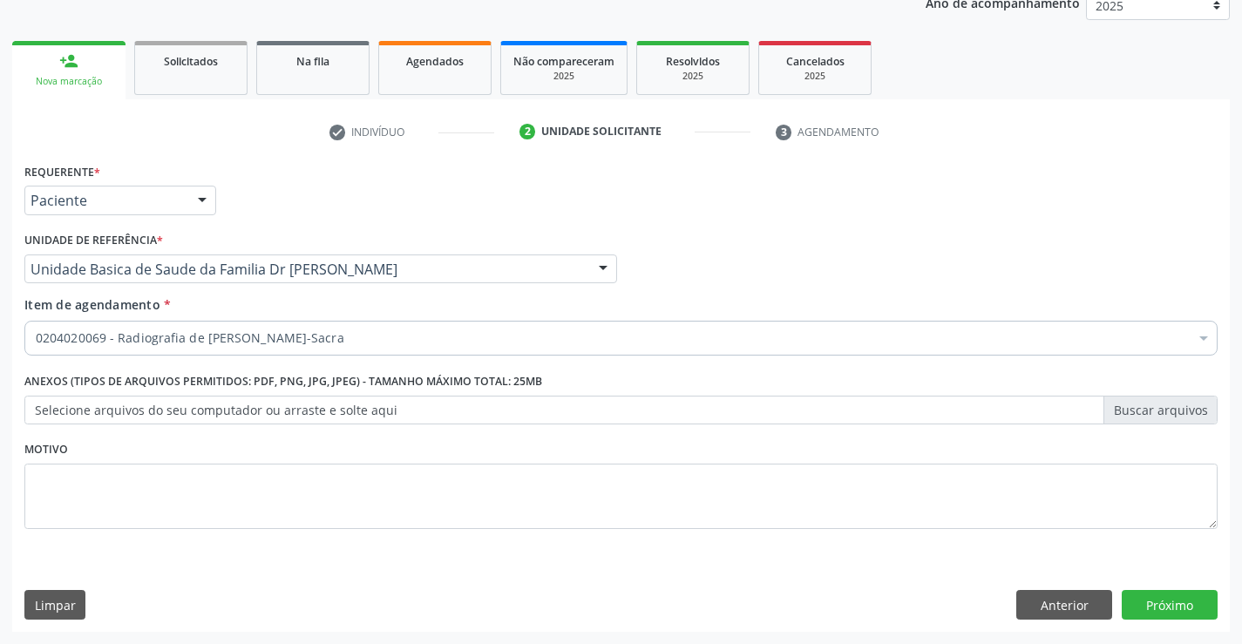
scroll to position [0, 0]
click at [1148, 604] on button "Próximo" at bounding box center [1170, 605] width 96 height 30
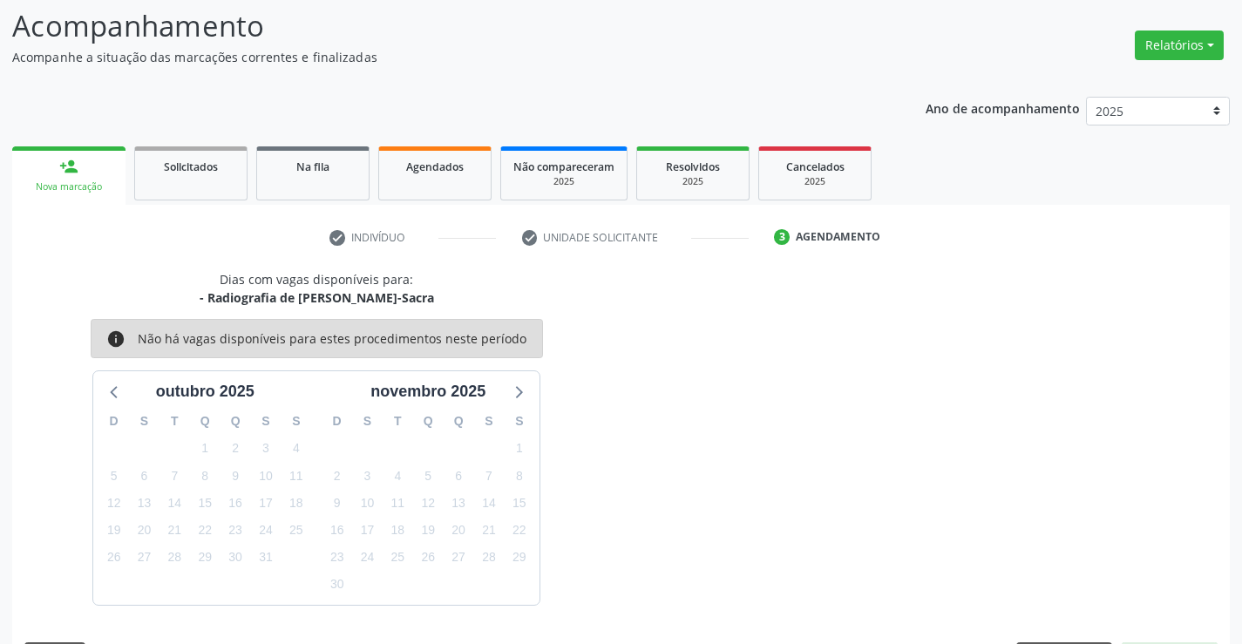
scroll to position [166, 0]
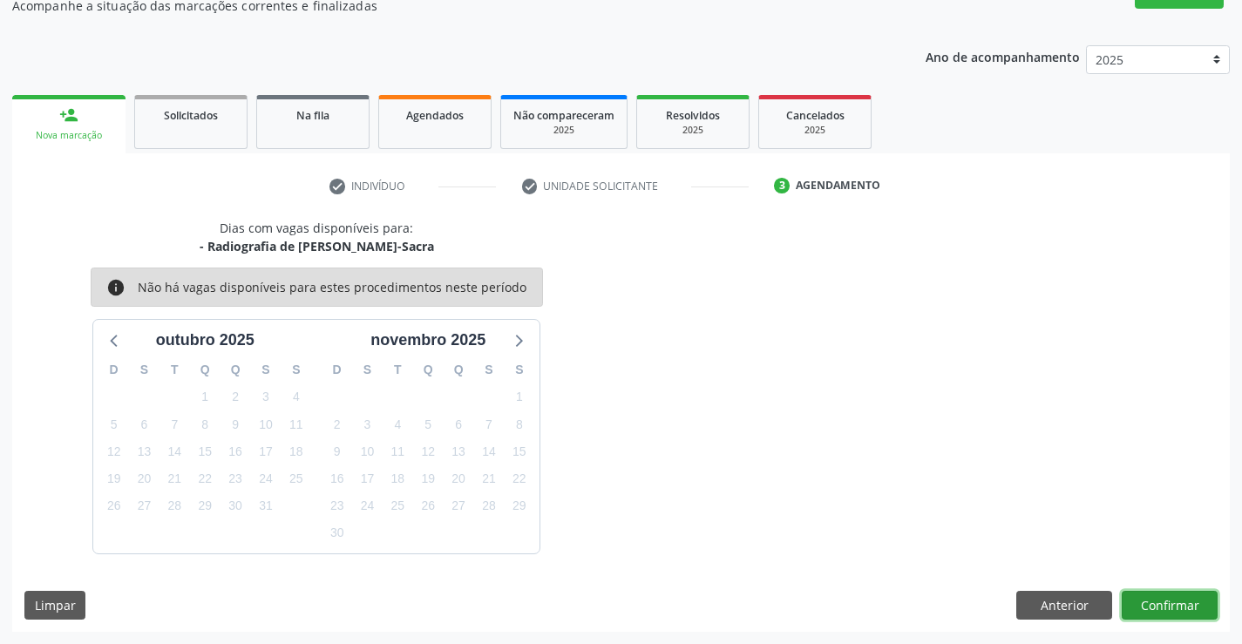
click at [1154, 606] on button "Confirmar" at bounding box center [1170, 606] width 96 height 30
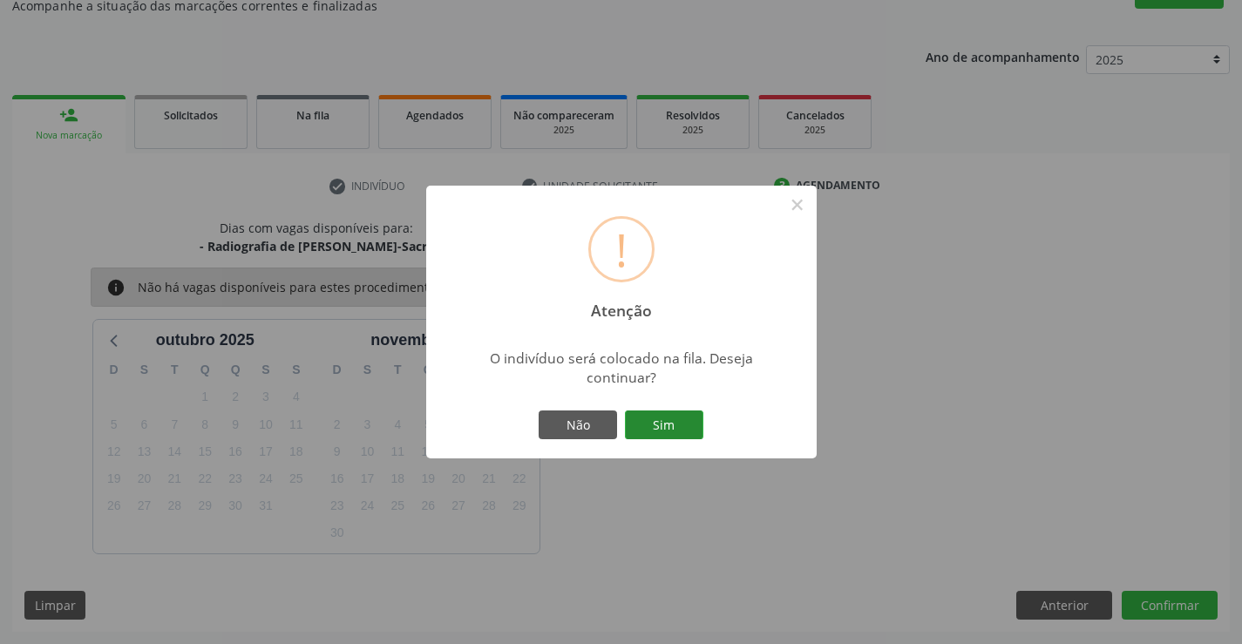
click at [673, 422] on button "Sim" at bounding box center [664, 426] width 78 height 30
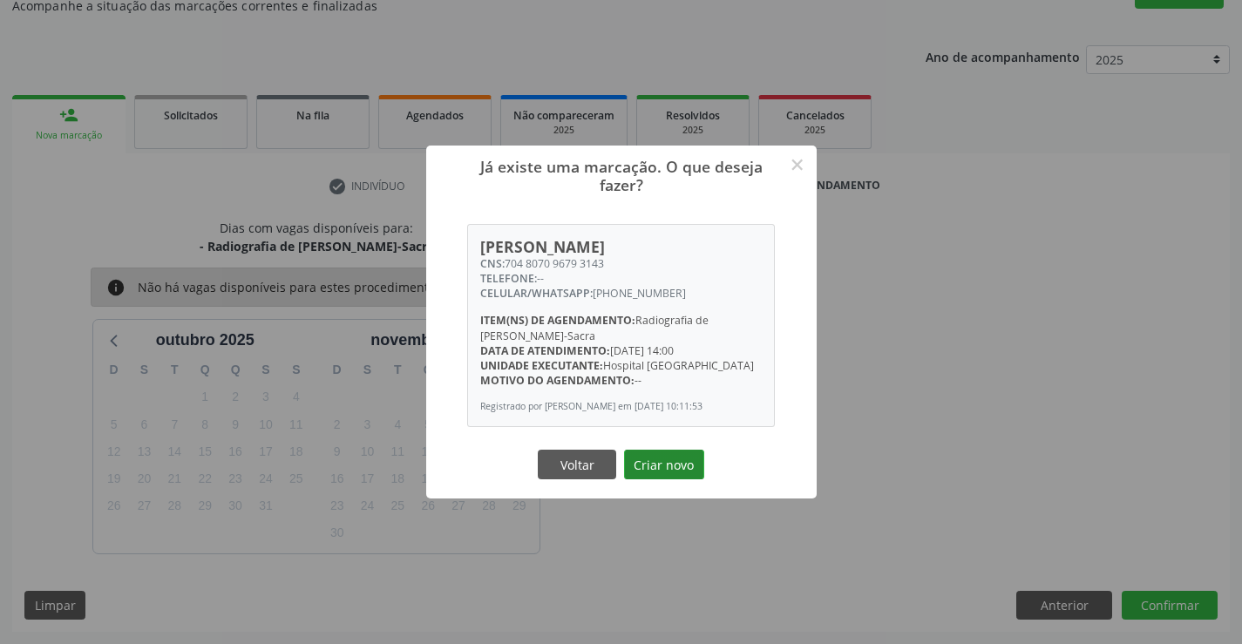
click at [664, 477] on button "Criar novo" at bounding box center [664, 465] width 80 height 30
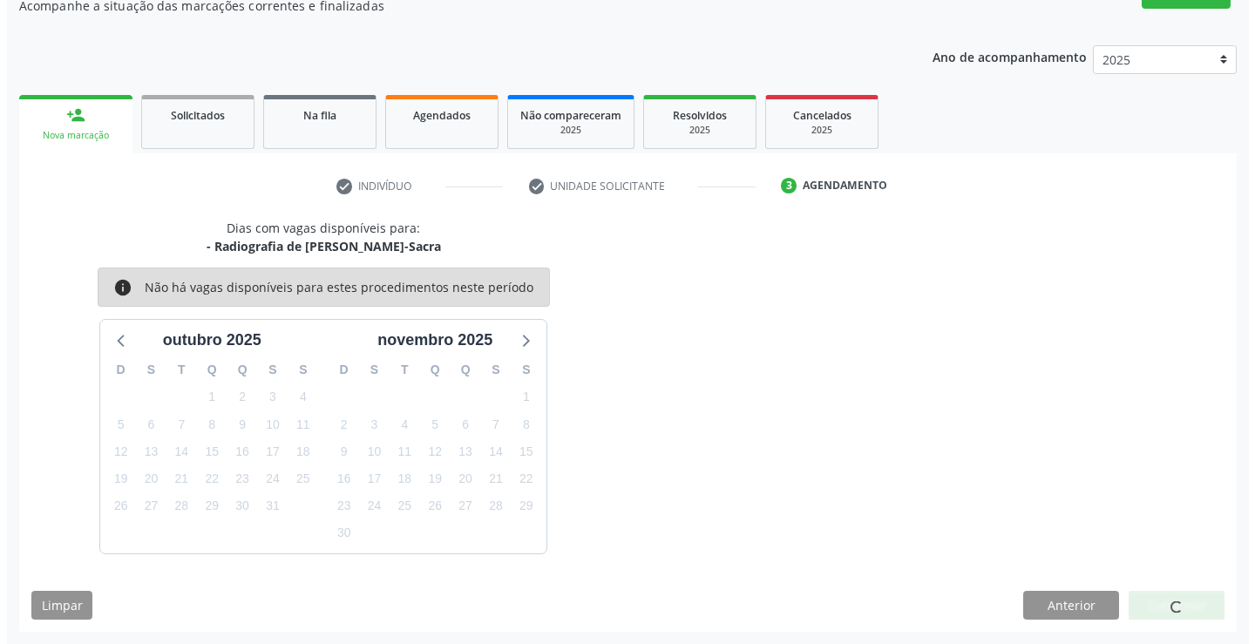
scroll to position [0, 0]
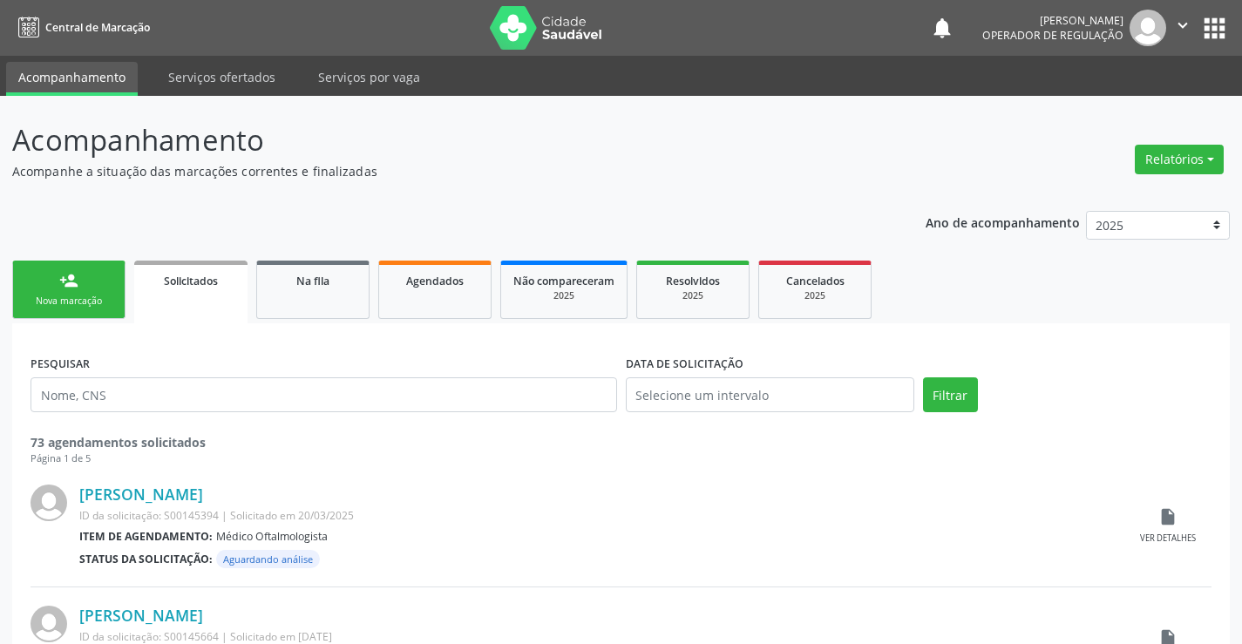
click at [87, 302] on div "Nova marcação" at bounding box center [68, 301] width 87 height 13
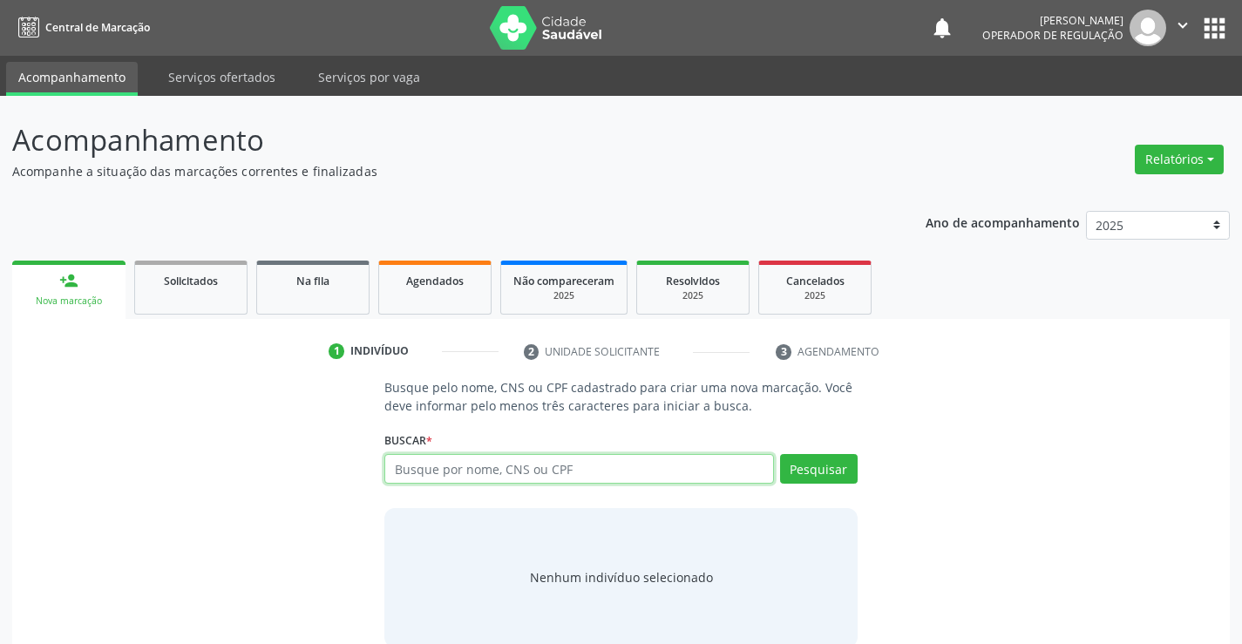
click at [482, 464] on input "text" at bounding box center [578, 469] width 389 height 30
type input "700509704913753"
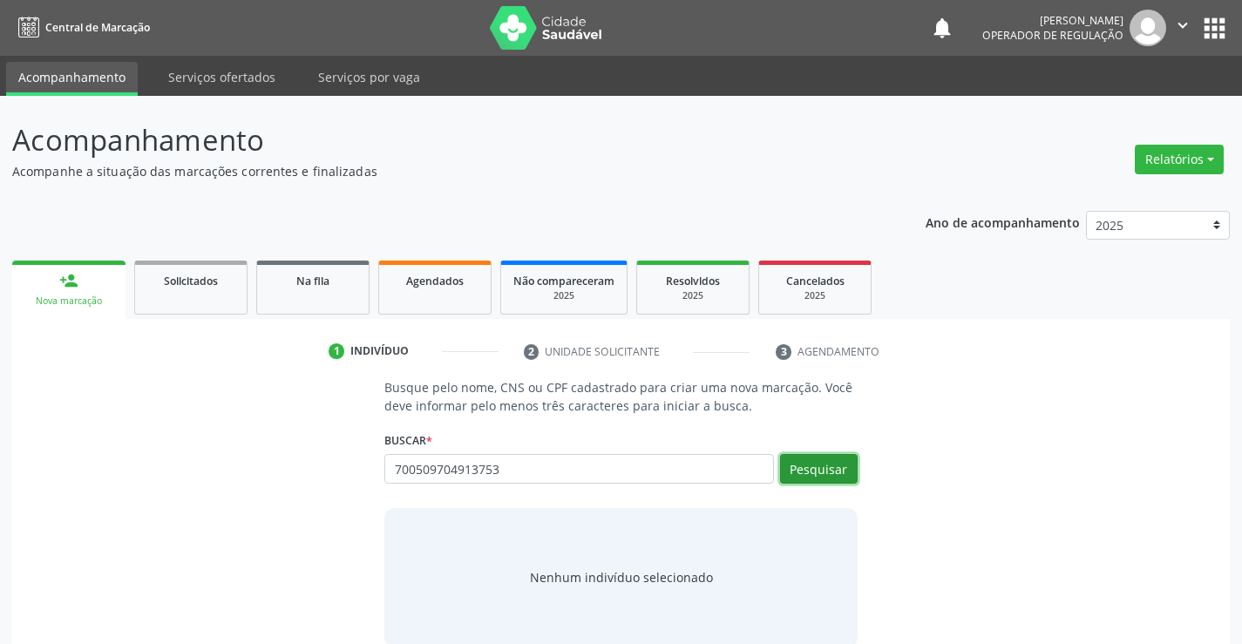
click at [805, 473] on button "Pesquisar" at bounding box center [819, 469] width 78 height 30
type input "700509704913753"
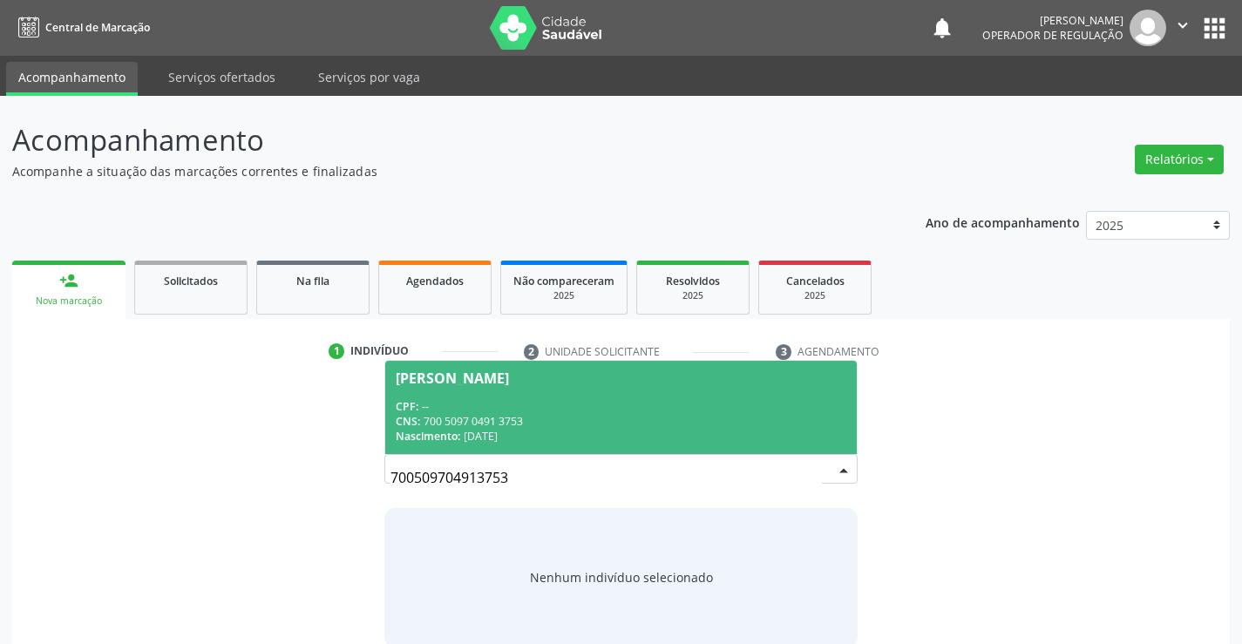
drag, startPoint x: 451, startPoint y: 402, endPoint x: 535, endPoint y: 452, distance: 98.5
click at [452, 403] on div "CPF: --" at bounding box center [621, 406] width 450 height 15
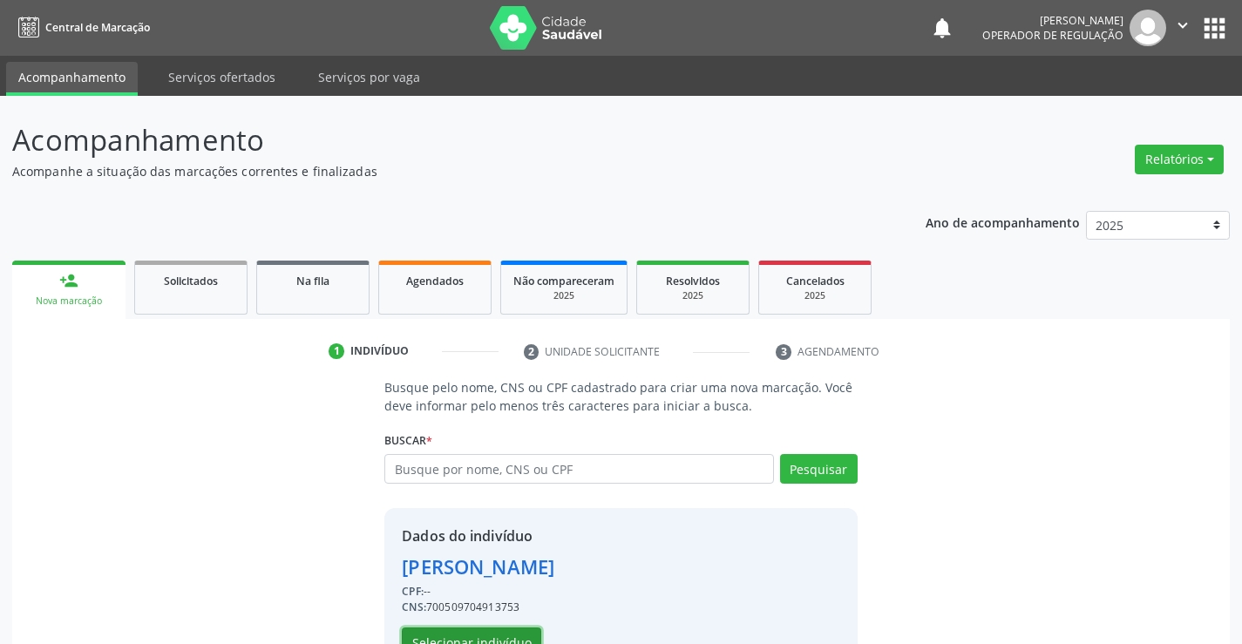
click at [484, 636] on button "Selecionar indivíduo" at bounding box center [471, 643] width 139 height 30
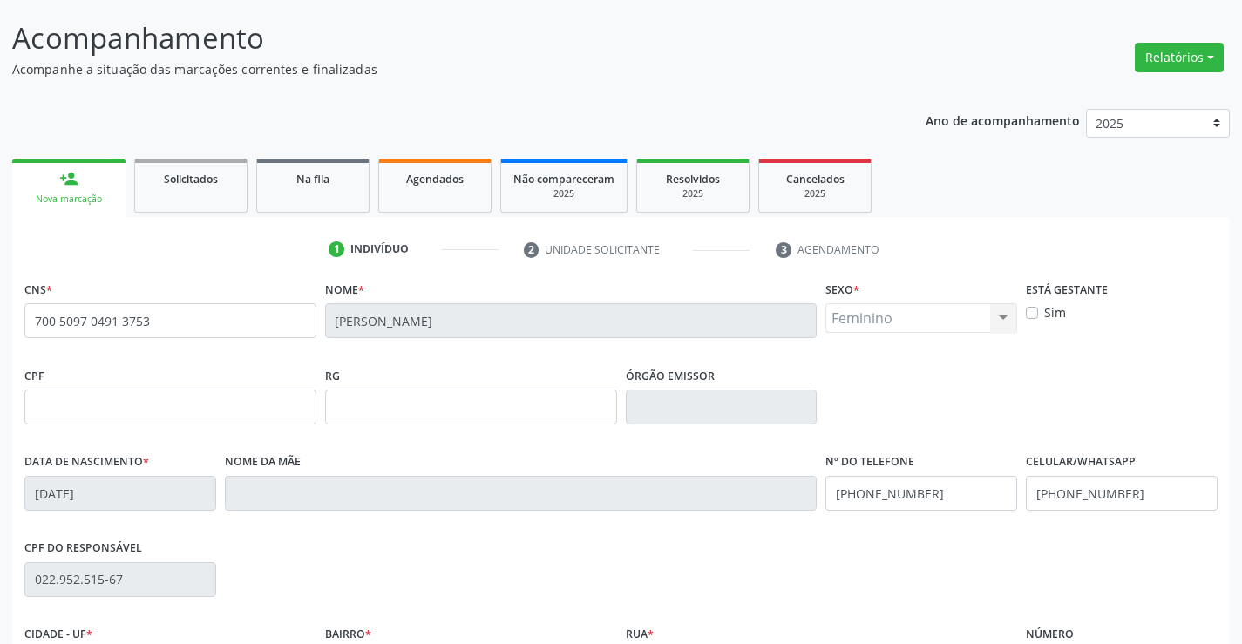
scroll to position [301, 0]
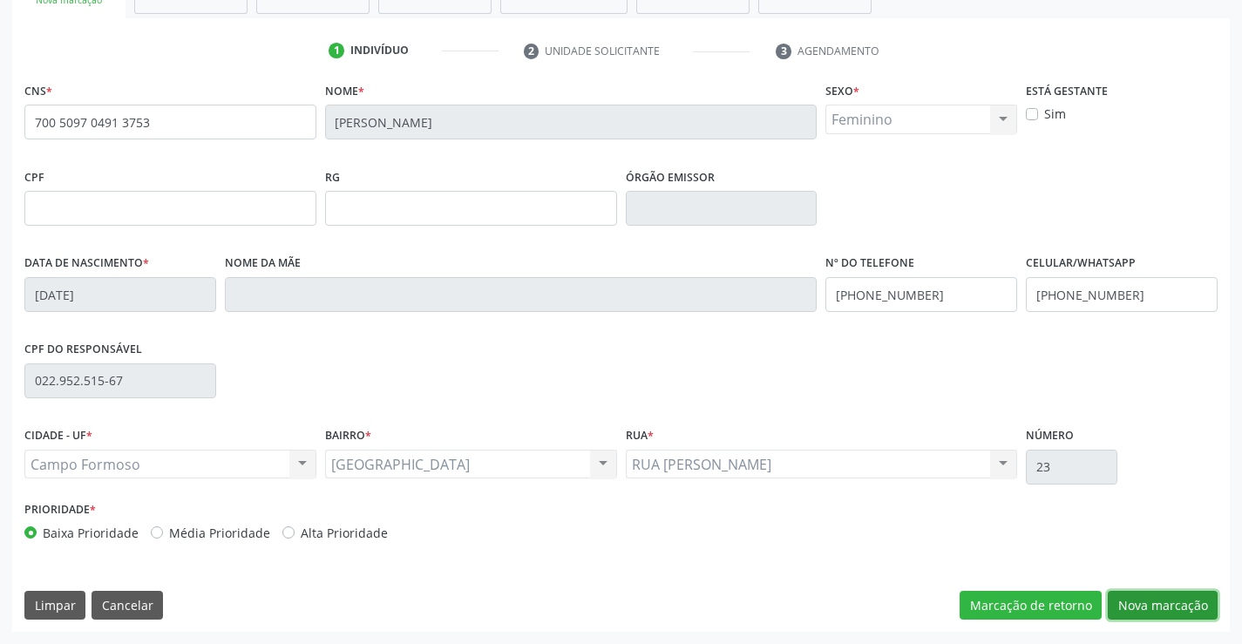
click at [1159, 608] on button "Nova marcação" at bounding box center [1163, 606] width 110 height 30
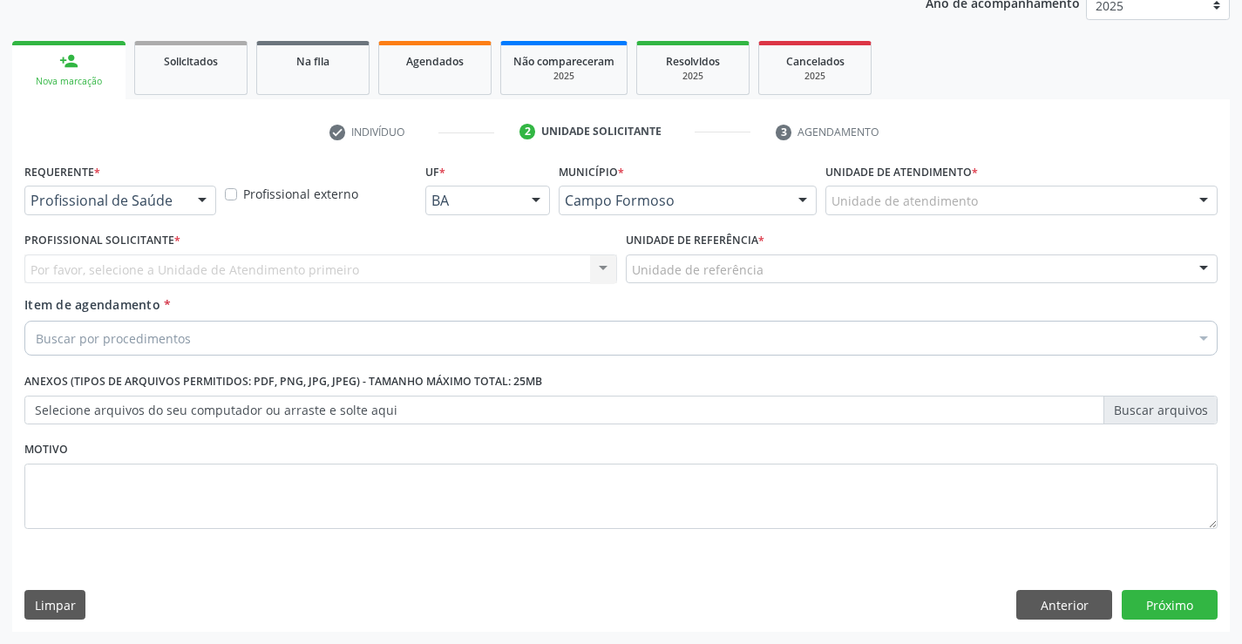
scroll to position [220, 0]
click at [189, 201] on div at bounding box center [202, 202] width 26 height 30
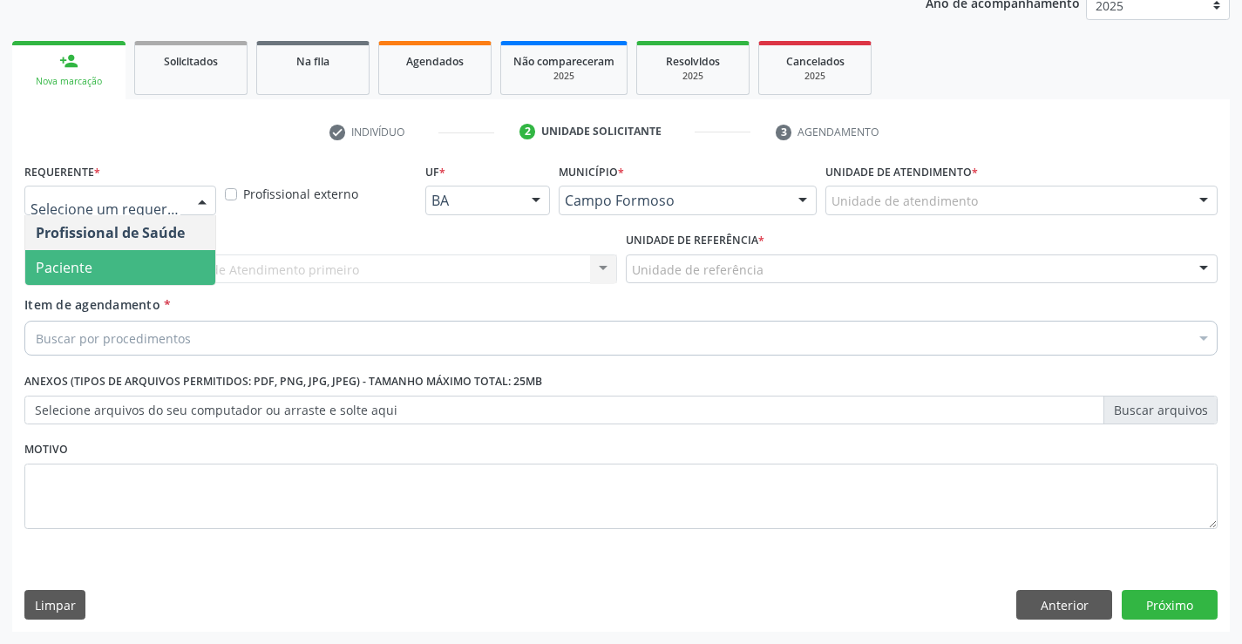
drag, startPoint x: 109, startPoint y: 266, endPoint x: 153, endPoint y: 261, distance: 43.9
click at [114, 266] on span "Paciente" at bounding box center [120, 267] width 190 height 35
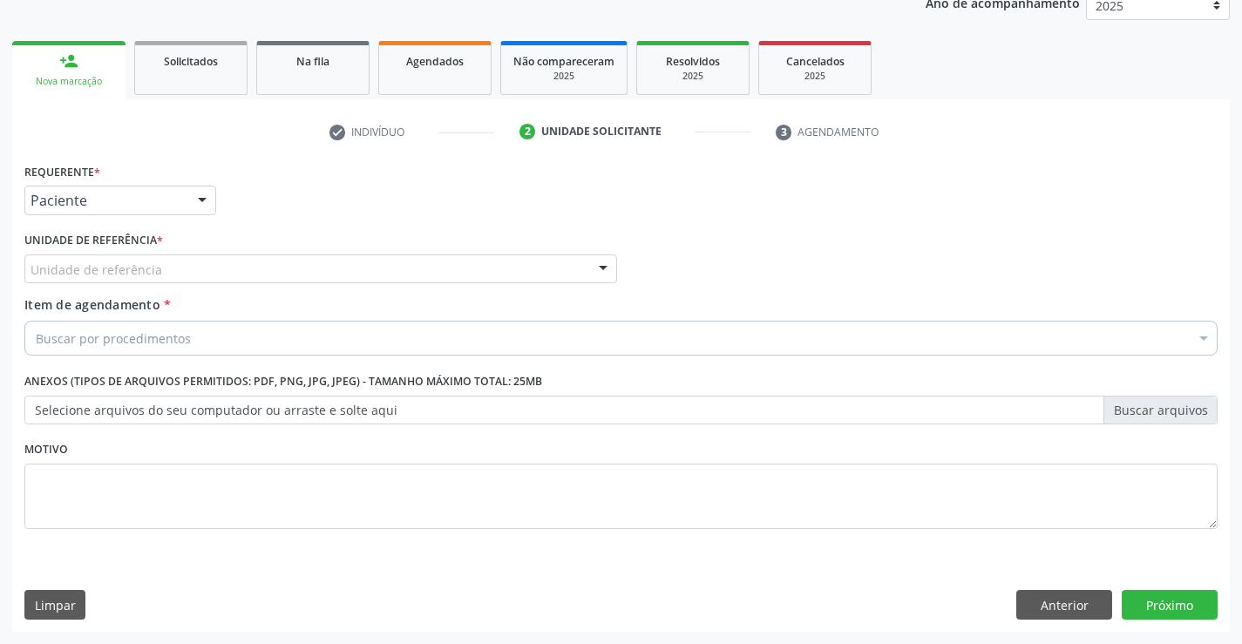
drag, startPoint x: 153, startPoint y: 261, endPoint x: 112, endPoint y: 282, distance: 45.6
click at [153, 262] on div "Requerente * Paciente Profissional de Saúde Paciente Nenhum resultado encontrad…" at bounding box center [620, 356] width 1193 height 395
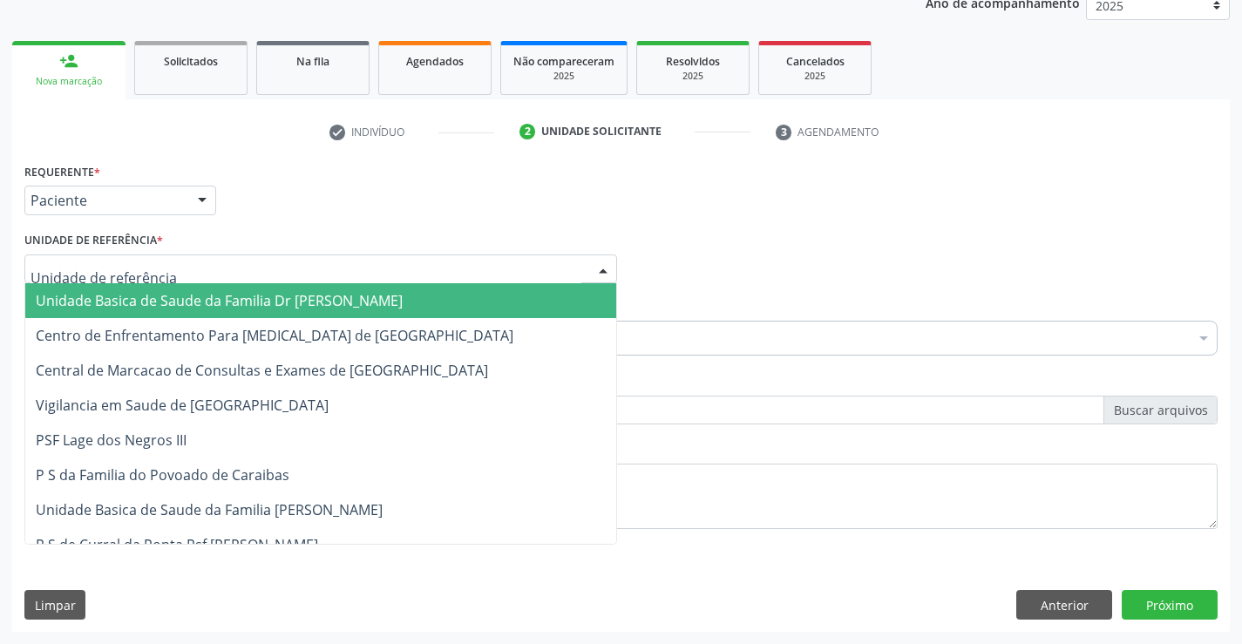
click at [75, 296] on span "Unidade Basica de Saude da Familia Dr [PERSON_NAME]" at bounding box center [219, 300] width 367 height 19
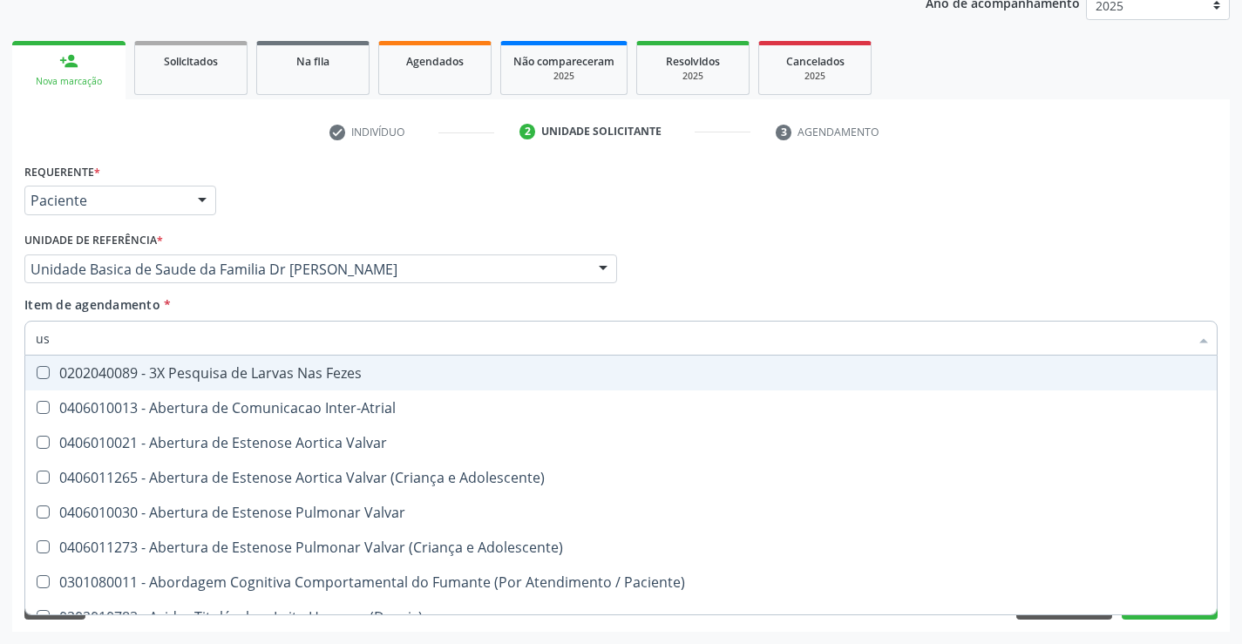
type input "usg"
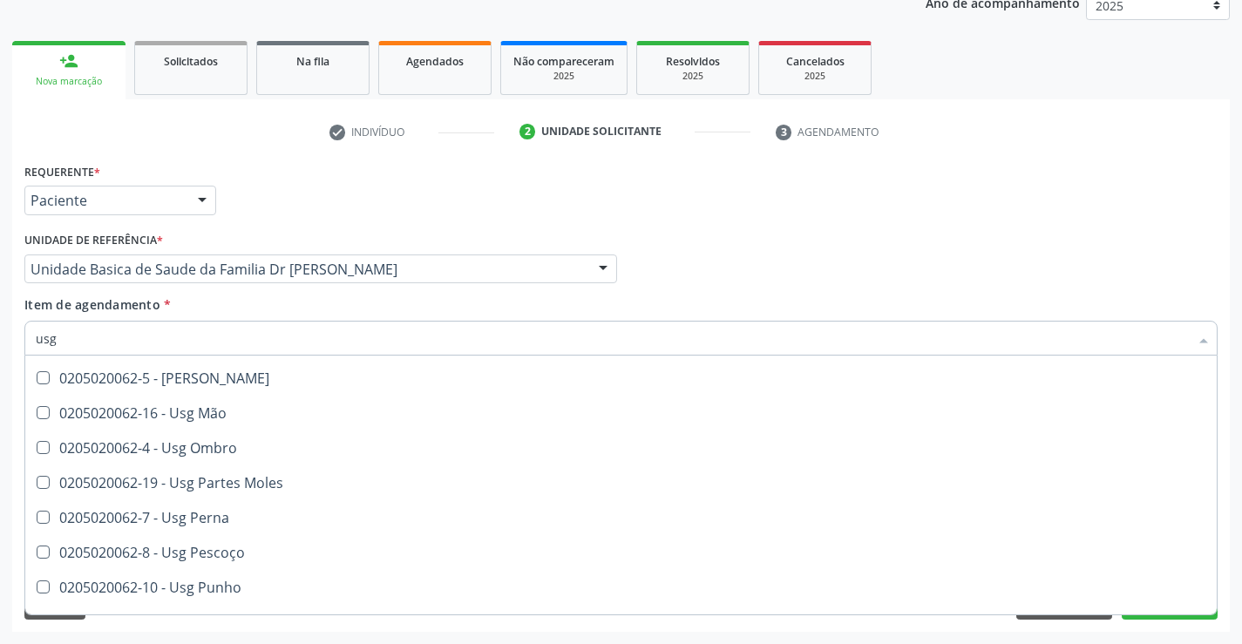
scroll to position [262, 0]
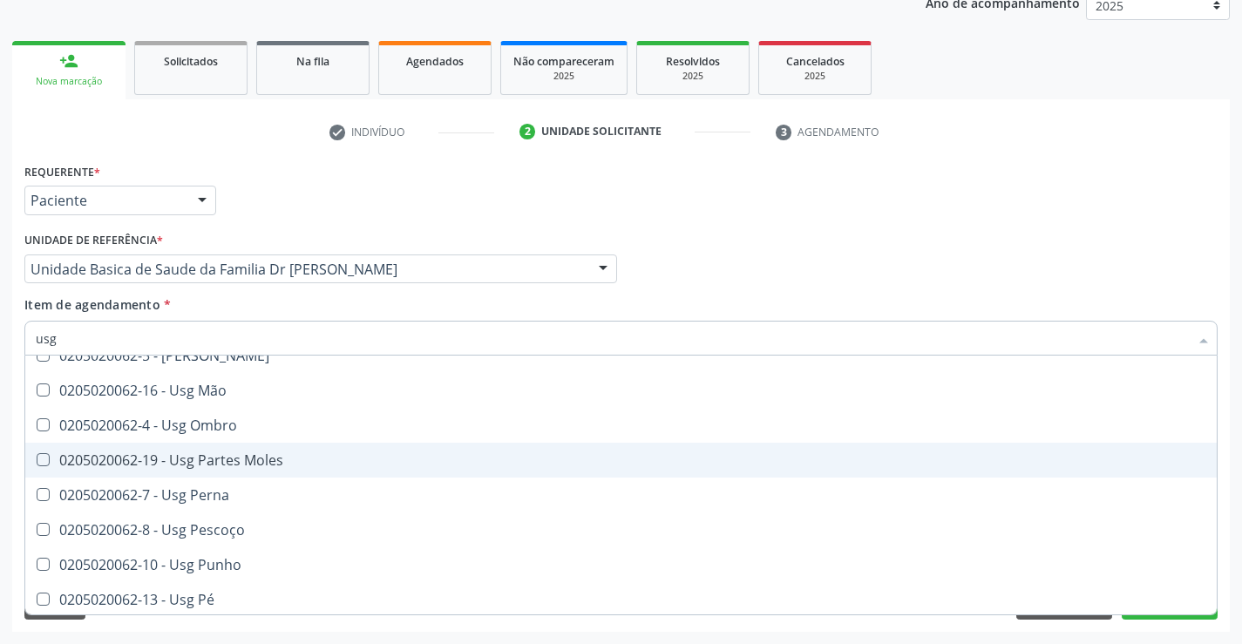
drag, startPoint x: 193, startPoint y: 453, endPoint x: 306, endPoint y: 375, distance: 137.8
click at [195, 453] on div "0205020062-19 - Usg Partes Moles" at bounding box center [621, 460] width 1171 height 14
checkbox Moles "true"
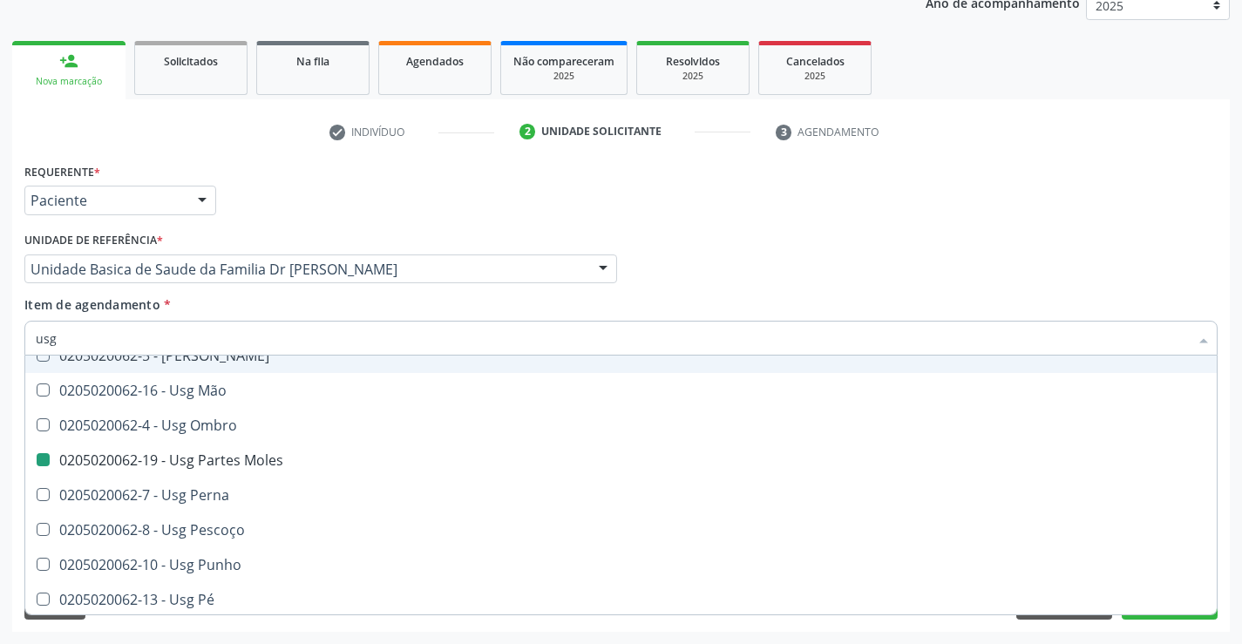
drag, startPoint x: 414, startPoint y: 299, endPoint x: 1195, endPoint y: 607, distance: 839.5
click at [417, 299] on div "Item de agendamento * usg Desfazer seleção 0205020062-14 - Usg Axila 0205020062…" at bounding box center [620, 323] width 1193 height 55
checkbox Braço "true"
checkbox Moles "false"
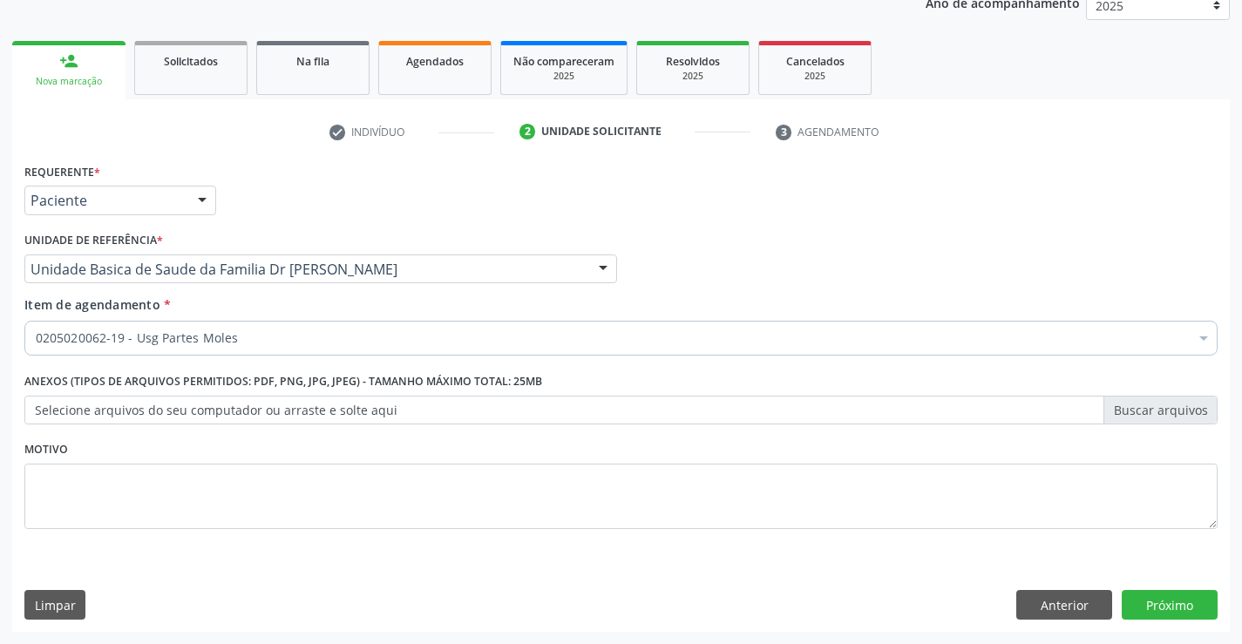
scroll to position [0, 0]
click at [1172, 594] on button "Próximo" at bounding box center [1170, 605] width 96 height 30
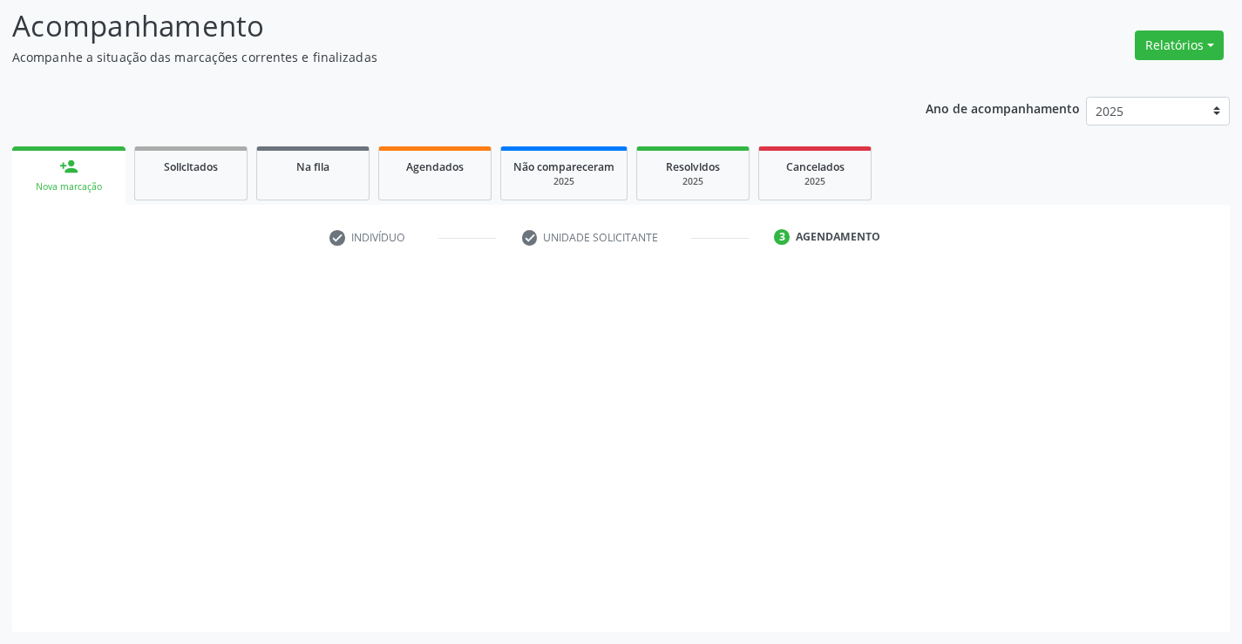
scroll to position [114, 0]
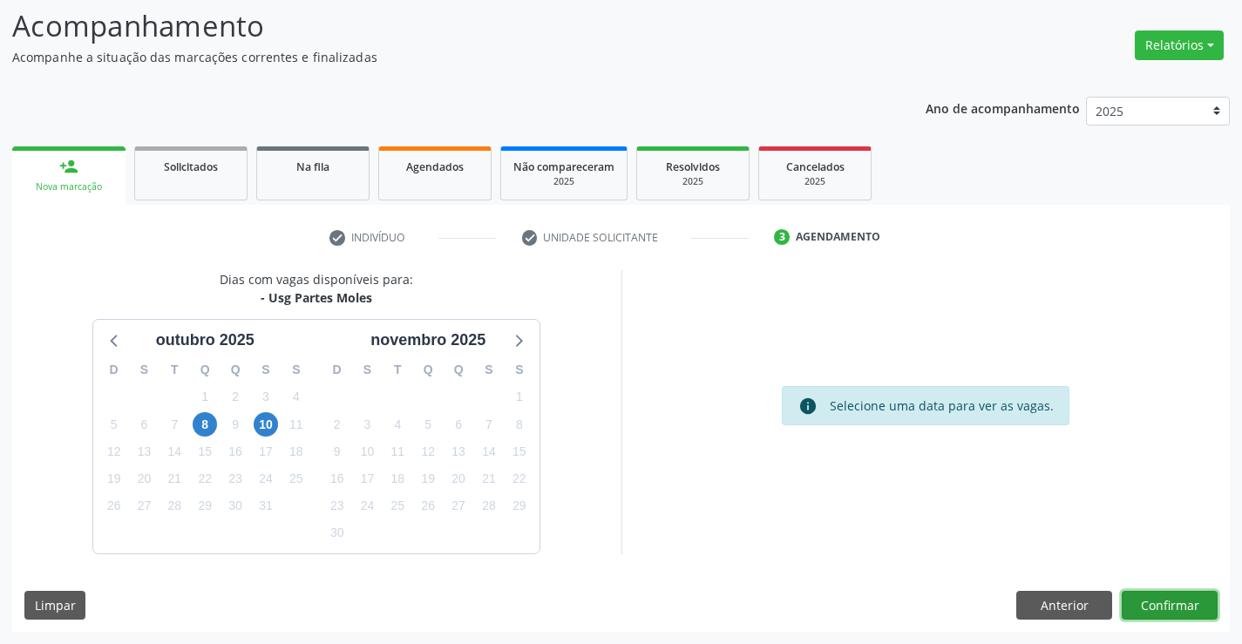
click at [1165, 602] on button "Confirmar" at bounding box center [1170, 606] width 96 height 30
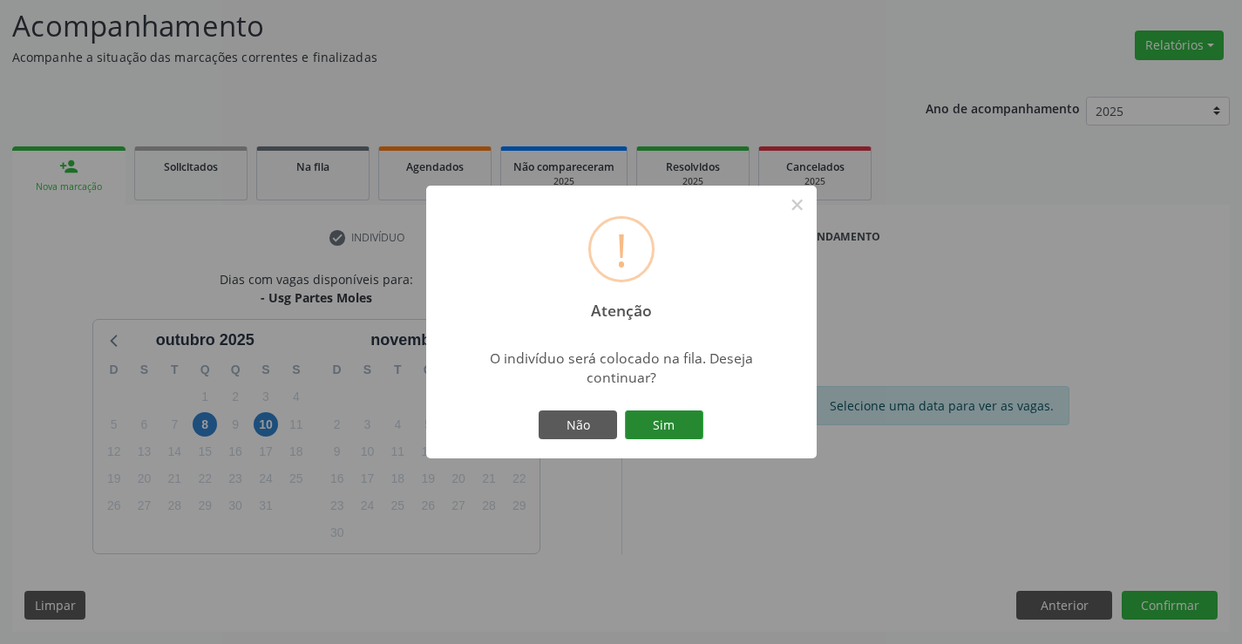
click at [677, 427] on button "Sim" at bounding box center [664, 426] width 78 height 30
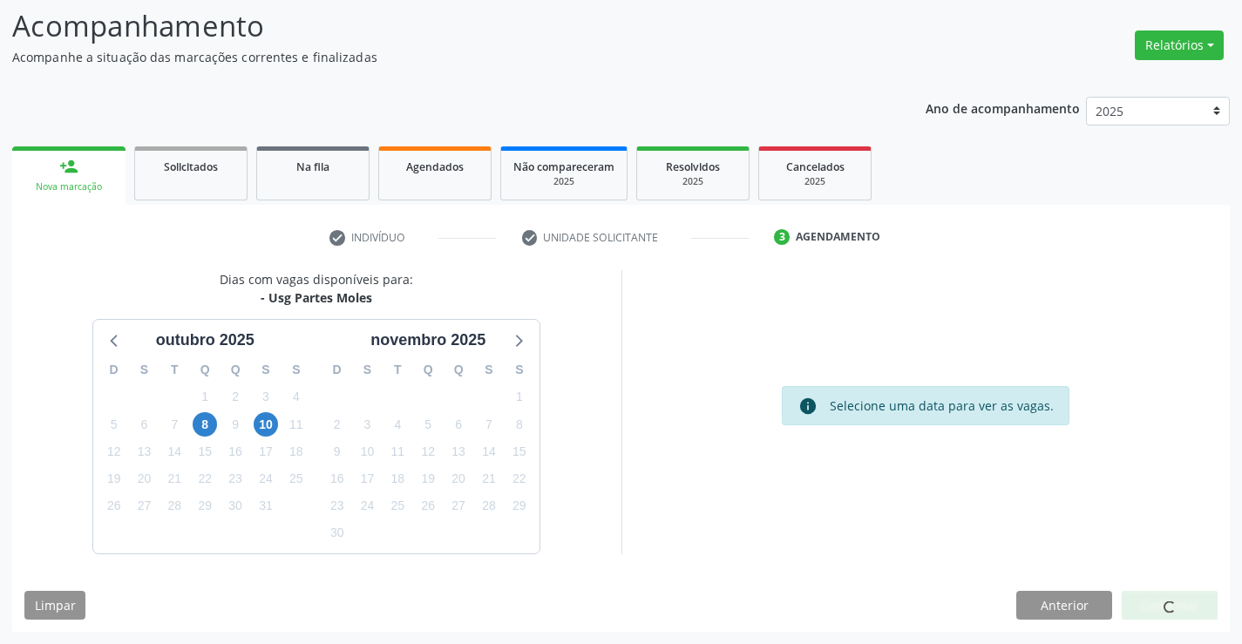
scroll to position [0, 0]
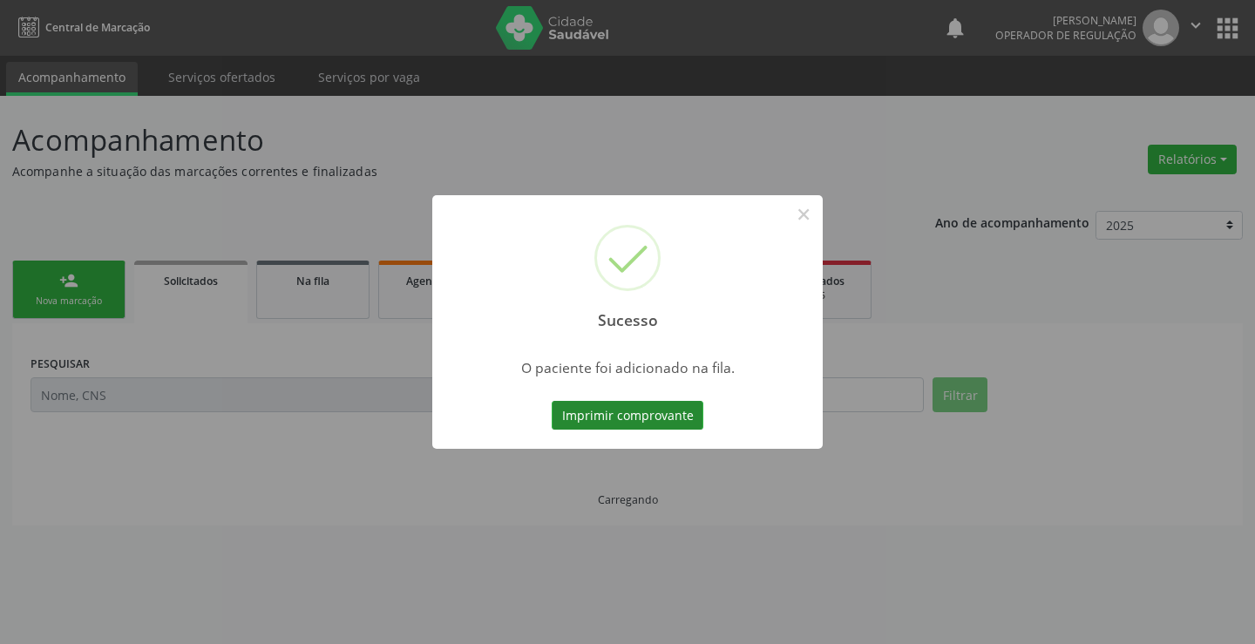
click at [649, 423] on button "Imprimir comprovante" at bounding box center [628, 416] width 152 height 30
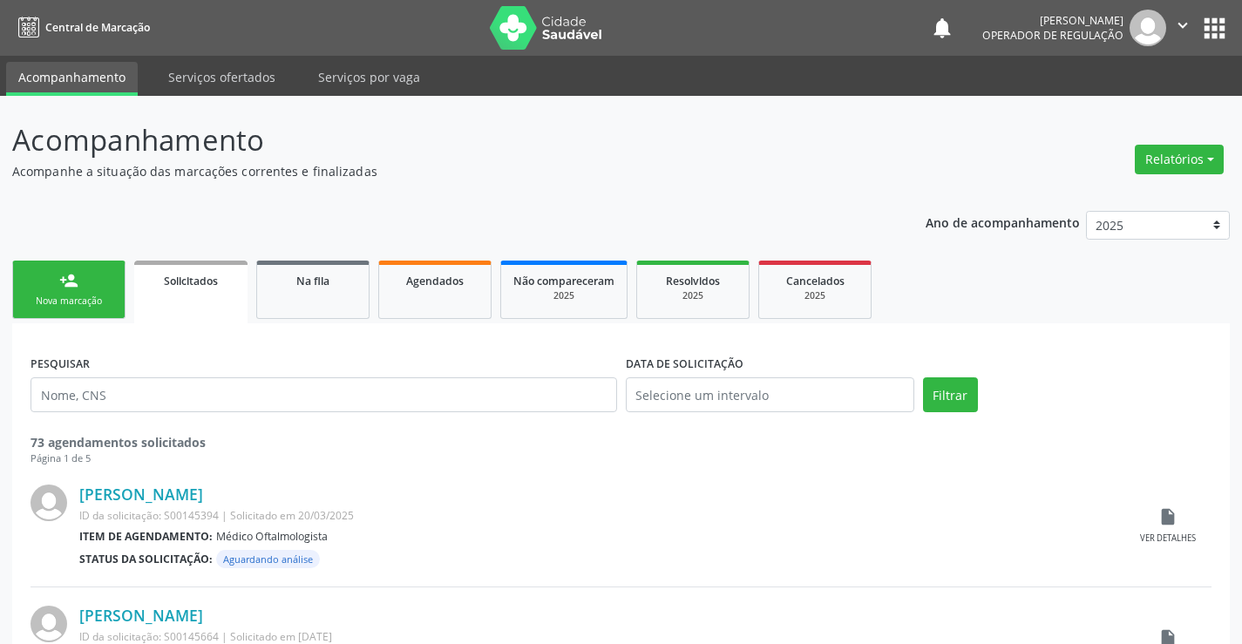
click at [1188, 23] on icon "" at bounding box center [1182, 25] width 19 height 19
click at [1097, 106] on link "Sair" at bounding box center [1138, 106] width 120 height 24
